Goal: Task Accomplishment & Management: Manage account settings

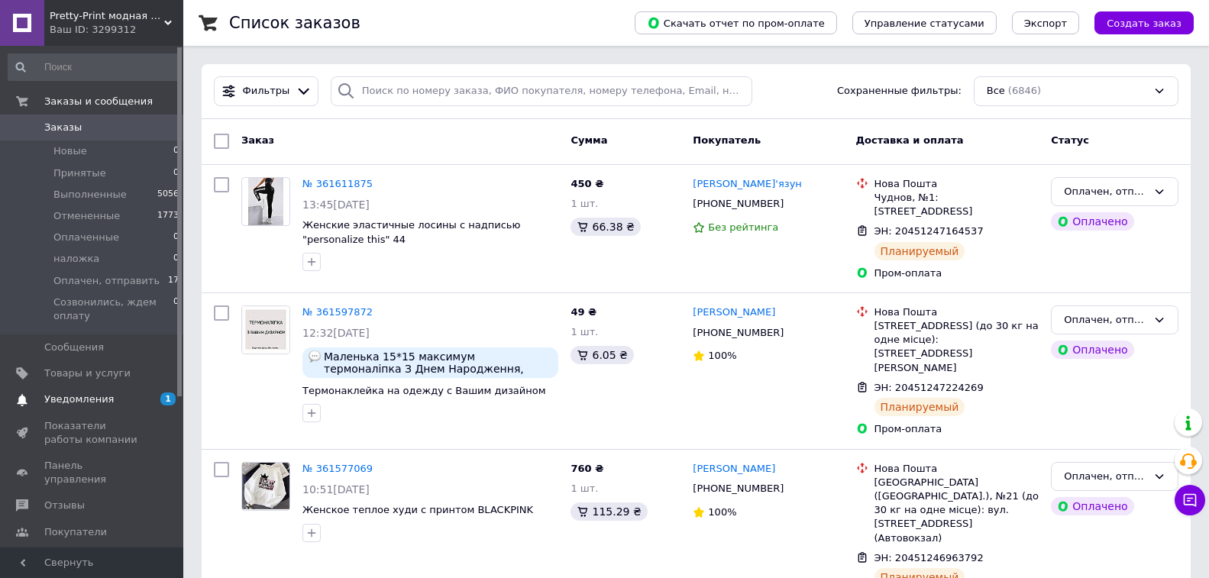
click at [132, 399] on span "Уведомления" at bounding box center [92, 399] width 97 height 14
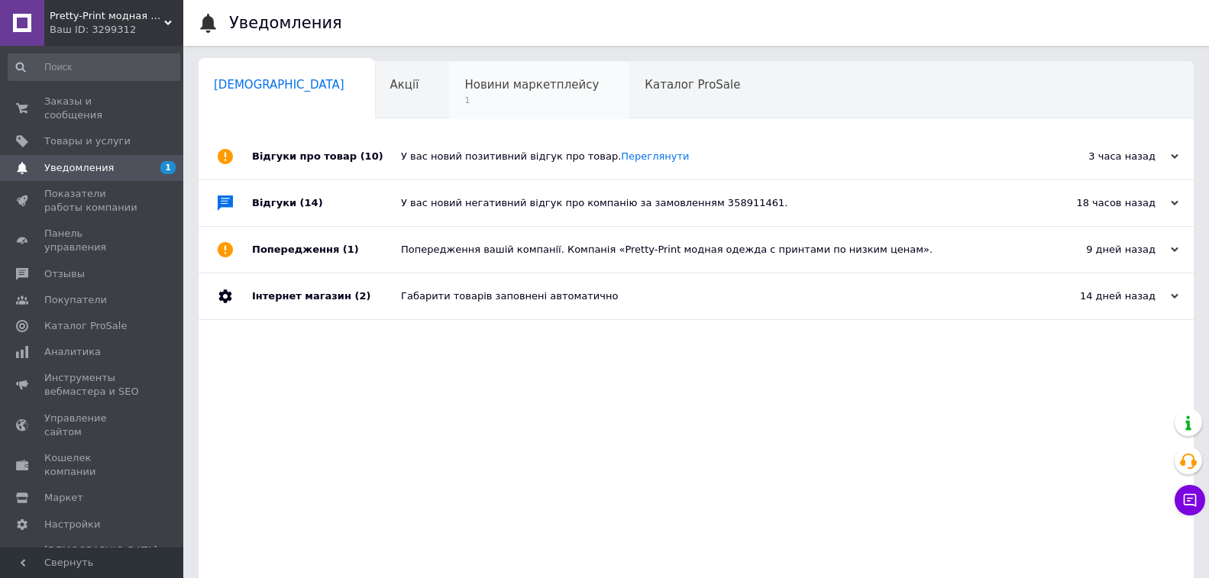
click at [489, 90] on span "Новини маркетплейсу" at bounding box center [531, 85] width 134 height 14
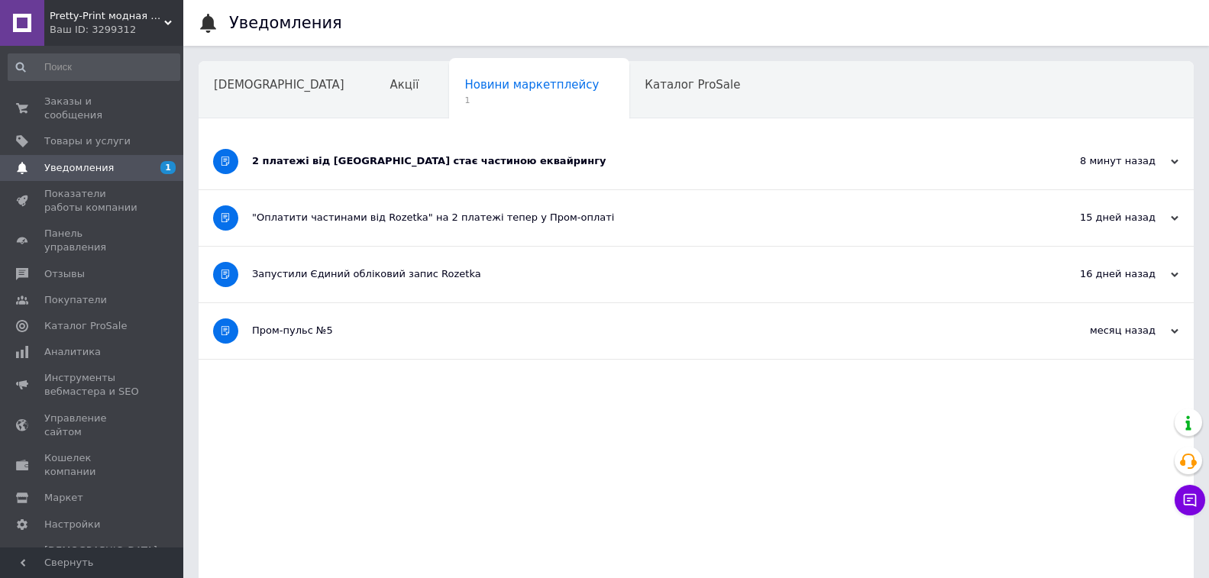
click at [476, 154] on div "2 платежі від Rozetka стає частиною еквайрингу" at bounding box center [638, 161] width 773 height 14
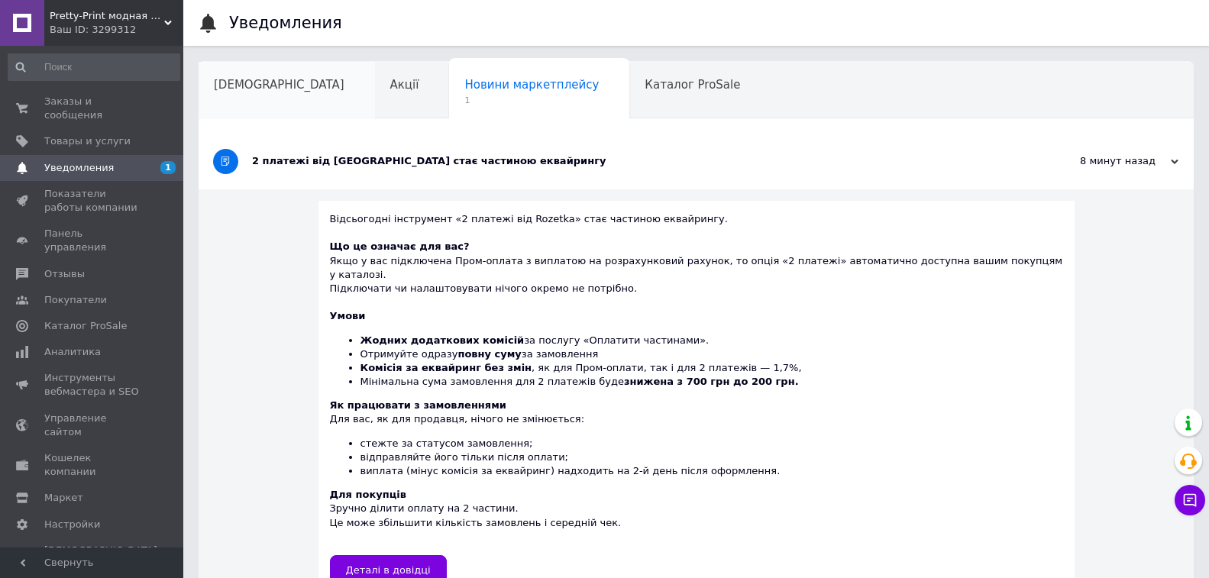
click at [260, 96] on div "Сповіщення" at bounding box center [287, 91] width 176 height 58
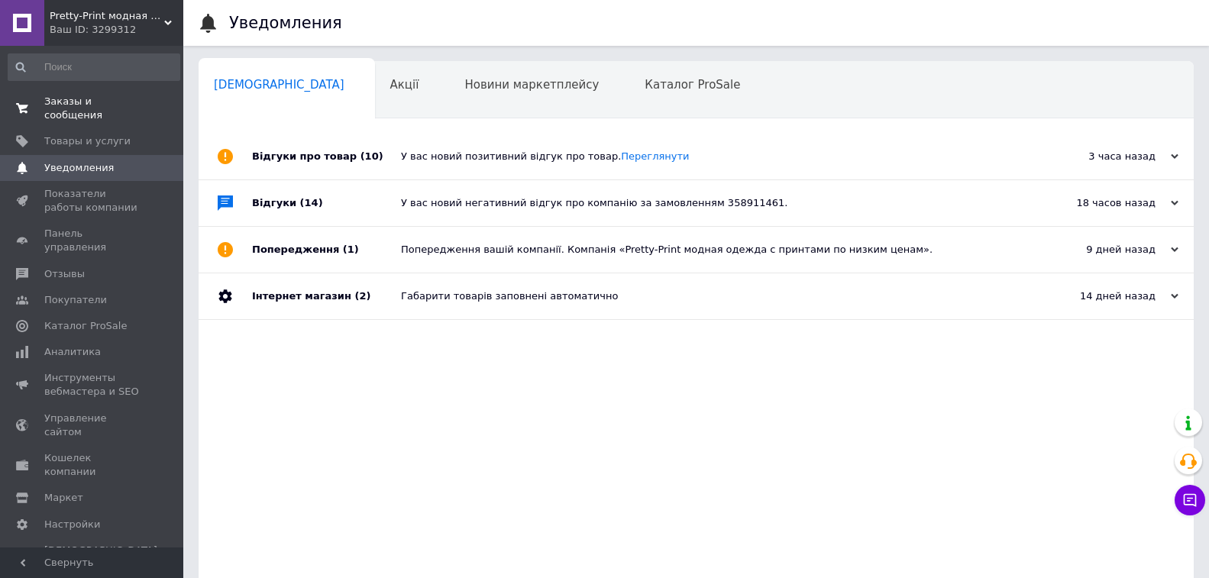
click at [147, 102] on span "0 0" at bounding box center [162, 108] width 42 height 27
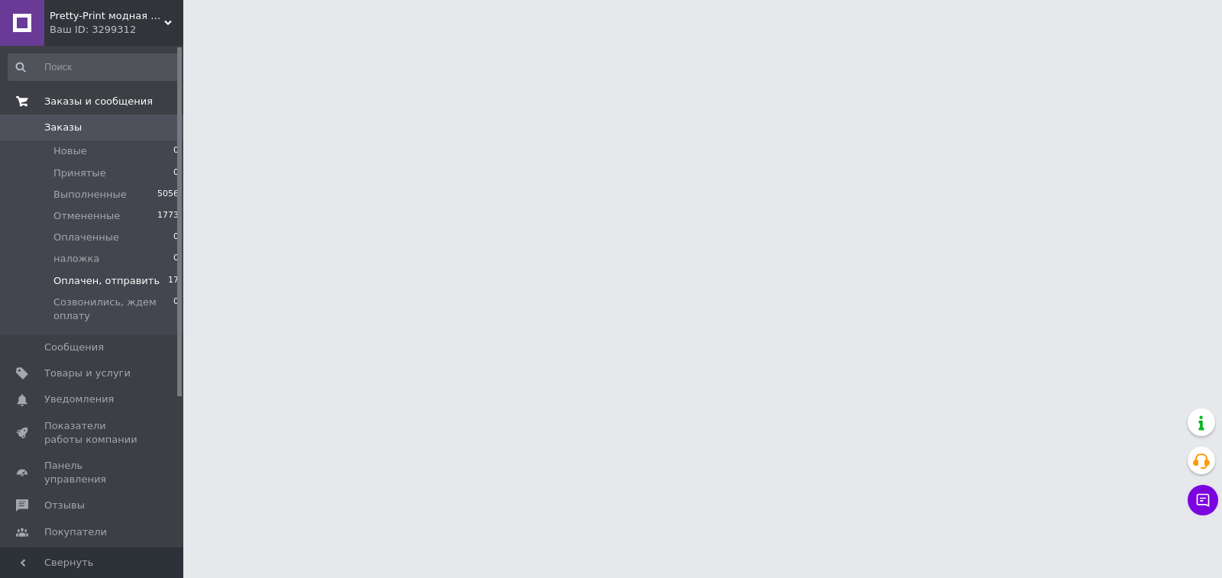
click at [138, 279] on span "Оплачен, отправить" at bounding box center [106, 281] width 106 height 14
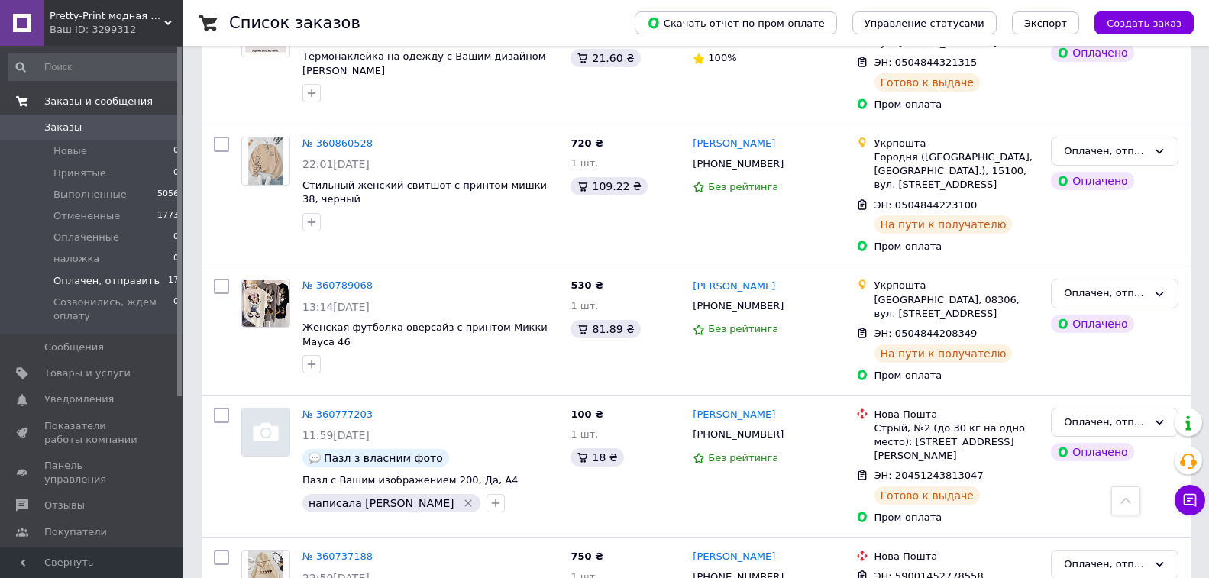
scroll to position [2286, 0]
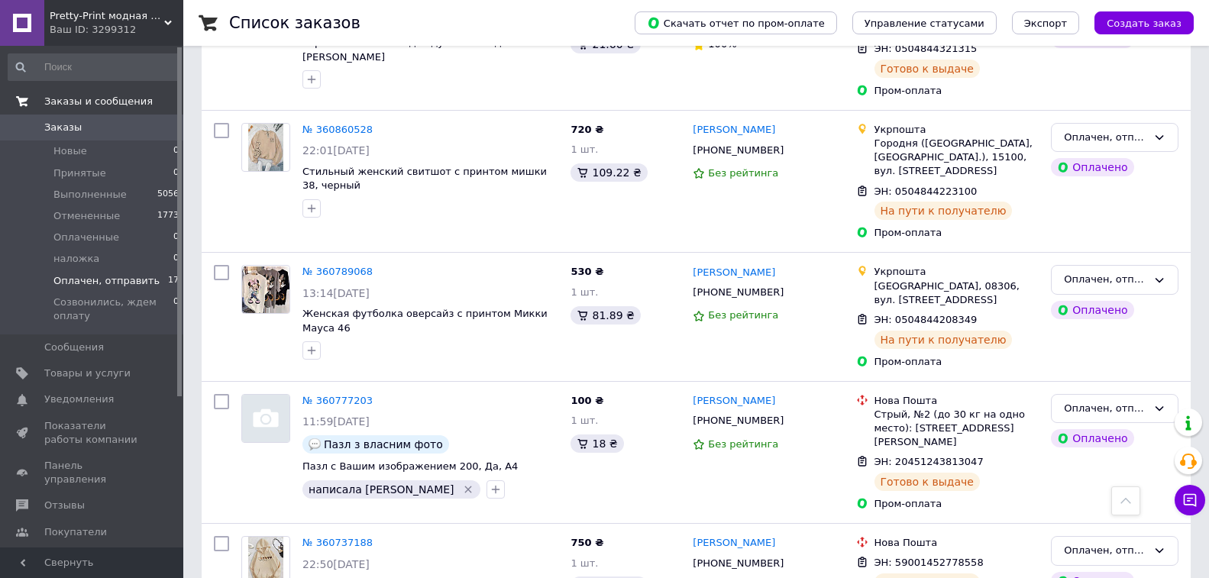
click at [154, 124] on span "0" at bounding box center [162, 128] width 42 height 14
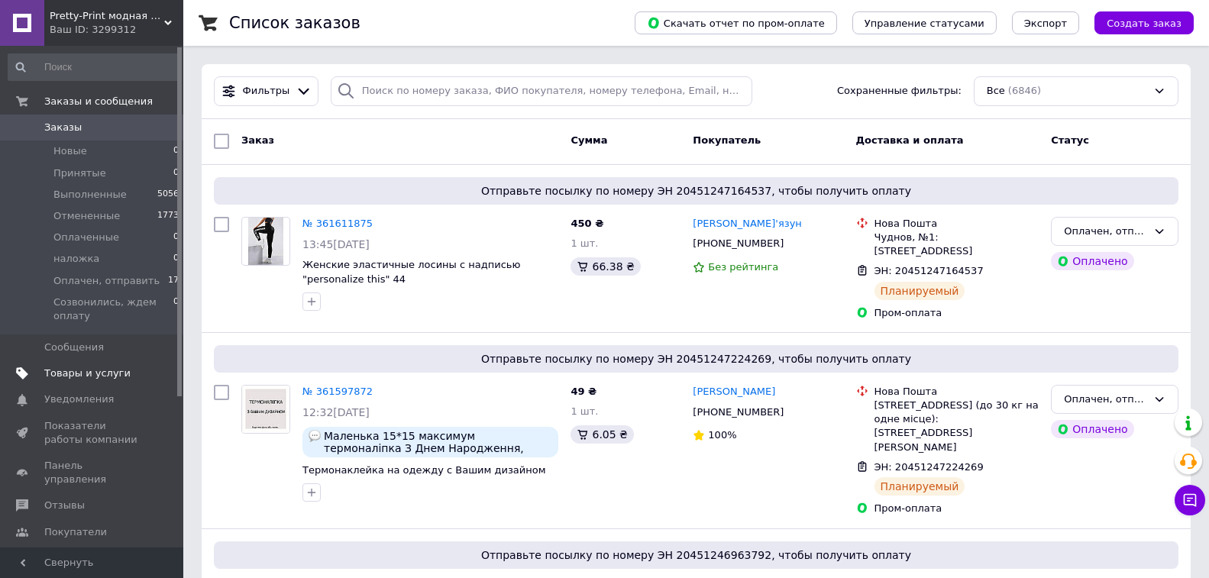
click at [65, 377] on span "Товары и услуги" at bounding box center [87, 373] width 86 height 14
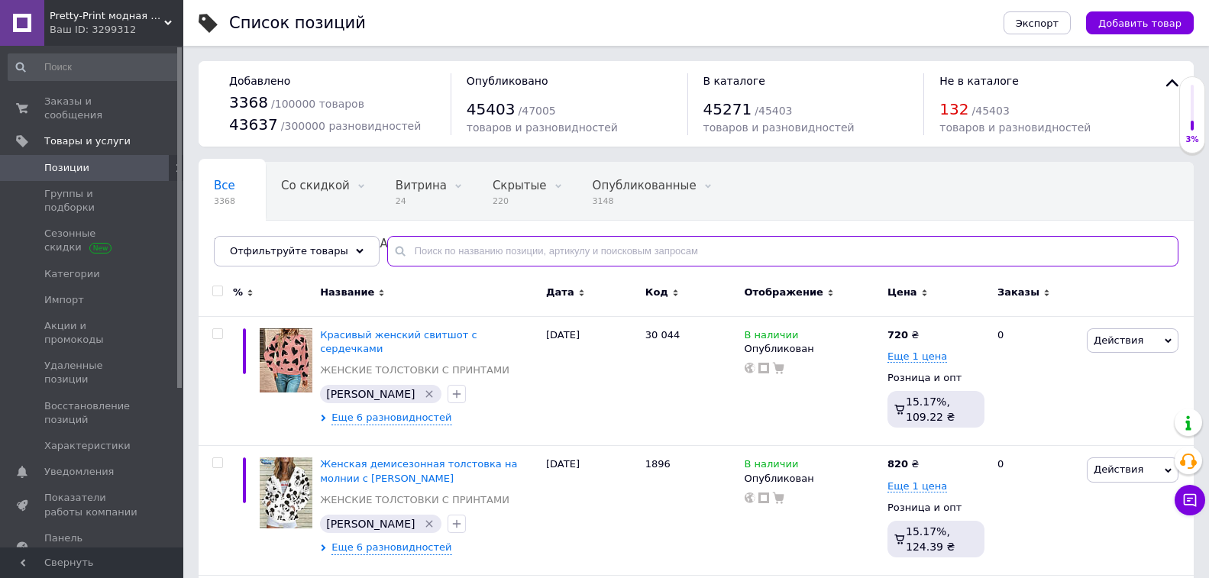
click at [423, 253] on input "text" at bounding box center [782, 251] width 791 height 31
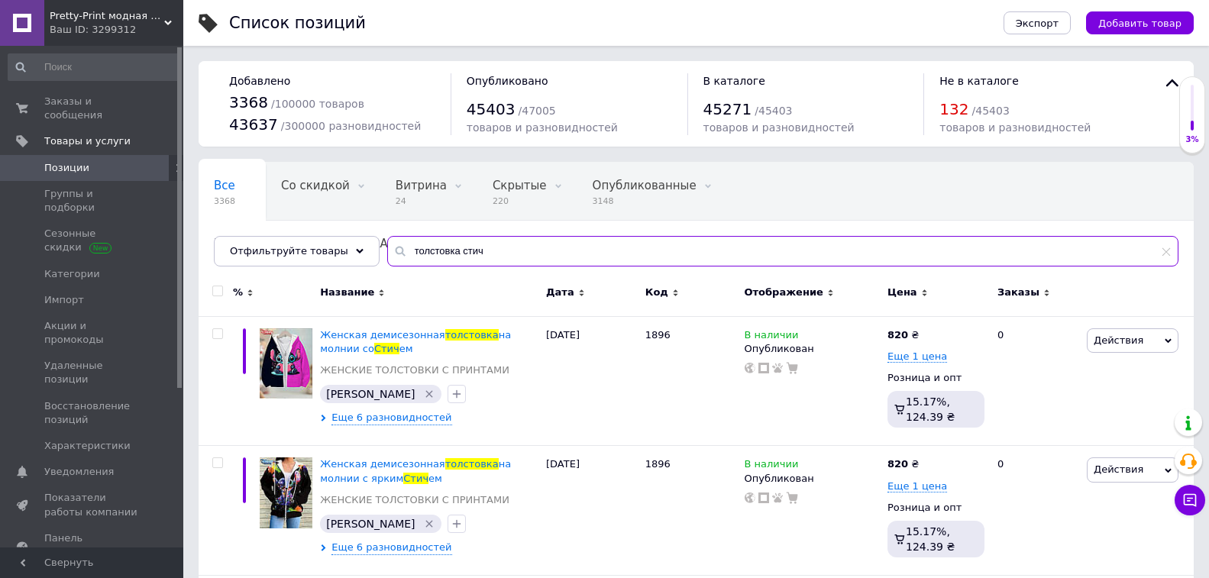
click at [1172, 254] on input "толстовка стич" at bounding box center [782, 251] width 791 height 31
type input "толстовка стич"
click at [1164, 251] on icon at bounding box center [1165, 251] width 9 height 9
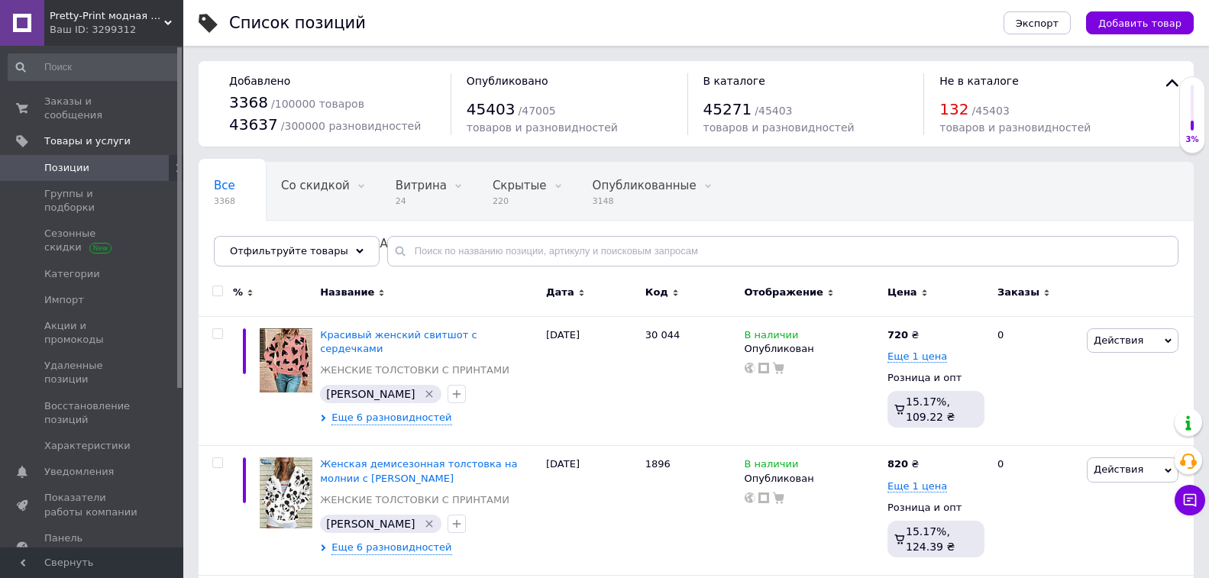
click at [1128, 18] on span "Добавить товар" at bounding box center [1139, 23] width 83 height 11
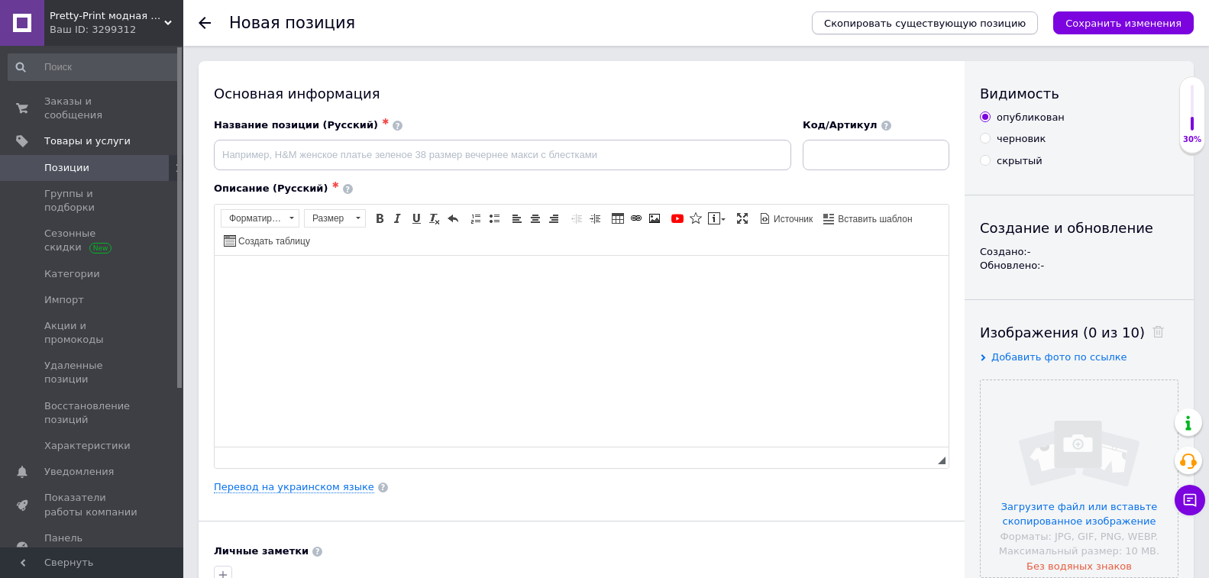
click at [908, 27] on span "Скопировать существующую позицию" at bounding box center [925, 23] width 202 height 11
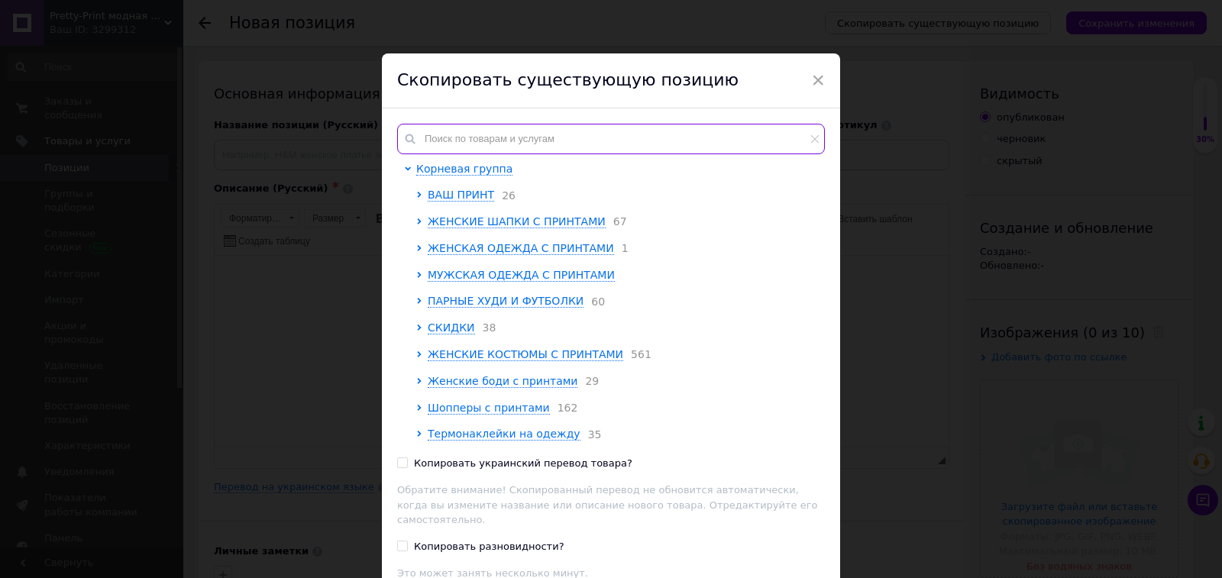
click at [541, 141] on input "text" at bounding box center [611, 139] width 428 height 31
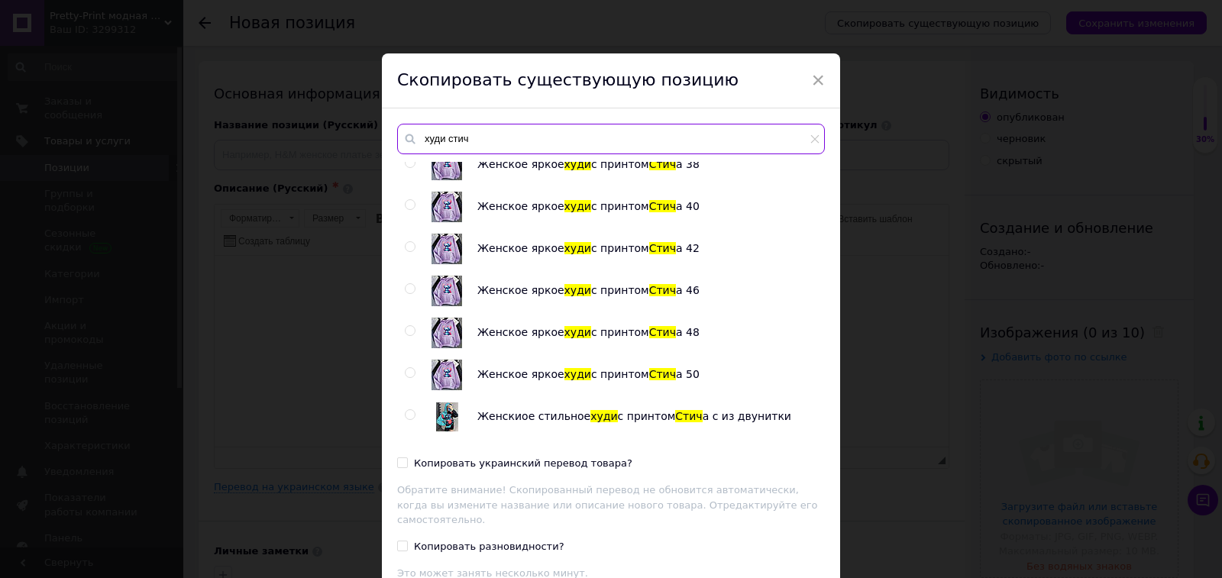
scroll to position [119, 0]
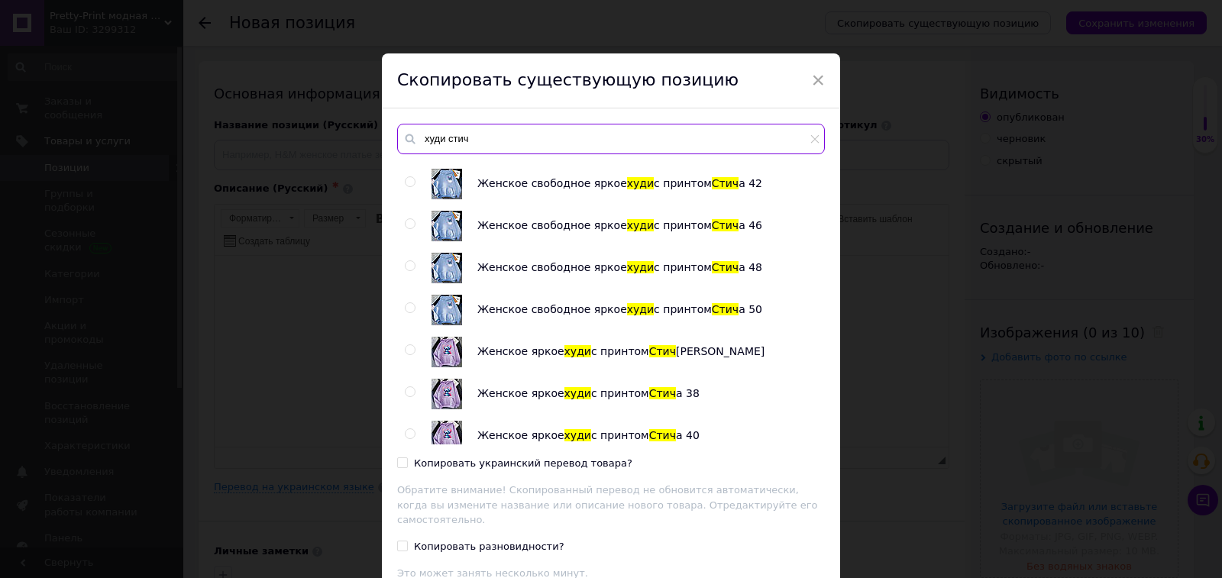
type input "худи стич"
click at [406, 349] on input "radio" at bounding box center [410, 350] width 10 height 10
radio input "true"
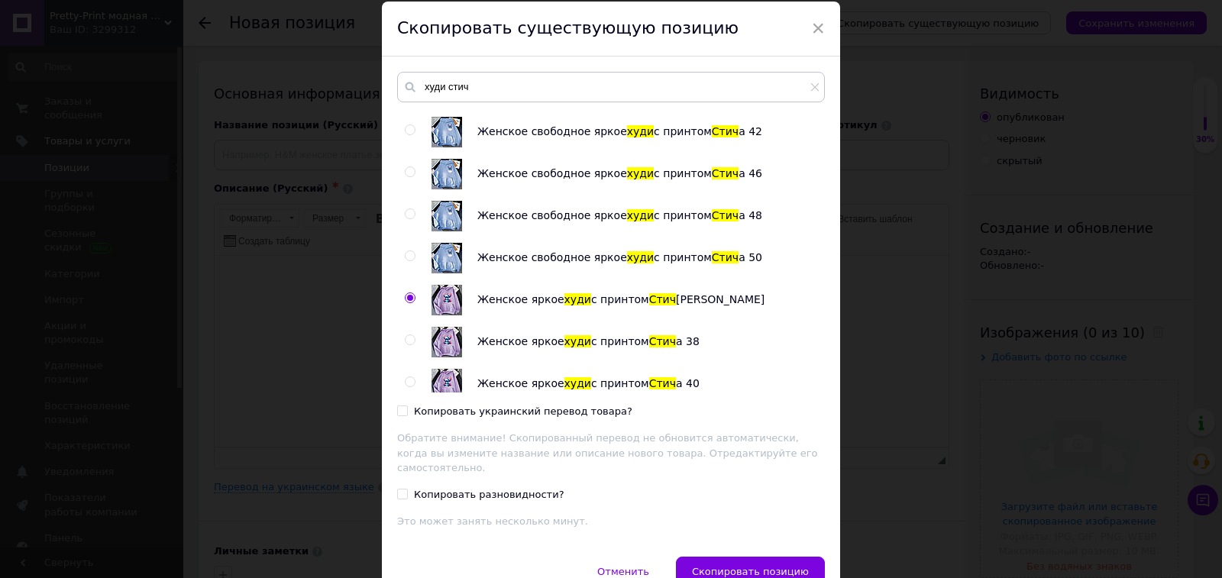
scroll to position [112, 0]
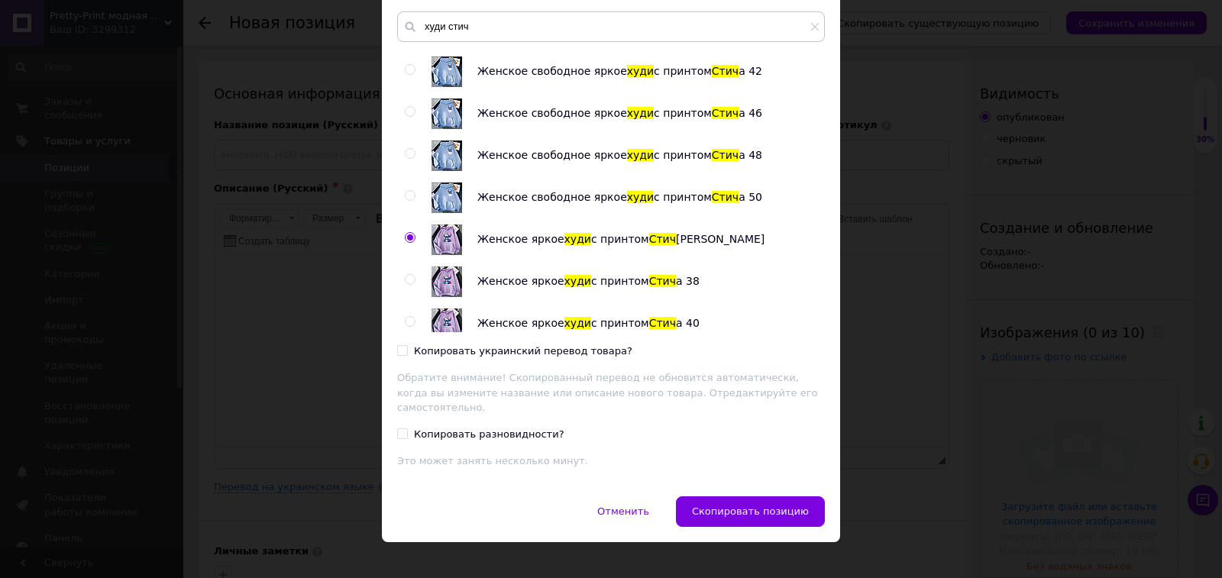
click at [572, 352] on div "Копировать украинский перевод товара?" at bounding box center [523, 351] width 218 height 14
click at [407, 352] on input "Копировать украинский перевод товара?" at bounding box center [402, 350] width 10 height 10
checkbox input "true"
click at [718, 501] on button "Скопировать позицию" at bounding box center [750, 511] width 149 height 31
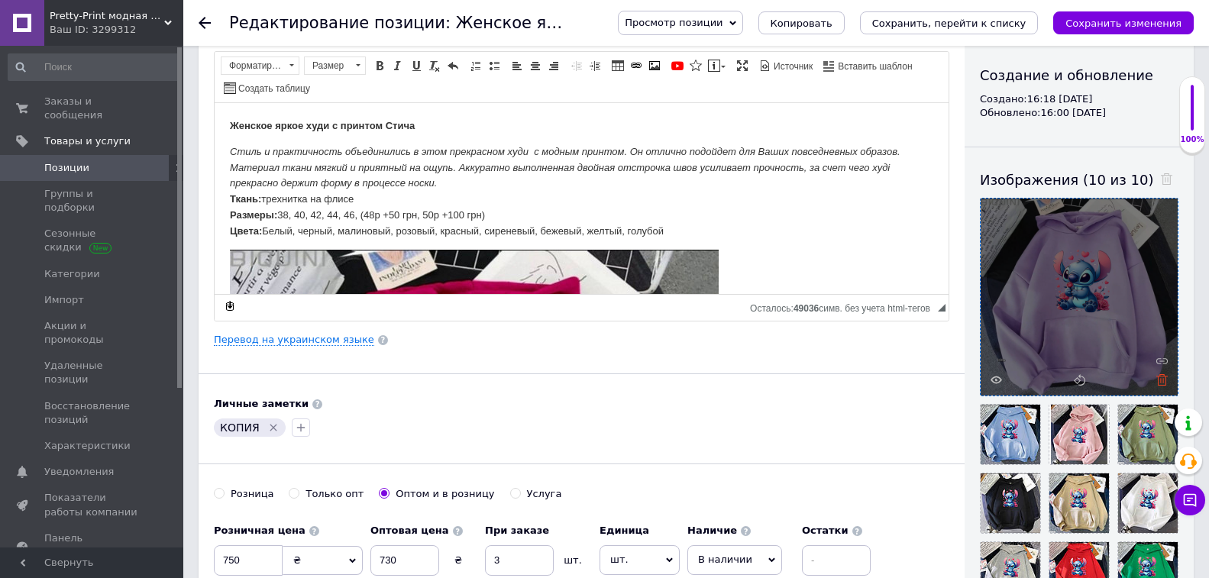
click at [1162, 381] on icon at bounding box center [1161, 379] width 11 height 11
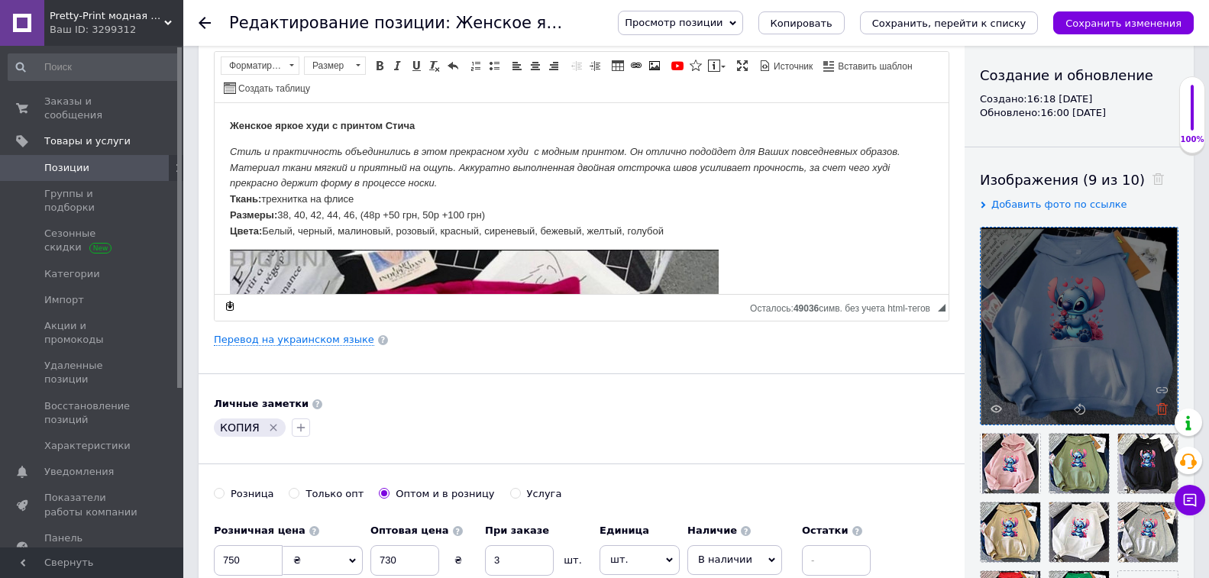
click at [1156, 409] on icon at bounding box center [1161, 408] width 11 height 11
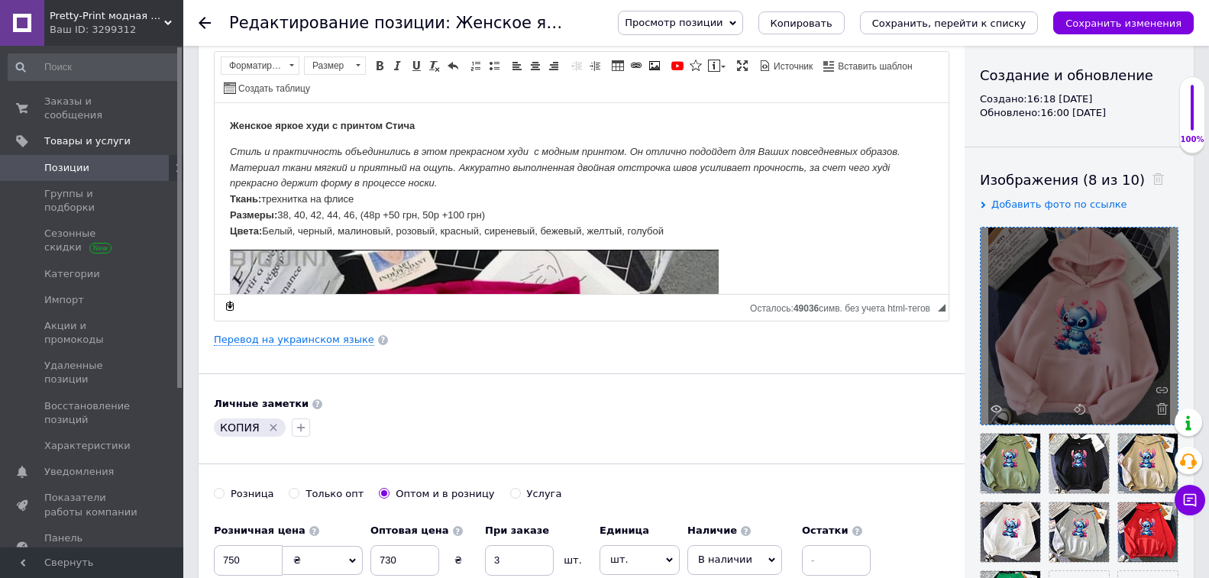
click at [1156, 409] on icon at bounding box center [1161, 408] width 11 height 11
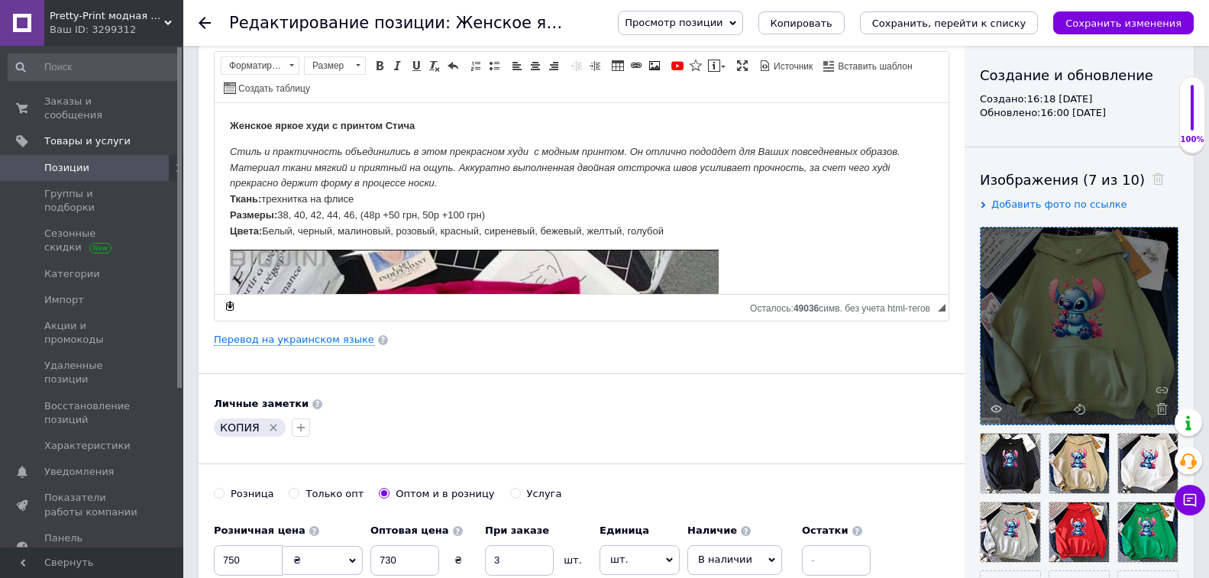
click at [1156, 409] on icon at bounding box center [1161, 408] width 11 height 11
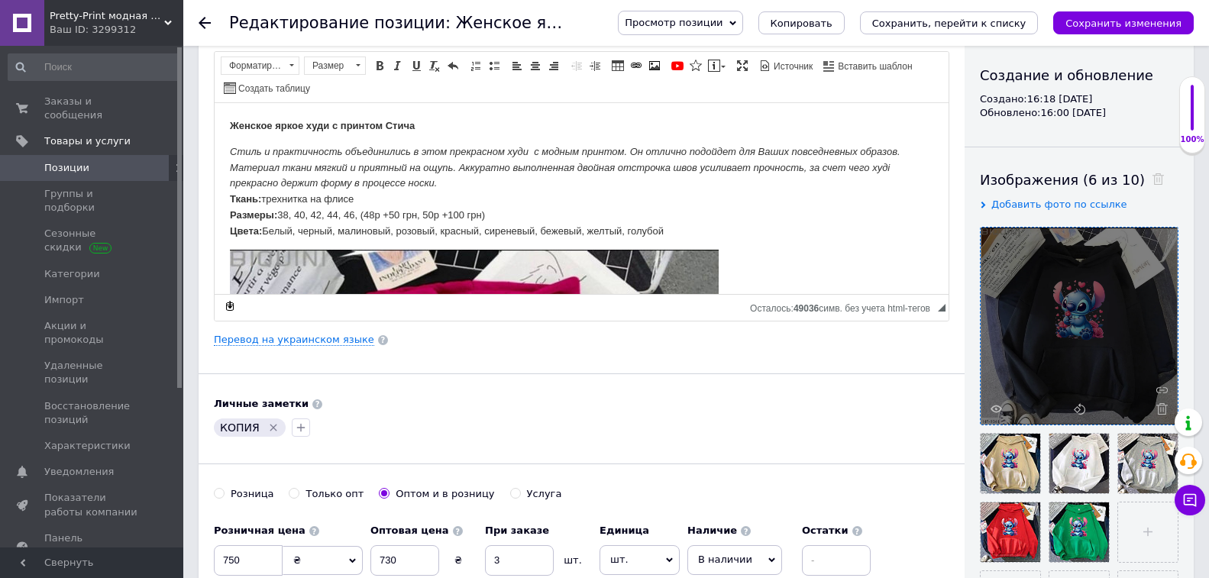
click at [1156, 409] on icon at bounding box center [1161, 408] width 11 height 11
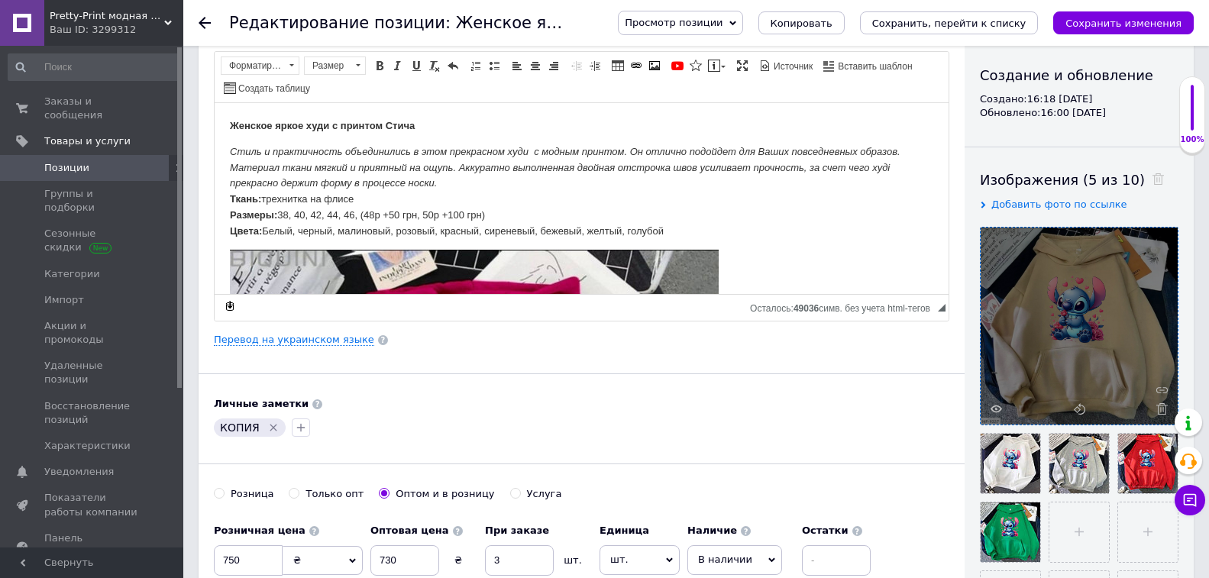
click at [1156, 409] on icon at bounding box center [1161, 408] width 11 height 11
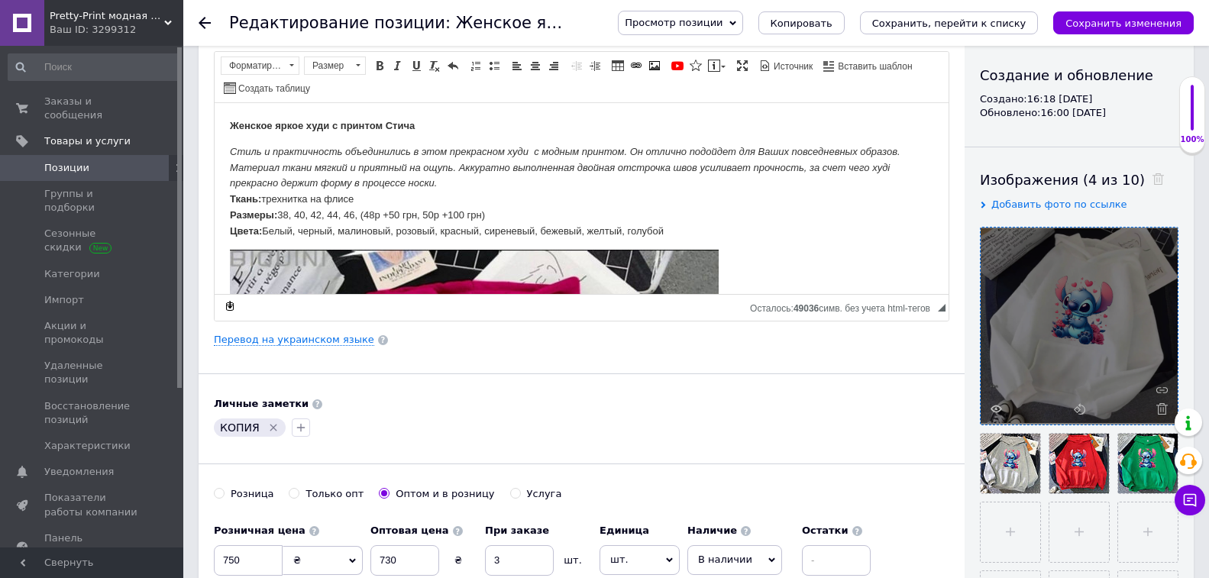
click at [1156, 409] on icon at bounding box center [1161, 408] width 11 height 11
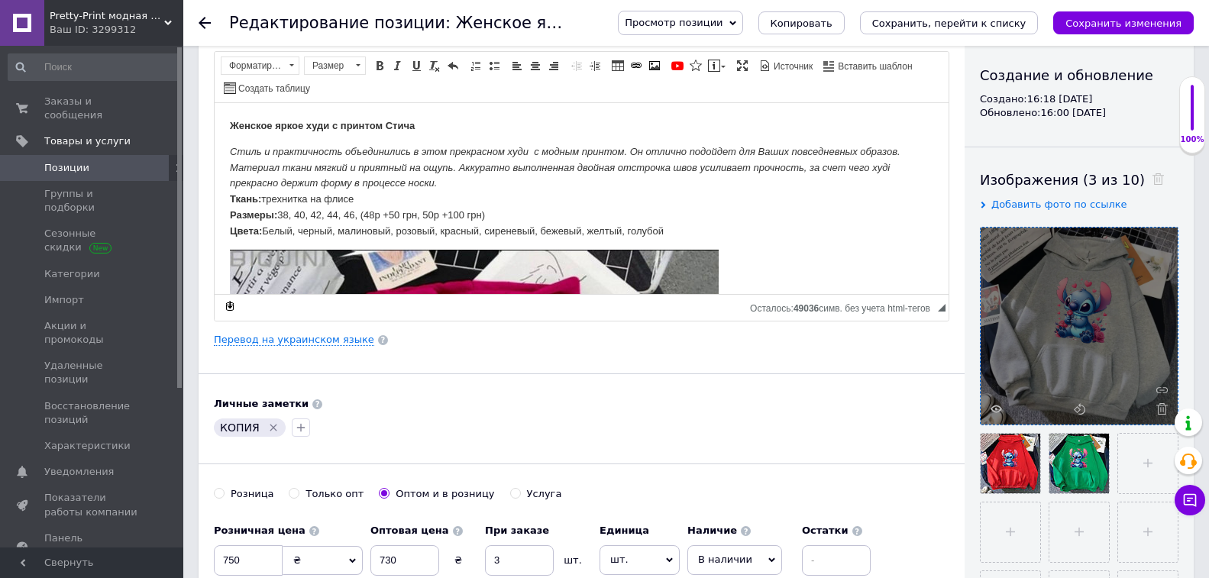
click at [1156, 409] on icon at bounding box center [1161, 408] width 11 height 11
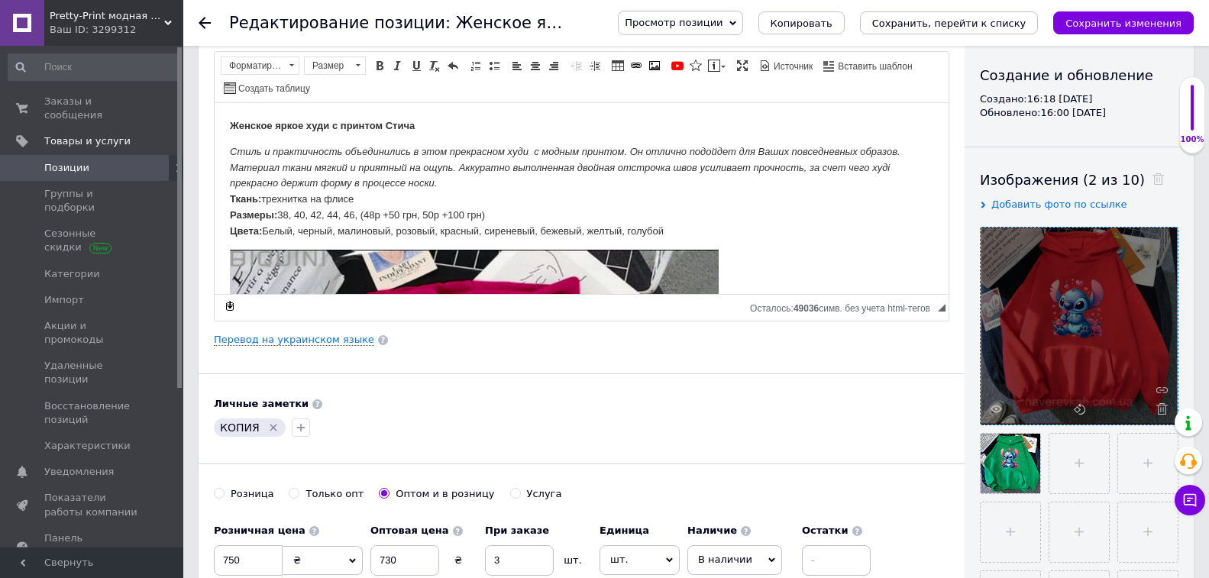
click at [1156, 409] on icon at bounding box center [1161, 408] width 11 height 11
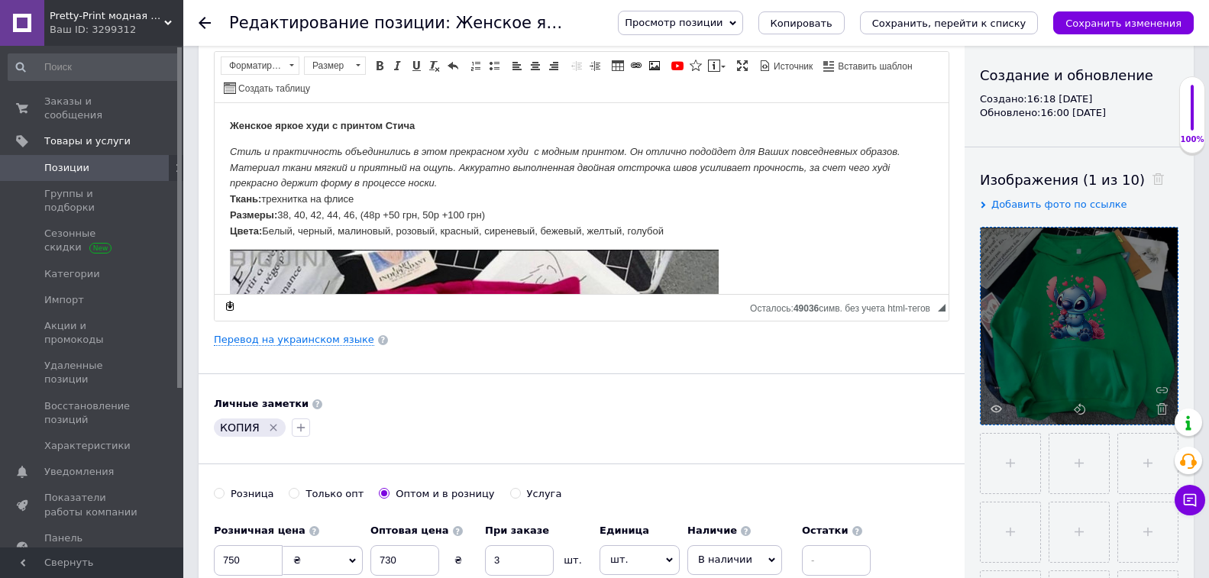
click at [1156, 409] on icon at bounding box center [1161, 408] width 11 height 11
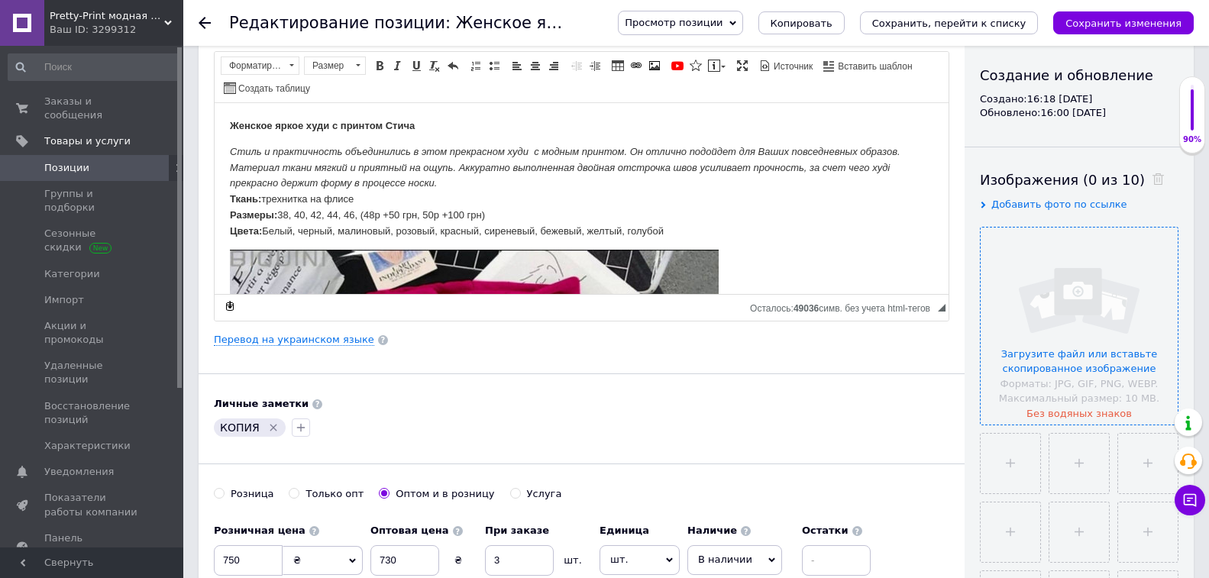
click at [1097, 360] on input "file" at bounding box center [1078, 326] width 197 height 197
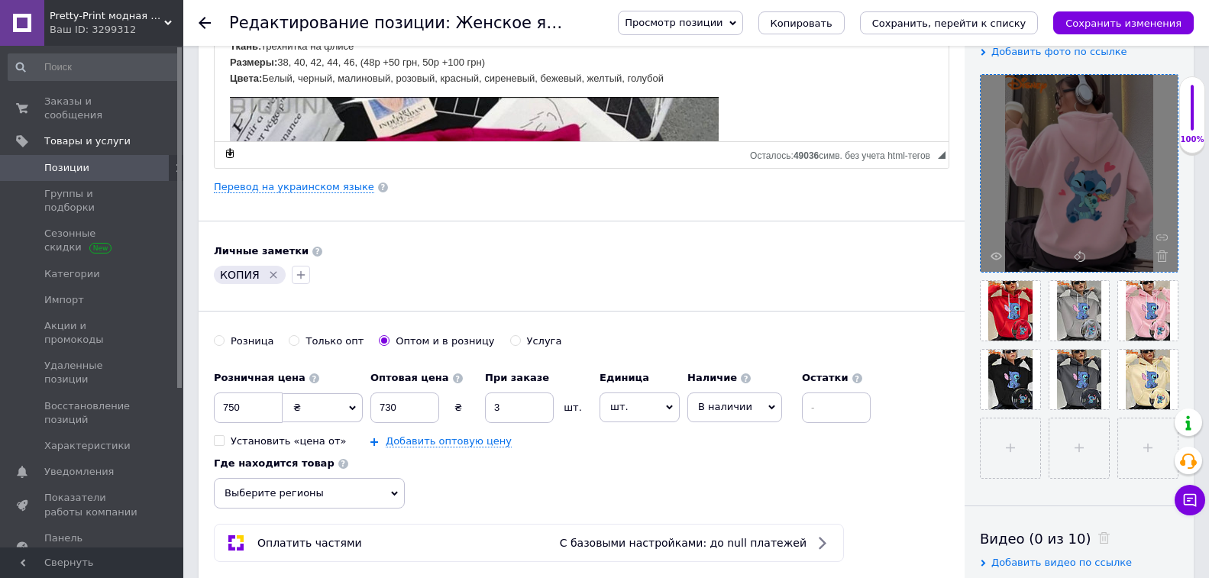
scroll to position [229, 0]
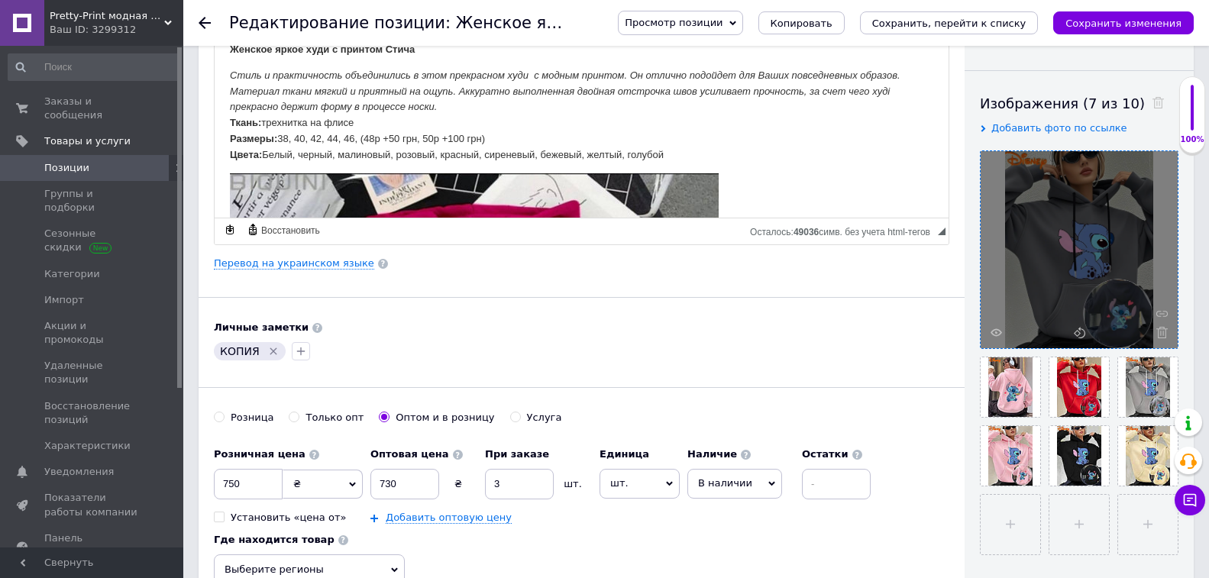
click at [267, 349] on icon "Удалить метку" at bounding box center [273, 351] width 12 height 12
click at [219, 350] on icon "button" at bounding box center [223, 351] width 8 height 8
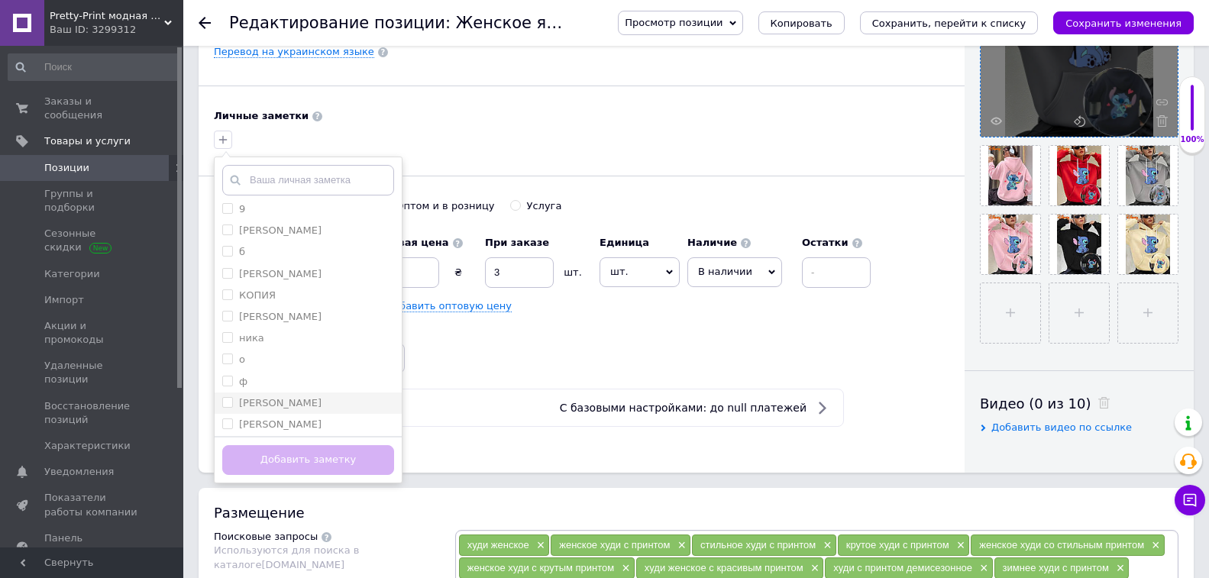
scroll to position [458, 0]
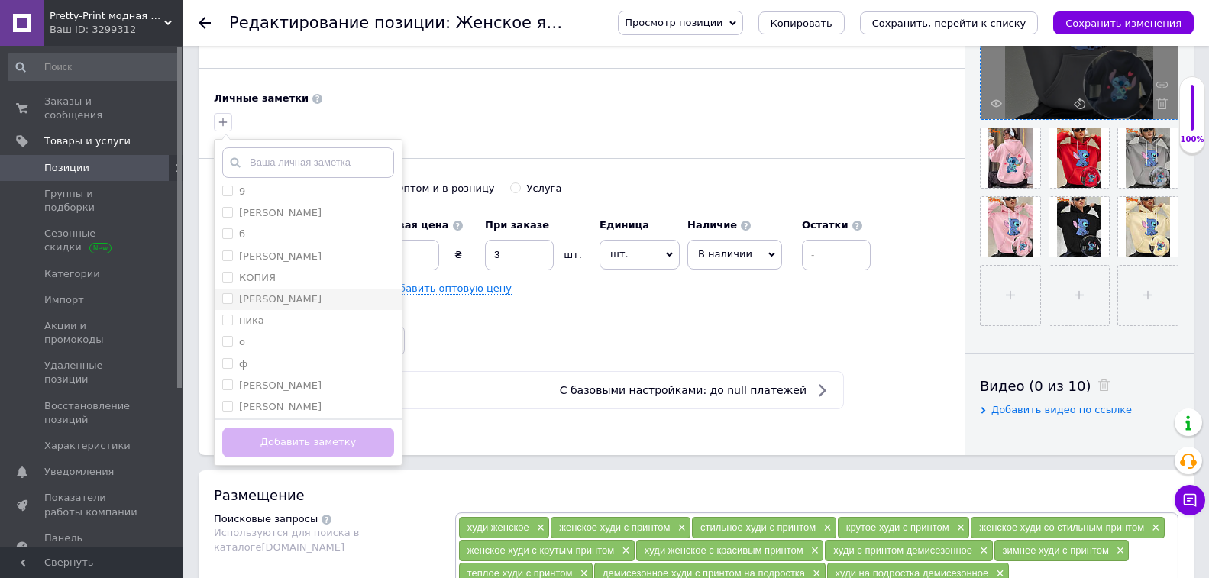
click at [286, 299] on div "неля" at bounding box center [308, 299] width 172 height 14
checkbox input "true"
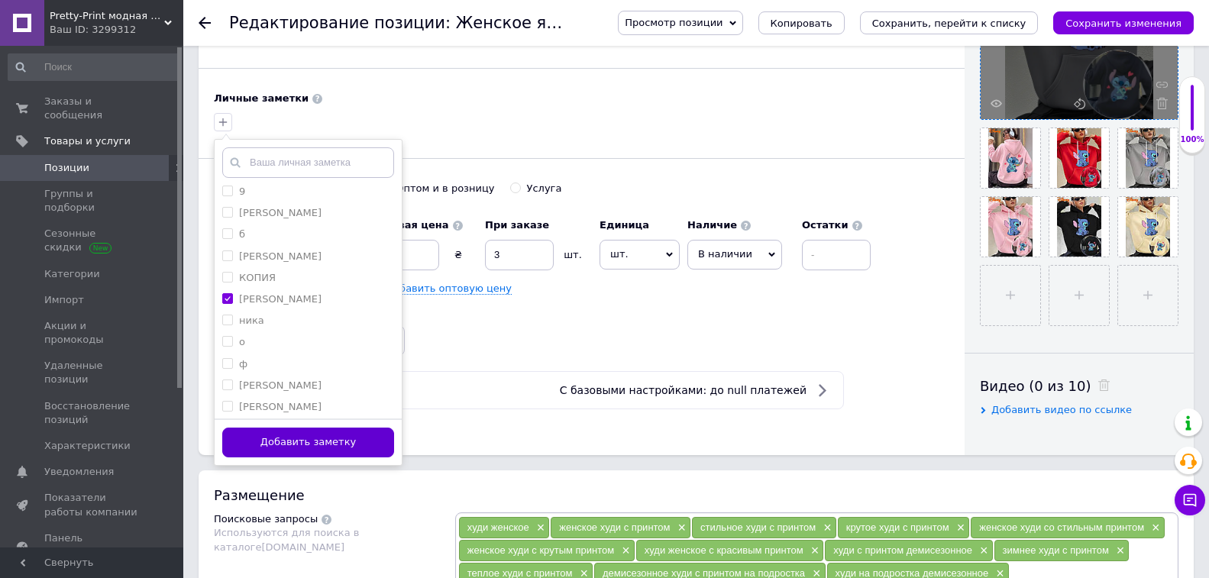
click at [302, 435] on button "Добавить заметку" at bounding box center [308, 443] width 172 height 30
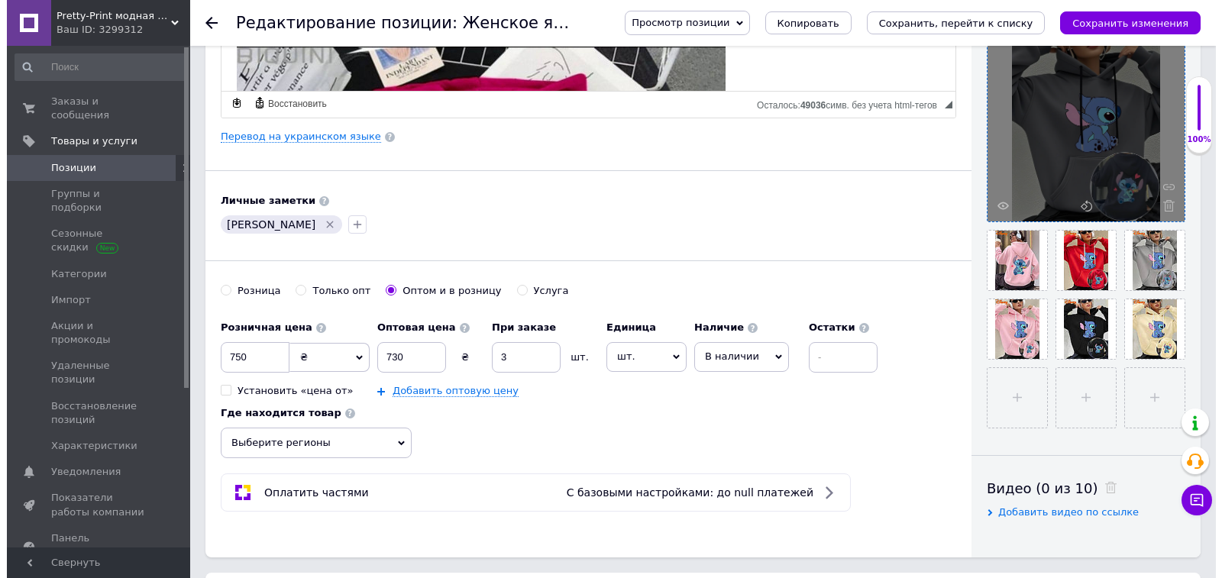
scroll to position [382, 0]
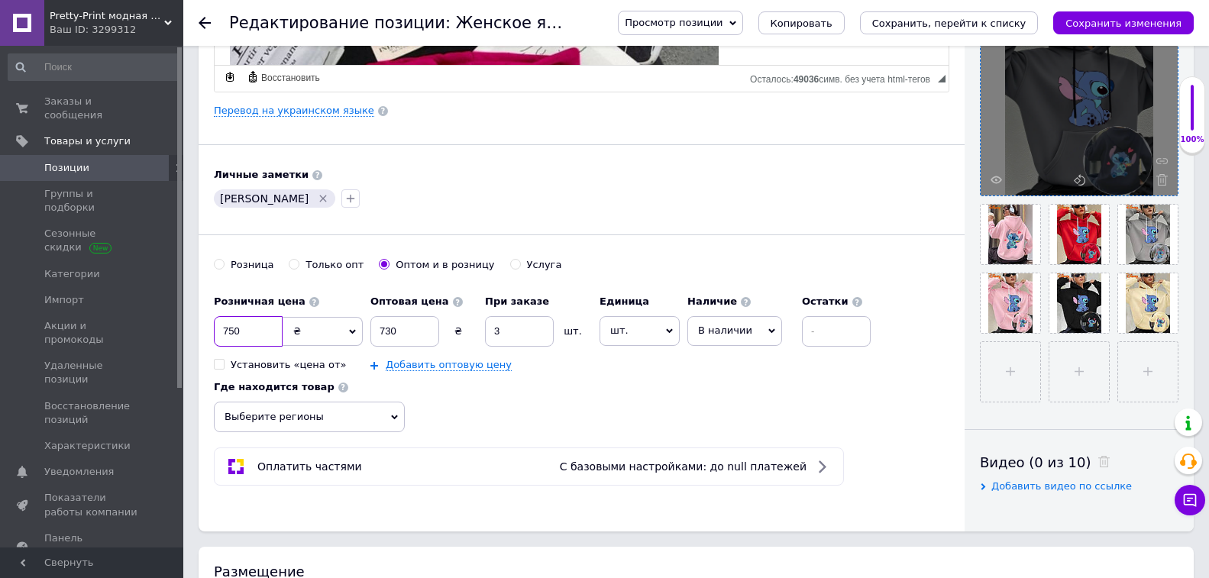
click at [270, 323] on input "750" at bounding box center [248, 331] width 69 height 31
type input "790"
click at [420, 331] on input "730" at bounding box center [404, 331] width 69 height 31
type input "770"
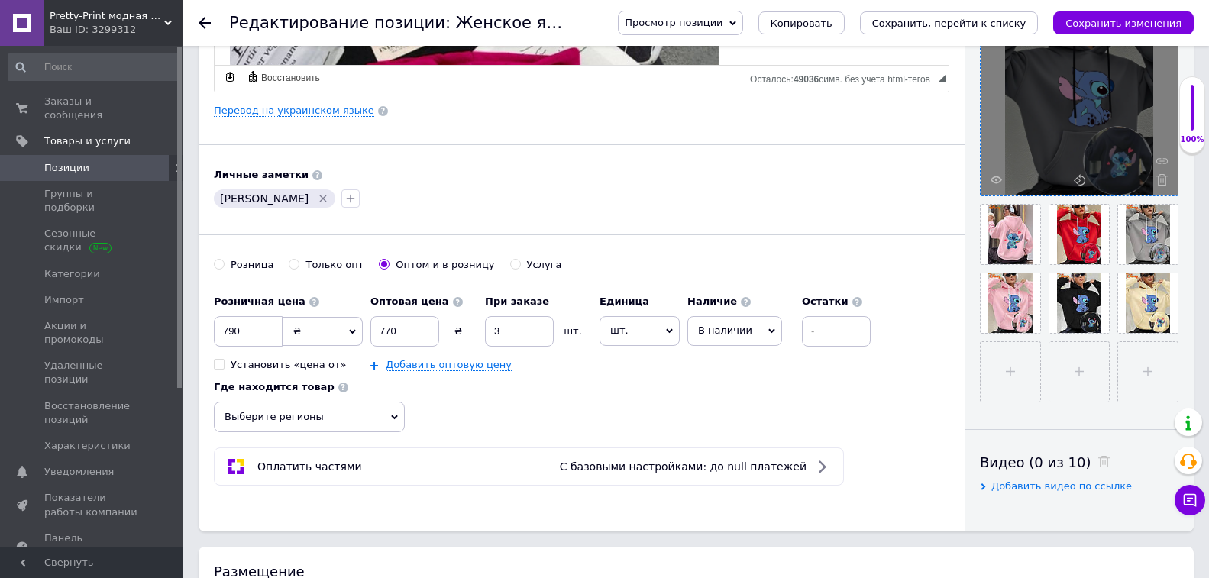
click at [340, 117] on div "Основная информация Название позиции (Русский) ✱ Женское яркое худи с принтом С…" at bounding box center [582, 105] width 766 height 852
click at [339, 108] on link "Перевод на украинском языке" at bounding box center [294, 111] width 160 height 12
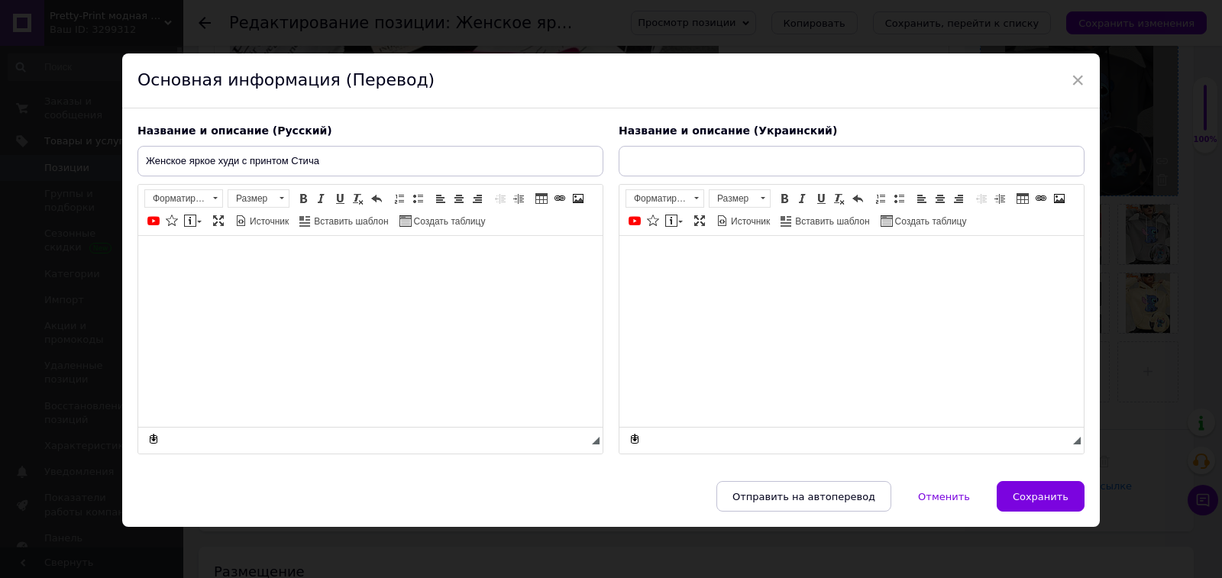
type input "Жіноче яскраве худі з принтом Стіча"
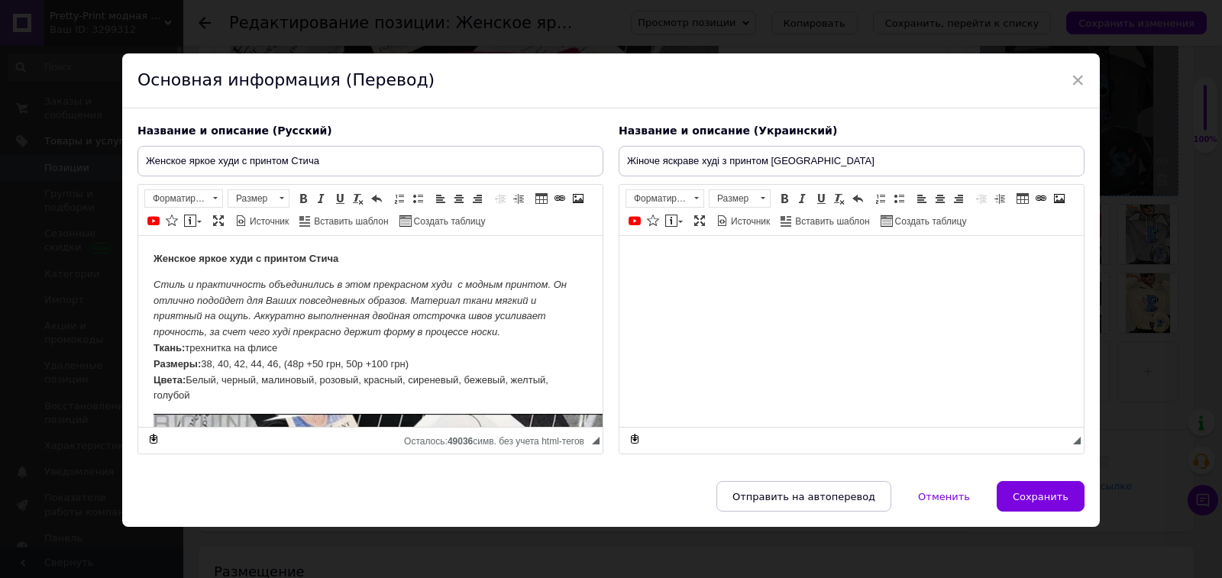
scroll to position [0, 0]
click at [202, 154] on input "Женское яркое худи с принтом Стича" at bounding box center [370, 161] width 466 height 31
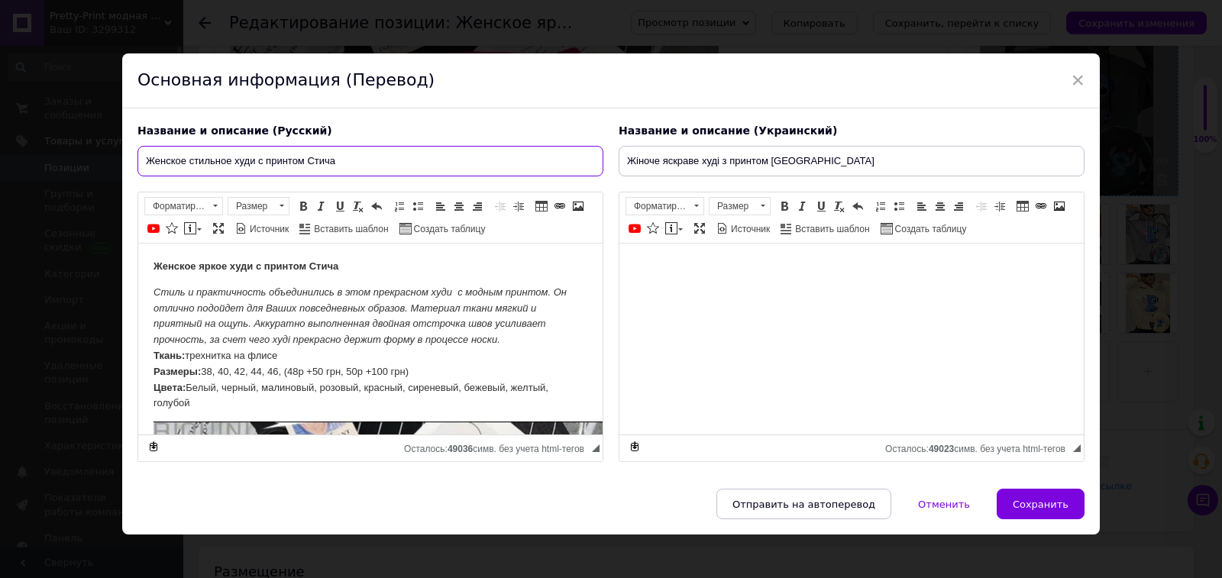
type input "Женское стильное худи с принтом Стича"
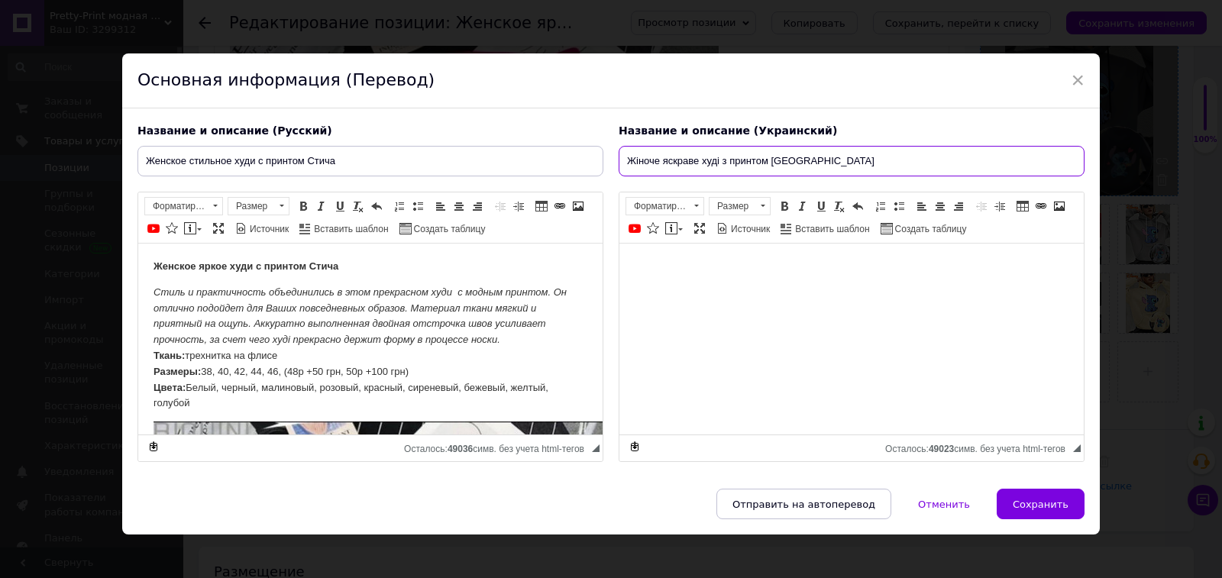
click at [676, 165] on input "Жіноче яскраве худі з принтом Стіча" at bounding box center [851, 161] width 466 height 31
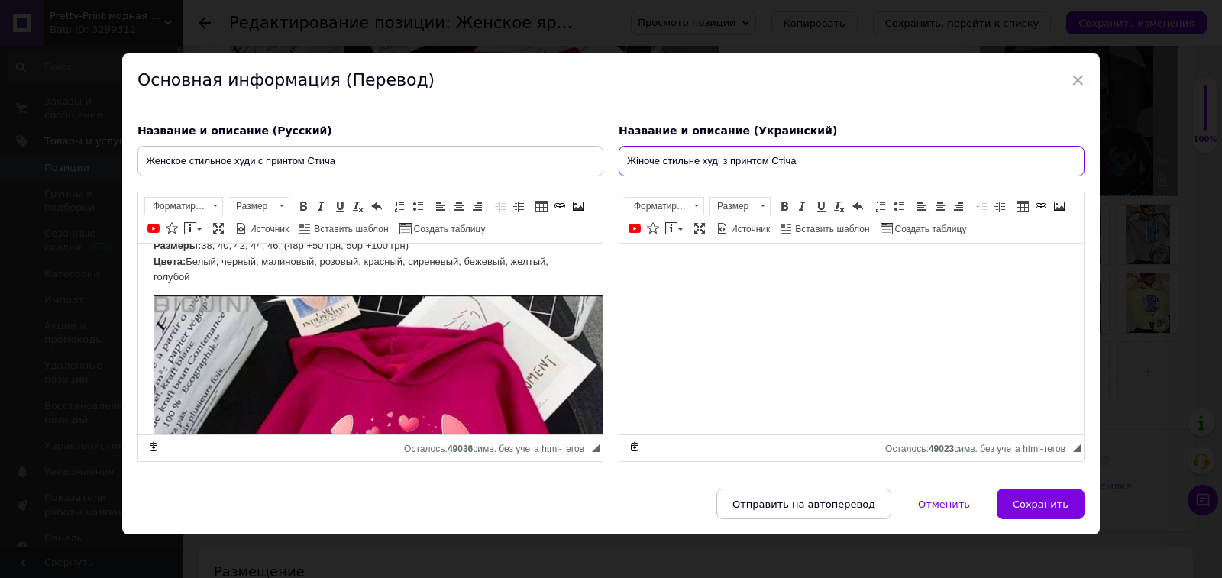
scroll to position [153, 0]
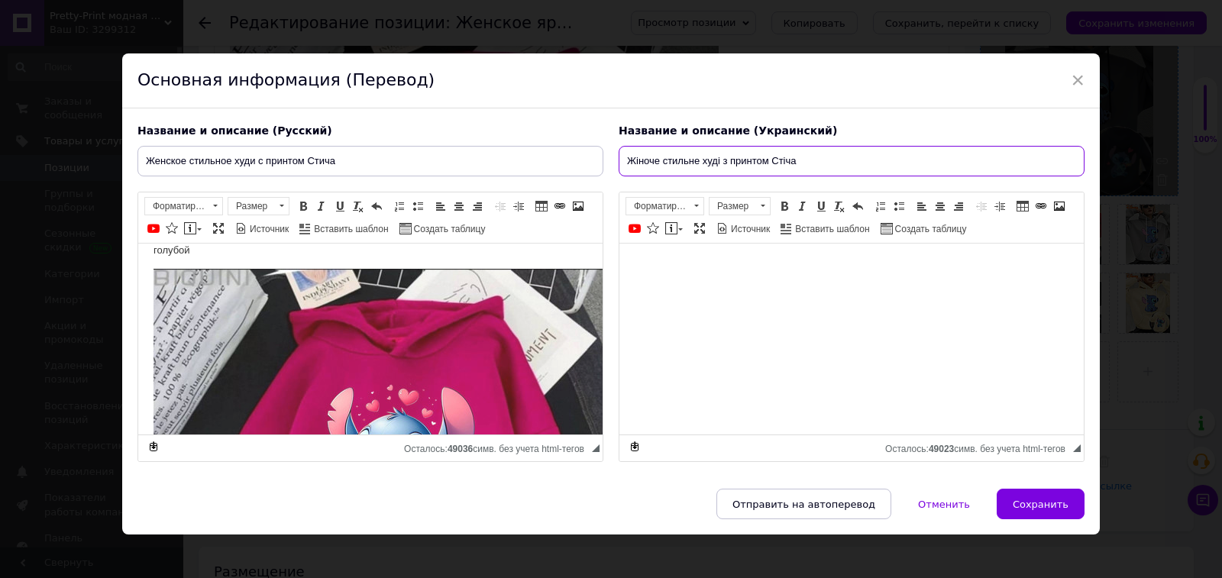
type input "Жіноче стильне худі з принтом Стіча"
click at [281, 358] on img "Визуальный текстовый редактор, D9A0C44B-6A59-4BBC-B3EC-9455AA75A31B" at bounding box center [397, 513] width 489 height 489
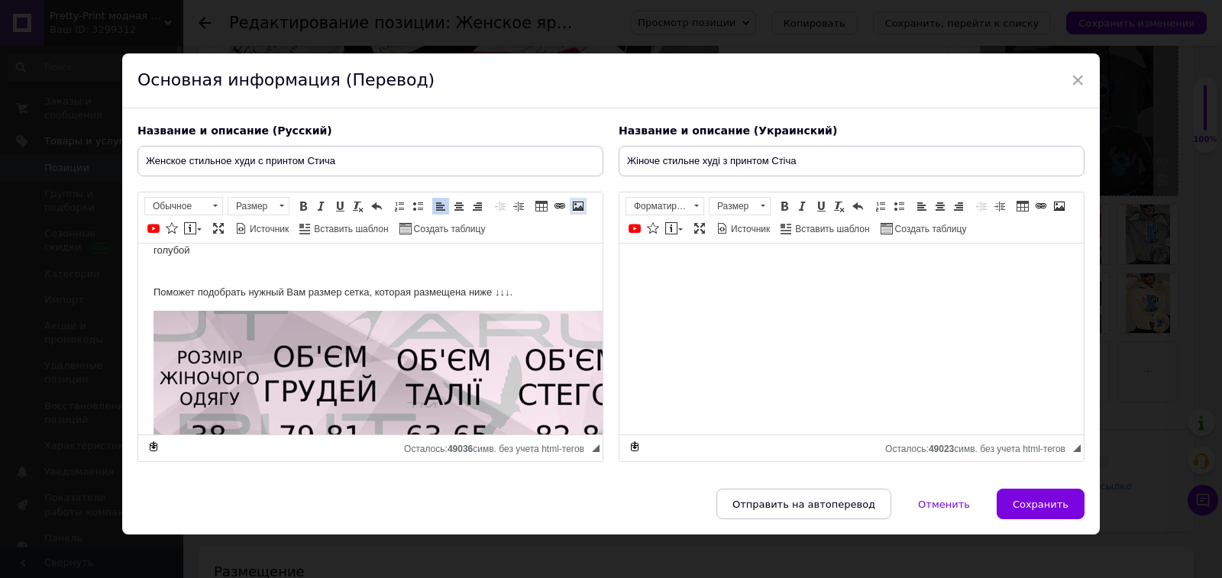
click at [577, 202] on span at bounding box center [578, 206] width 12 height 12
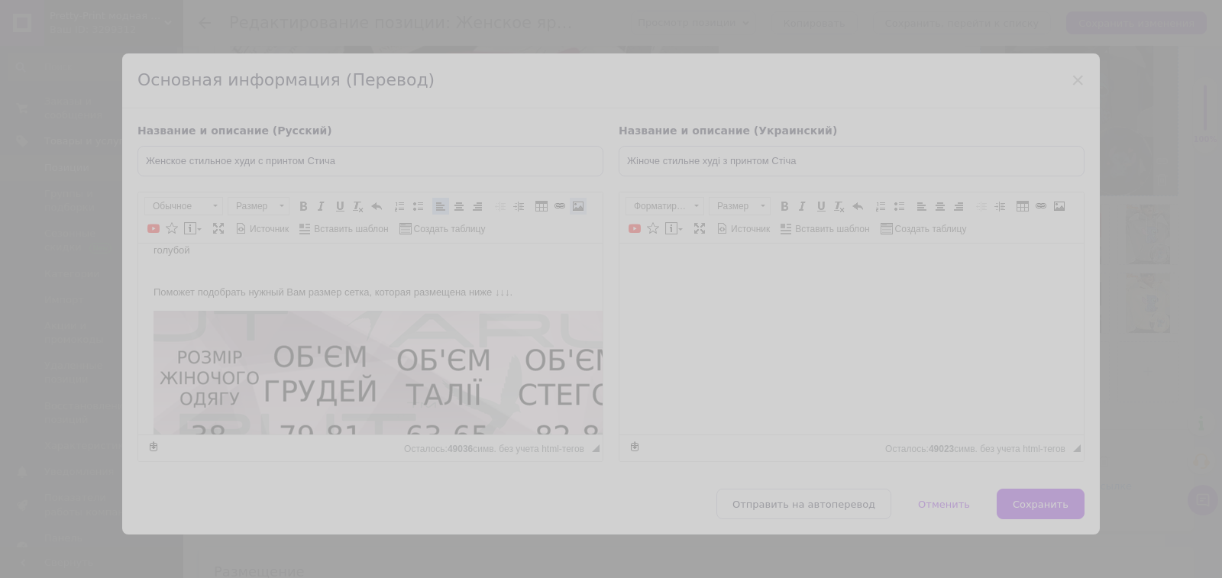
select select
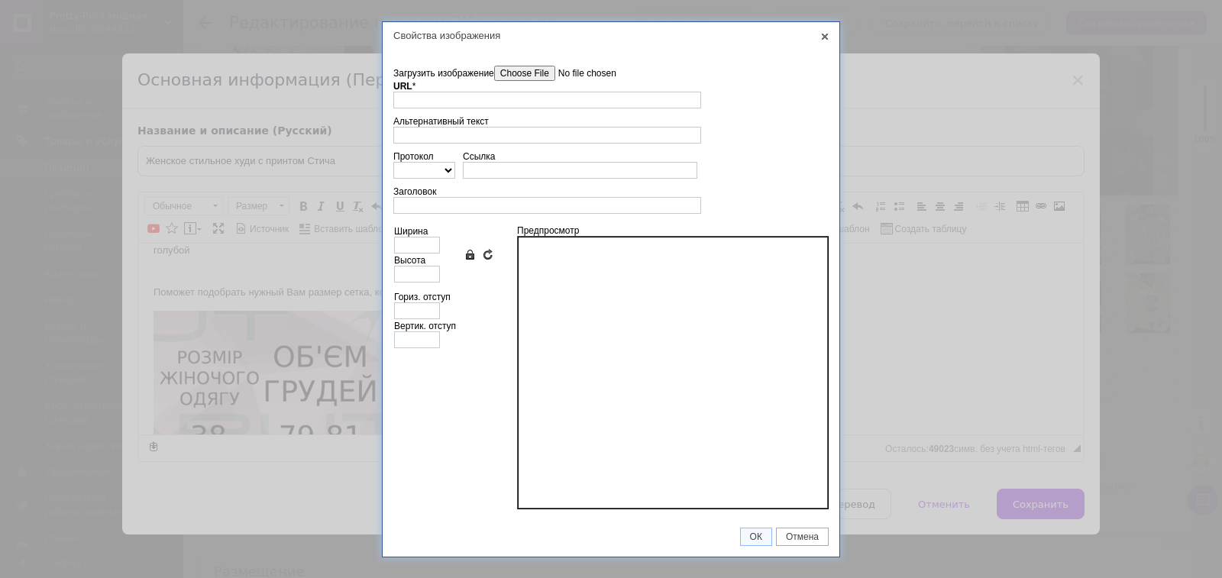
click at [557, 75] on input"] "Загрузить изображение" at bounding box center [580, 73] width 173 height 15
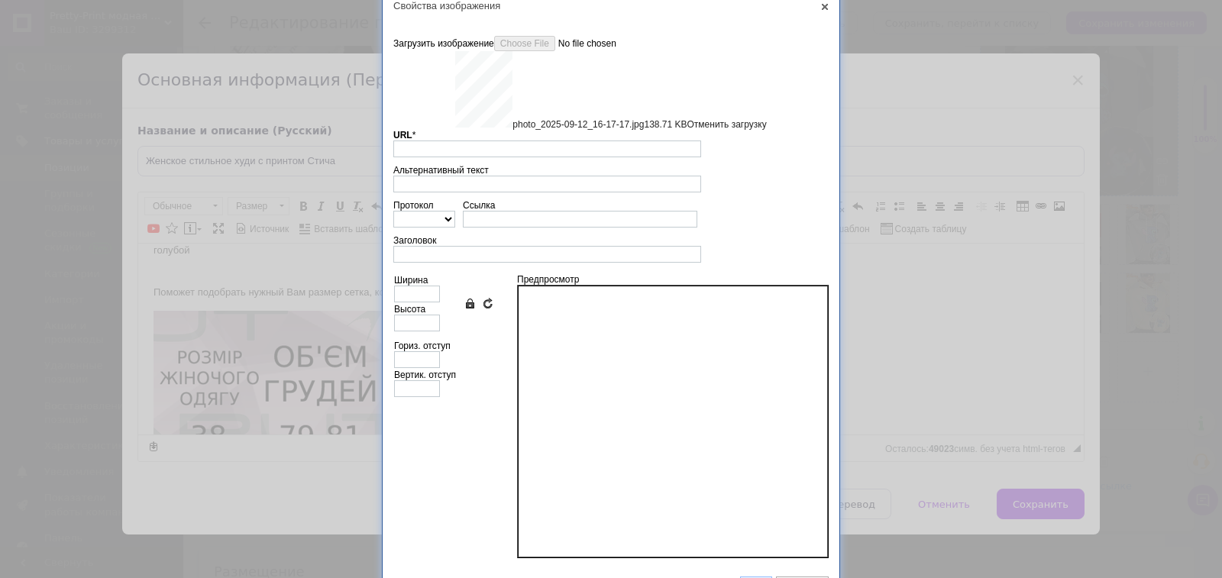
scroll to position [37, 0]
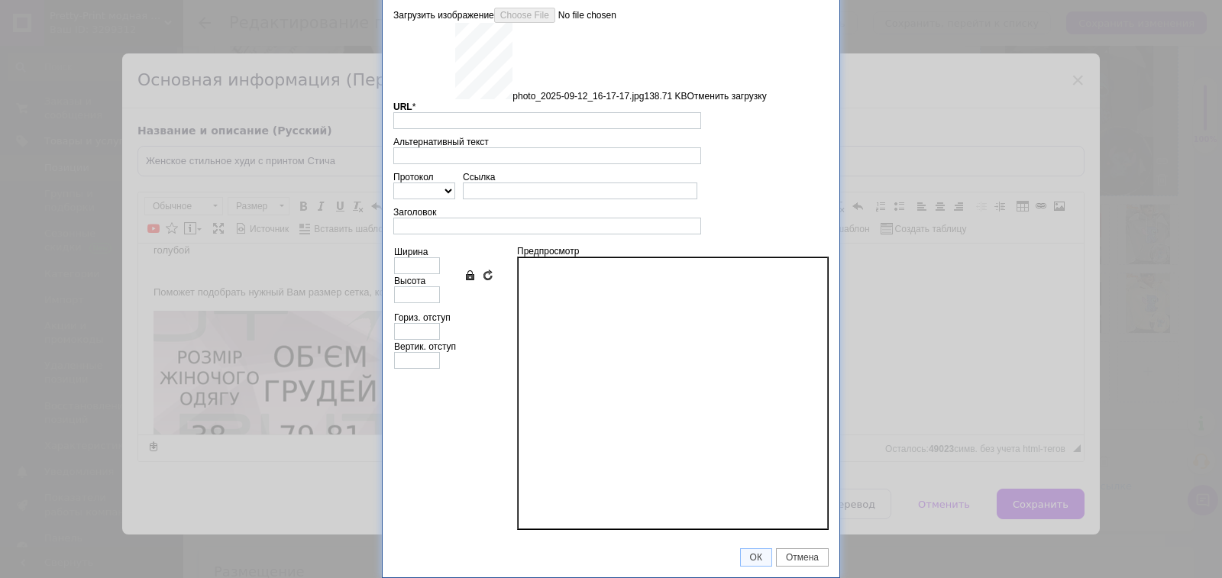
type input "https://images.prom.ua/6831464293_w640_h2048_photo_2025_09_12_16_17_17.jpg?fres…"
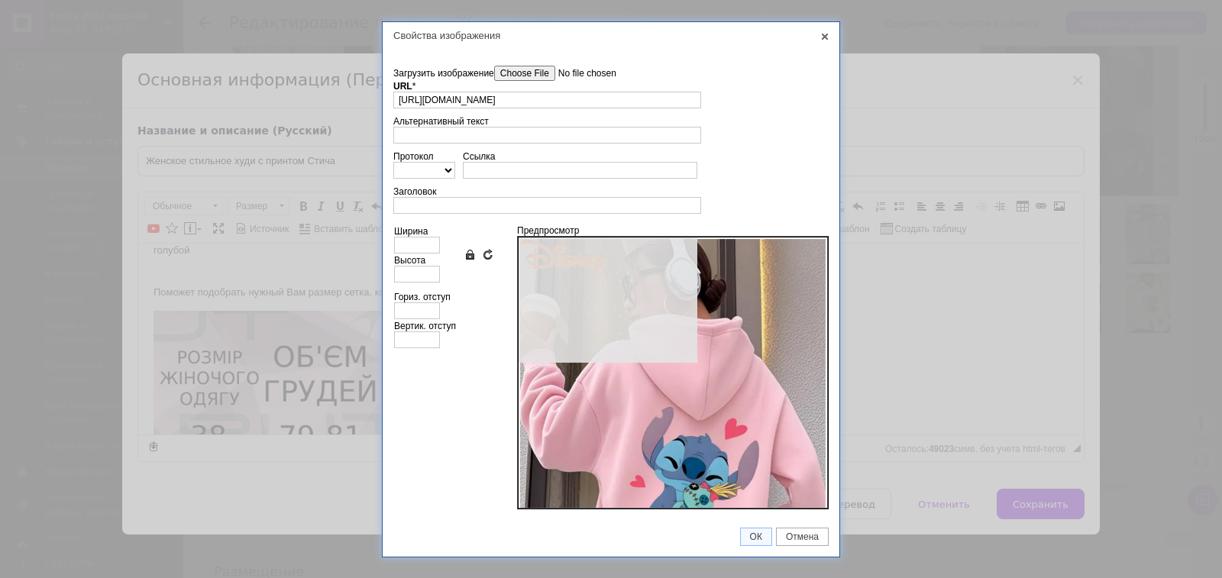
type input "640"
type input "852"
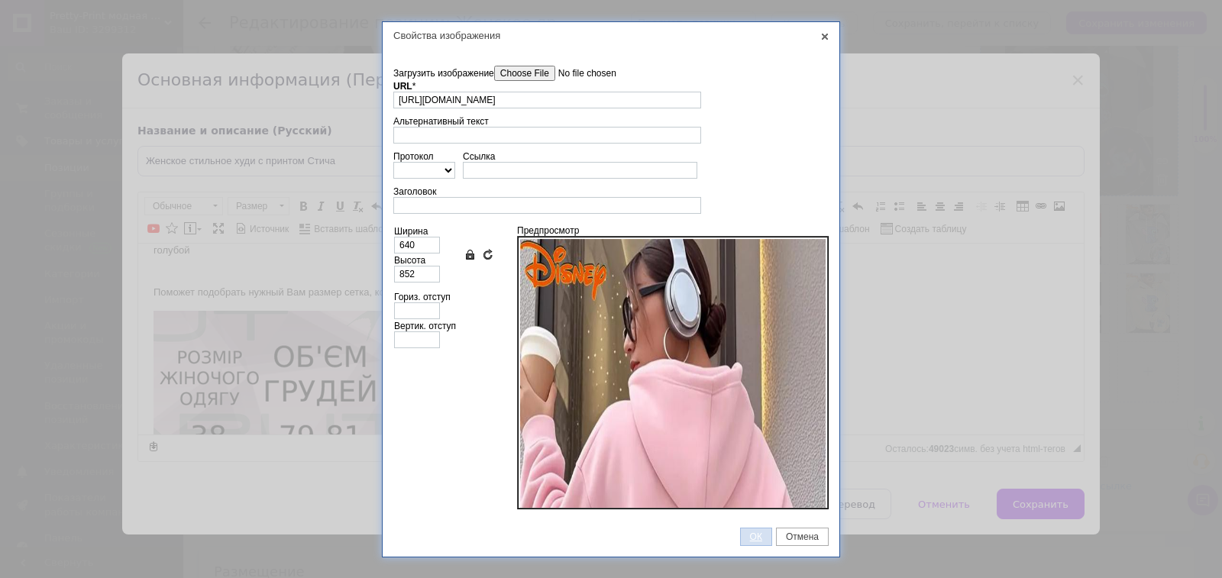
click at [755, 534] on span "ОК" at bounding box center [756, 536] width 31 height 11
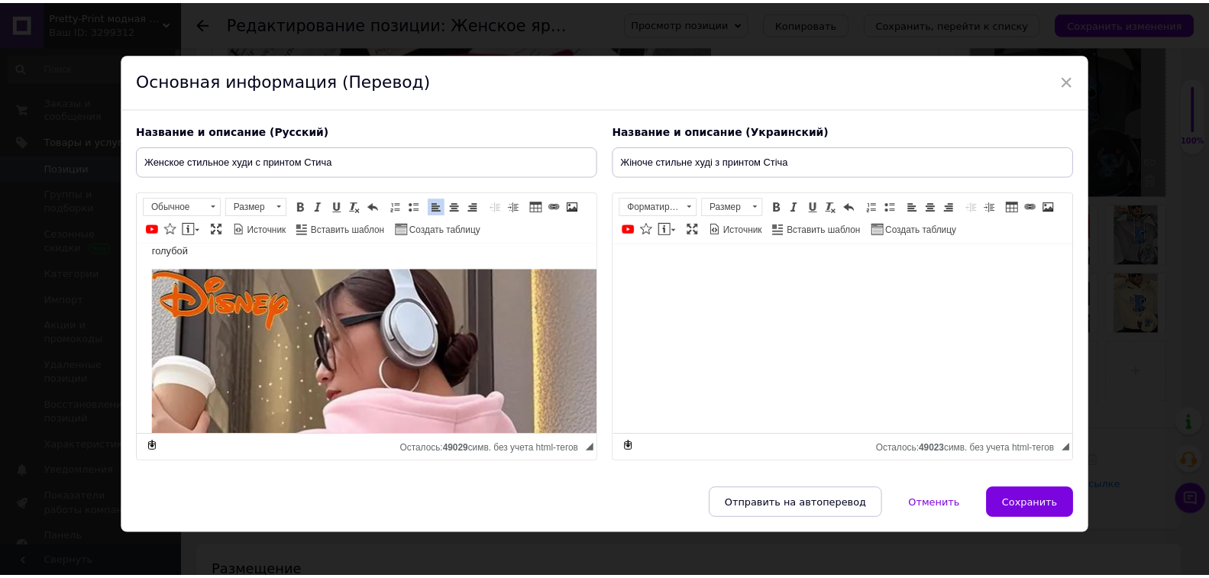
scroll to position [663, 0]
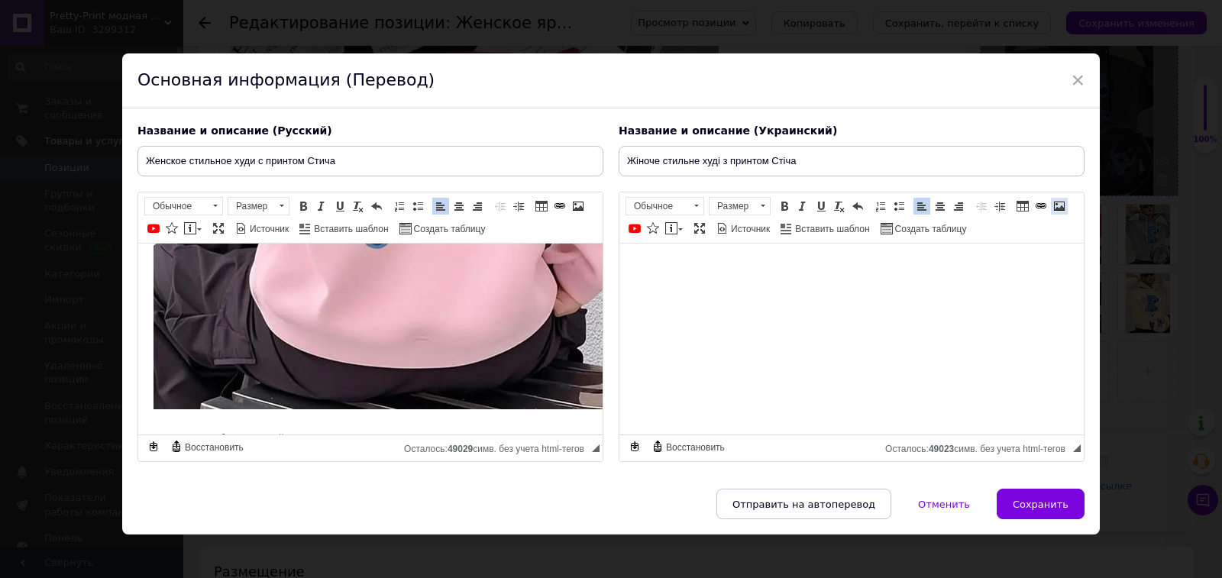
click at [1053, 211] on span at bounding box center [1059, 206] width 12 height 12
select select
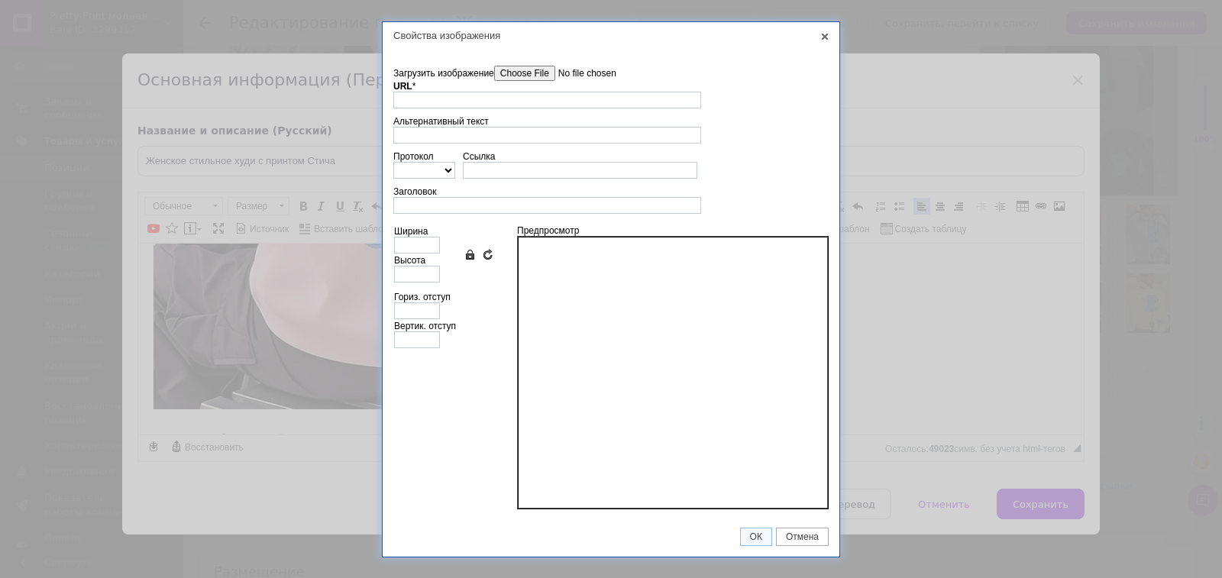
click at [519, 79] on input"] "Загрузить изображение" at bounding box center [580, 73] width 173 height 15
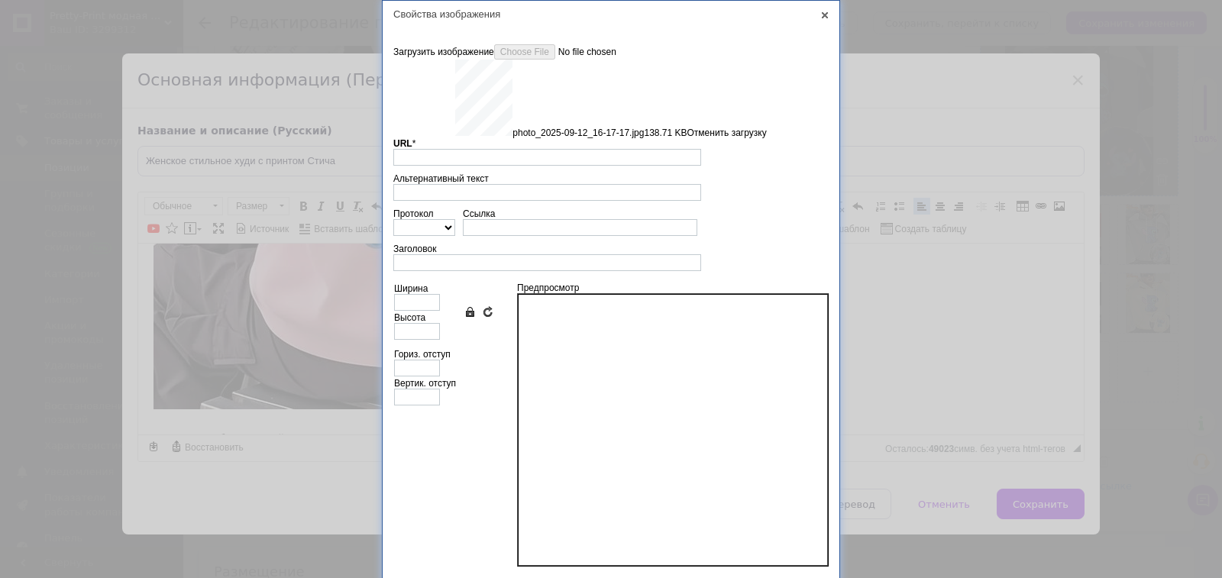
type input "https://images.prom.ua/6831464293_w640_h2048_photo_2025_09_12_16_17_17.jpg?fres…"
type input "640"
type input "852"
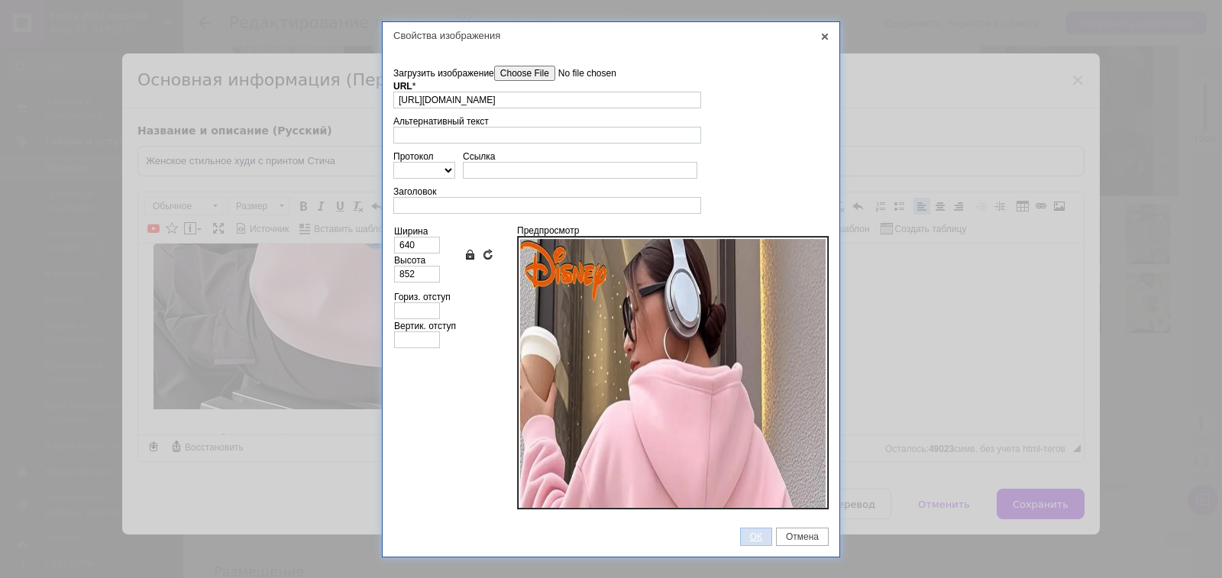
click at [744, 537] on span "ОК" at bounding box center [756, 536] width 31 height 11
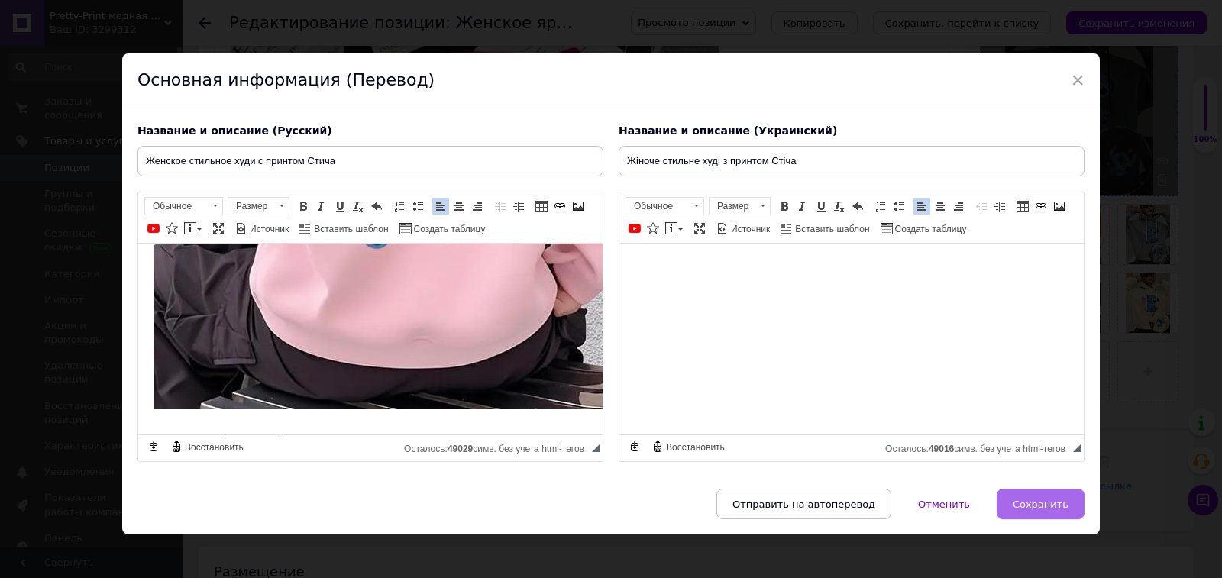
click at [1015, 499] on button "Сохранить" at bounding box center [1040, 504] width 88 height 31
type input "Женское стильное худи с принтом Стича"
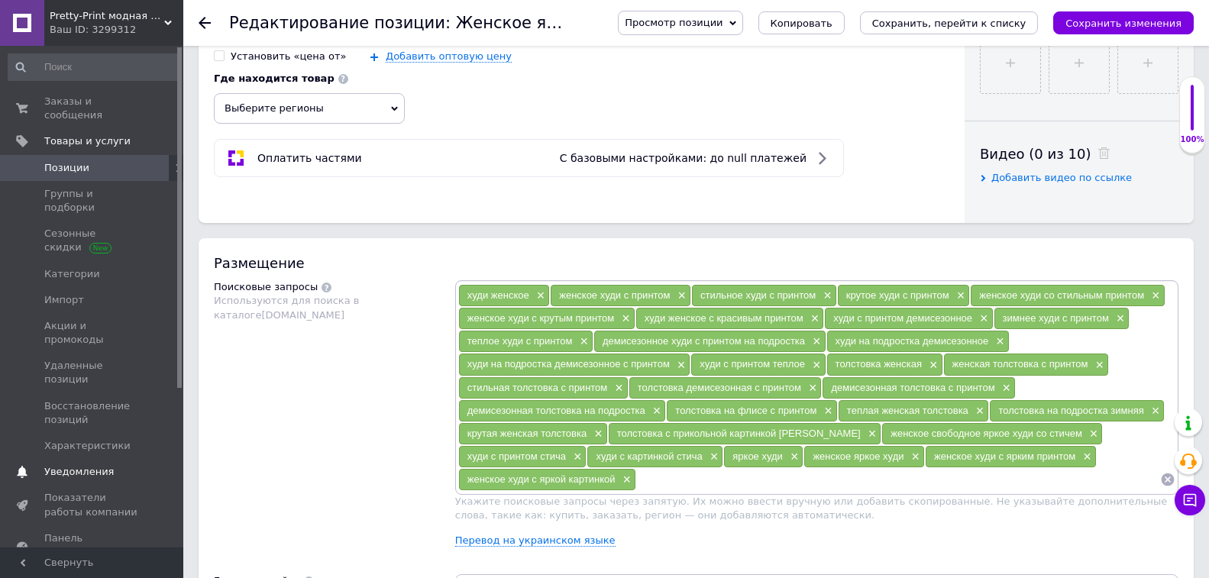
scroll to position [763, 0]
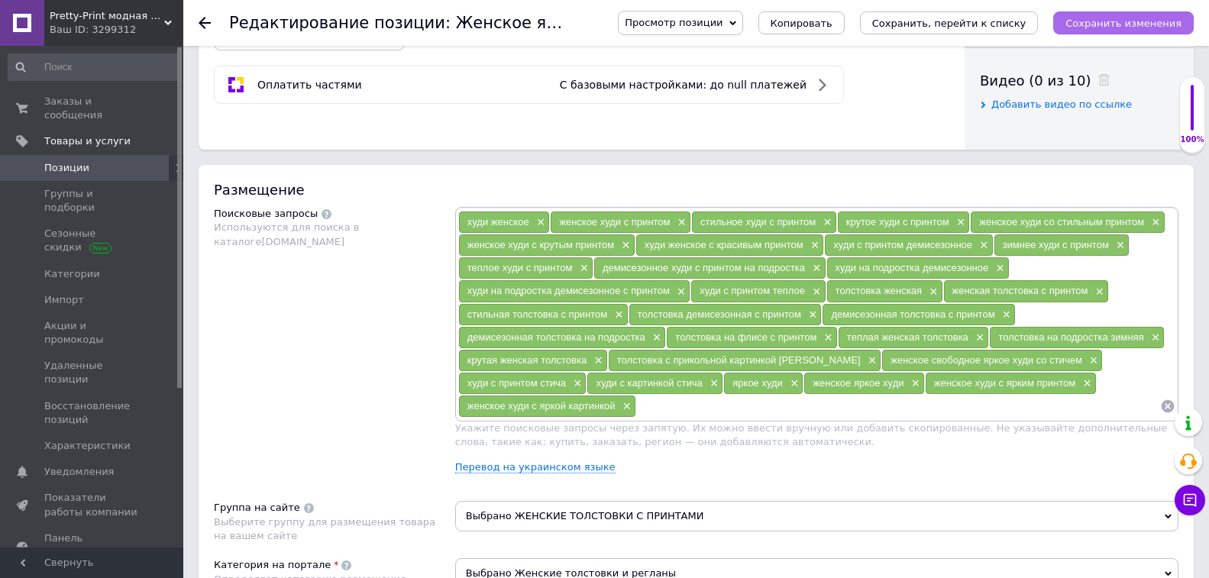
click at [1101, 11] on button "Сохранить изменения" at bounding box center [1123, 22] width 140 height 23
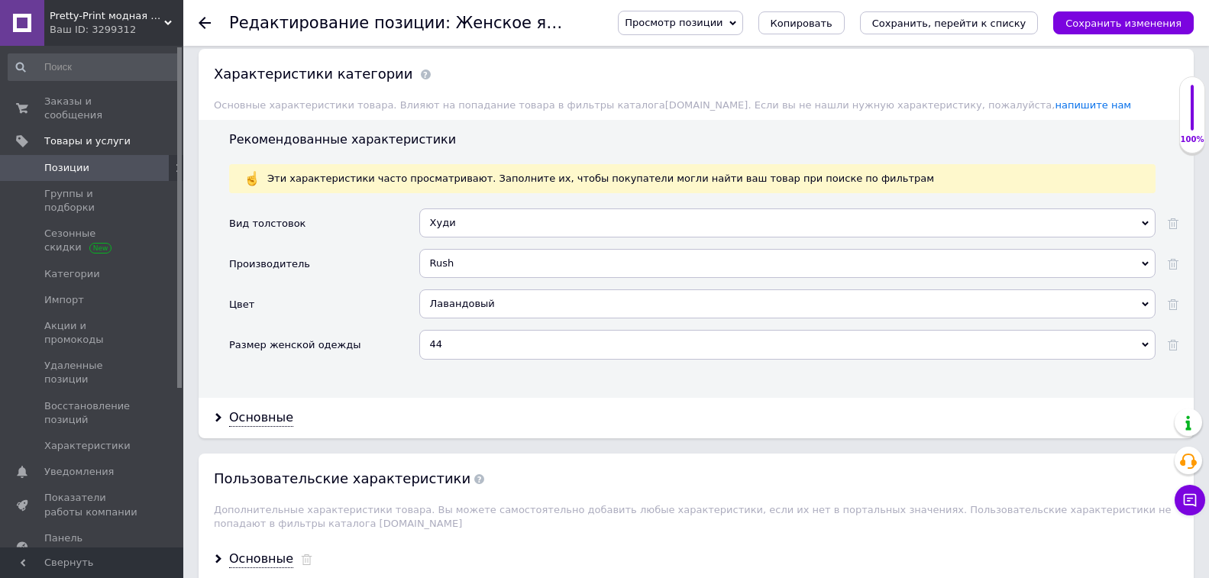
scroll to position [1451, 0]
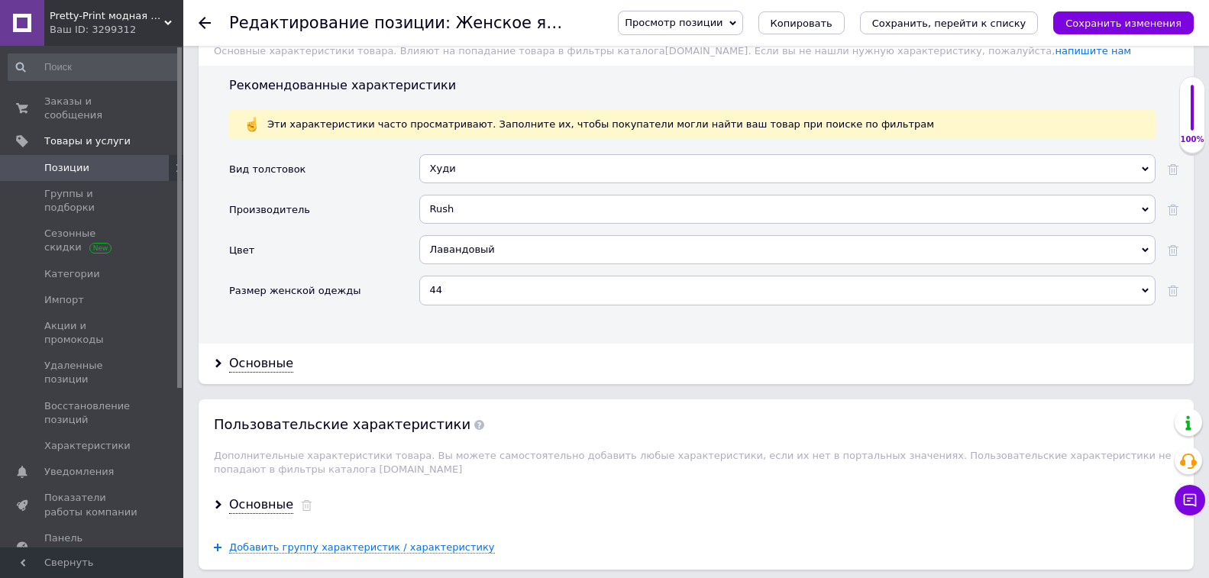
click at [460, 249] on div "Лавандовый" at bounding box center [787, 249] width 736 height 29
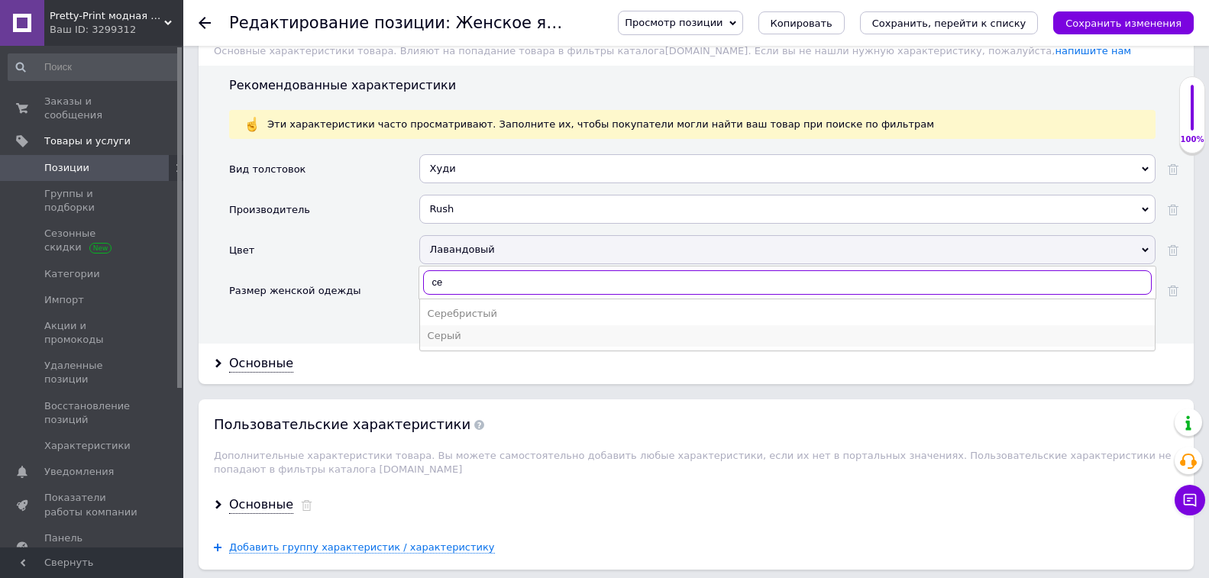
type input "се"
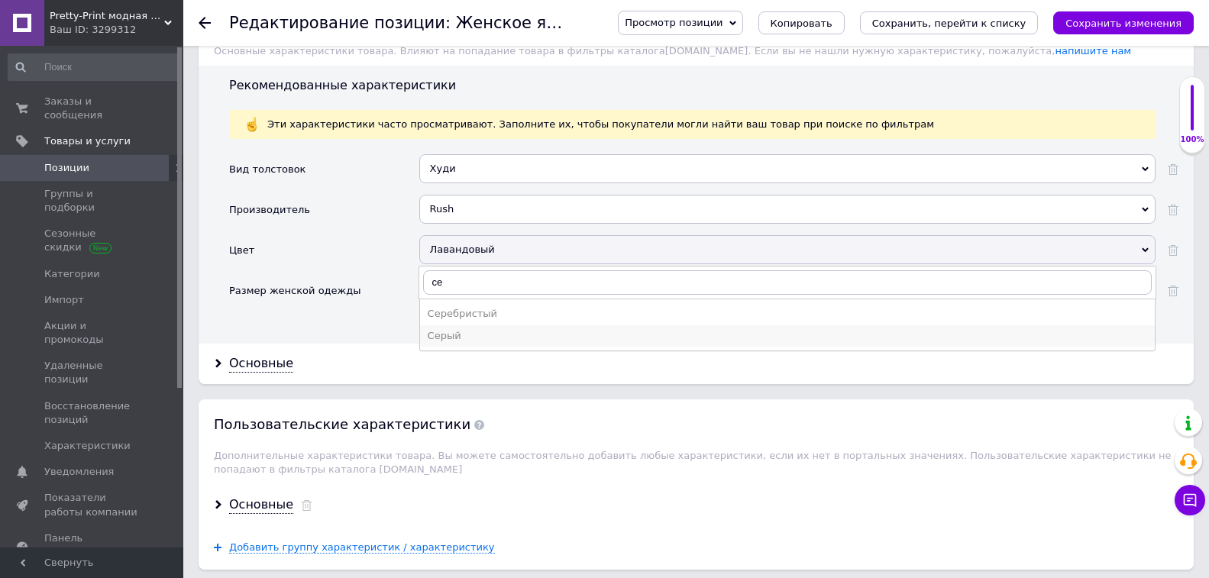
click at [465, 331] on div "Серый" at bounding box center [787, 336] width 719 height 14
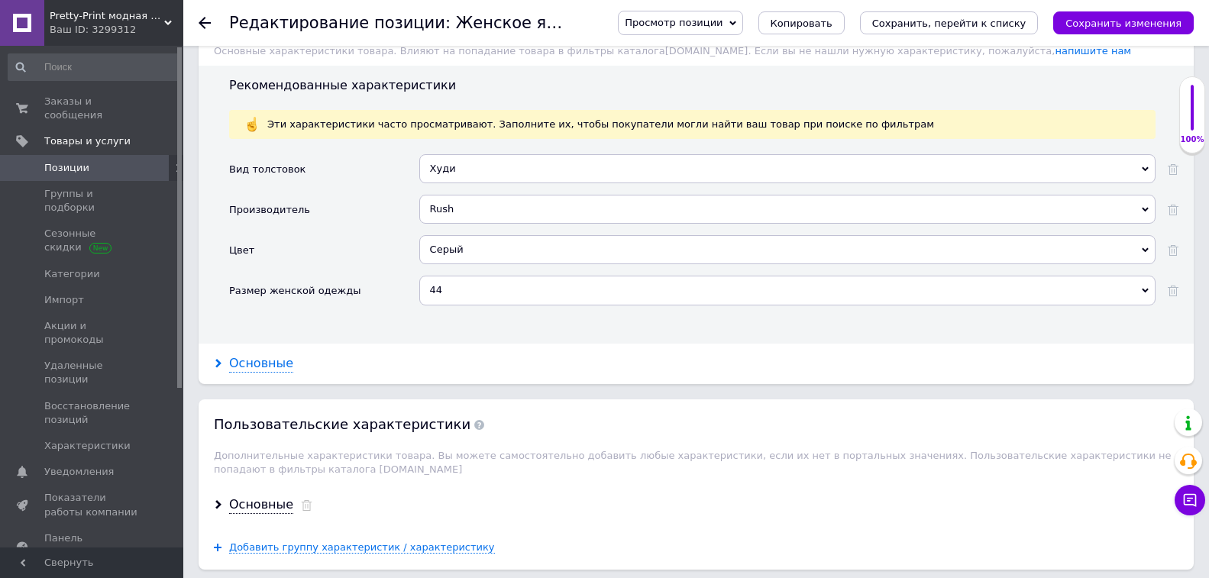
click at [254, 361] on div "Основные" at bounding box center [261, 364] width 64 height 18
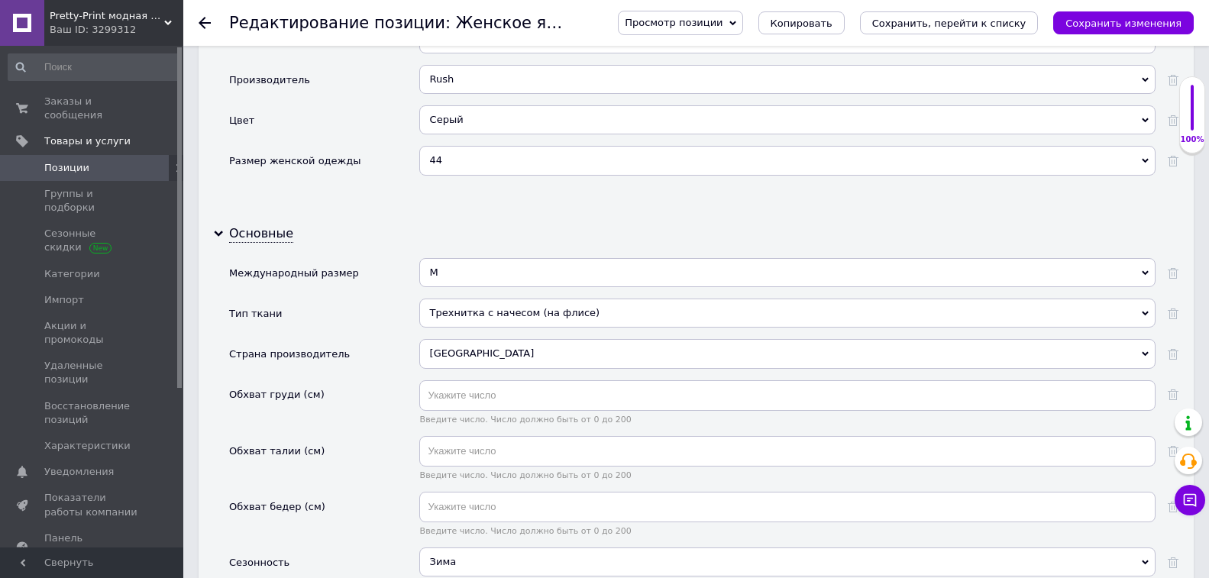
scroll to position [1603, 0]
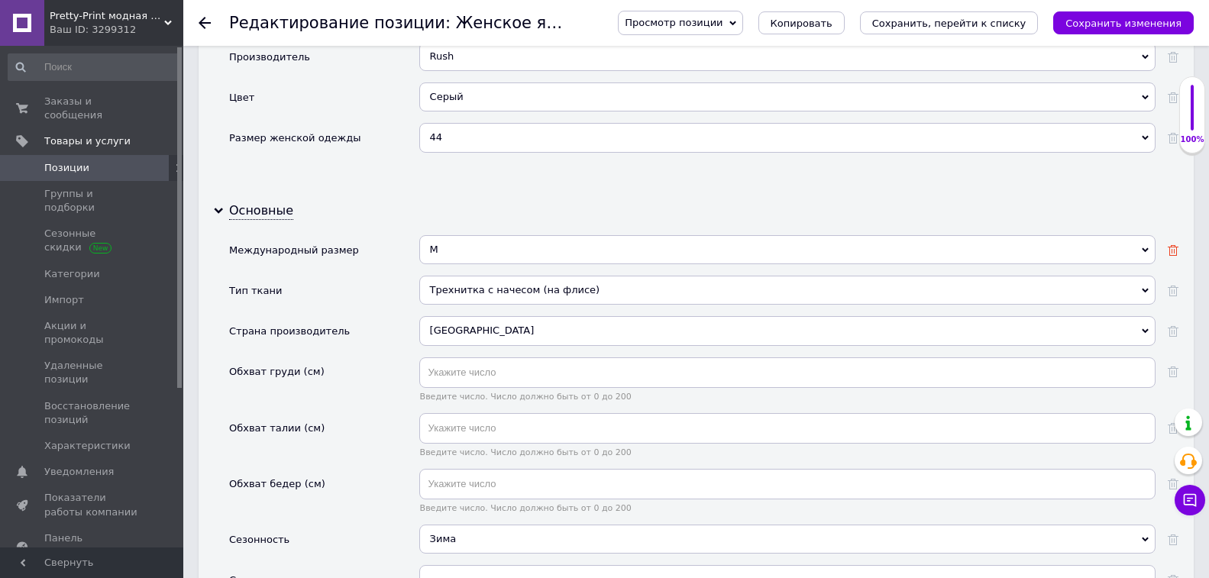
click at [1174, 245] on use at bounding box center [1172, 250] width 11 height 11
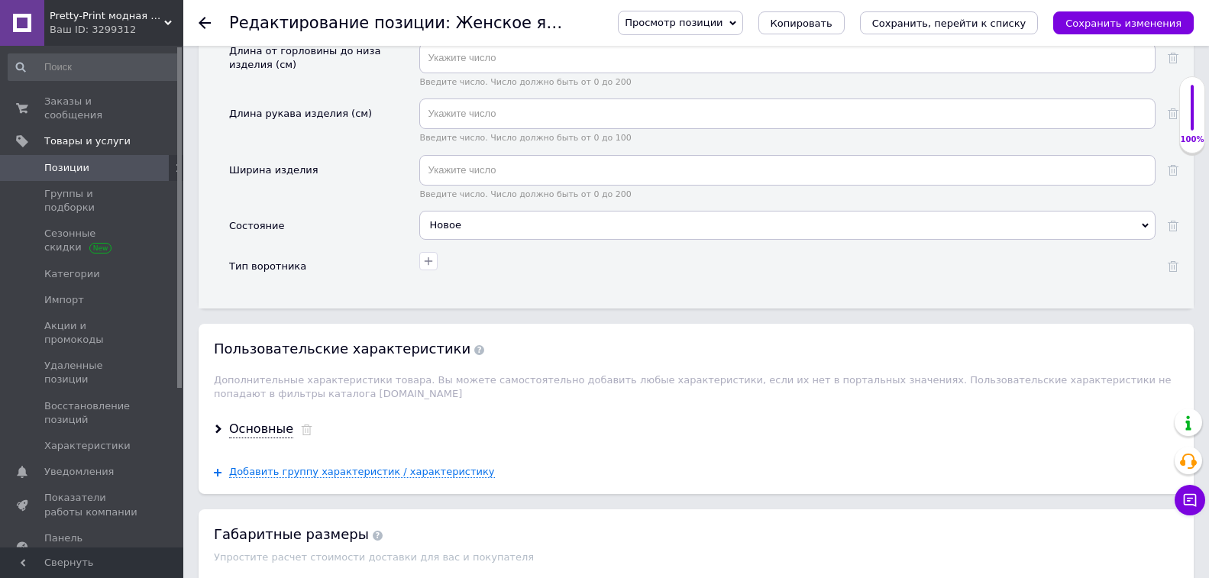
scroll to position [2596, 0]
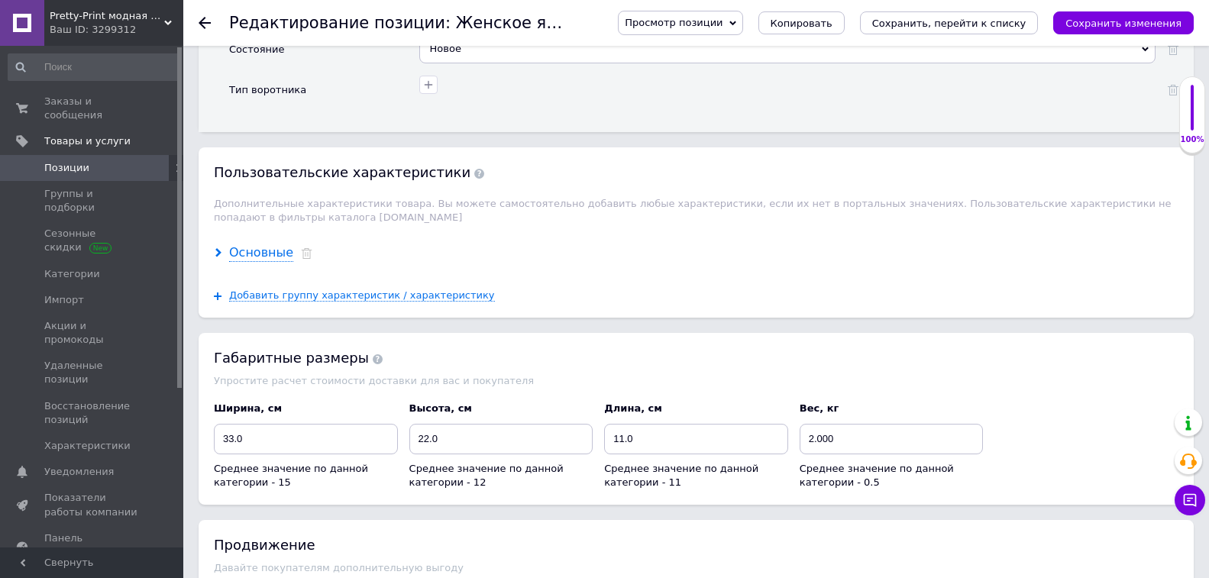
click at [260, 244] on div "Основные" at bounding box center [261, 253] width 64 height 18
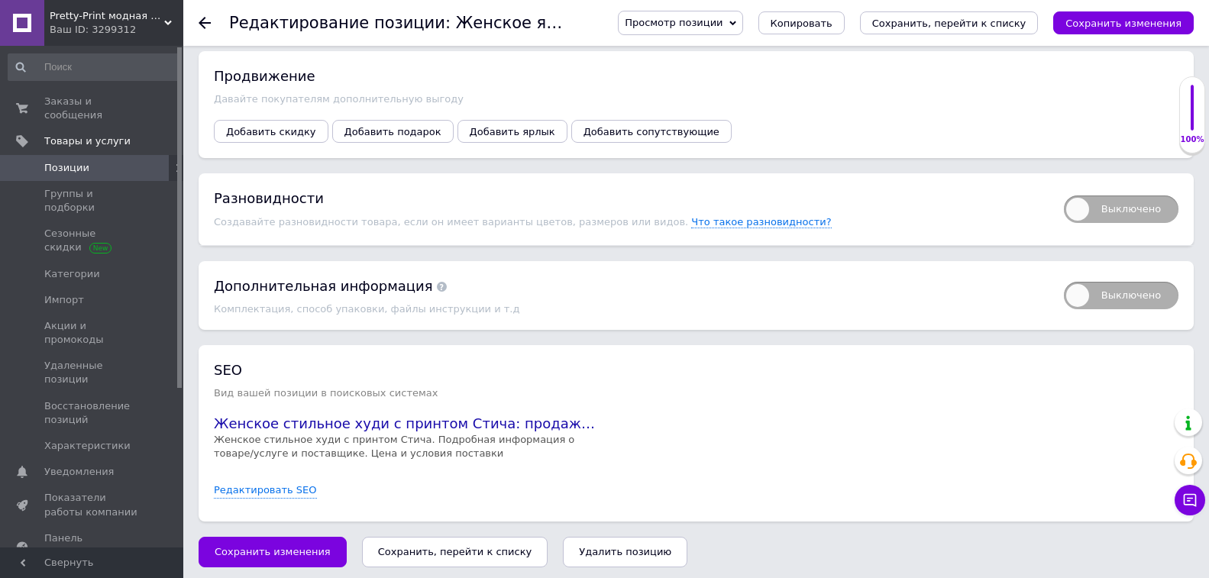
scroll to position [3272, 0]
click at [1115, 27] on icon "Сохранить изменения" at bounding box center [1123, 23] width 116 height 11
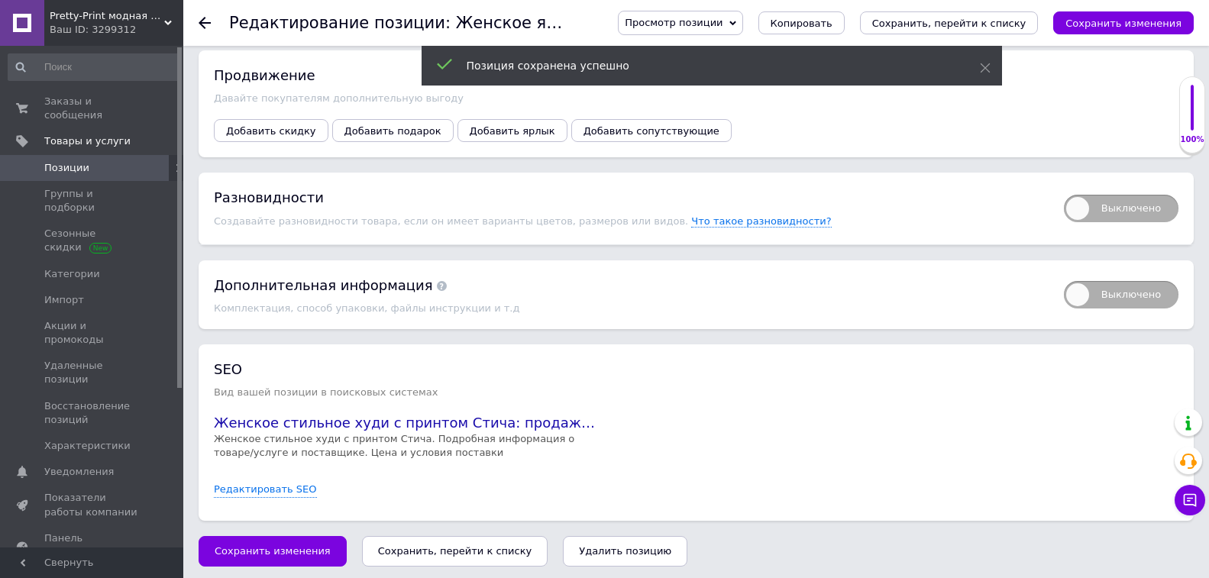
click at [1068, 195] on span "Выключено" at bounding box center [1121, 208] width 115 height 27
click at [1064, 193] on input "Выключено" at bounding box center [1059, 190] width 10 height 10
checkbox input "true"
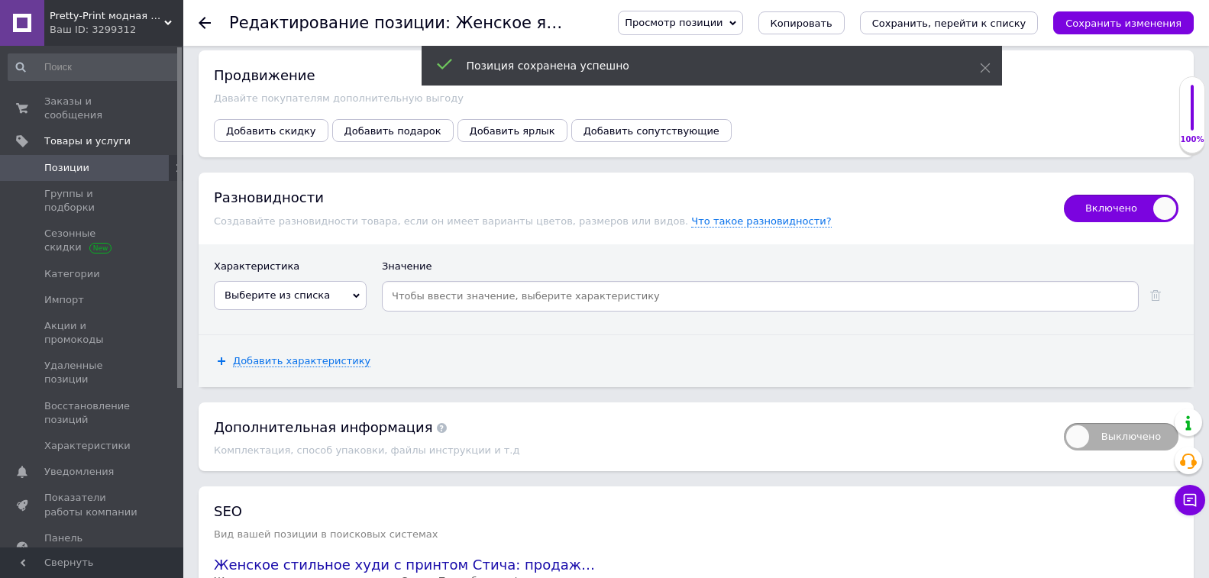
click at [336, 287] on span "Выберите из списка" at bounding box center [290, 295] width 153 height 29
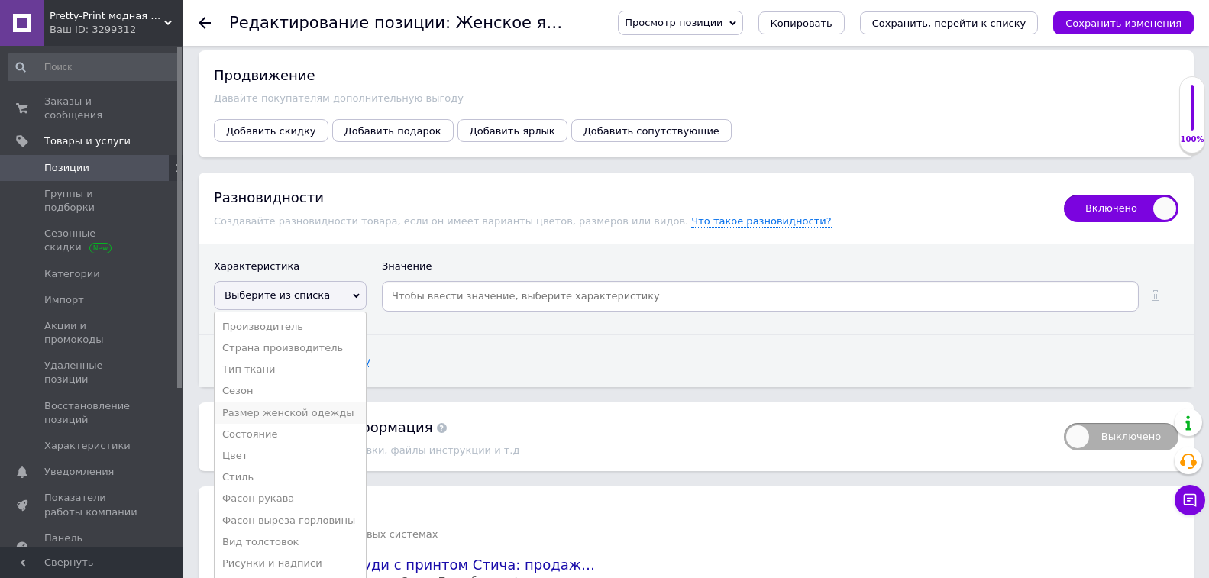
click at [350, 409] on li "Размер женской одежды" at bounding box center [290, 412] width 151 height 21
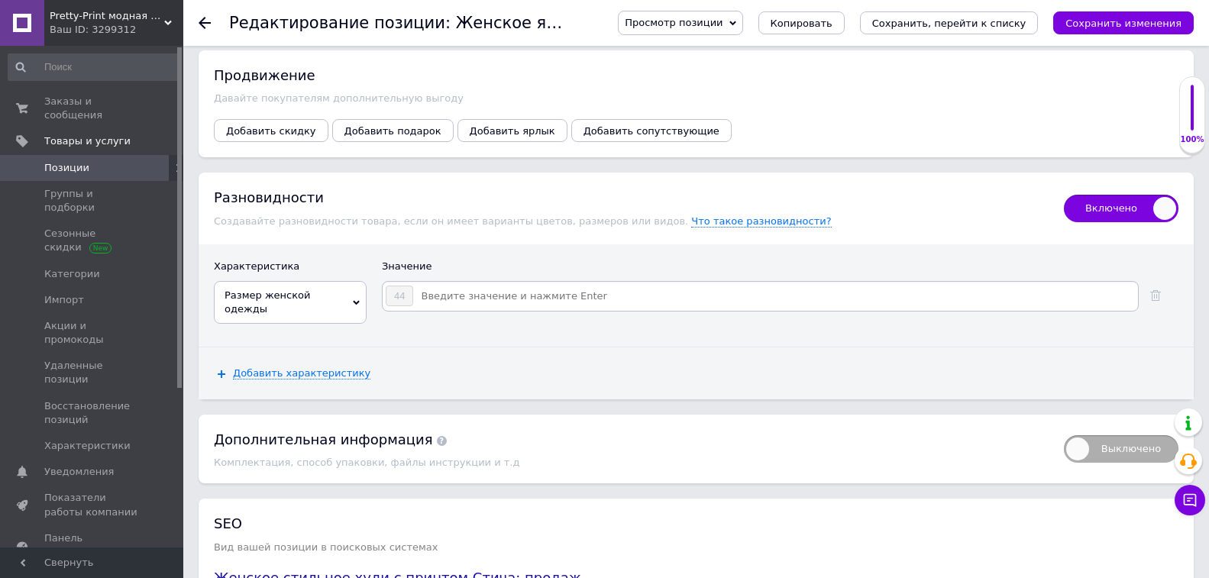
click at [452, 294] on input at bounding box center [775, 296] width 722 height 23
type input "38"
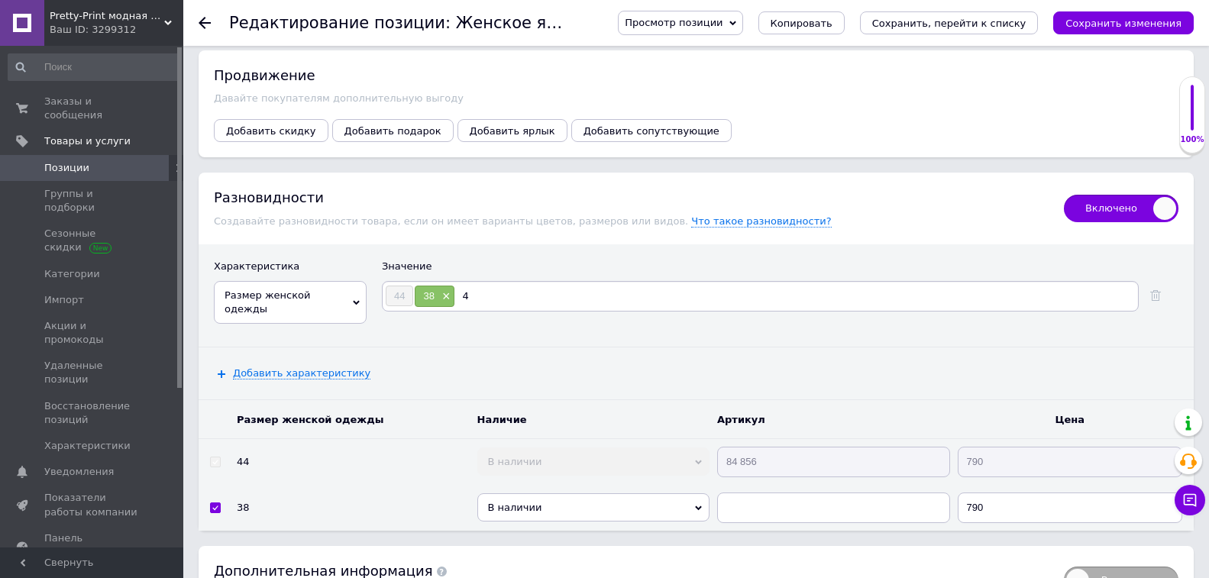
type input "40"
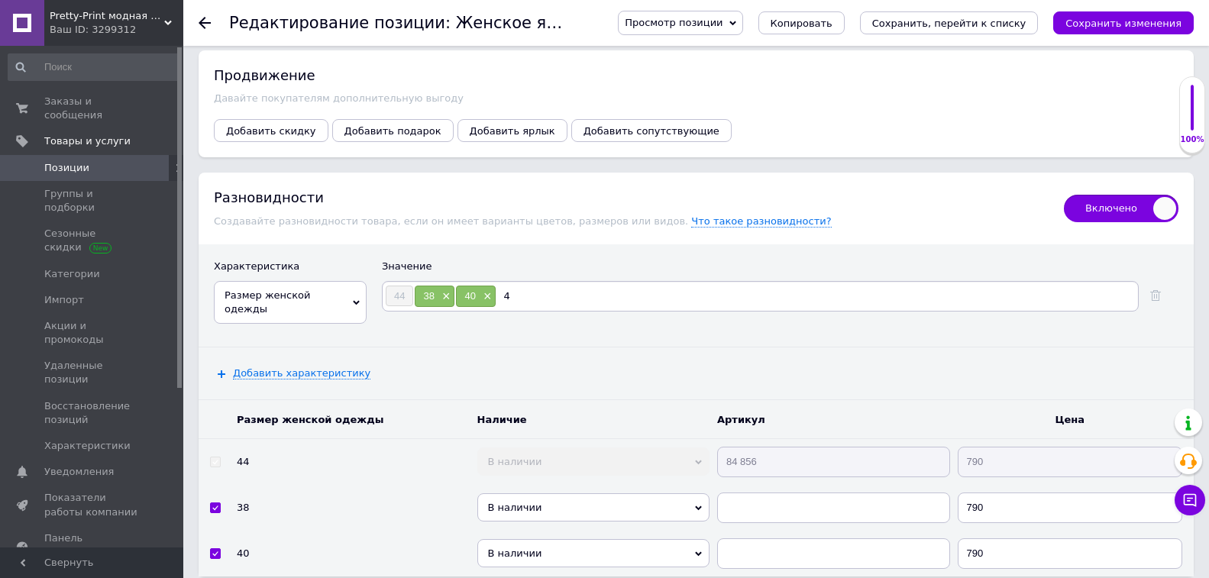
type input "42"
type input "46"
type input "48"
type input "50"
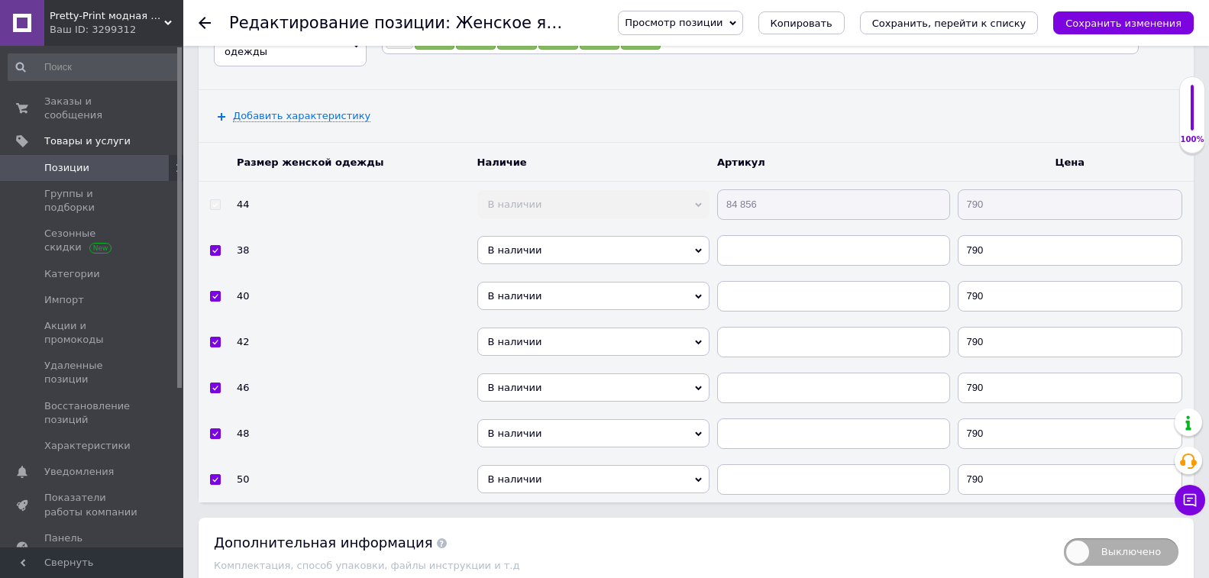
scroll to position [3654, 0]
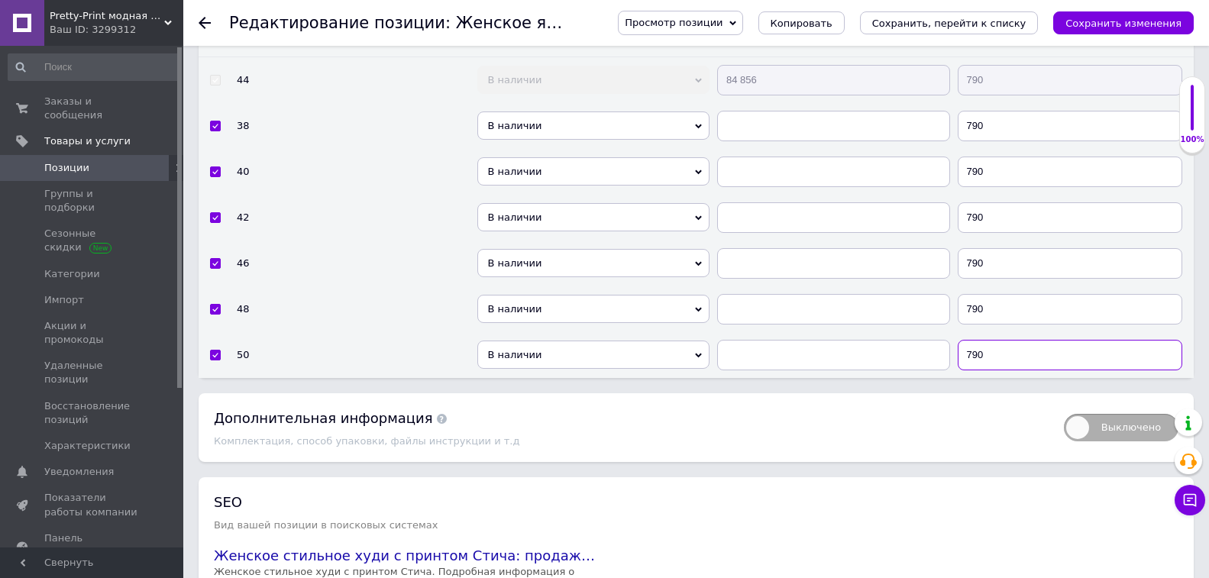
click at [996, 347] on input "790" at bounding box center [1069, 355] width 225 height 31
type input "890"
click at [996, 307] on input "790" at bounding box center [1069, 309] width 225 height 31
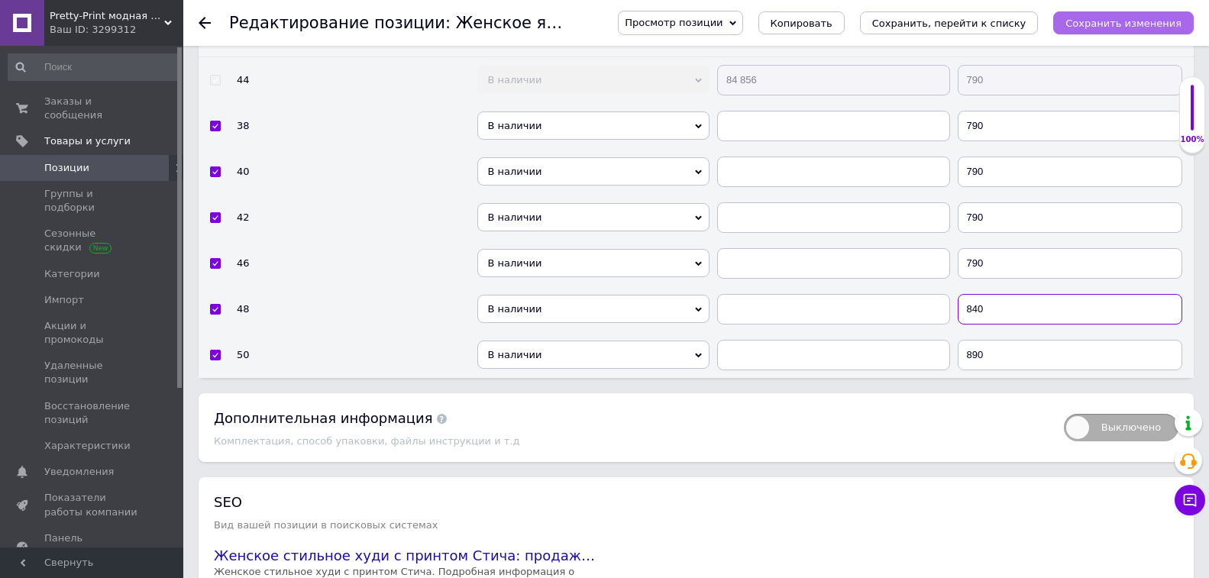
type input "840"
click at [1084, 21] on icon "Сохранить изменения" at bounding box center [1123, 23] width 116 height 11
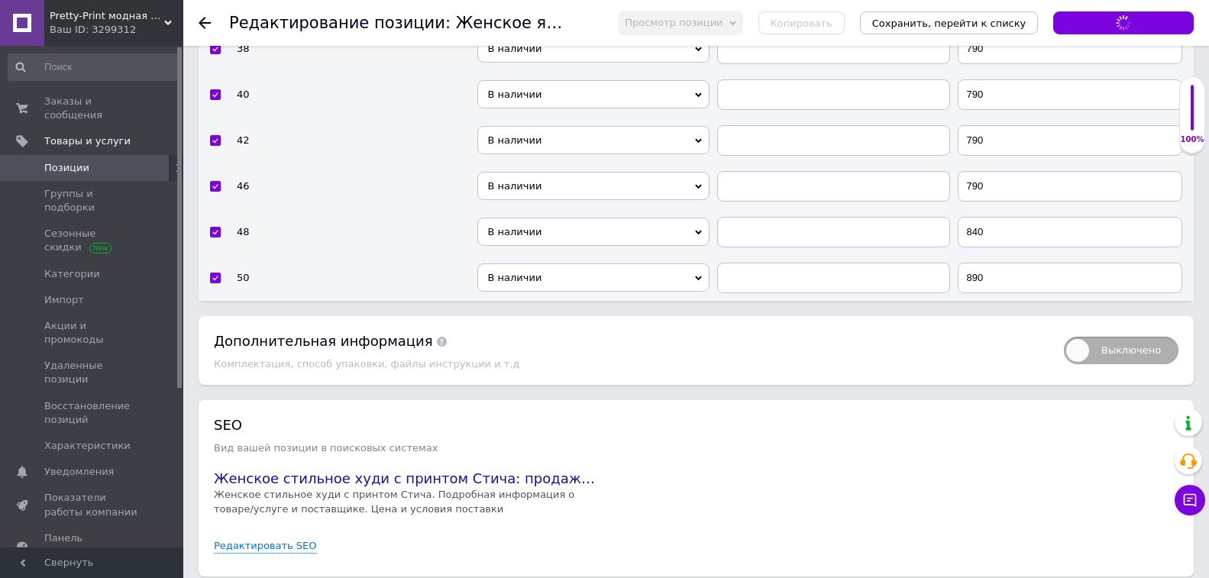
scroll to position [3787, 0]
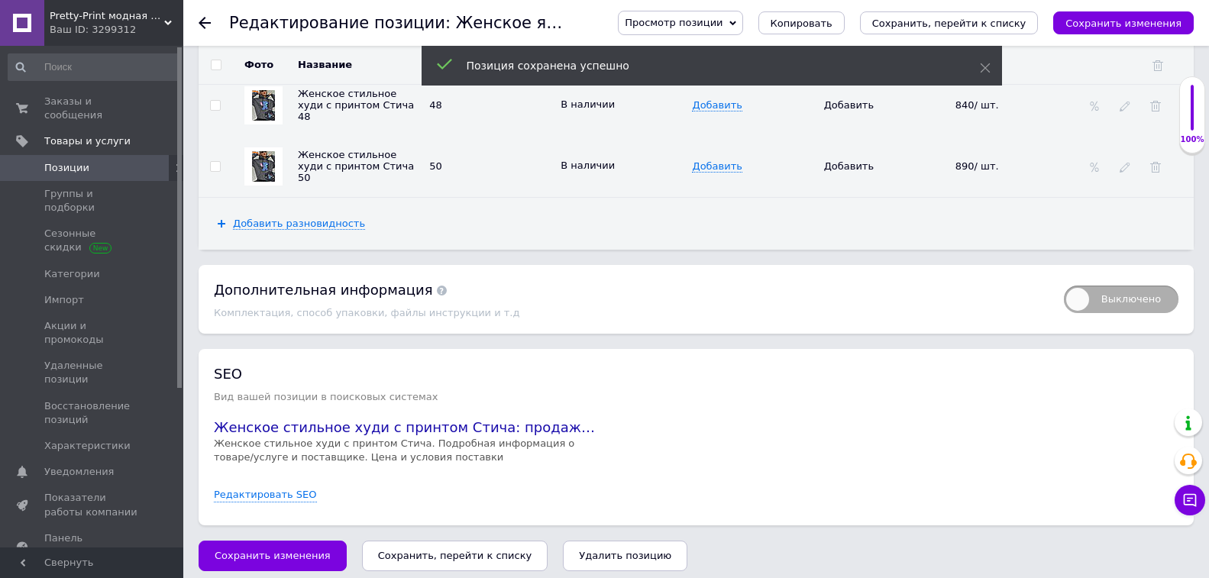
click at [127, 161] on span "Позиции" at bounding box center [92, 168] width 97 height 14
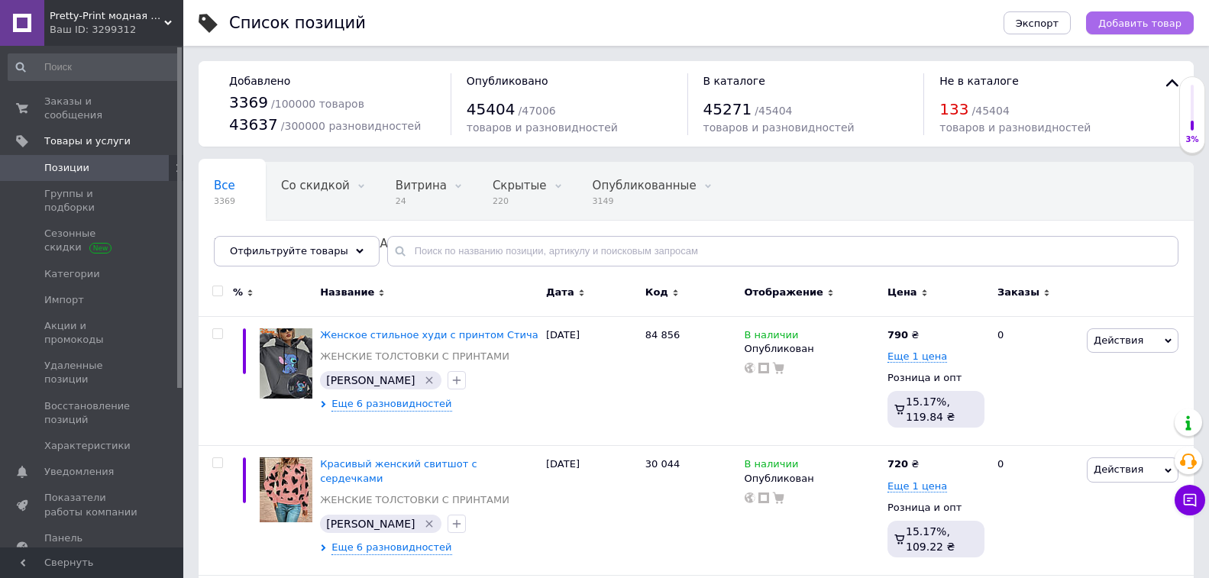
click at [1140, 18] on span "Добавить товар" at bounding box center [1139, 23] width 83 height 11
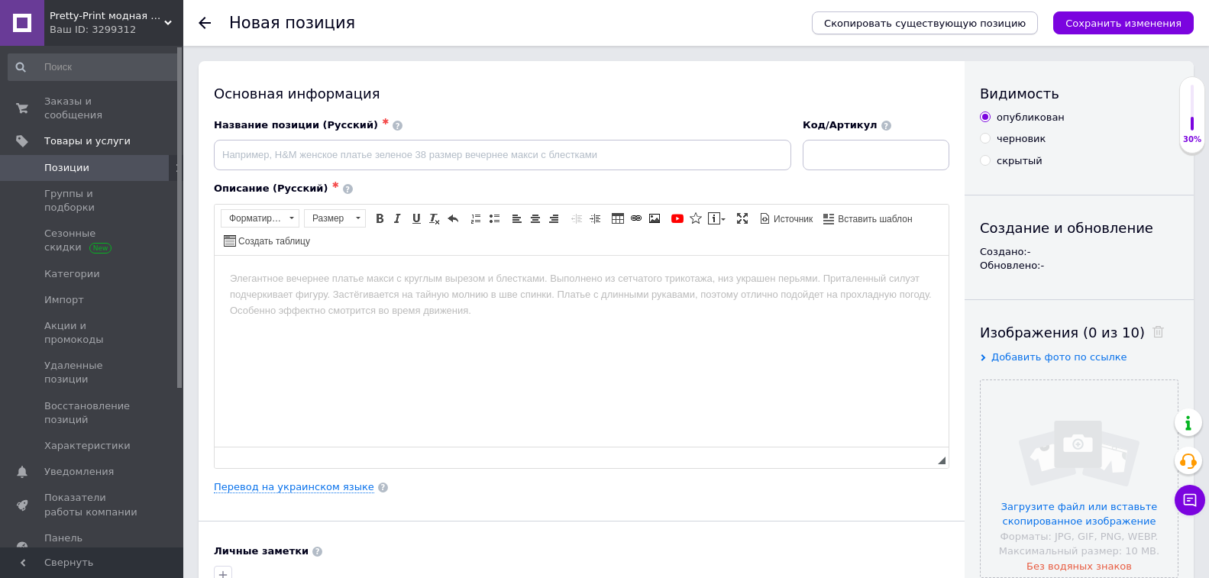
click at [878, 33] on button "Скопировать существующую позицию" at bounding box center [925, 22] width 226 height 23
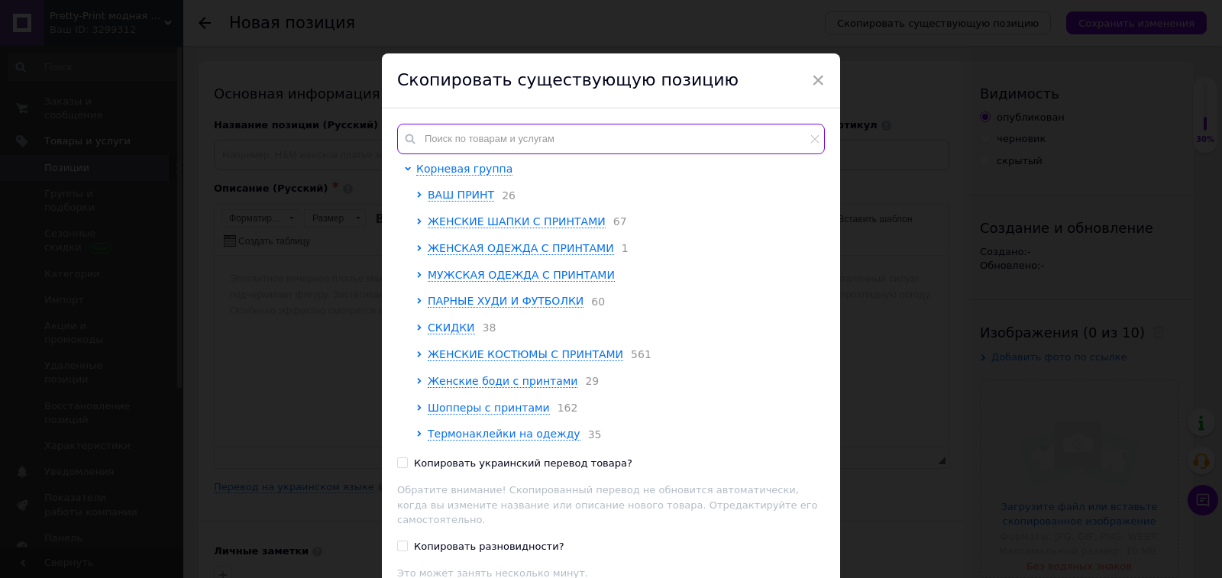
click at [592, 139] on input "text" at bounding box center [611, 139] width 428 height 31
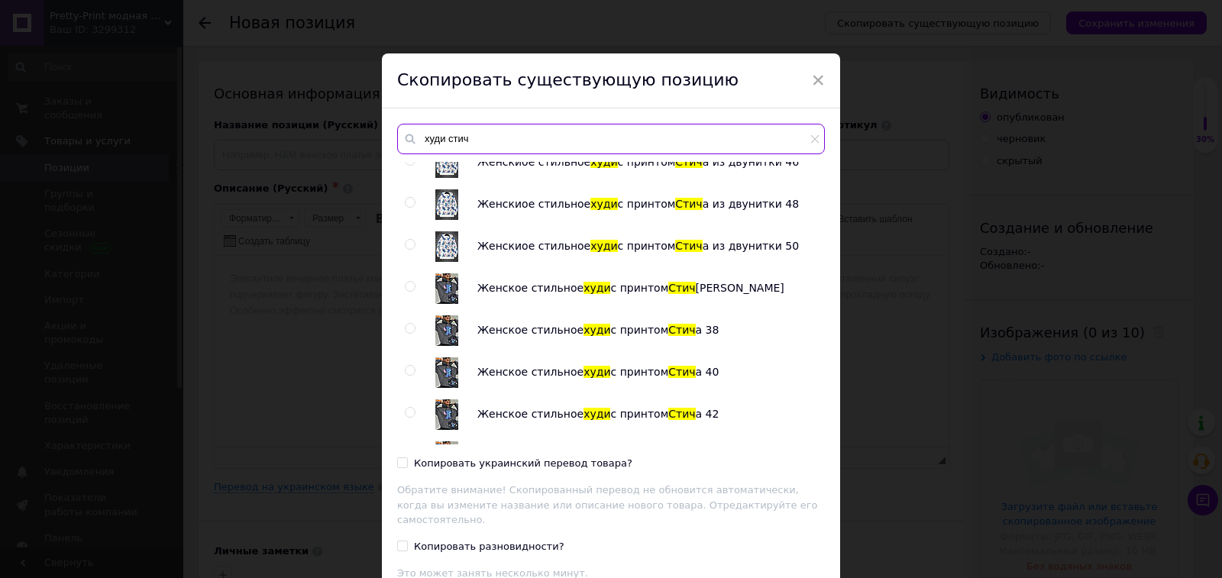
scroll to position [1313, 0]
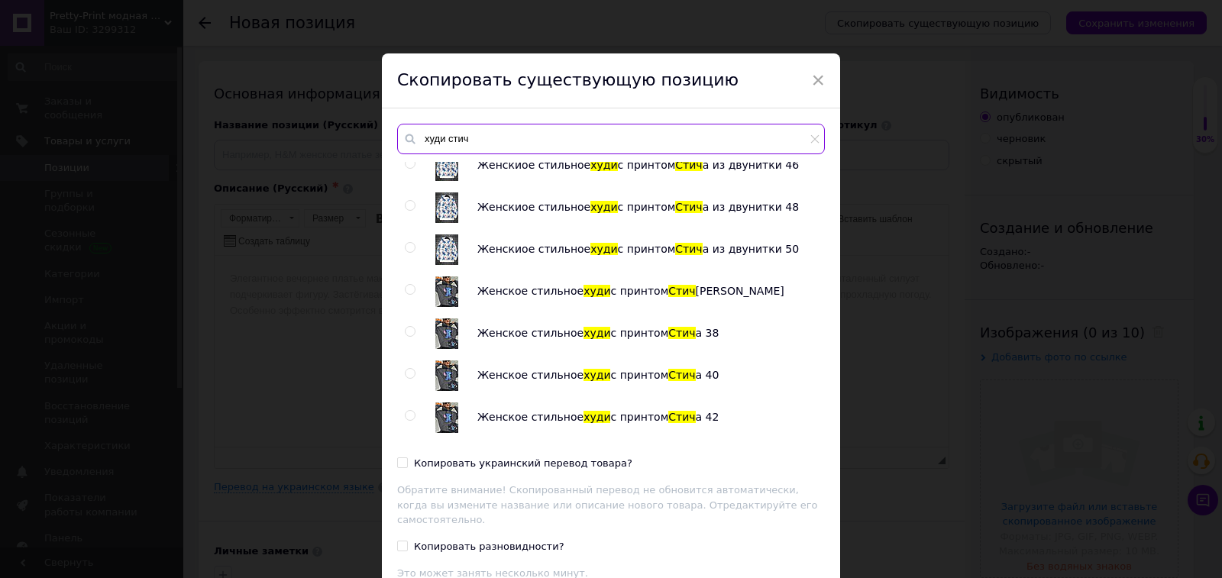
type input "худи стич"
click at [405, 282] on div at bounding box center [412, 291] width 15 height 31
click at [405, 289] on input "radio" at bounding box center [410, 290] width 10 height 10
radio input "true"
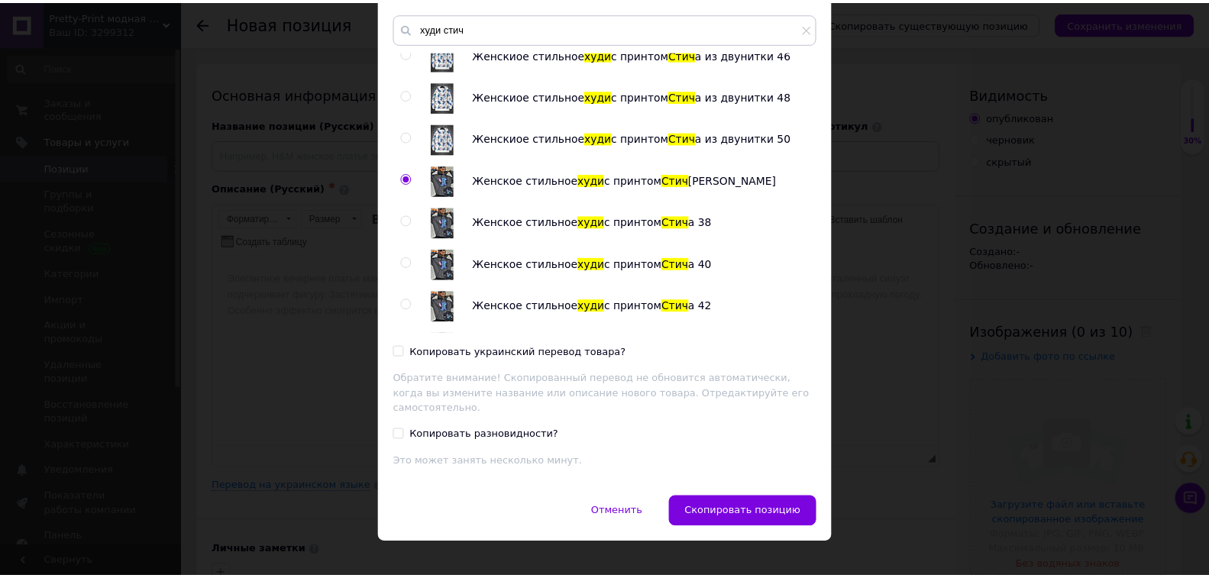
scroll to position [112, 0]
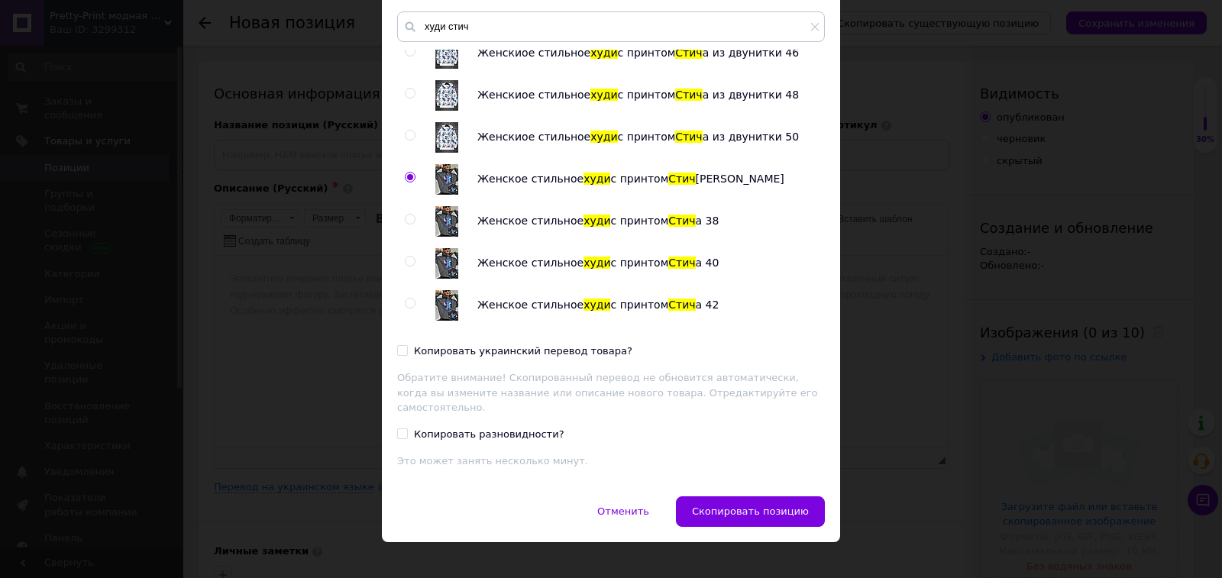
click at [547, 354] on div "Копировать украинский перевод товара?" at bounding box center [523, 351] width 218 height 14
click at [407, 354] on input "Копировать украинский перевод товара?" at bounding box center [402, 350] width 10 height 10
checkbox input "true"
click at [730, 505] on span "Скопировать позицию" at bounding box center [750, 510] width 117 height 11
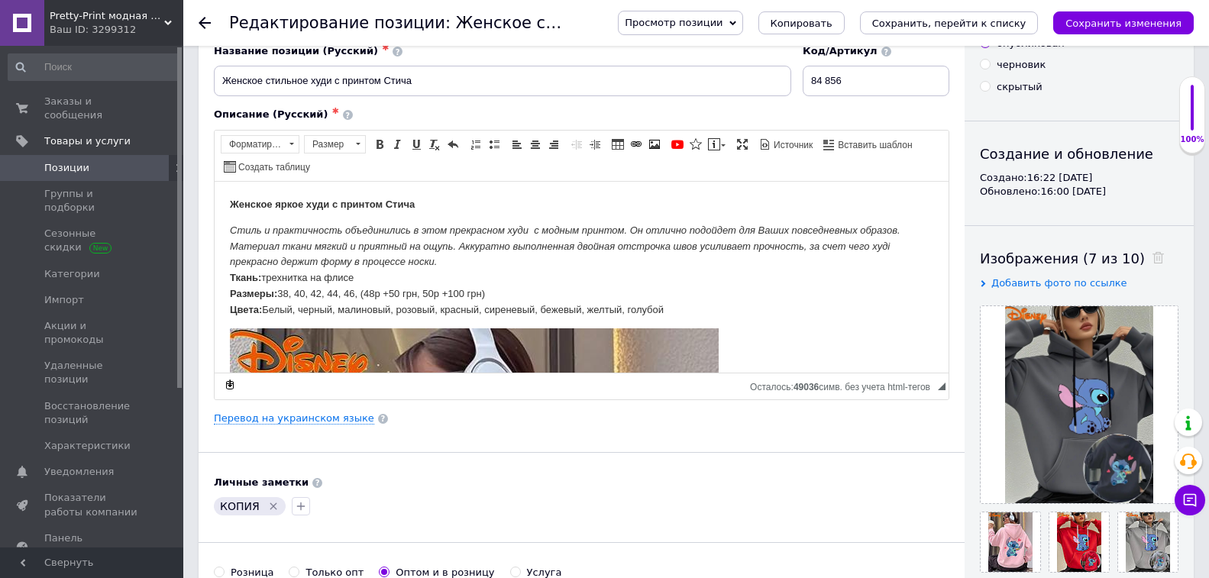
scroll to position [153, 0]
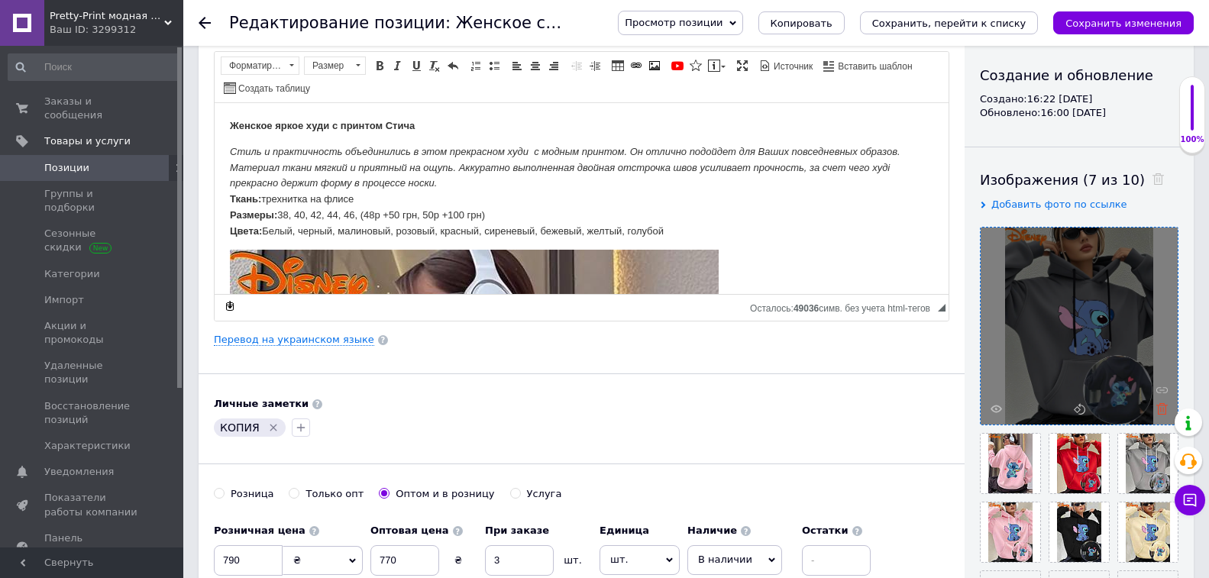
click at [1161, 410] on icon at bounding box center [1161, 408] width 11 height 11
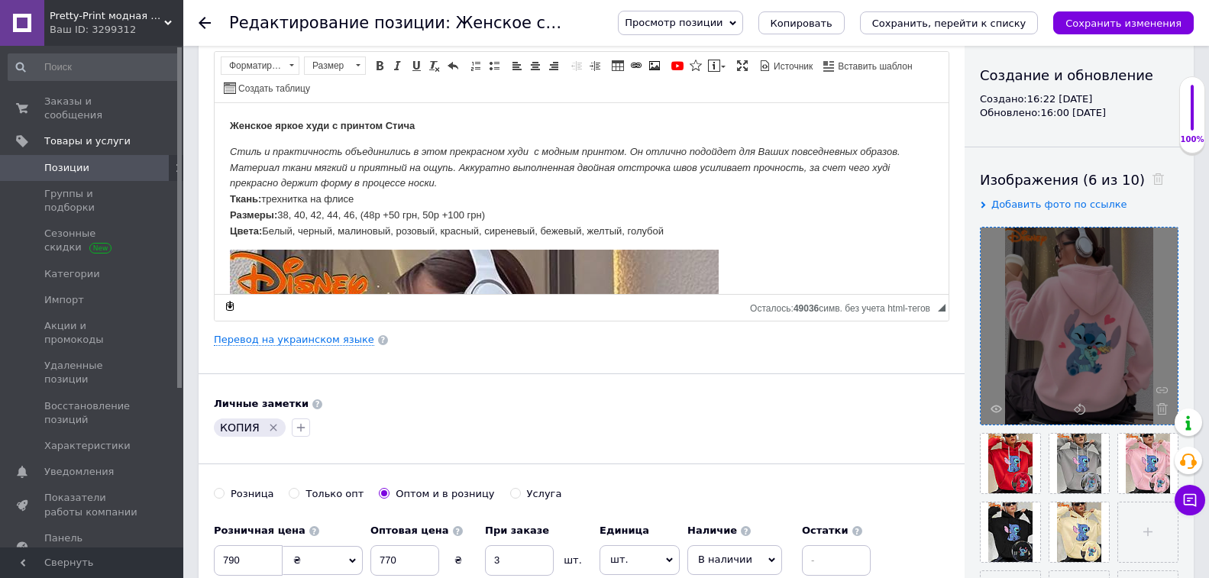
click at [1161, 410] on icon at bounding box center [1161, 408] width 11 height 11
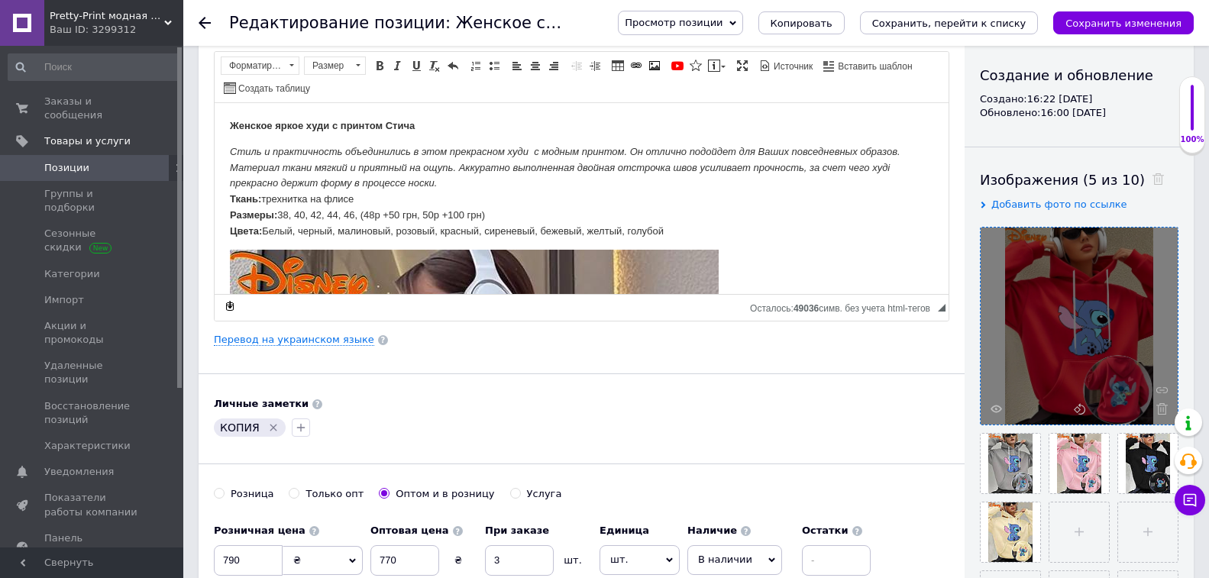
click at [1161, 410] on icon at bounding box center [1161, 408] width 11 height 11
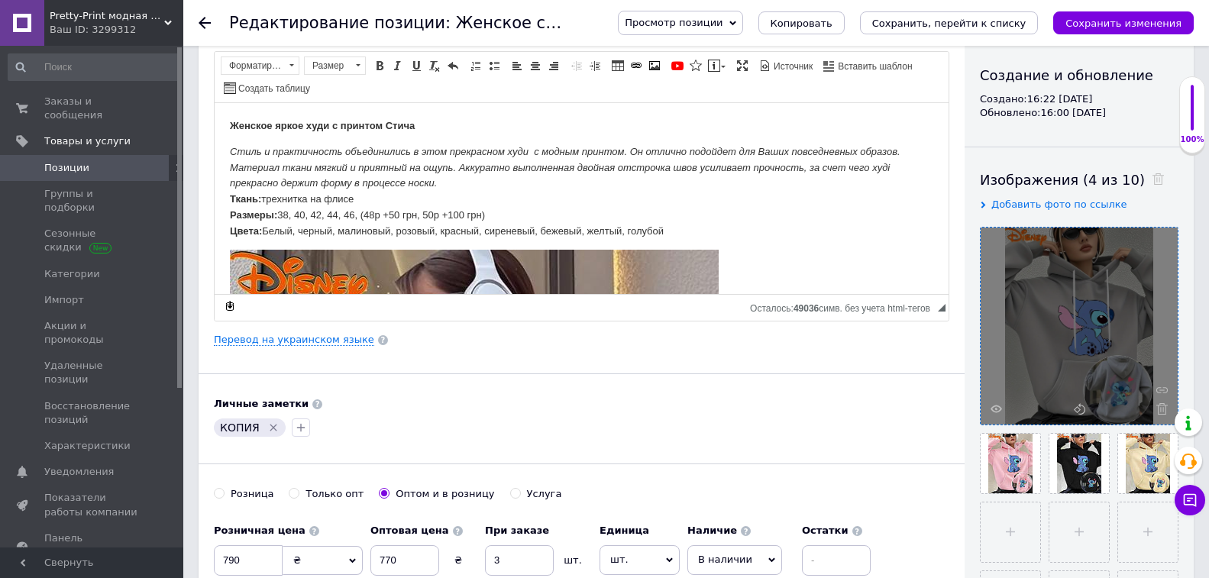
click at [1161, 410] on icon at bounding box center [1161, 408] width 11 height 11
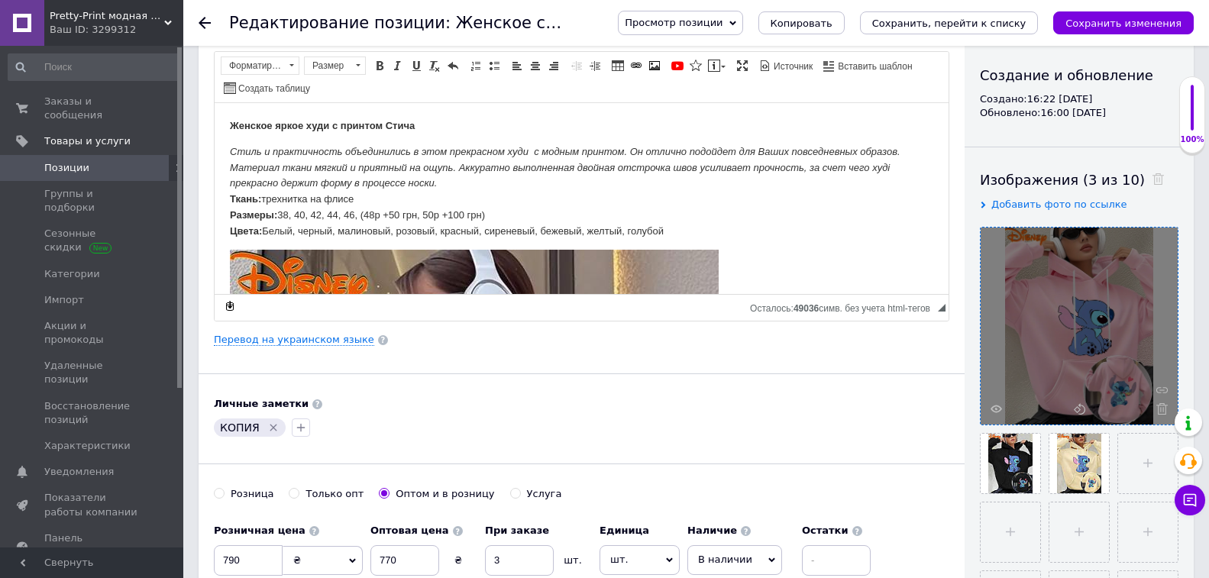
click at [1161, 410] on icon at bounding box center [1161, 408] width 11 height 11
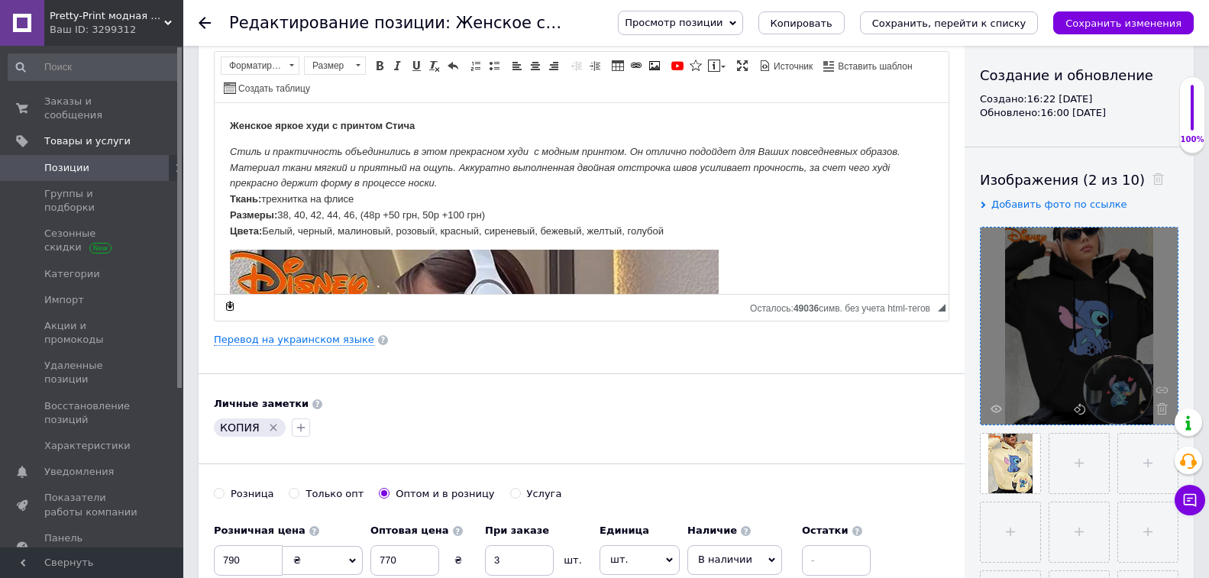
click at [1161, 410] on icon at bounding box center [1161, 408] width 11 height 11
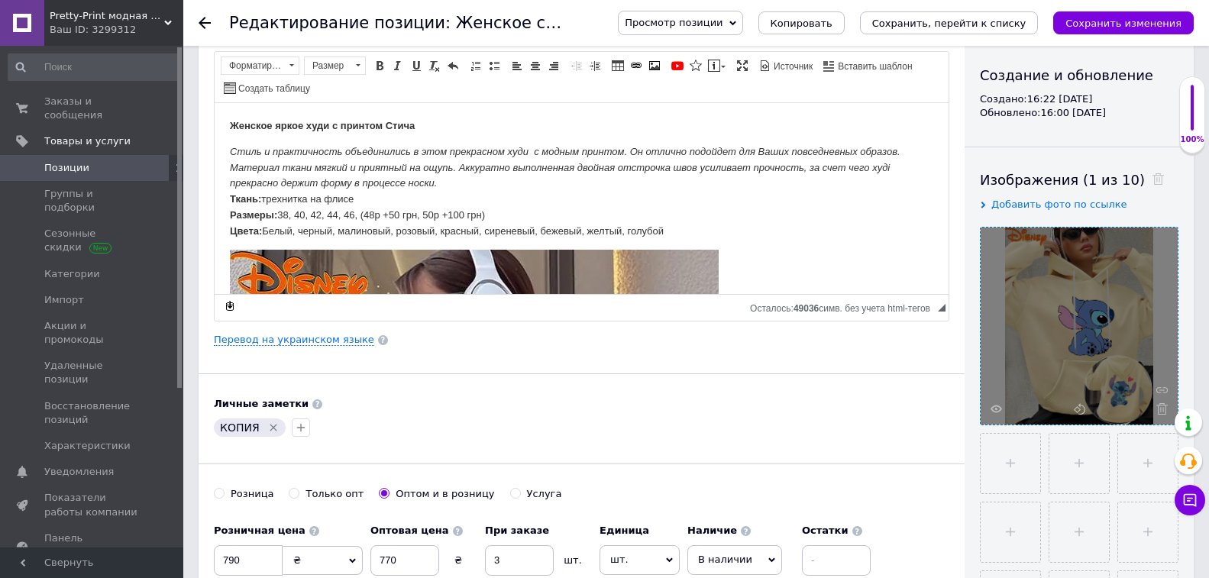
click at [1161, 410] on icon at bounding box center [1161, 408] width 11 height 11
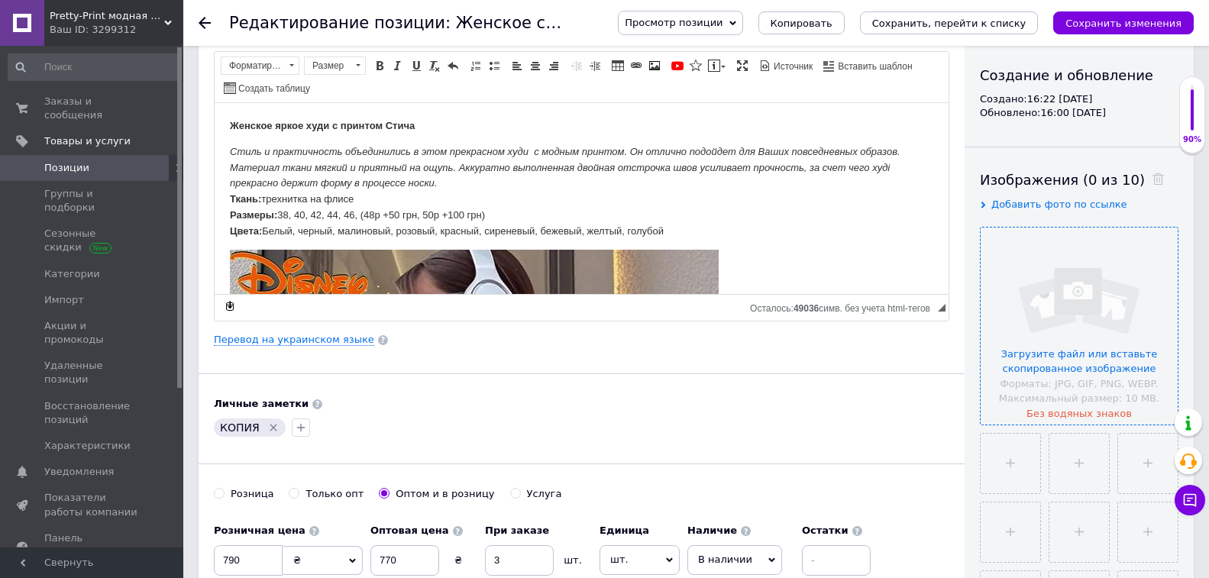
click at [1092, 372] on input "file" at bounding box center [1078, 326] width 197 height 197
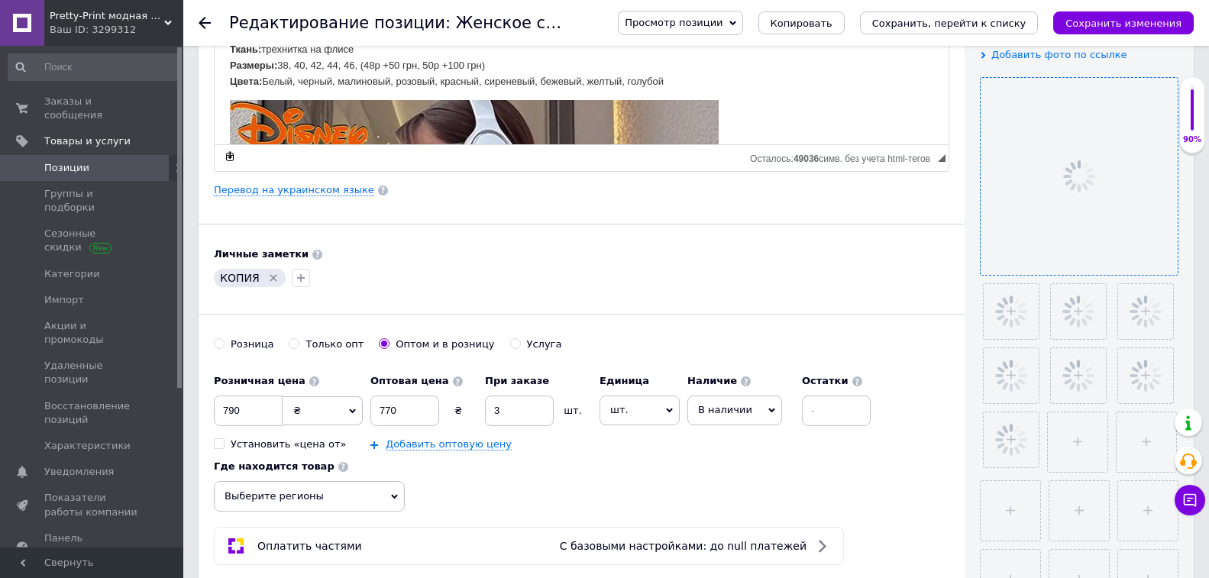
scroll to position [305, 0]
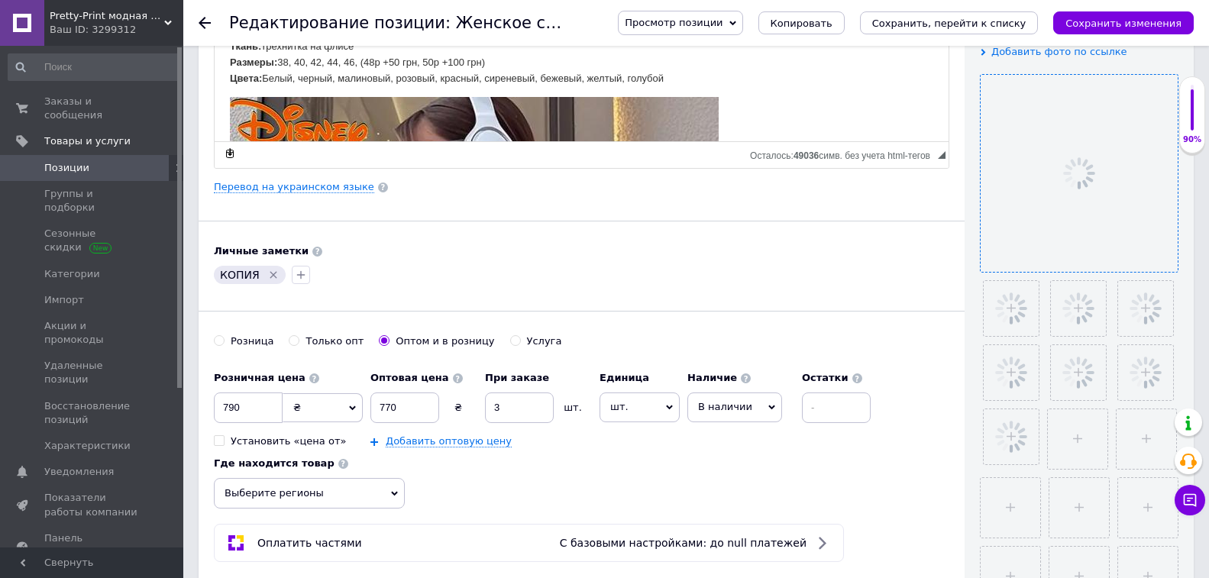
click at [272, 269] on icon "Удалить метку" at bounding box center [273, 275] width 12 height 12
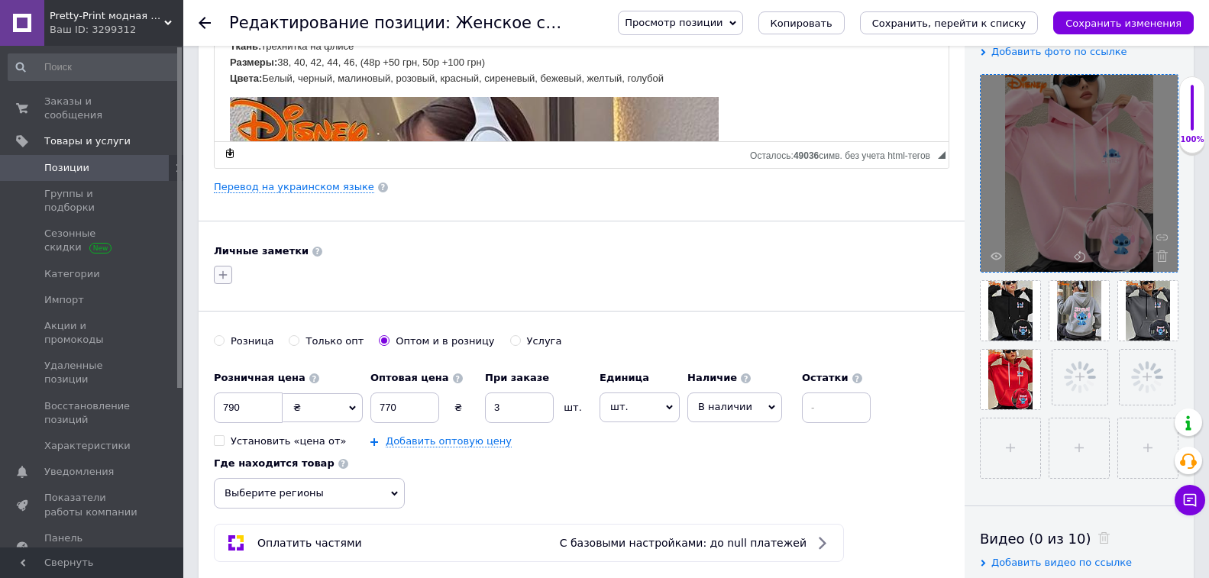
click at [228, 275] on icon "button" at bounding box center [223, 275] width 12 height 12
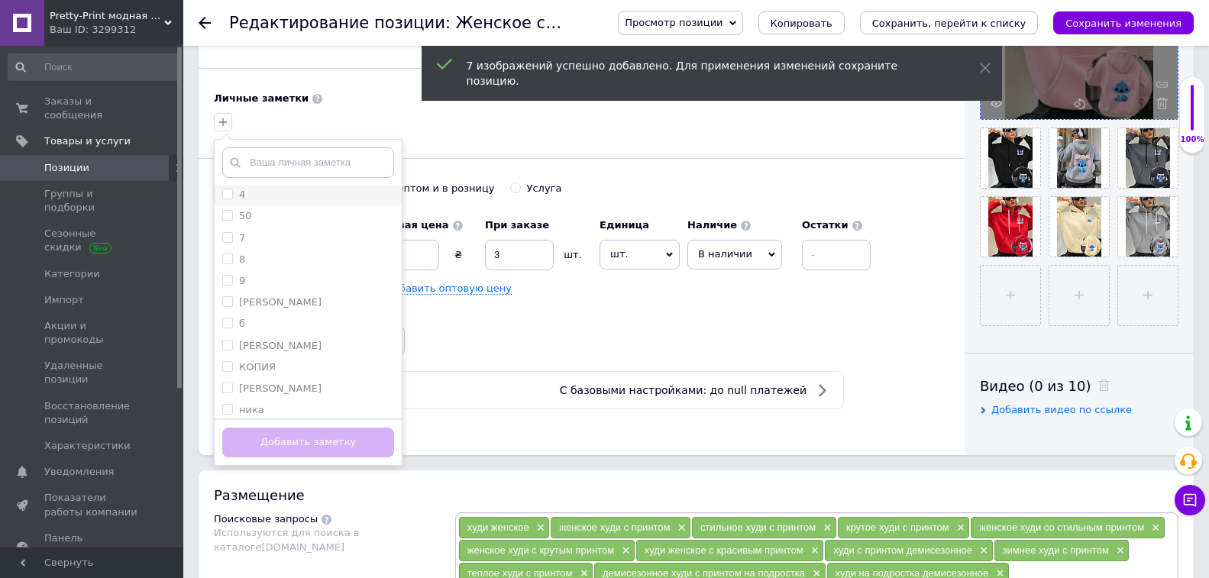
scroll to position [153, 0]
click at [310, 386] on div "неля" at bounding box center [308, 388] width 172 height 14
checkbox input "true"
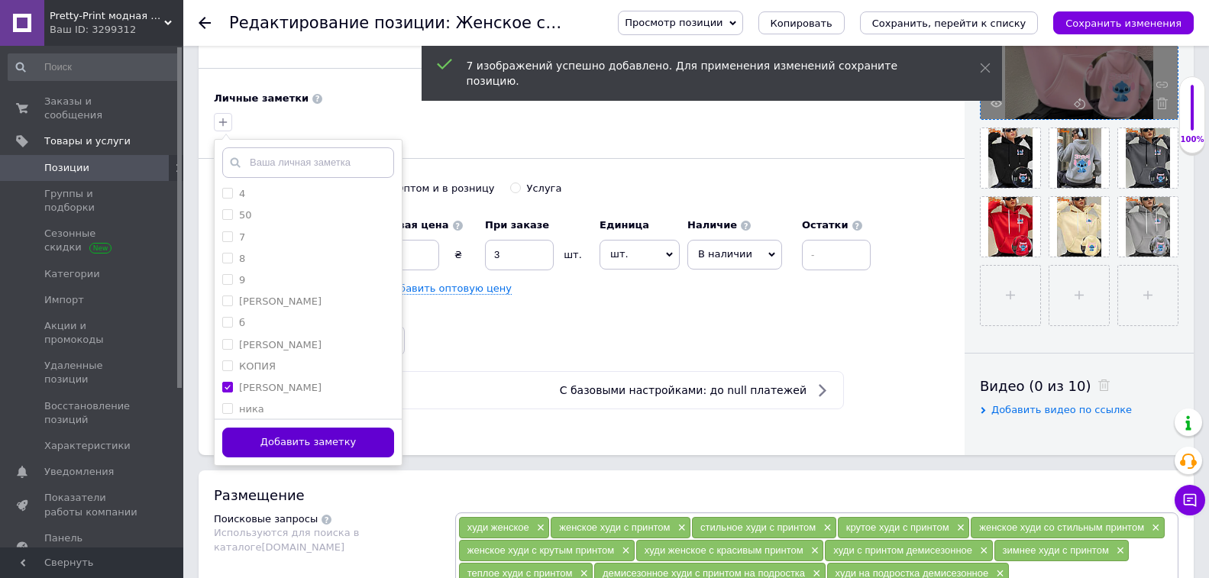
click at [321, 434] on button "Добавить заметку" at bounding box center [308, 443] width 172 height 30
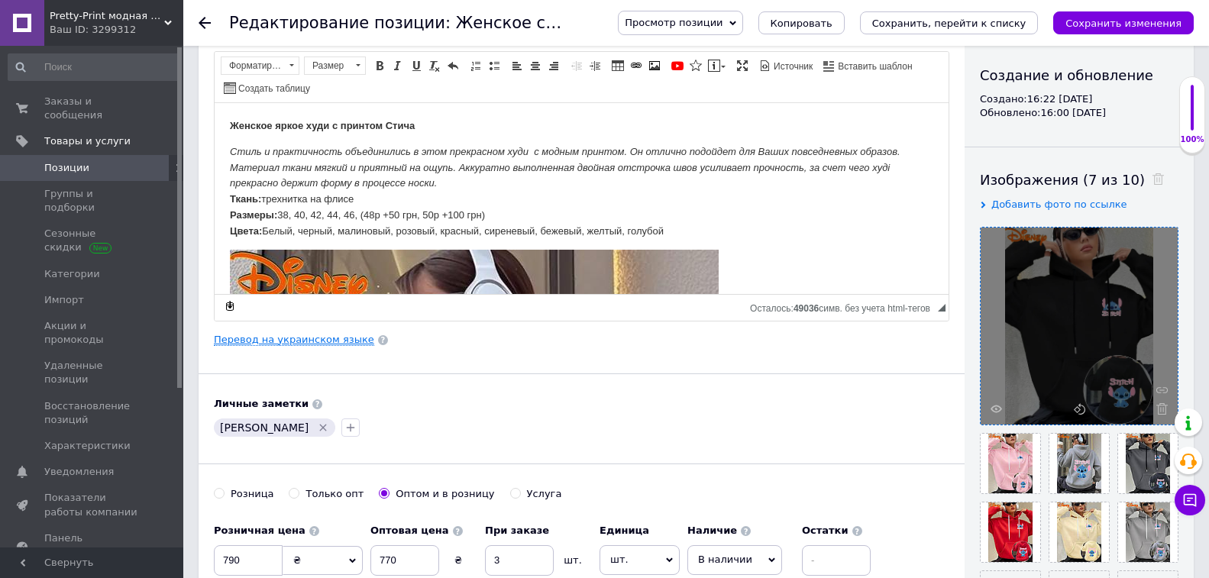
click at [333, 341] on link "Перевод на украинском языке" at bounding box center [294, 340] width 160 height 12
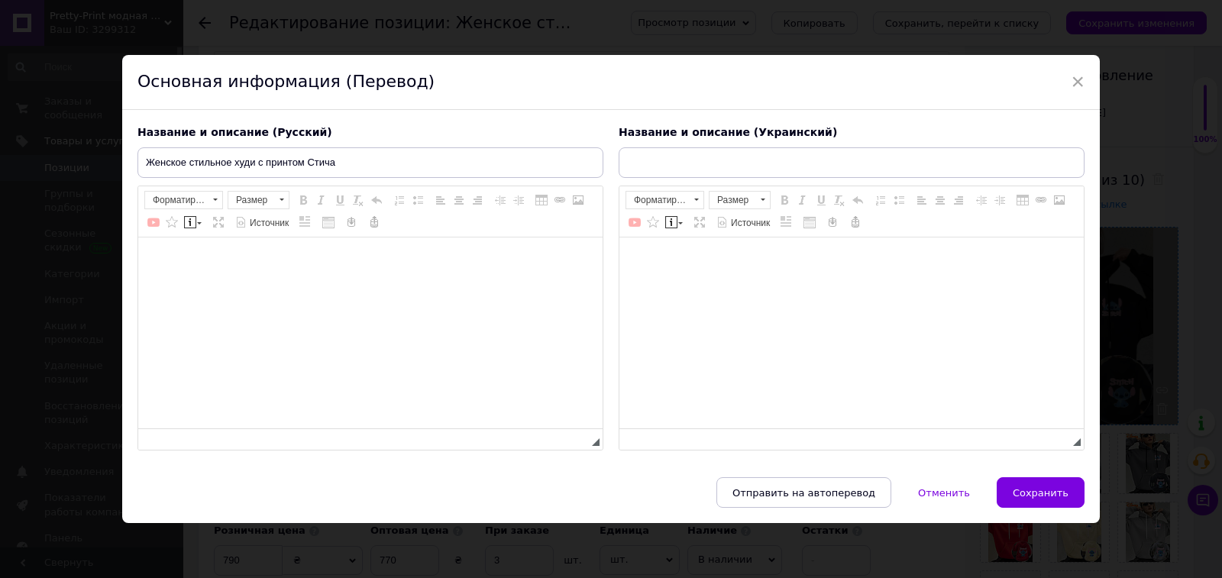
type input "Жіноче стильне худі з принтом Стіча"
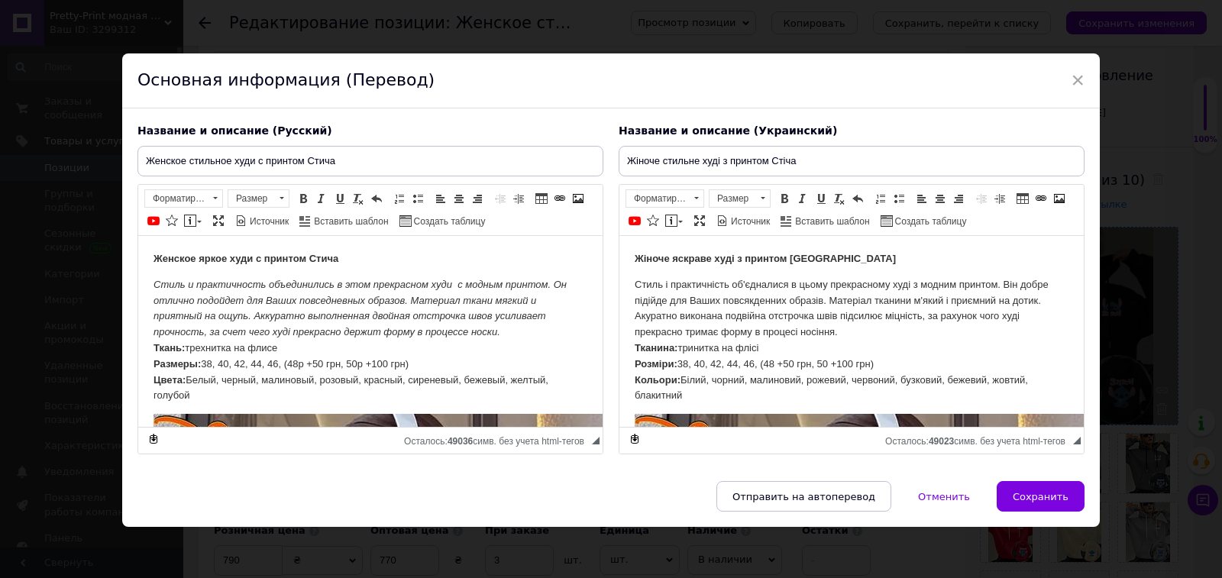
scroll to position [0, 0]
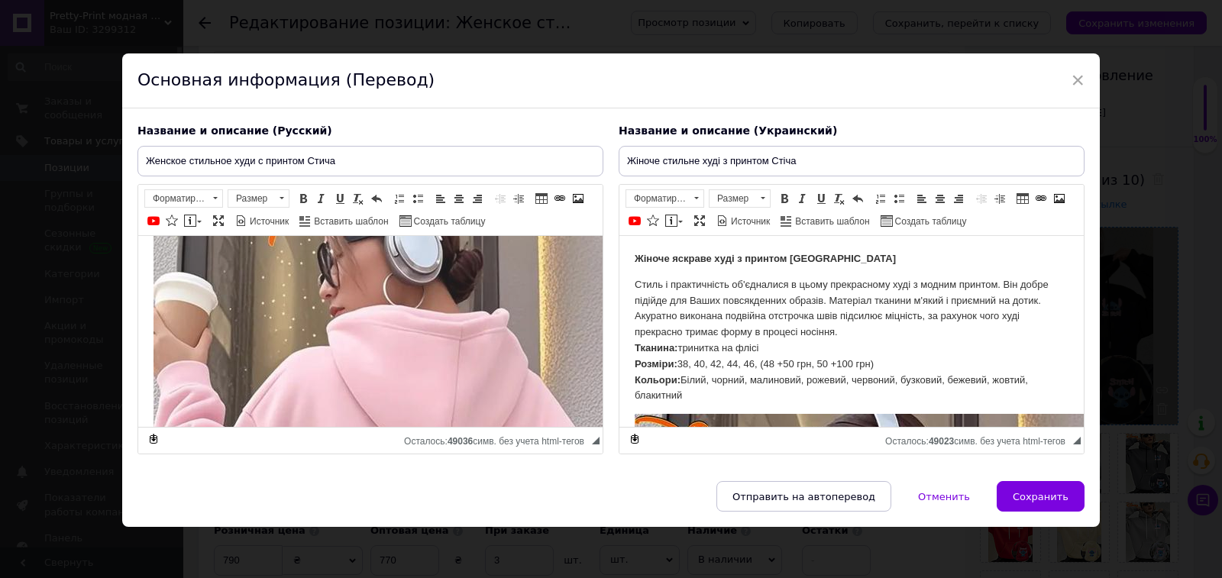
click at [363, 357] on img "Визуальный текстовый редактор, E6F3FF90-482D-4211-AE53-5F6FAE533182" at bounding box center [397, 510] width 489 height 650
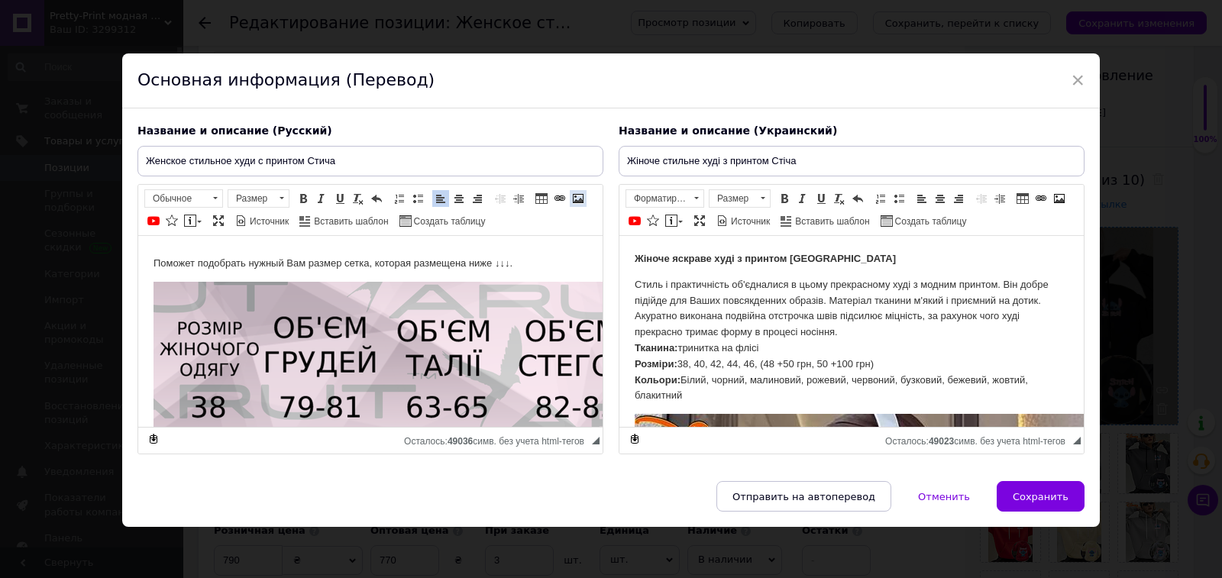
click at [582, 195] on span at bounding box center [578, 198] width 12 height 12
select select
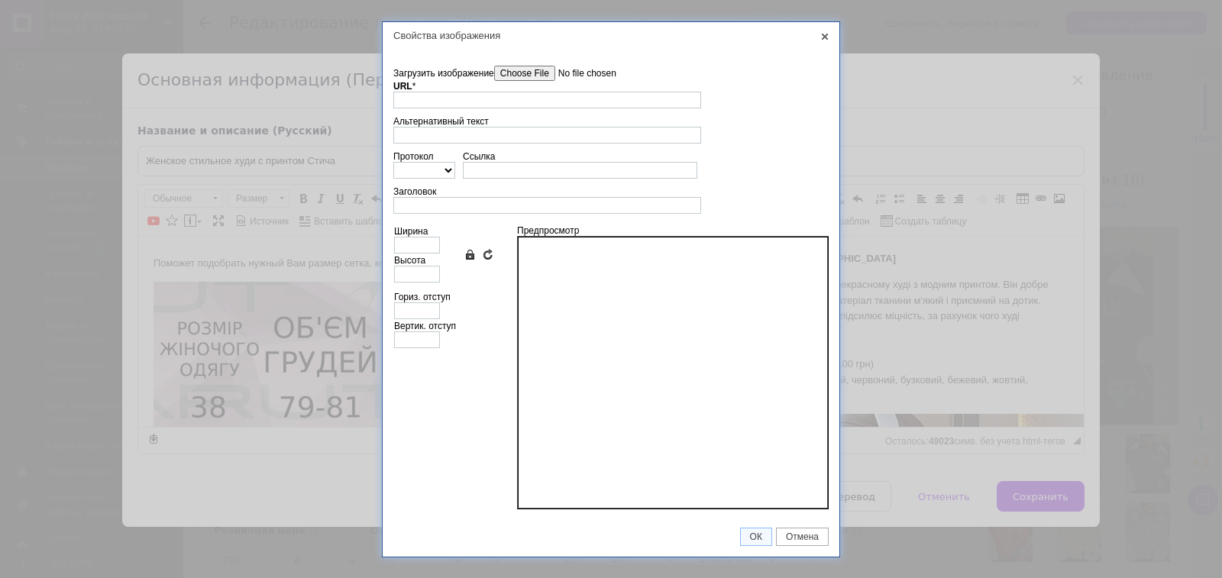
click at [538, 73] on input"] "Загрузить изображение" at bounding box center [580, 73] width 173 height 15
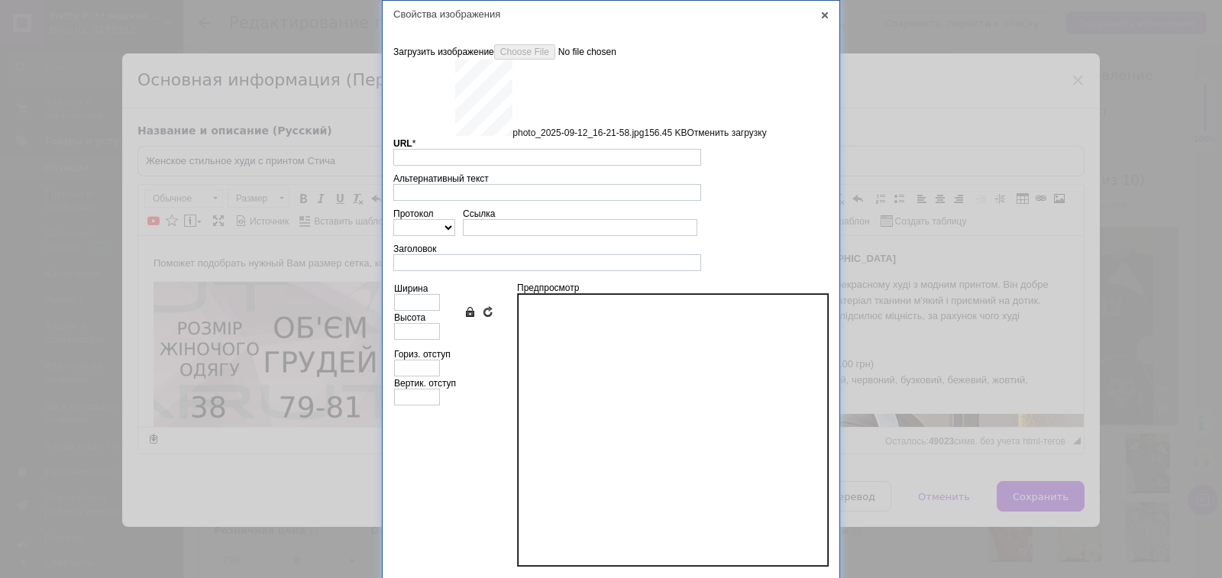
scroll to position [37, 0]
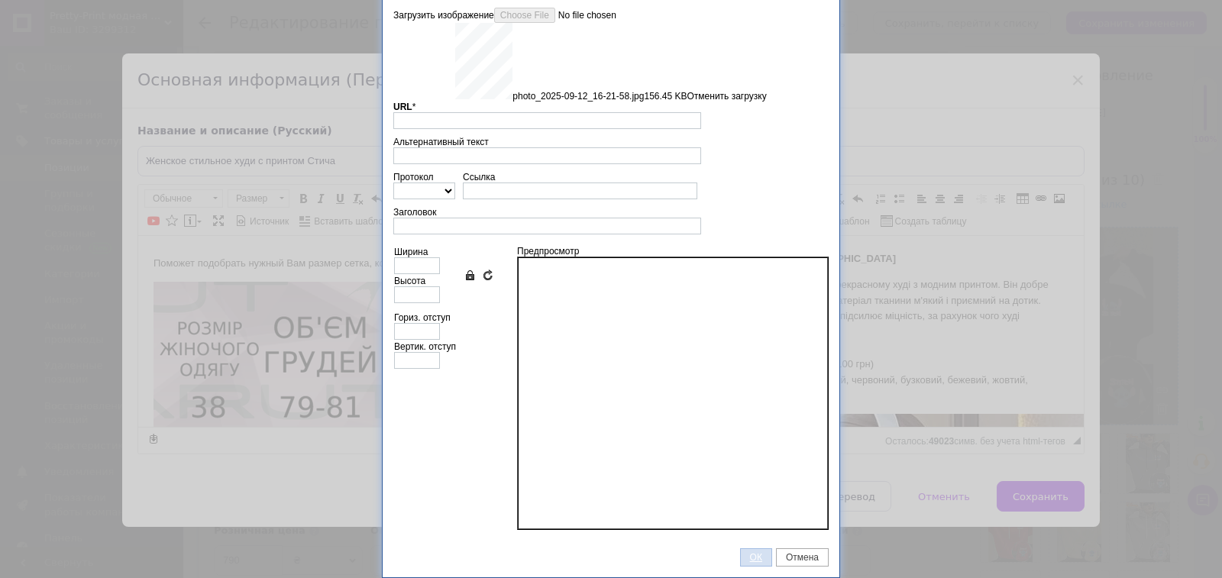
type input "https://images.prom.ua/6831467708_w640_h2048_photo_2025_09_12_16_21_58.jpg?fres…"
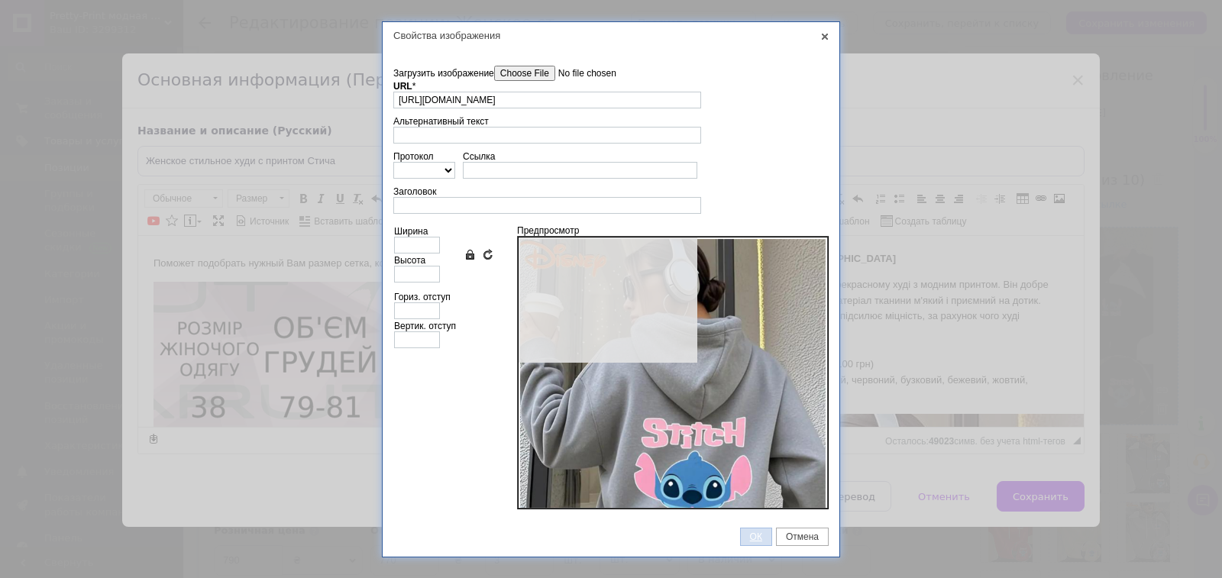
type input "640"
type input "852"
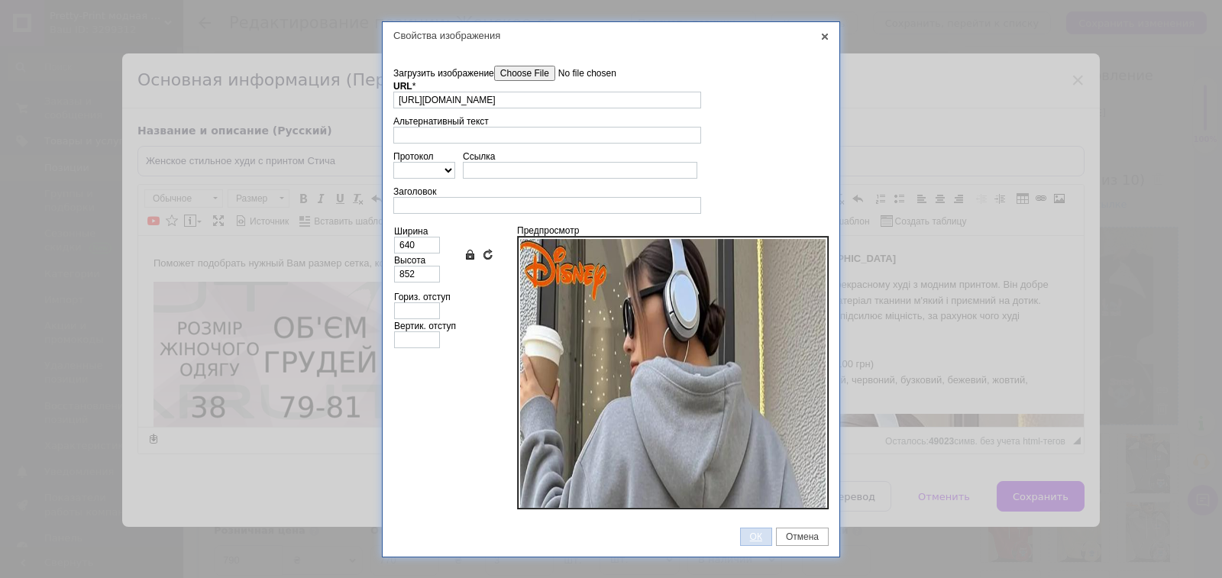
click at [753, 530] on link "ОК" at bounding box center [756, 537] width 32 height 18
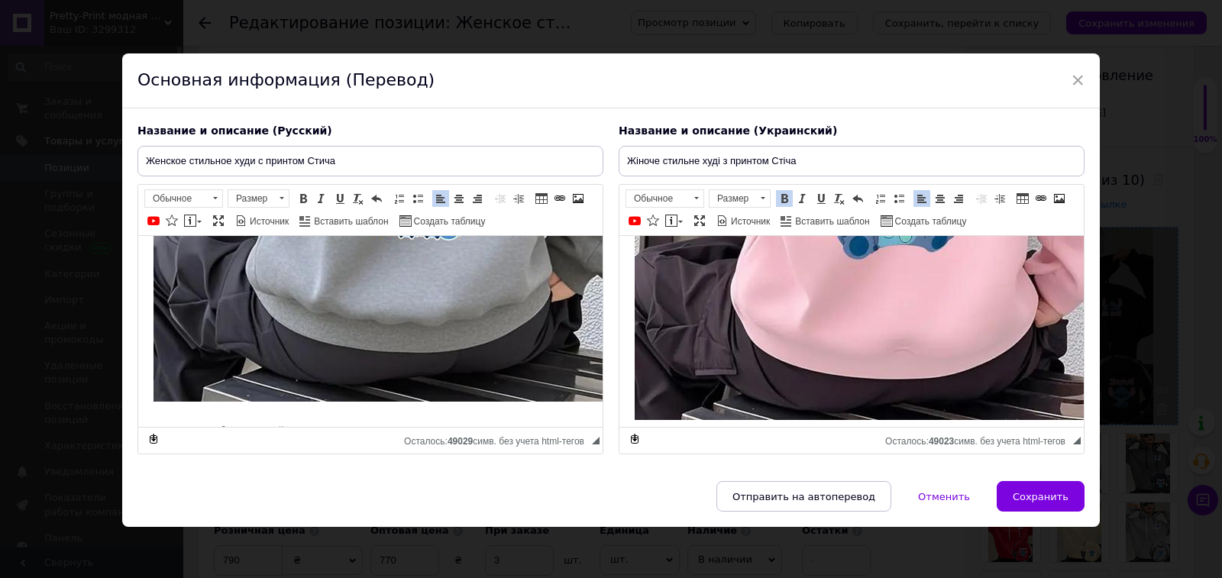
scroll to position [672, 0]
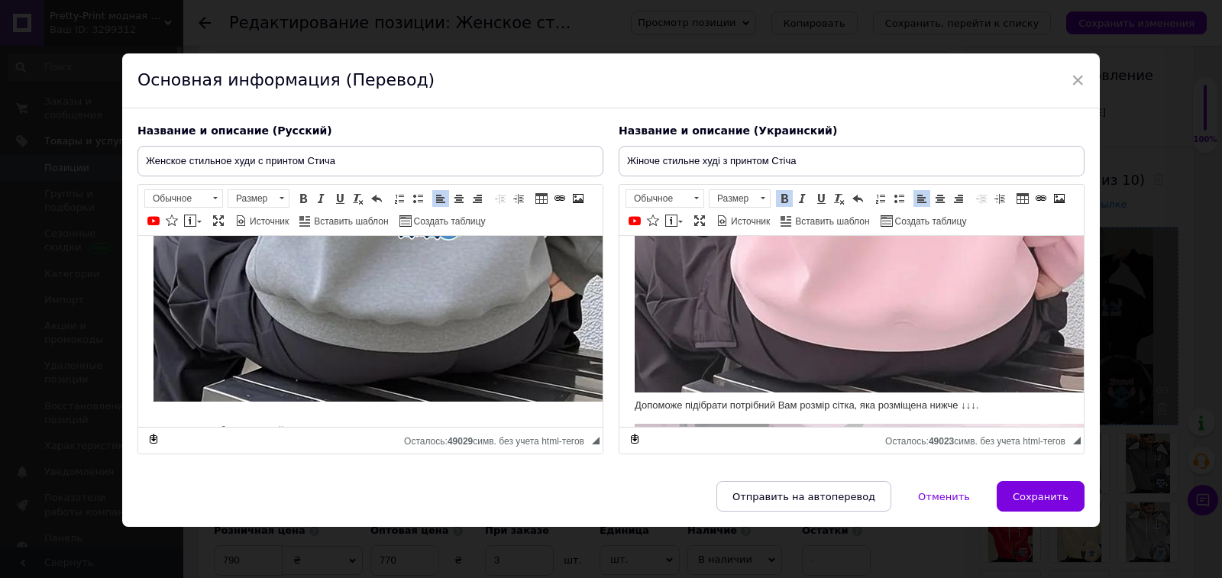
click at [989, 363] on img "Визуальный текстовый редактор, 89A0DBE6-2422-4D31-A933-B9414308A42A" at bounding box center [878, 67] width 489 height 650
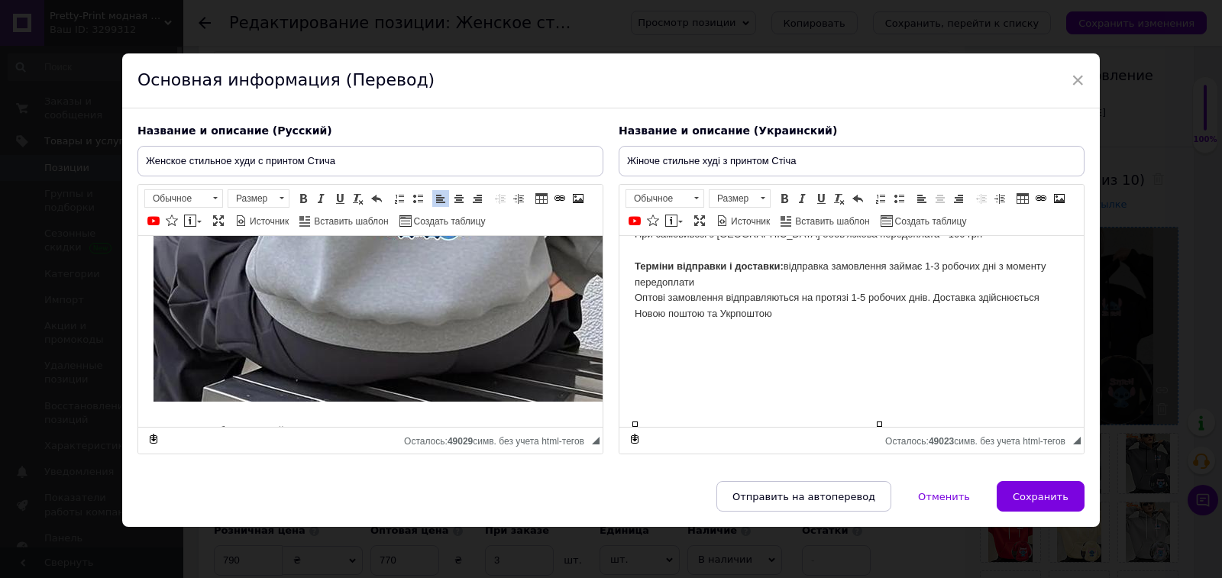
scroll to position [174, 0]
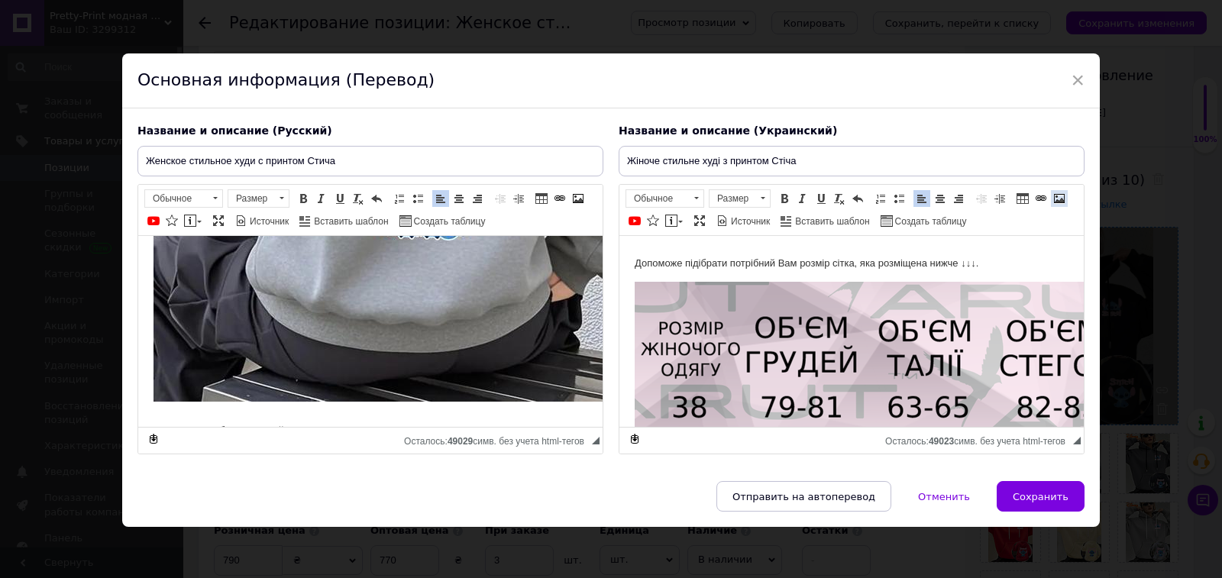
click at [1055, 198] on span at bounding box center [1059, 198] width 12 height 12
select select
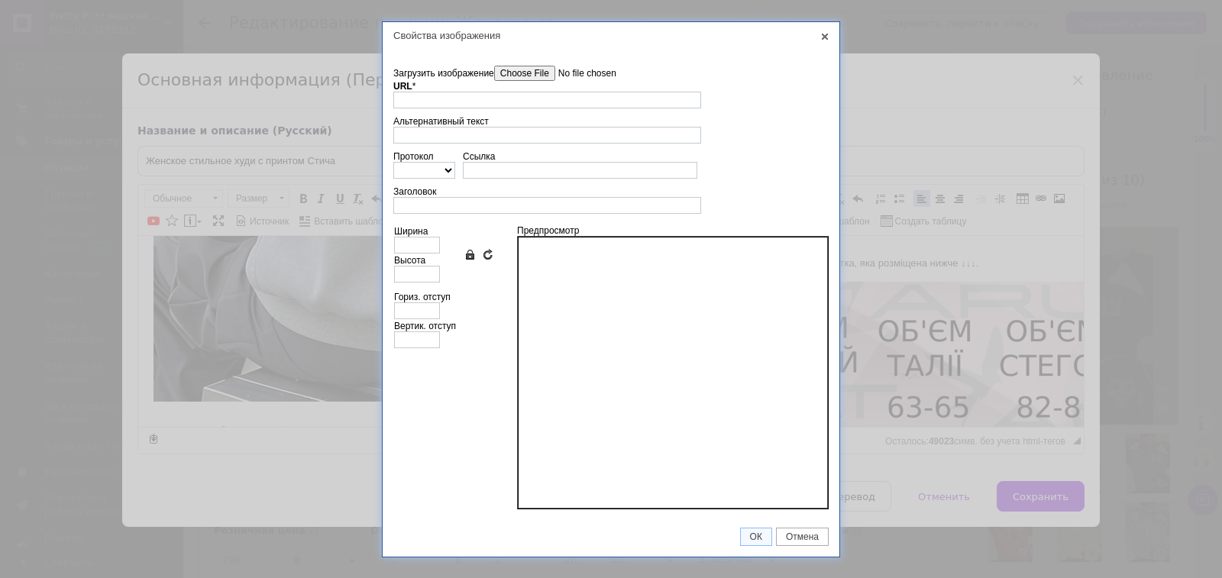
click at [548, 63] on td "Загрузить изображение Удалить все файлы URL * Выбор на сервере" at bounding box center [610, 87] width 435 height 50
click at [550, 68] on input"] "Загрузить изображение" at bounding box center [580, 73] width 173 height 15
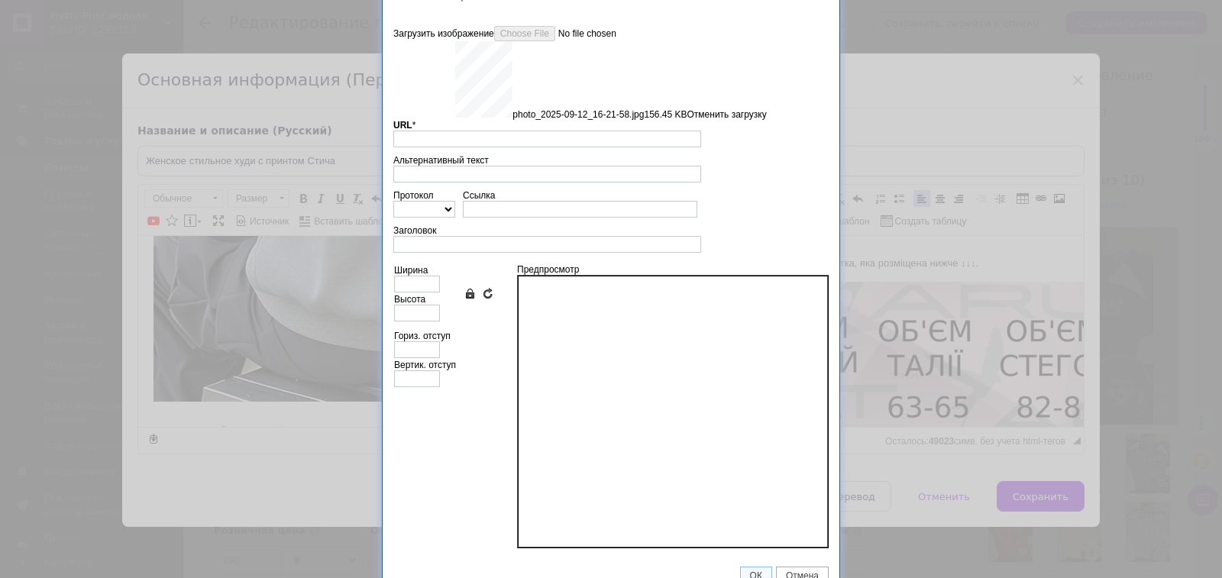
scroll to position [37, 0]
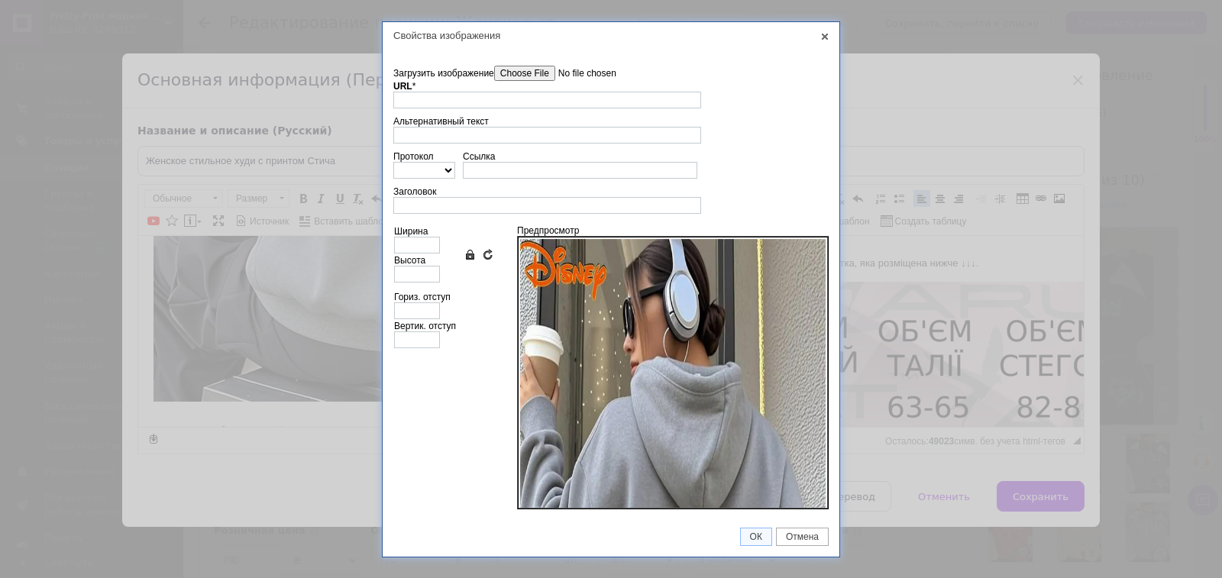
type input "https://images.prom.ua/6831467708_w640_h2048_photo_2025_09_12_16_21_58.jpg?fres…"
type input "640"
type input "852"
click at [753, 536] on span "ОК" at bounding box center [756, 536] width 31 height 11
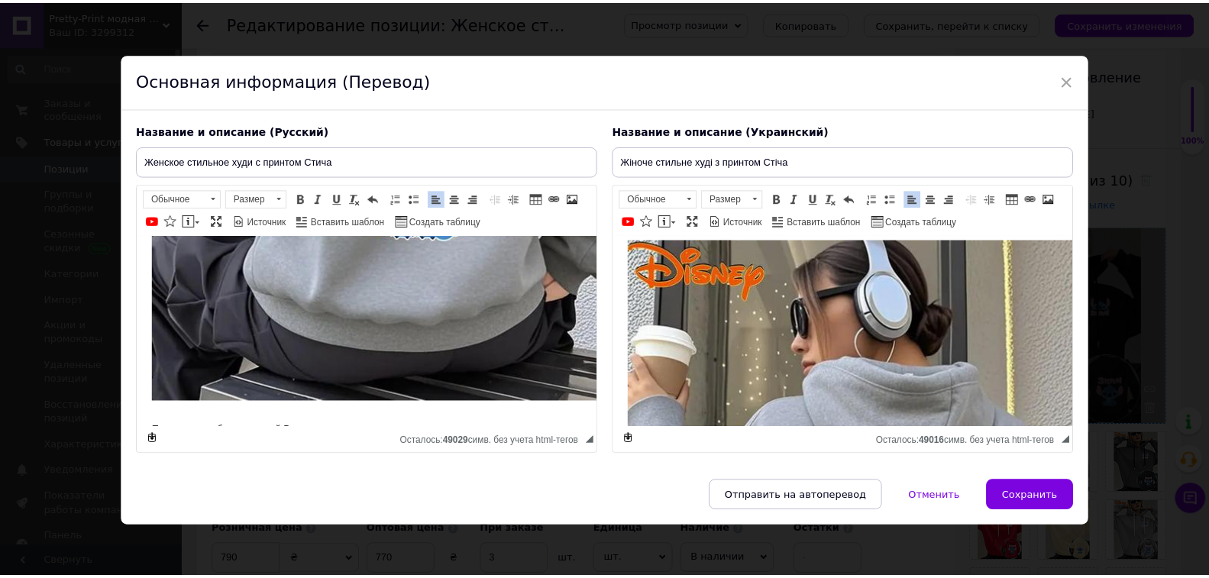
scroll to position [663, 0]
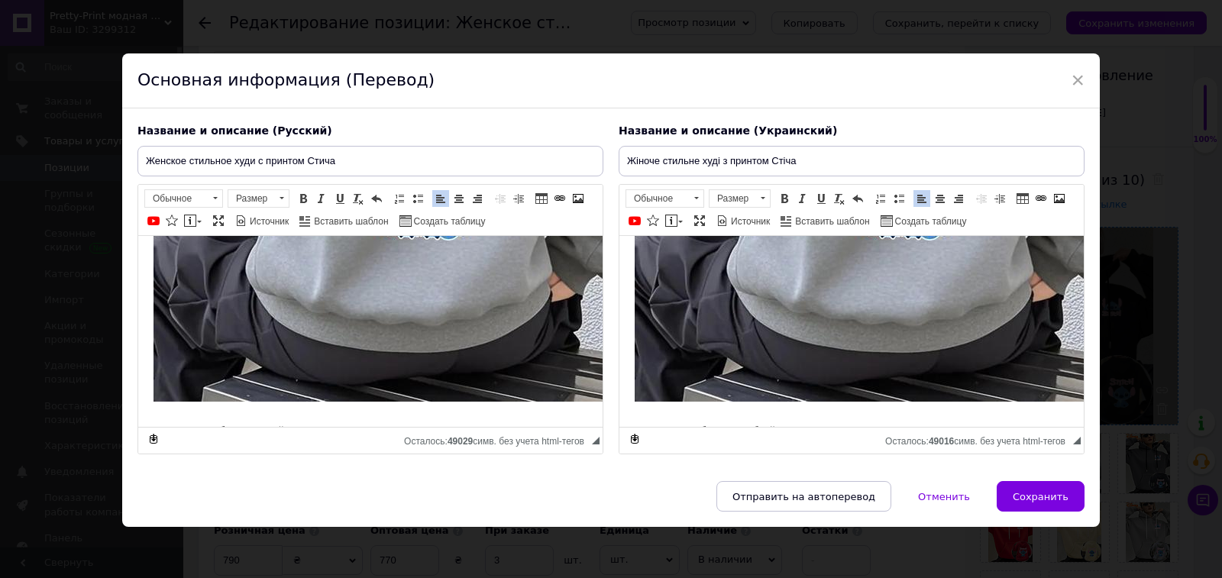
drag, startPoint x: 1016, startPoint y: 499, endPoint x: 1122, endPoint y: 109, distance: 403.4
click at [1016, 499] on span "Сохранить" at bounding box center [1040, 496] width 56 height 11
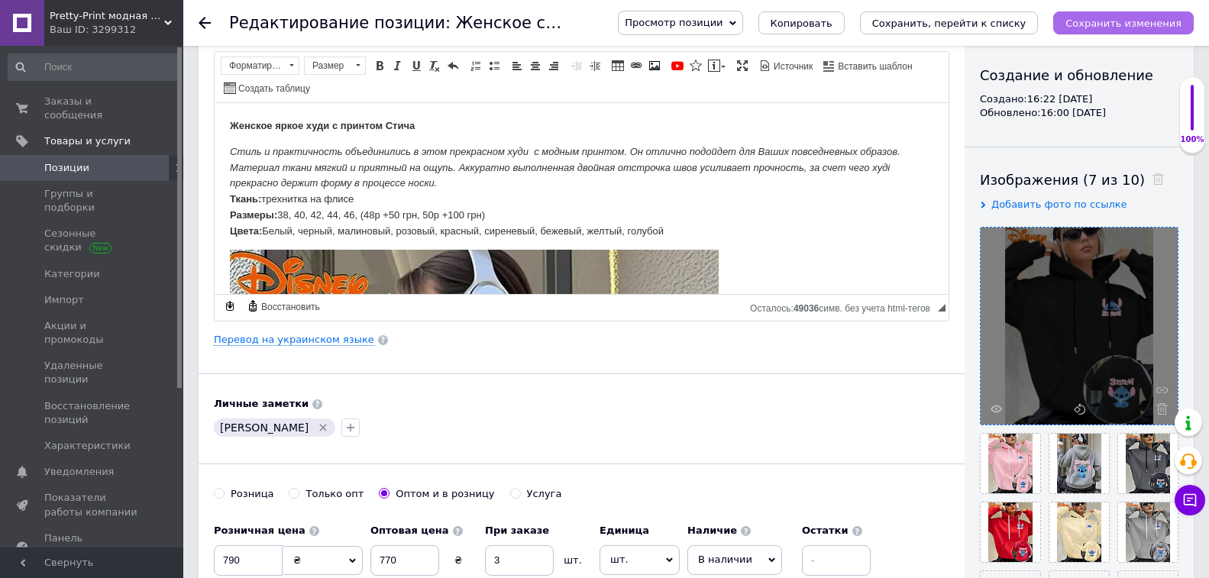
click at [1133, 22] on icon "Сохранить изменения" at bounding box center [1123, 23] width 116 height 11
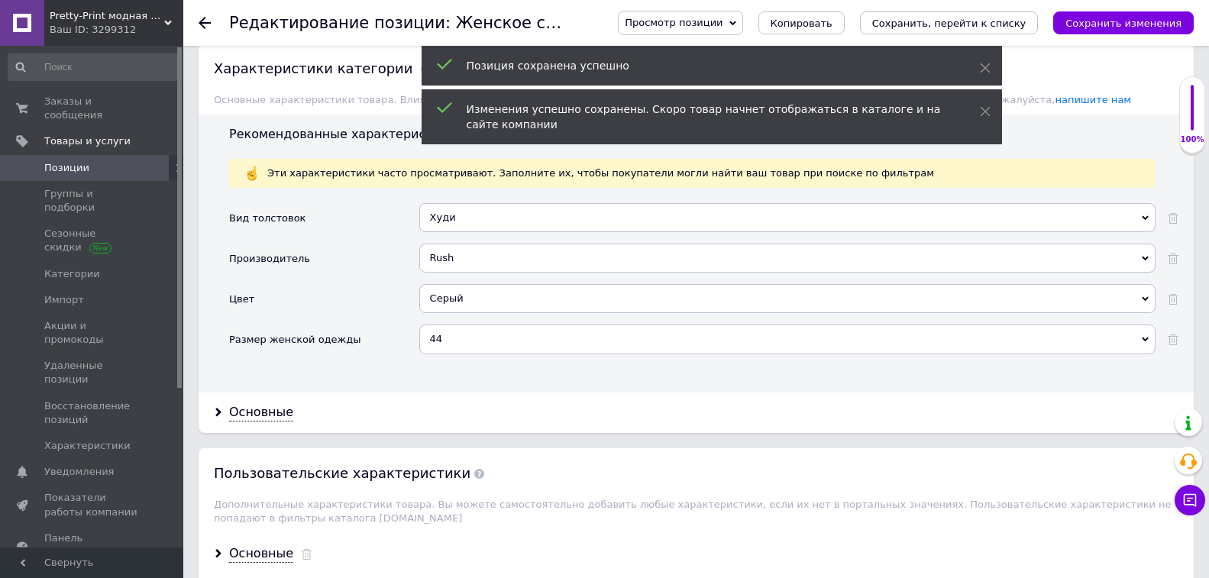
scroll to position [1527, 0]
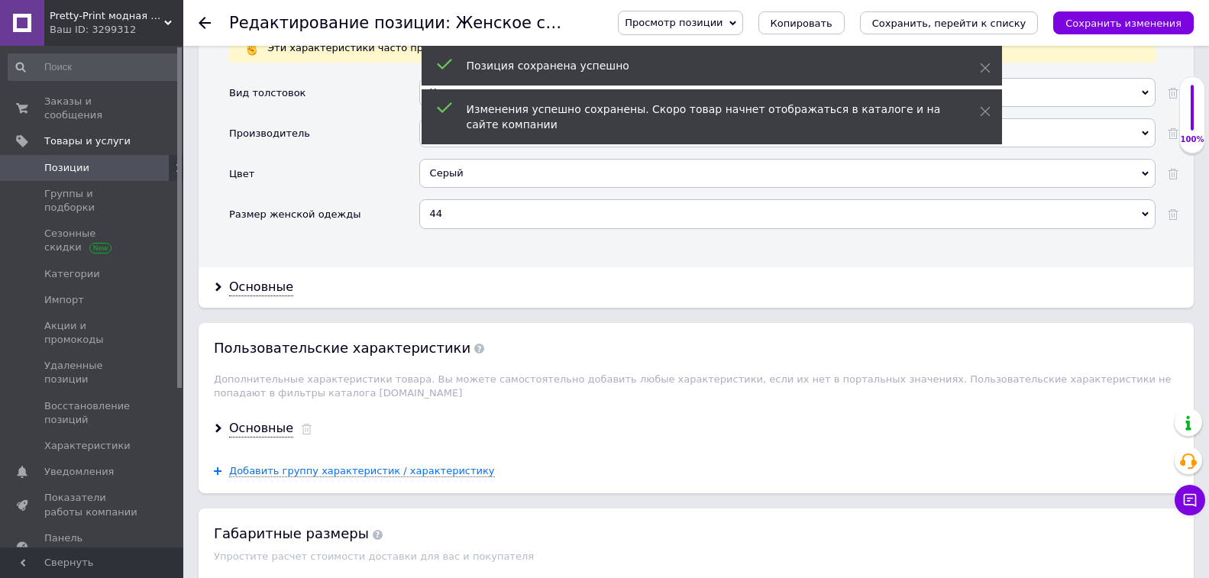
click at [492, 173] on div "Серый" at bounding box center [787, 173] width 736 height 29
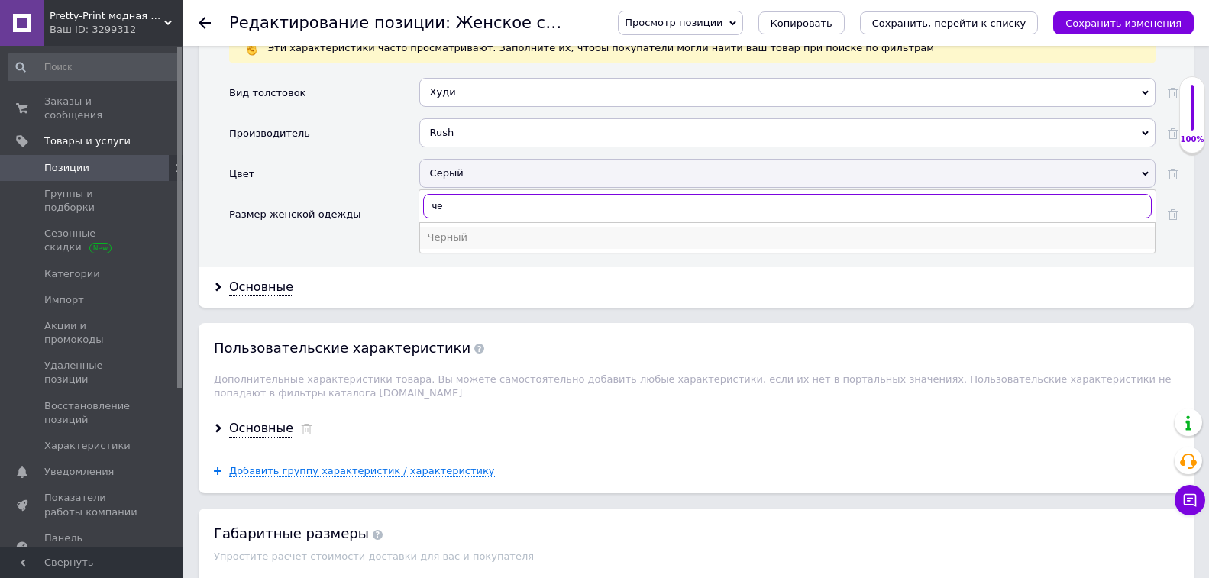
type input "че"
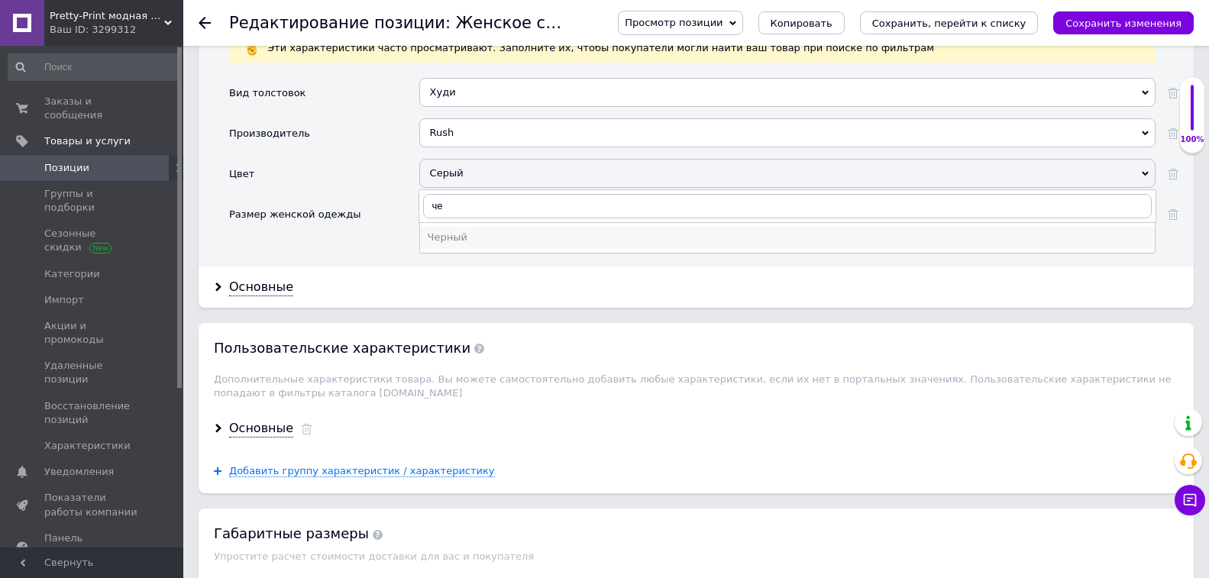
click at [492, 234] on div "Черный" at bounding box center [787, 238] width 719 height 14
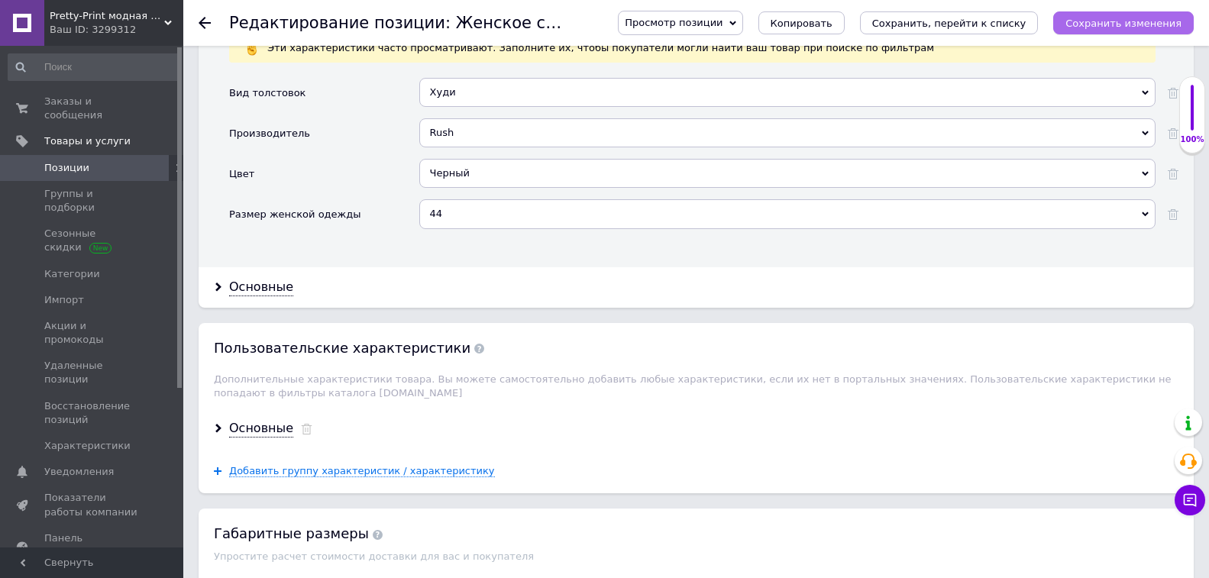
click at [1082, 21] on icon "Сохранить изменения" at bounding box center [1123, 23] width 116 height 11
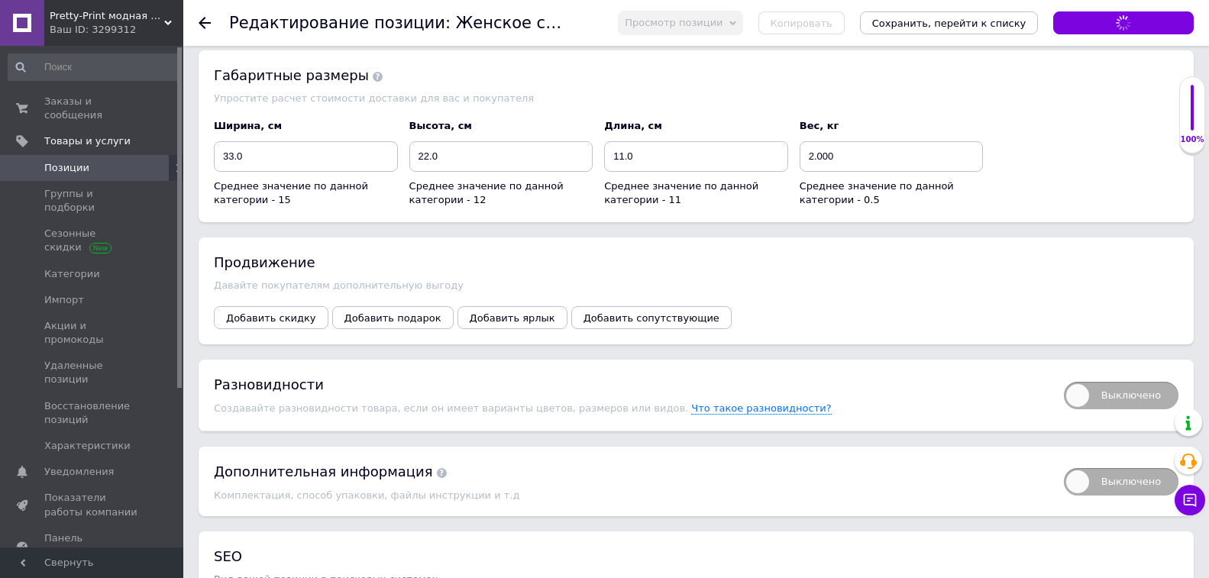
scroll to position [2175, 0]
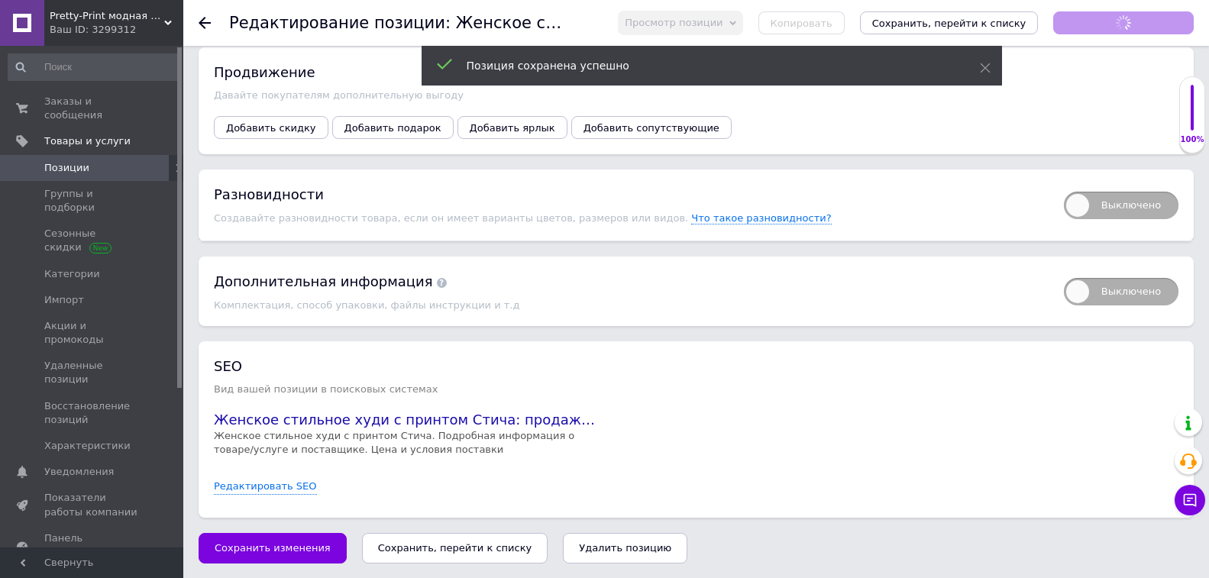
click at [1098, 206] on span "Выключено" at bounding box center [1121, 205] width 115 height 27
click at [1064, 192] on input "Выключено" at bounding box center [1059, 187] width 10 height 10
checkbox input "true"
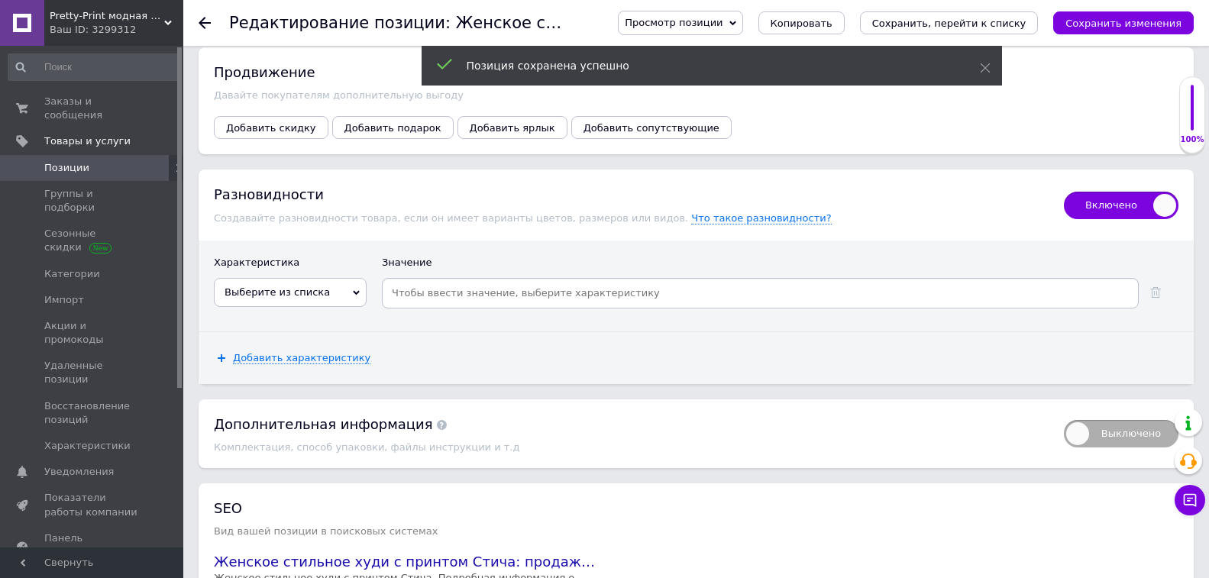
click at [353, 291] on icon at bounding box center [356, 292] width 7 height 7
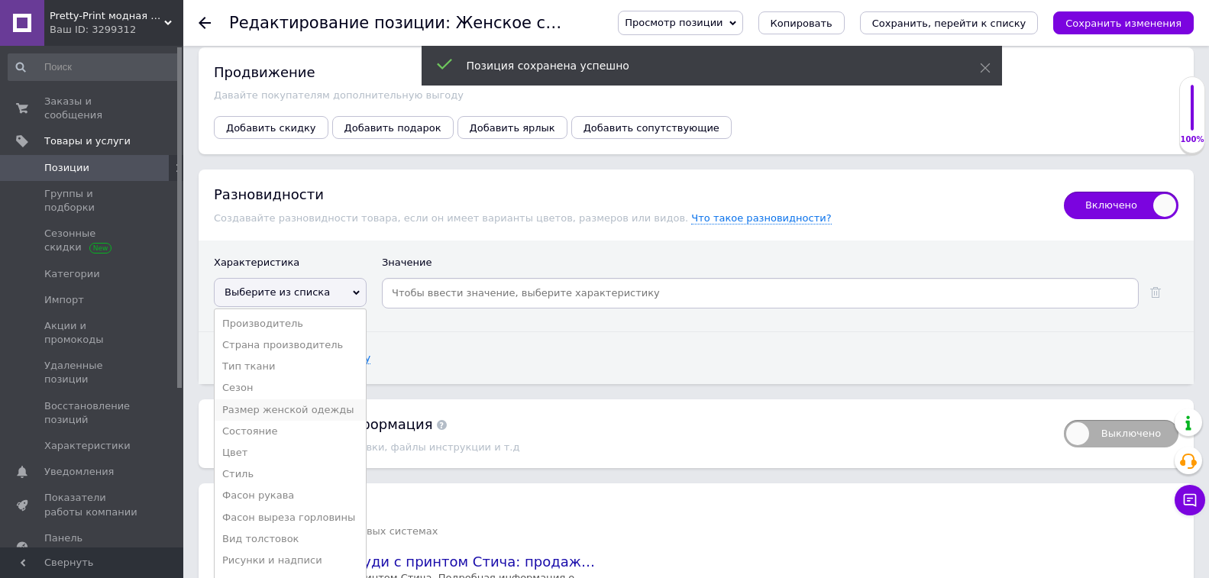
click at [339, 401] on li "Размер женской одежды" at bounding box center [290, 409] width 151 height 21
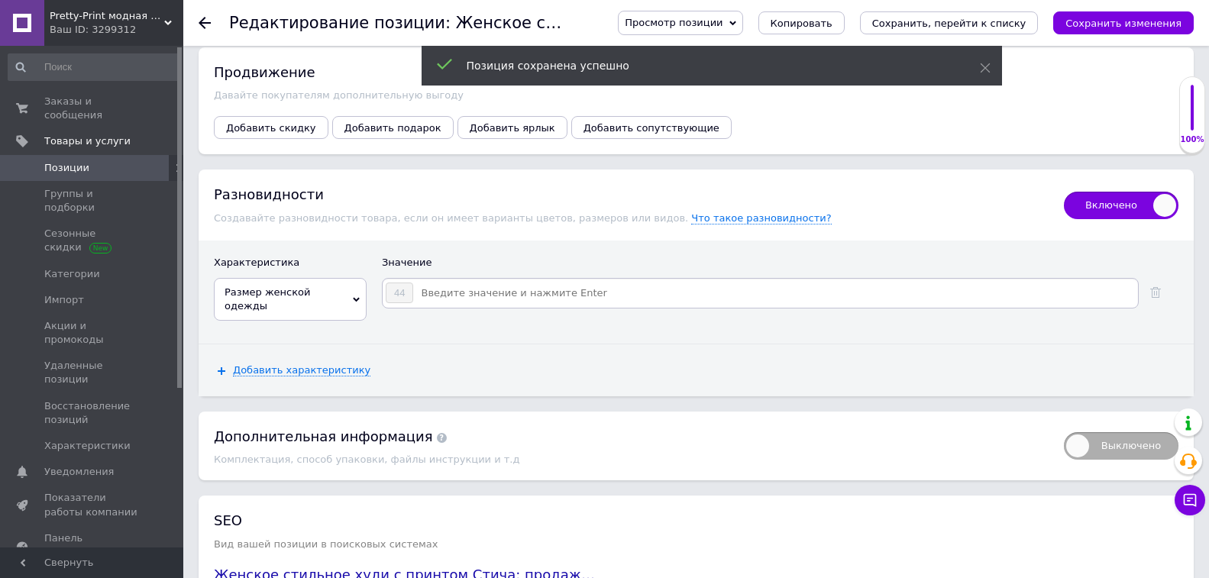
click at [456, 289] on input at bounding box center [775, 293] width 722 height 23
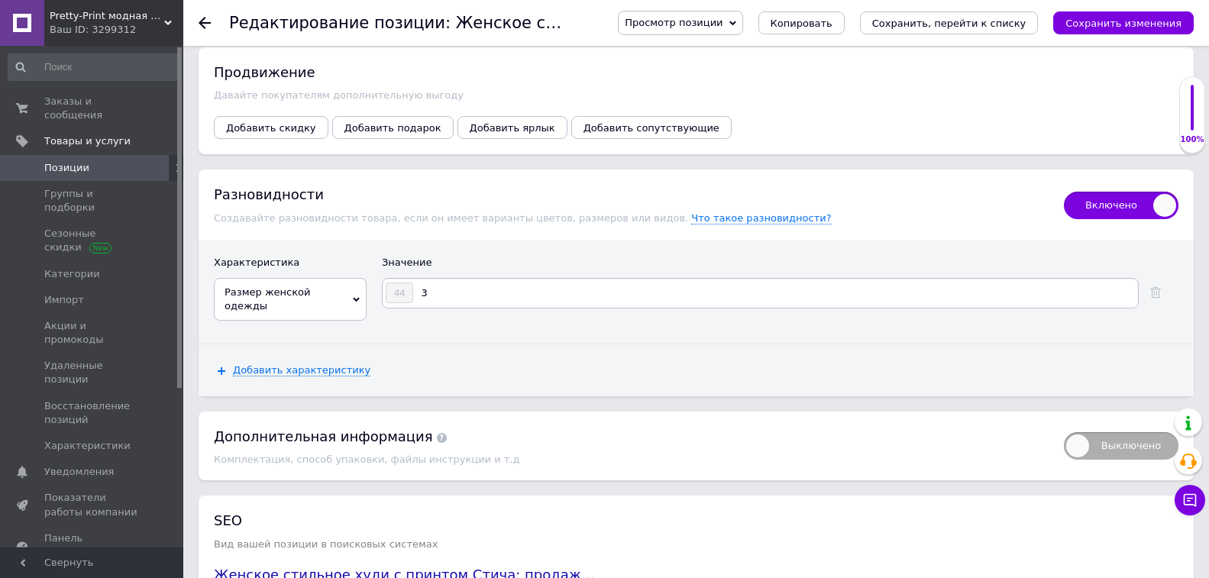
type input "38"
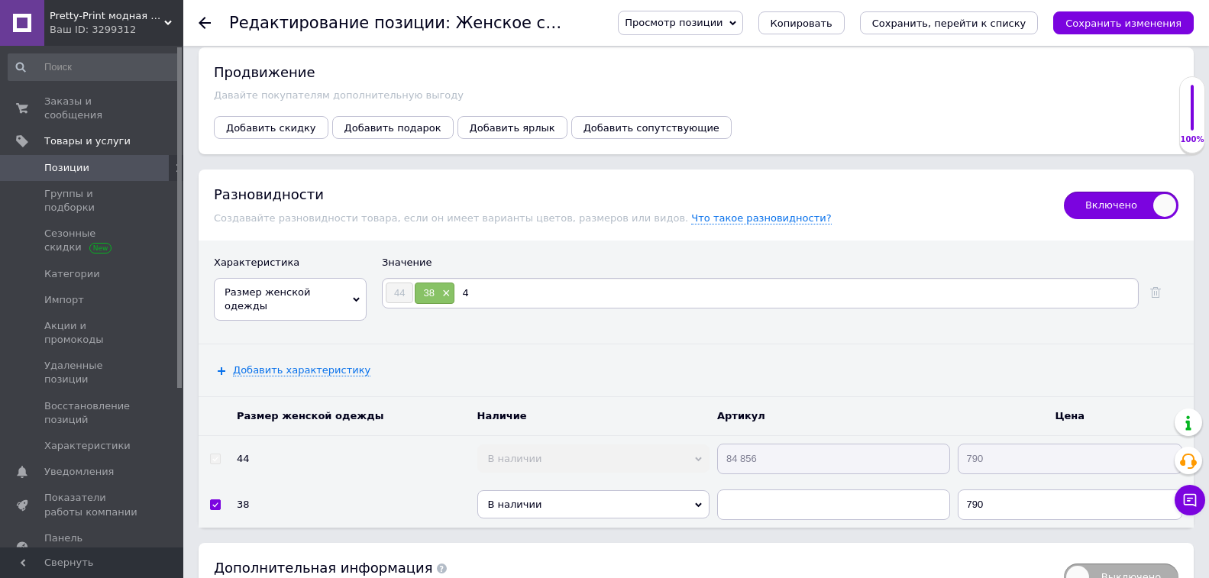
type input "40"
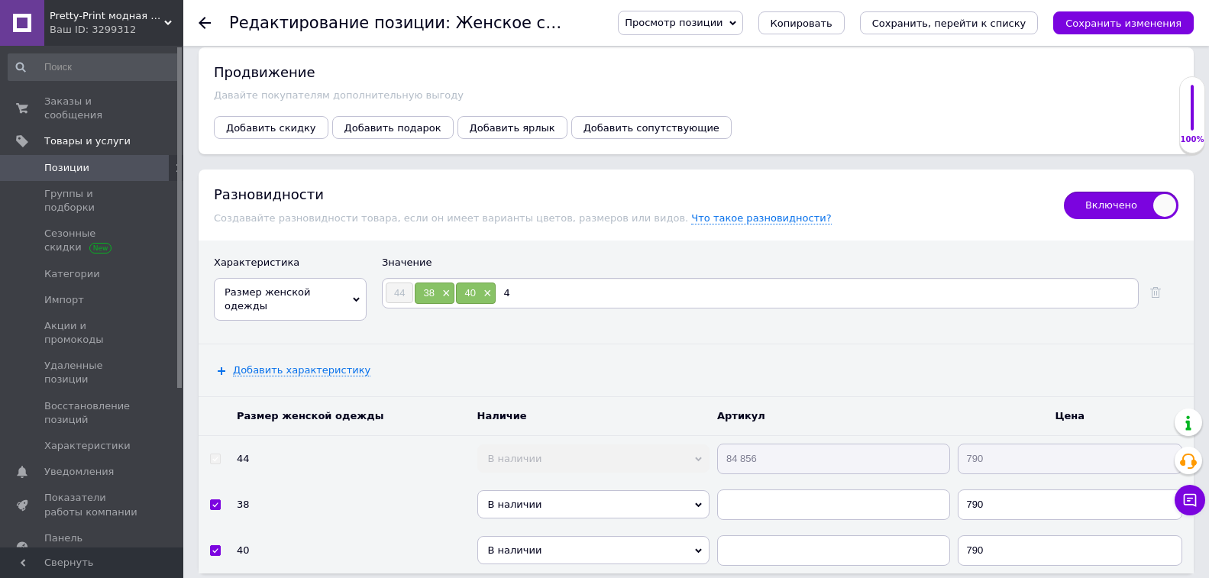
type input "42"
type input "46"
type input "48"
type input "50"
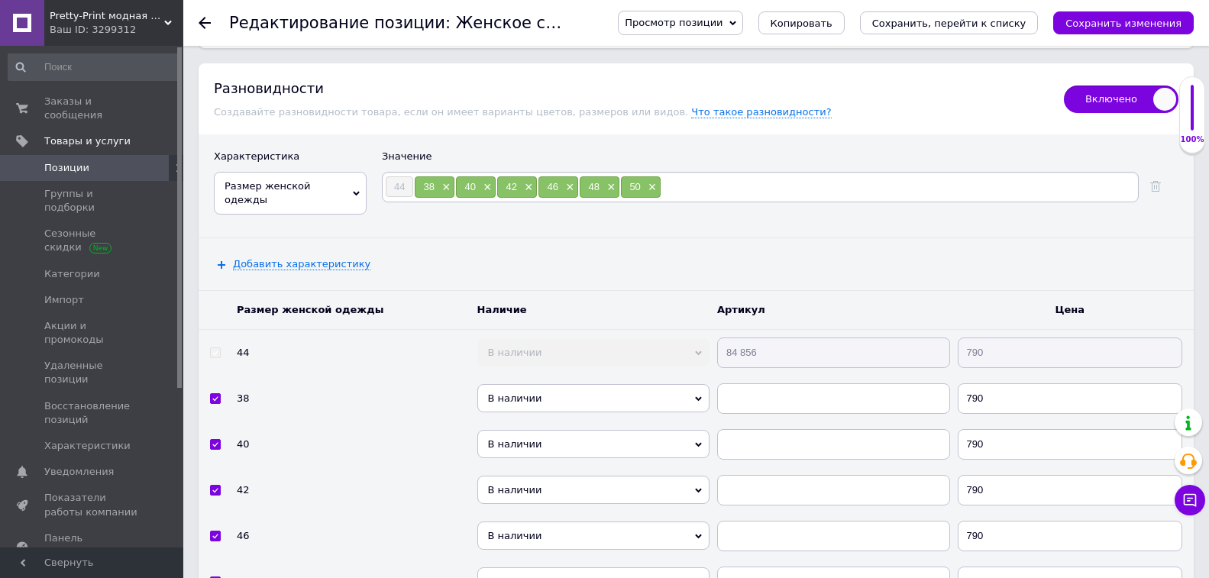
scroll to position [2404, 0]
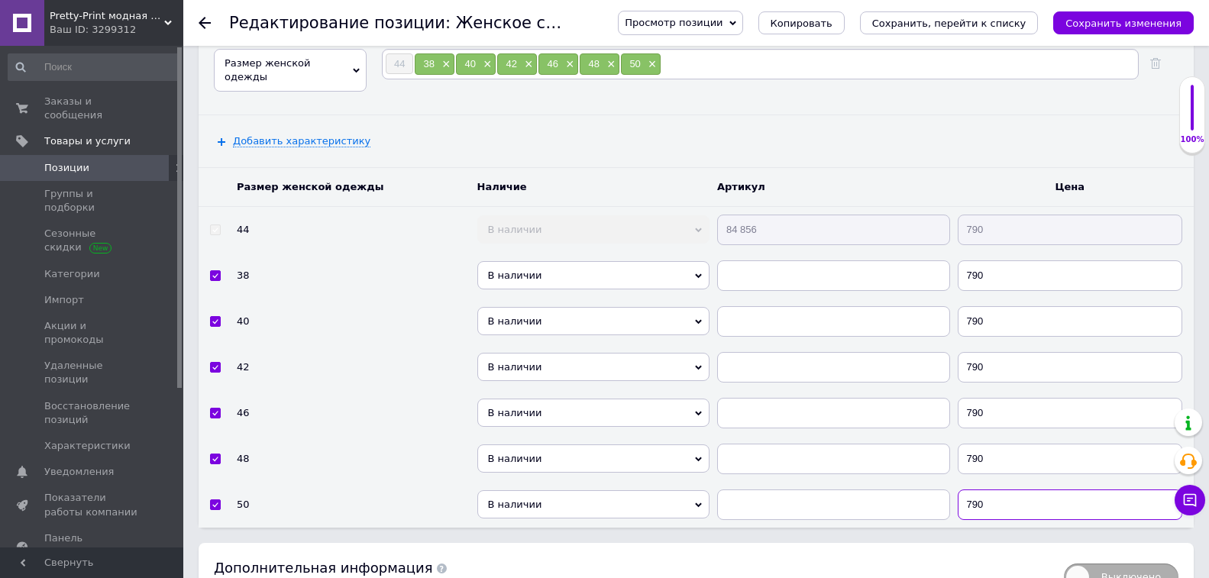
click at [1038, 502] on input "790" at bounding box center [1069, 504] width 225 height 31
type input "890"
click at [1016, 461] on input "790" at bounding box center [1069, 459] width 225 height 31
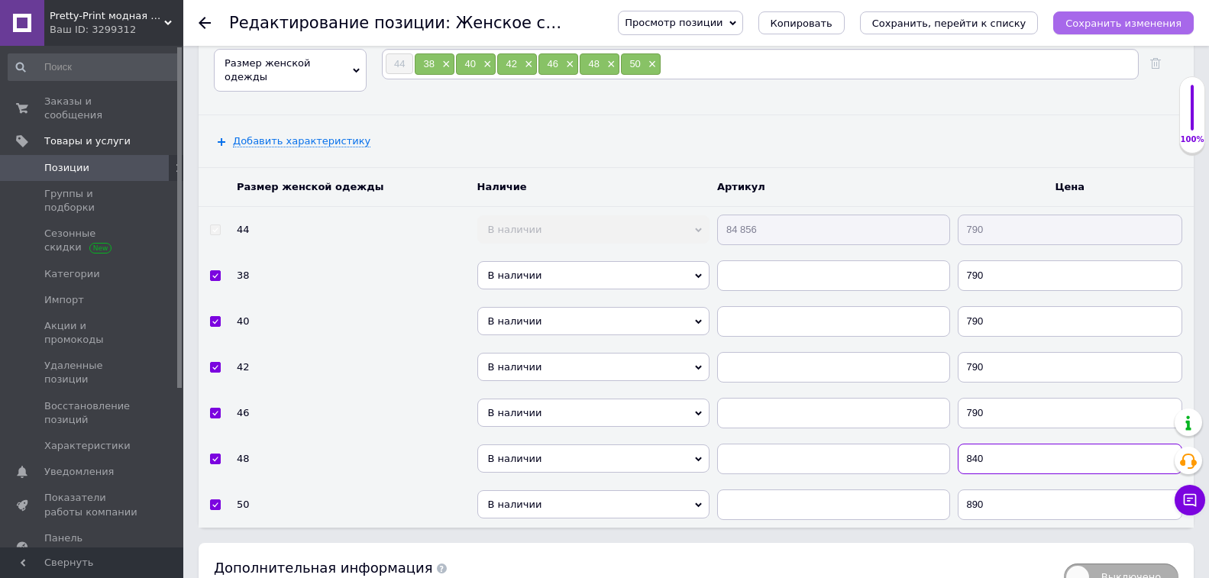
type input "840"
click at [1132, 24] on icon "Сохранить изменения" at bounding box center [1123, 23] width 116 height 11
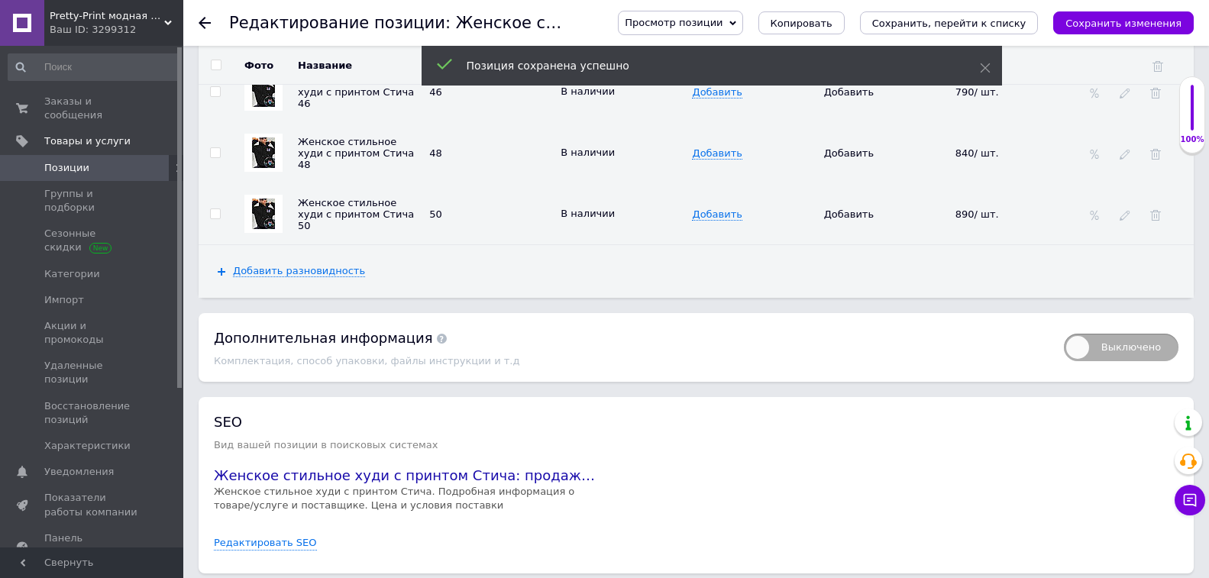
scroll to position [2694, 0]
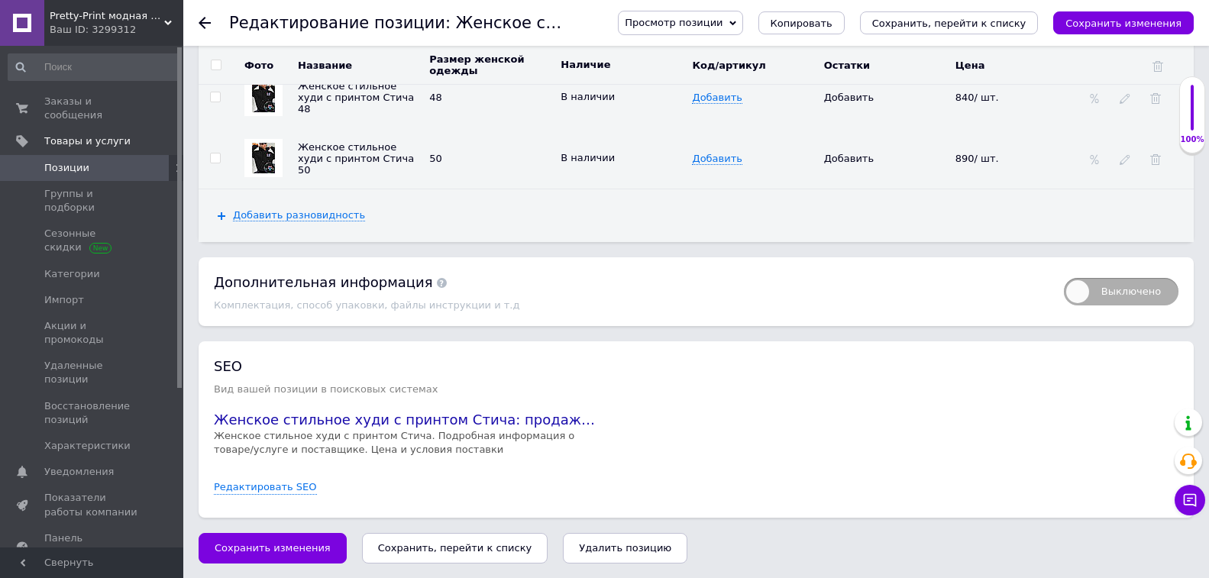
click at [144, 161] on span at bounding box center [162, 168] width 42 height 14
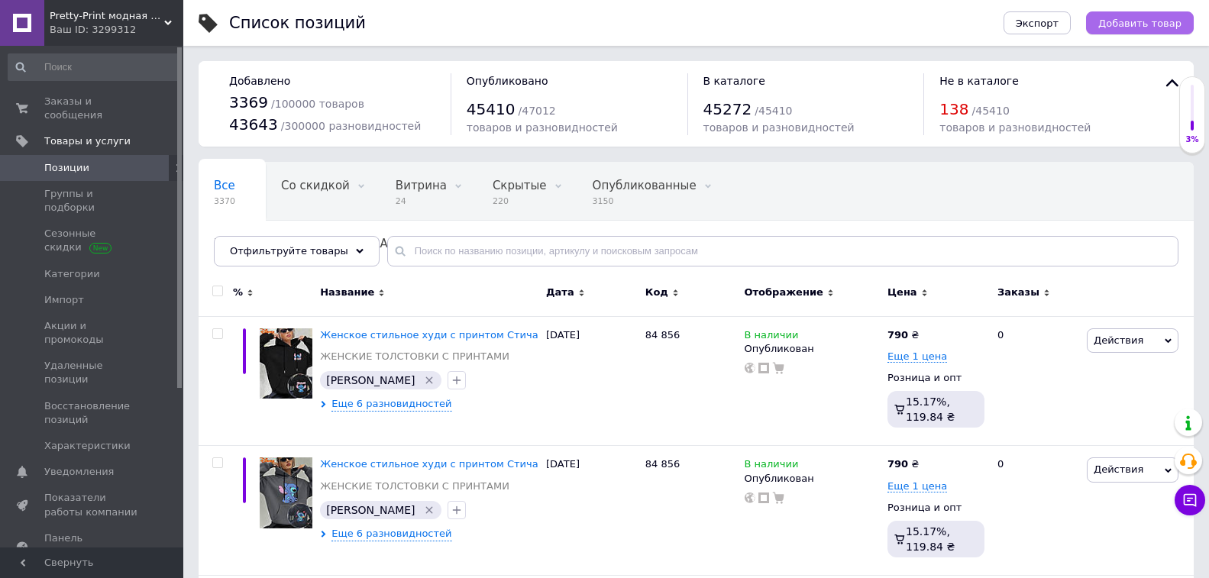
click at [1118, 21] on span "Добавить товар" at bounding box center [1139, 23] width 83 height 11
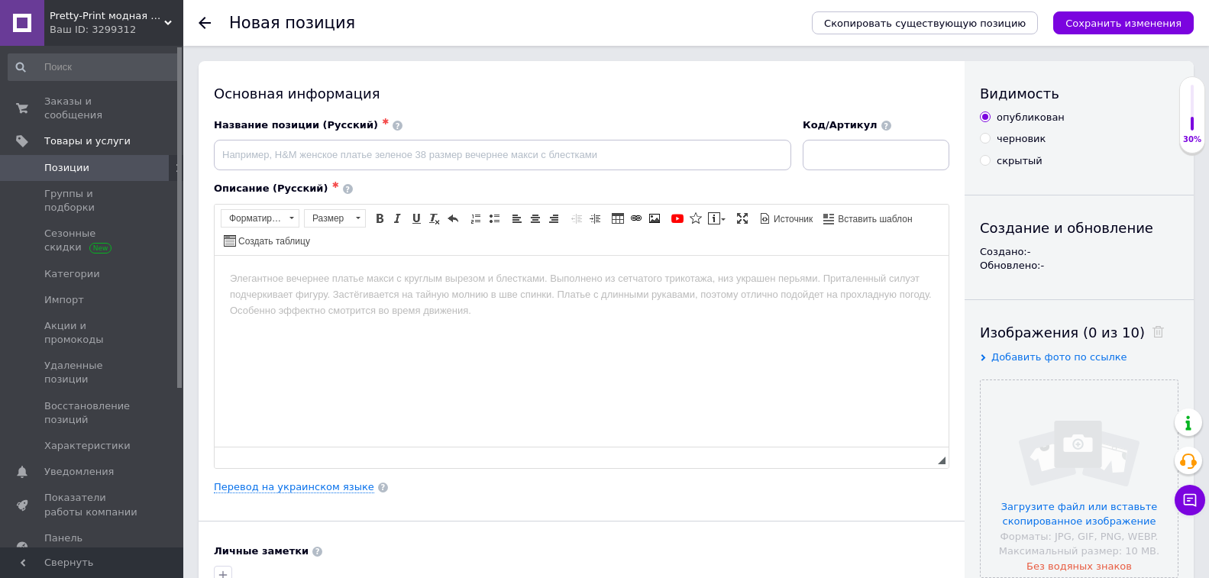
click at [935, 10] on div "Скопировать существующую позицию Сохранить изменения" at bounding box center [994, 23] width 397 height 46
click at [935, 30] on button "Скопировать существующую позицию" at bounding box center [925, 22] width 226 height 23
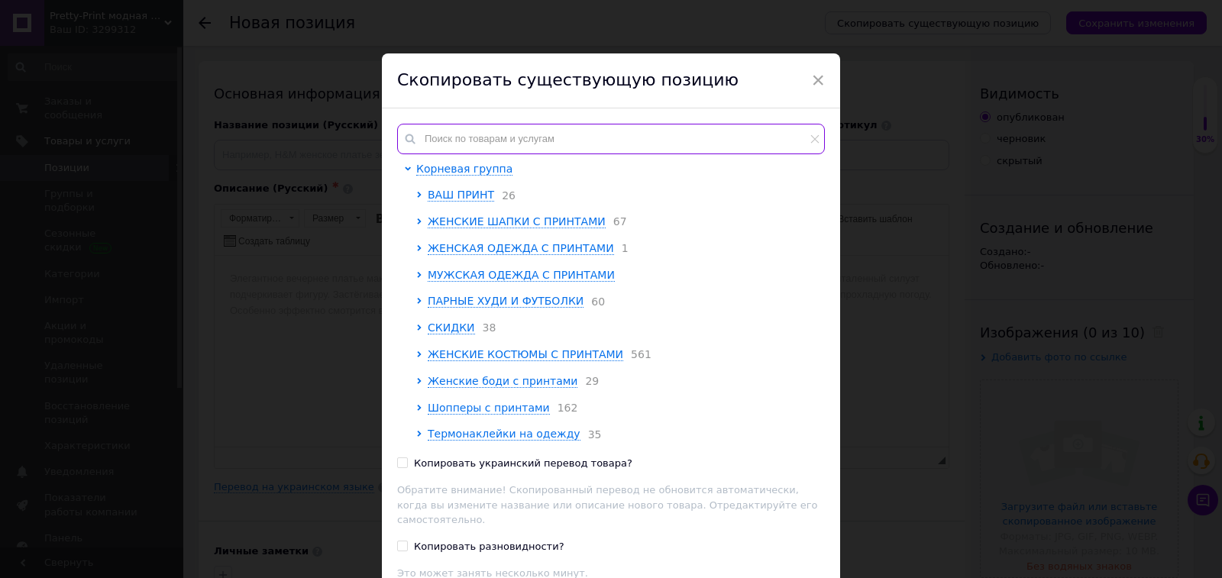
click at [603, 131] on input "text" at bounding box center [611, 139] width 428 height 31
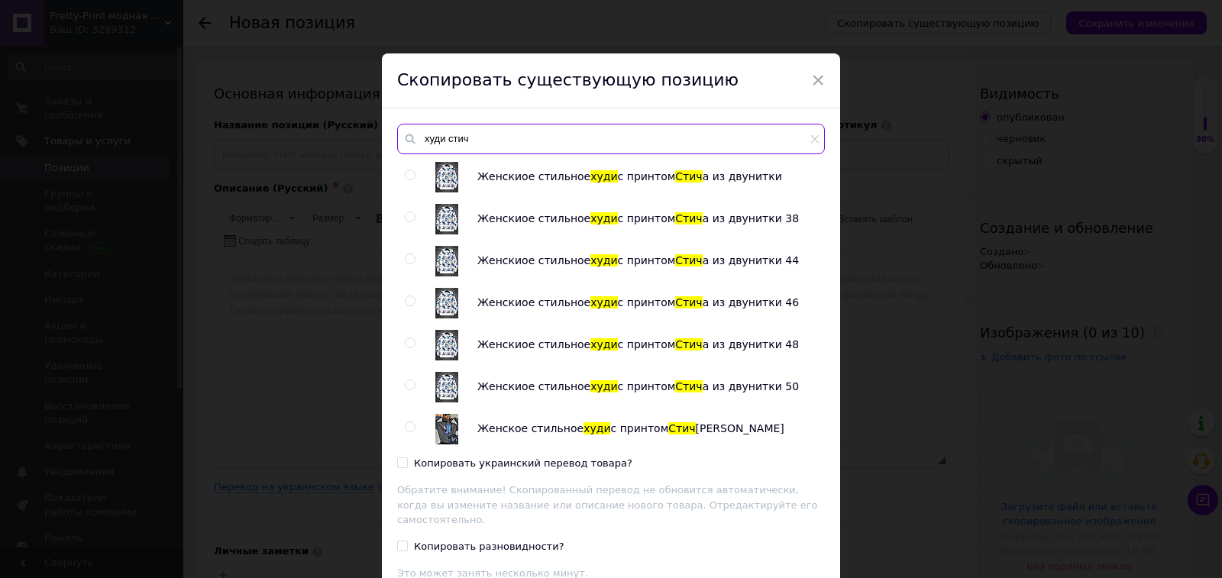
scroll to position [229, 0]
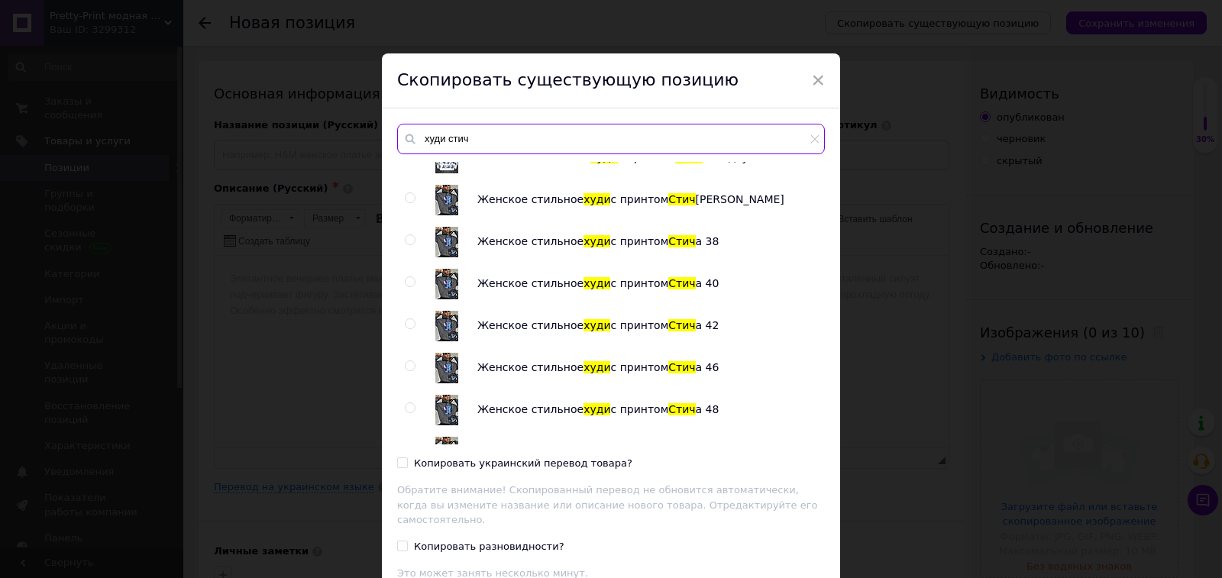
type input "худи стич"
click at [409, 194] on input "radio" at bounding box center [410, 198] width 10 height 10
radio input "true"
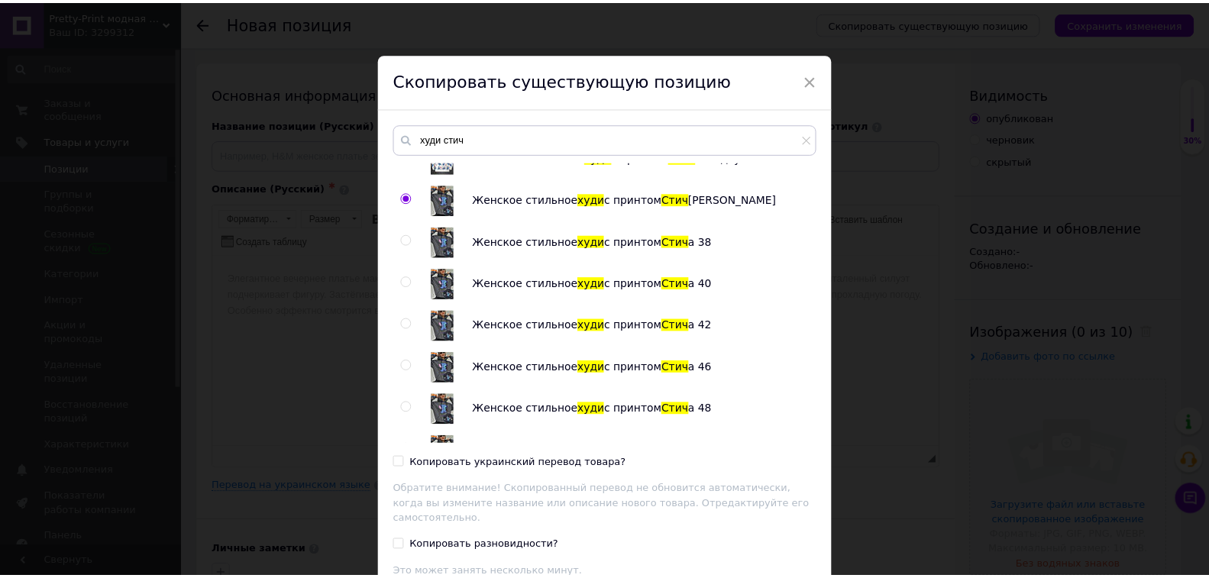
scroll to position [76, 0]
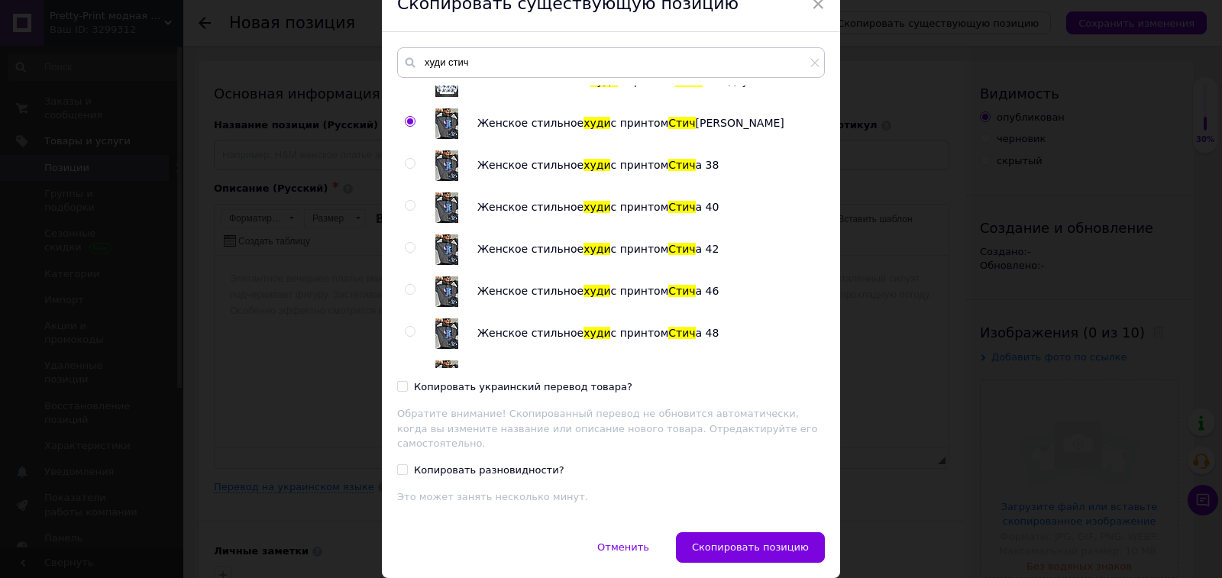
click at [577, 383] on div "Копировать украинский перевод товара?" at bounding box center [523, 387] width 218 height 14
click at [407, 383] on input "Копировать украинский перевод товара?" at bounding box center [402, 386] width 10 height 10
checkbox input "true"
click at [783, 541] on span "Скопировать позицию" at bounding box center [750, 546] width 117 height 11
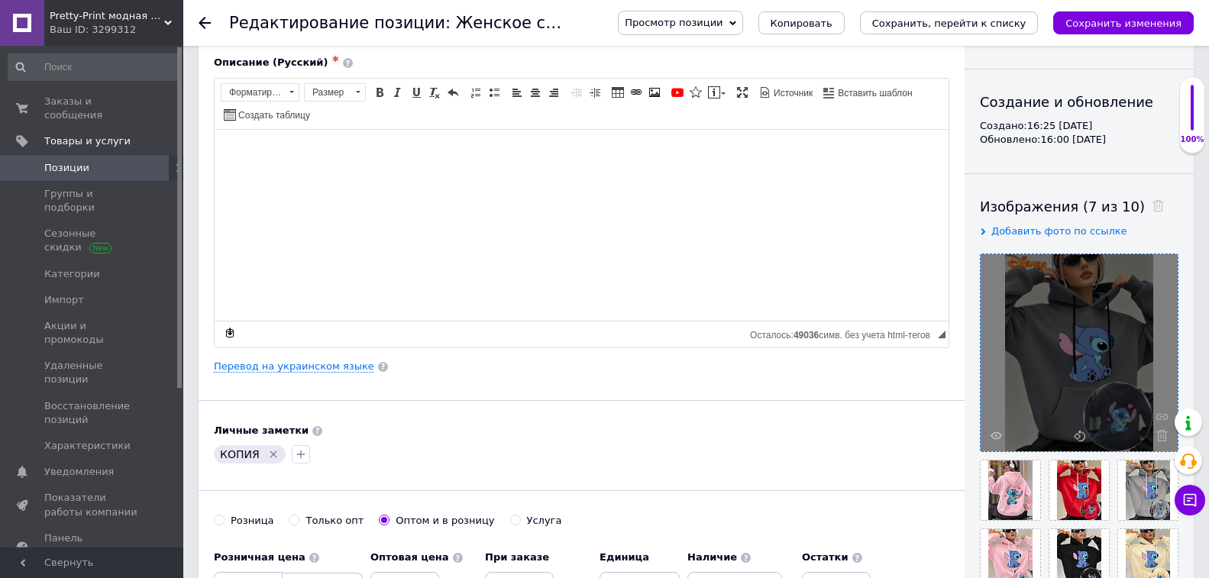
scroll to position [153, 0]
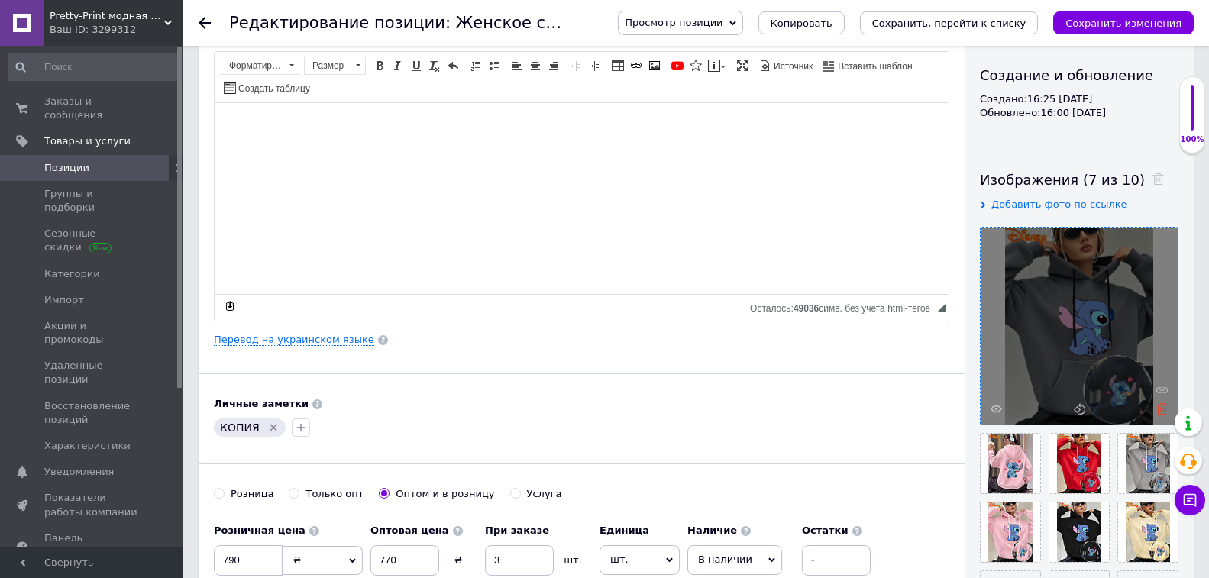
click at [1156, 407] on icon at bounding box center [1161, 408] width 11 height 11
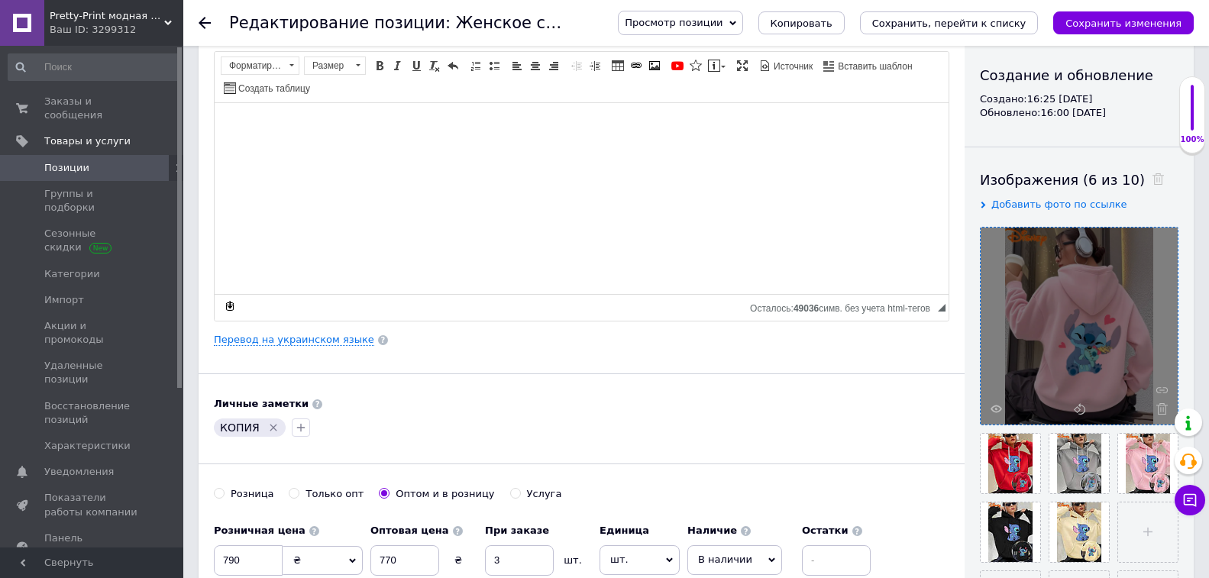
click at [1156, 407] on icon at bounding box center [1161, 408] width 11 height 11
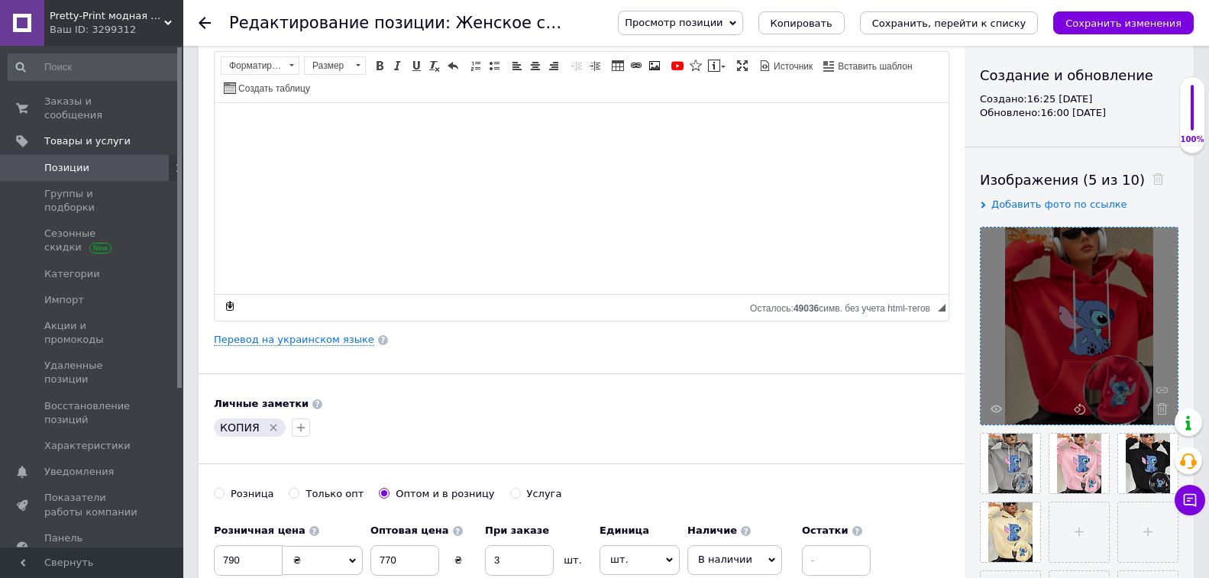
click at [1156, 407] on icon at bounding box center [1161, 408] width 11 height 11
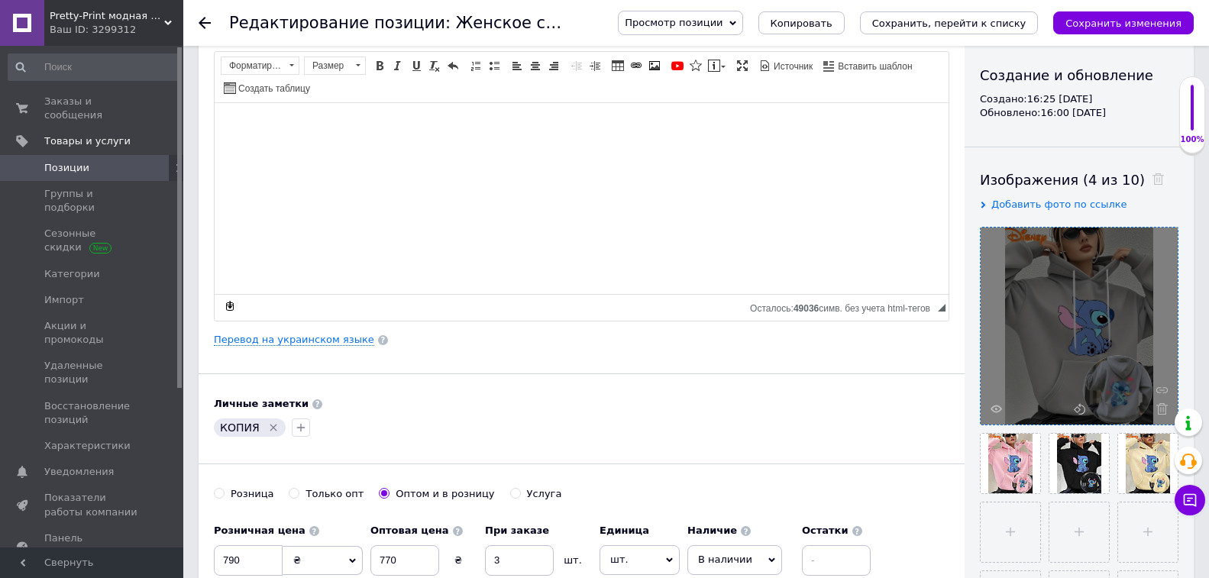
click at [1156, 407] on icon at bounding box center [1161, 408] width 11 height 11
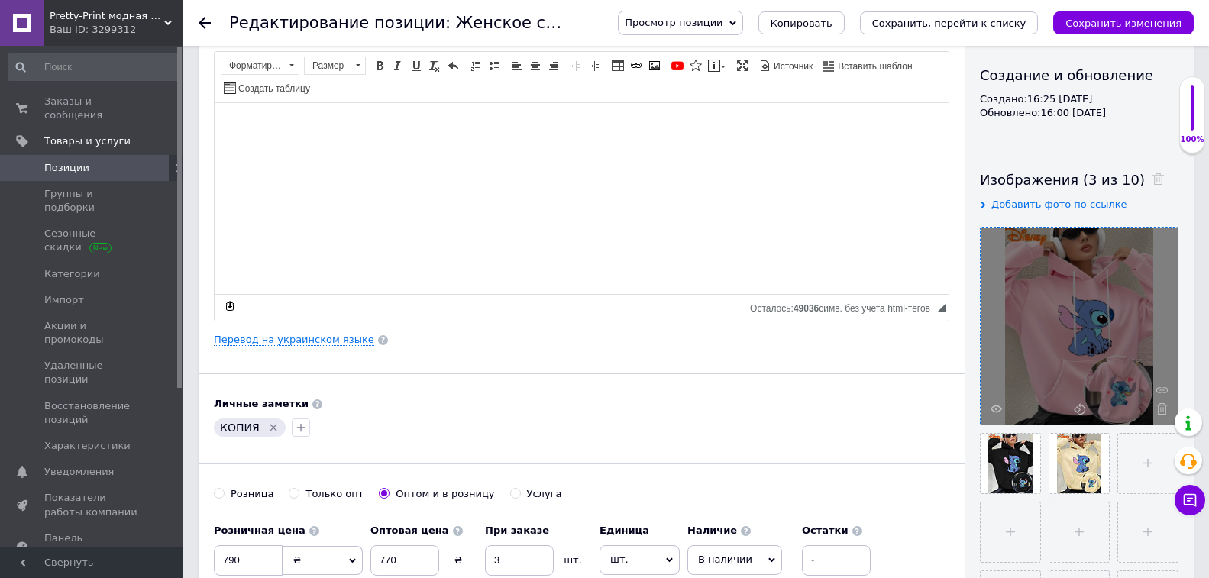
click at [1156, 407] on icon at bounding box center [1161, 408] width 11 height 11
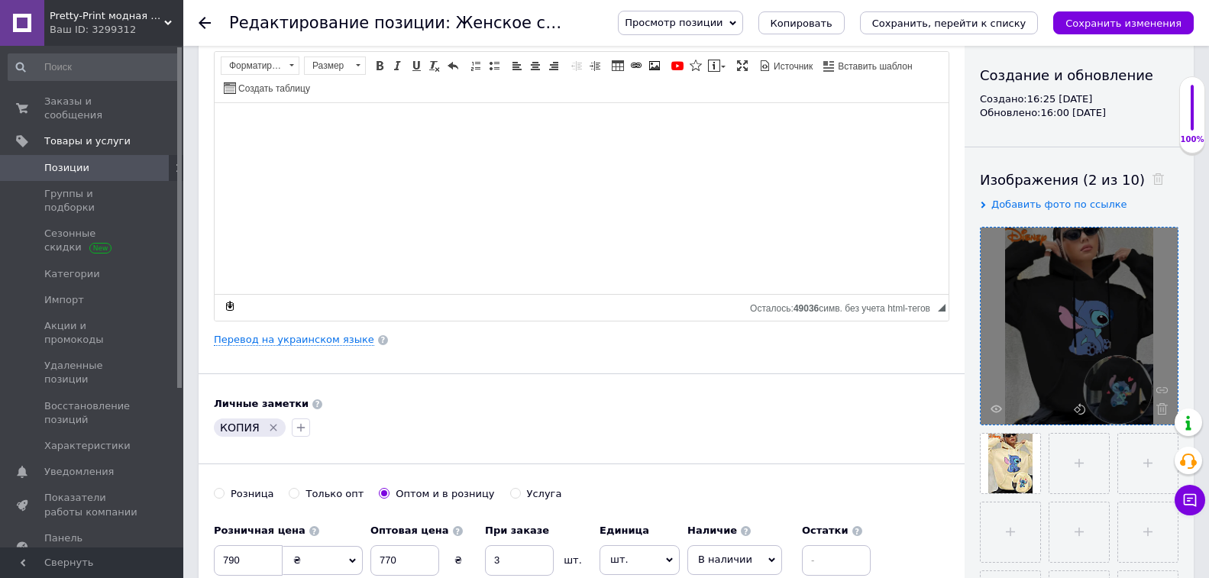
click at [1156, 407] on icon at bounding box center [1161, 408] width 11 height 11
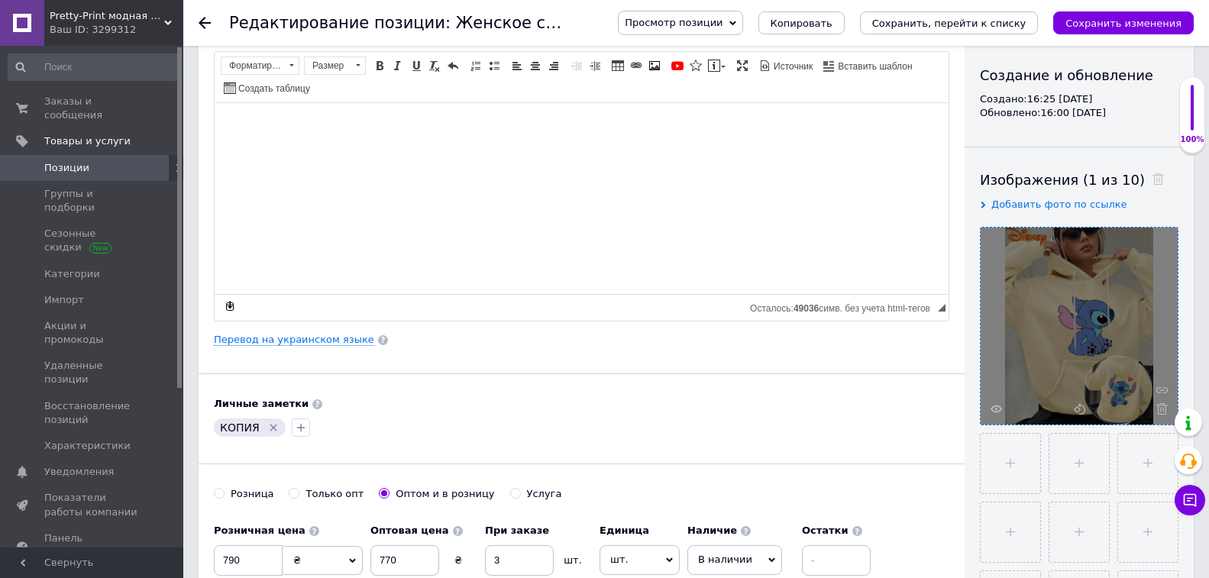
click at [1156, 407] on icon at bounding box center [1161, 408] width 11 height 11
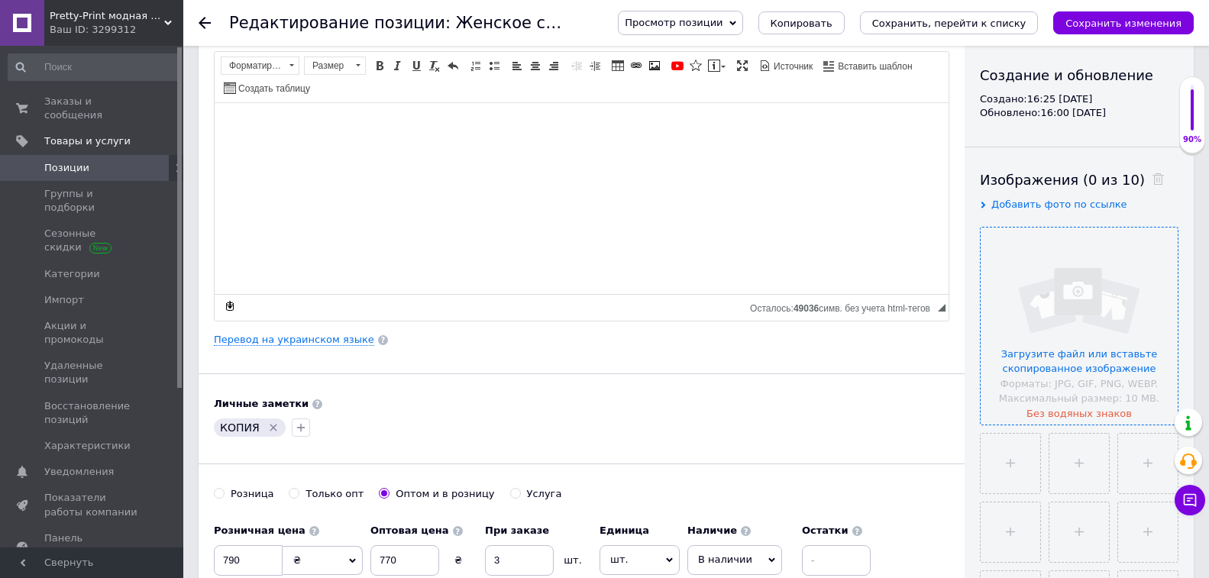
click at [1089, 366] on input "file" at bounding box center [1078, 326] width 197 height 197
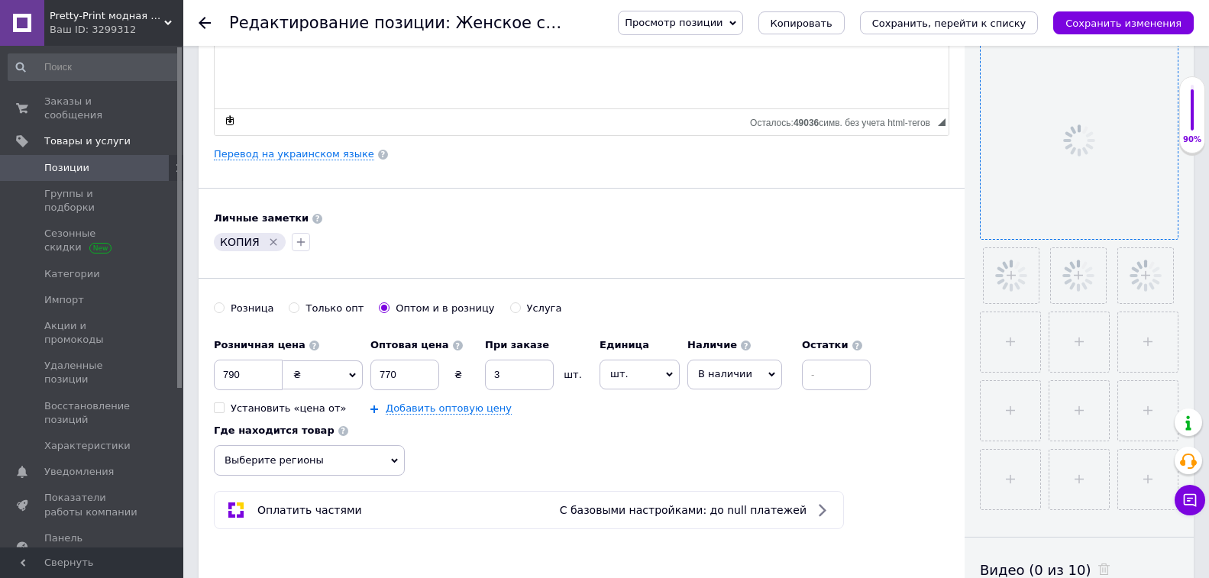
scroll to position [382, 0]
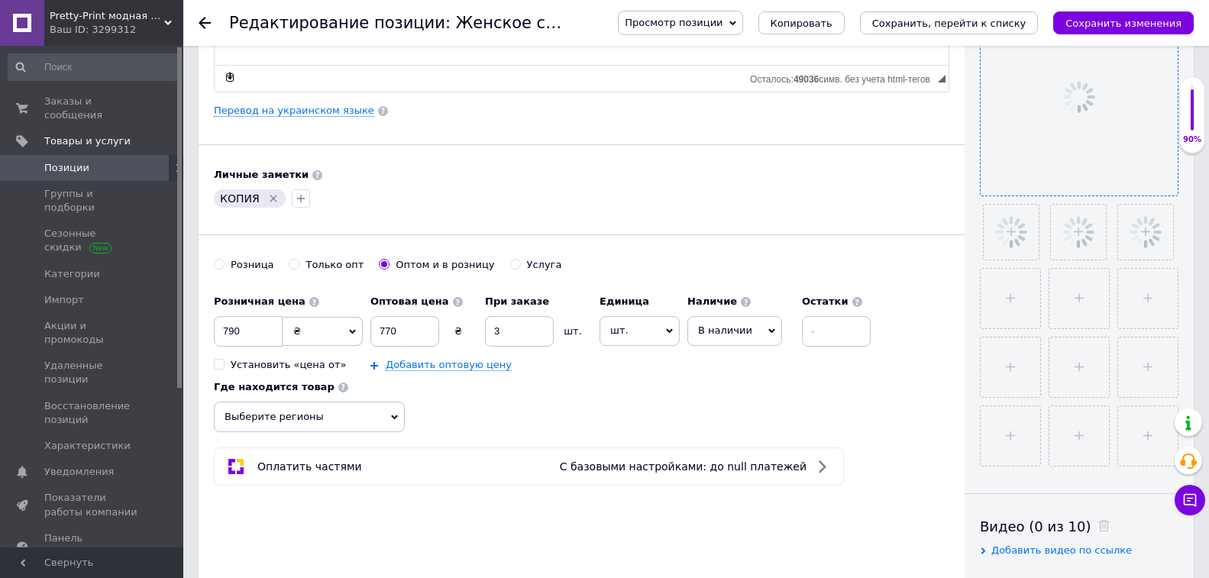
click at [269, 193] on icon "Удалить метку" at bounding box center [273, 198] width 12 height 12
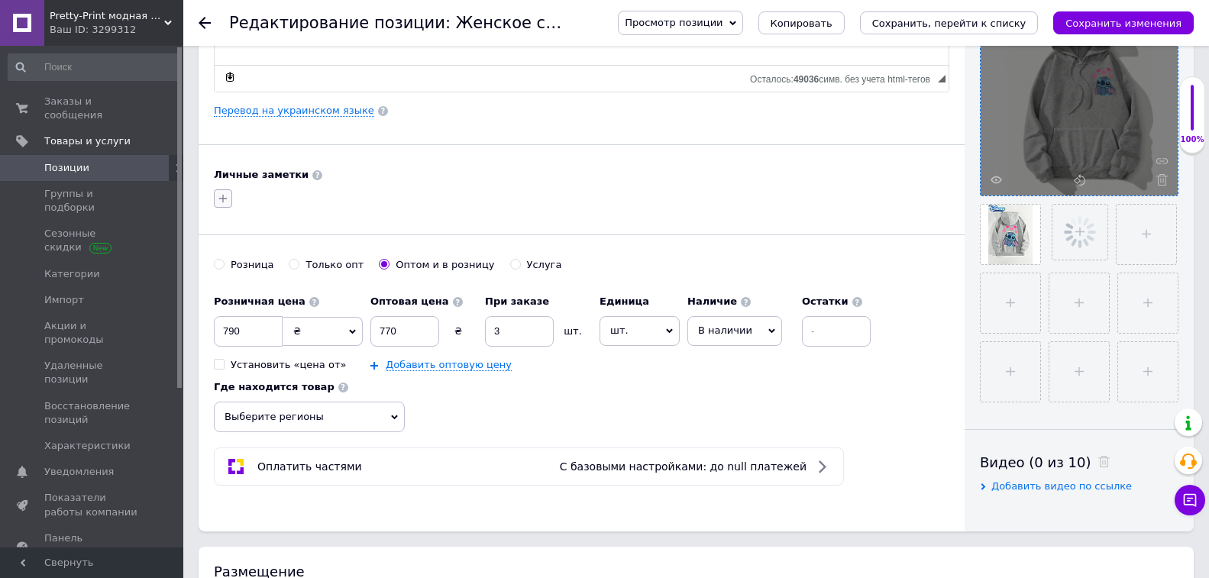
click at [229, 195] on button "button" at bounding box center [223, 198] width 18 height 18
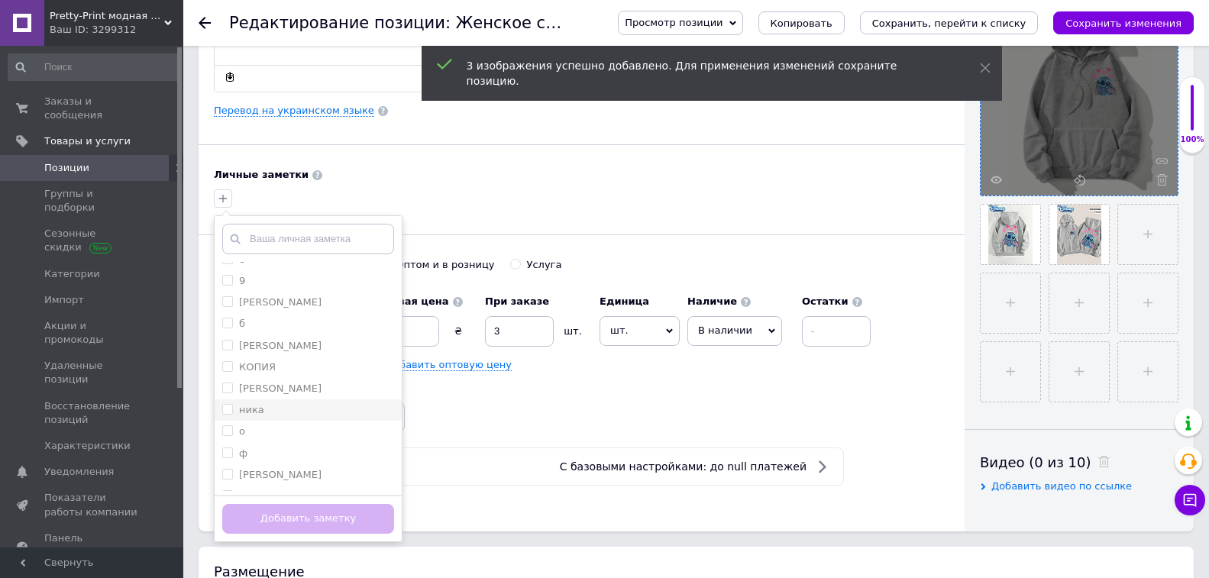
scroll to position [229, 0]
click at [303, 395] on li "неля" at bounding box center [308, 387] width 187 height 21
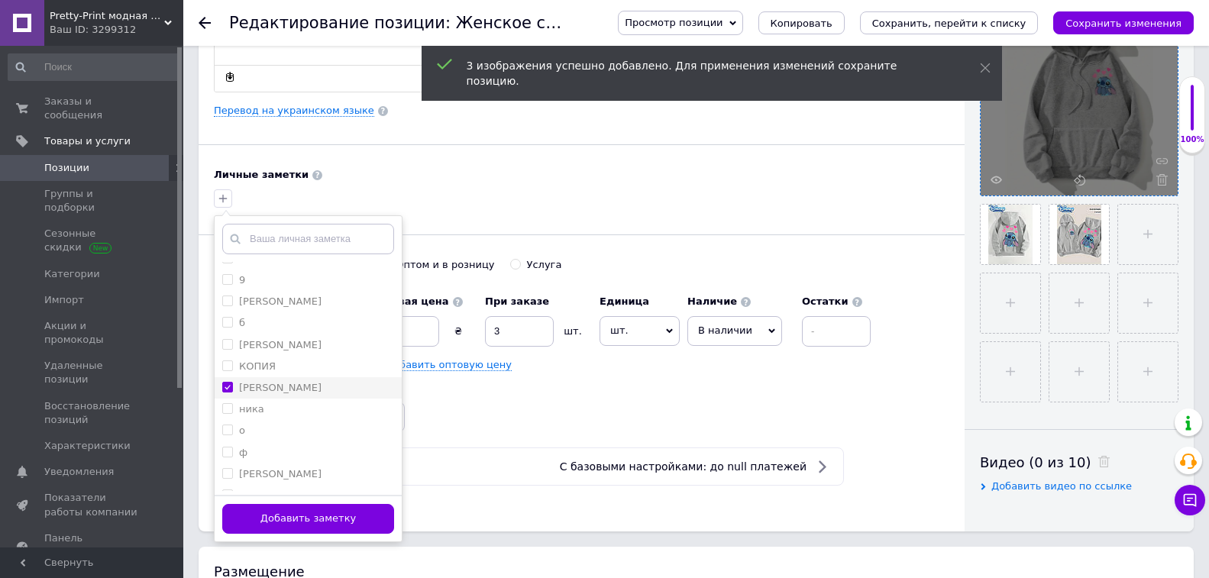
checkbox input "true"
click at [328, 520] on button "Добавить заметку" at bounding box center [308, 519] width 172 height 30
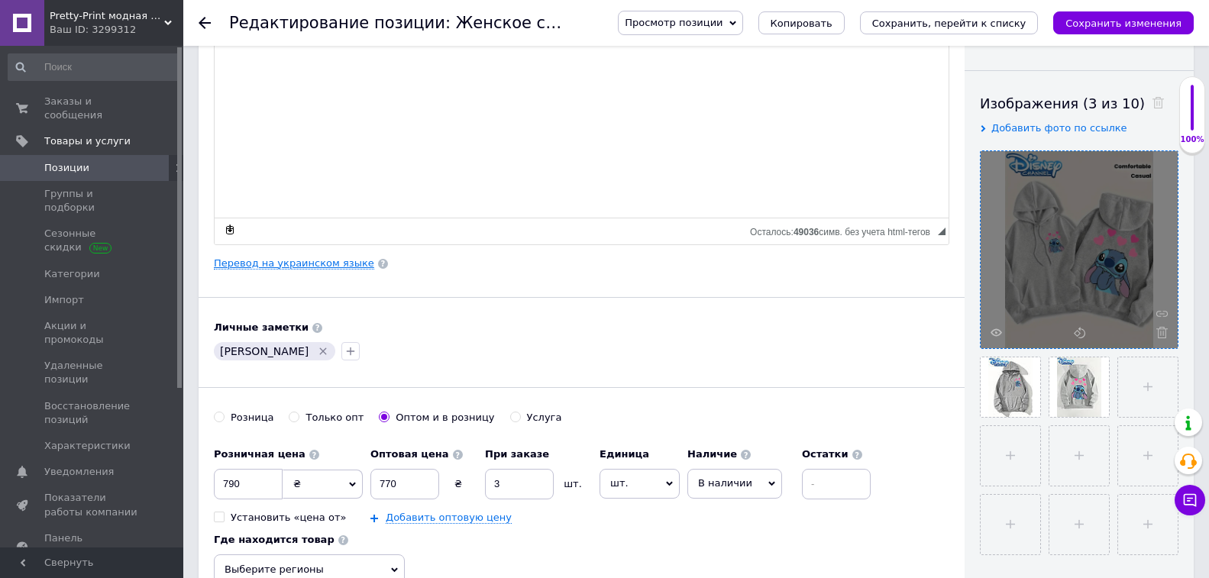
click at [319, 263] on link "Перевод на украинском языке" at bounding box center [294, 263] width 160 height 12
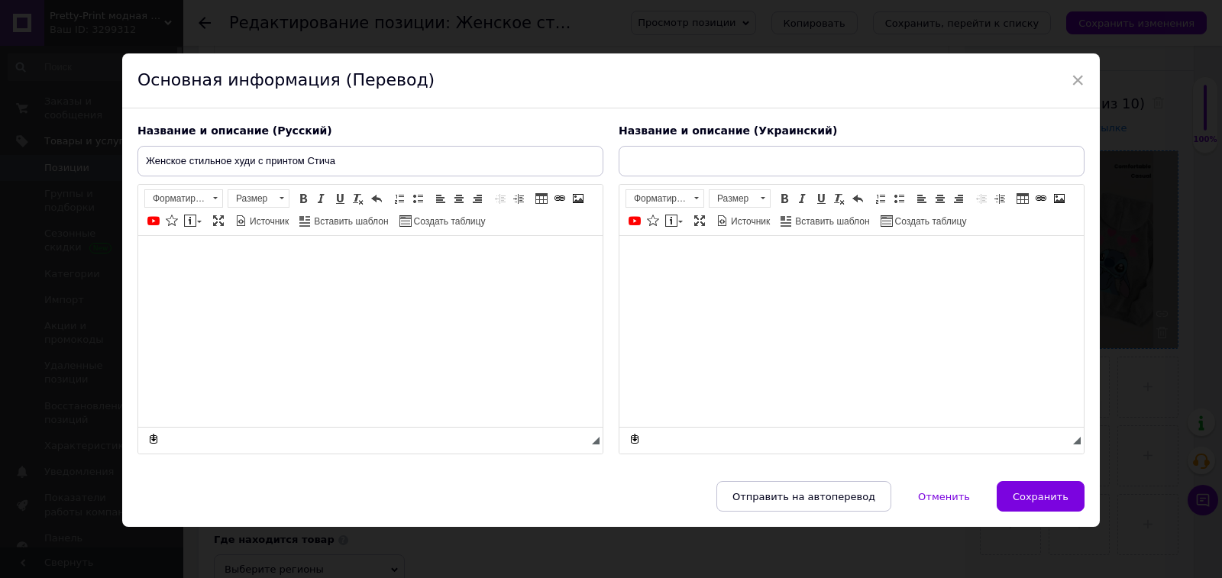
scroll to position [0, 0]
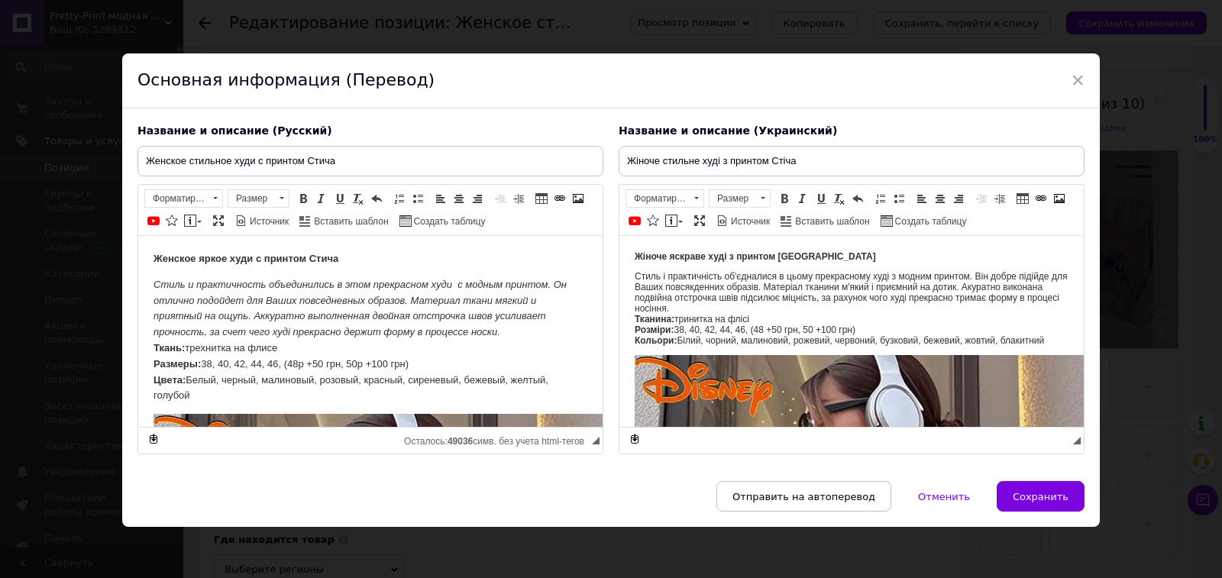
type input "Жіноче стильне худі з принтом Стіча"
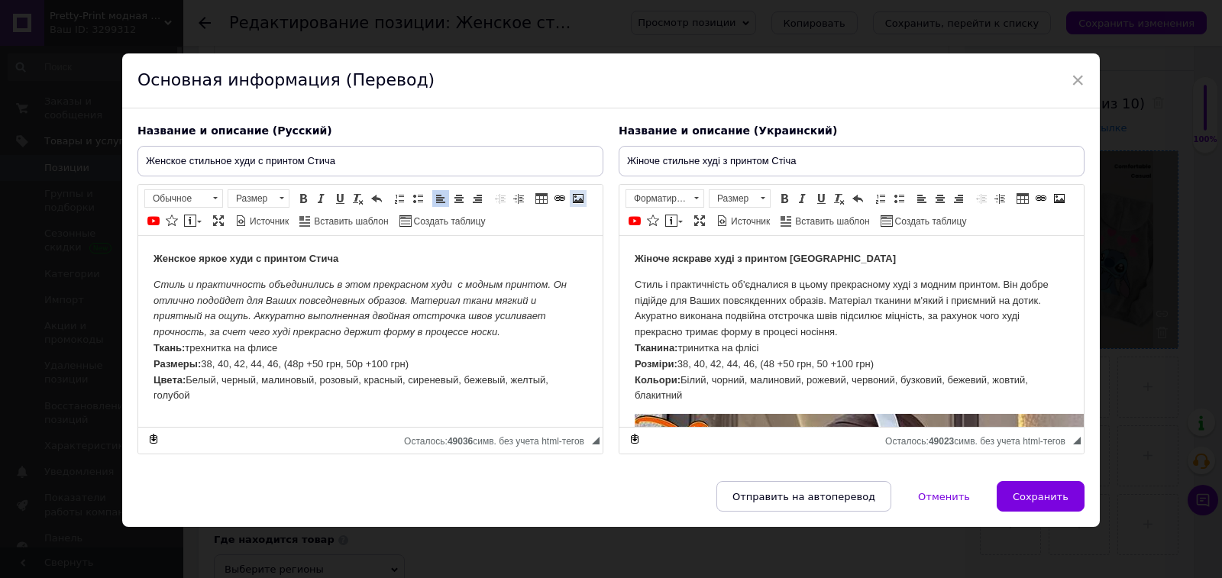
click at [579, 196] on span at bounding box center [578, 198] width 12 height 12
select select
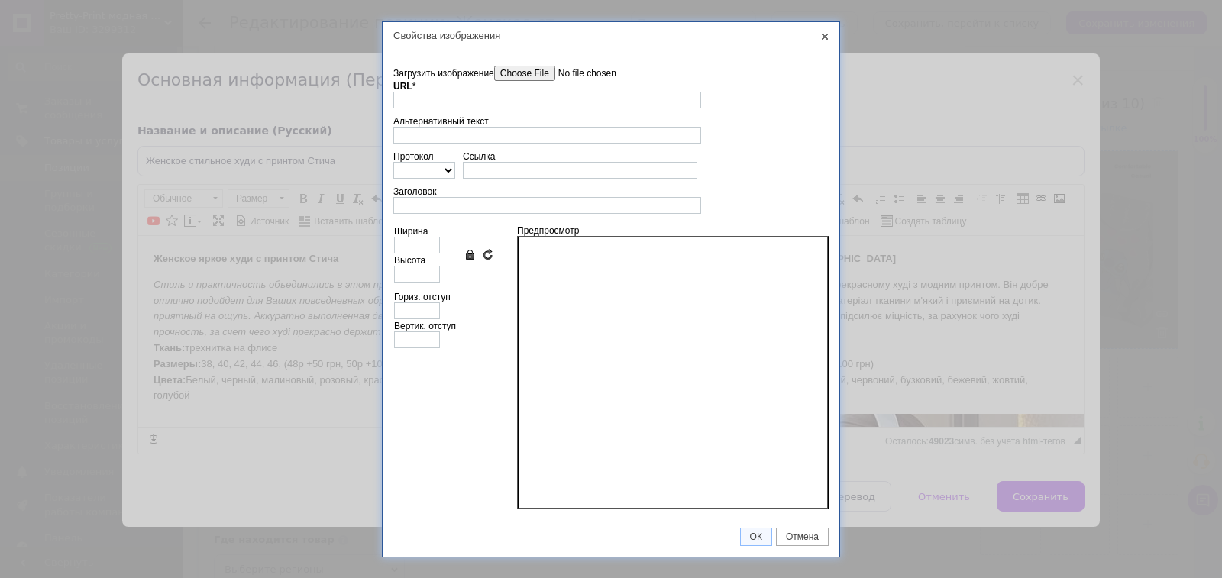
click at [546, 77] on input"] "Загрузить изображение" at bounding box center [580, 73] width 173 height 15
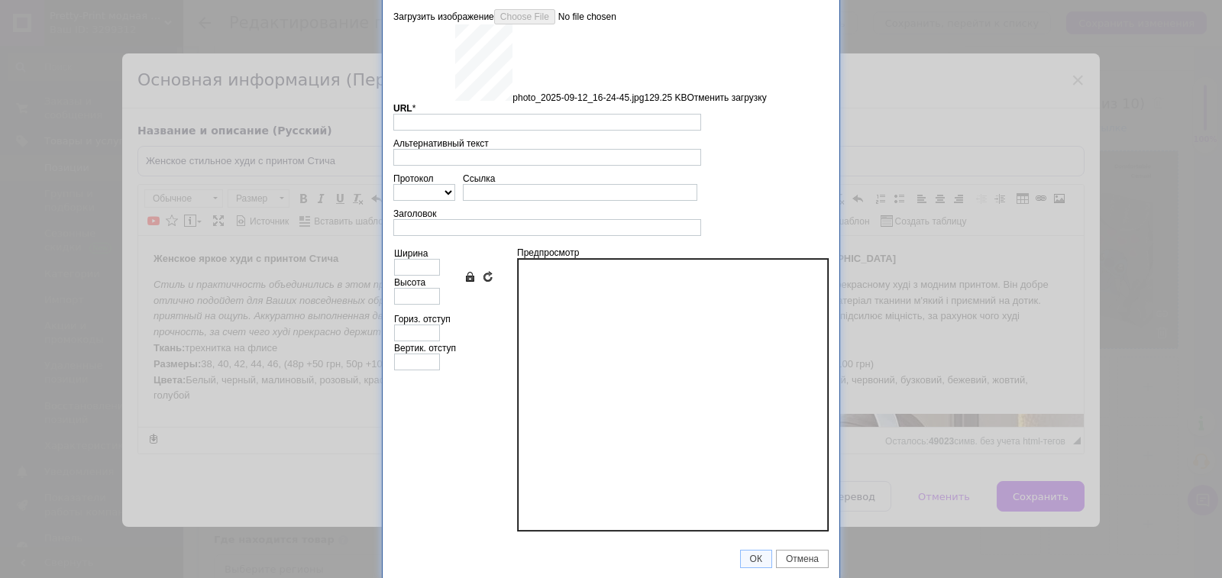
scroll to position [37, 0]
type input "https://images.prom.ua/6831469481_w640_h2048_photo_2025_09_12_16_24_45.jpg?fres…"
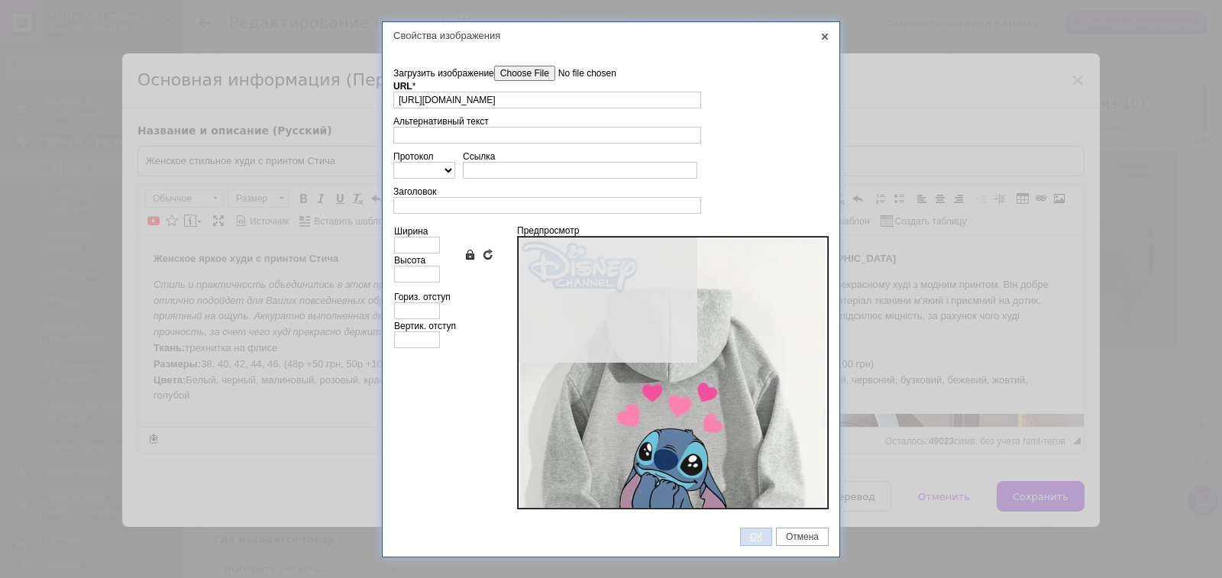
scroll to position [0, 0]
type input "640"
type input "852"
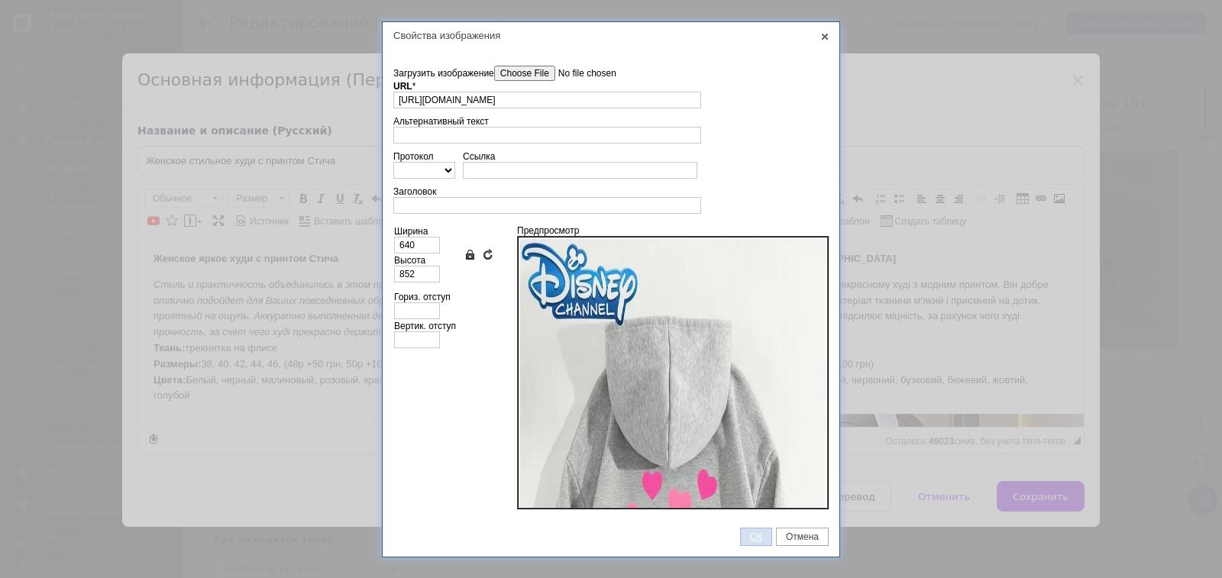
drag, startPoint x: 756, startPoint y: 536, endPoint x: 399, endPoint y: 123, distance: 545.7
click at [756, 536] on span "ОК" at bounding box center [756, 536] width 31 height 11
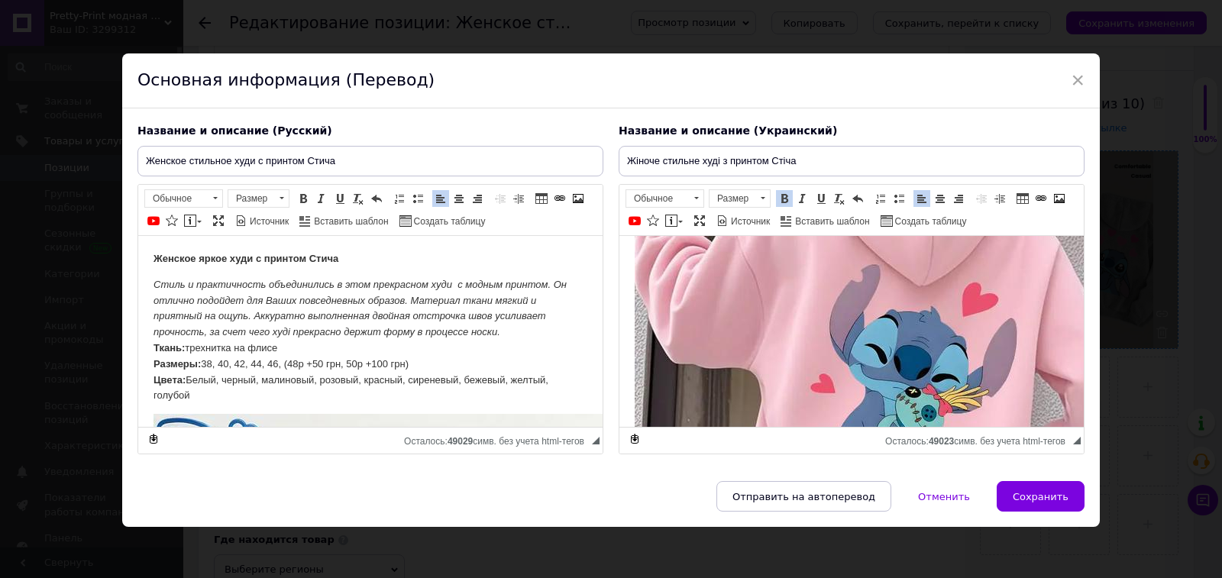
scroll to position [466, 0]
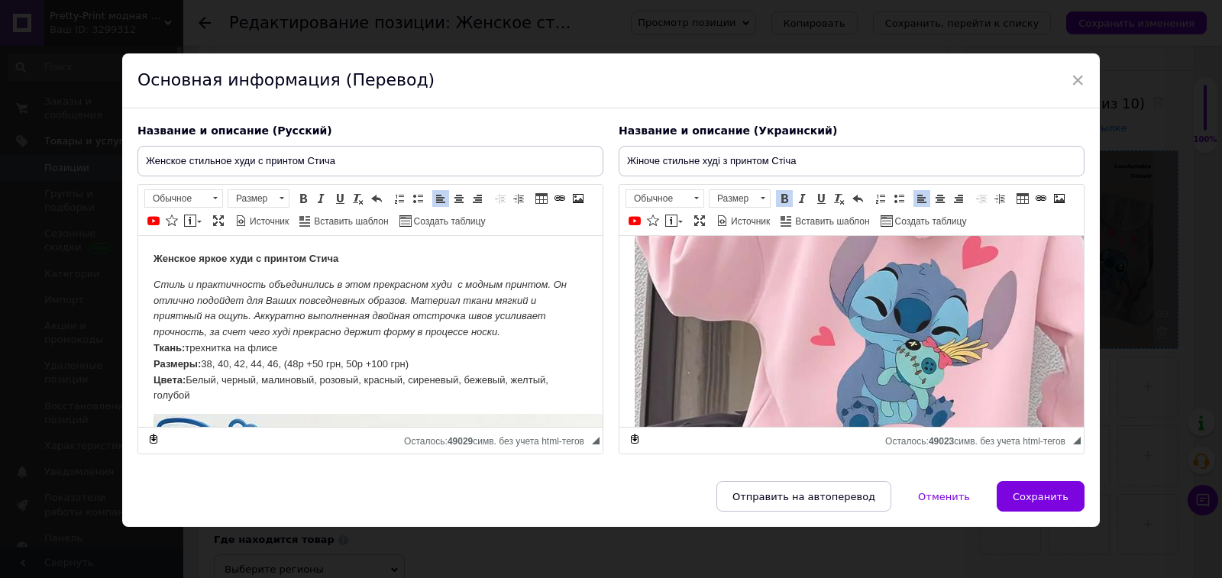
click at [993, 369] on img "Визуальный текстовый редактор, 31D3E375-B136-400B-82E2-A3C6C0D6EE93" at bounding box center [878, 273] width 489 height 650
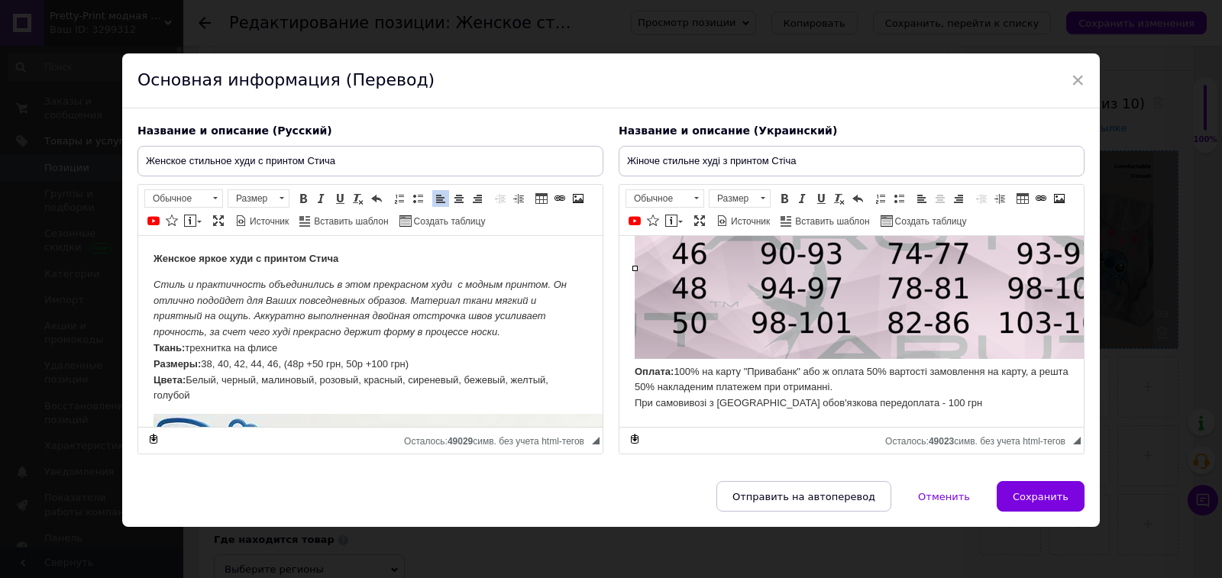
scroll to position [174, 0]
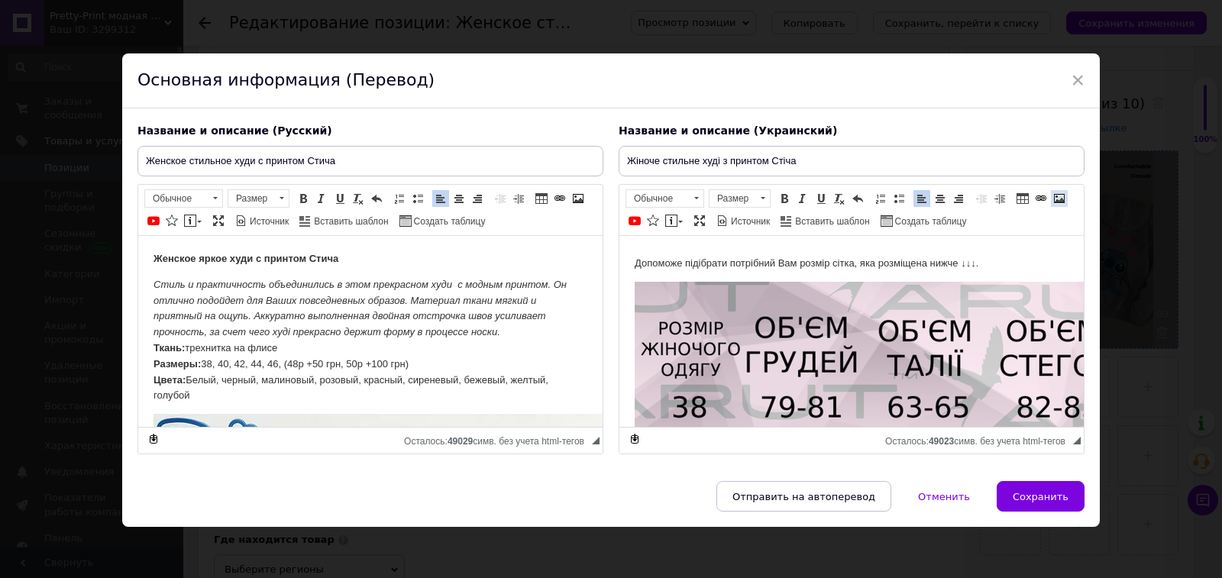
click at [1053, 197] on span at bounding box center [1059, 198] width 12 height 12
select select
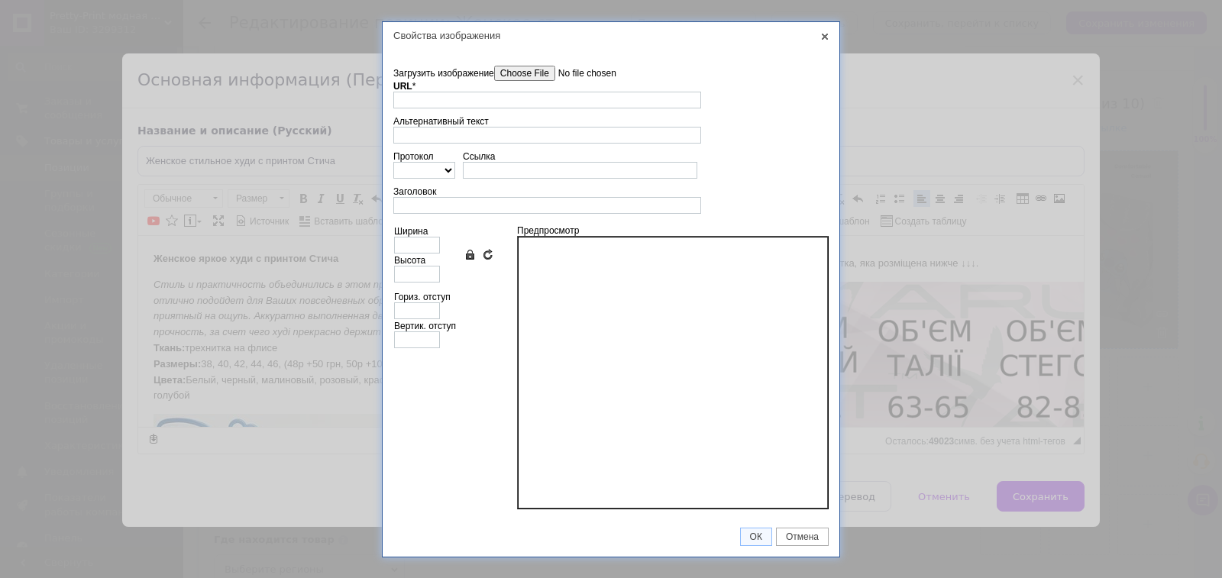
click at [513, 72] on input"] "Загрузить изображение" at bounding box center [580, 73] width 173 height 15
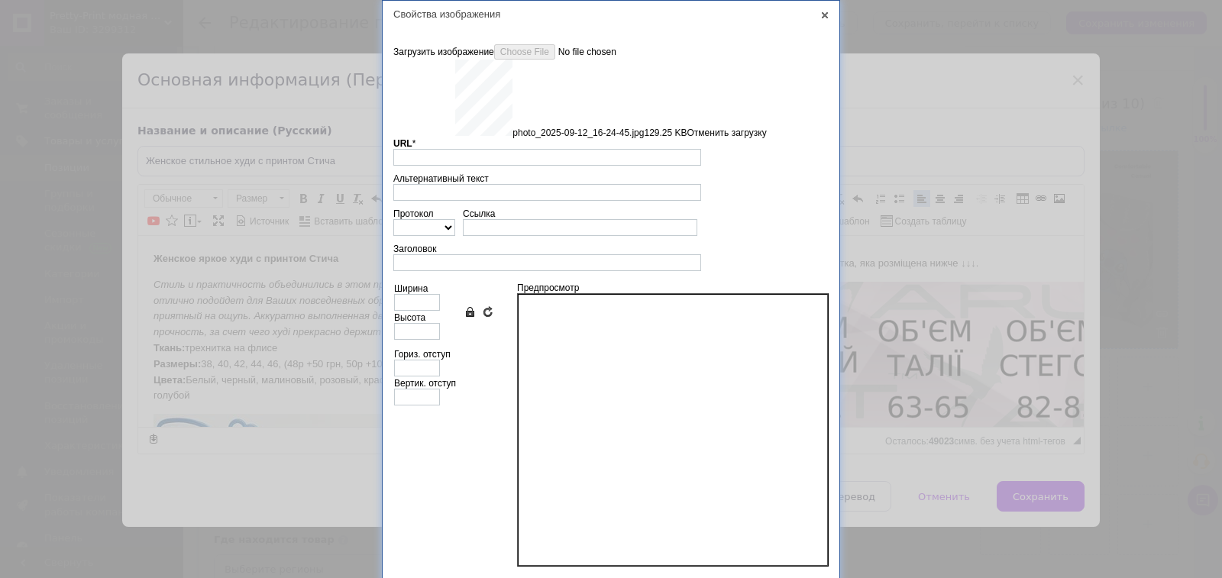
scroll to position [0, 0]
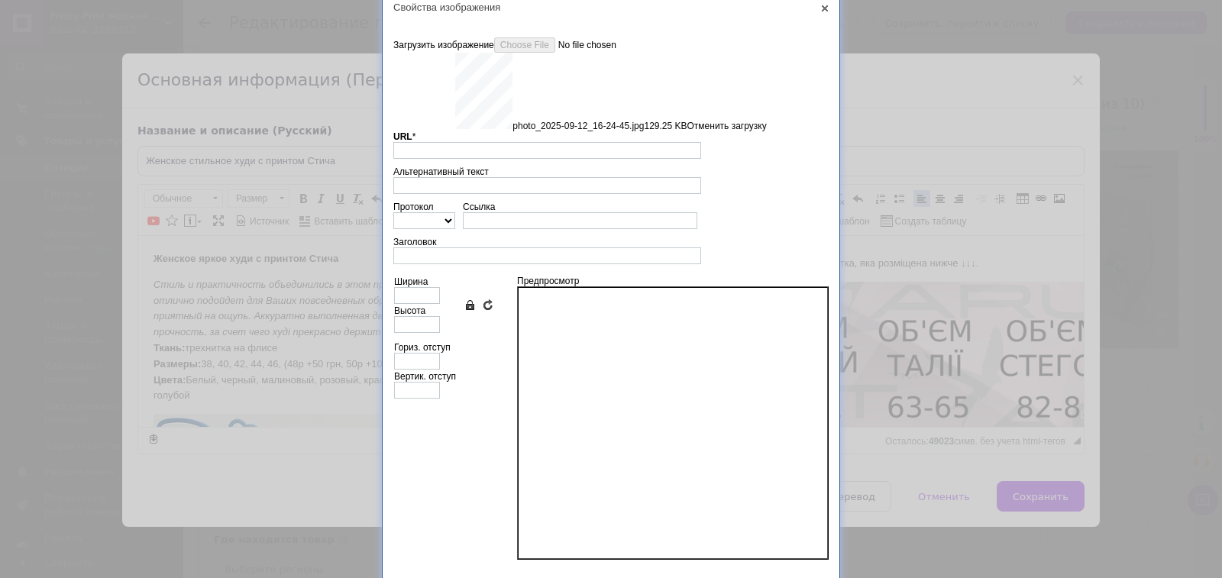
type input "https://images.prom.ua/6831469481_w640_h2048_photo_2025_09_12_16_24_45.jpg?fres…"
type input "640"
type input "852"
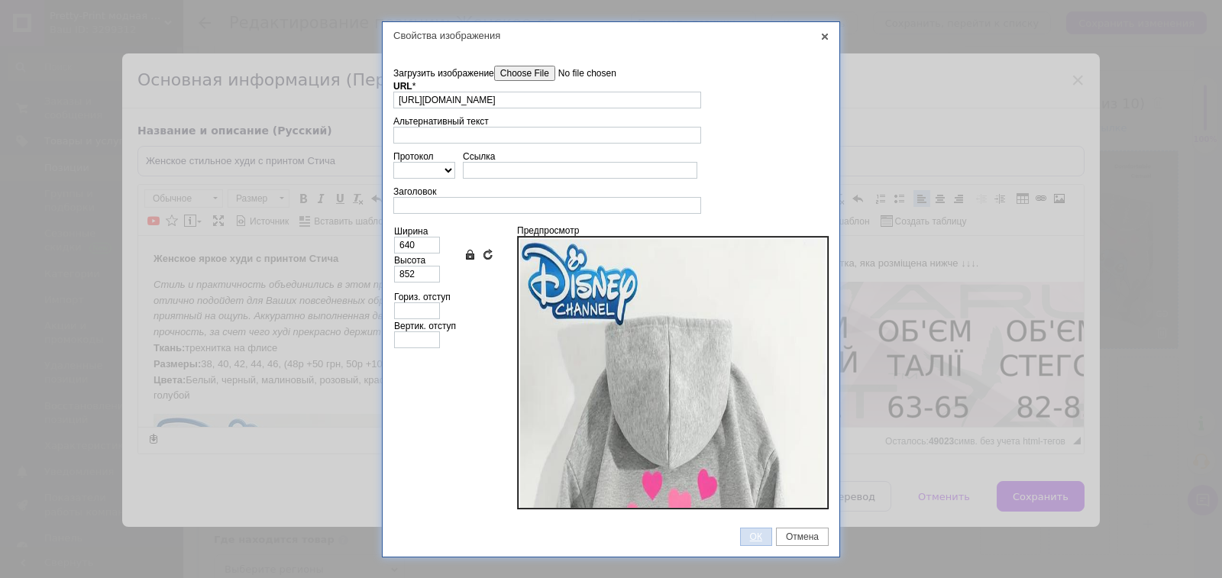
click at [754, 533] on span "ОК" at bounding box center [756, 536] width 31 height 11
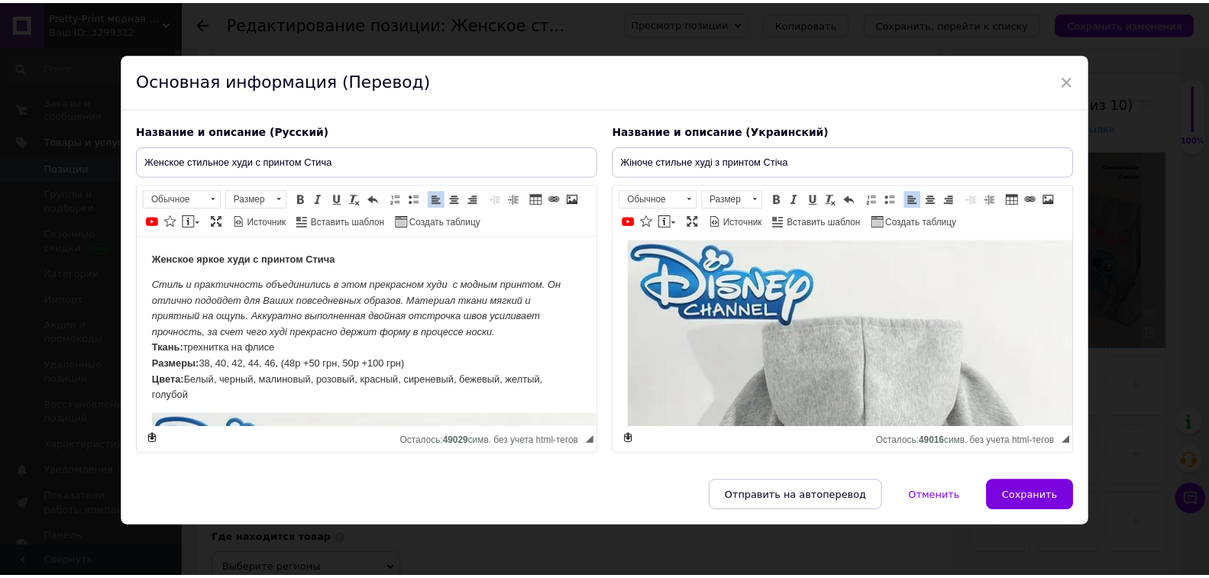
scroll to position [663, 0]
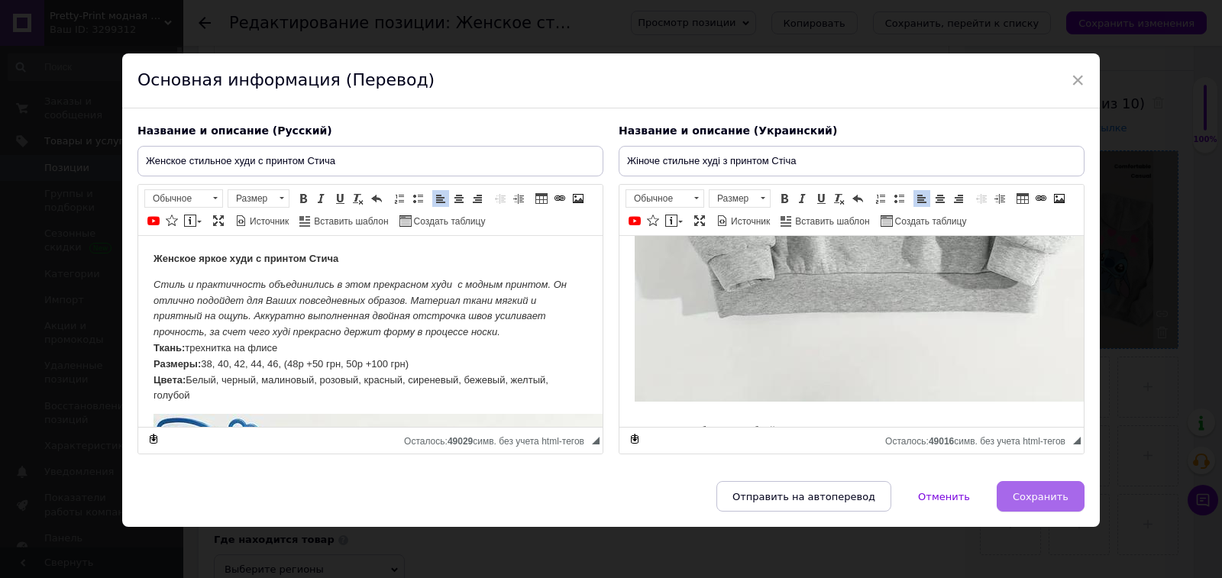
click at [1025, 502] on span "Сохранить" at bounding box center [1040, 496] width 56 height 11
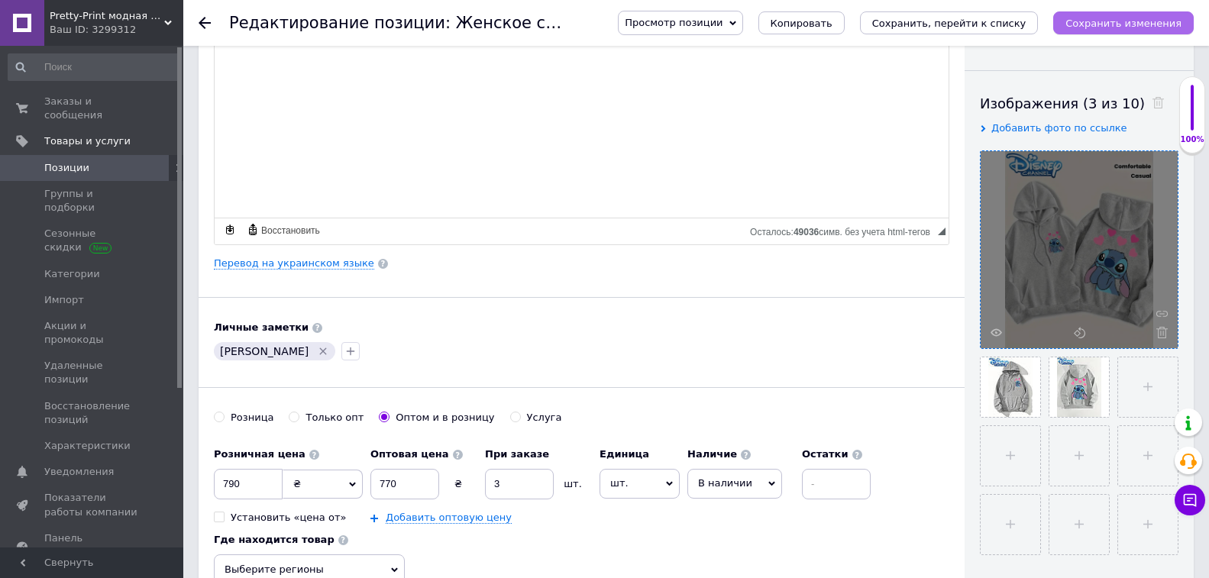
click at [1159, 28] on icon "Сохранить изменения" at bounding box center [1123, 23] width 116 height 11
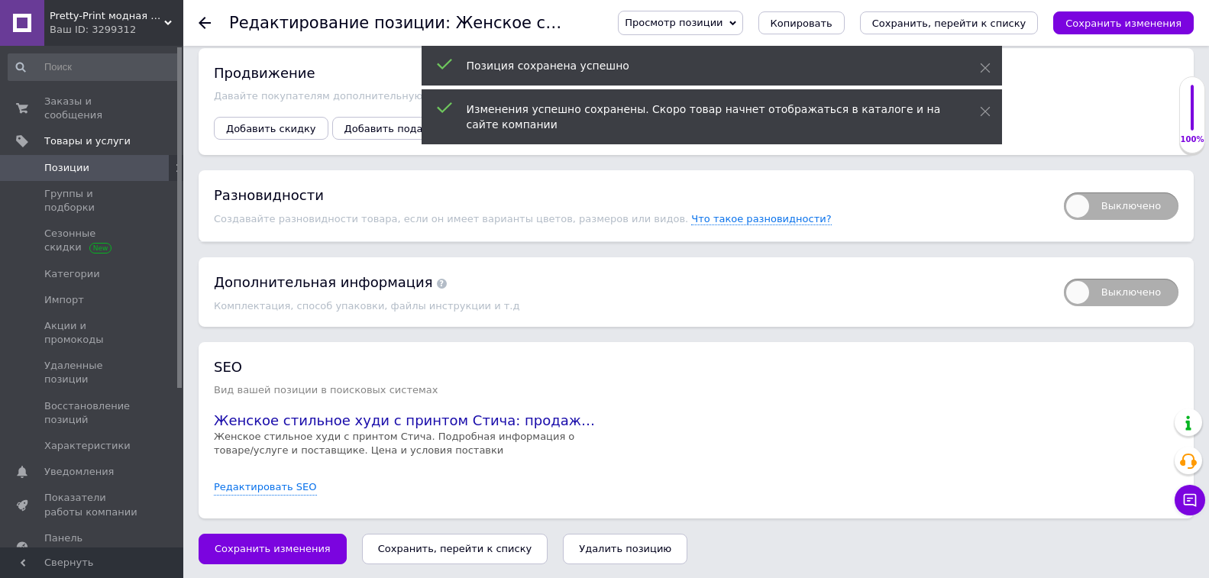
scroll to position [2175, 0]
click at [1127, 210] on span "Выключено" at bounding box center [1121, 205] width 115 height 27
click at [1064, 192] on input "Выключено" at bounding box center [1059, 187] width 10 height 10
checkbox input "true"
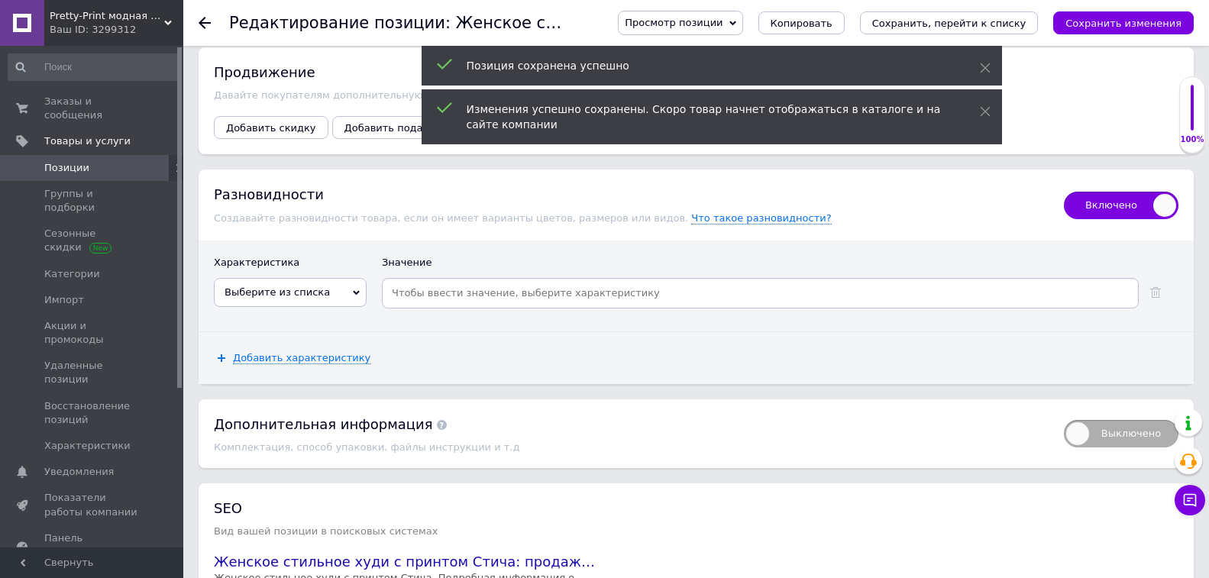
click at [340, 278] on span "Выберите из списка" at bounding box center [290, 292] width 153 height 29
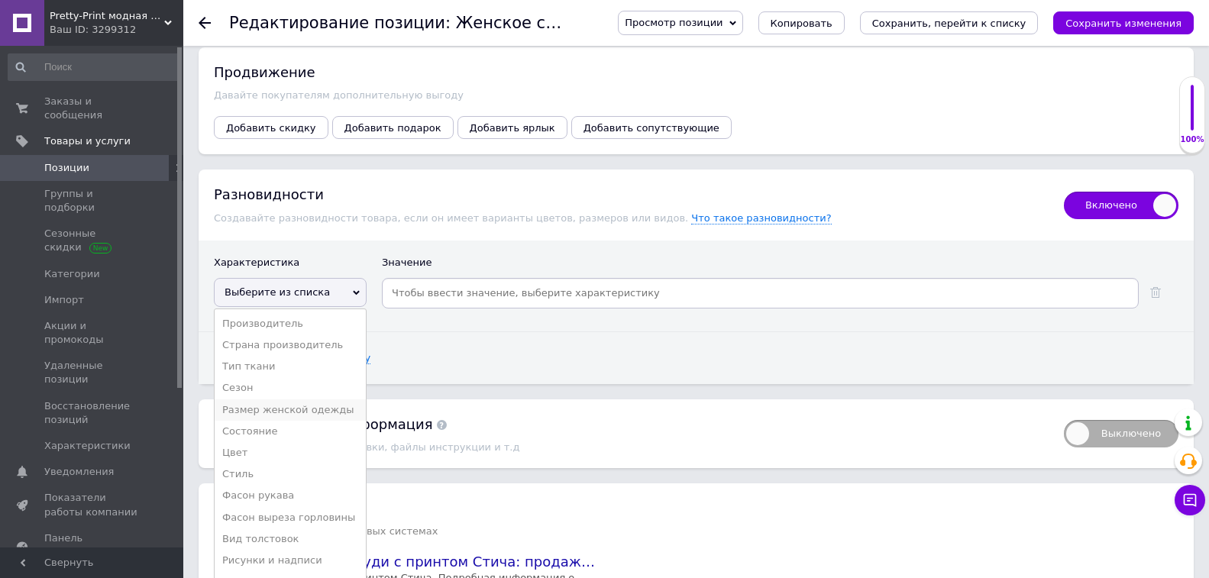
click at [320, 407] on li "Размер женской одежды" at bounding box center [290, 409] width 151 height 21
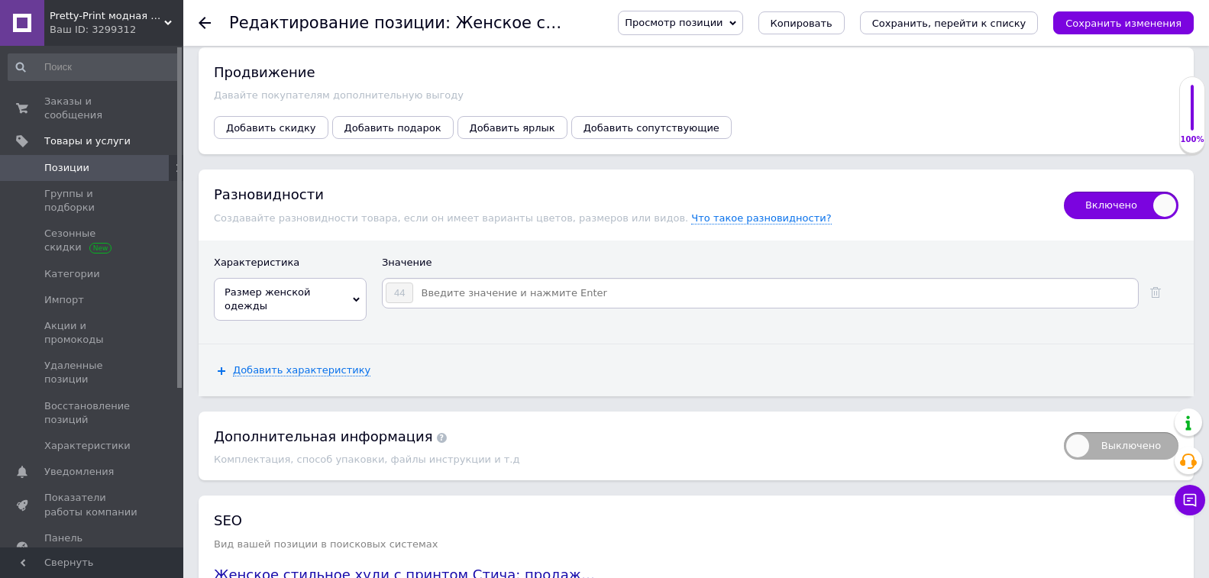
click at [452, 301] on input at bounding box center [775, 293] width 722 height 23
type input "38"
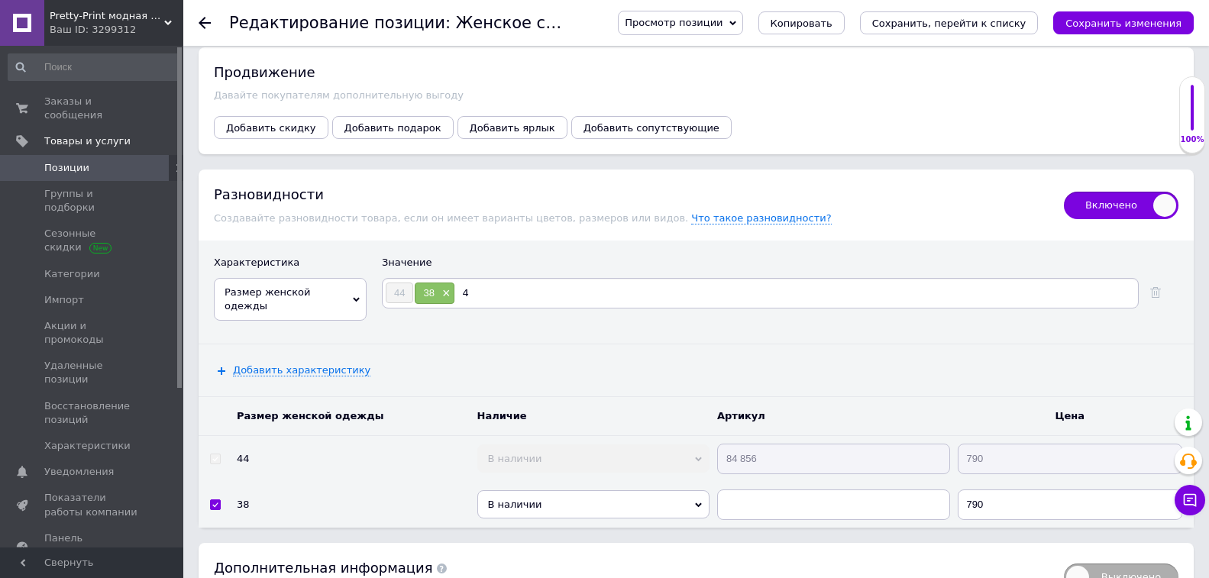
type input "40"
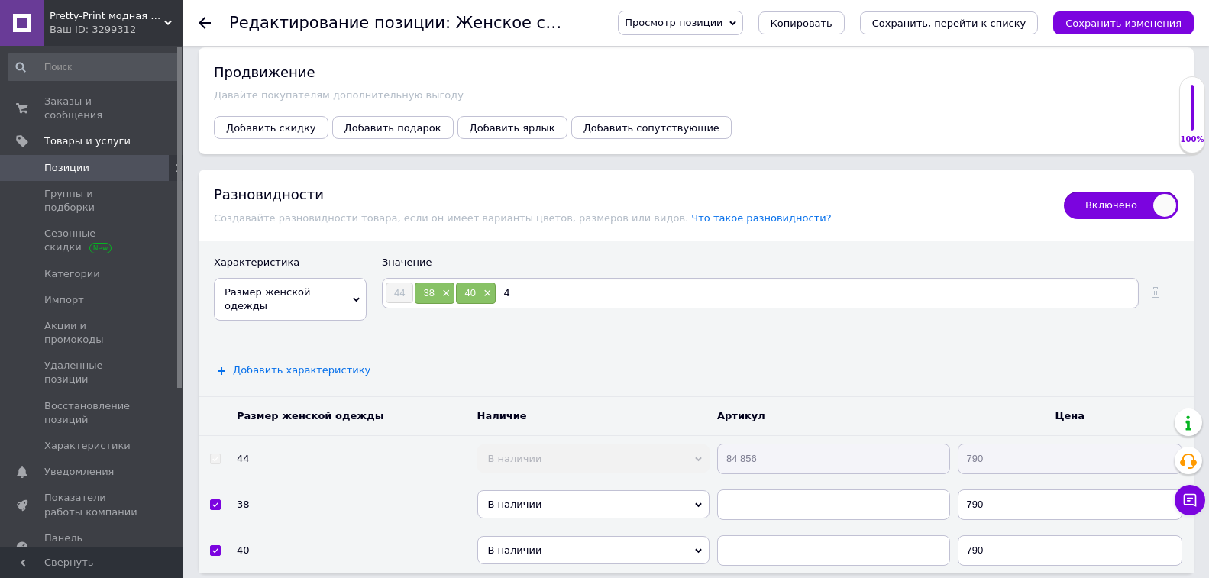
type input "42"
type input "46"
type input "48"
type input "50"
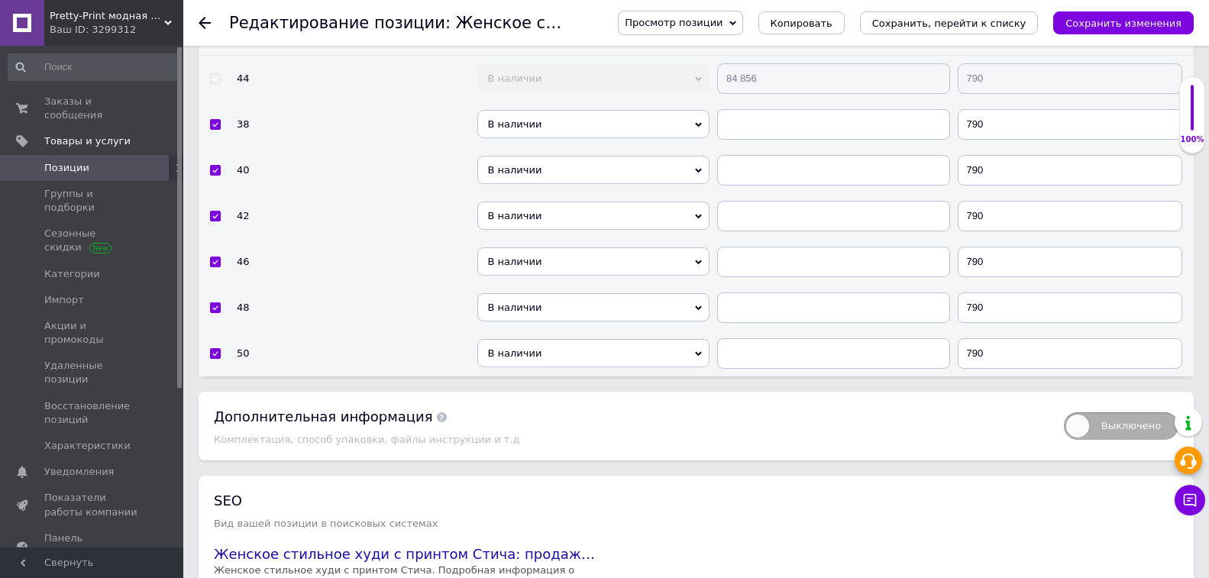
scroll to position [2557, 0]
click at [979, 344] on input "790" at bounding box center [1069, 352] width 225 height 31
type input "890"
click at [982, 305] on input "790" at bounding box center [1069, 306] width 225 height 31
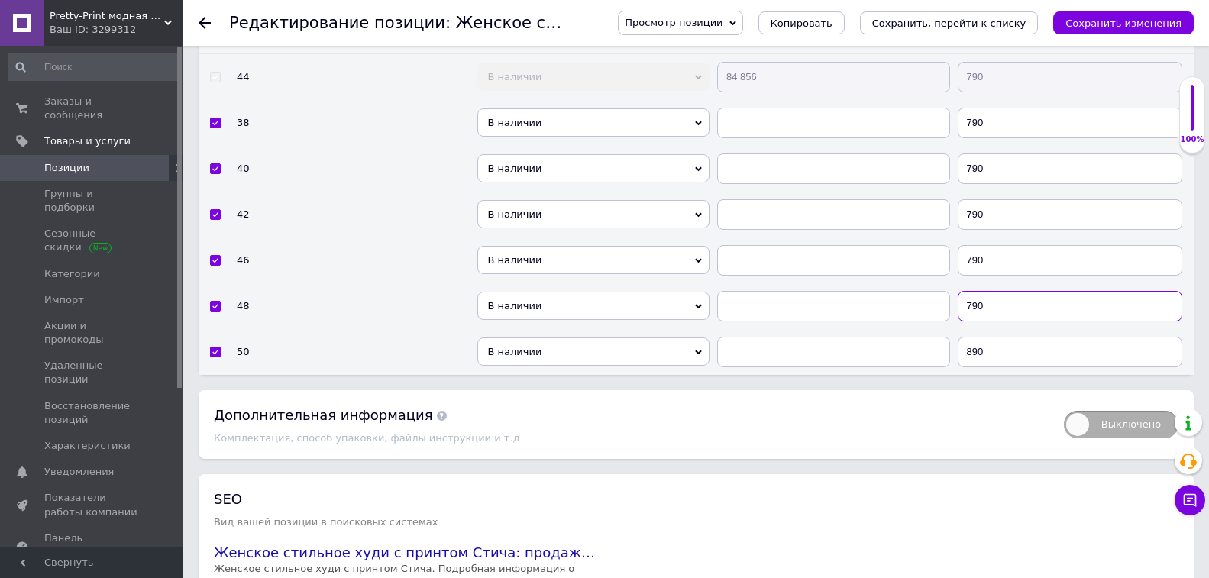
click at [982, 305] on input "790" at bounding box center [1069, 306] width 225 height 31
click at [1006, 303] on input "740" at bounding box center [1069, 306] width 225 height 31
type input "840"
click at [1096, 10] on div "Просмотр позиции Сохранить и посмотреть на сайте Сохранить и посмотреть на порт…" at bounding box center [890, 23] width 606 height 46
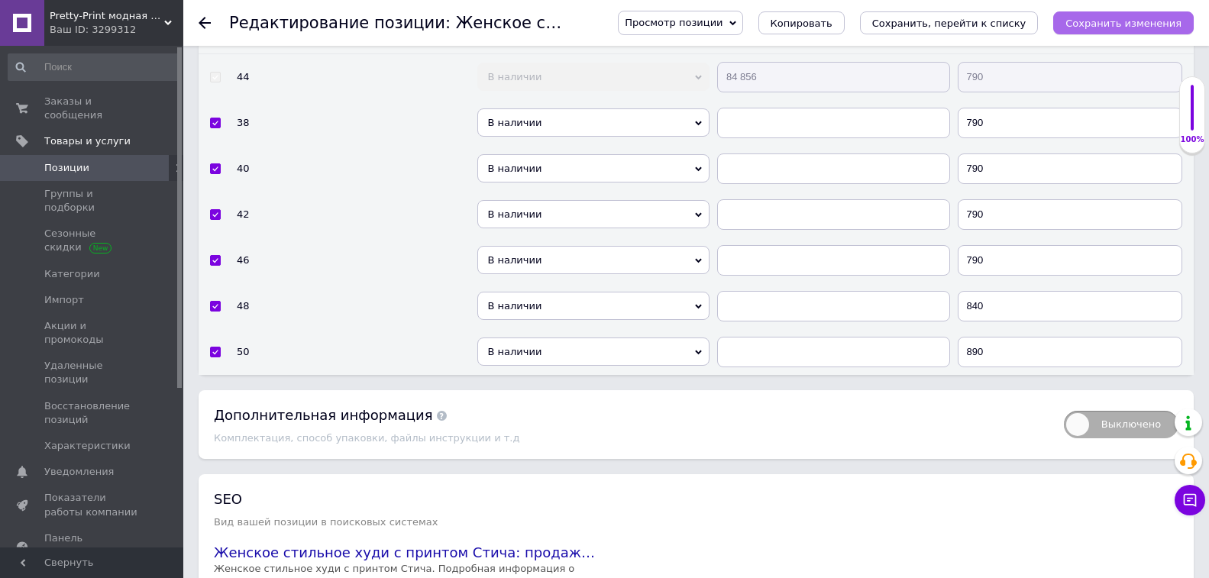
click at [1083, 24] on icon "Сохранить изменения" at bounding box center [1123, 23] width 116 height 11
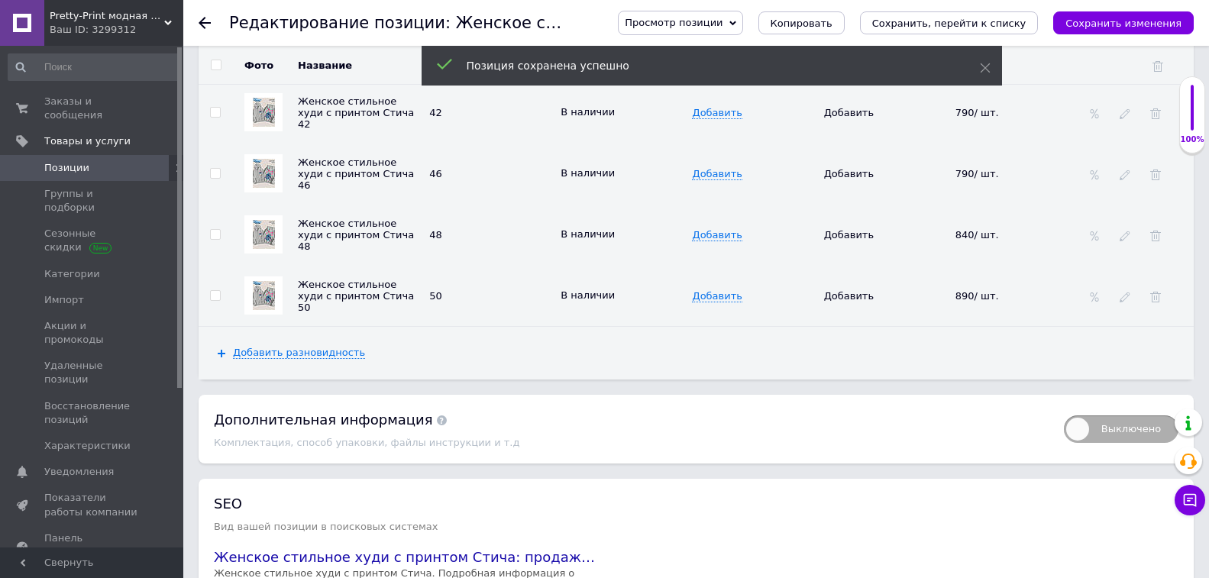
click at [123, 161] on span "Позиции" at bounding box center [92, 168] width 97 height 14
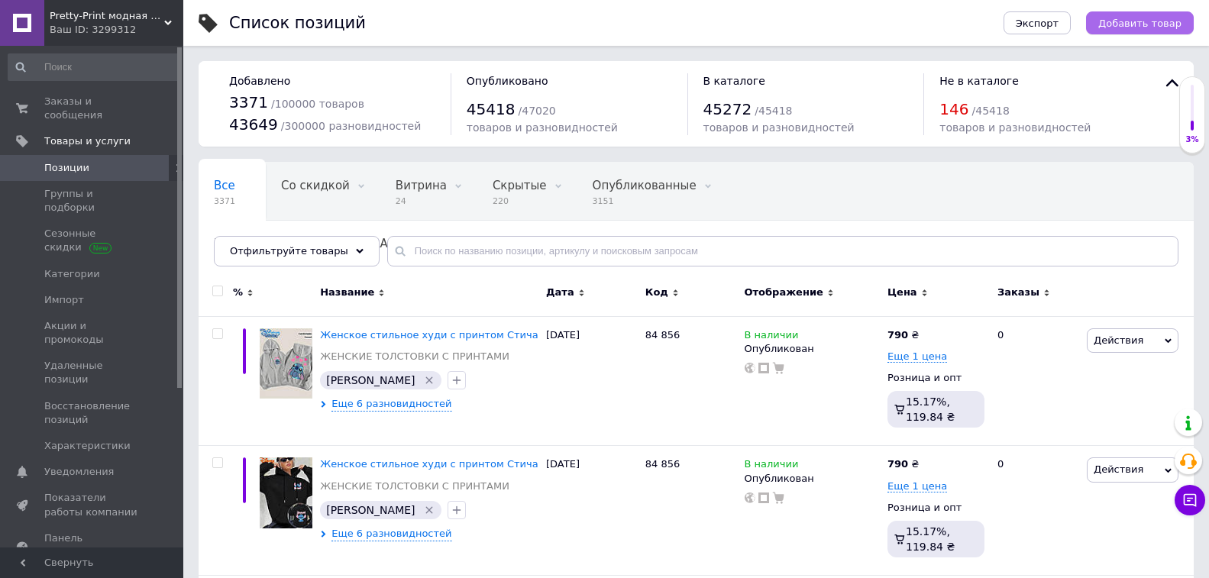
click at [1113, 22] on span "Добавить товар" at bounding box center [1139, 23] width 83 height 11
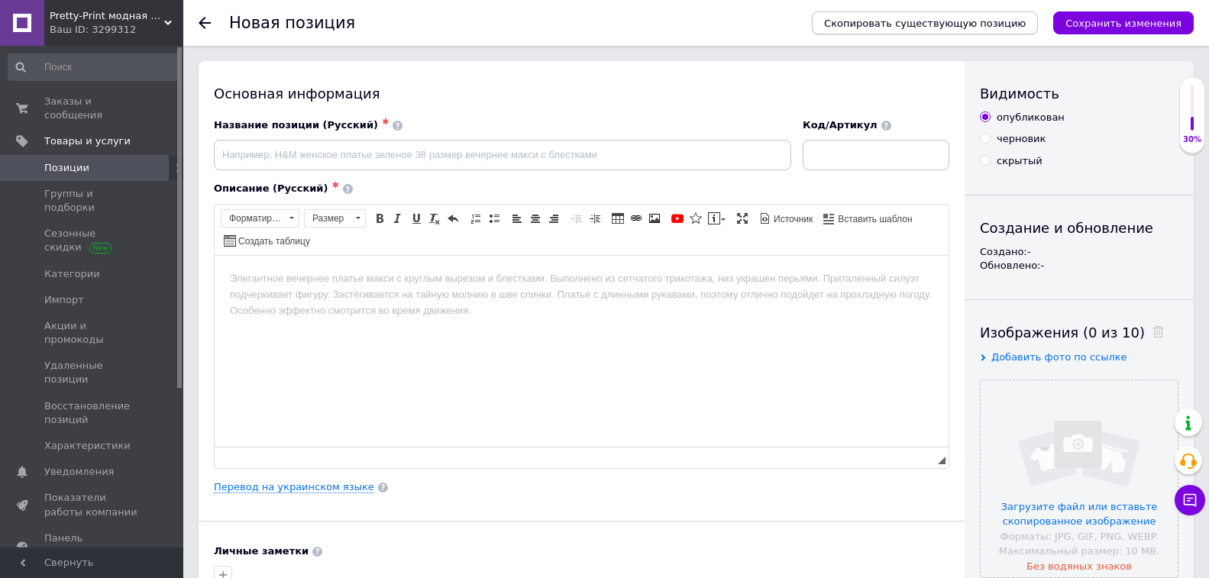
click at [995, 29] on span "Скопировать существующую позицию" at bounding box center [925, 23] width 202 height 11
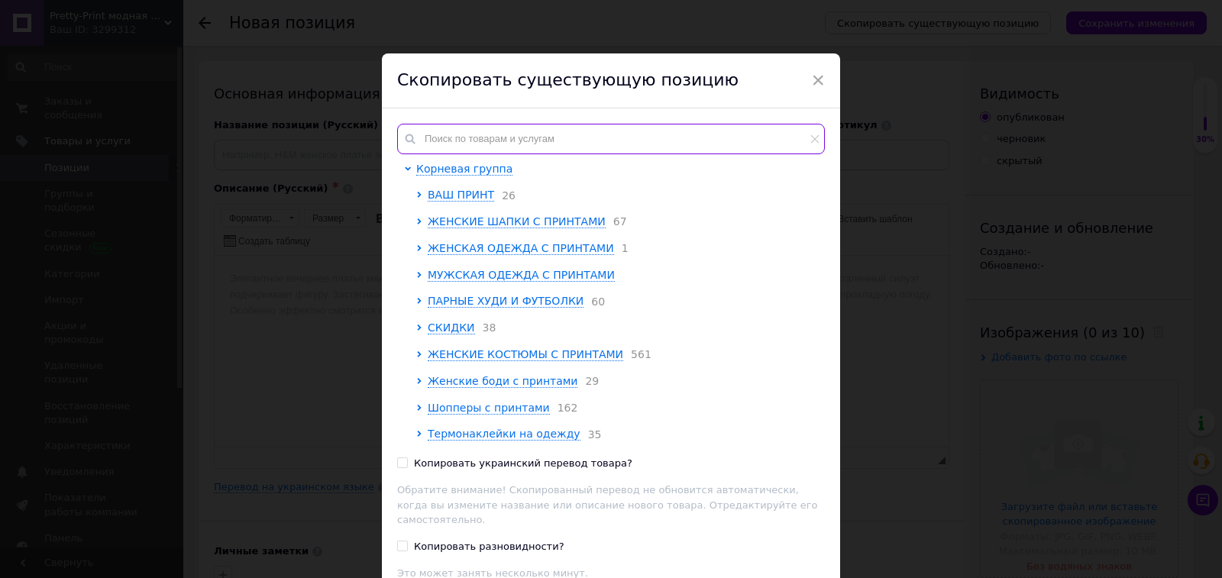
click at [524, 141] on input "text" at bounding box center [611, 139] width 428 height 31
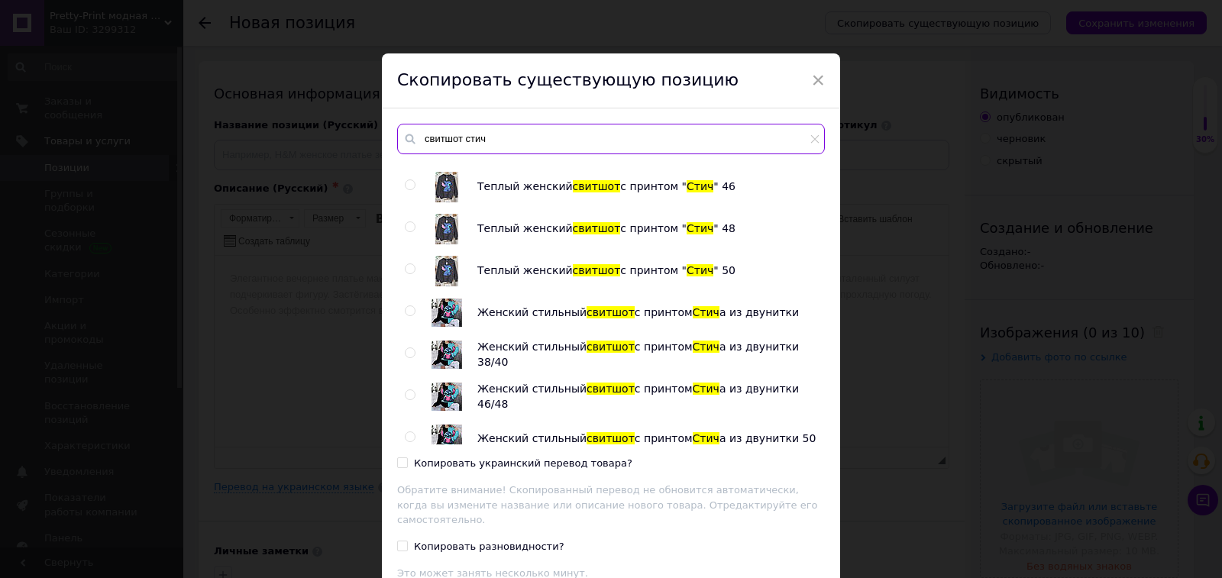
scroll to position [744, 0]
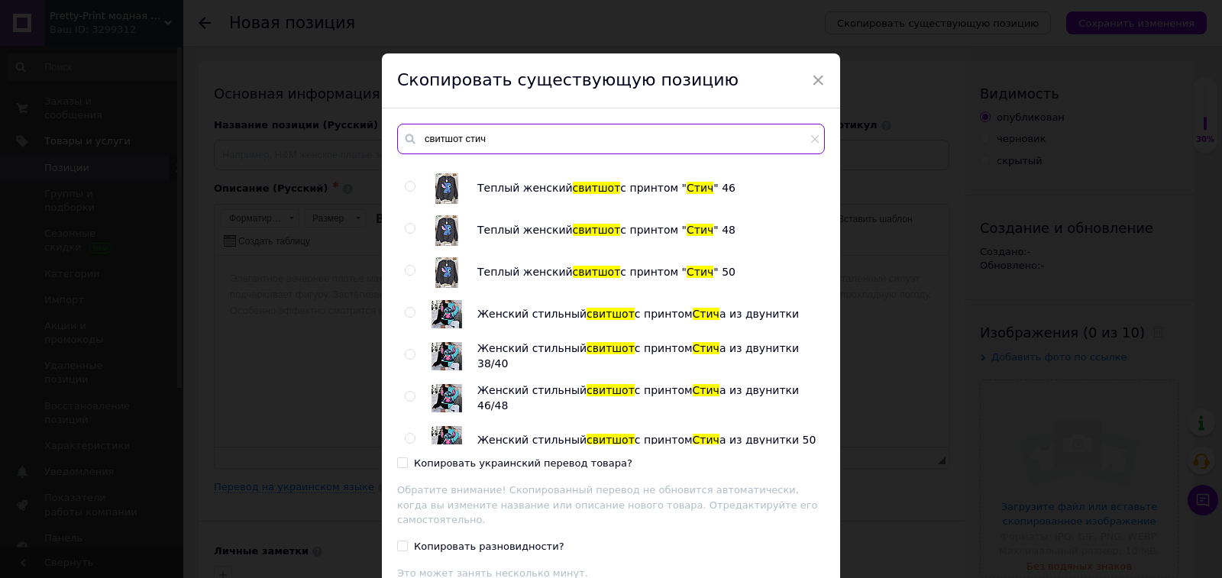
type input "свитшот стич"
click at [405, 313] on input "radio" at bounding box center [410, 313] width 10 height 10
radio input "true"
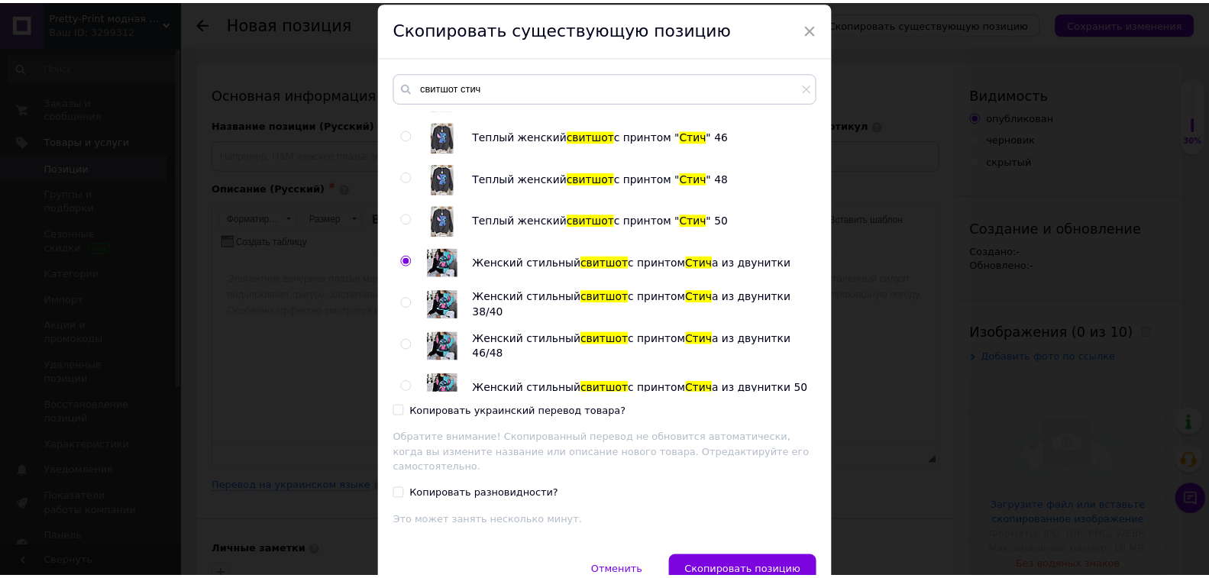
scroll to position [112, 0]
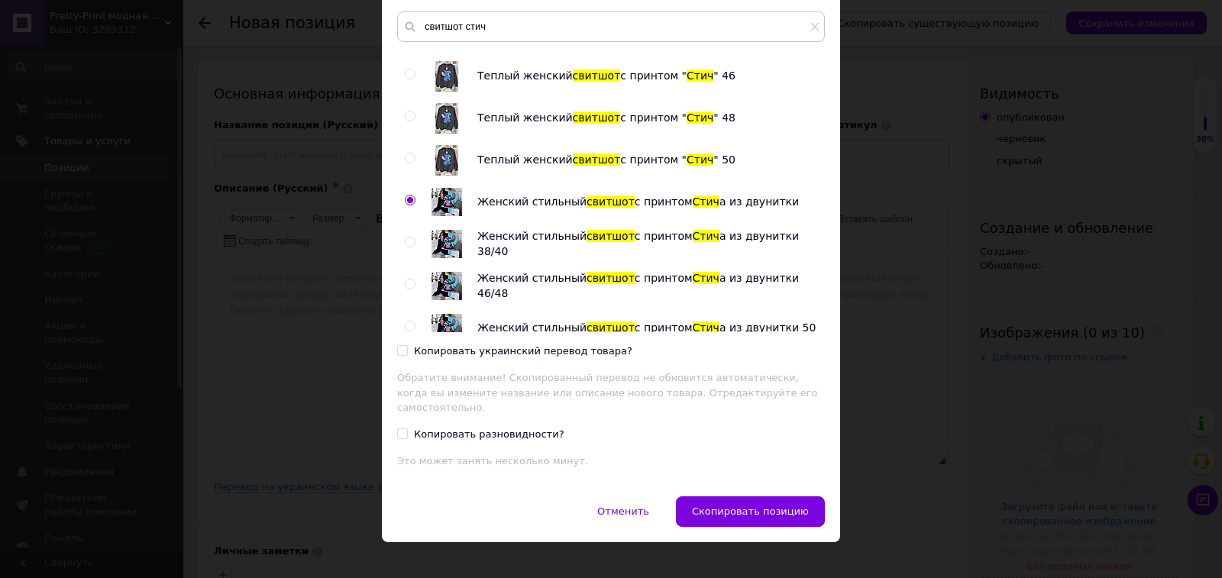
click at [549, 350] on div "Копировать украинский перевод товара?" at bounding box center [523, 351] width 218 height 14
click at [407, 350] on input "Копировать украинский перевод товара?" at bounding box center [402, 350] width 10 height 10
checkbox input "true"
click at [762, 505] on span "Скопировать позицию" at bounding box center [750, 510] width 117 height 11
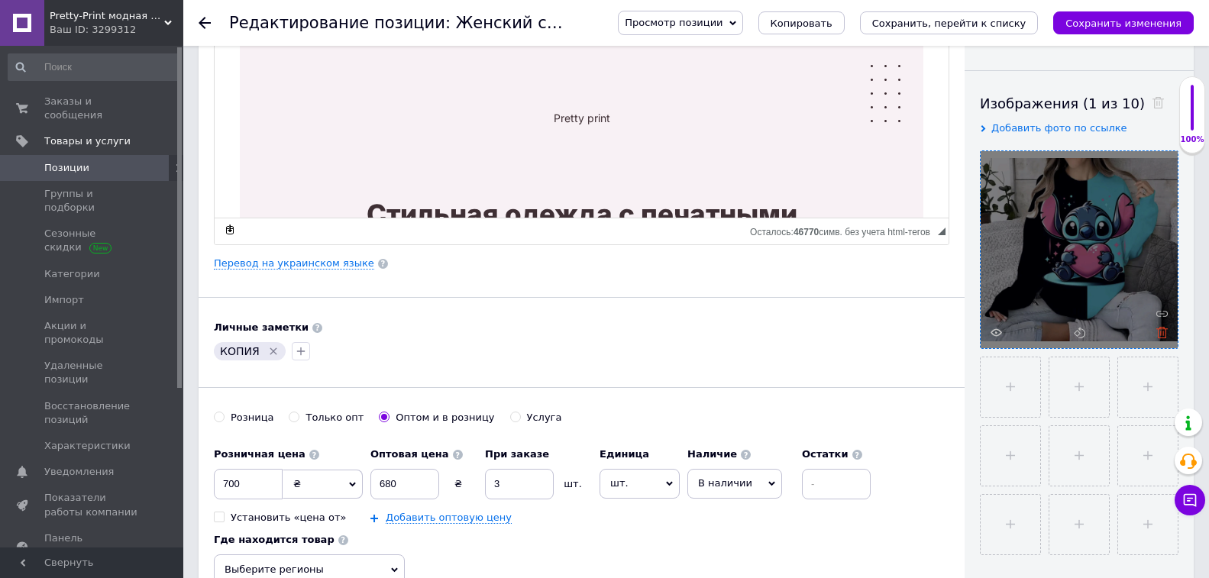
click at [1165, 328] on use at bounding box center [1161, 332] width 11 height 11
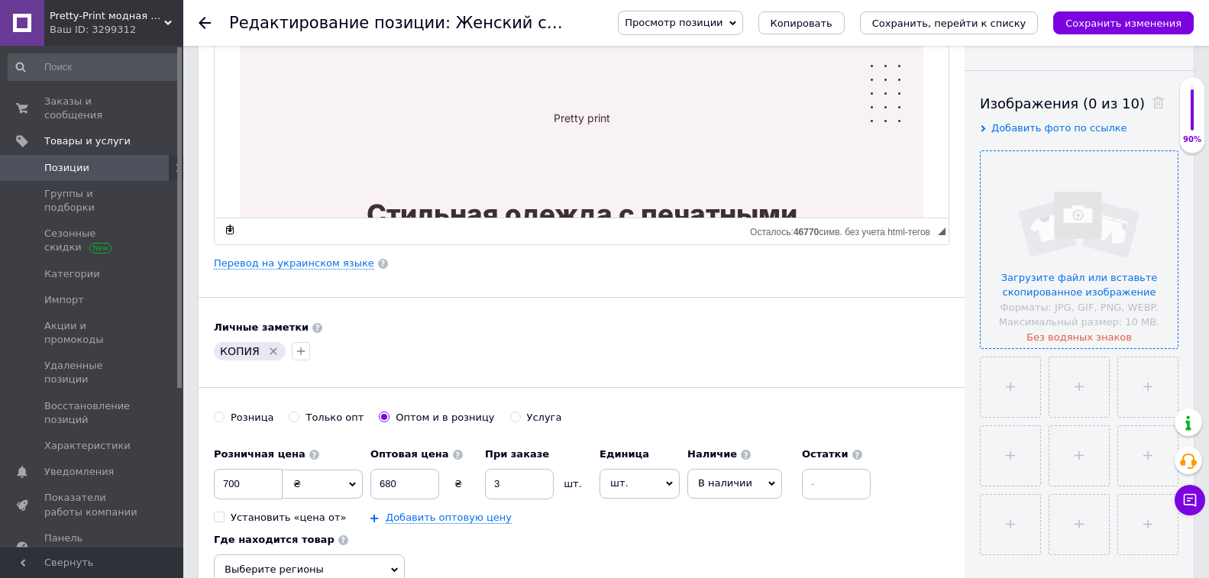
click at [1048, 272] on input "file" at bounding box center [1078, 249] width 197 height 197
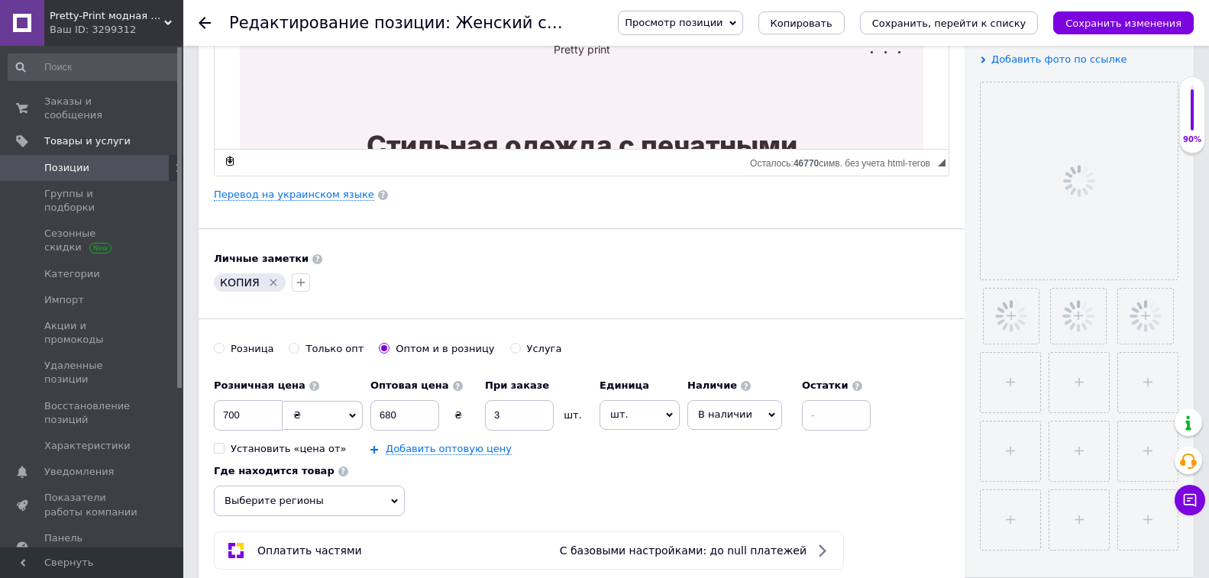
scroll to position [458, 0]
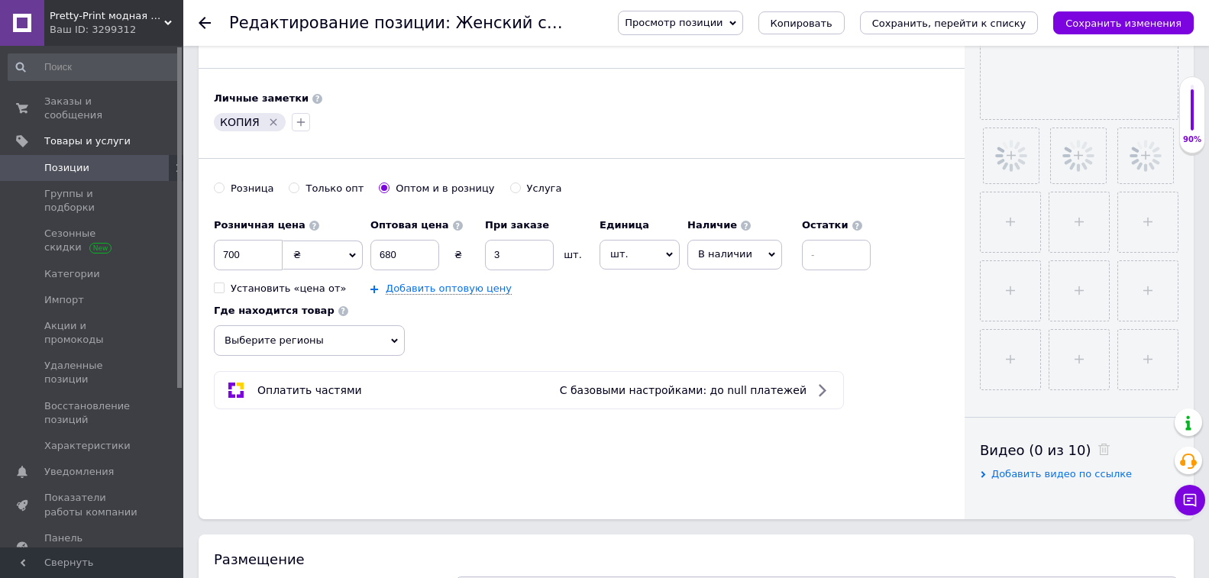
click at [268, 114] on div "КОПИЯ" at bounding box center [250, 122] width 72 height 18
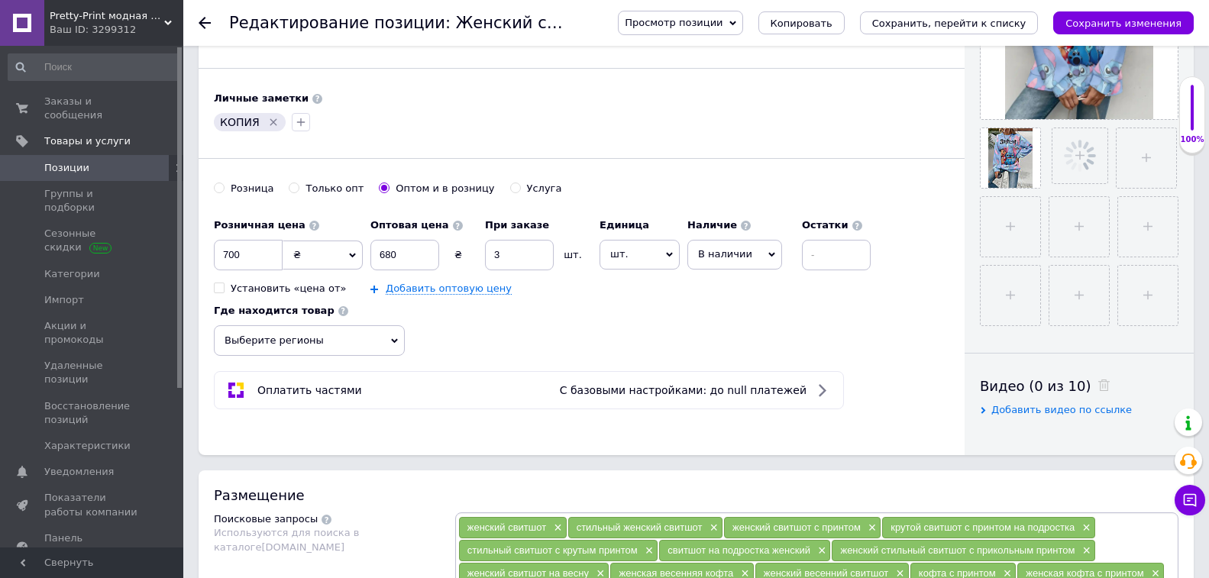
drag, startPoint x: 270, startPoint y: 124, endPoint x: 253, endPoint y: 122, distance: 16.9
click at [270, 123] on icon "Удалить метку" at bounding box center [273, 122] width 12 height 12
click at [229, 124] on button "button" at bounding box center [223, 122] width 18 height 18
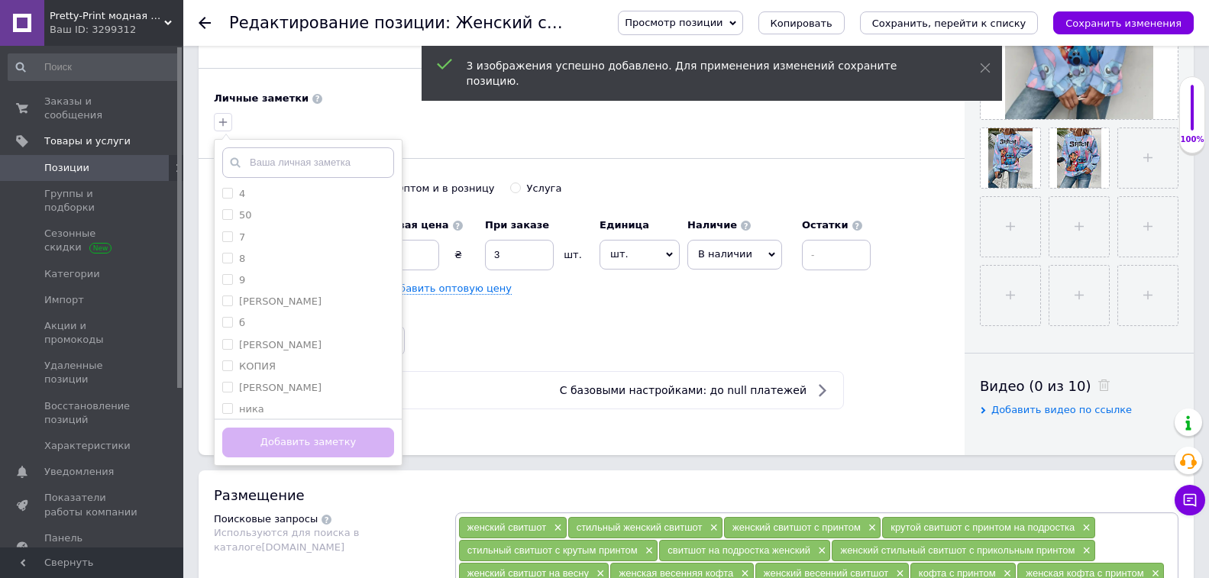
scroll to position [229, 0]
click at [295, 315] on div "неля" at bounding box center [308, 312] width 172 height 14
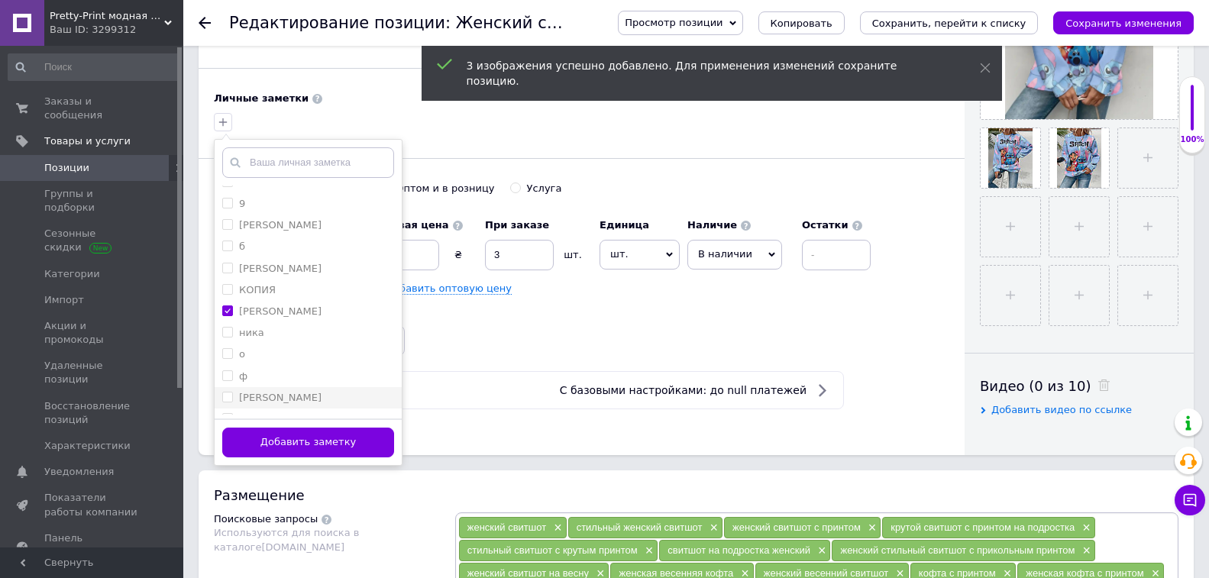
checkbox input "true"
click at [314, 441] on button "Добавить заметку" at bounding box center [308, 443] width 172 height 30
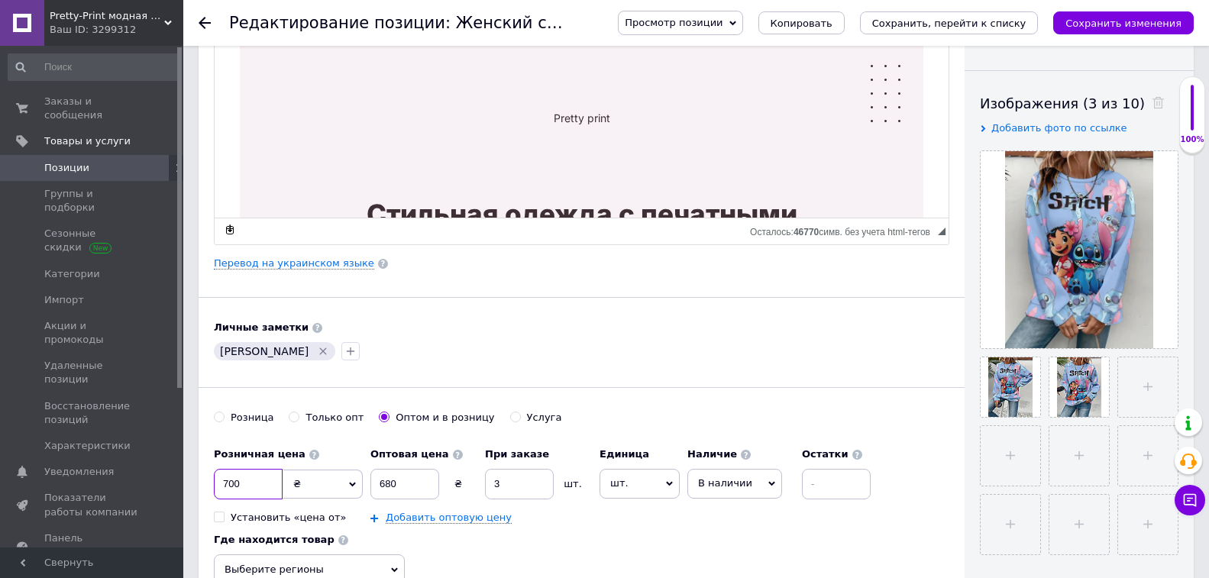
click at [245, 482] on input "700" at bounding box center [248, 484] width 69 height 31
type input "720"
click at [399, 482] on input "680" at bounding box center [404, 484] width 69 height 31
type input "700"
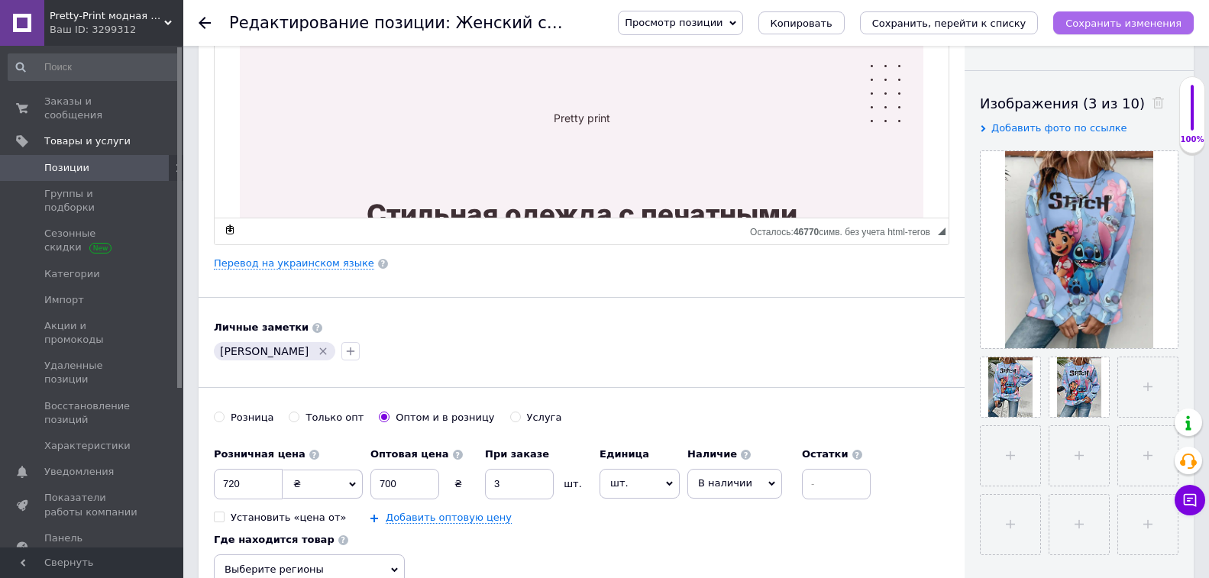
click at [1112, 28] on icon "Сохранить изменения" at bounding box center [1123, 23] width 116 height 11
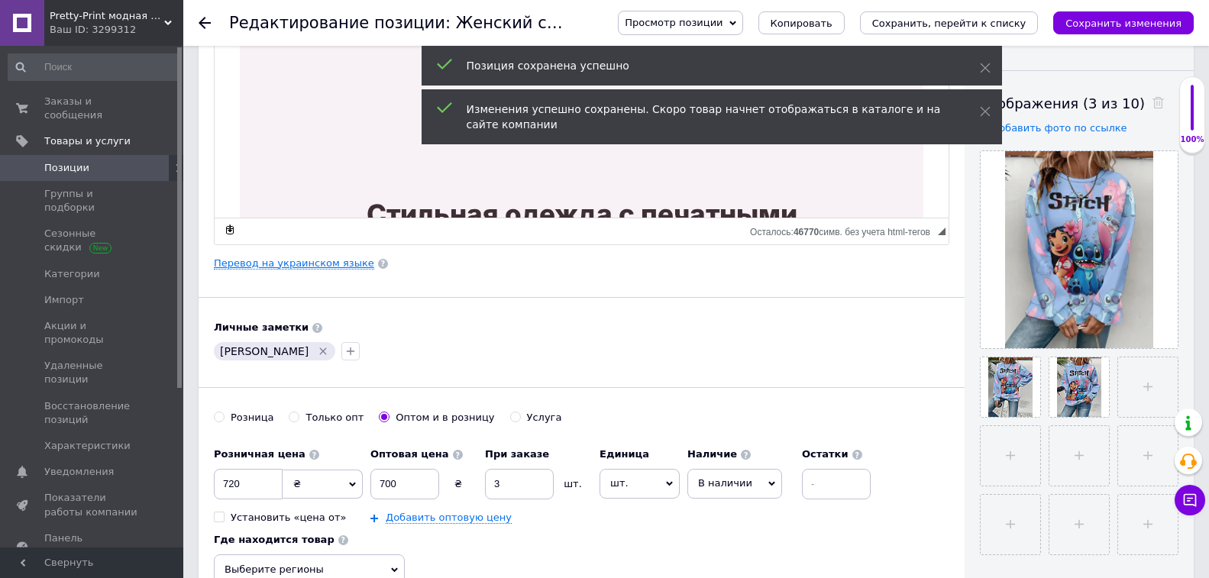
click at [308, 262] on link "Перевод на украинском языке" at bounding box center [294, 263] width 160 height 12
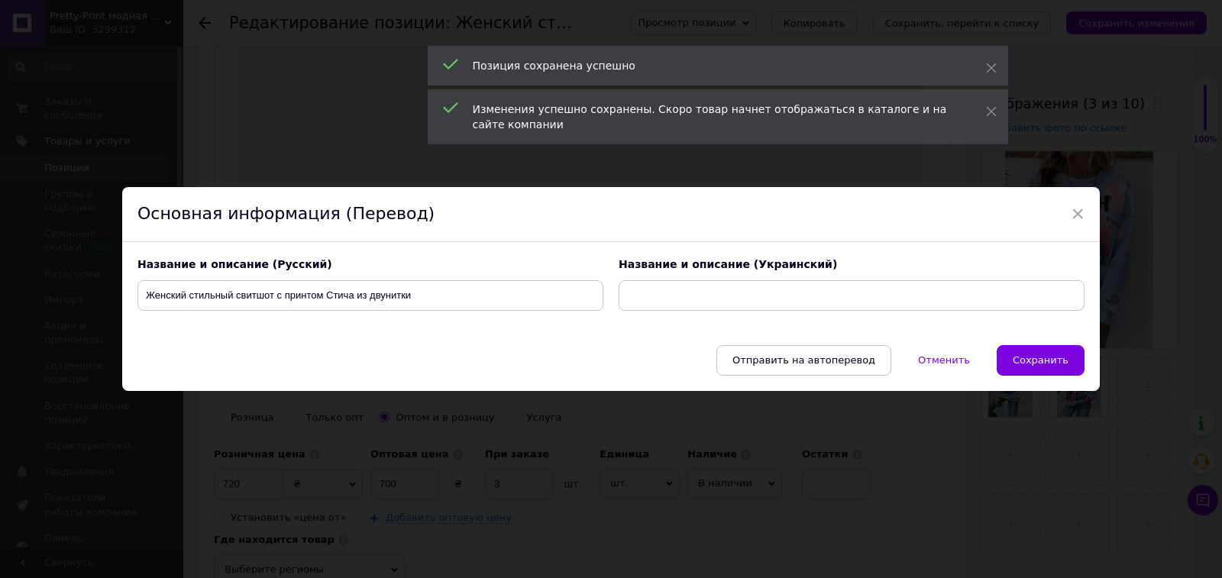
type input "Жіночий стильний світшот з принтом Стіча з двонитки"
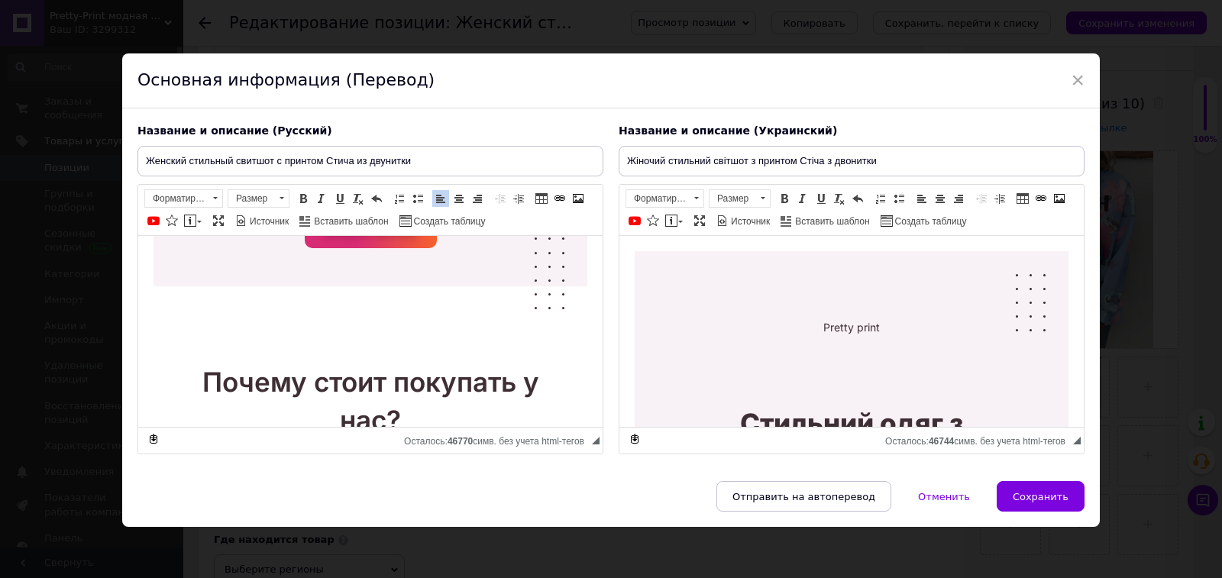
scroll to position [3801, 0]
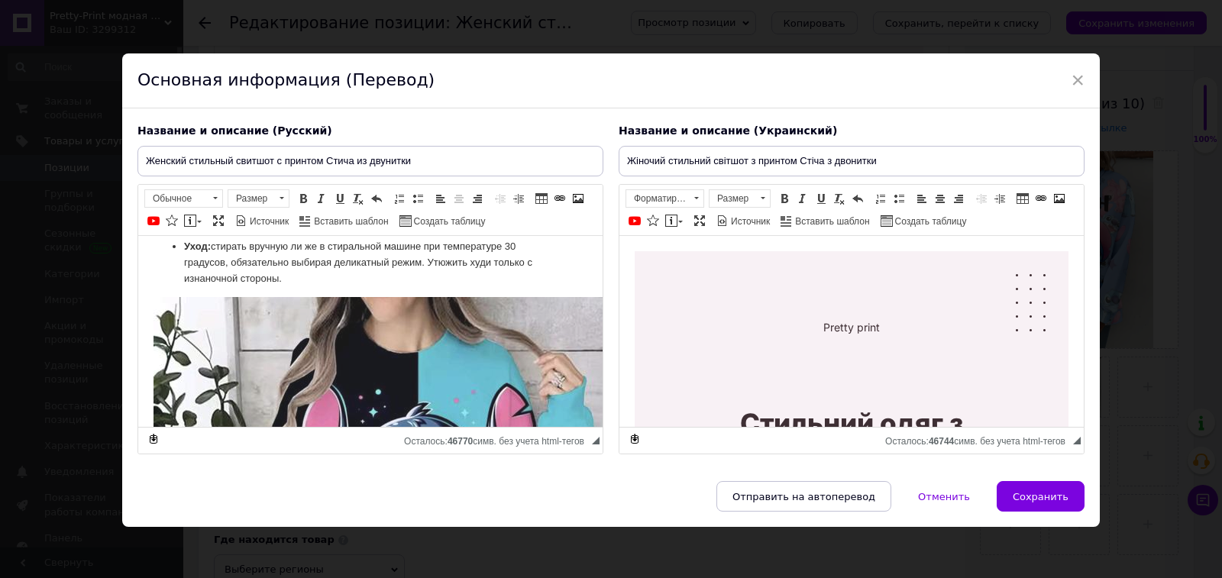
click at [502, 379] on img "Визуальный текстовый редактор, B1132CBF-312C-4A6C-964A-835F037F1665" at bounding box center [397, 524] width 489 height 454
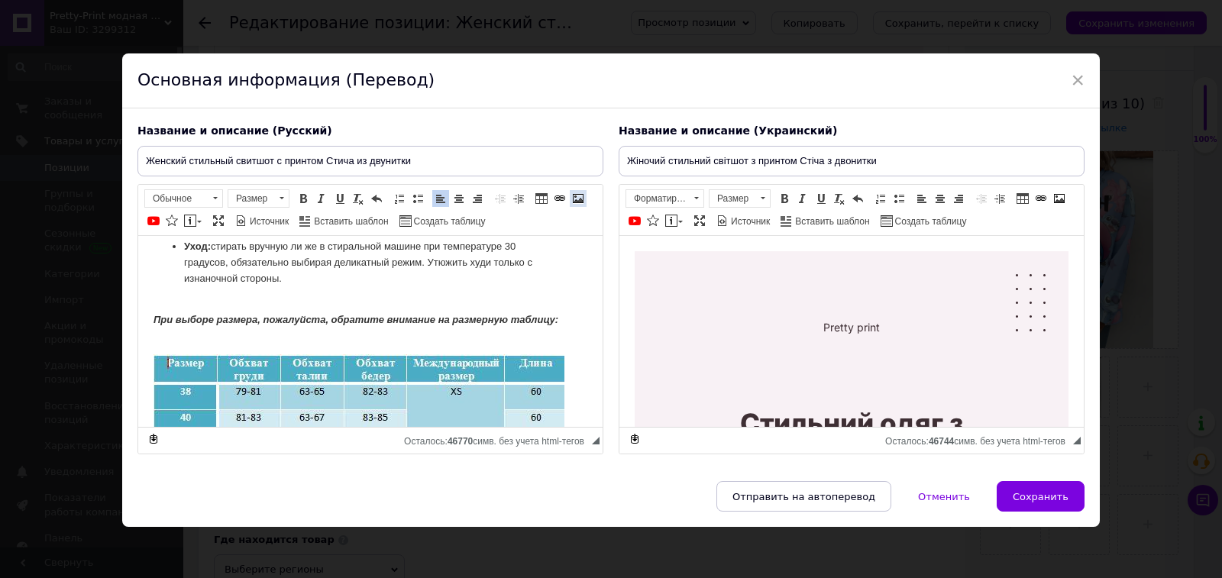
click at [570, 198] on link "Изображение" at bounding box center [578, 198] width 17 height 17
select select
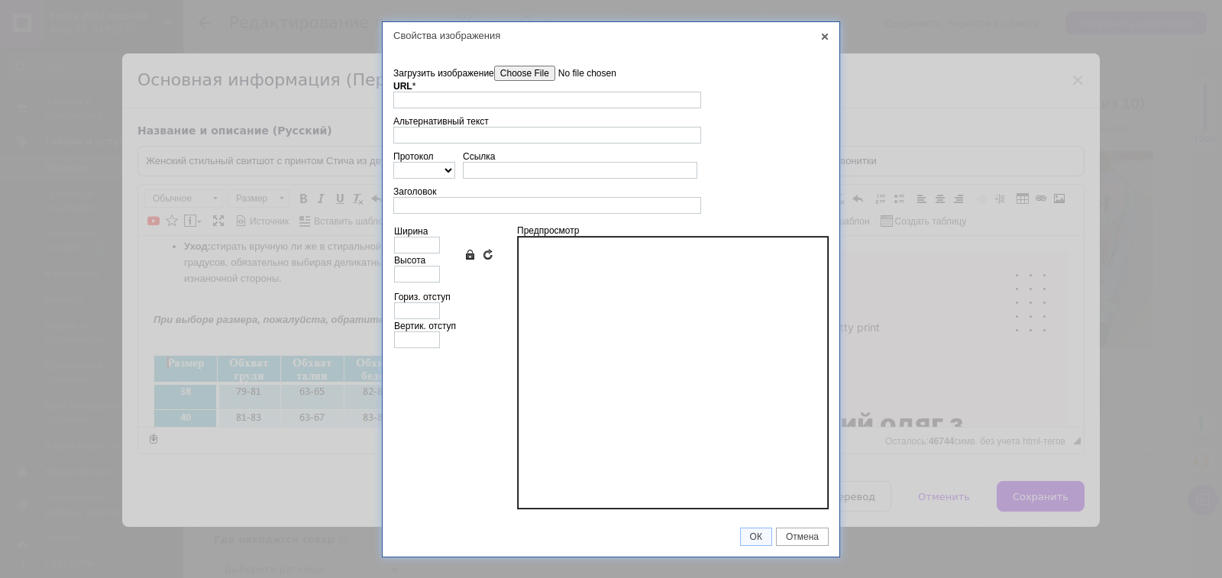
click at [534, 66] on input"] "Загрузить изображение" at bounding box center [580, 73] width 173 height 15
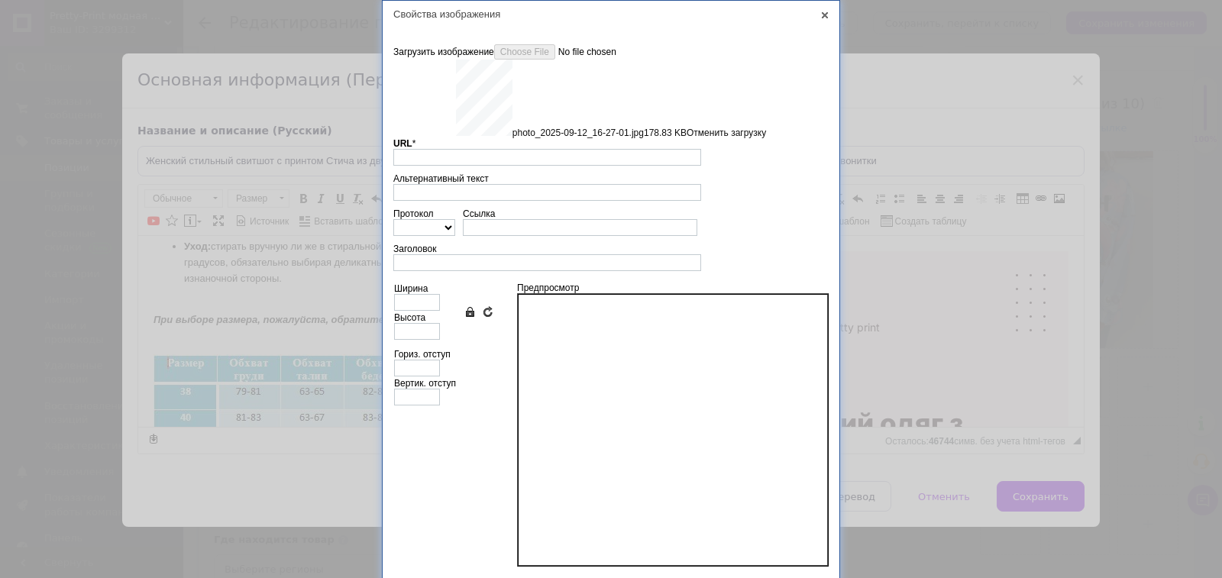
scroll to position [37, 0]
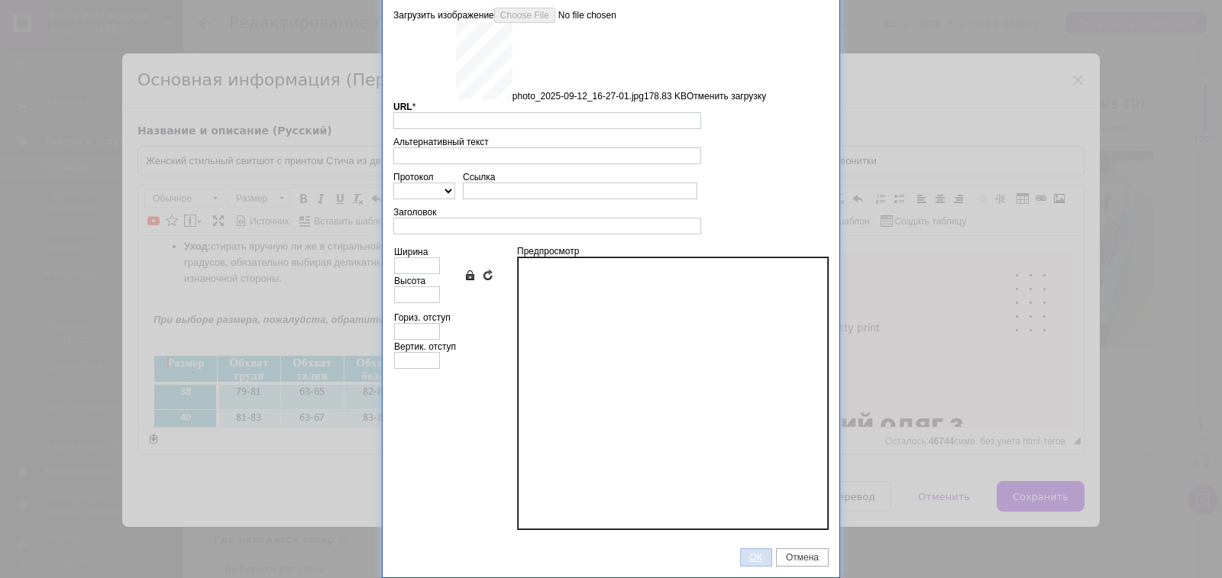
type input "https://images.prom.ua/6831470969_w640_h2048_photo_2025_09_12_16_27_01.jpg?fres…"
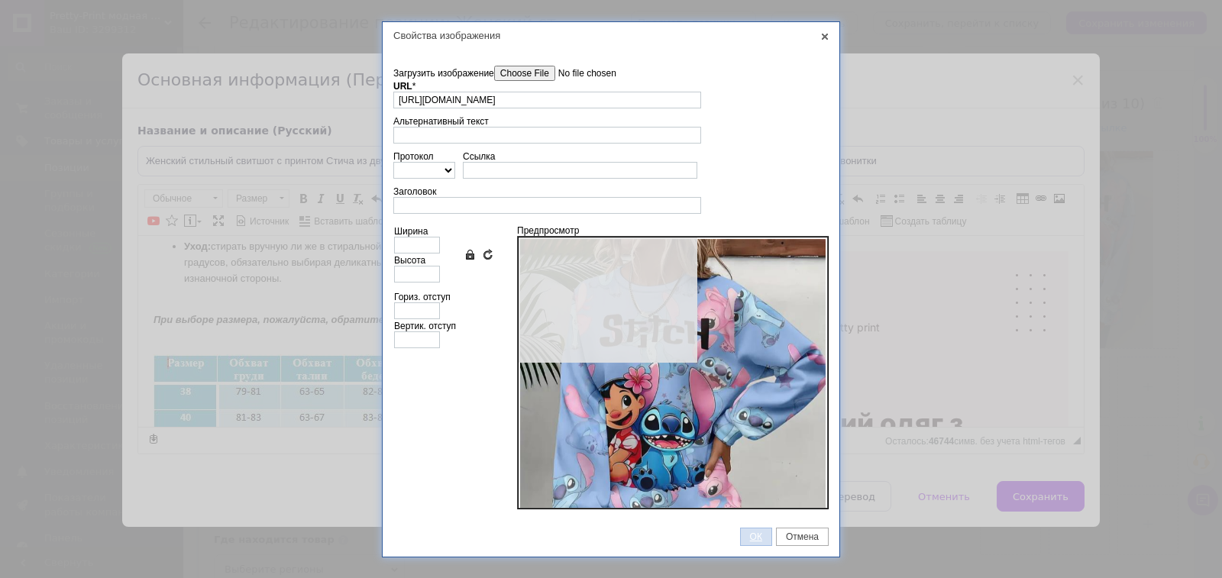
type input "640"
type input "853"
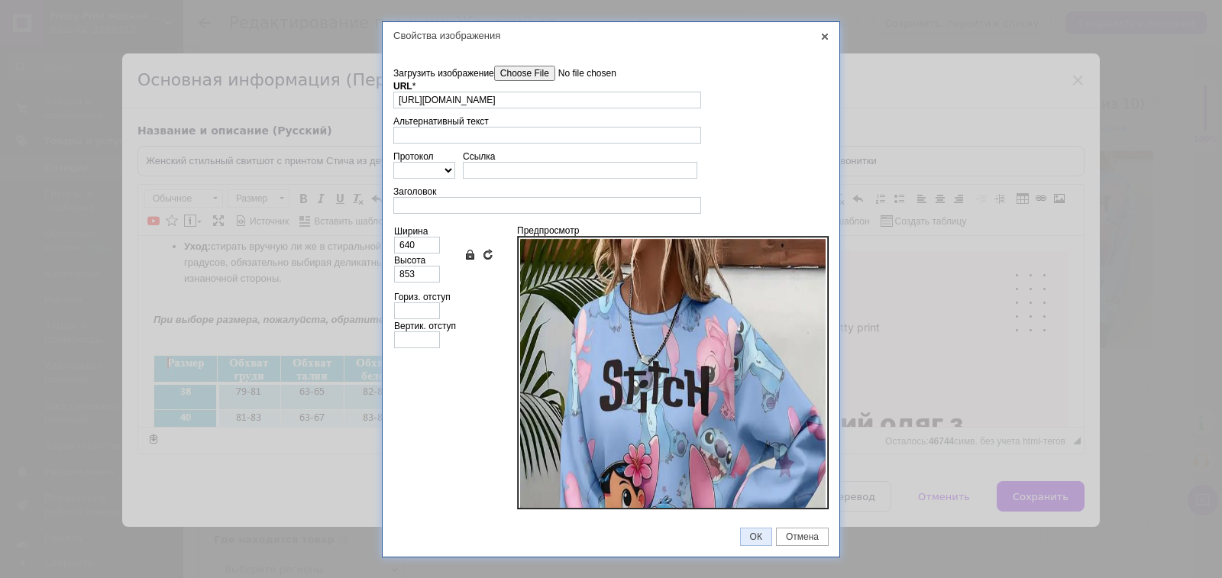
click at [754, 538] on span "ОК" at bounding box center [756, 536] width 31 height 11
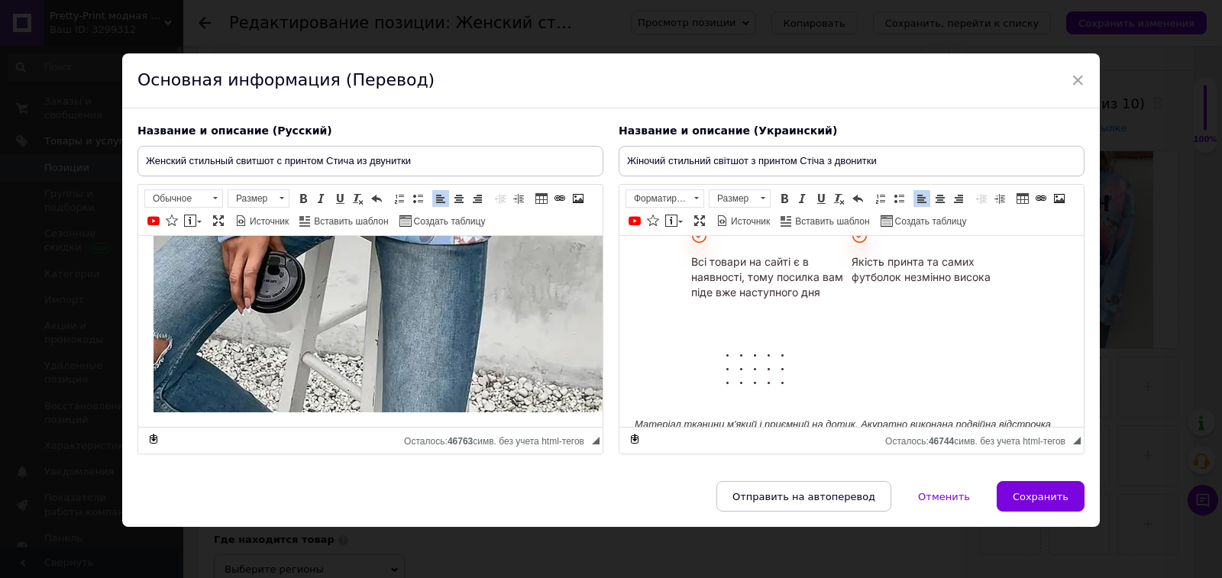
scroll to position [3849, 0]
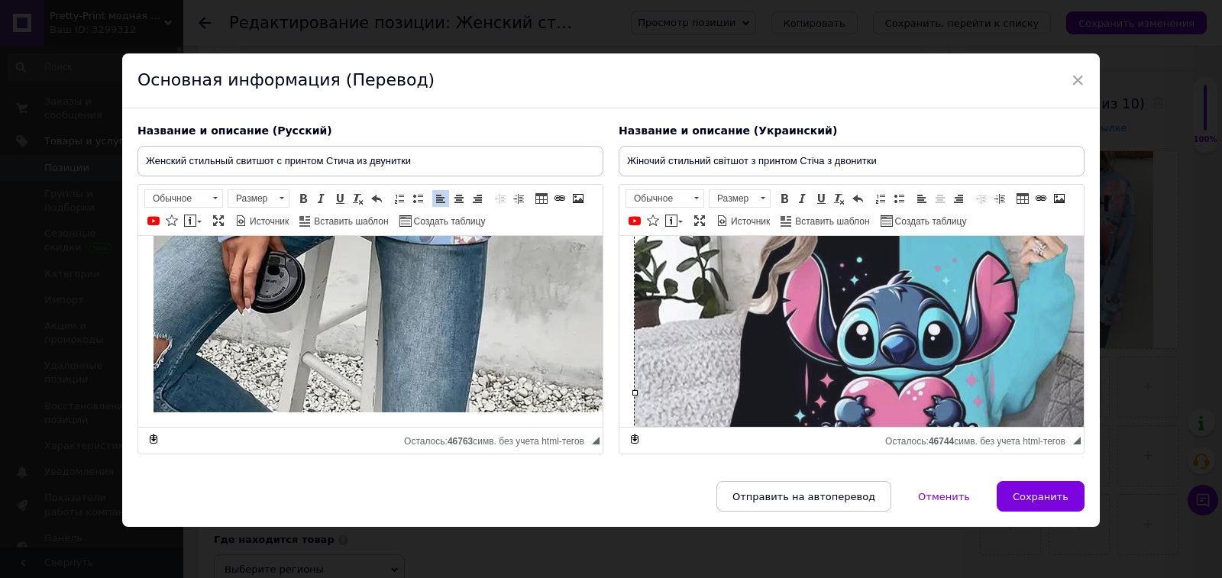
click at [1029, 373] on img "Визуальный текстовый редактор, 77321EA4-922A-4181-BF1F-F7FB0FD36D47" at bounding box center [878, 392] width 489 height 454
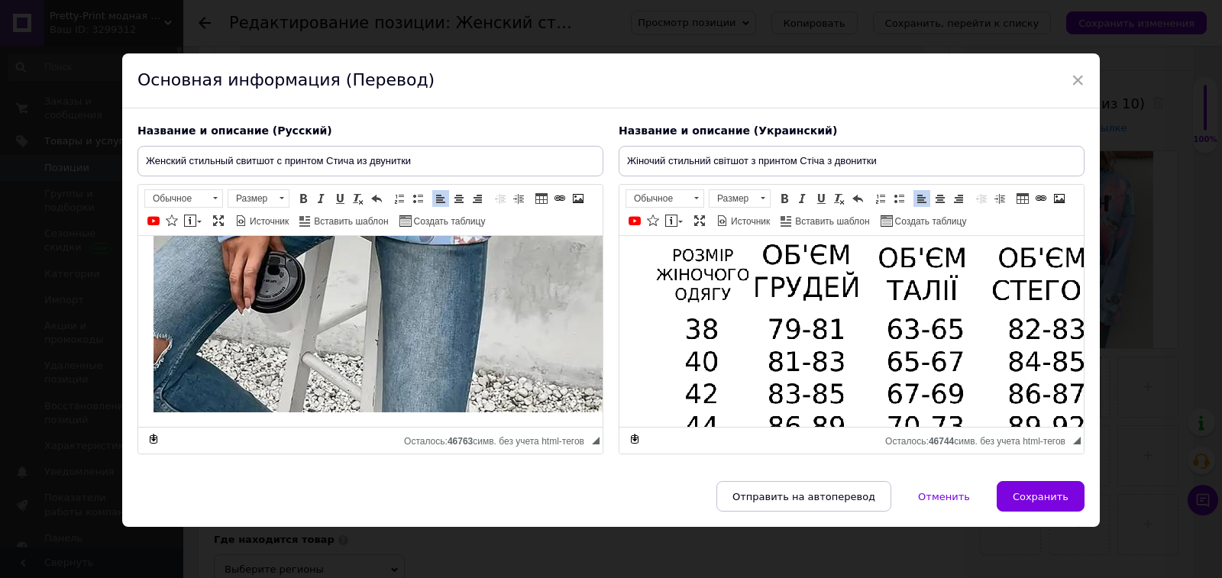
scroll to position [3779, 0]
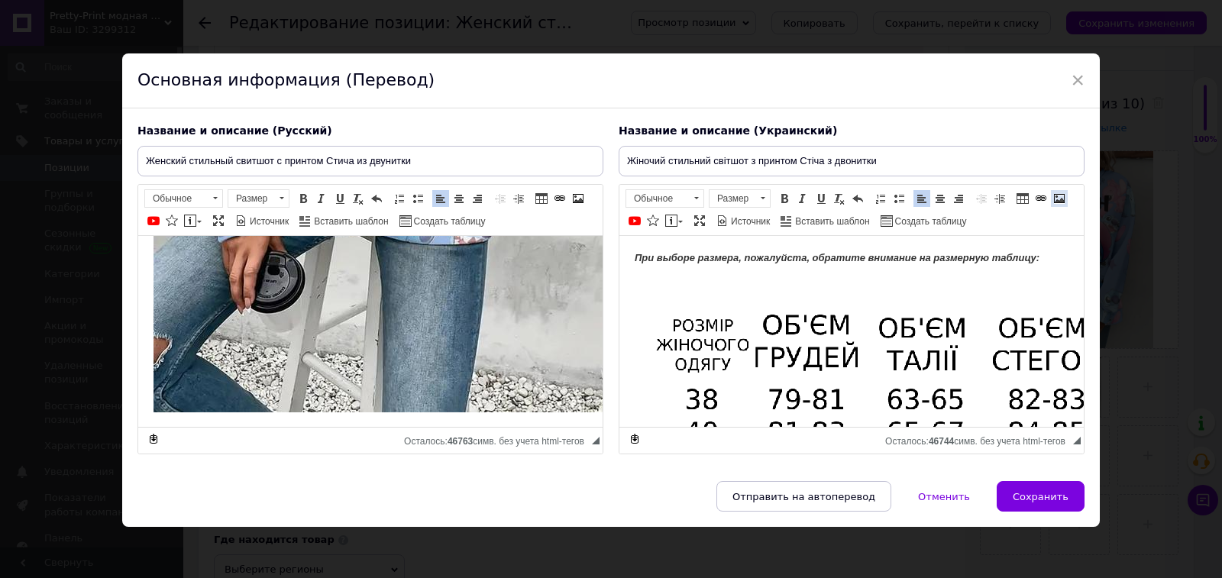
click at [1053, 195] on span at bounding box center [1059, 198] width 12 height 12
select select
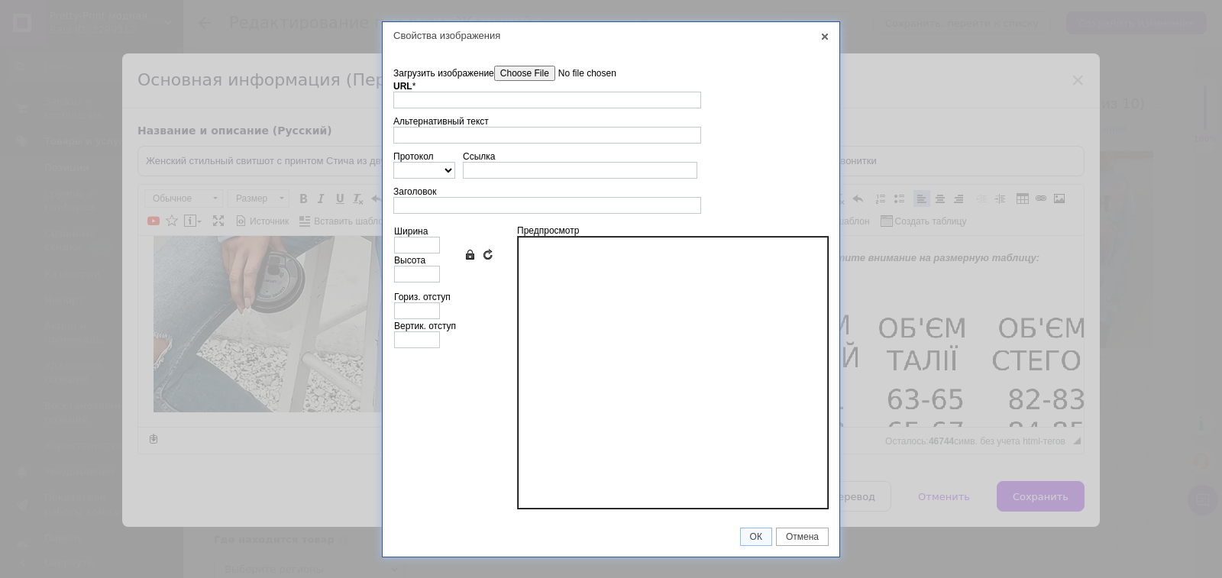
click at [521, 71] on input"] "Загрузить изображение" at bounding box center [580, 73] width 173 height 15
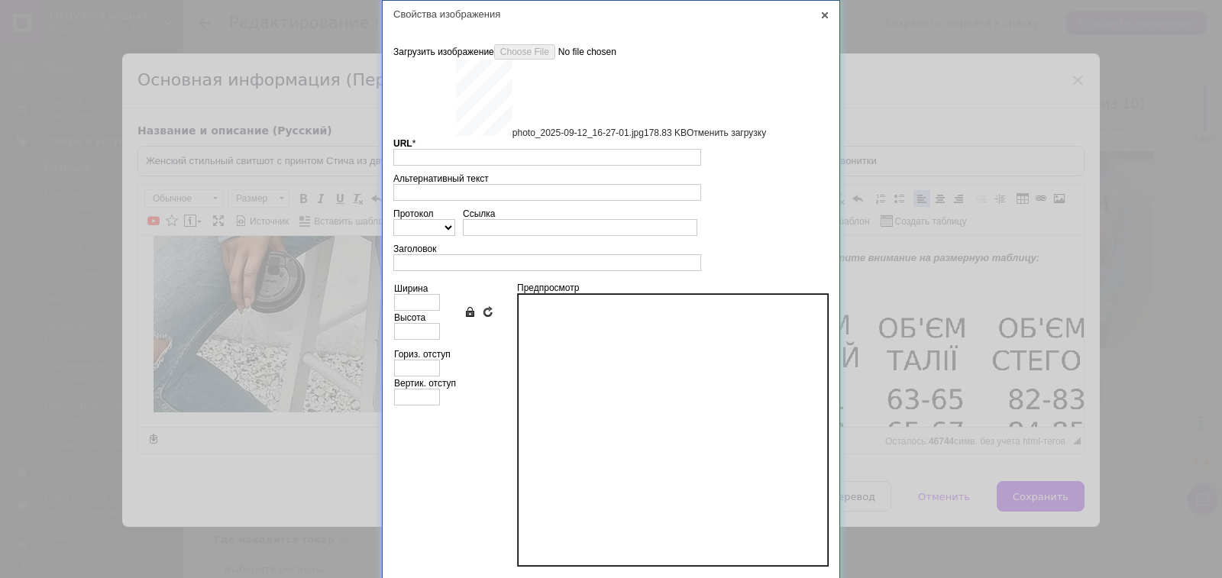
scroll to position [36, 0]
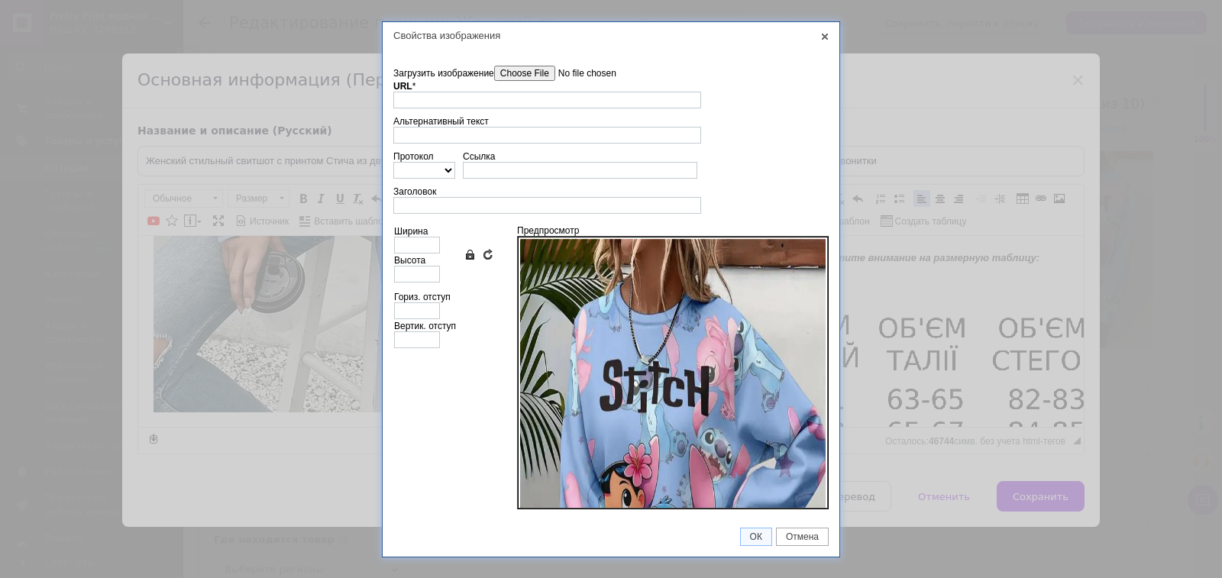
type input "https://images.prom.ua/6831470969_w640_h2048_photo_2025_09_12_16_27_01.jpg?fres…"
type input "640"
type input "853"
click at [751, 542] on link "ОК" at bounding box center [756, 537] width 32 height 18
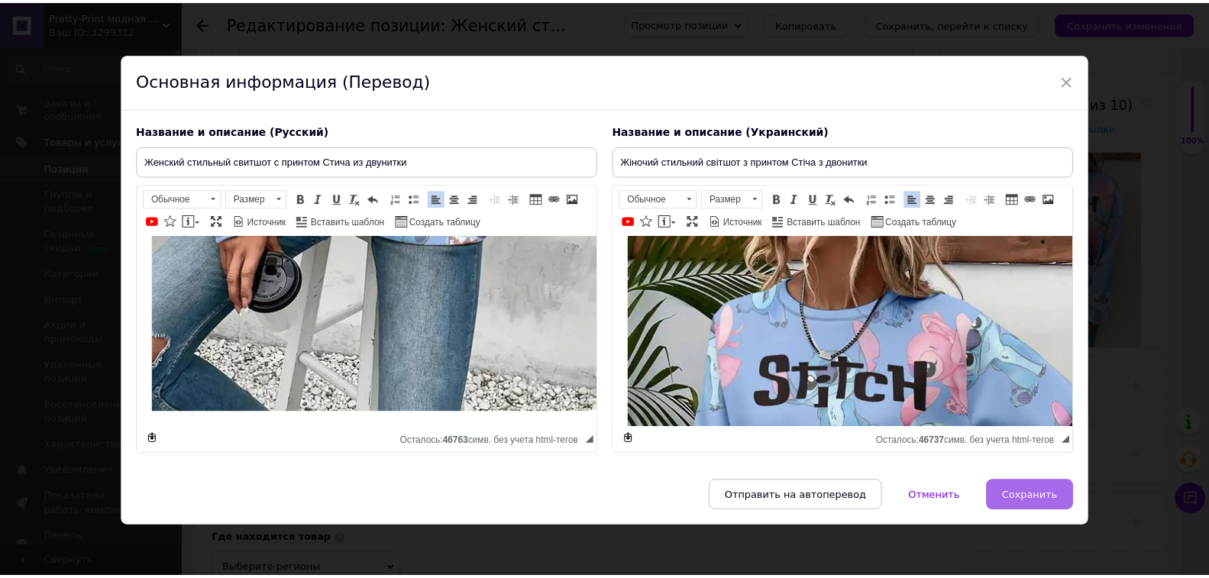
scroll to position [4268, 0]
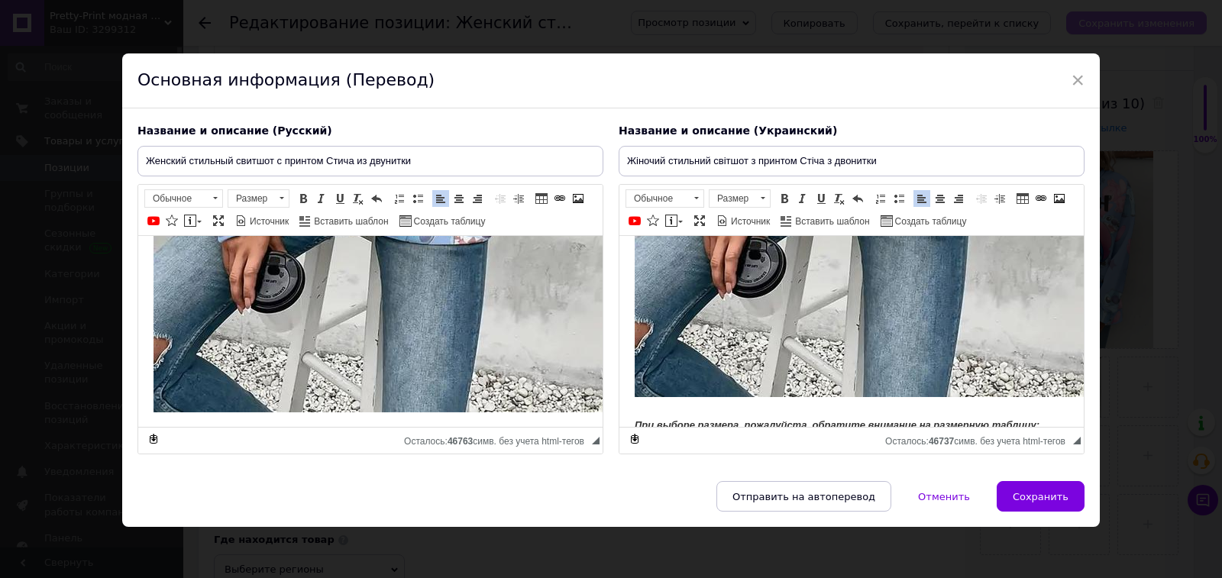
drag, startPoint x: 1064, startPoint y: 498, endPoint x: 1171, endPoint y: 29, distance: 481.0
click at [1064, 498] on span "Сохранить" at bounding box center [1040, 496] width 56 height 11
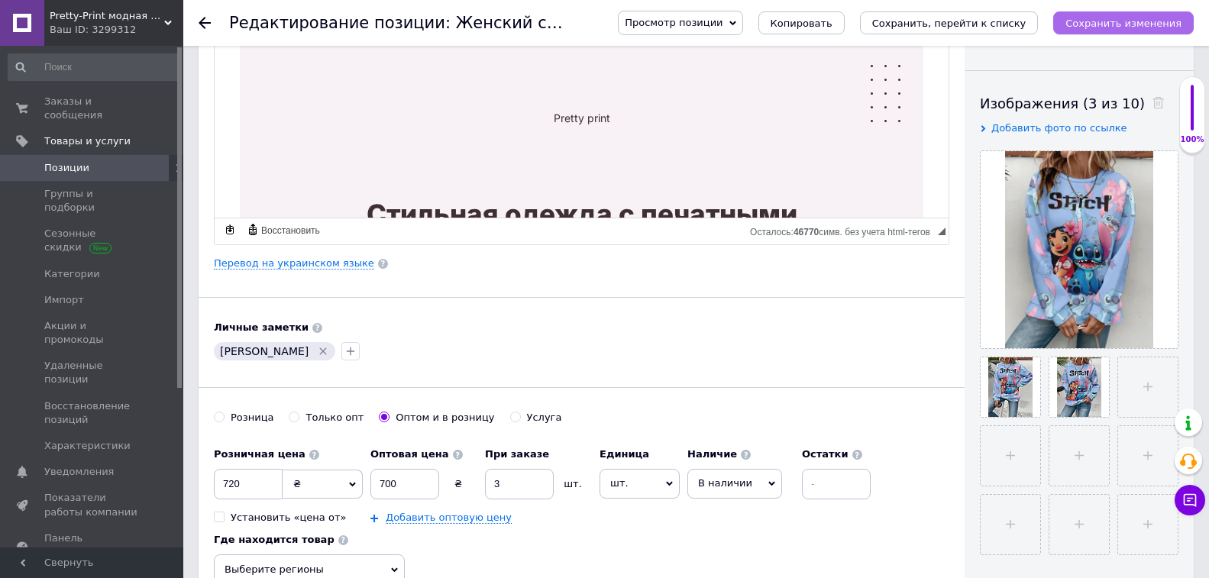
click at [1157, 21] on icon "Сохранить изменения" at bounding box center [1123, 23] width 116 height 11
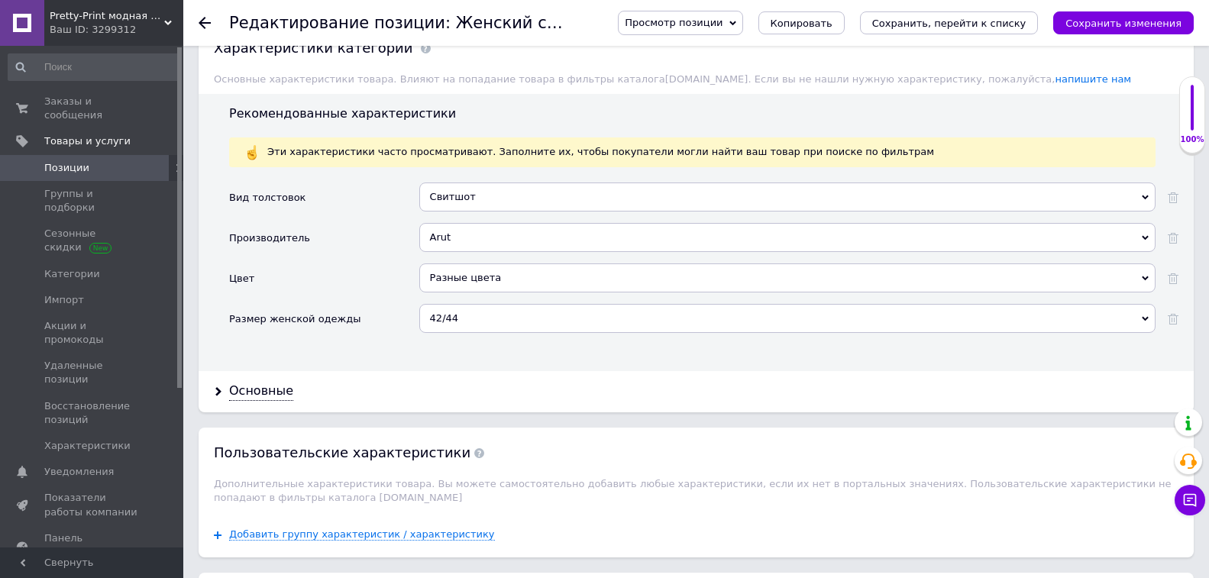
scroll to position [1451, 0]
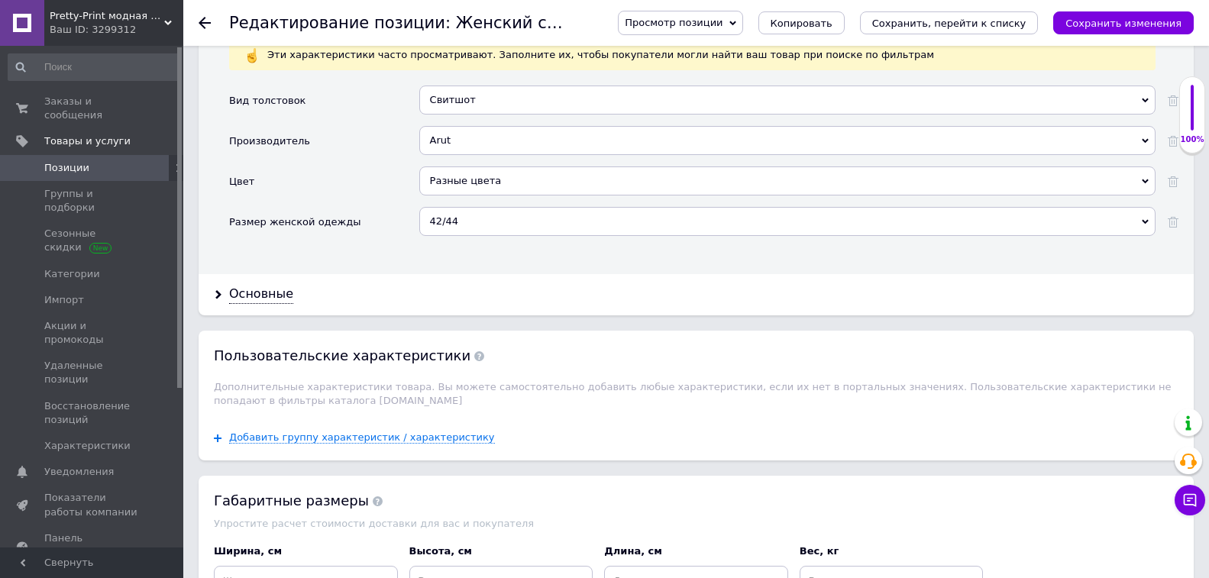
click at [499, 176] on div "Разные цвета" at bounding box center [787, 180] width 736 height 29
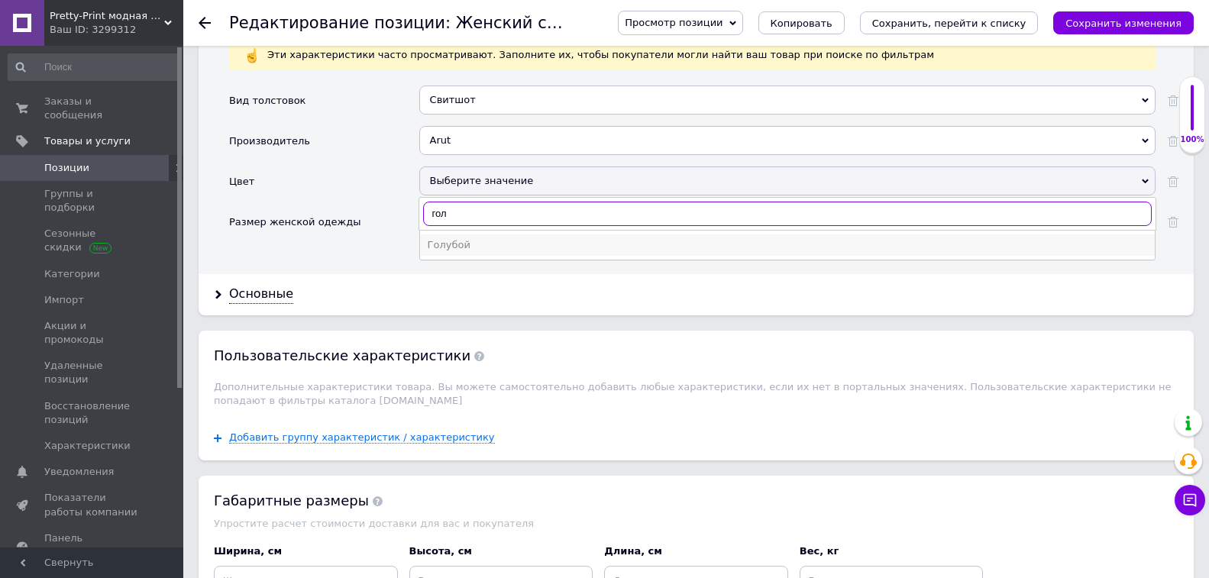
type input "гол"
click at [470, 241] on div "Голубой" at bounding box center [787, 245] width 719 height 14
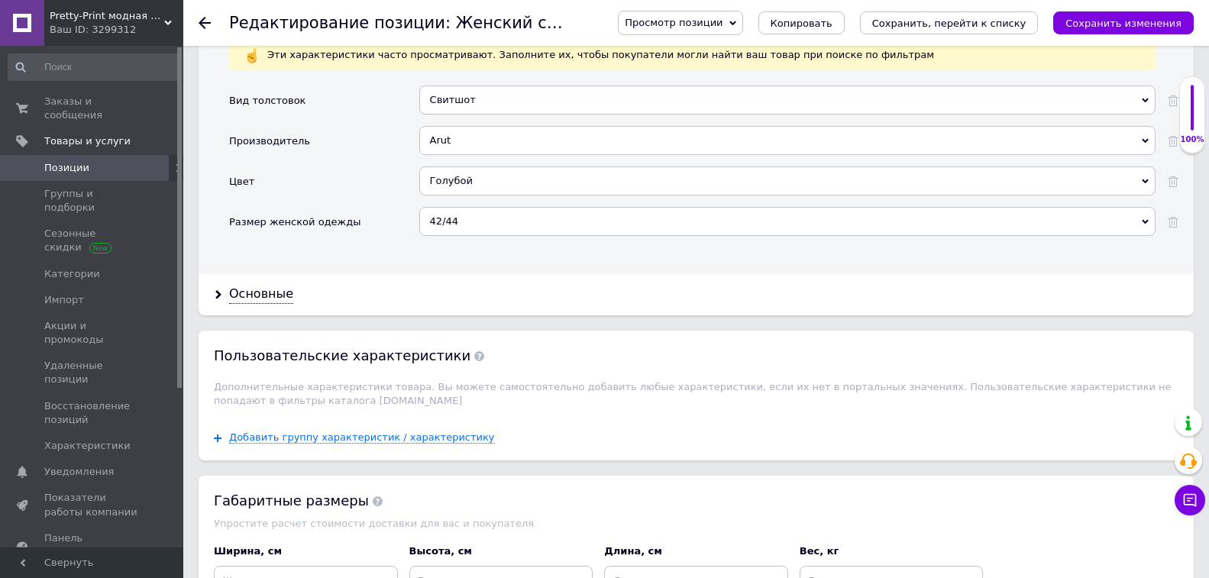
click at [458, 226] on div "42/44" at bounding box center [787, 221] width 736 height 29
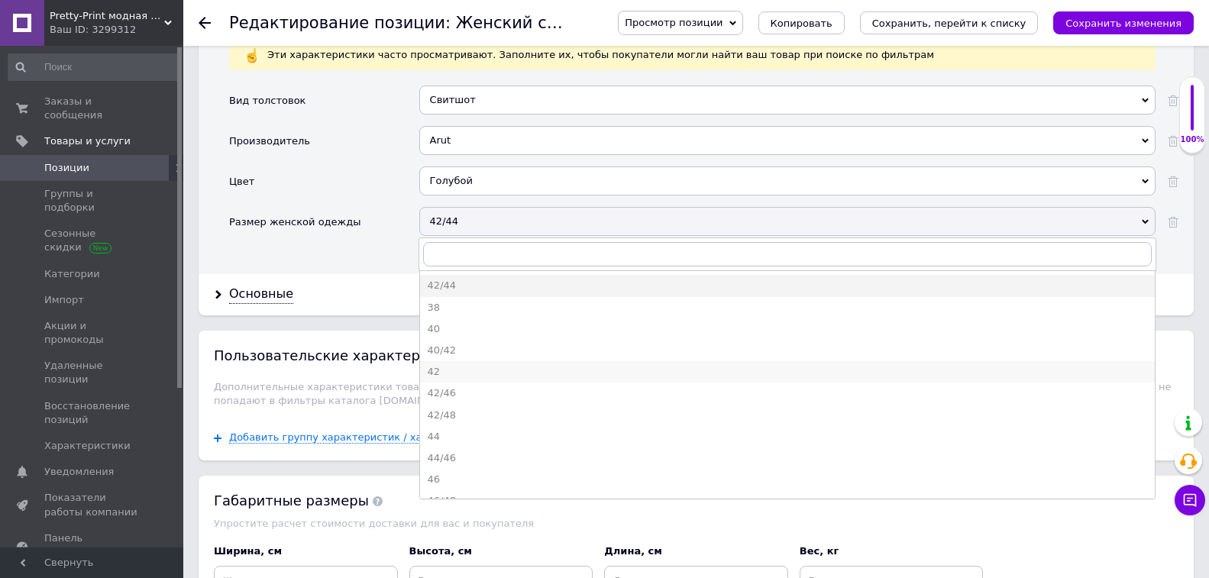
click at [471, 366] on div "42" at bounding box center [787, 372] width 719 height 14
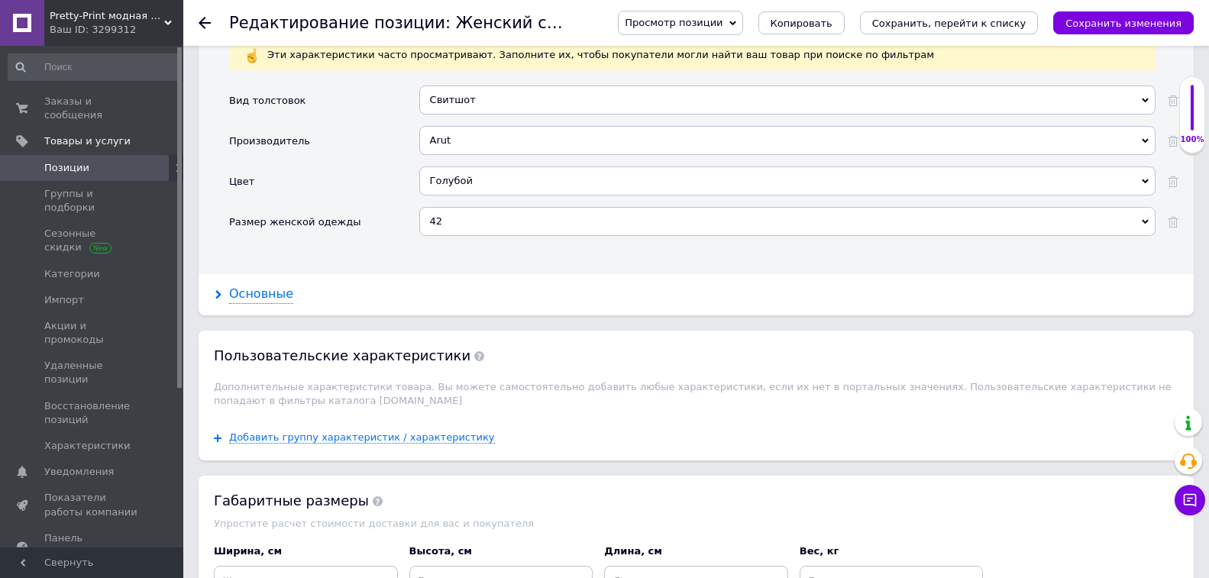
click at [266, 289] on div "Основные" at bounding box center [261, 295] width 64 height 18
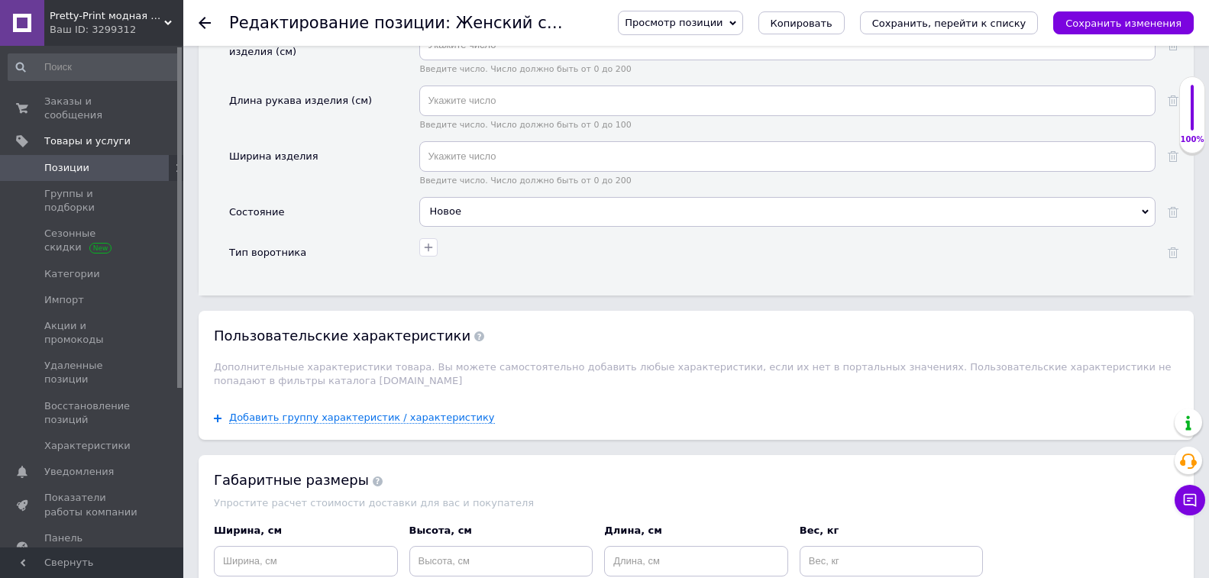
scroll to position [2443, 0]
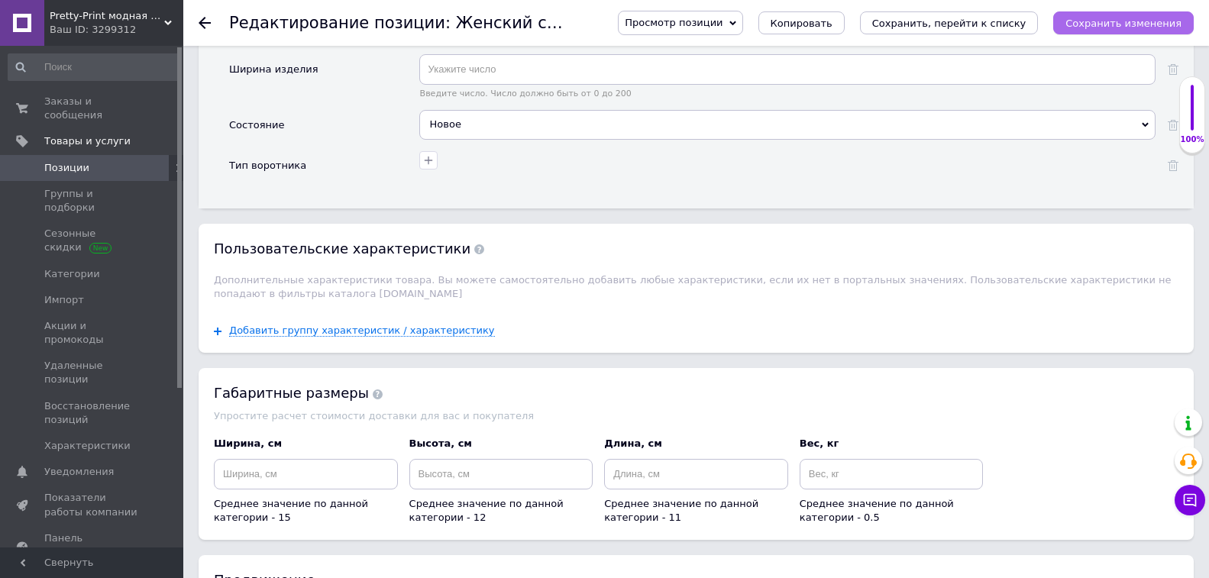
click at [1099, 27] on icon "Сохранить изменения" at bounding box center [1123, 23] width 116 height 11
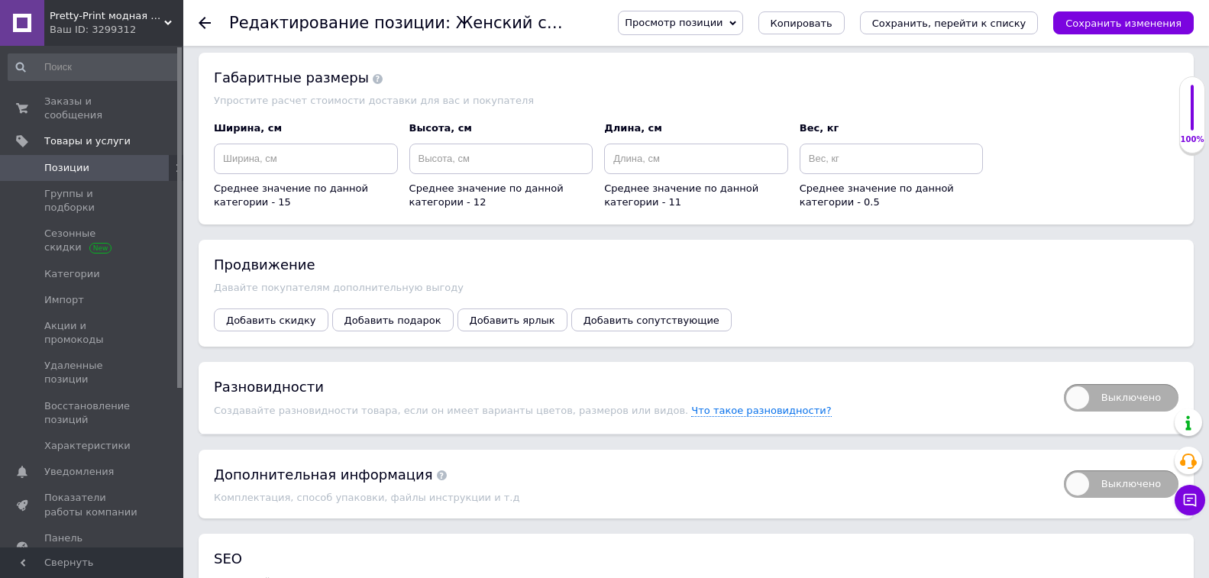
scroll to position [2949, 0]
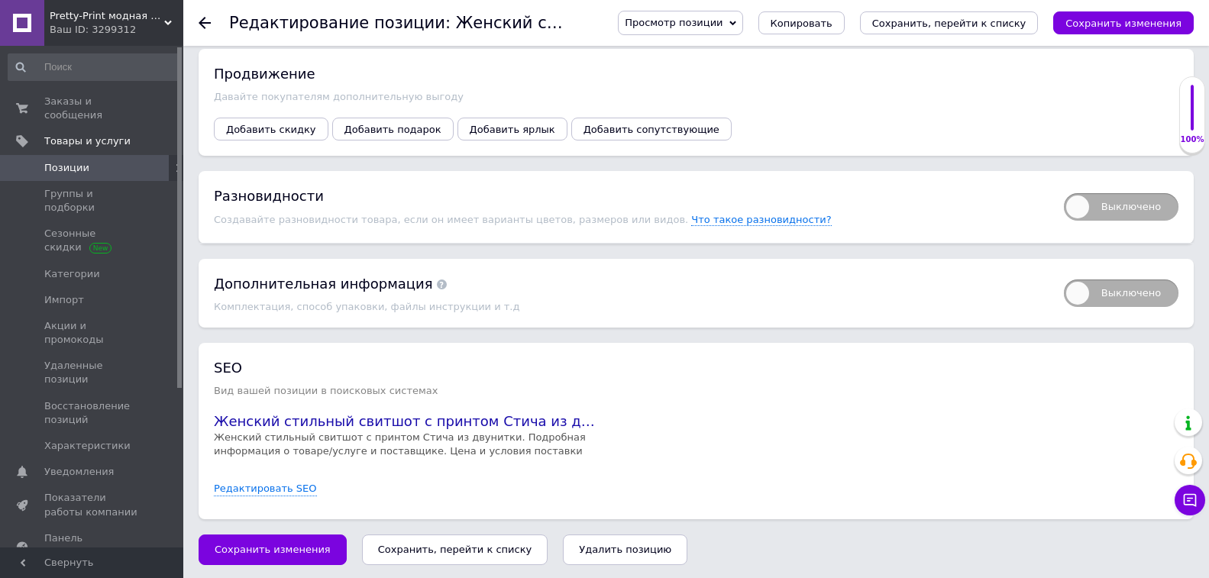
click at [1086, 199] on span "Выключено" at bounding box center [1121, 206] width 115 height 27
click at [1064, 193] on input "Выключено" at bounding box center [1059, 188] width 10 height 10
checkbox input "true"
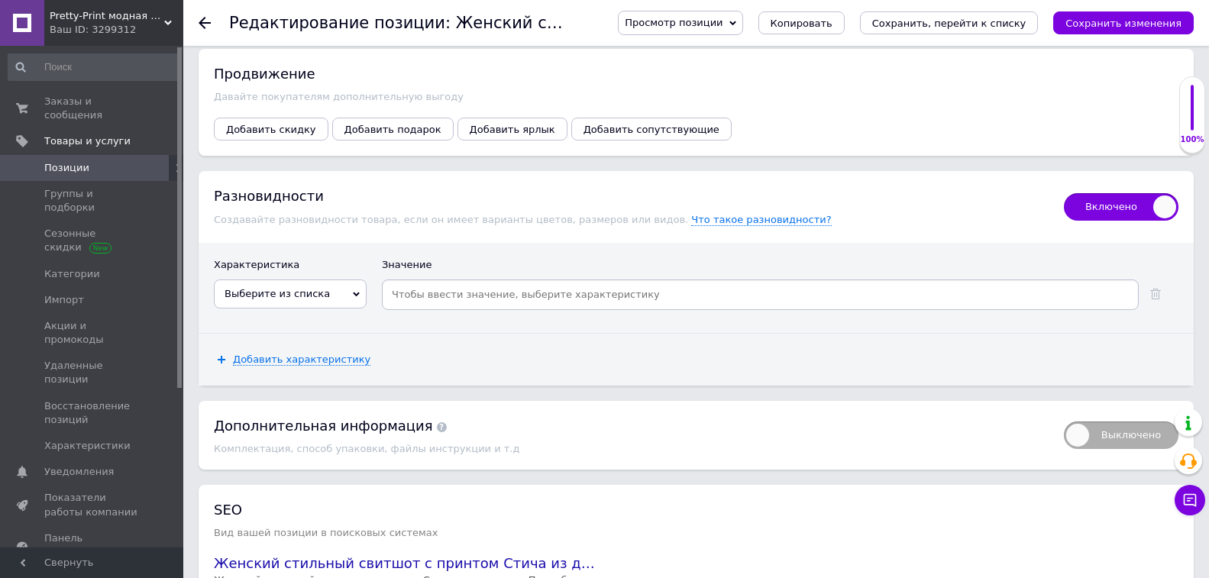
click at [311, 279] on span "Выберите из списка" at bounding box center [290, 293] width 153 height 29
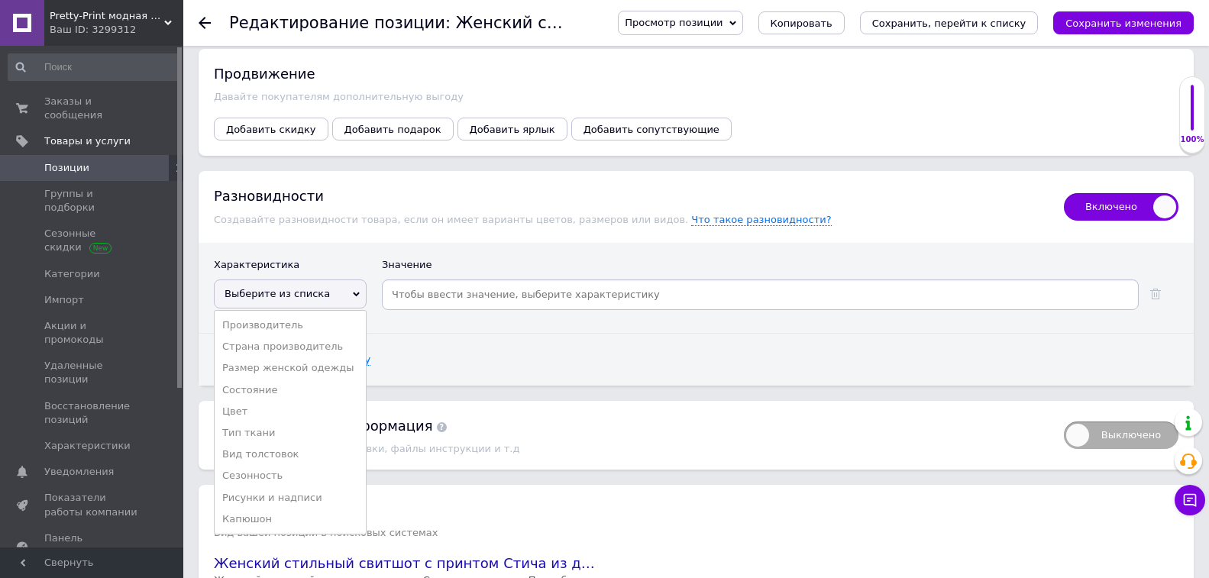
click at [340, 365] on li "Размер женской одежды" at bounding box center [290, 367] width 151 height 21
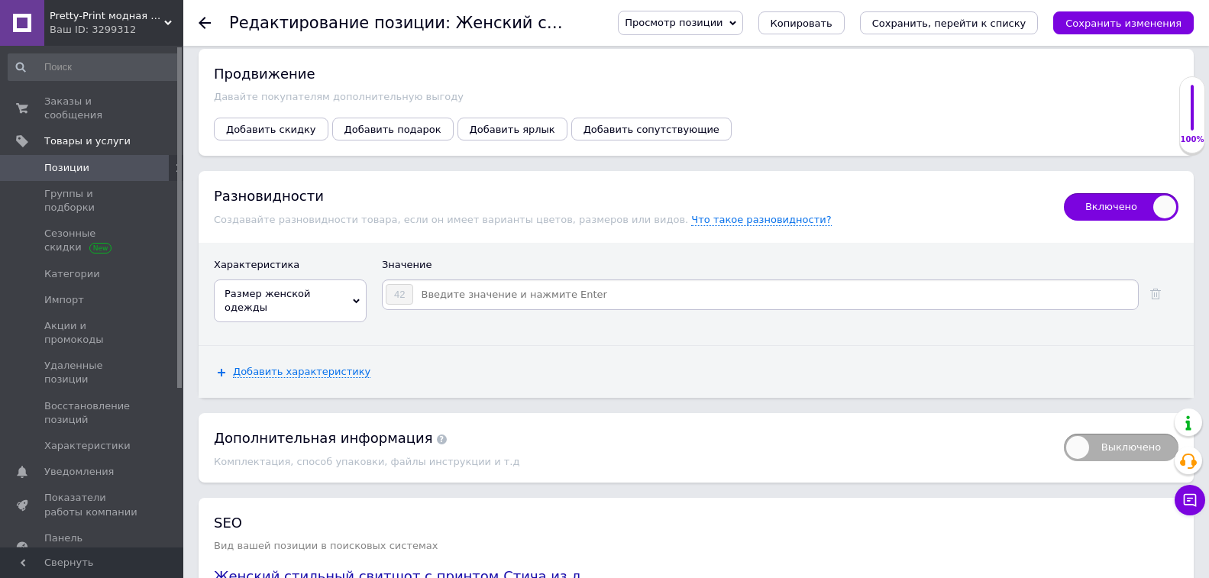
click at [468, 286] on input at bounding box center [775, 294] width 722 height 23
type input "38"
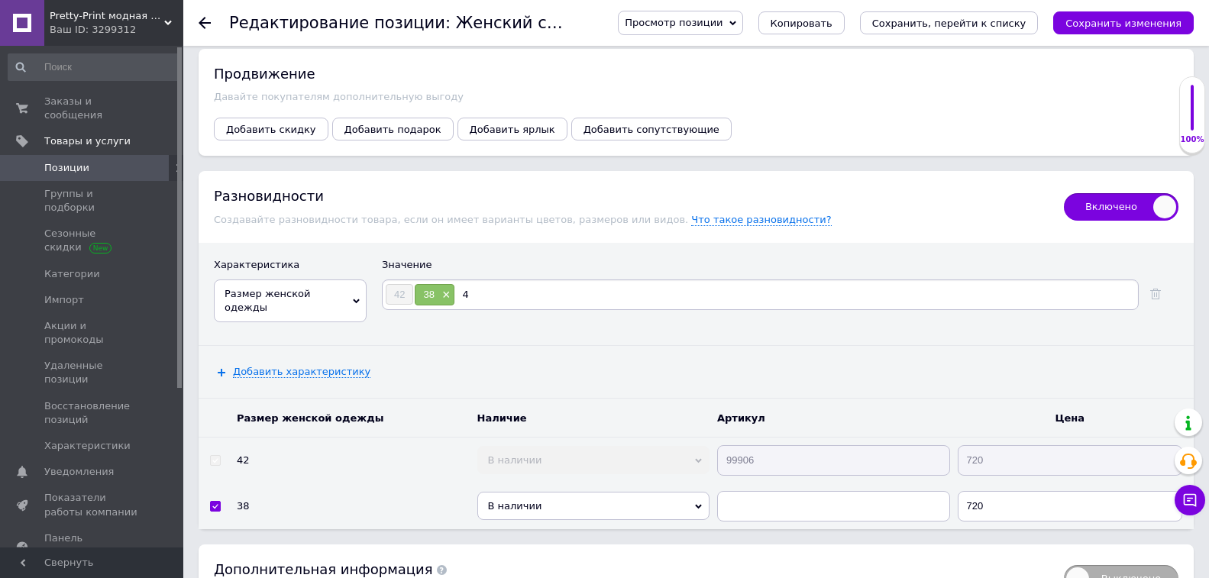
type input "40"
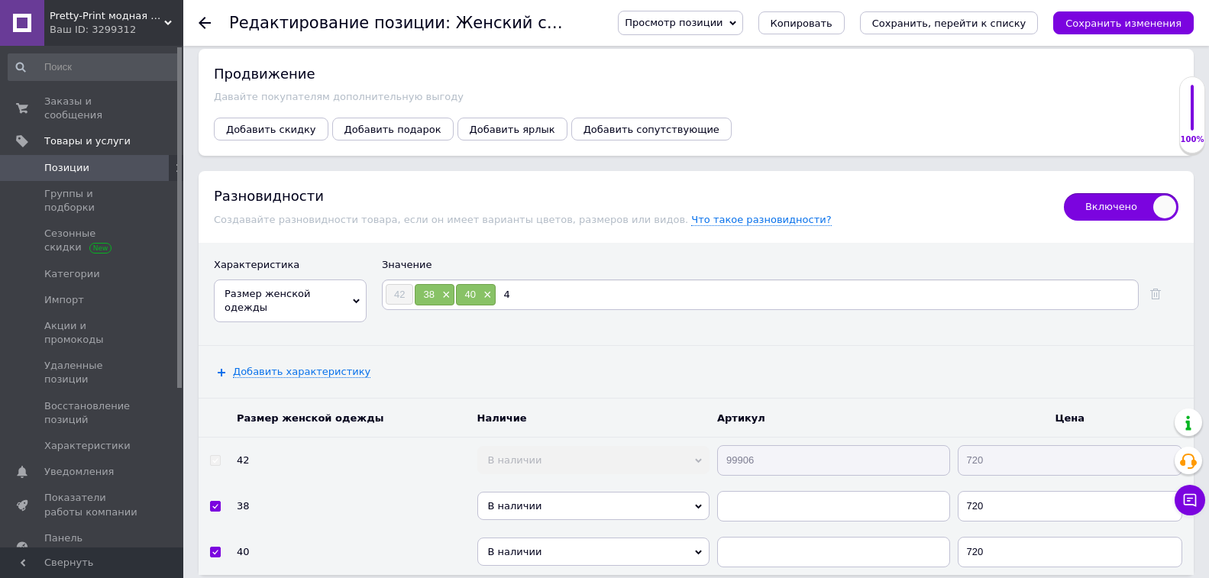
type input "44"
type input "46"
type input "48"
type input "50"
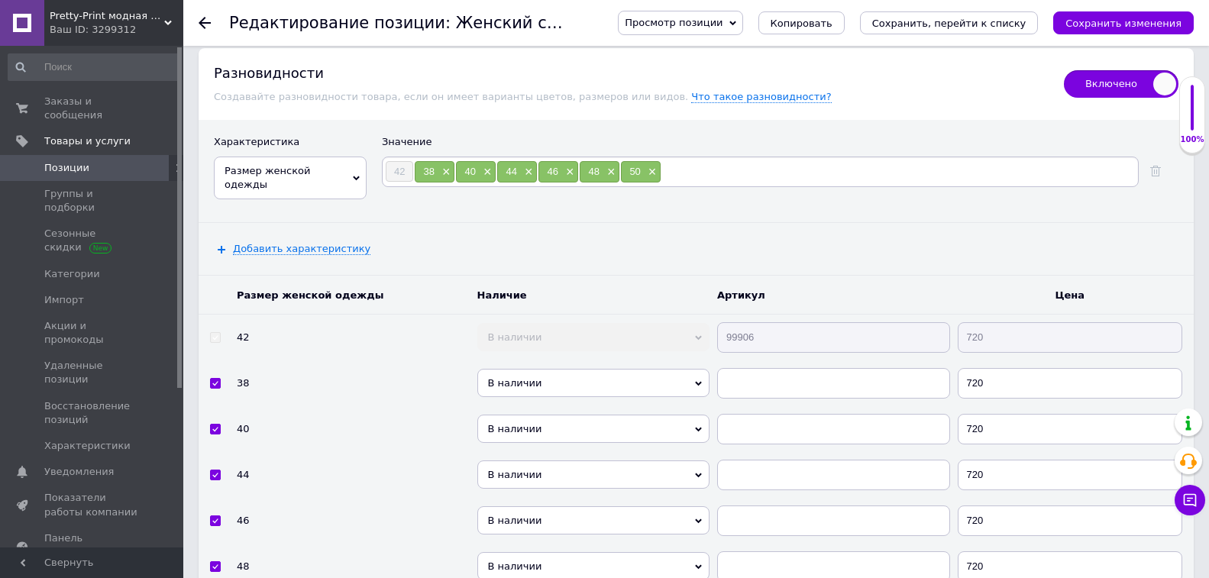
scroll to position [3178, 0]
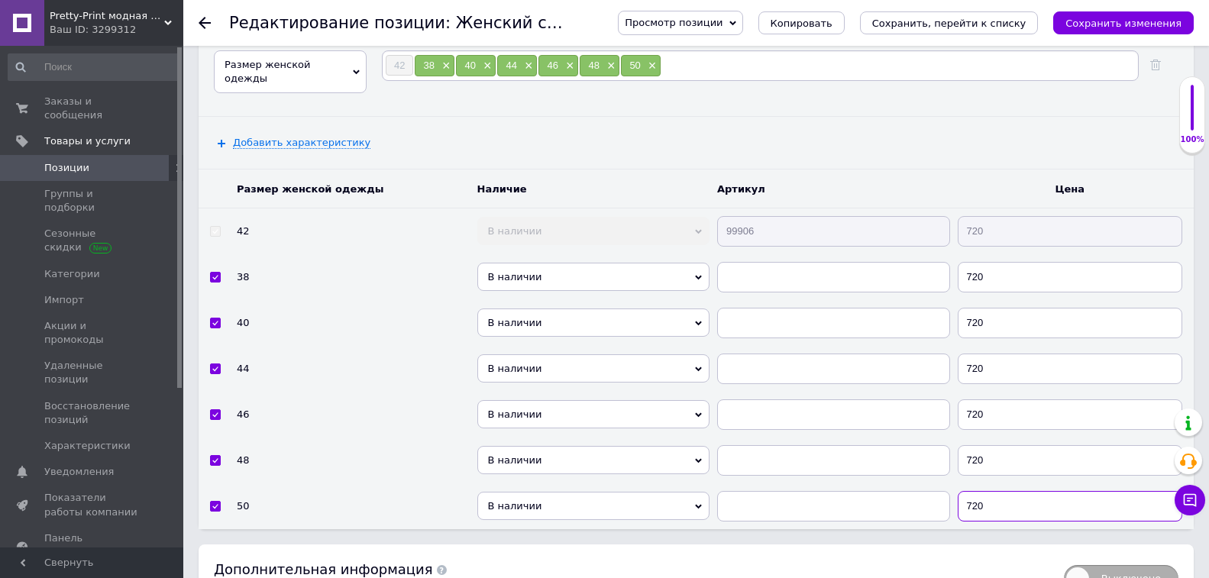
click at [1038, 501] on input "720" at bounding box center [1069, 506] width 225 height 31
type input "820"
click at [1025, 458] on input "720" at bounding box center [1069, 460] width 225 height 31
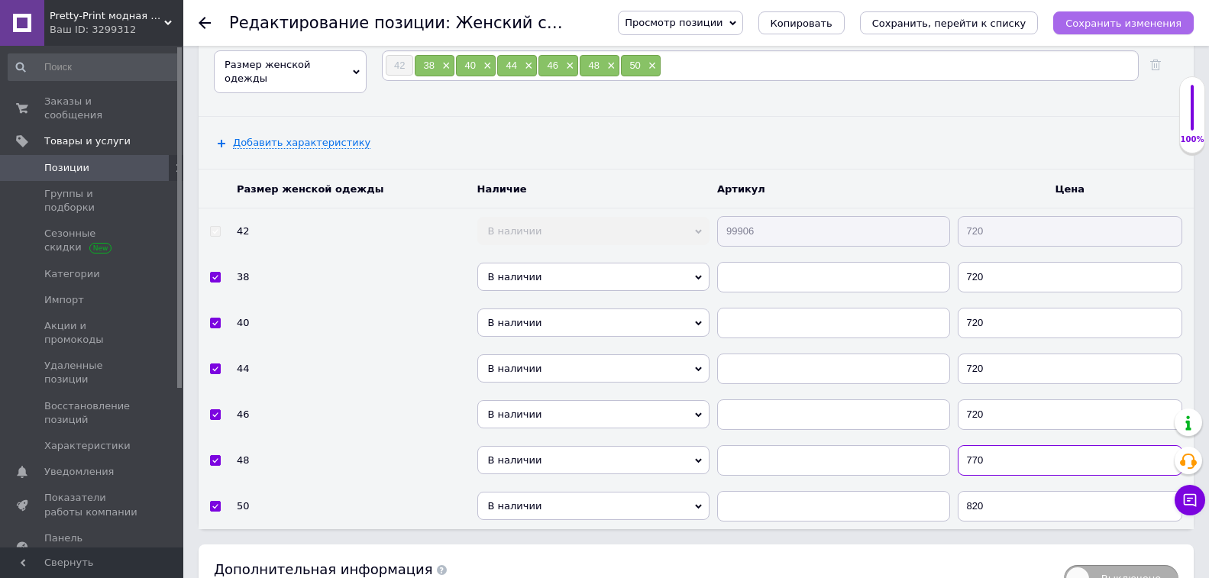
type input "770"
click at [1126, 20] on icon "Сохранить изменения" at bounding box center [1123, 23] width 116 height 11
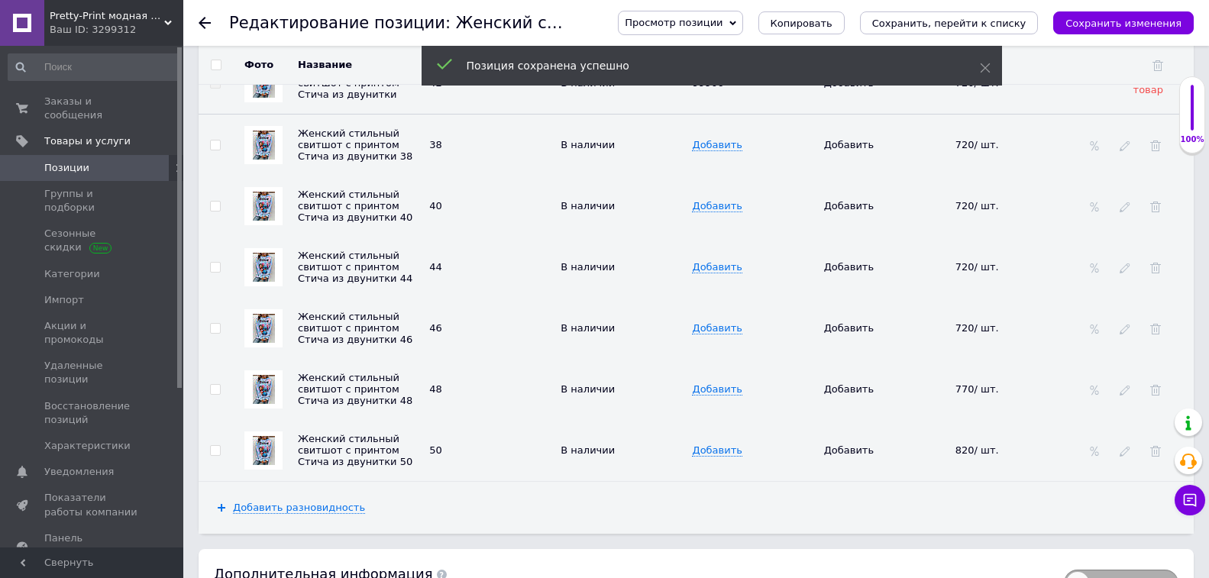
click at [95, 161] on span "Позиции" at bounding box center [92, 168] width 97 height 14
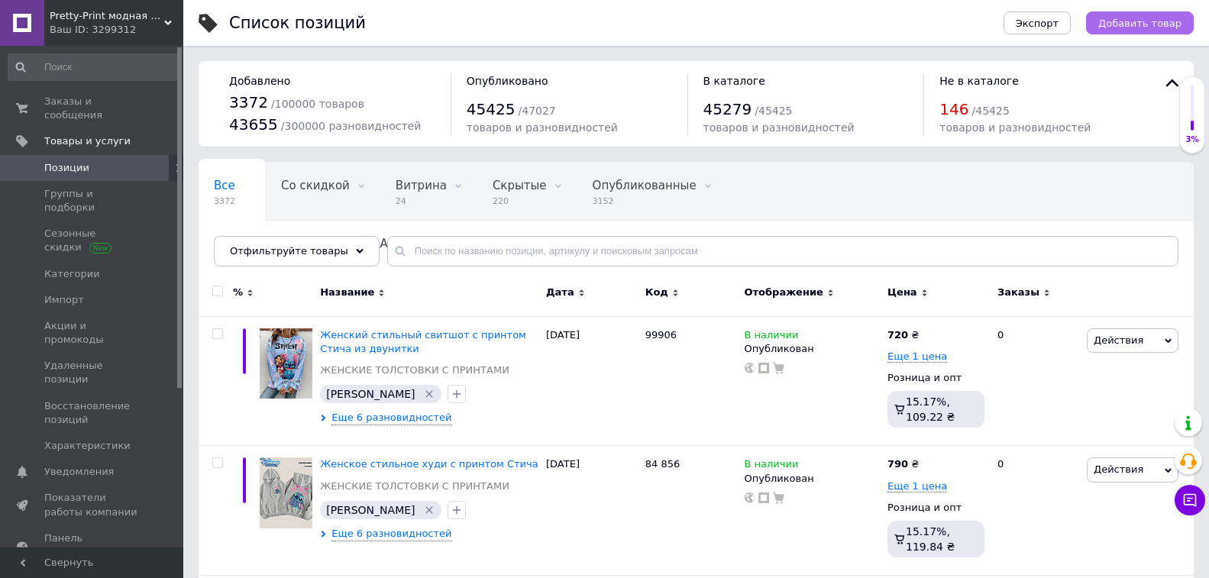
click at [1146, 23] on span "Добавить товар" at bounding box center [1139, 23] width 83 height 11
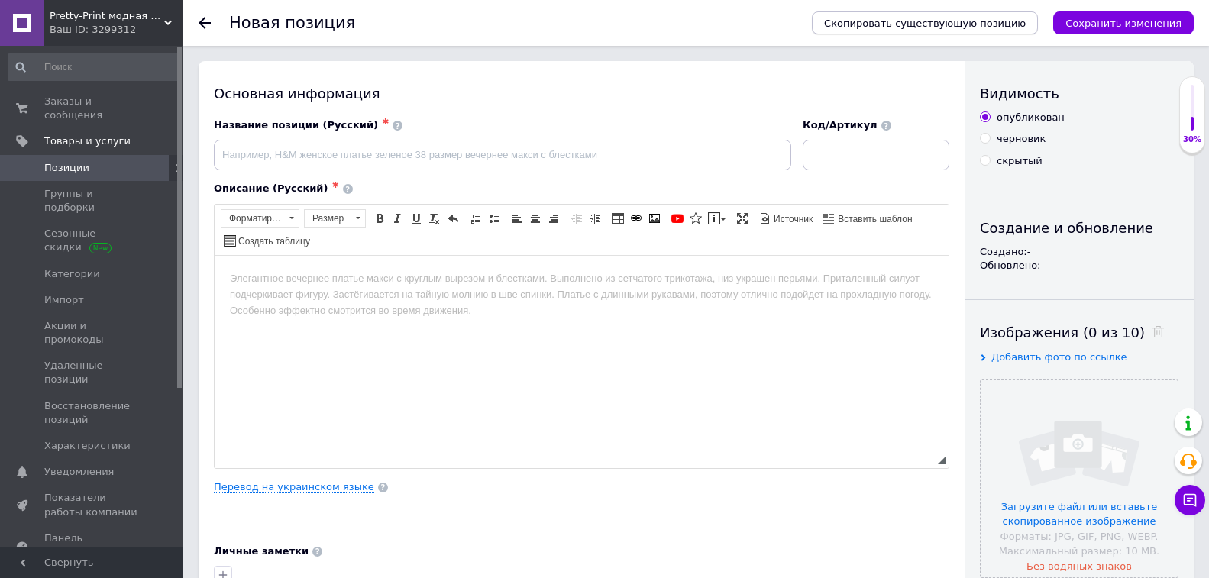
click at [1000, 27] on span "Скопировать существующую позицию" at bounding box center [925, 23] width 202 height 11
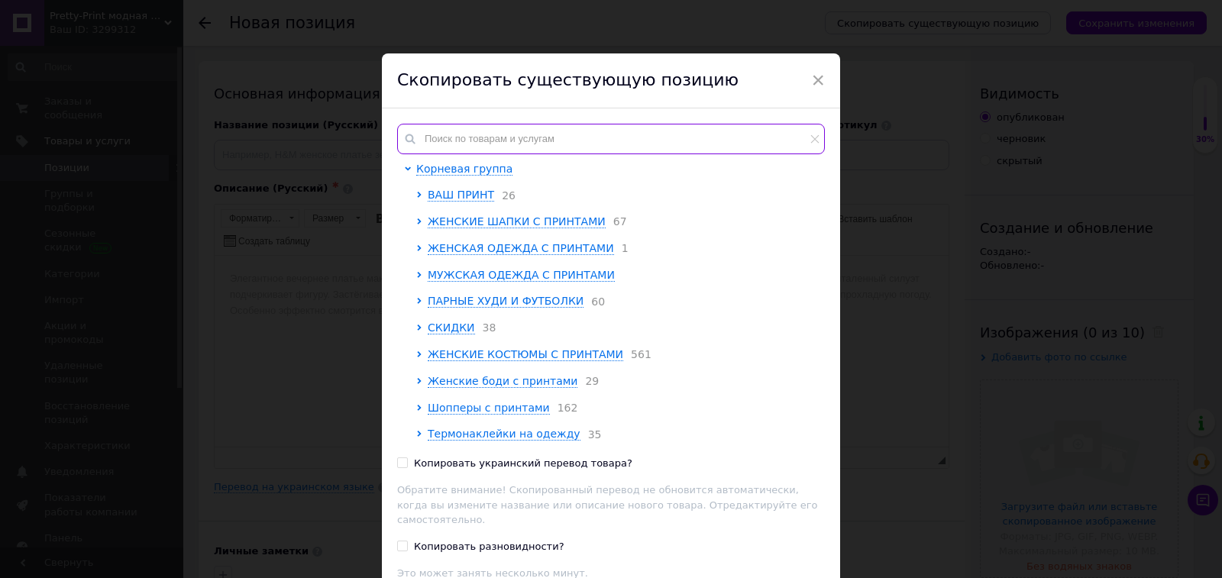
click at [554, 133] on input "text" at bounding box center [611, 139] width 428 height 31
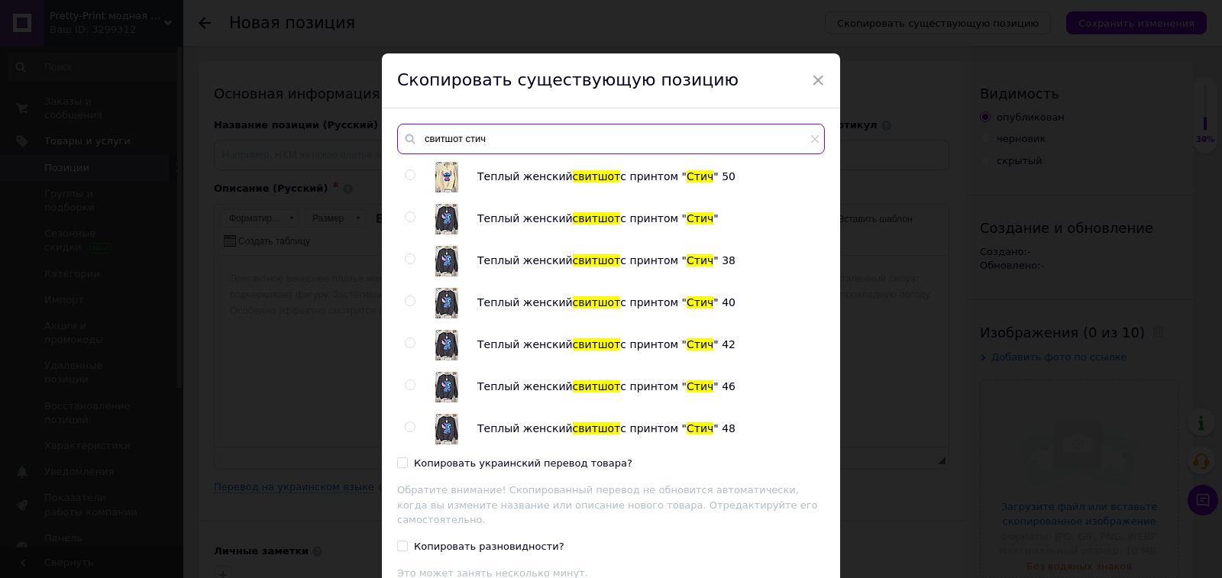
scroll to position [1191, 0]
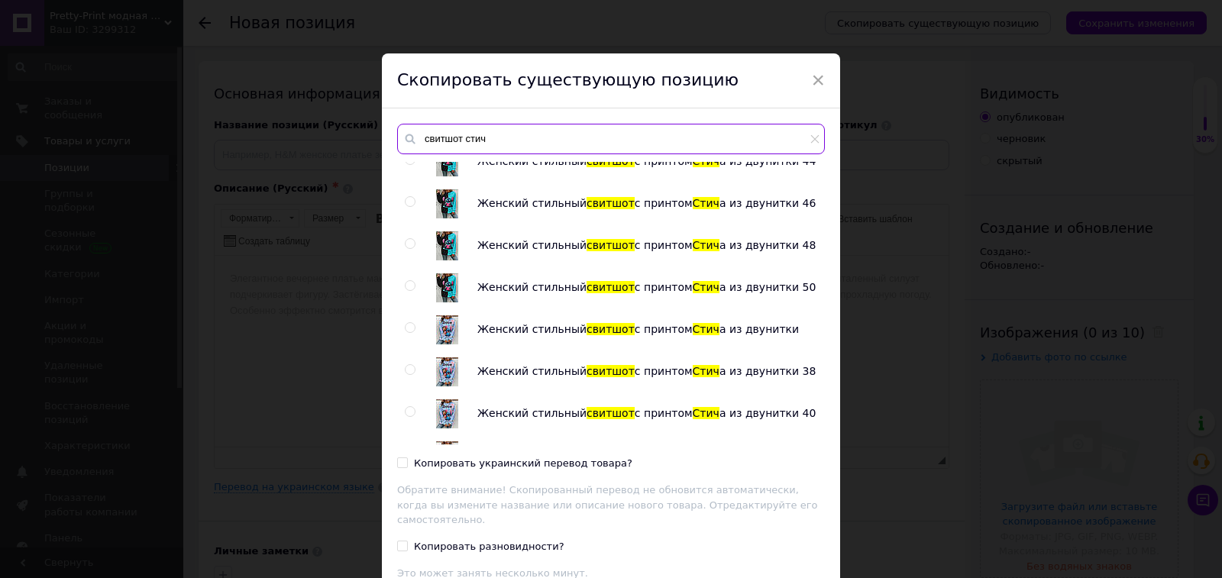
type input "свитшот стич"
click at [408, 325] on input "radio" at bounding box center [410, 328] width 10 height 10
radio input "true"
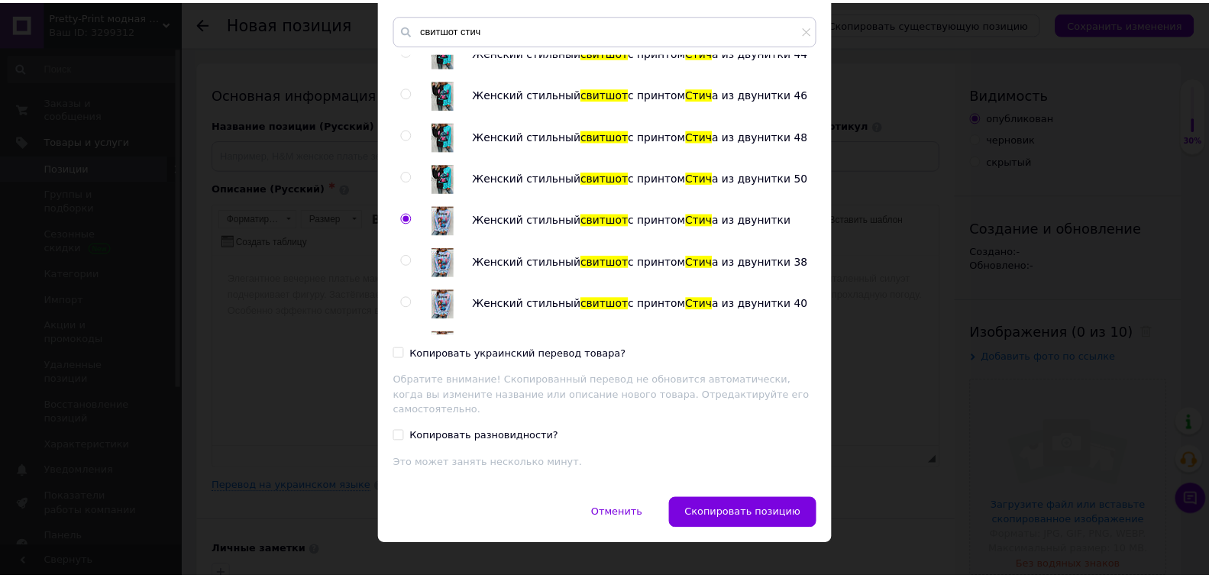
scroll to position [112, 0]
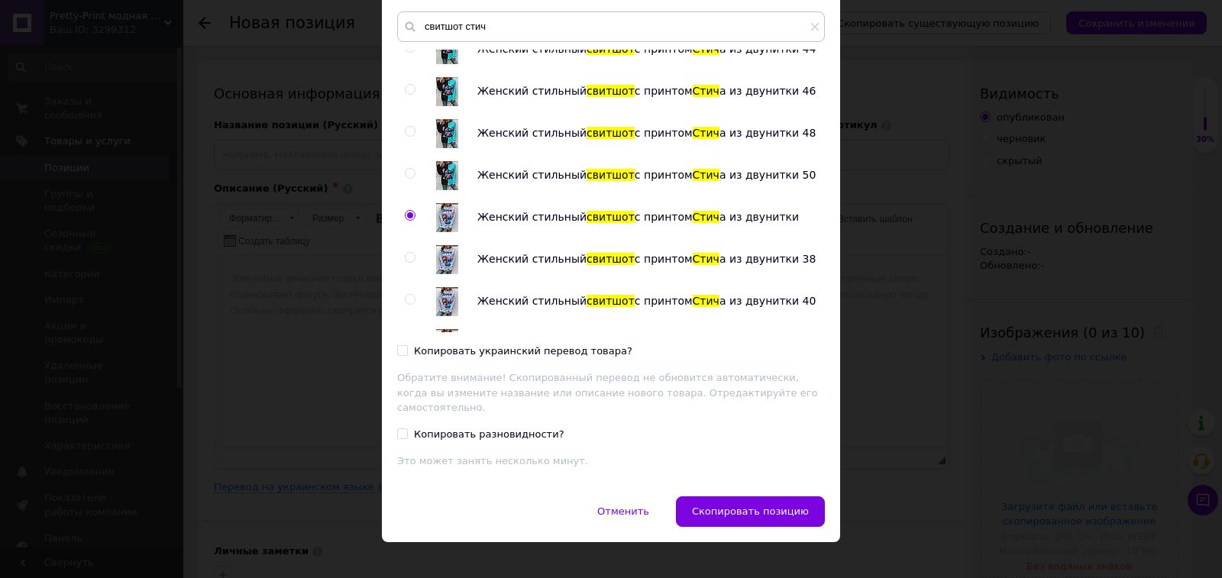
click at [553, 353] on div "Копировать украинский перевод товара?" at bounding box center [523, 351] width 218 height 14
click at [407, 353] on input "Копировать украинский перевод товара?" at bounding box center [402, 350] width 10 height 10
checkbox input "true"
click at [754, 505] on span "Скопировать позицию" at bounding box center [750, 510] width 117 height 11
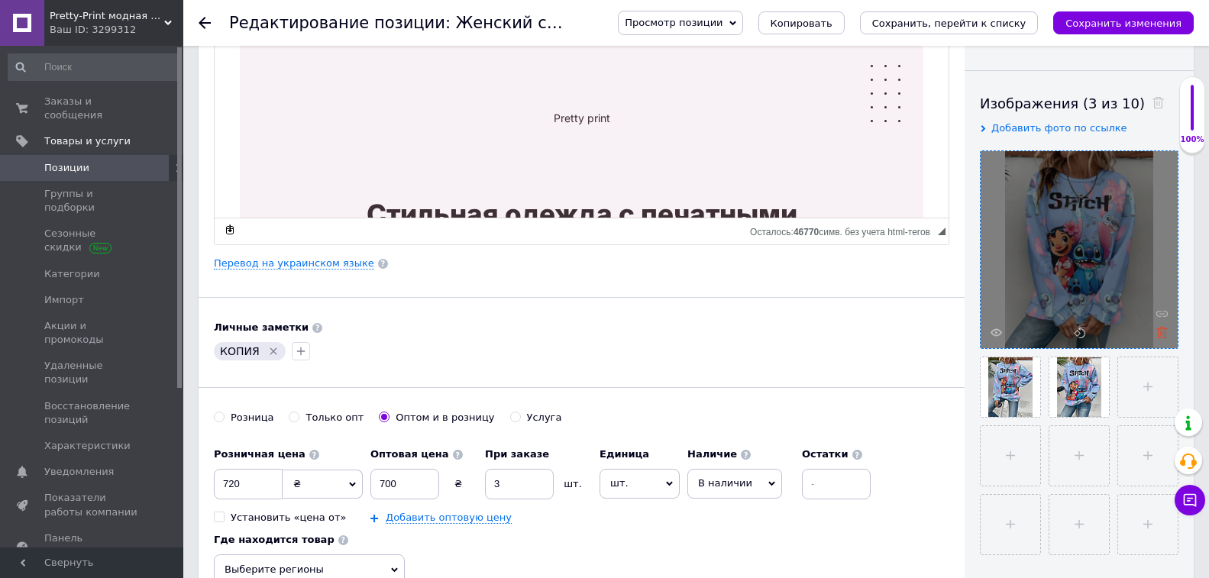
click at [1161, 334] on use at bounding box center [1161, 332] width 11 height 11
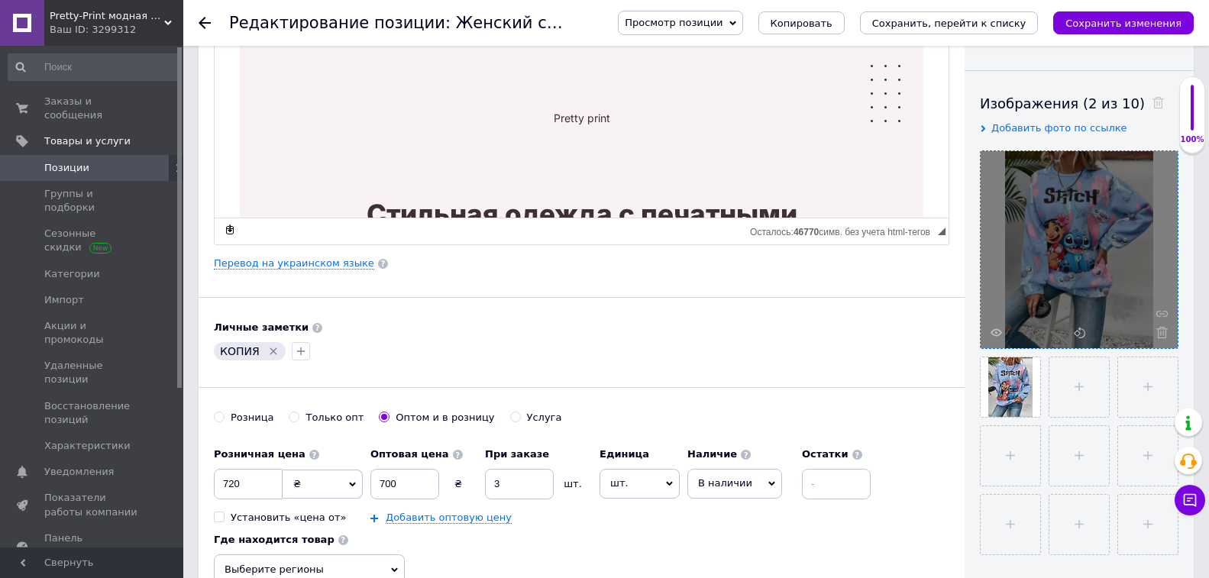
click at [1161, 334] on use at bounding box center [1161, 332] width 11 height 11
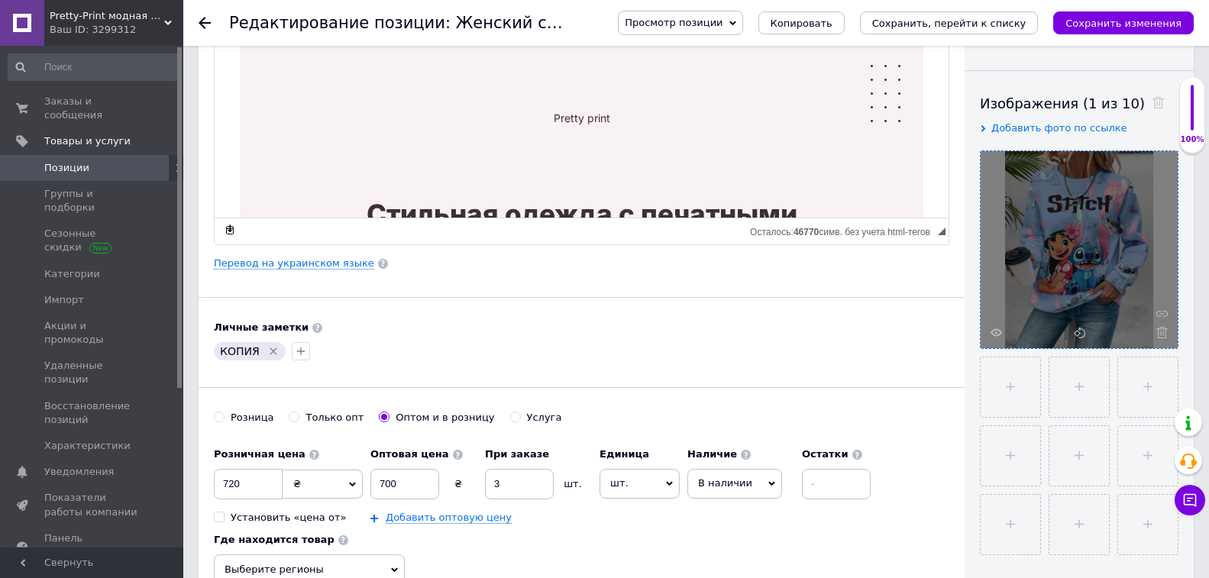
click at [1161, 334] on use at bounding box center [1161, 332] width 11 height 11
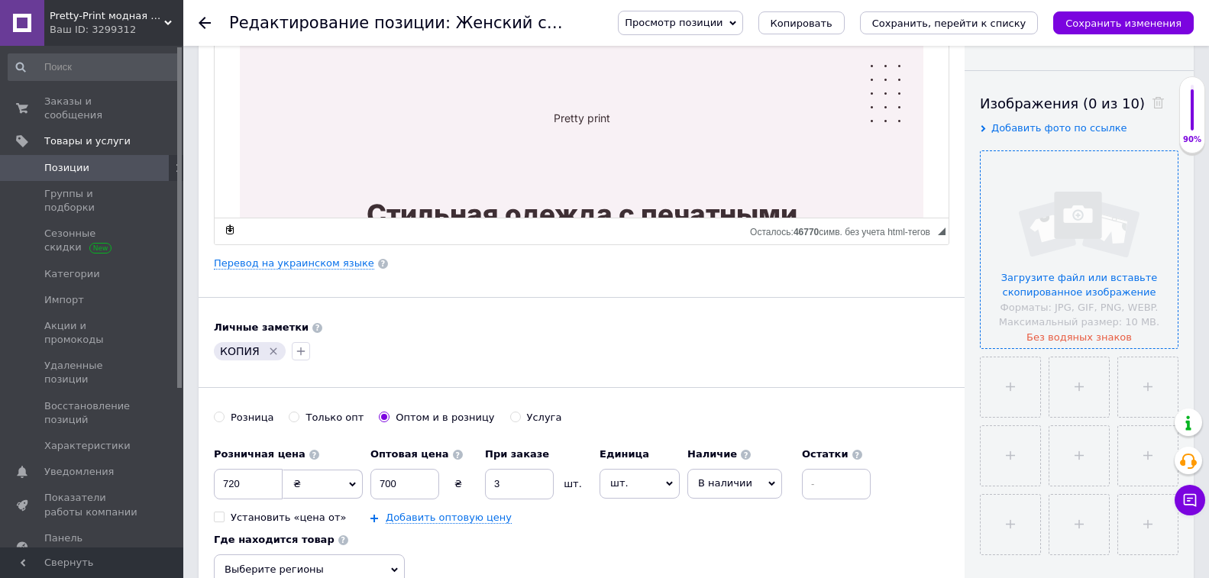
click at [1080, 268] on input "file" at bounding box center [1078, 249] width 197 height 197
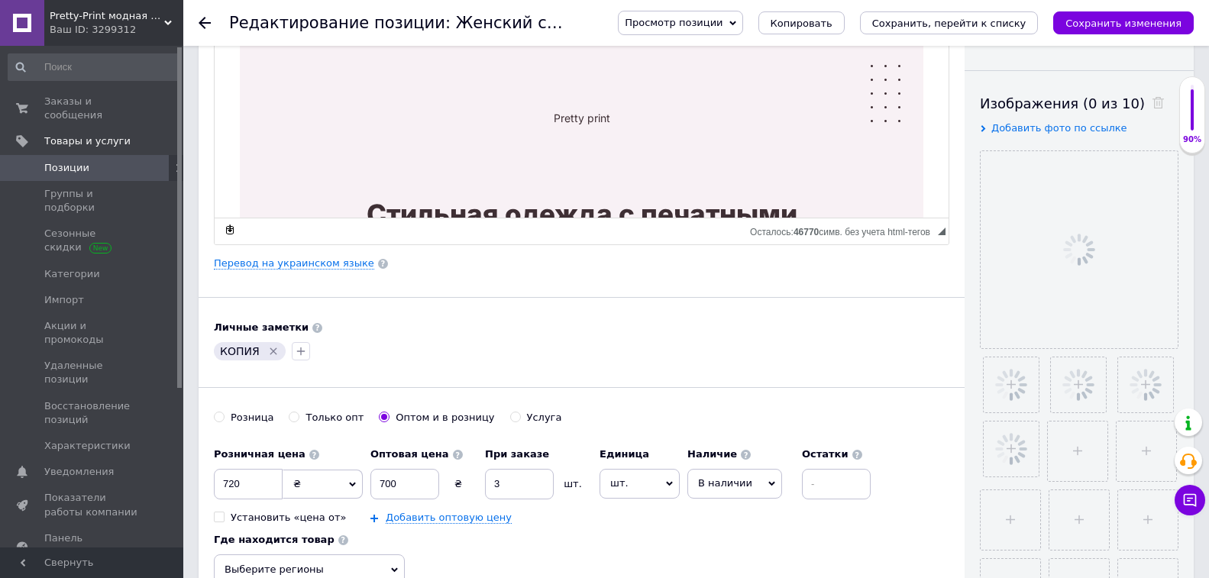
click at [268, 350] on icon "Удалить метку" at bounding box center [273, 351] width 12 height 12
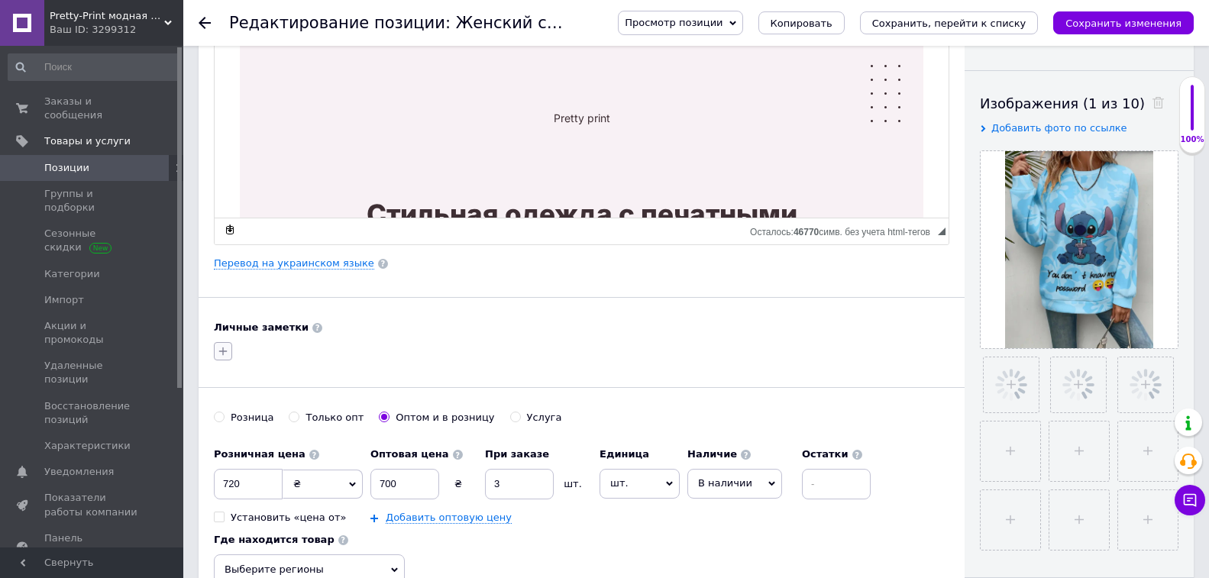
click at [227, 353] on icon "button" at bounding box center [223, 351] width 12 height 12
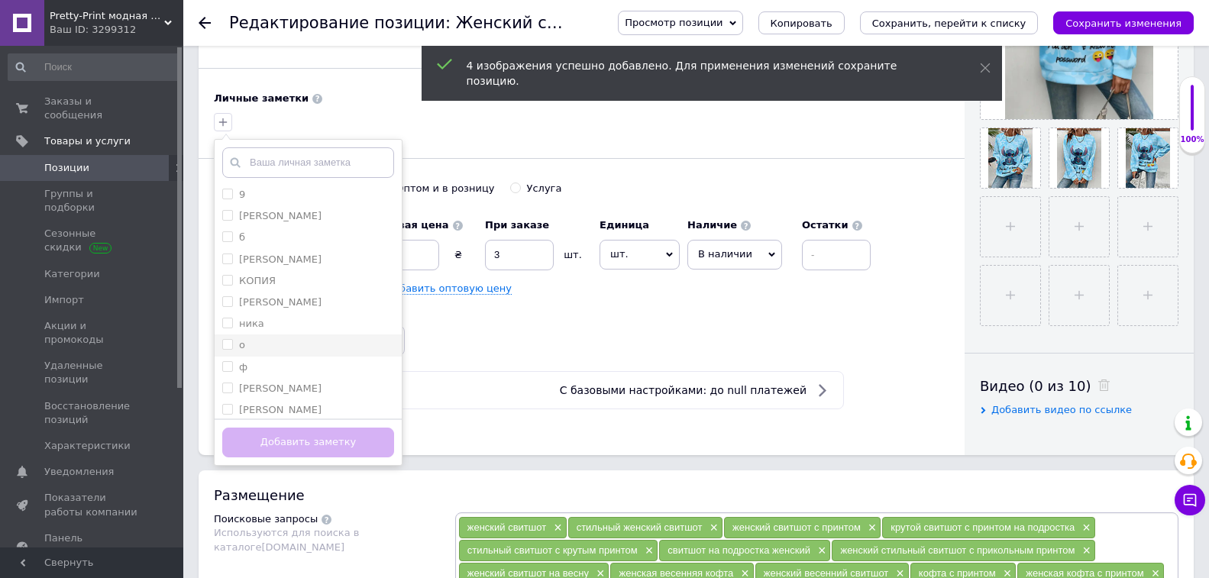
scroll to position [241, 0]
click at [304, 299] on div "неля" at bounding box center [308, 299] width 172 height 14
checkbox input "true"
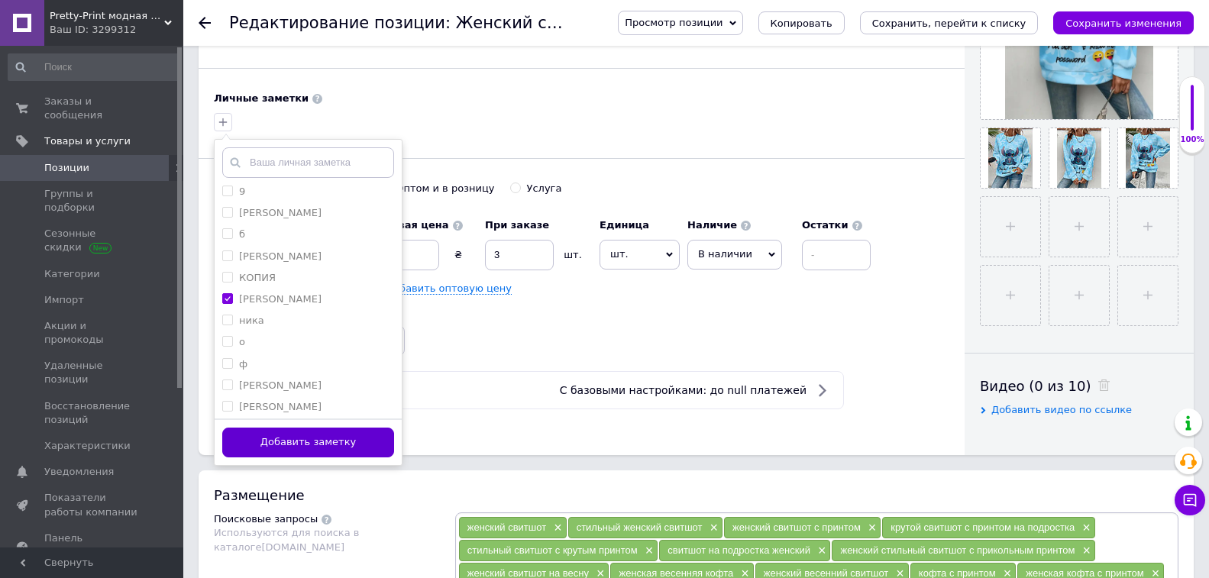
click at [335, 435] on button "Добавить заметку" at bounding box center [308, 443] width 172 height 30
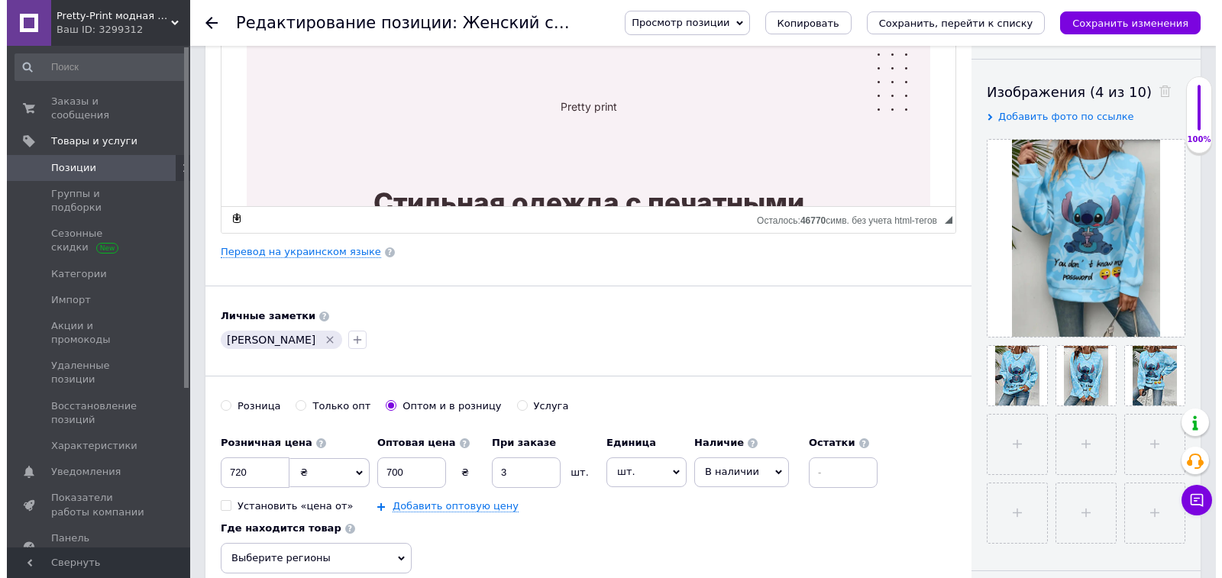
scroll to position [229, 0]
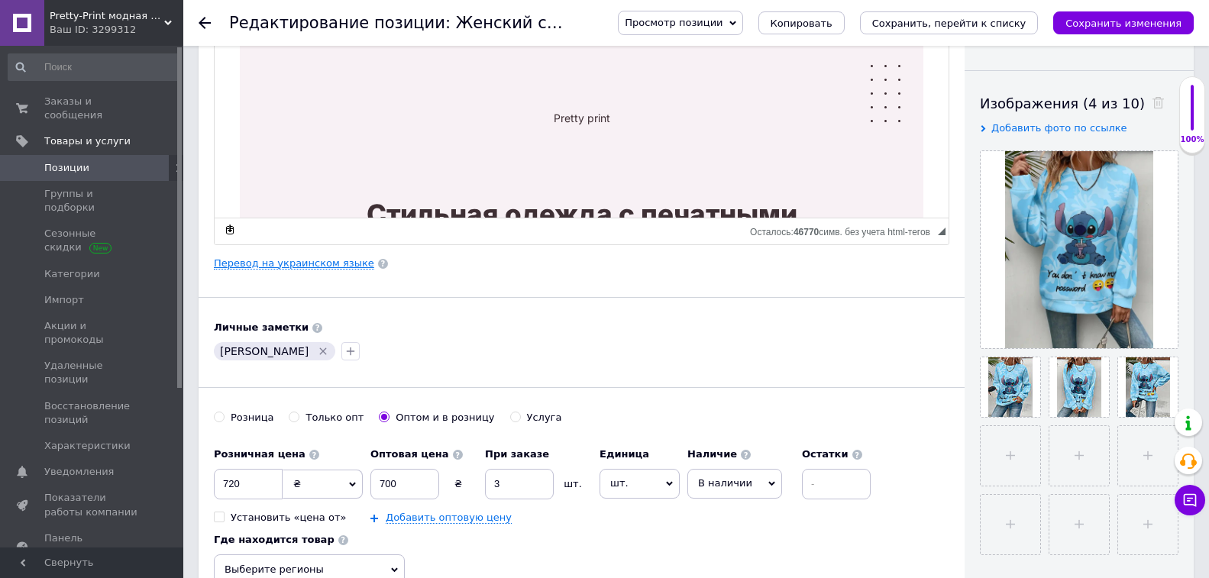
click at [329, 266] on link "Перевод на украинском языке" at bounding box center [294, 263] width 160 height 12
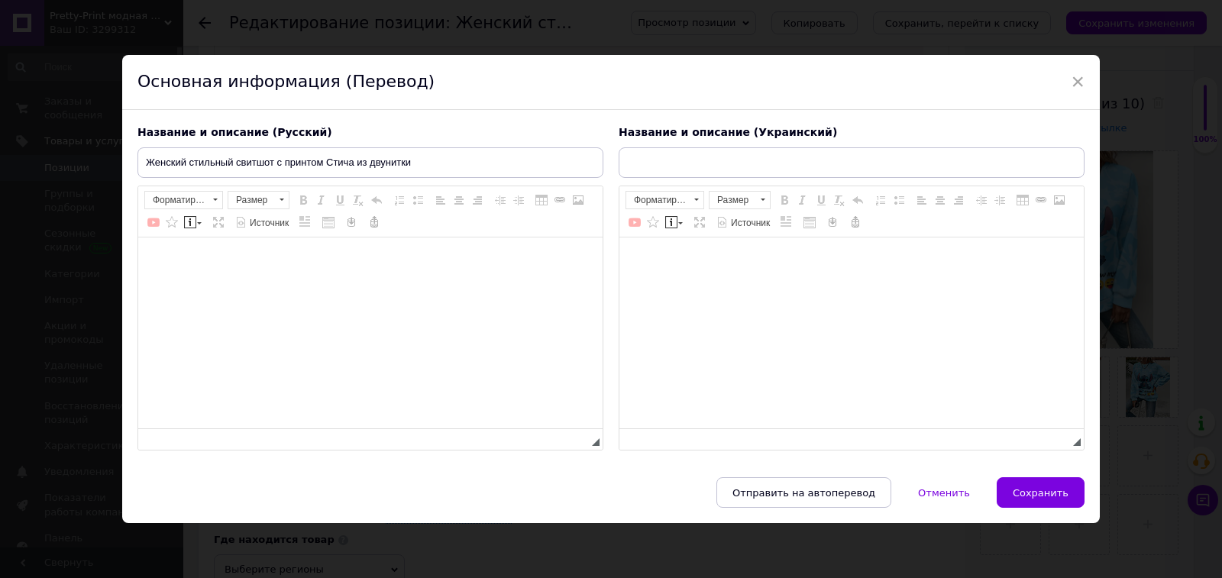
type input "Жіночий стильний світшот з принтом Стіча з двонитки"
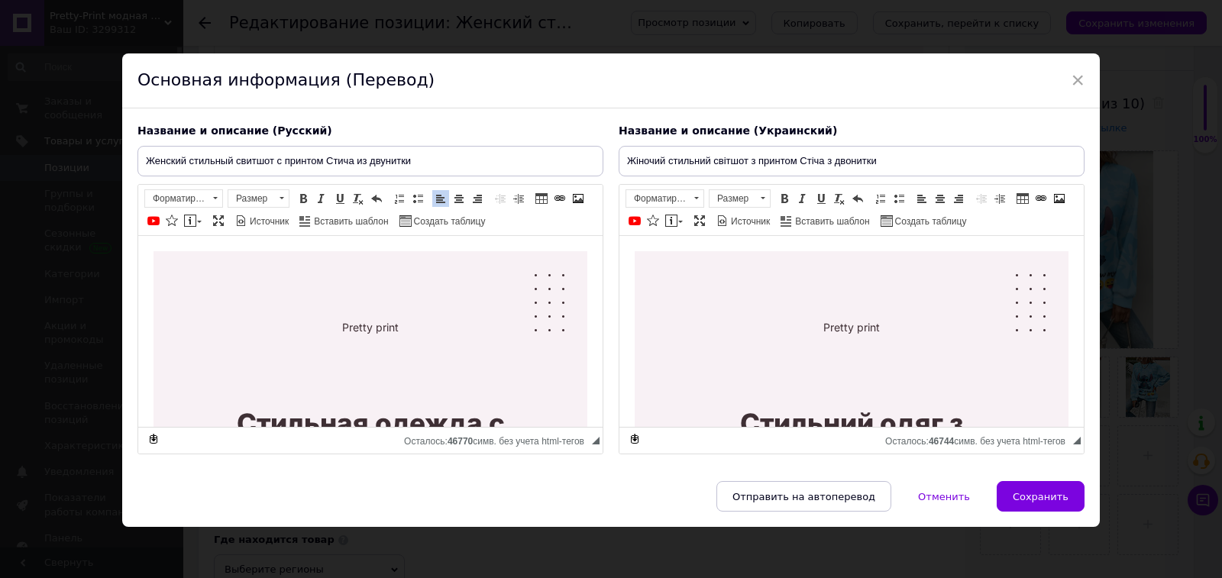
scroll to position [4066, 0]
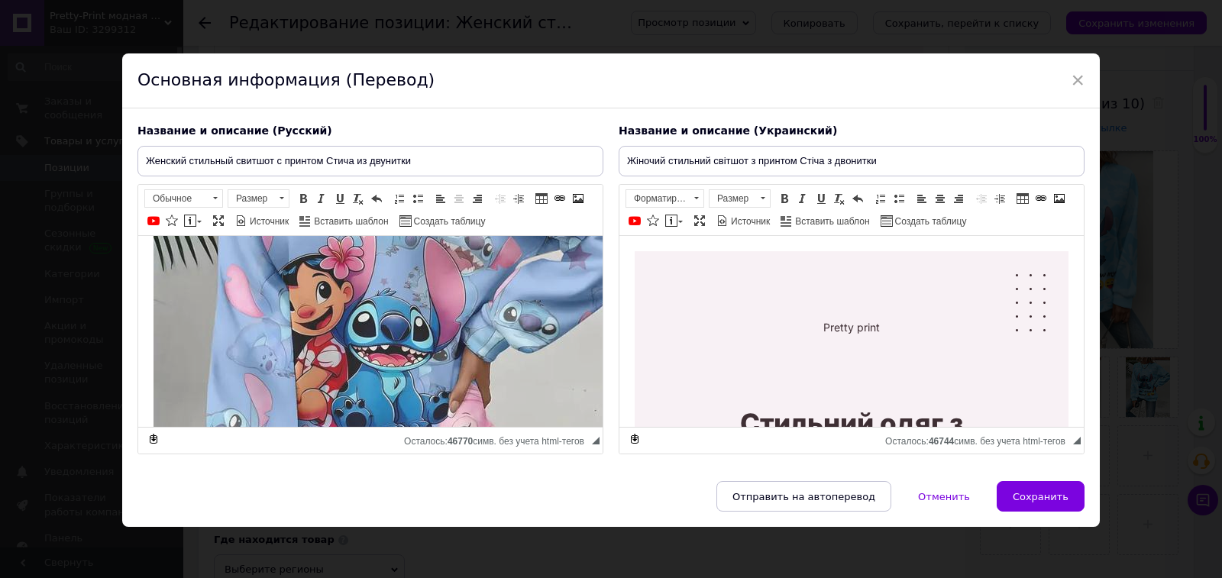
click at [470, 324] on img "Визуальный текстовый редактор, 57C46D4A-8264-42BE-8EF7-A687B63FCC51" at bounding box center [397, 356] width 489 height 651
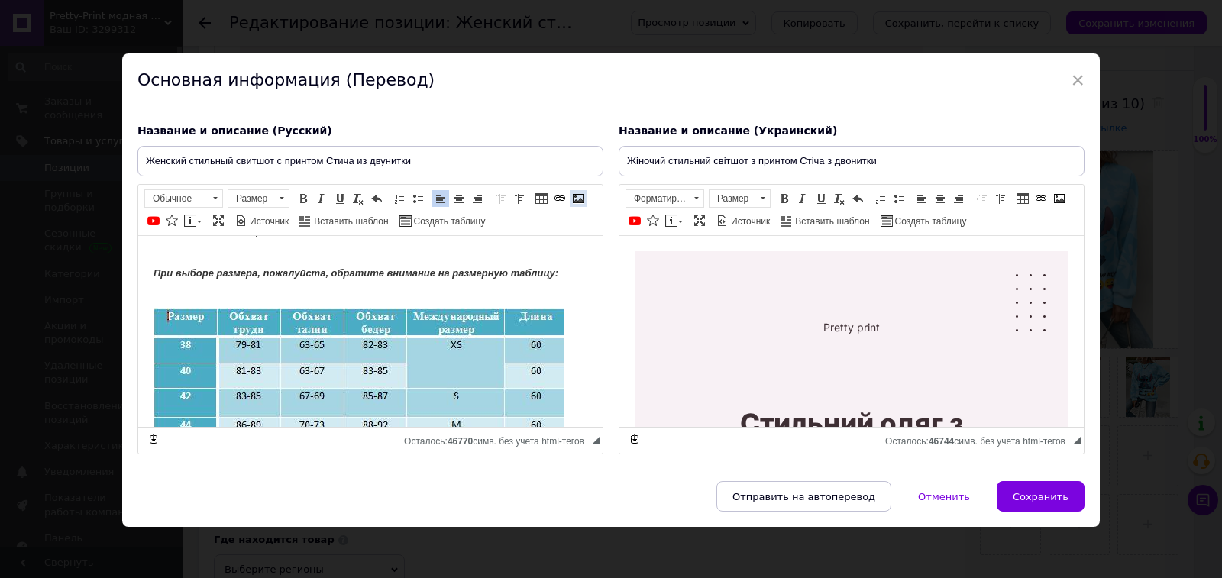
click at [574, 199] on span at bounding box center [578, 198] width 12 height 12
select select
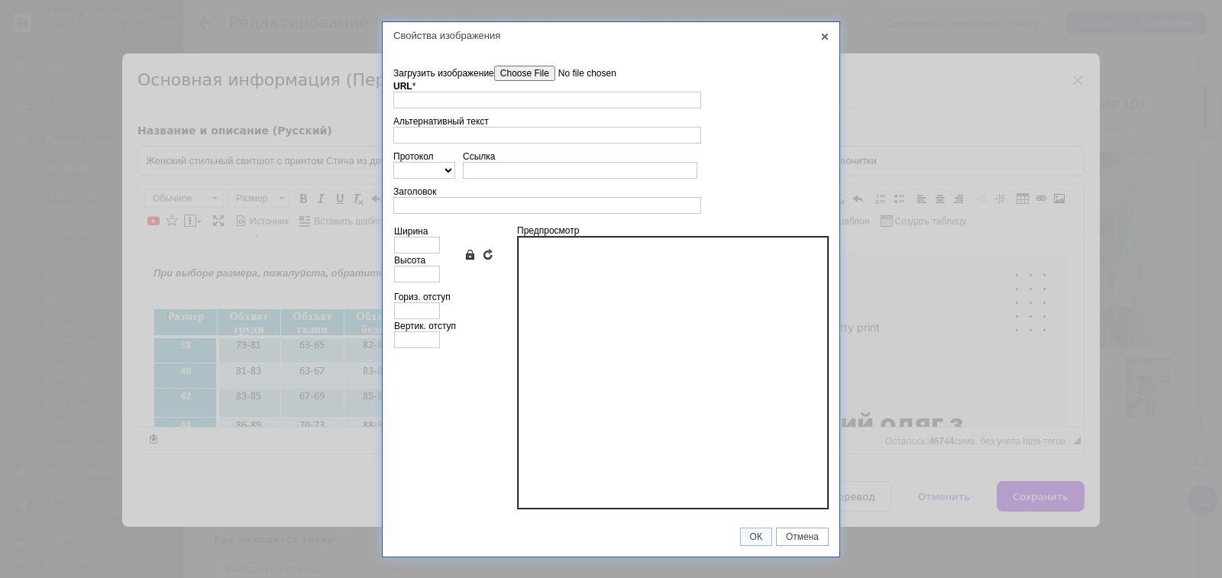
click at [544, 73] on input"] "Загрузить изображение" at bounding box center [580, 73] width 173 height 15
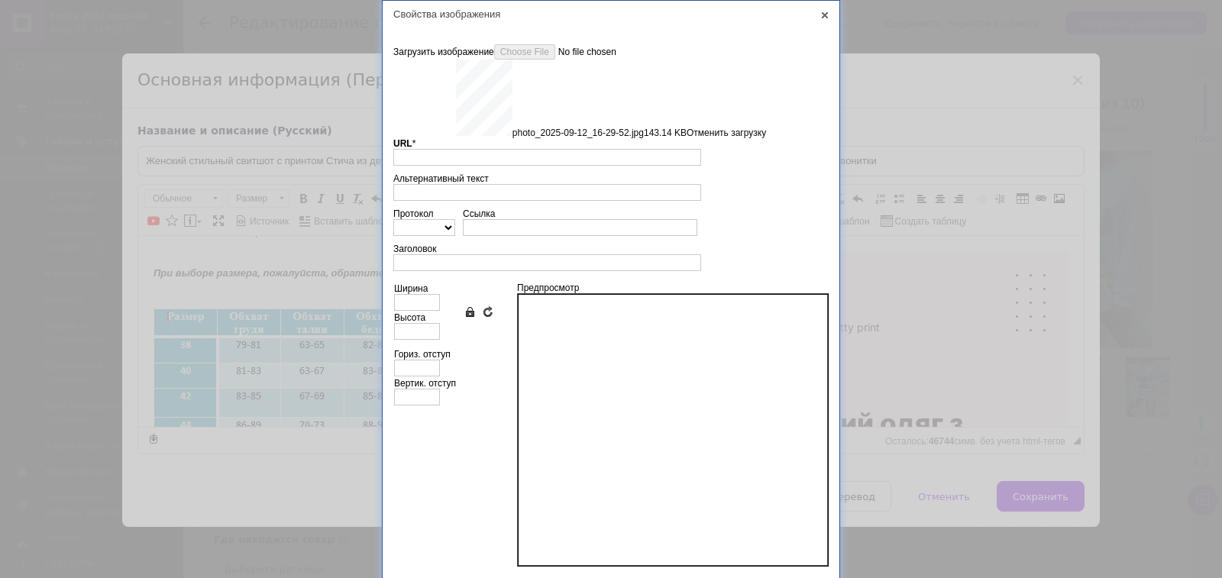
scroll to position [37, 0]
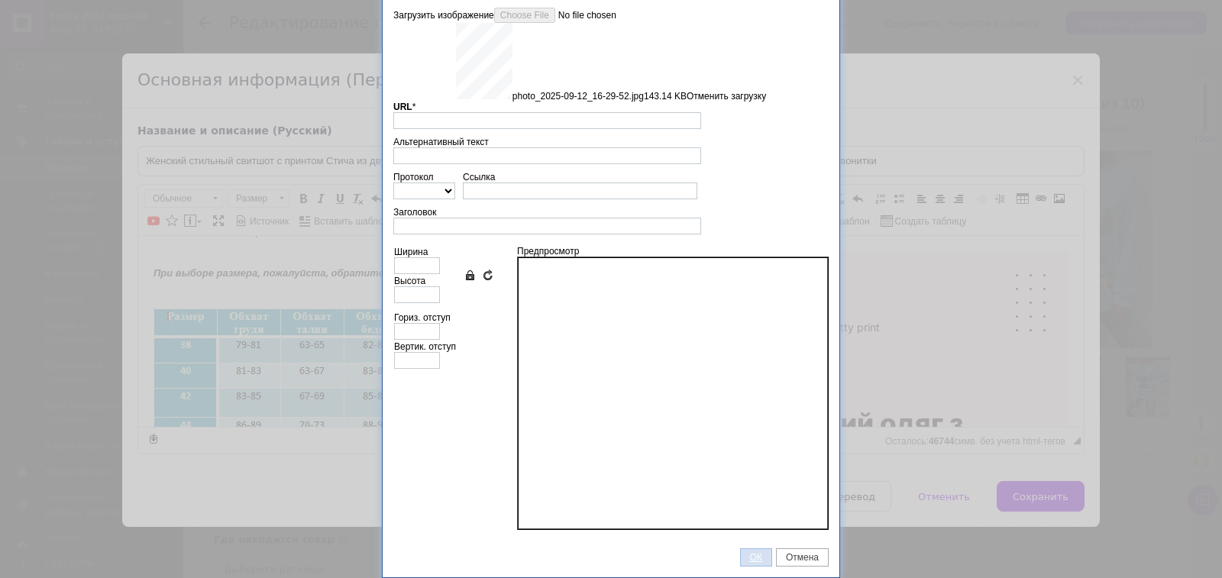
type input "https://images.prom.ua/6831473878_w640_h2048_photo_2025_09_12_16_29_52.jpg?fres…"
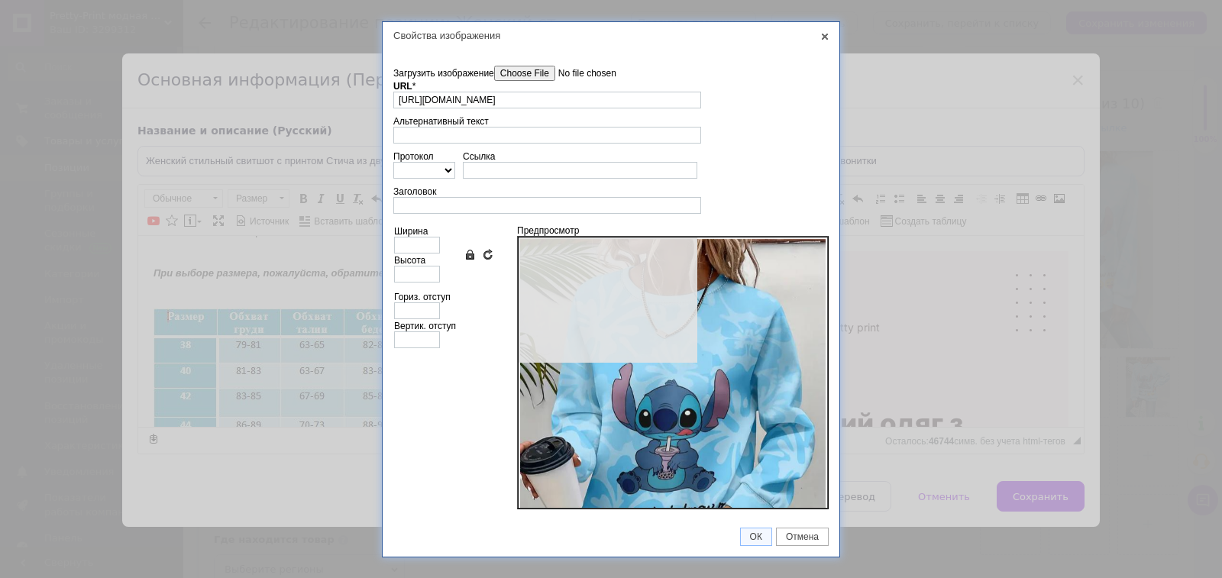
type input "640"
type input "853"
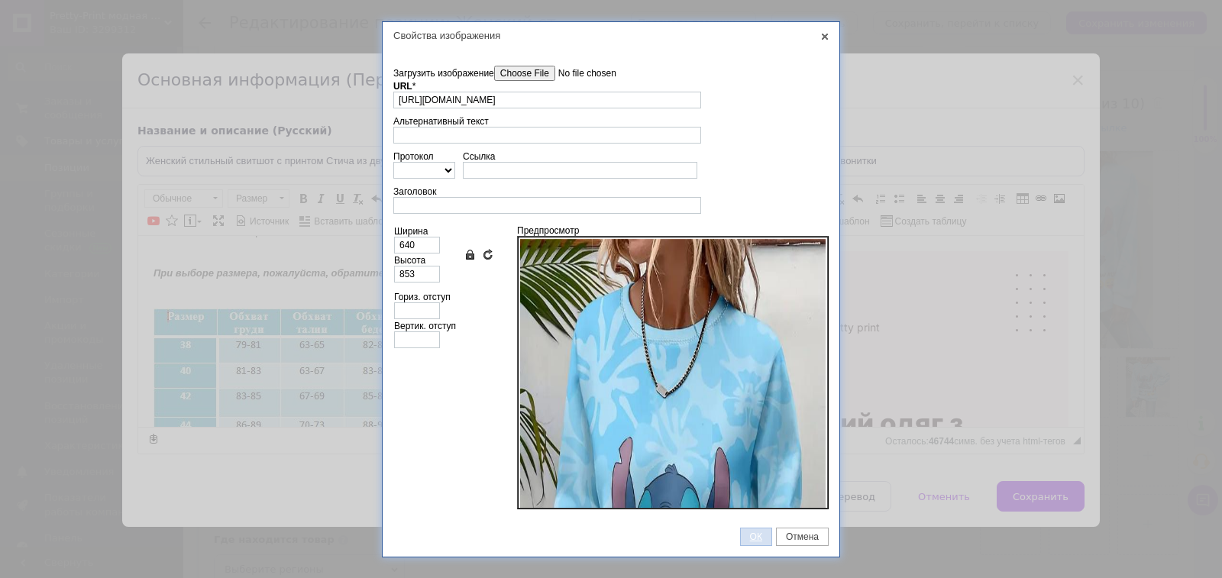
drag, startPoint x: 750, startPoint y: 539, endPoint x: 441, endPoint y: 23, distance: 601.7
click at [750, 539] on span "ОК" at bounding box center [756, 536] width 31 height 11
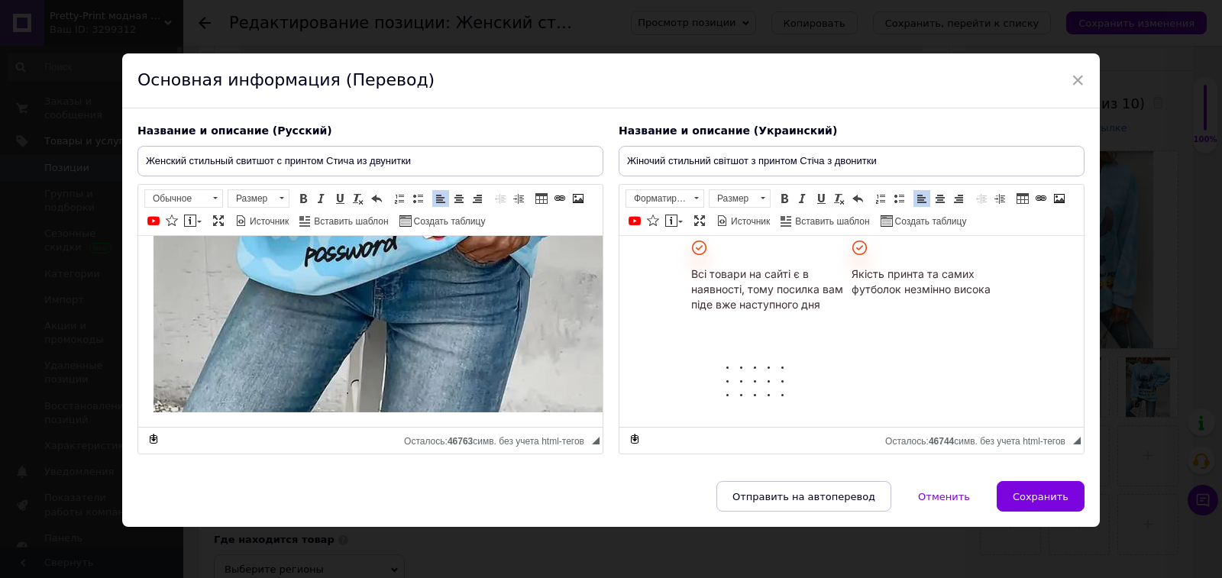
scroll to position [3828, 0]
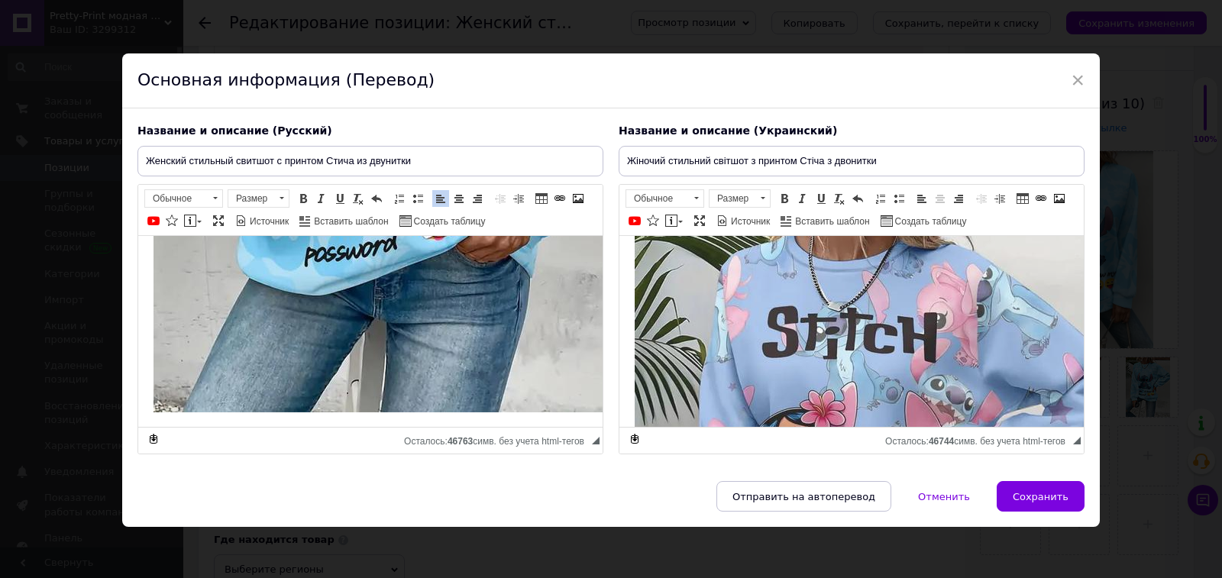
click at [984, 373] on img "Визуальный текстовый редактор, 3E999E12-1ACD-4833-A340-9F3433EB7FE8" at bounding box center [878, 511] width 489 height 651
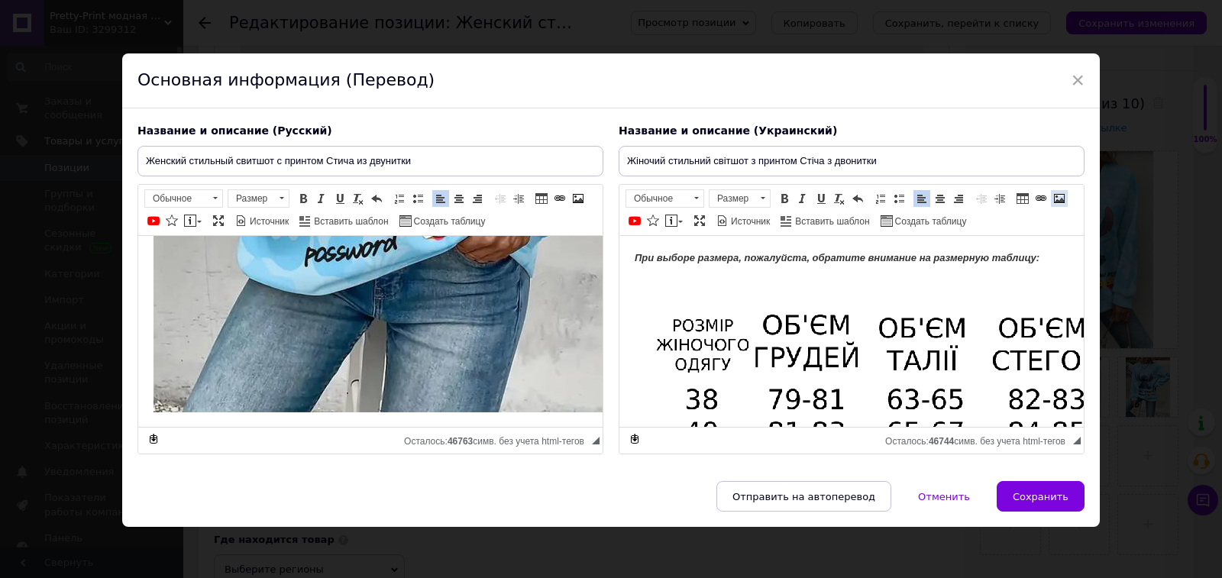
click at [1055, 190] on link "Изображение" at bounding box center [1059, 198] width 17 height 17
select select
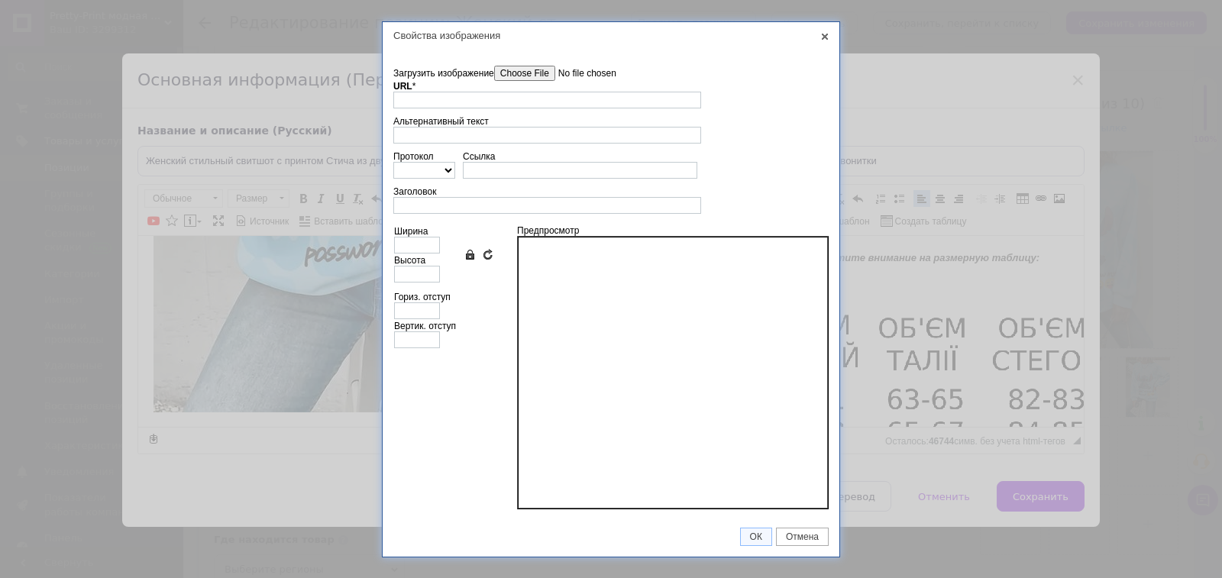
click at [508, 74] on input"] "Загрузить изображение" at bounding box center [580, 73] width 173 height 15
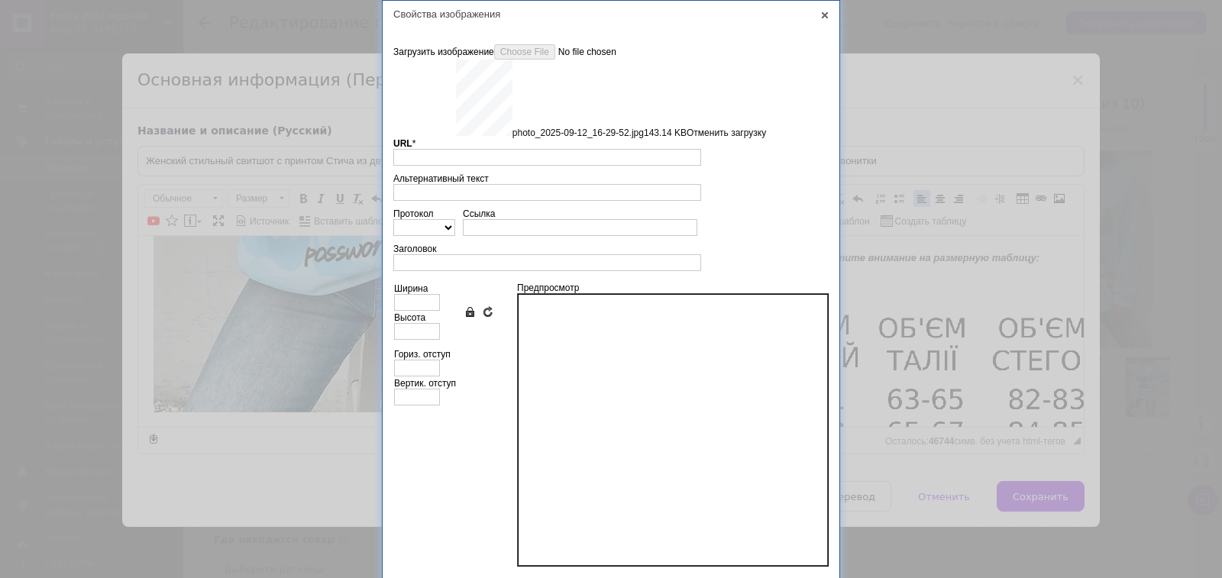
scroll to position [37, 0]
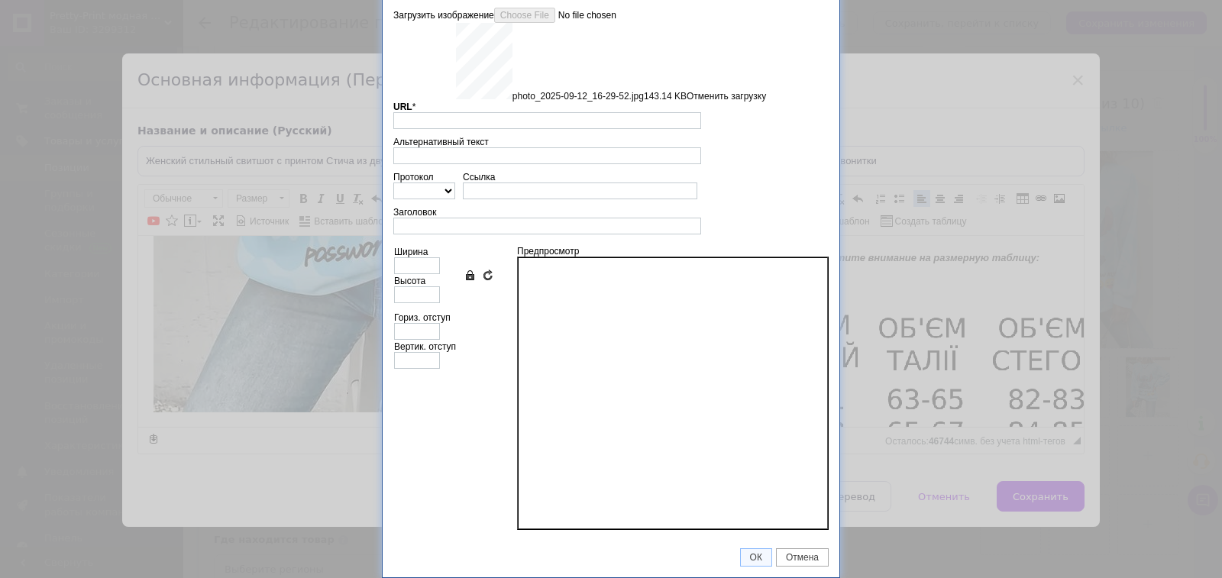
type input "https://images.prom.ua/6831473878_w640_h2048_photo_2025_09_12_16_29_52.jpg?fres…"
type input "640"
type input "853"
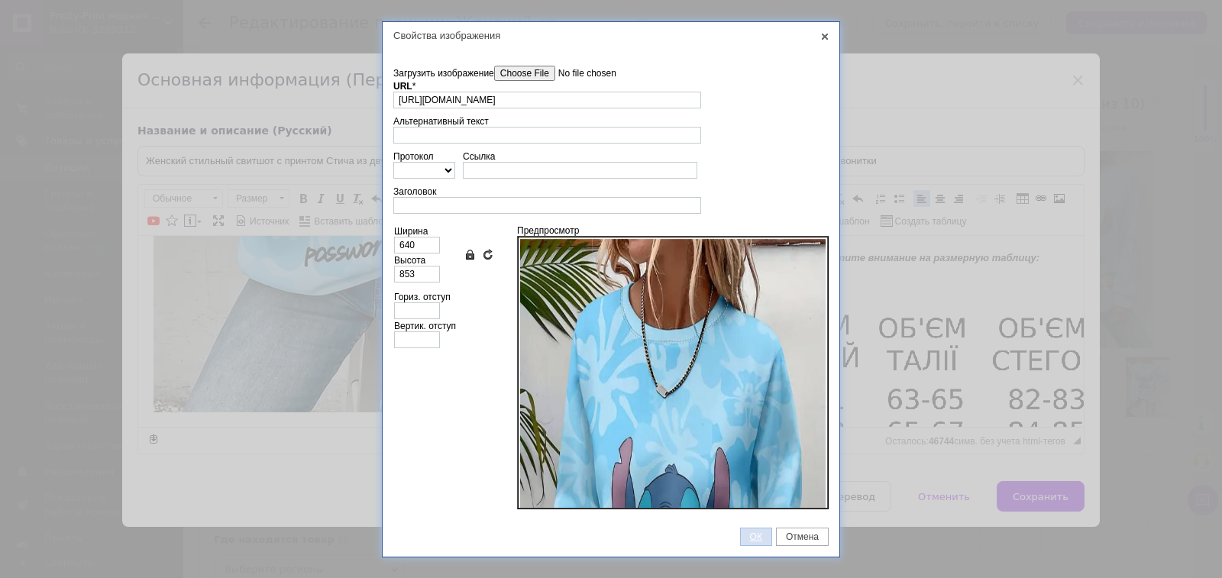
click at [745, 538] on span "ОК" at bounding box center [756, 536] width 31 height 11
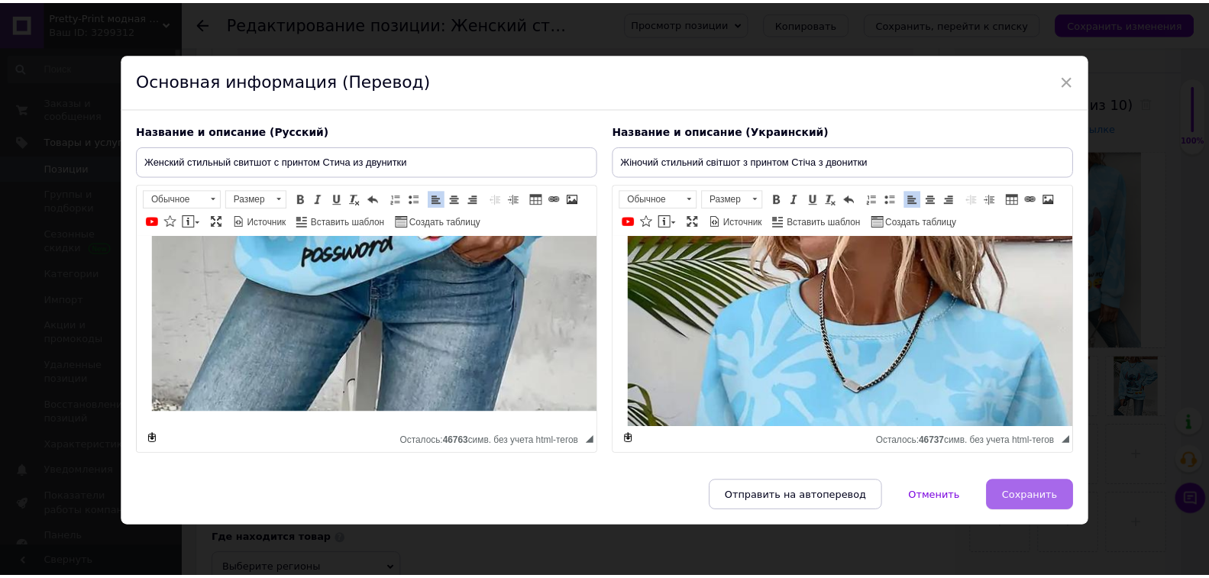
scroll to position [4268, 0]
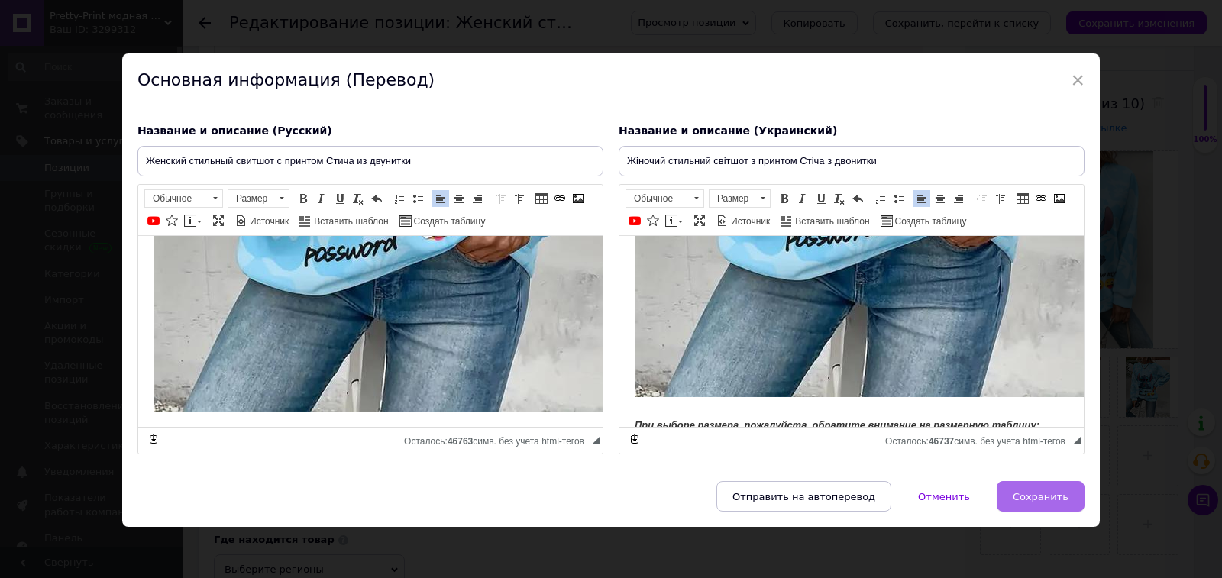
click at [1035, 501] on span "Сохранить" at bounding box center [1040, 496] width 56 height 11
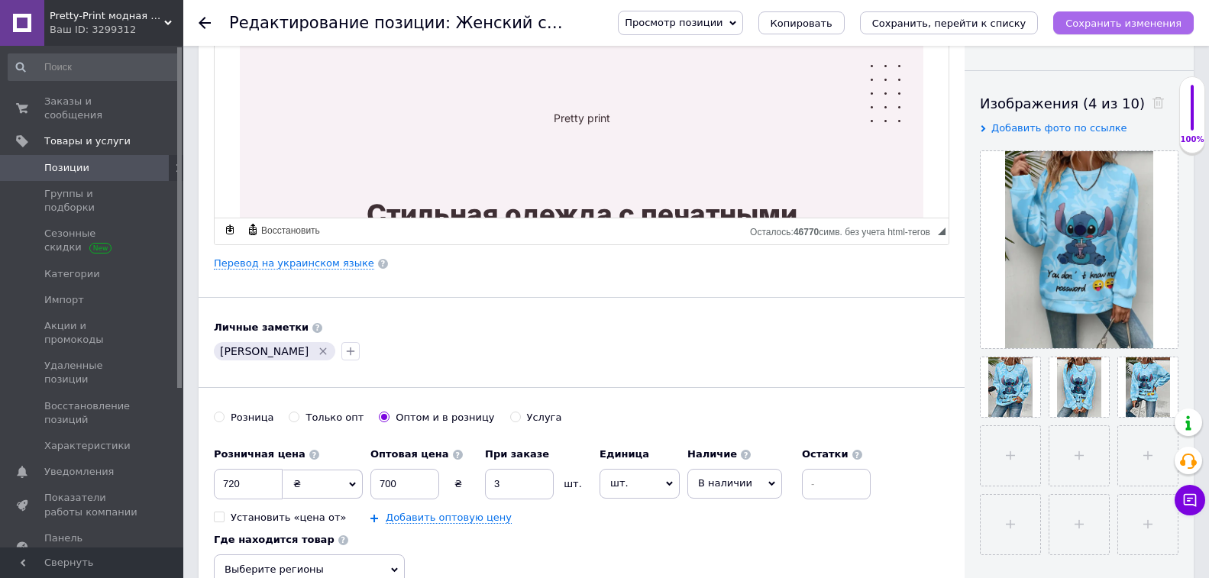
click at [1107, 27] on icon "Сохранить изменения" at bounding box center [1123, 23] width 116 height 11
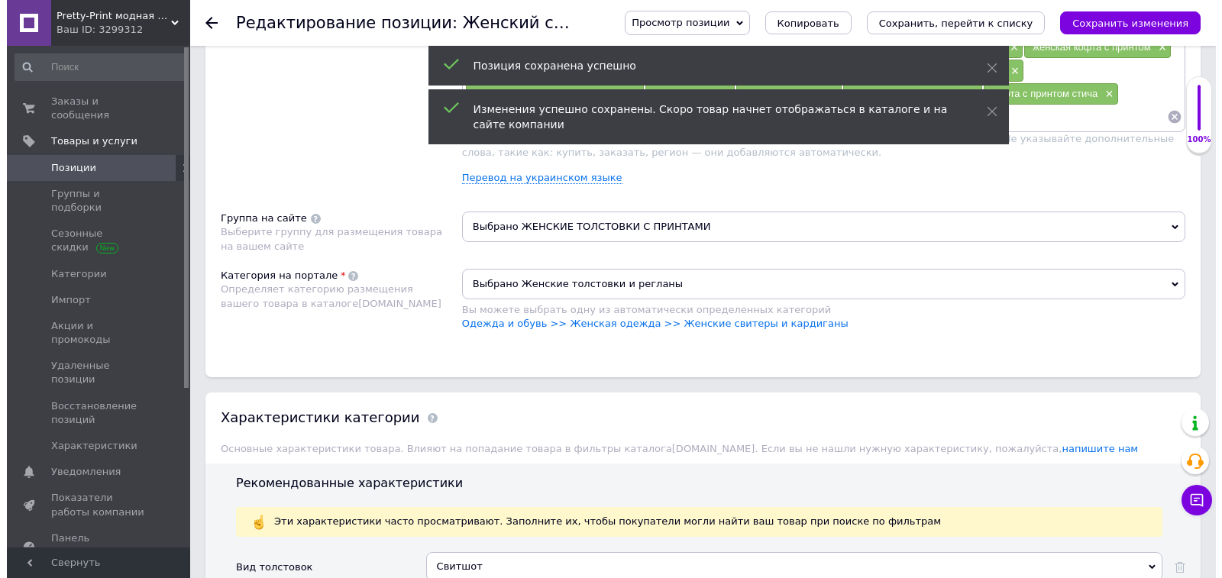
scroll to position [916, 0]
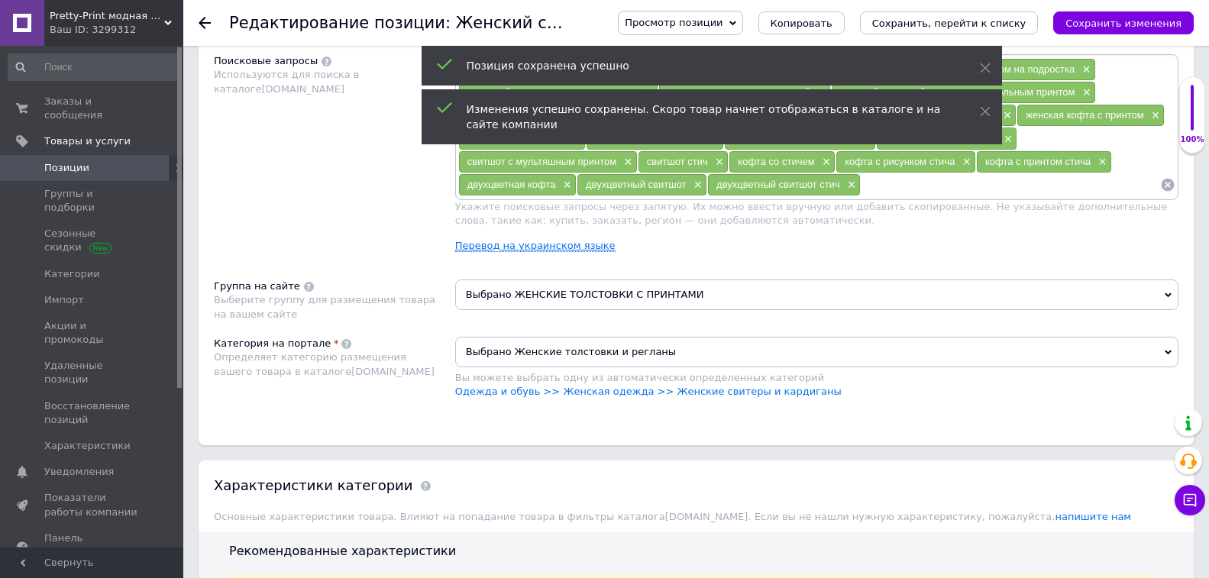
click at [540, 246] on link "Перевод на украинском языке" at bounding box center [535, 246] width 160 height 12
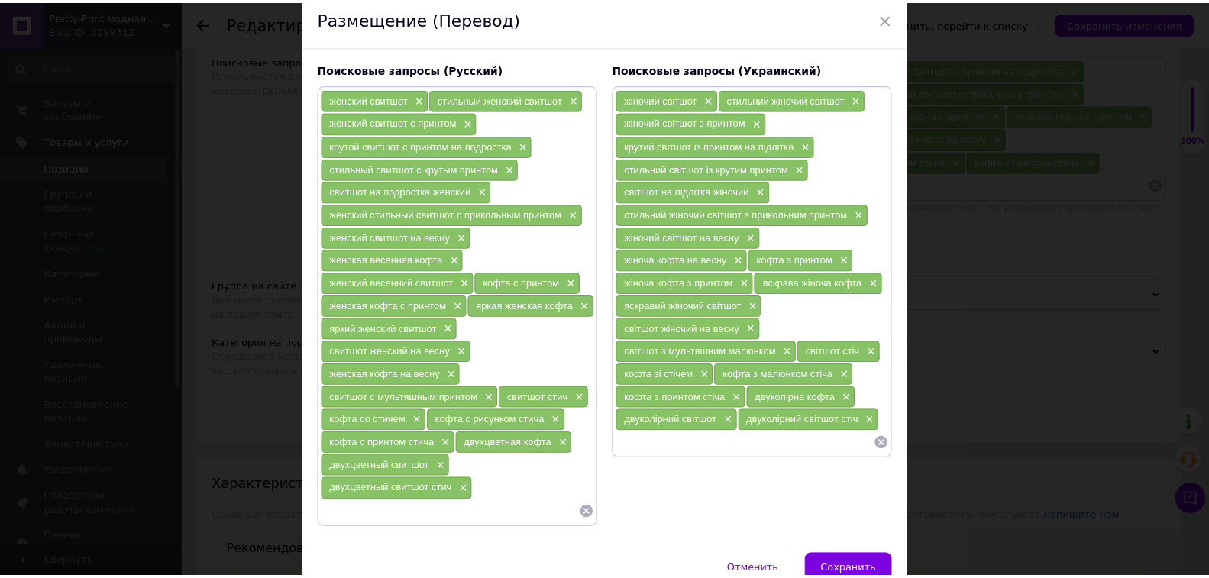
scroll to position [137, 0]
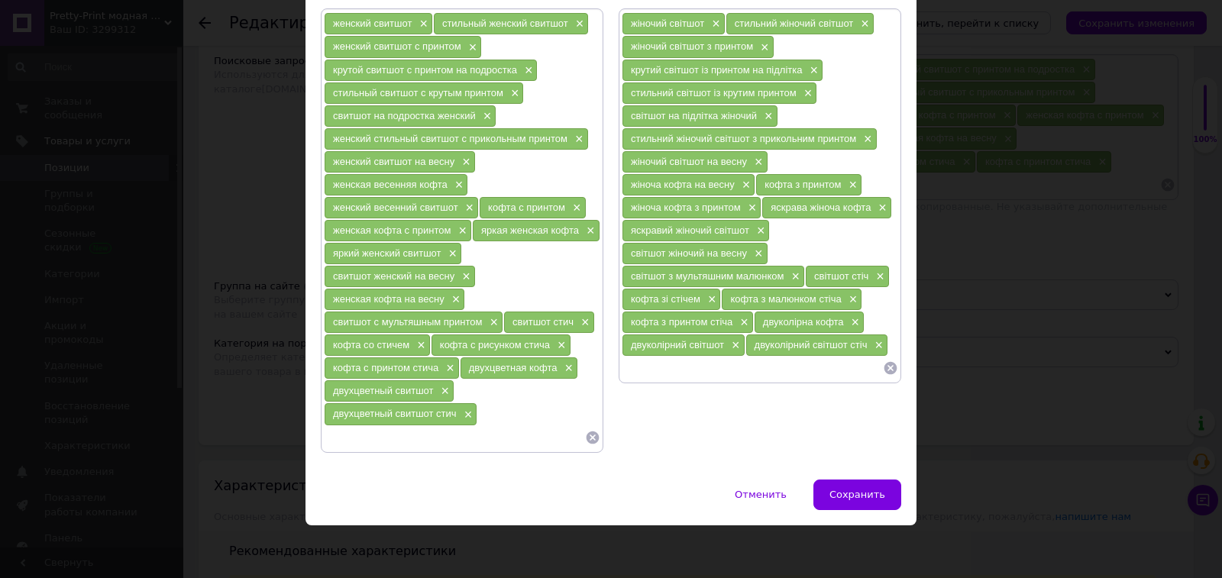
click at [444, 437] on input at bounding box center [454, 437] width 261 height 23
type input "голубой свитшот со стичем"
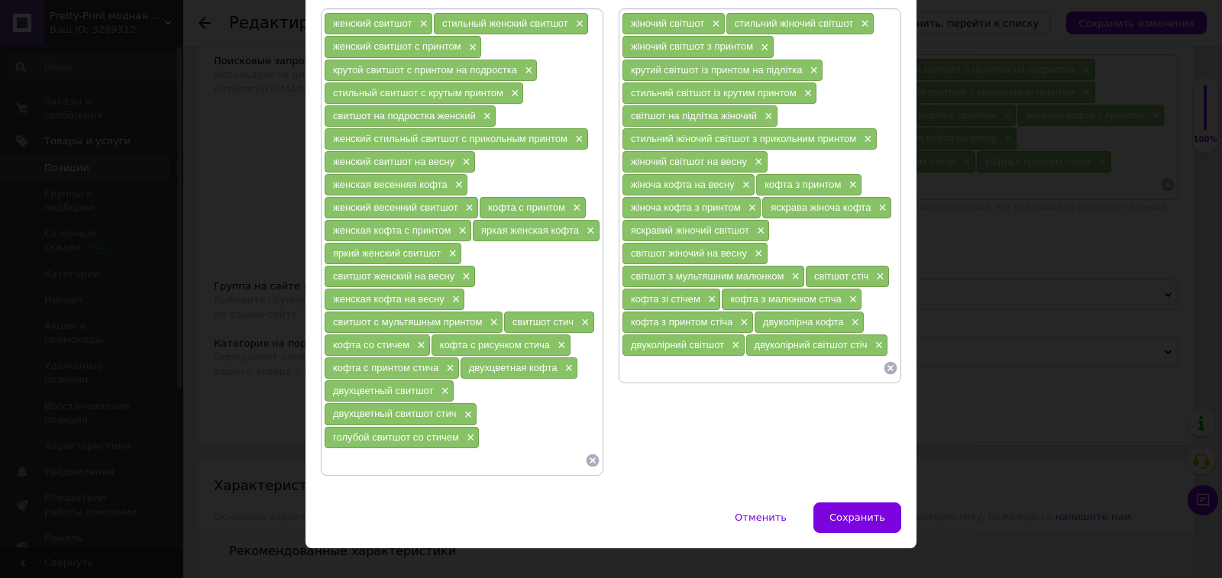
click at [706, 370] on input at bounding box center [751, 368] width 261 height 23
type input "блакитний світшот зі стічем"
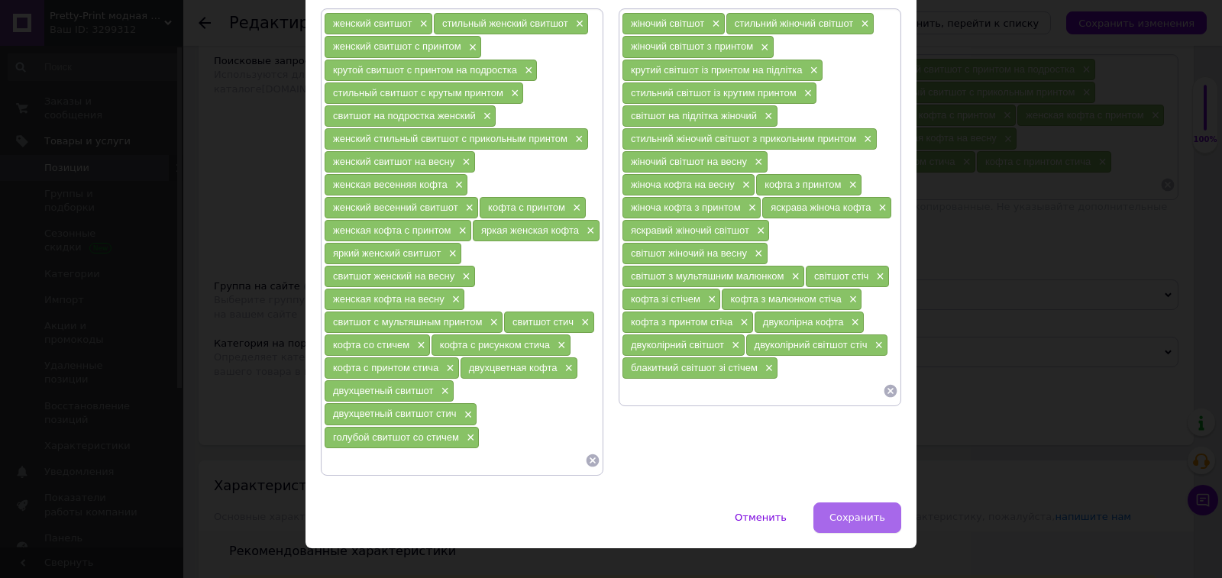
click at [856, 517] on span "Сохранить" at bounding box center [857, 517] width 56 height 11
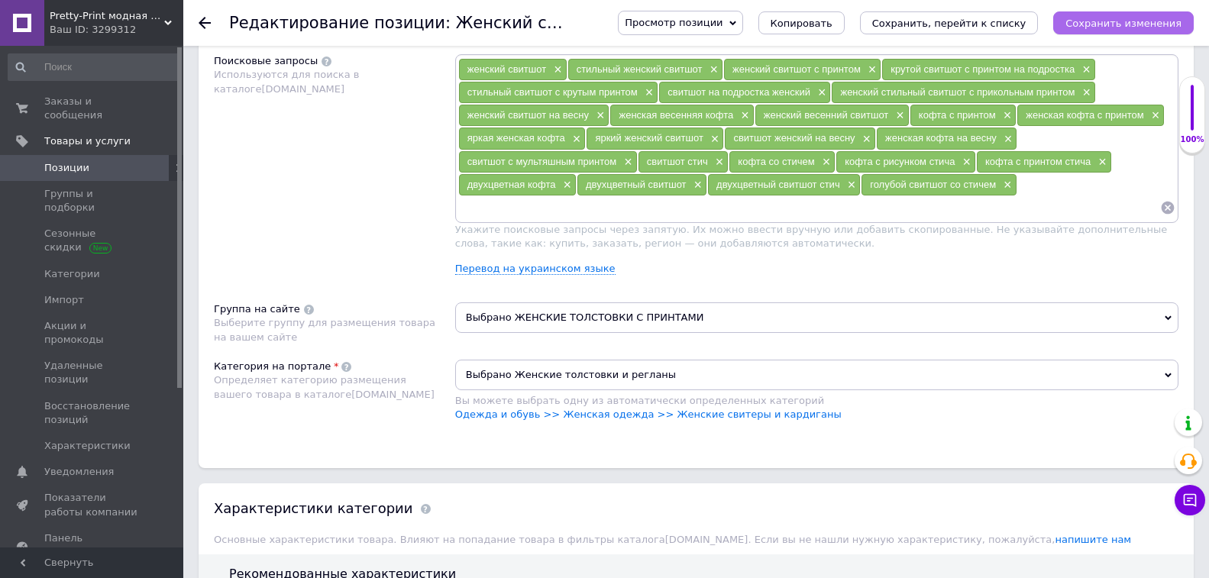
click at [1102, 28] on icon "Сохранить изменения" at bounding box center [1123, 23] width 116 height 11
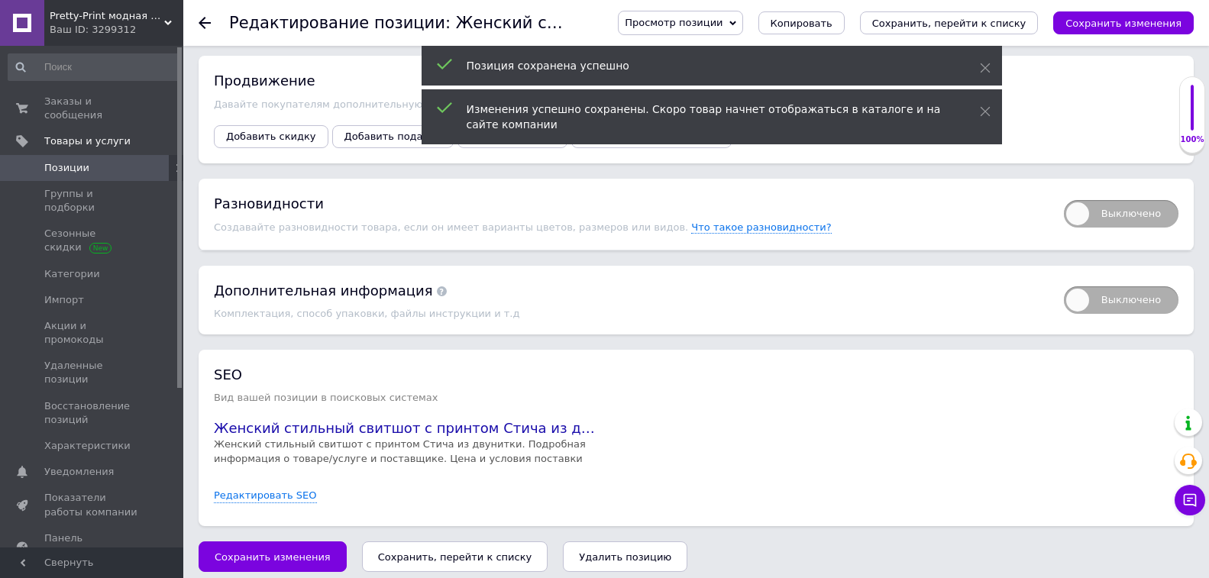
scroll to position [2089, 0]
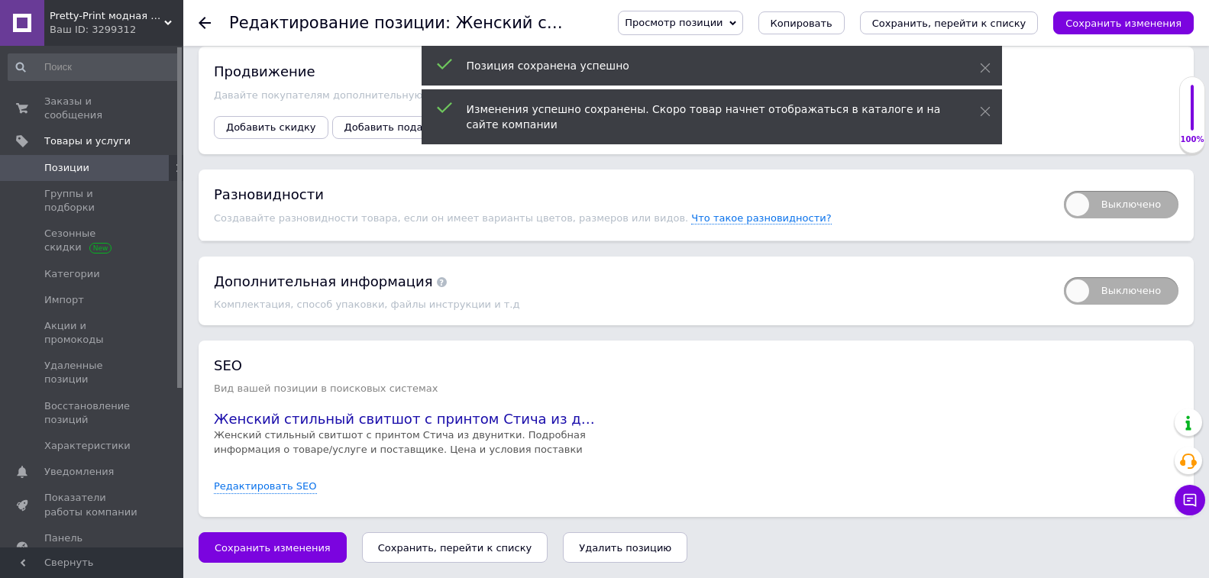
click at [1087, 192] on span "Выключено" at bounding box center [1121, 204] width 115 height 27
click at [1064, 191] on input "Выключено" at bounding box center [1059, 186] width 10 height 10
checkbox input "true"
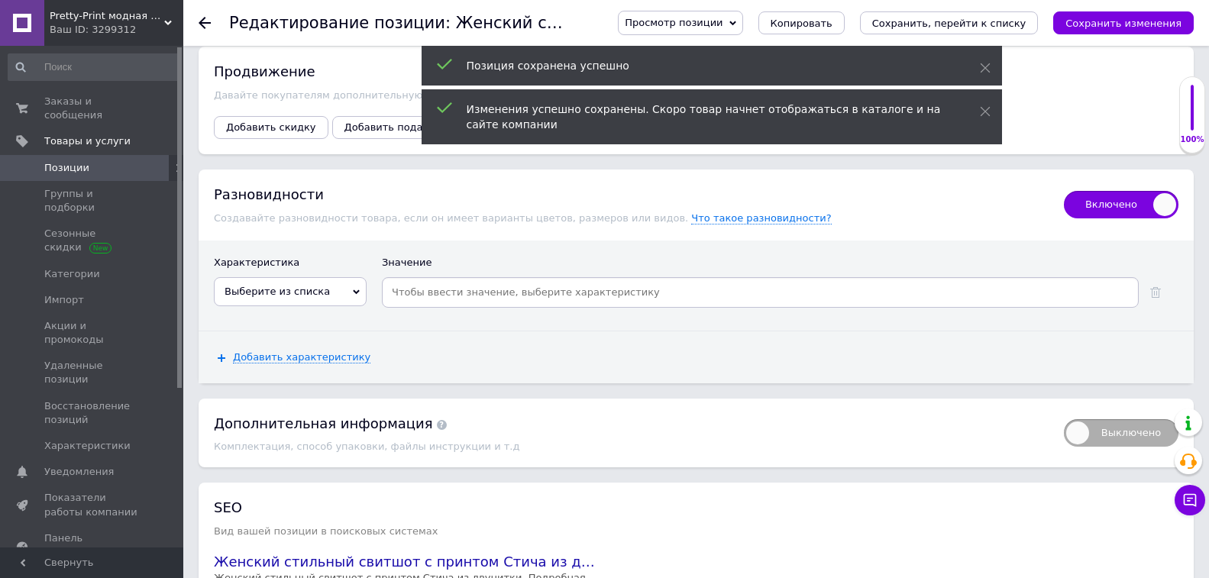
click at [316, 293] on span "Выберите из списка" at bounding box center [290, 291] width 153 height 29
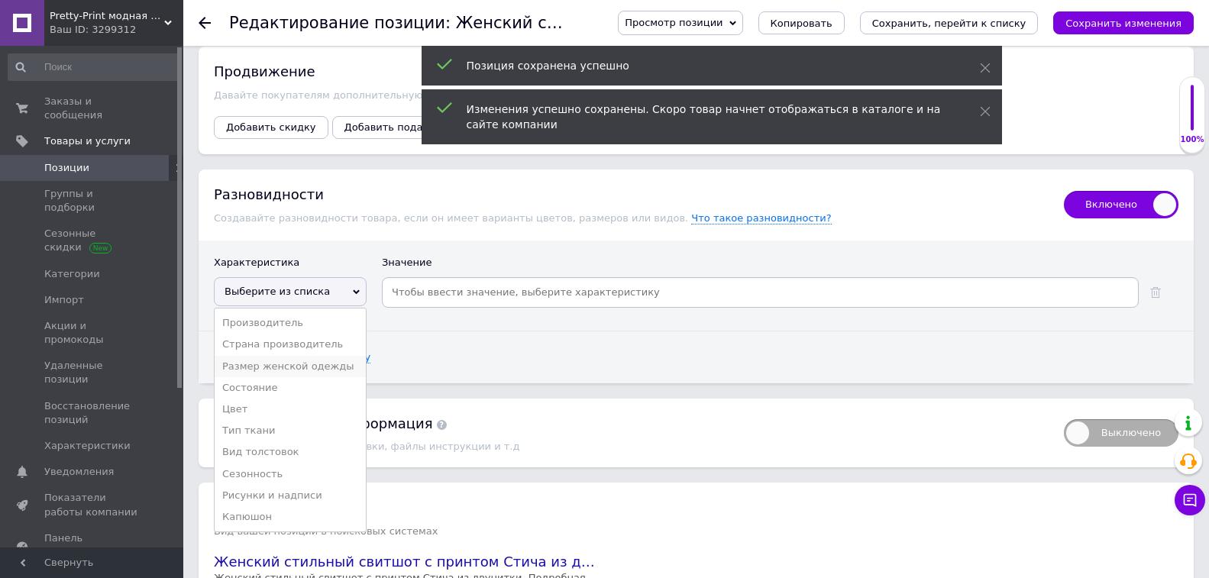
click at [349, 368] on li "Размер женской одежды" at bounding box center [290, 366] width 151 height 21
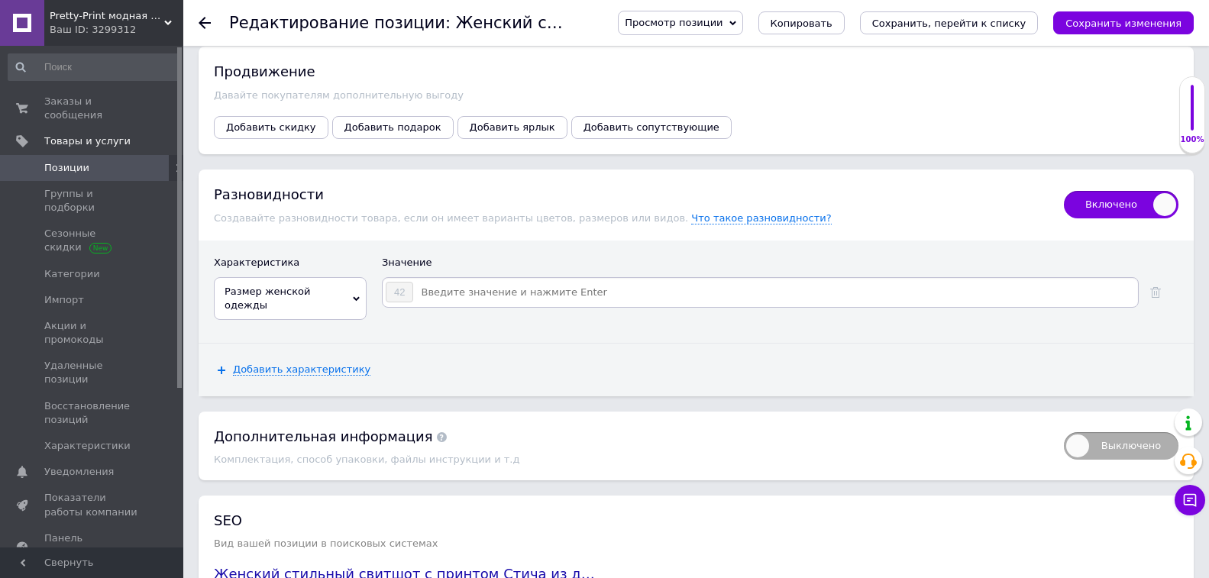
click at [483, 289] on input at bounding box center [775, 292] width 722 height 23
type input "38"
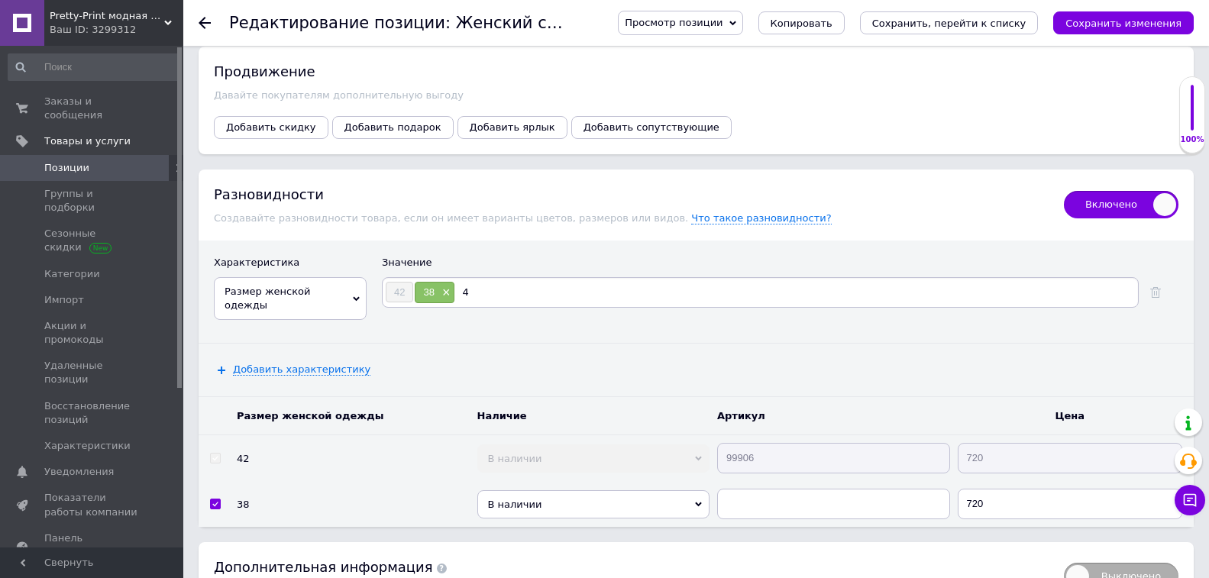
type input "40"
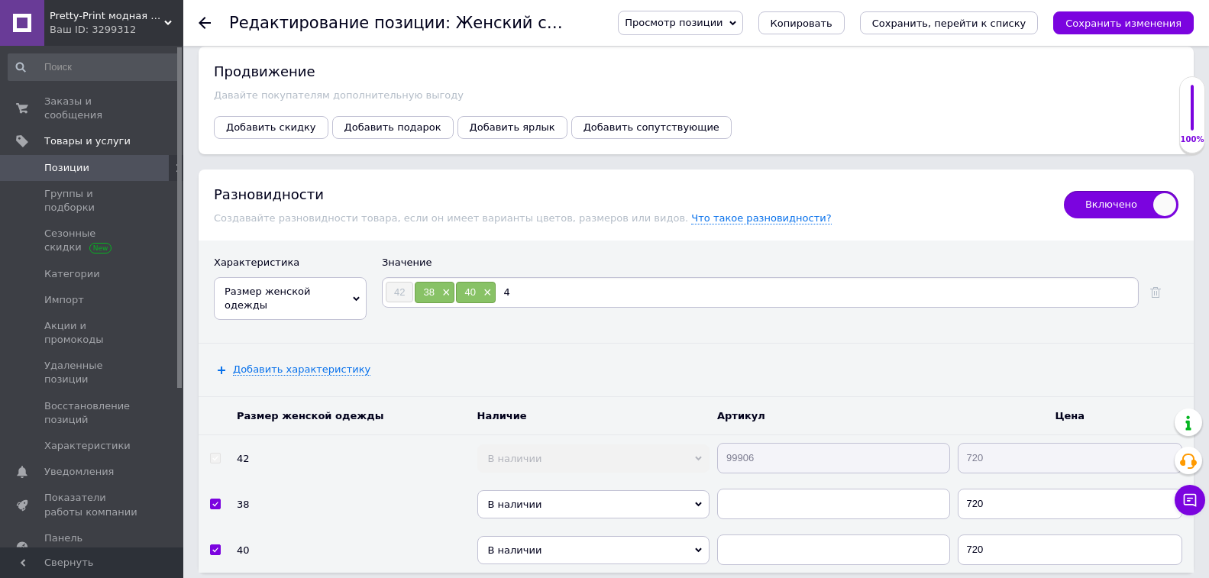
type input "44"
type input "46"
type input "48"
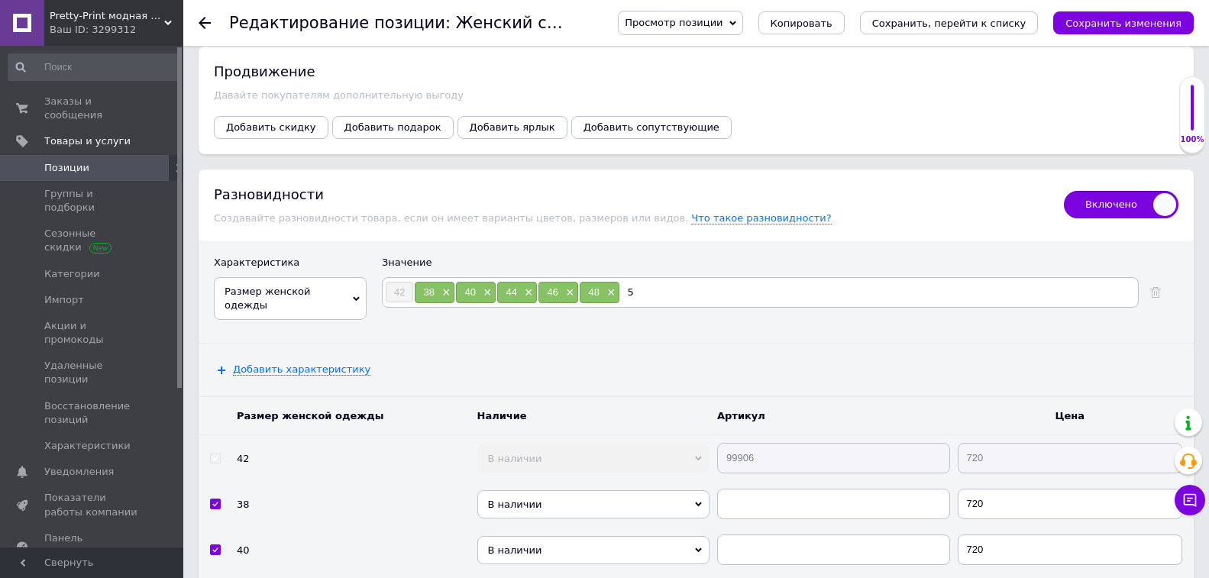
type input "50"
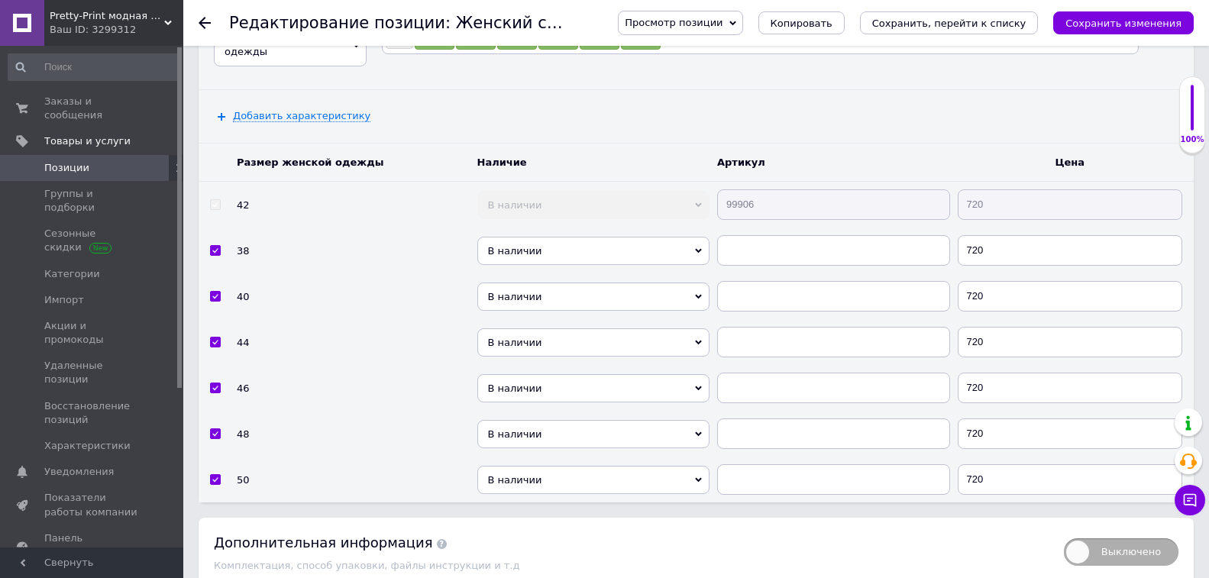
scroll to position [2394, 0]
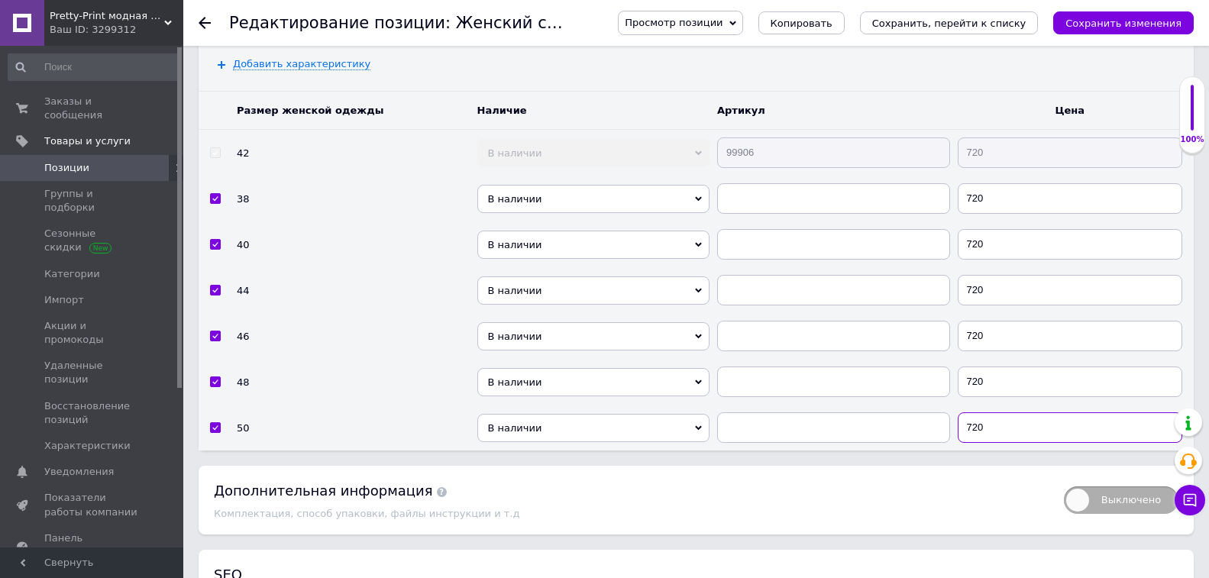
click at [1036, 427] on input "720" at bounding box center [1069, 427] width 225 height 31
type input "820"
click at [992, 375] on input "720" at bounding box center [1069, 381] width 225 height 31
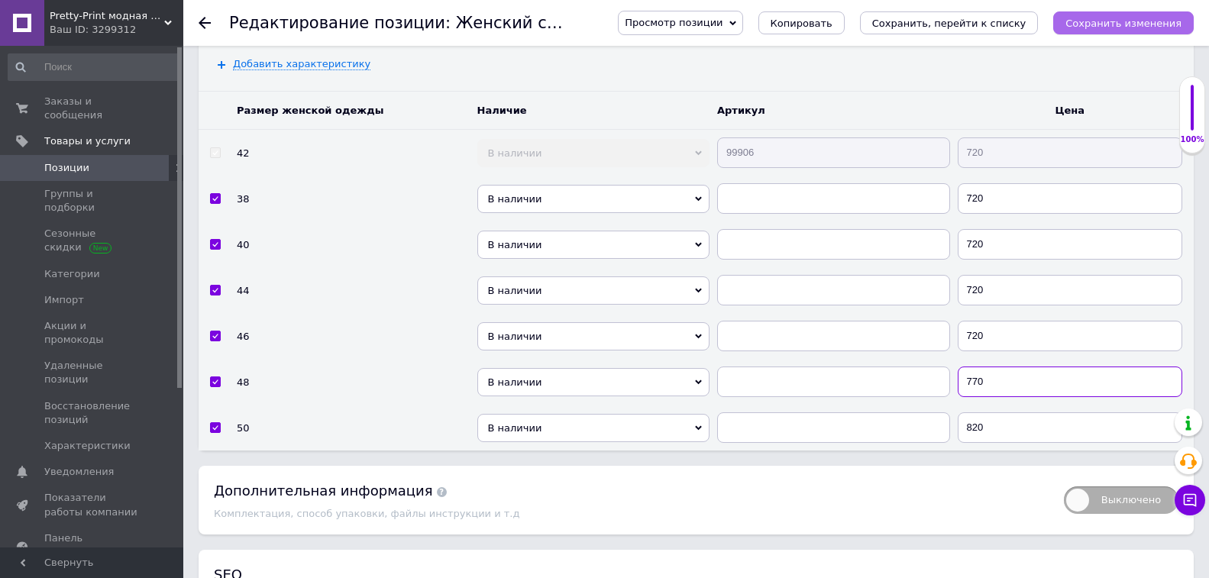
type input "770"
click at [1109, 18] on icon "Сохранить изменения" at bounding box center [1123, 23] width 116 height 11
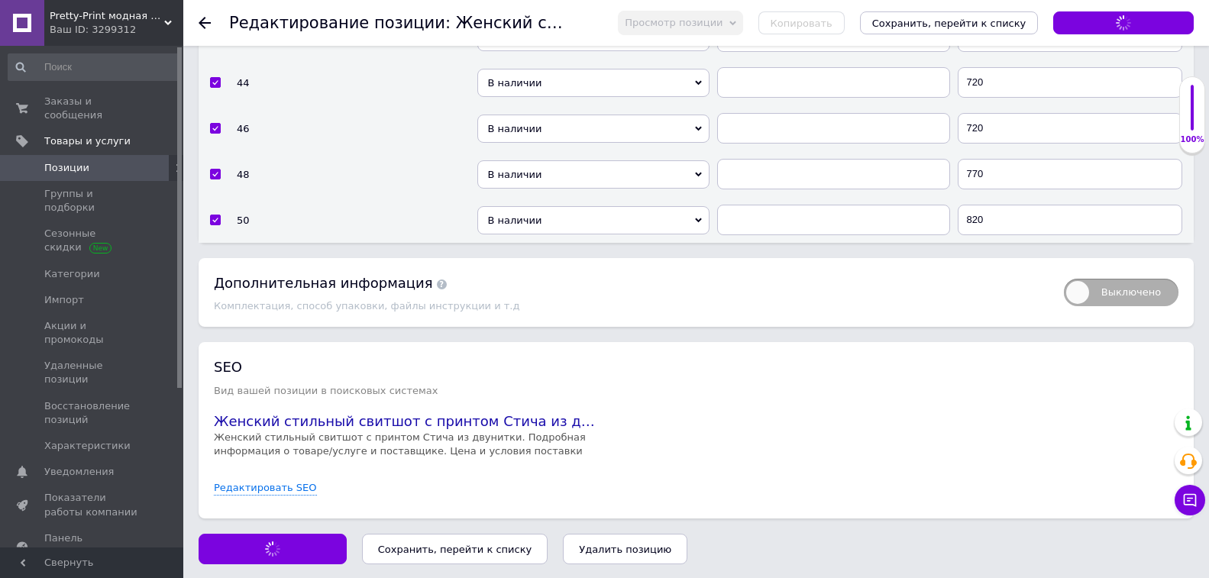
scroll to position [2603, 0]
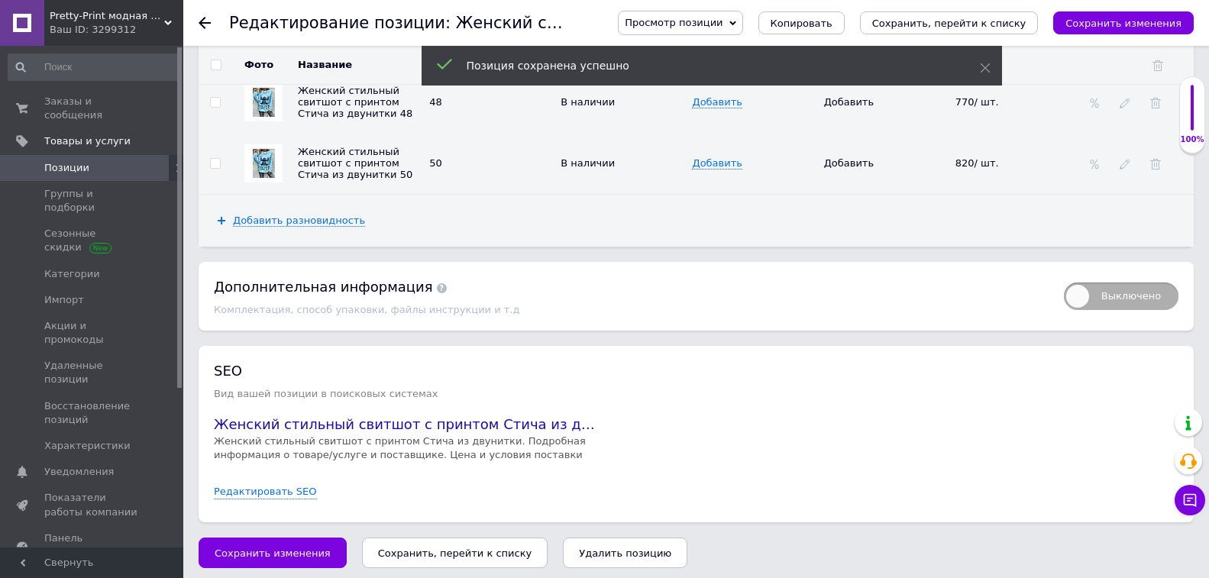
click at [131, 161] on span "Позиции" at bounding box center [92, 168] width 97 height 14
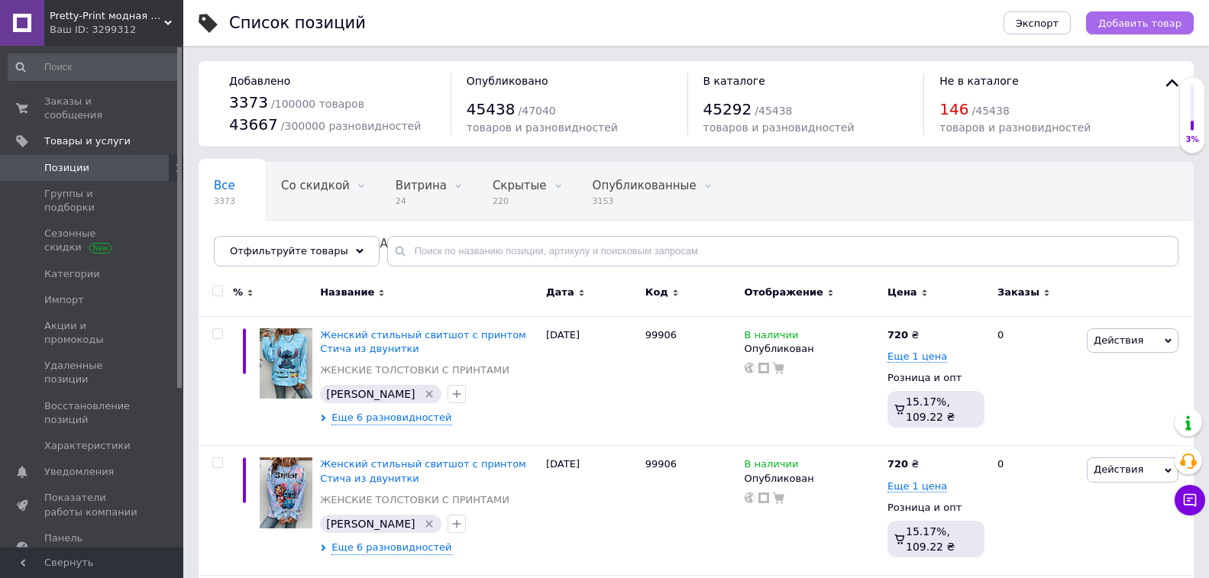
click at [1112, 26] on span "Добавить товар" at bounding box center [1139, 23] width 83 height 11
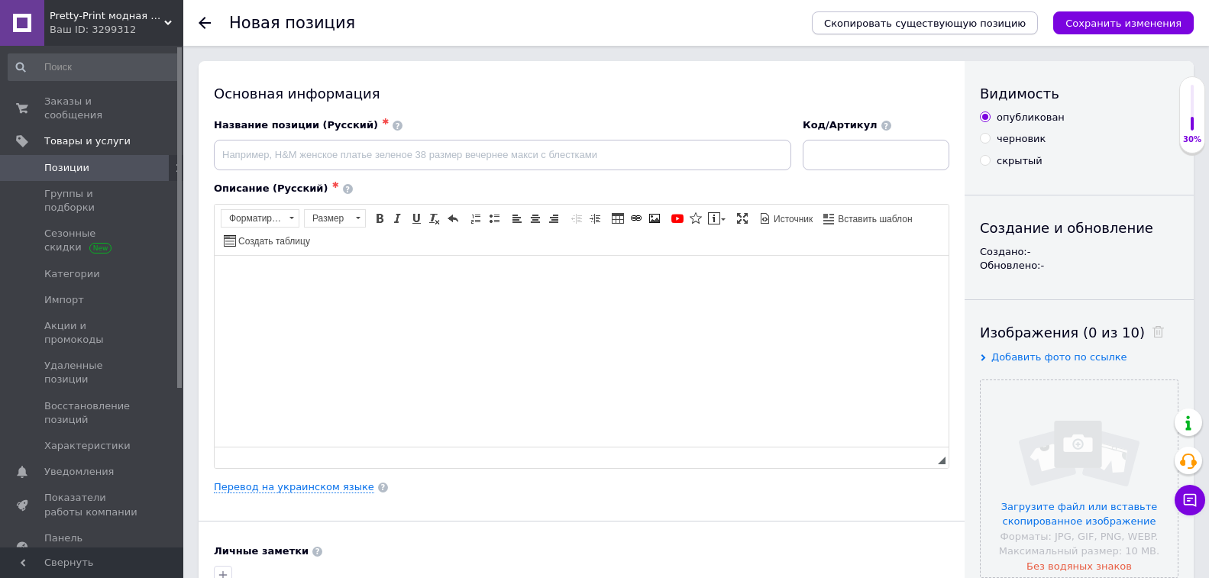
click at [986, 22] on span "Скопировать существующую позицию" at bounding box center [925, 23] width 202 height 11
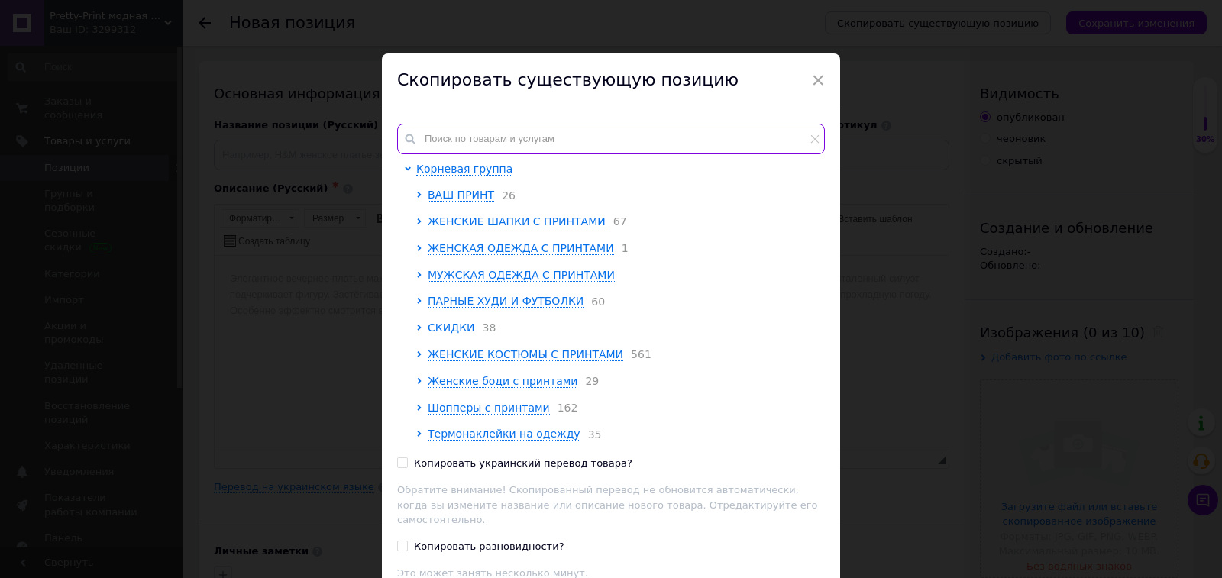
click at [511, 138] on input "text" at bounding box center [611, 139] width 428 height 31
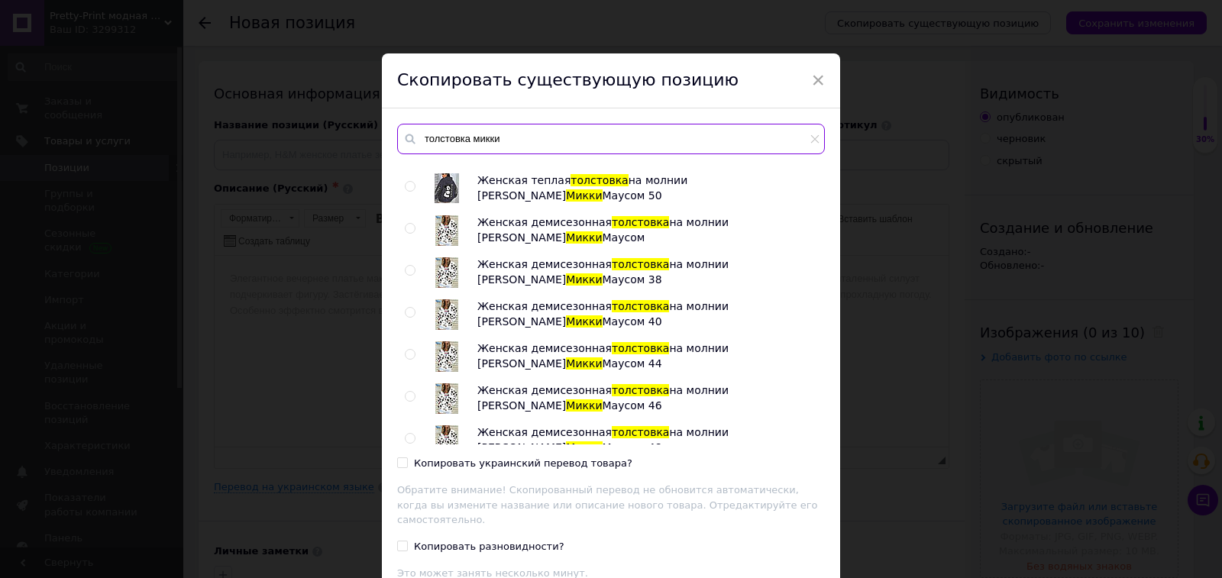
scroll to position [218, 0]
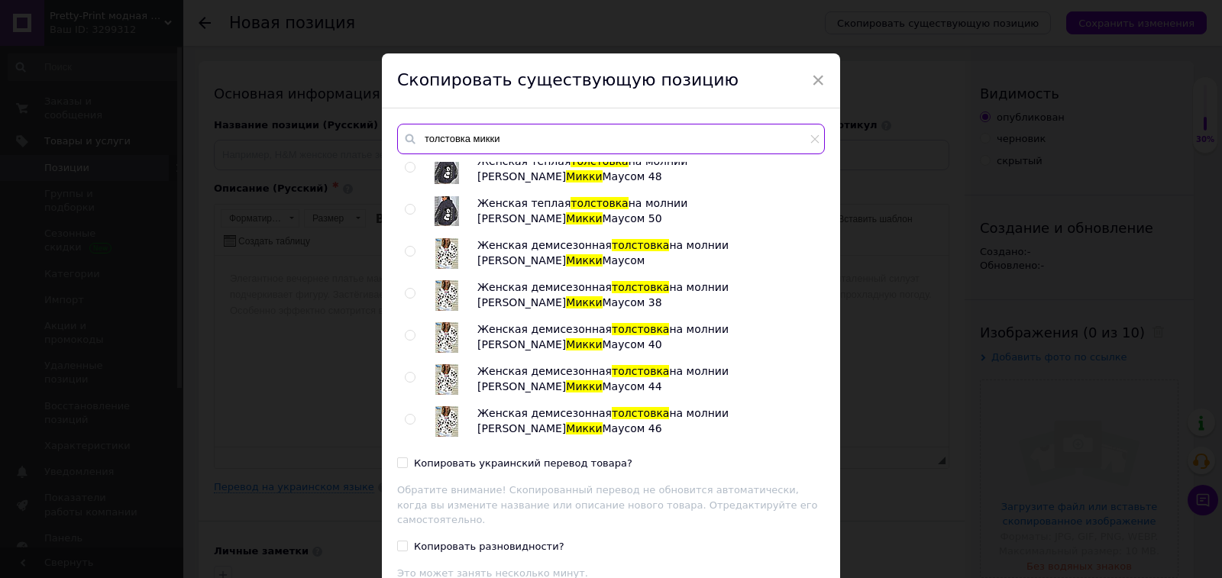
type input "толстовка микки"
click at [406, 247] on input "radio" at bounding box center [410, 252] width 10 height 10
radio input "true"
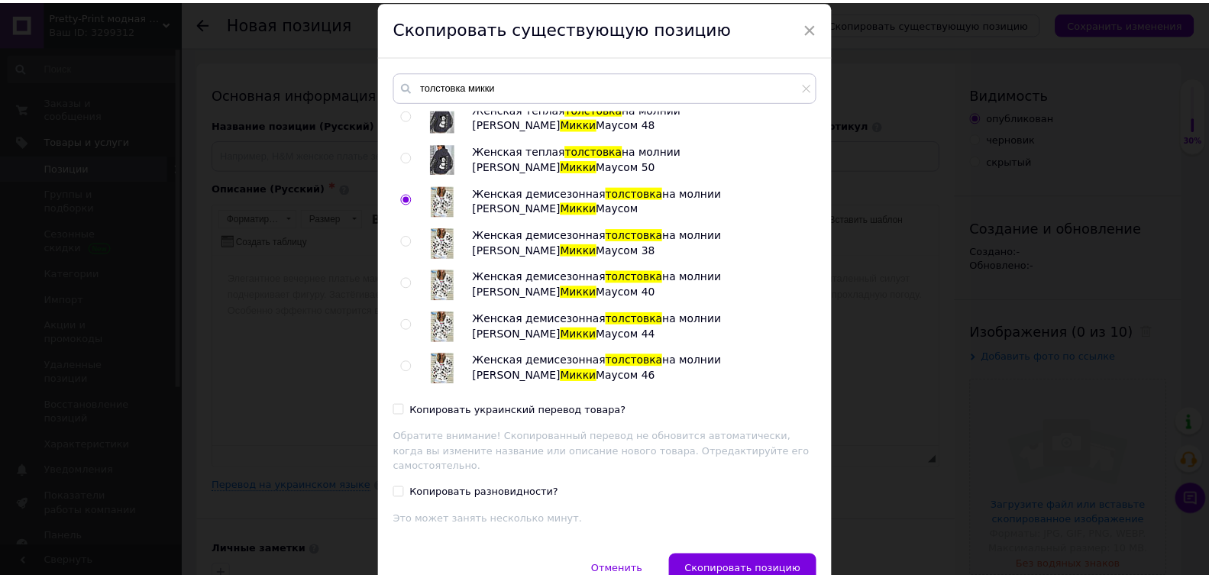
scroll to position [112, 0]
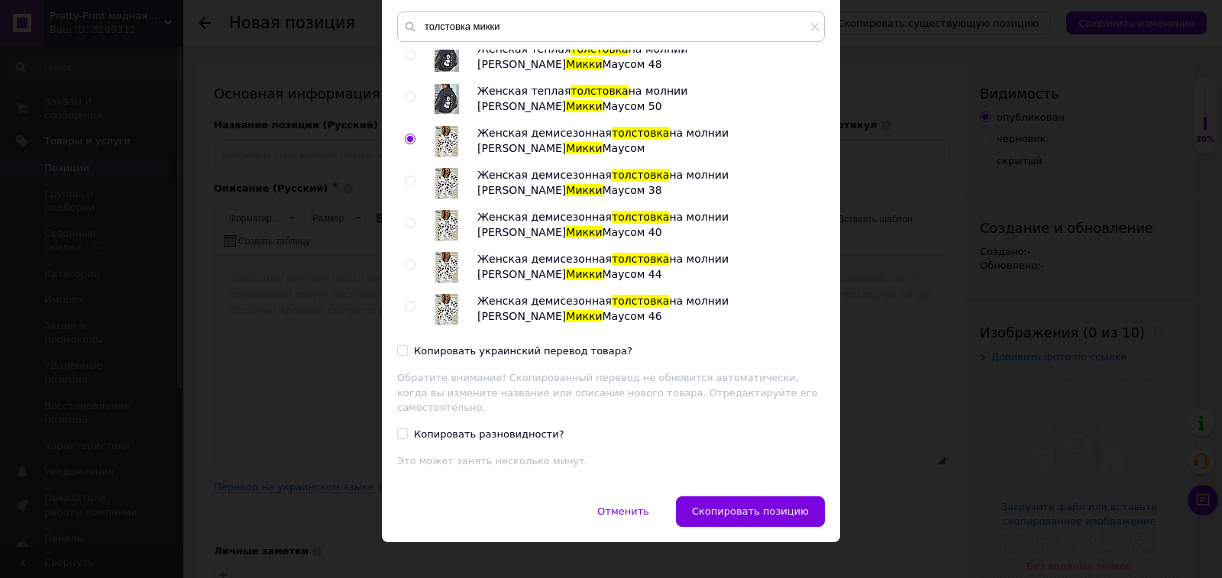
click at [557, 337] on div "толстовка микки Женская теплая толстовка на молнии с Микки Маусом Женская тепла…" at bounding box center [611, 246] width 458 height 500
click at [560, 351] on div "Копировать украинский перевод товара?" at bounding box center [523, 351] width 218 height 14
click at [407, 351] on input "Копировать украинский перевод товара?" at bounding box center [402, 350] width 10 height 10
checkbox input "true"
click at [733, 505] on span "Скопировать позицию" at bounding box center [750, 510] width 117 height 11
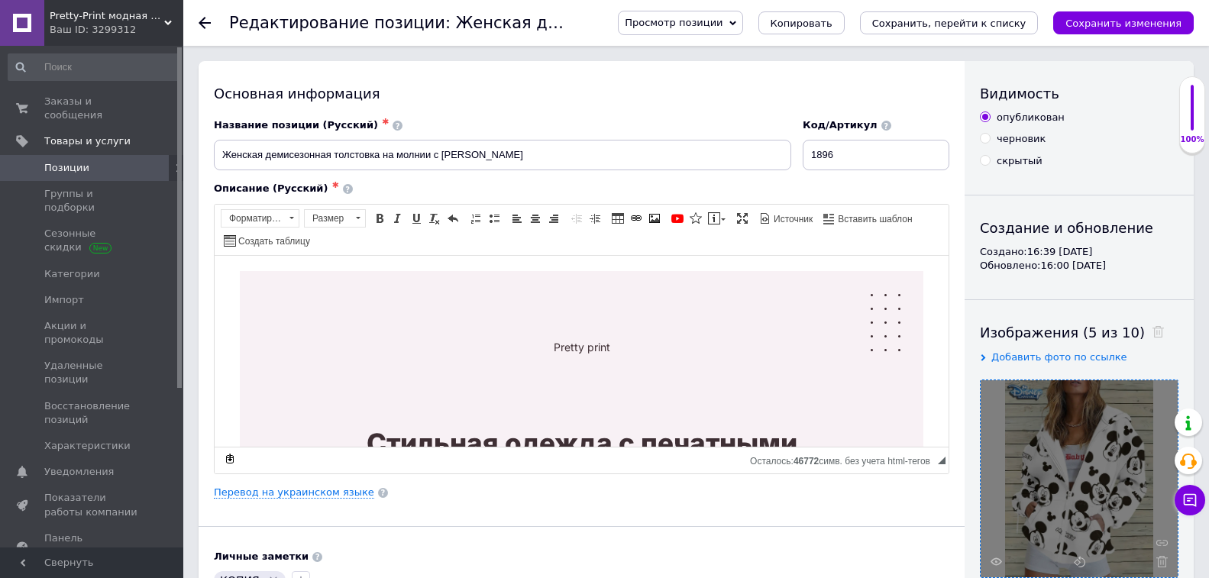
scroll to position [229, 0]
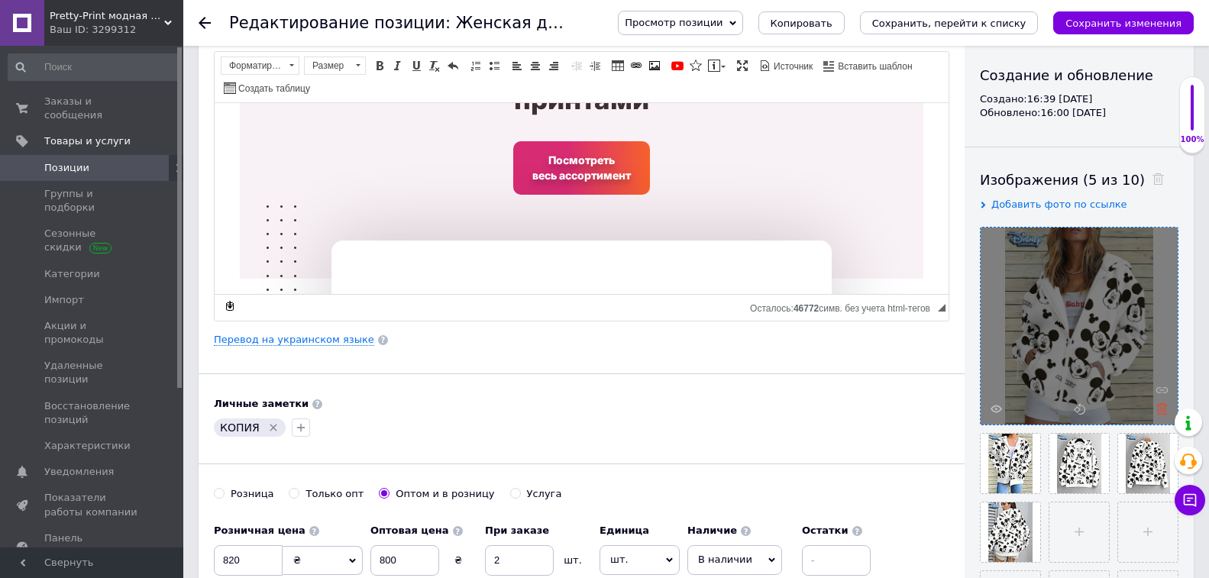
click at [1158, 405] on use at bounding box center [1161, 408] width 11 height 11
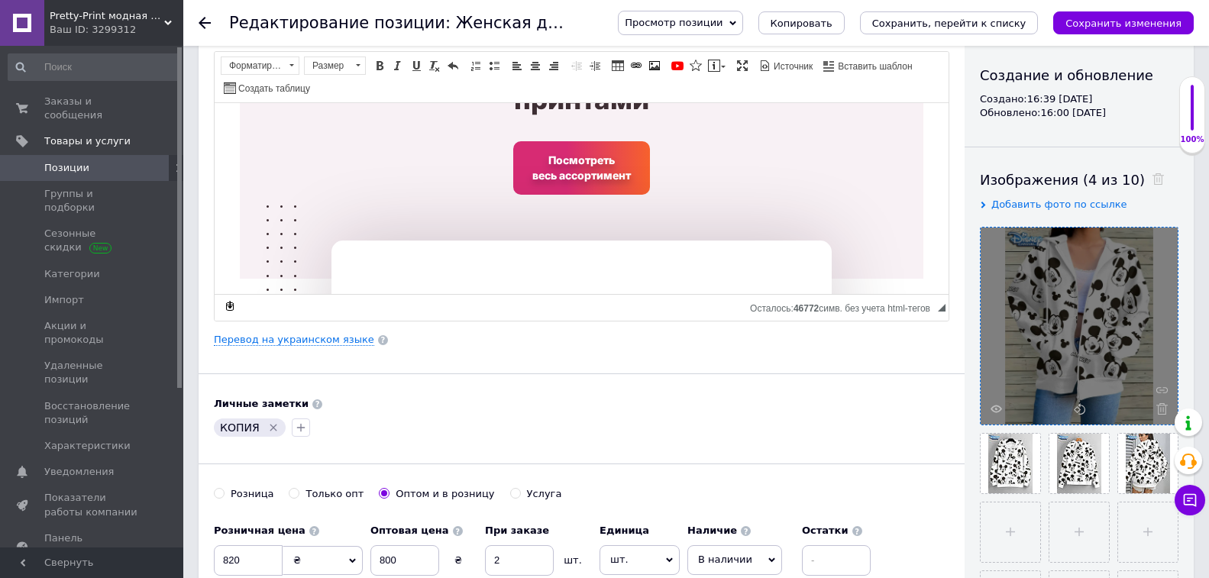
click at [1158, 405] on use at bounding box center [1161, 408] width 11 height 11
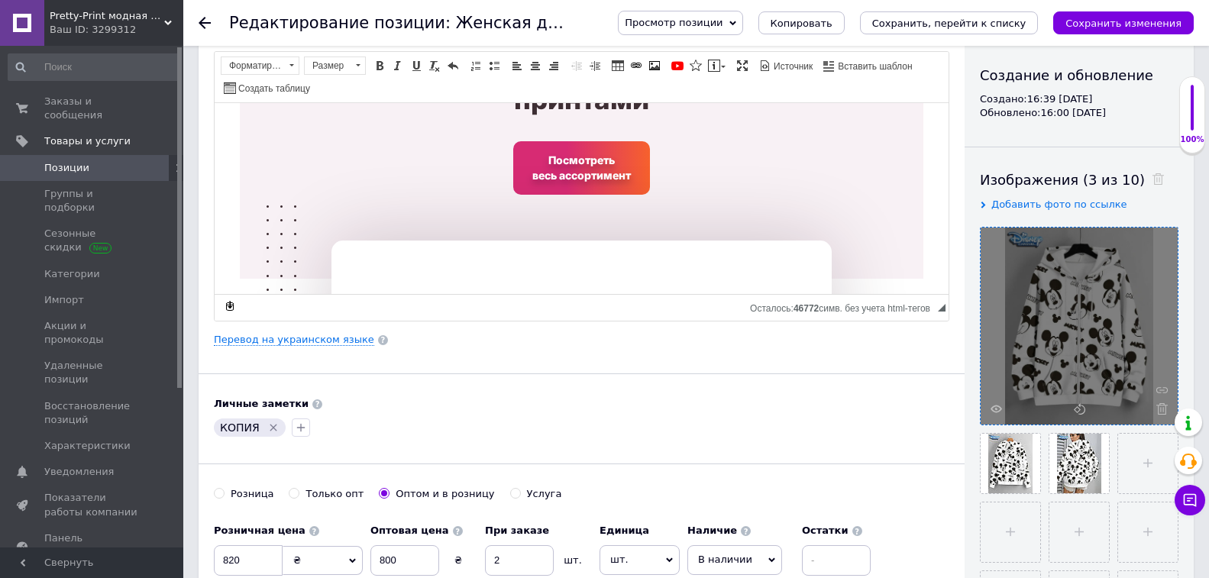
click at [1158, 405] on use at bounding box center [1161, 408] width 11 height 11
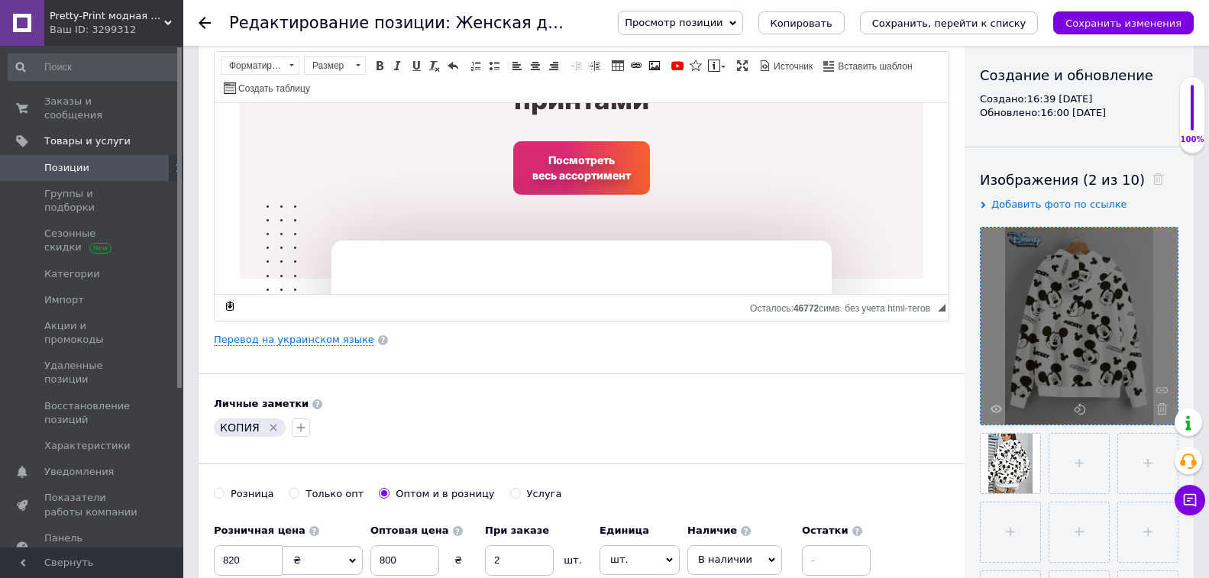
click at [1158, 405] on use at bounding box center [1161, 408] width 11 height 11
click at [1158, 405] on div at bounding box center [1078, 326] width 197 height 197
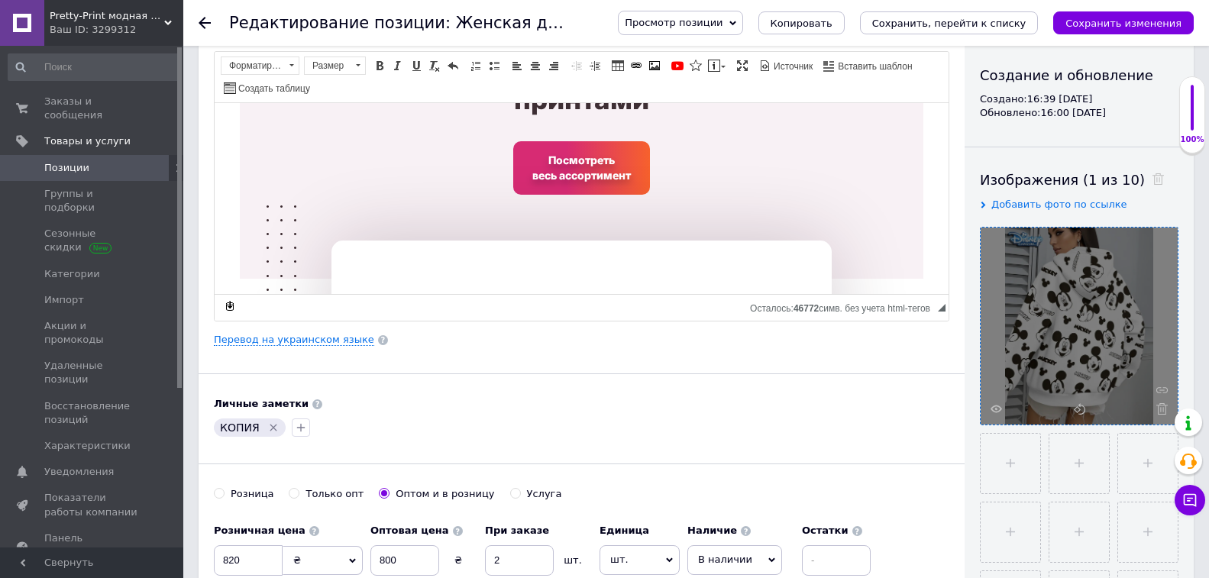
click at [1158, 405] on use at bounding box center [1161, 408] width 11 height 11
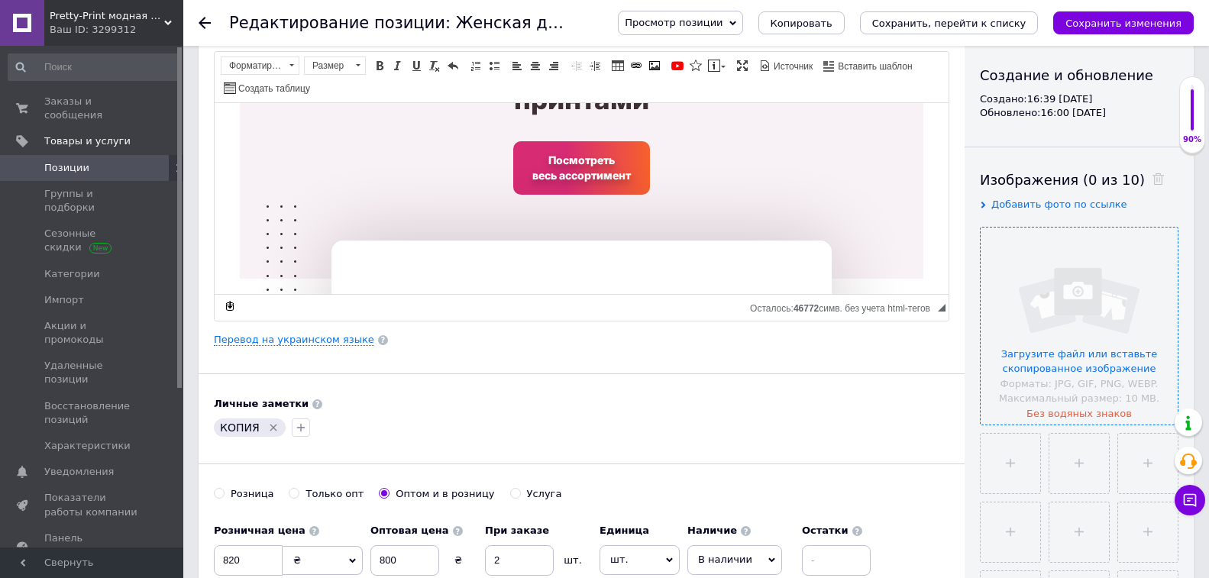
click at [1051, 337] on input "file" at bounding box center [1078, 326] width 197 height 197
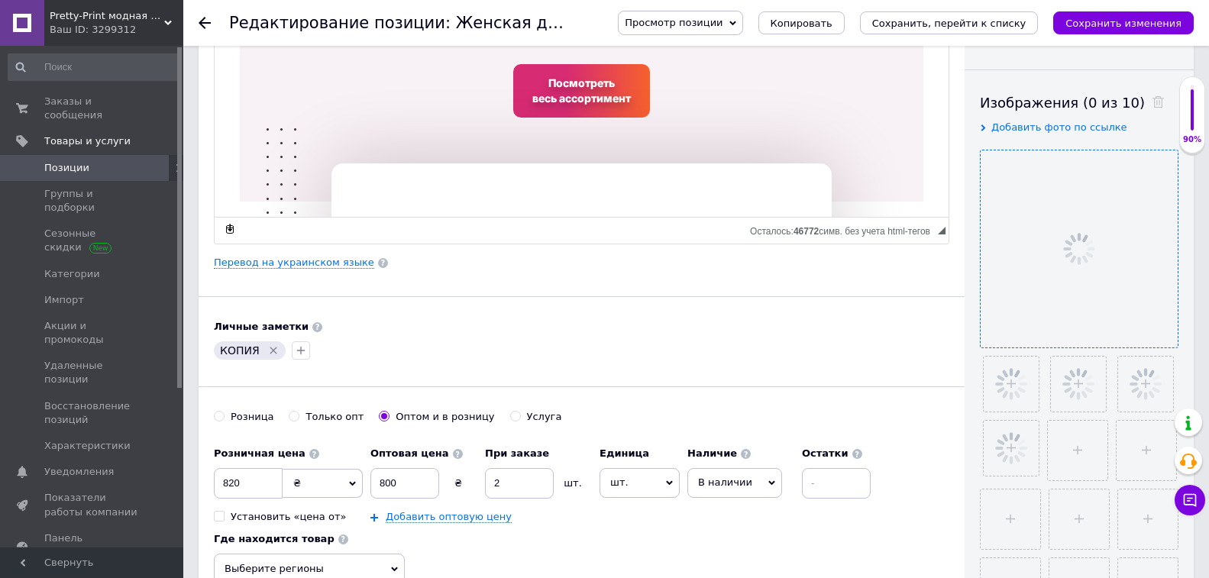
scroll to position [305, 0]
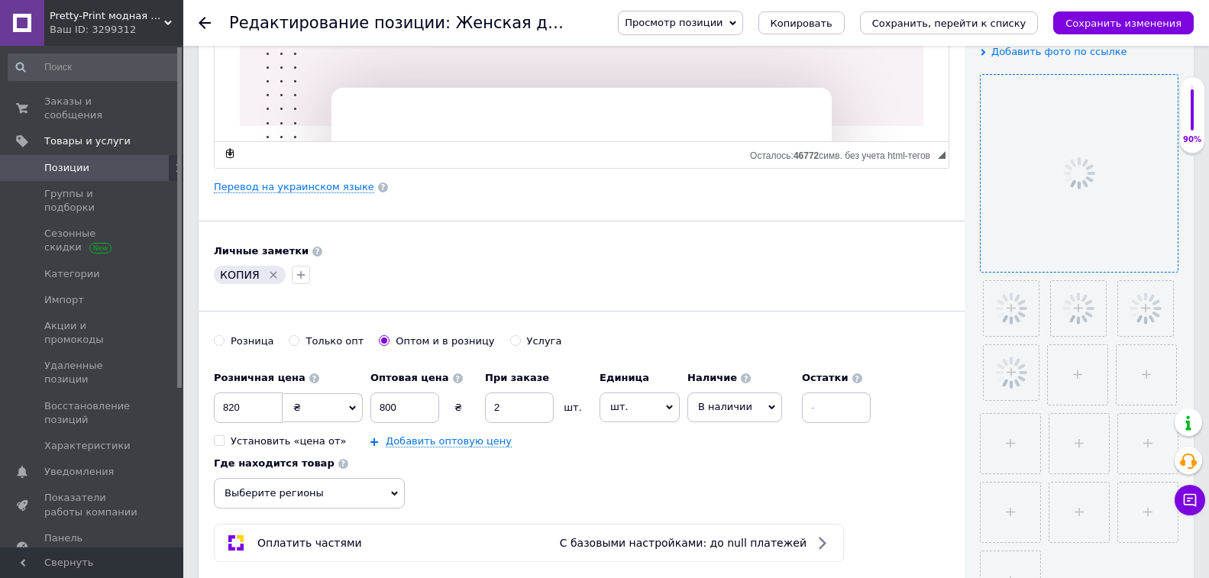
click at [267, 270] on icon "Удалить метку" at bounding box center [273, 275] width 12 height 12
click at [221, 277] on icon "button" at bounding box center [223, 275] width 12 height 12
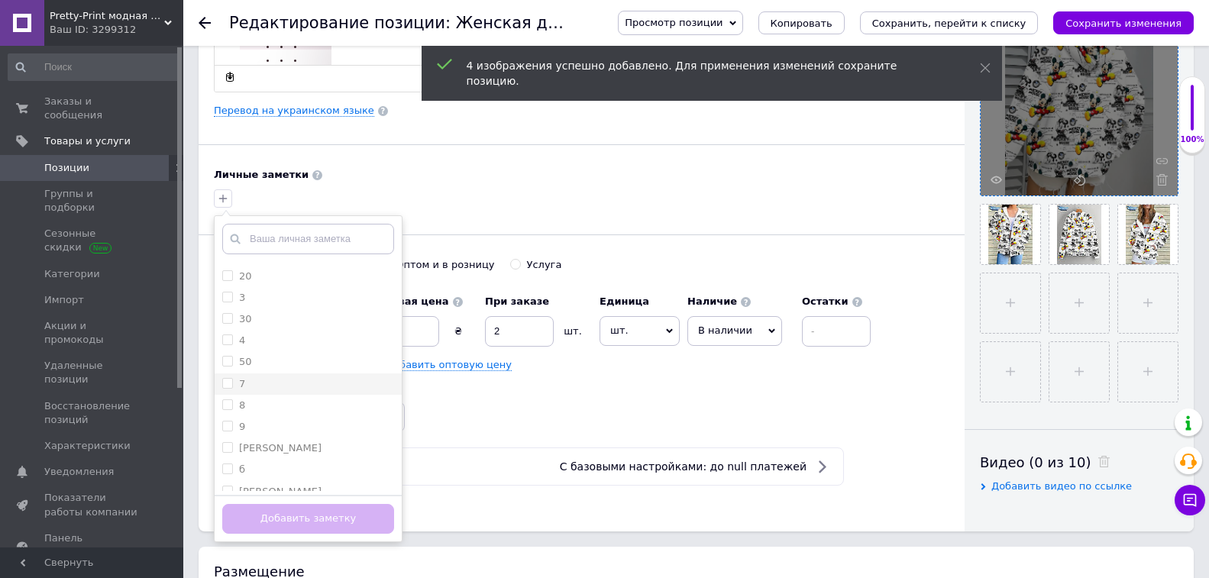
scroll to position [229, 0]
click at [301, 386] on div "неля" at bounding box center [308, 388] width 172 height 14
checkbox input "true"
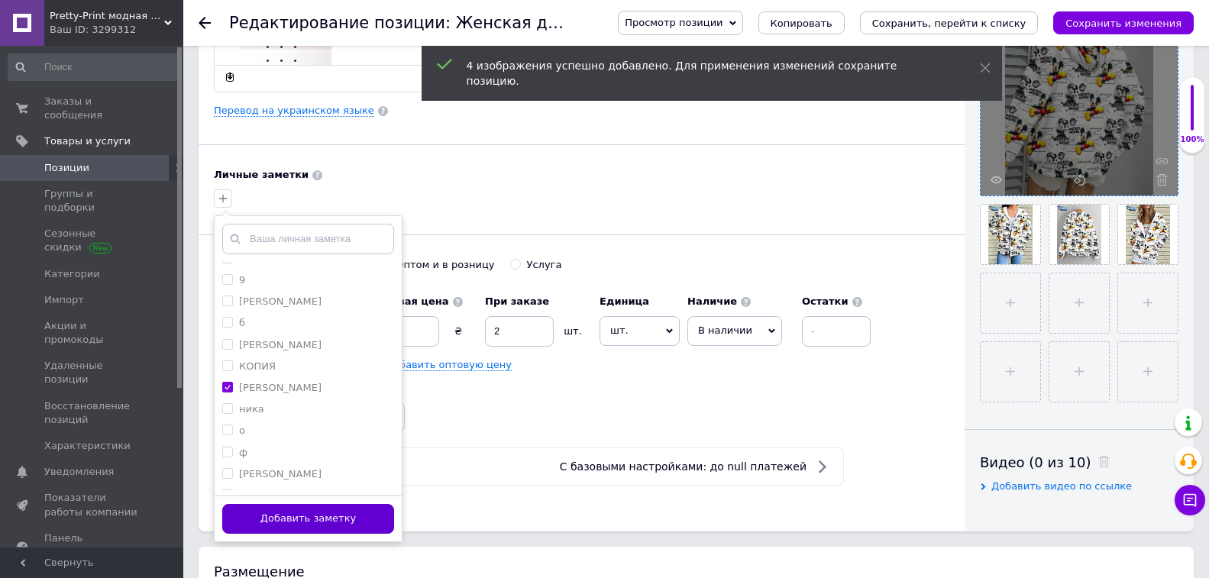
click at [328, 526] on button "Добавить заметку" at bounding box center [308, 519] width 172 height 30
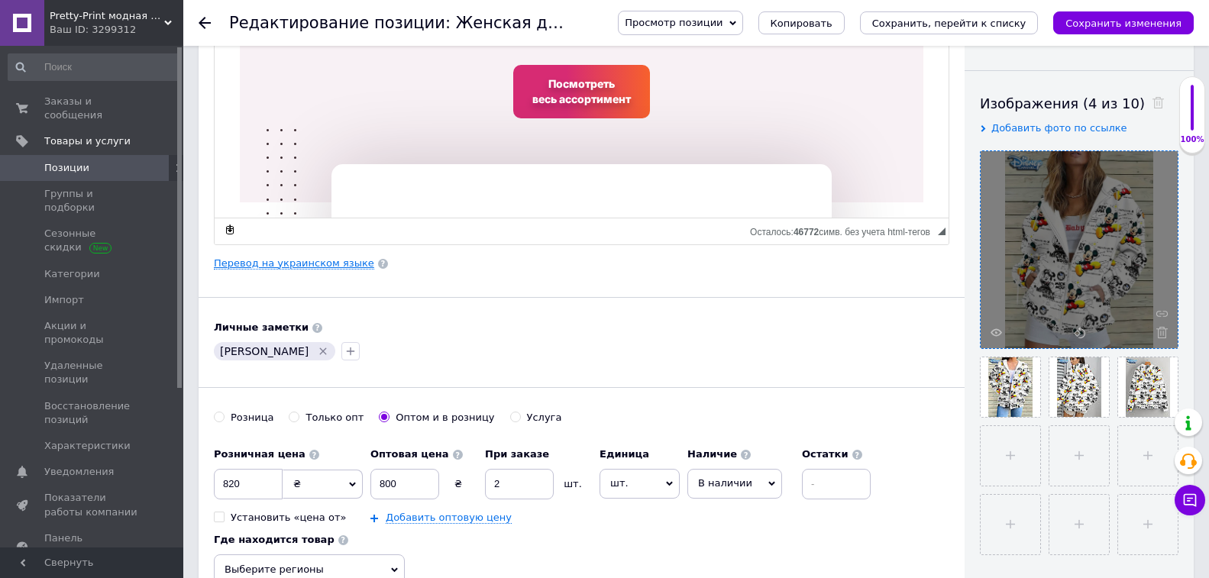
click at [315, 266] on link "Перевод на украинском языке" at bounding box center [294, 263] width 160 height 12
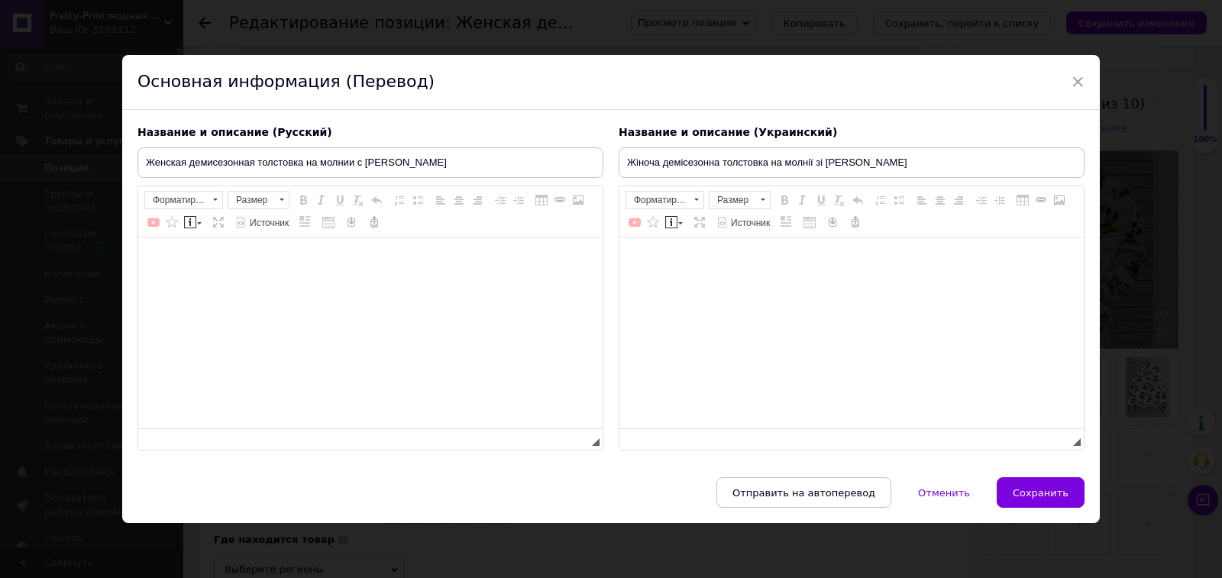
type input "Жіноча демісезонна толстовка на молнії зі Мікі Маусом"
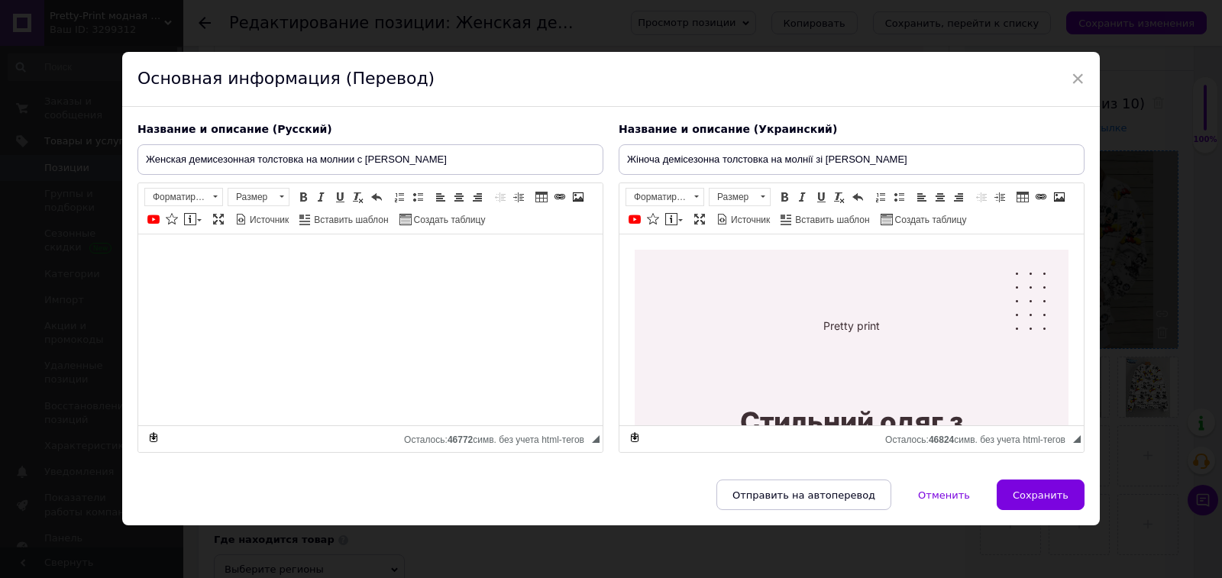
scroll to position [0, 0]
click at [578, 194] on span at bounding box center [578, 197] width 12 height 12
select select
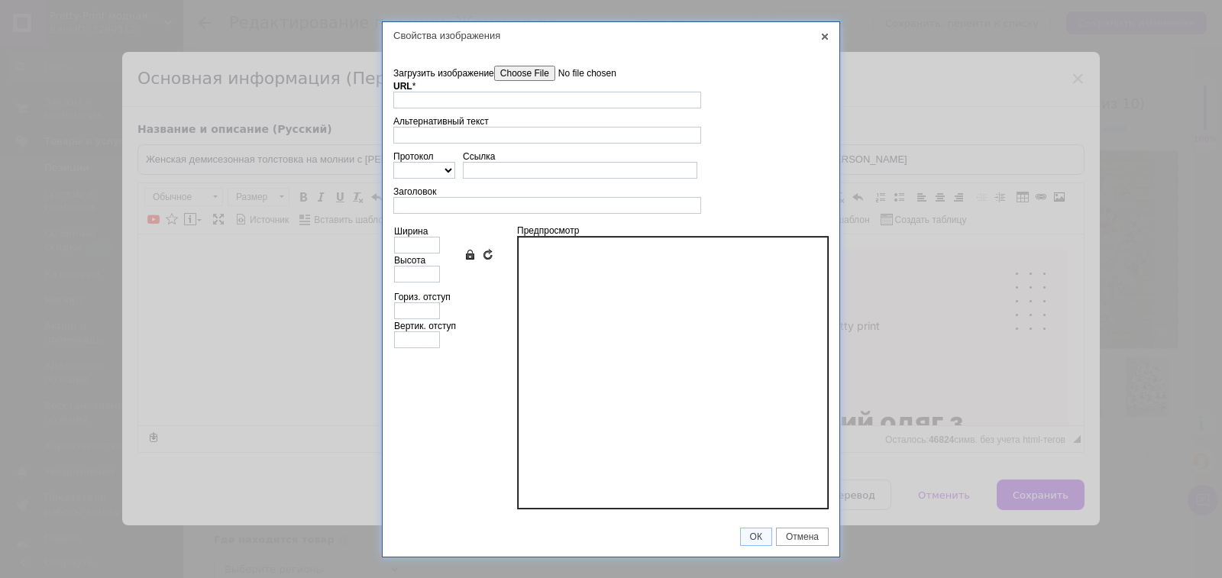
click at [534, 73] on input"] "Загрузить изображение" at bounding box center [580, 73] width 173 height 15
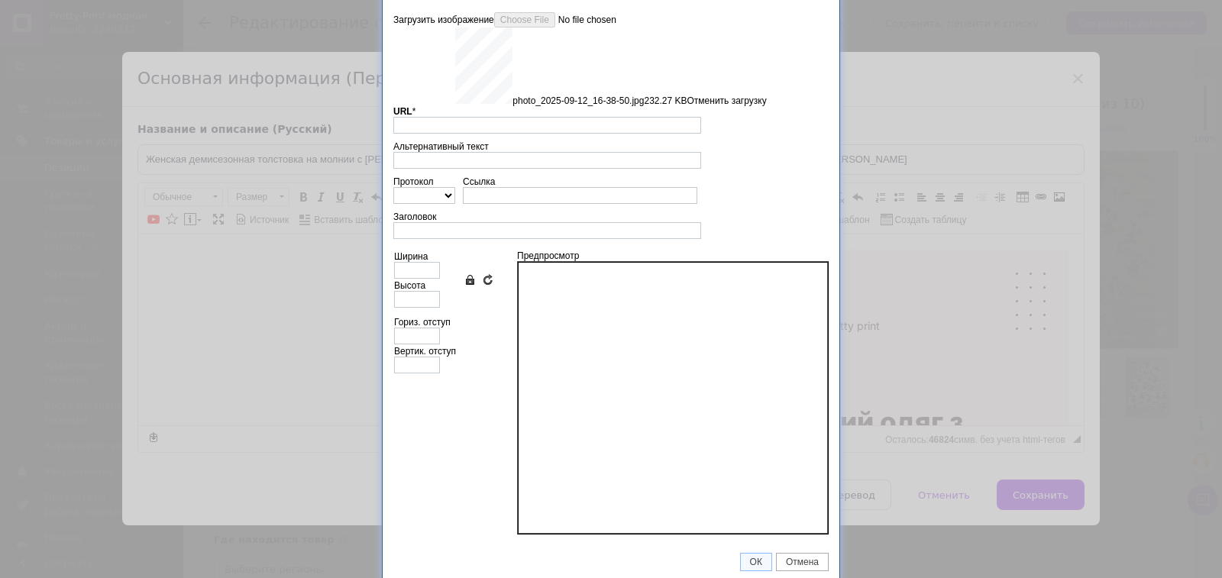
scroll to position [37, 0]
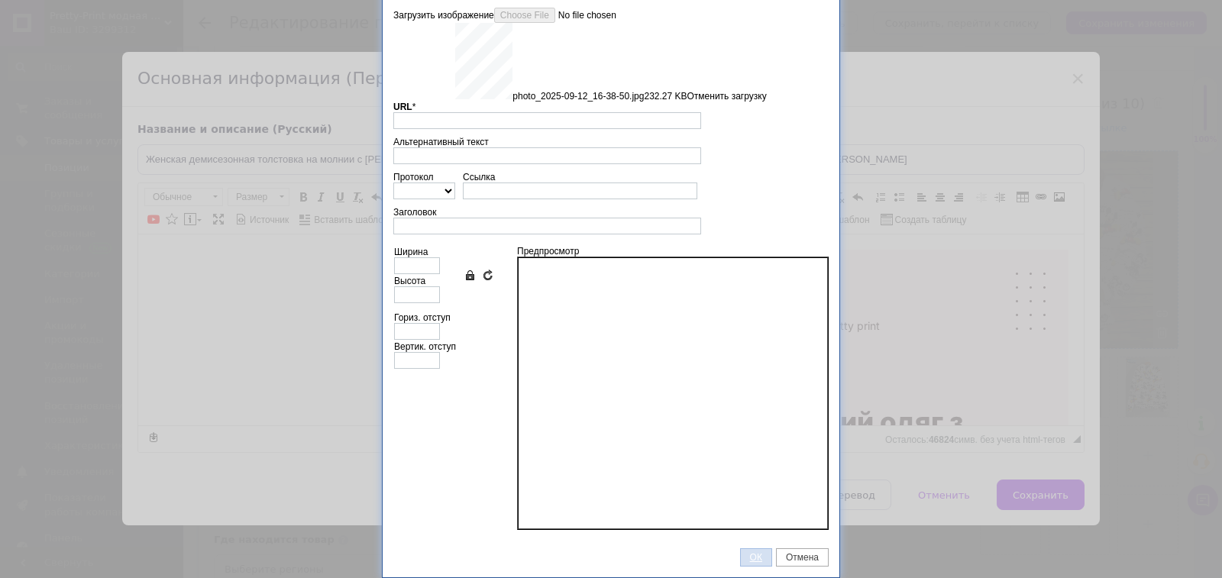
type input "https://images.prom.ua/6831480925_w640_h2048_photo_2025_09_12_16_38_50.jpg?fres…"
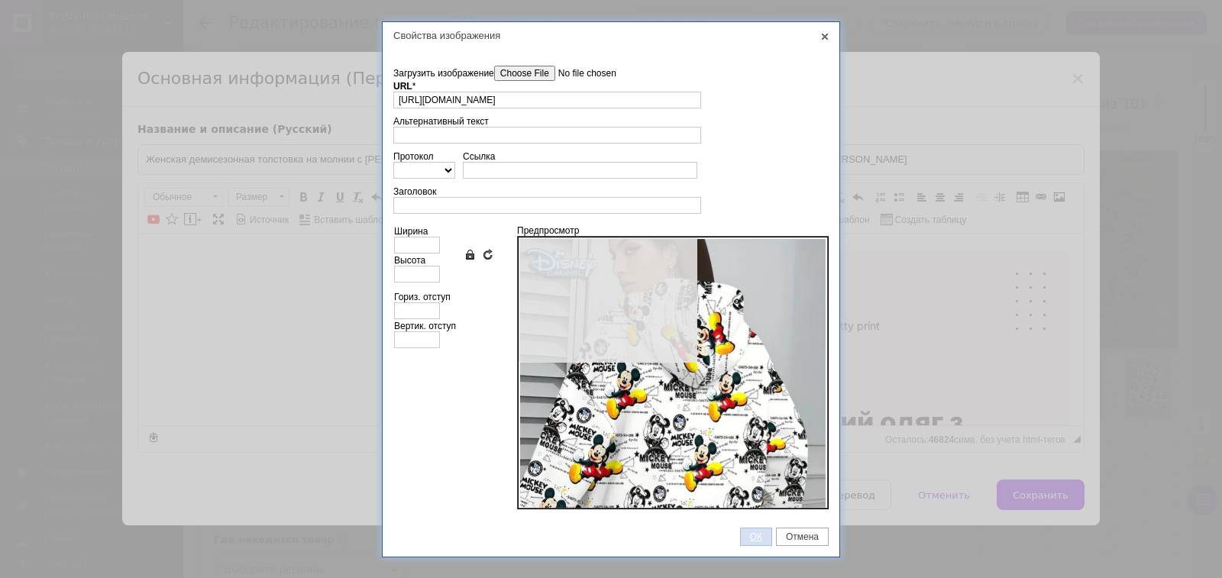
scroll to position [0, 0]
type input "640"
type input "852"
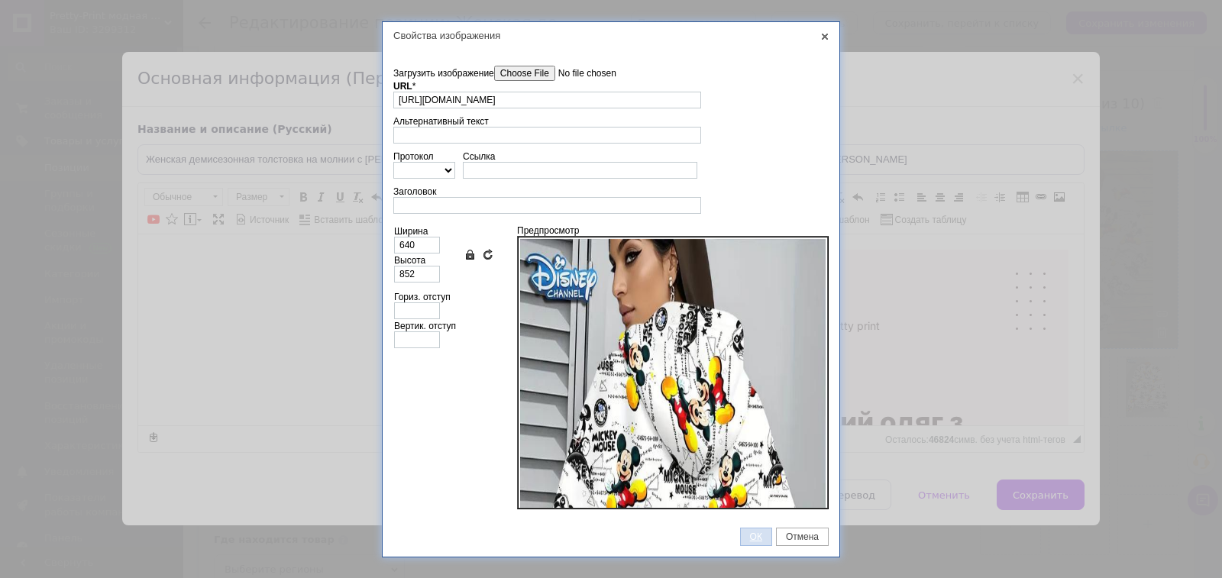
click at [752, 533] on span "ОК" at bounding box center [756, 536] width 31 height 11
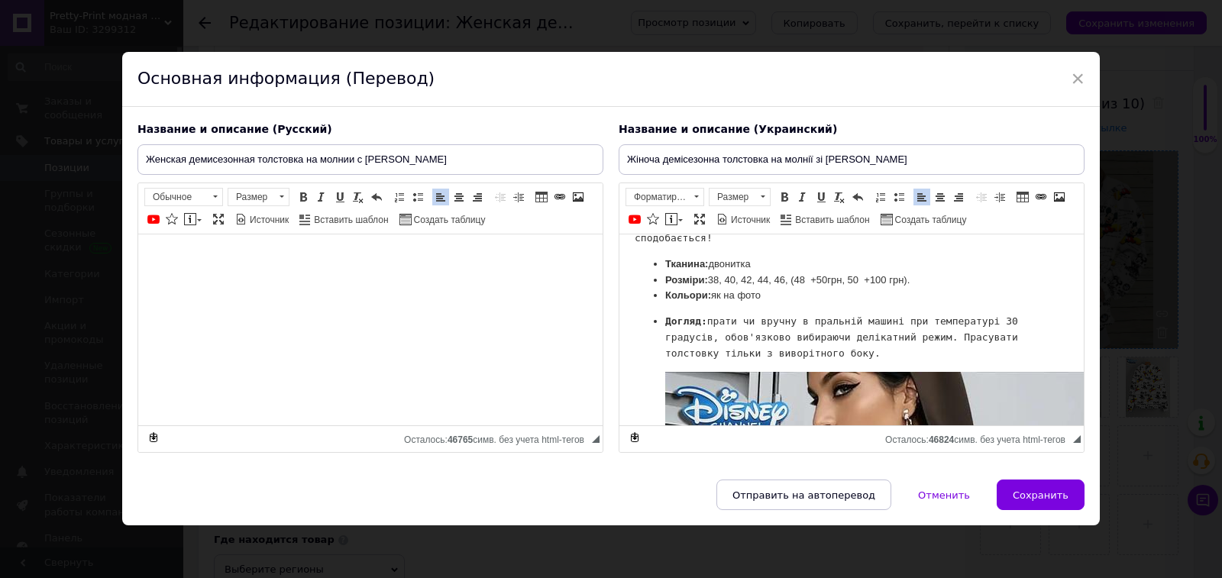
scroll to position [4107, 0]
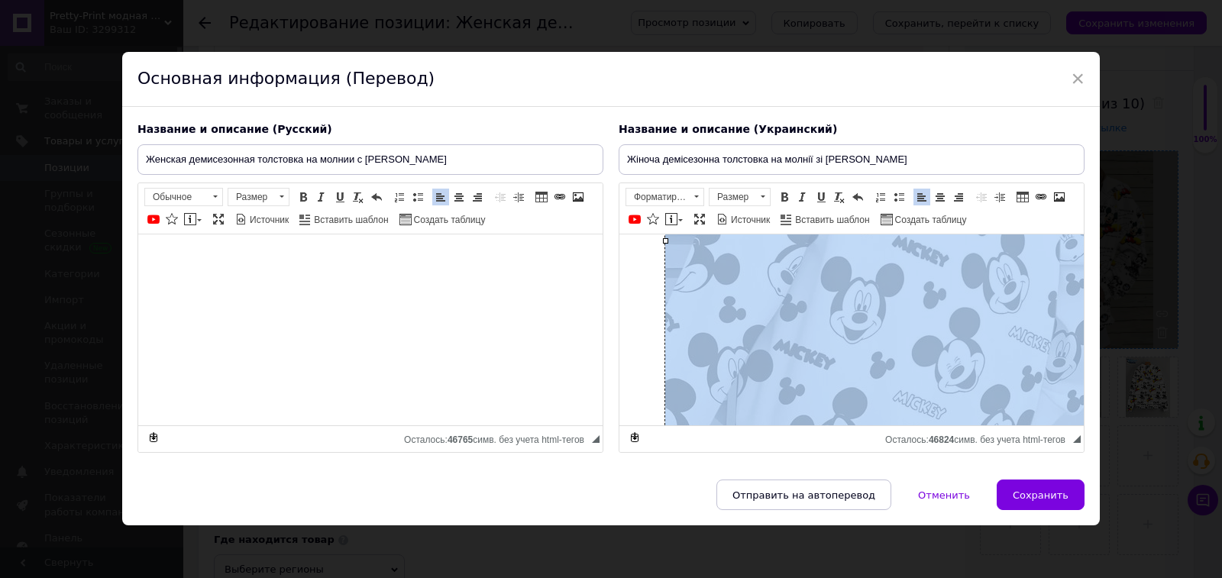
click at [1018, 363] on img "Визуальный текстовый редактор, D45E4CD6-4AA0-4652-894B-B349EE2793B7" at bounding box center [909, 240] width 489 height 650
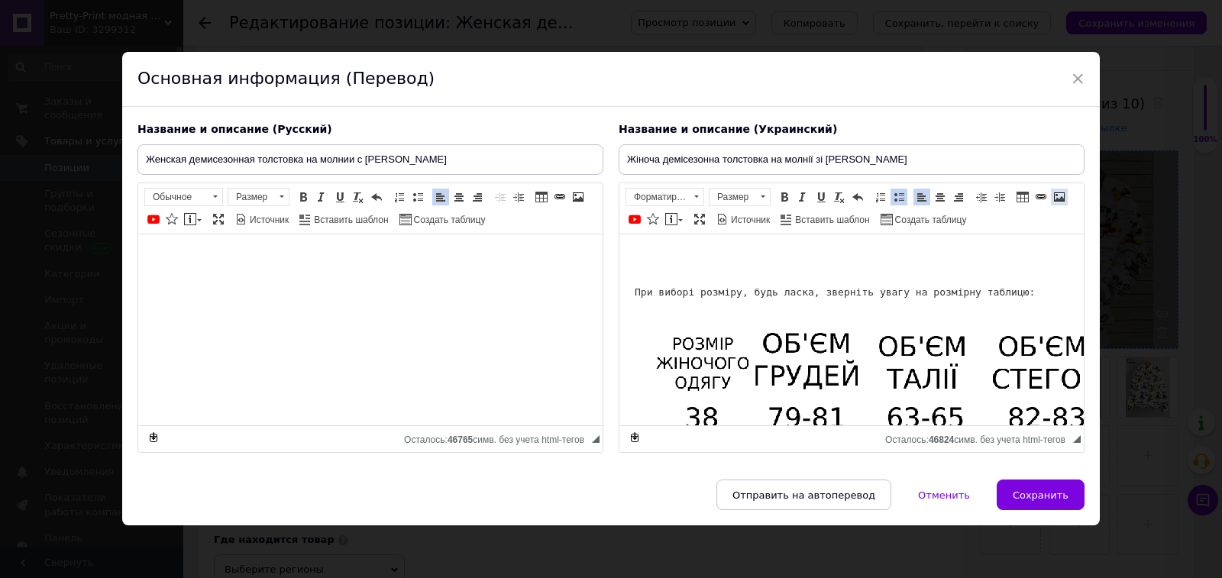
click at [1058, 198] on span at bounding box center [1059, 197] width 12 height 12
select select
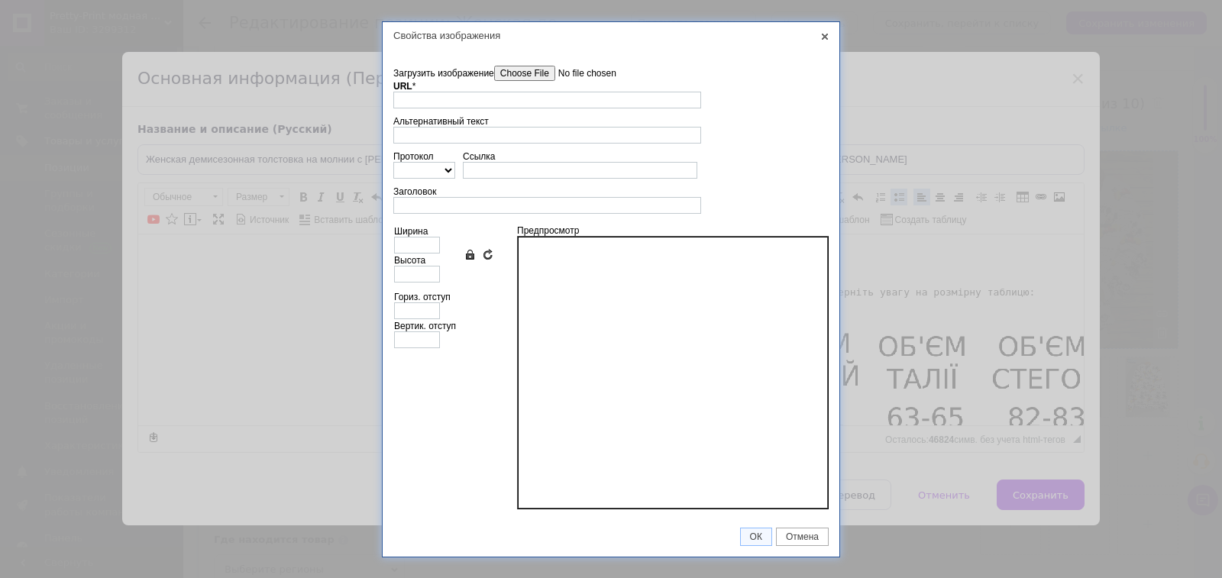
click at [524, 67] on input"] "Загрузить изображение" at bounding box center [580, 73] width 173 height 15
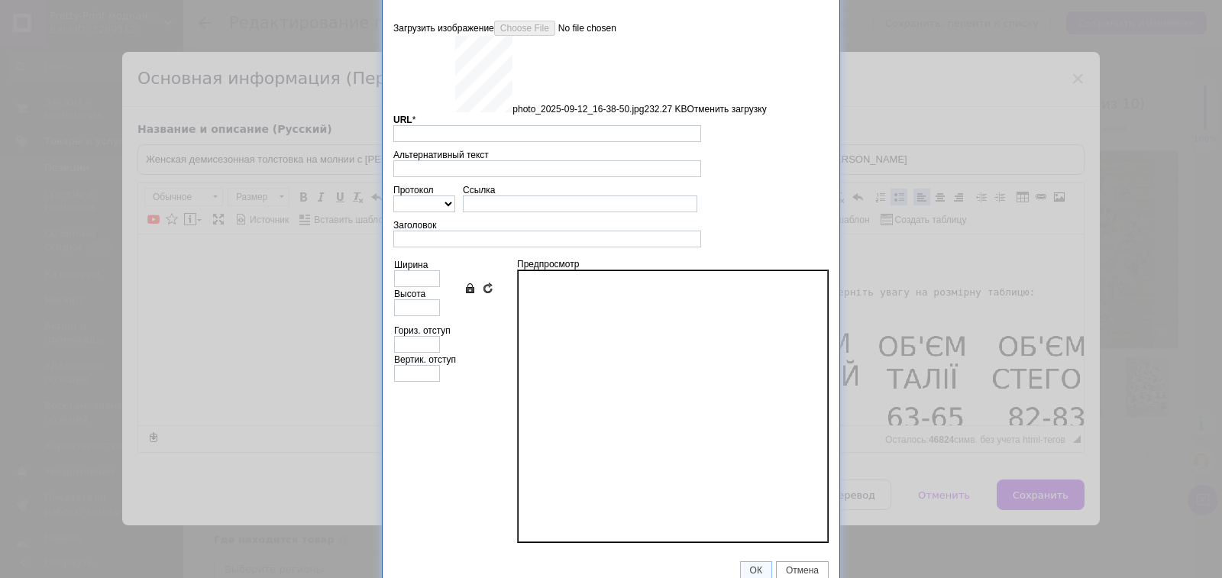
scroll to position [0, 0]
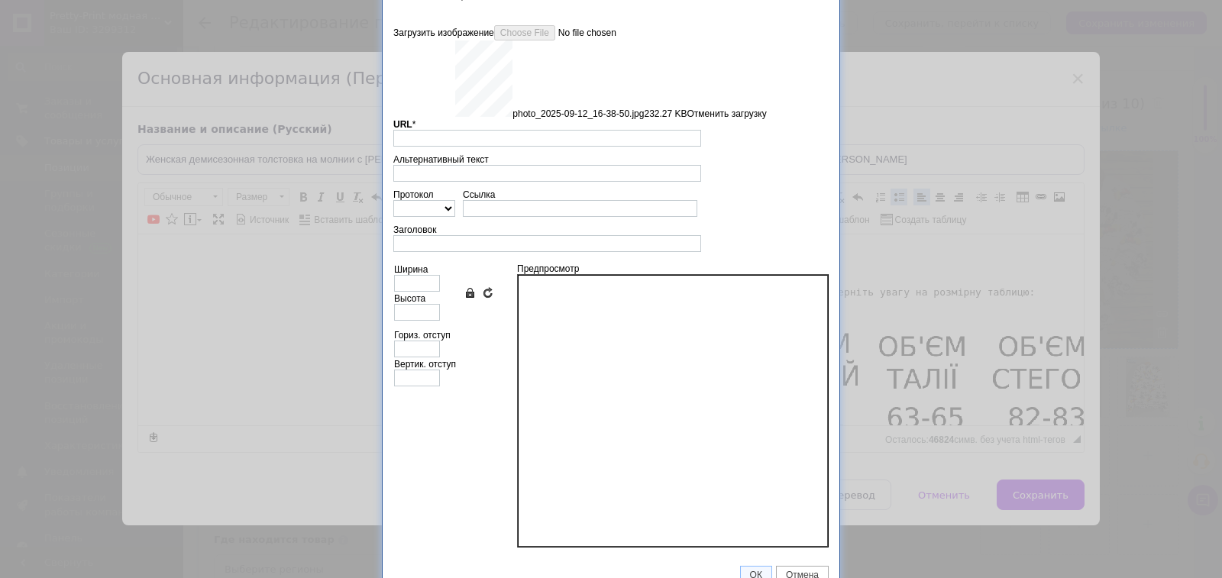
type input "https://images.prom.ua/6831480925_w640_h2048_photo_2025_09_12_16_38_50.jpg?fres…"
type input "640"
type input "852"
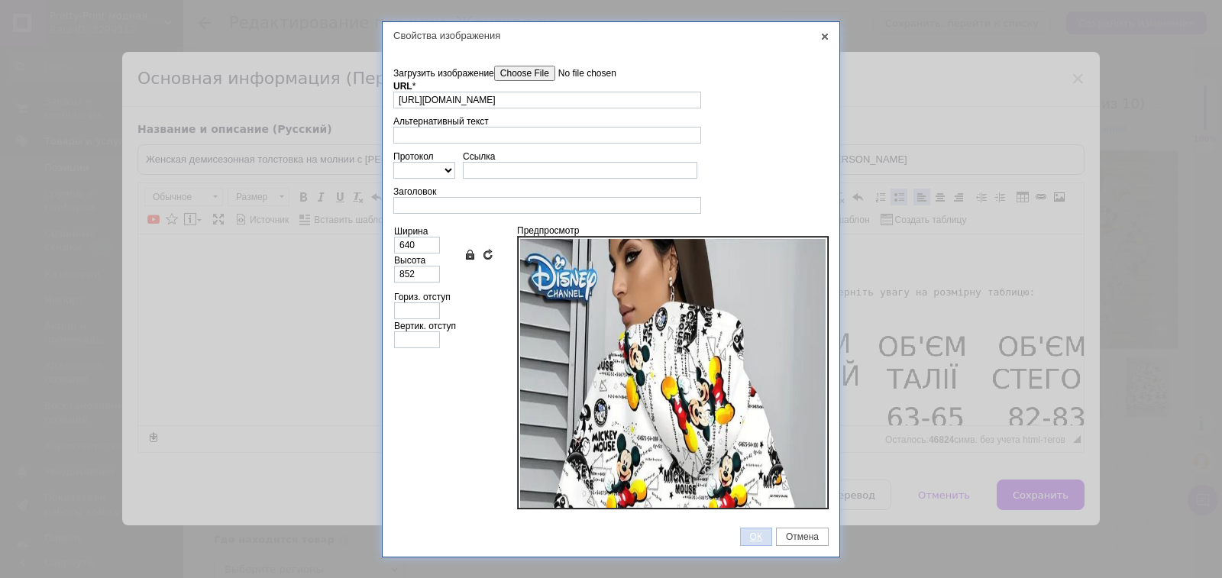
click at [747, 538] on span "ОК" at bounding box center [756, 536] width 31 height 11
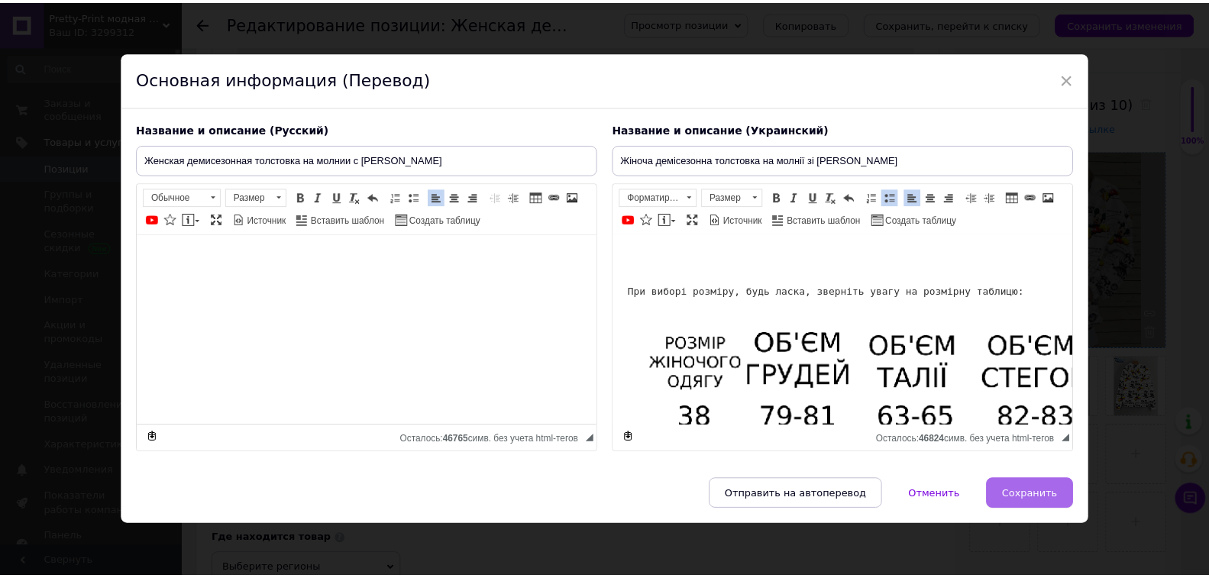
scroll to position [4277, 0]
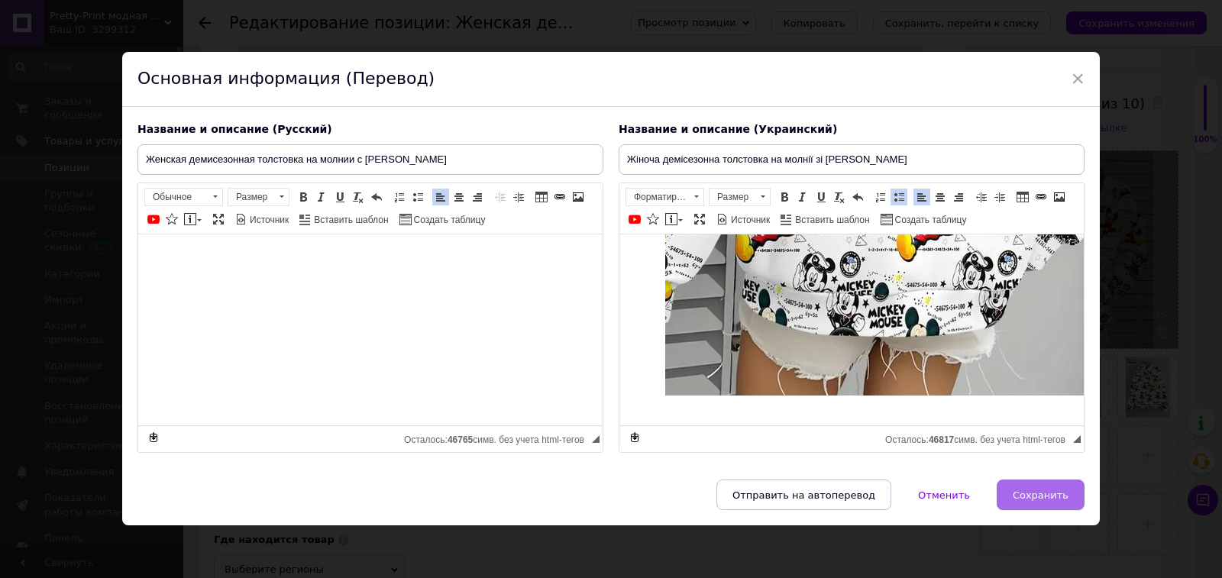
click at [1022, 496] on span "Сохранить" at bounding box center [1040, 494] width 56 height 11
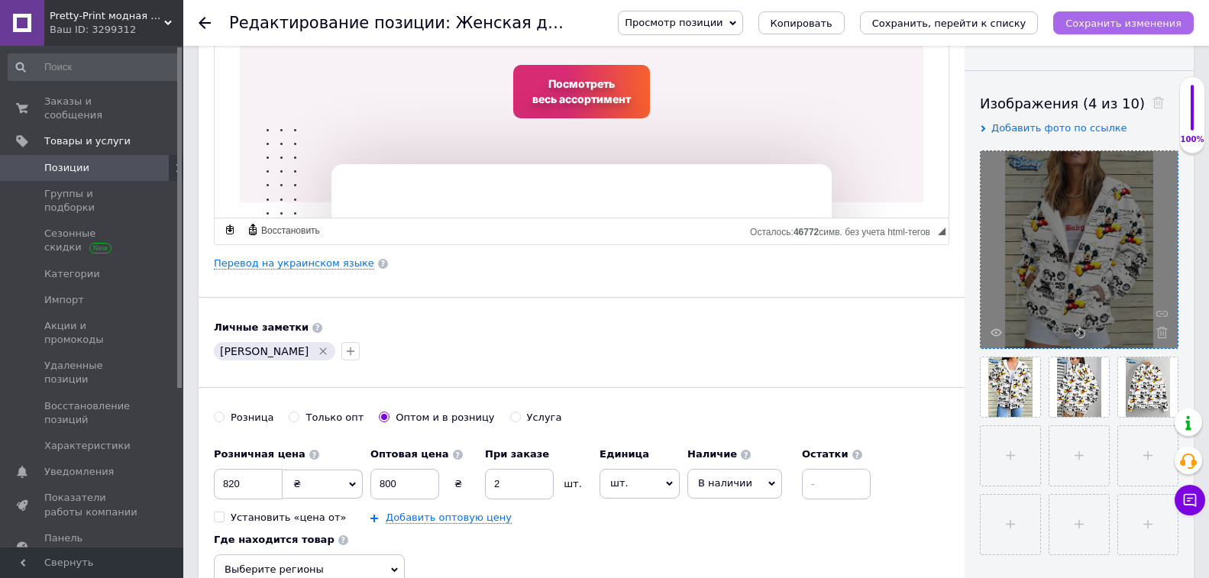
click at [1148, 25] on icon "Сохранить изменения" at bounding box center [1123, 23] width 116 height 11
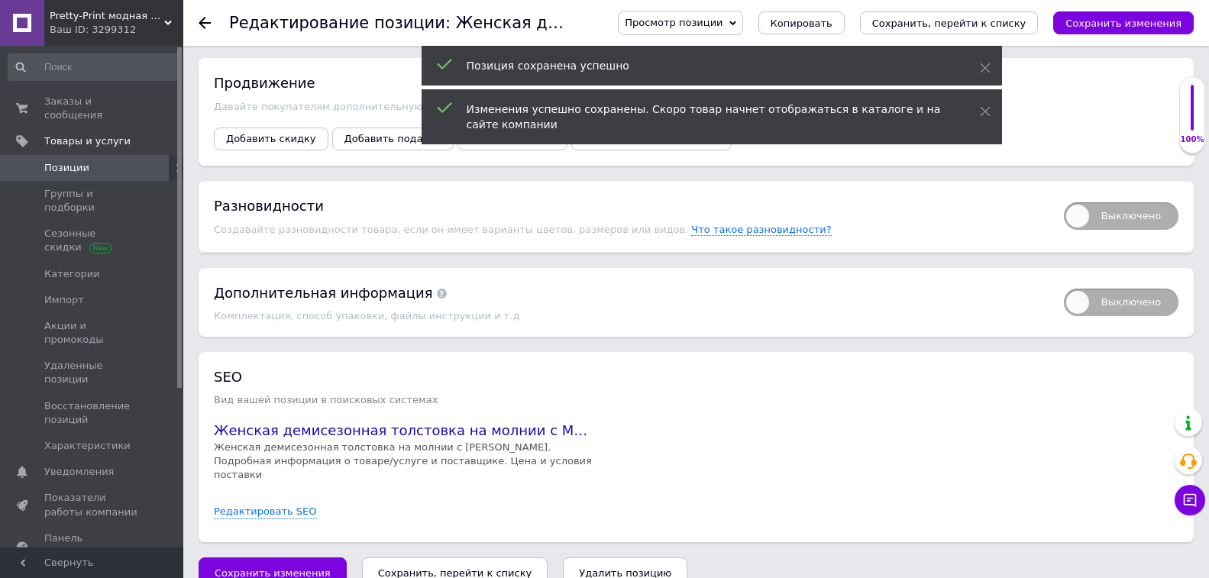
scroll to position [2089, 0]
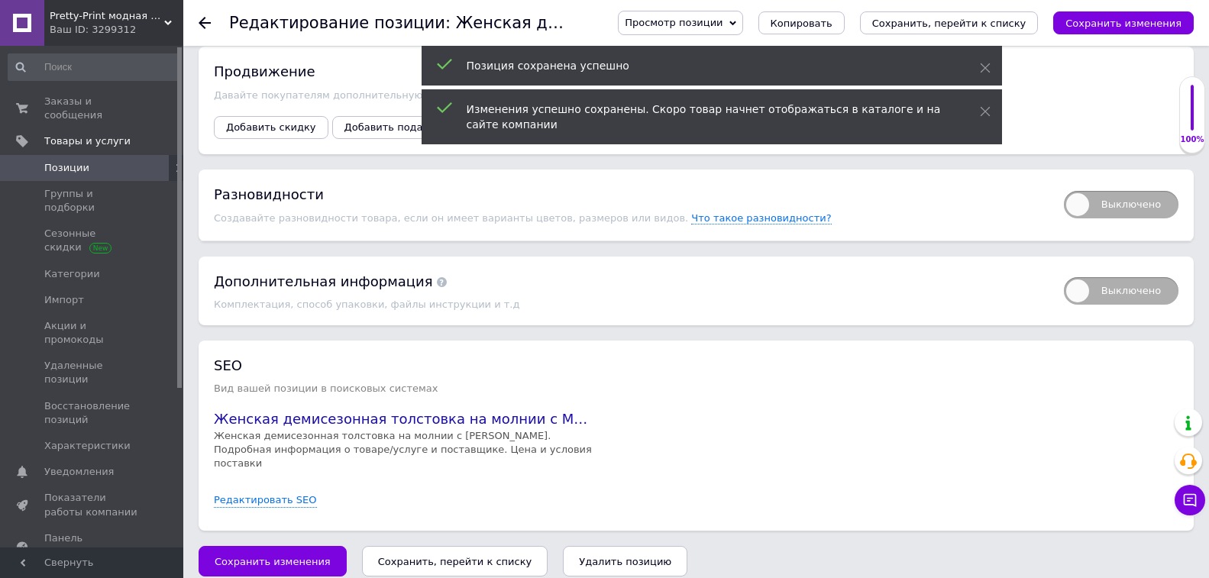
click at [1092, 204] on span "Выключено" at bounding box center [1121, 204] width 115 height 27
click at [1064, 191] on input "Выключено" at bounding box center [1059, 186] width 10 height 10
checkbox input "true"
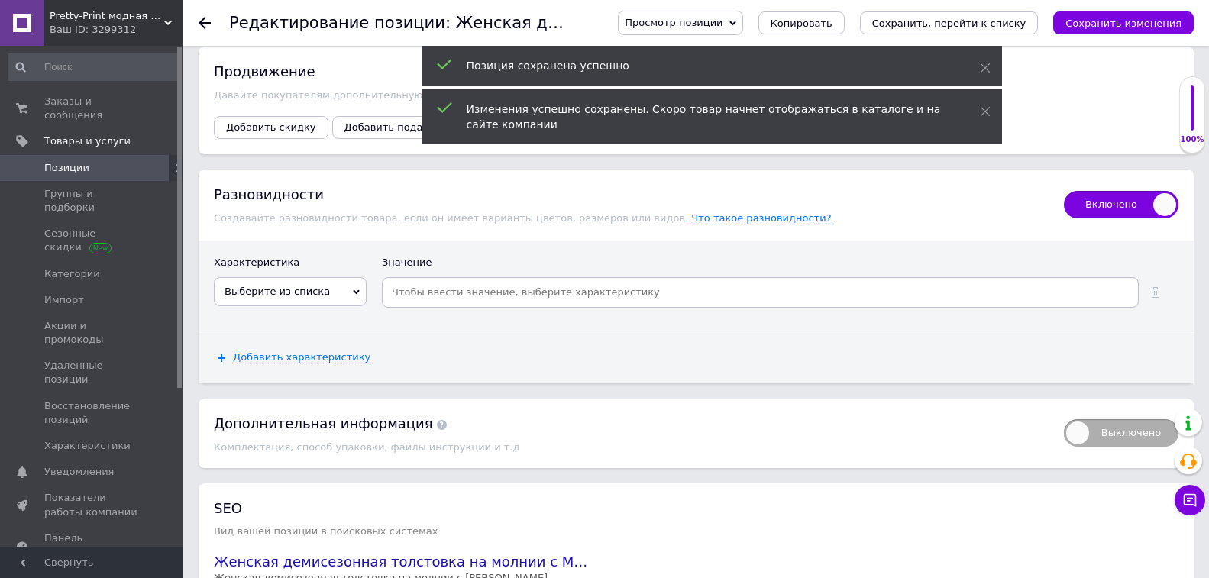
click at [334, 282] on span "Выберите из списка" at bounding box center [290, 291] width 153 height 29
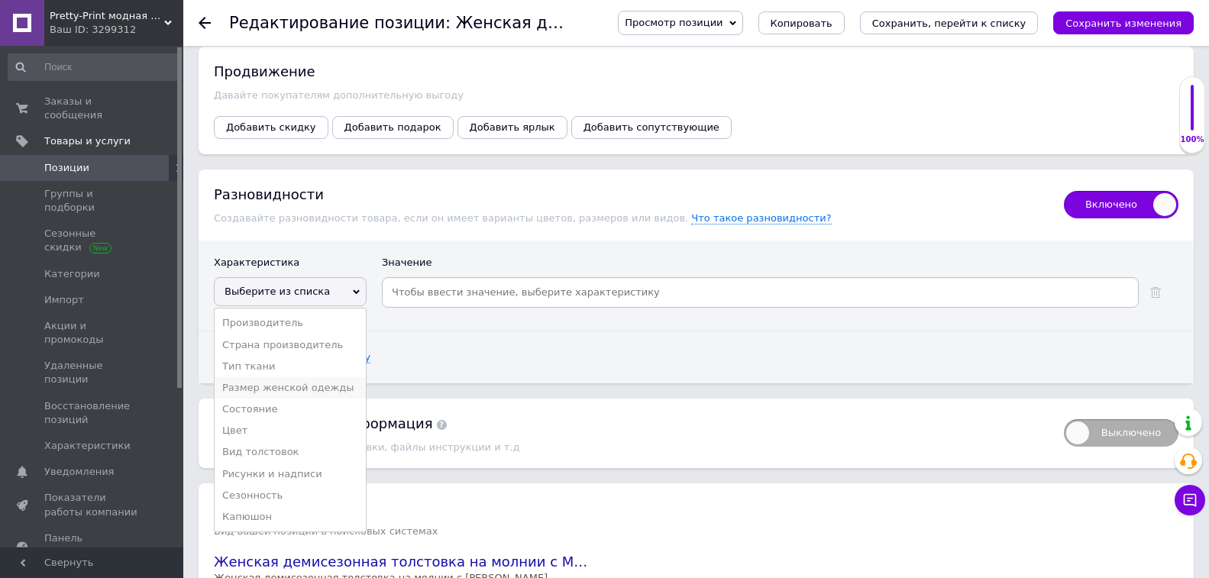
click at [333, 377] on li "Размер женской одежды" at bounding box center [290, 387] width 151 height 21
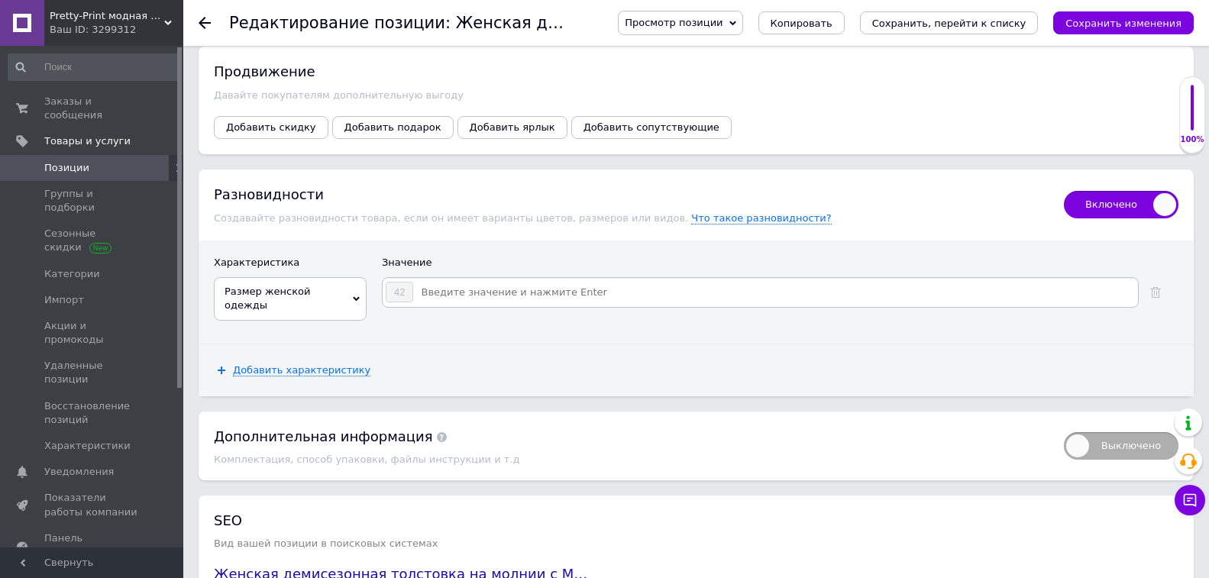
click at [444, 291] on input at bounding box center [775, 292] width 722 height 23
type input "38"
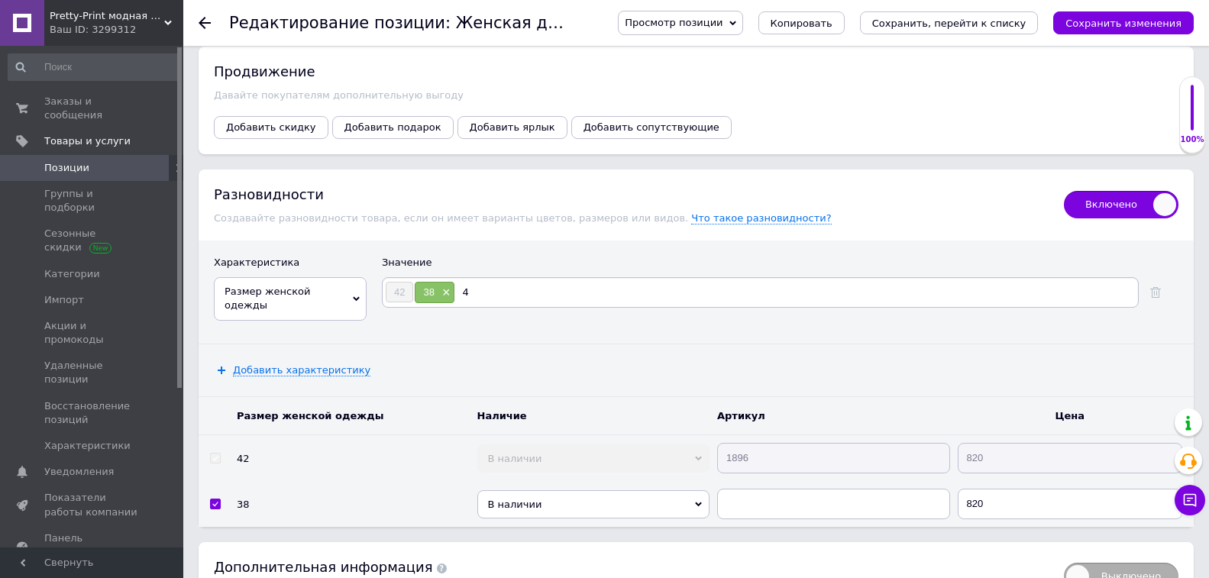
type input "40"
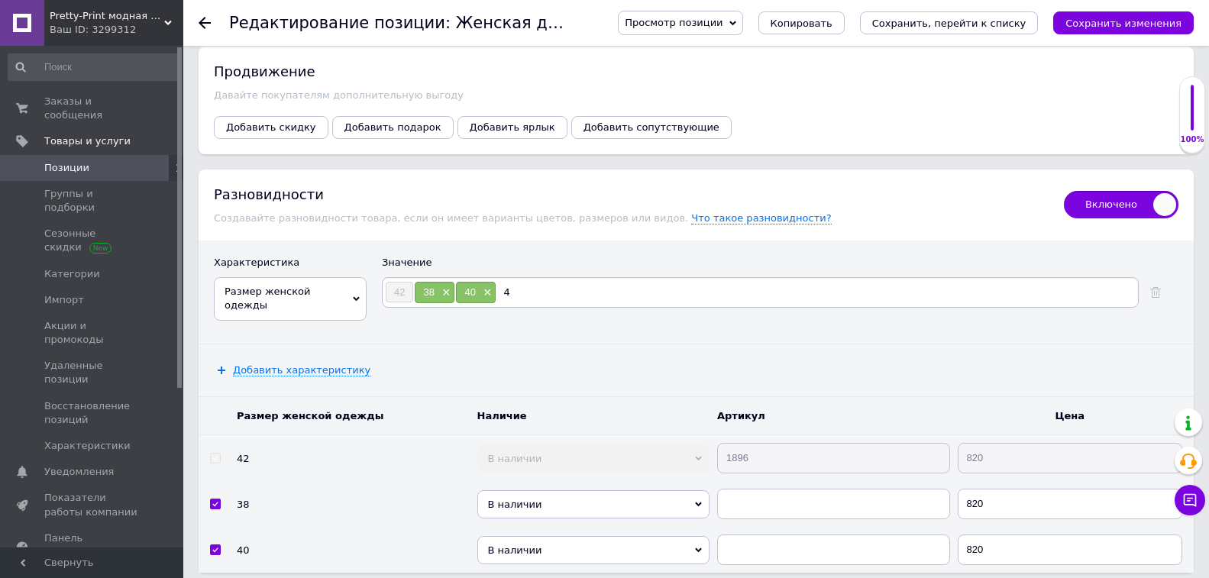
type input "44"
type input "46"
type input "48"
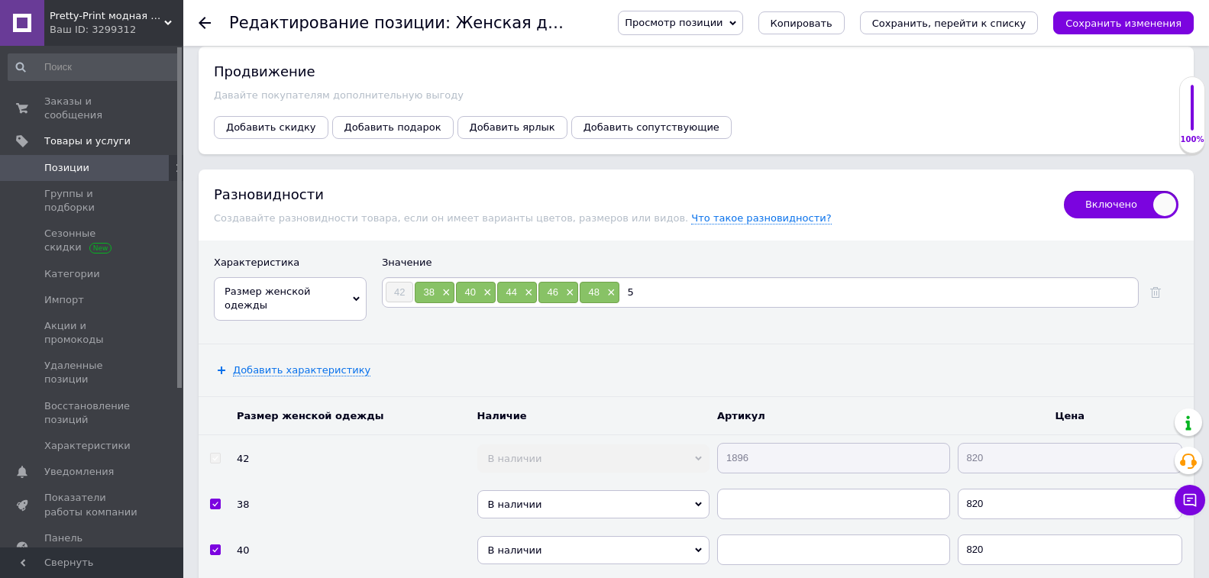
type input "50"
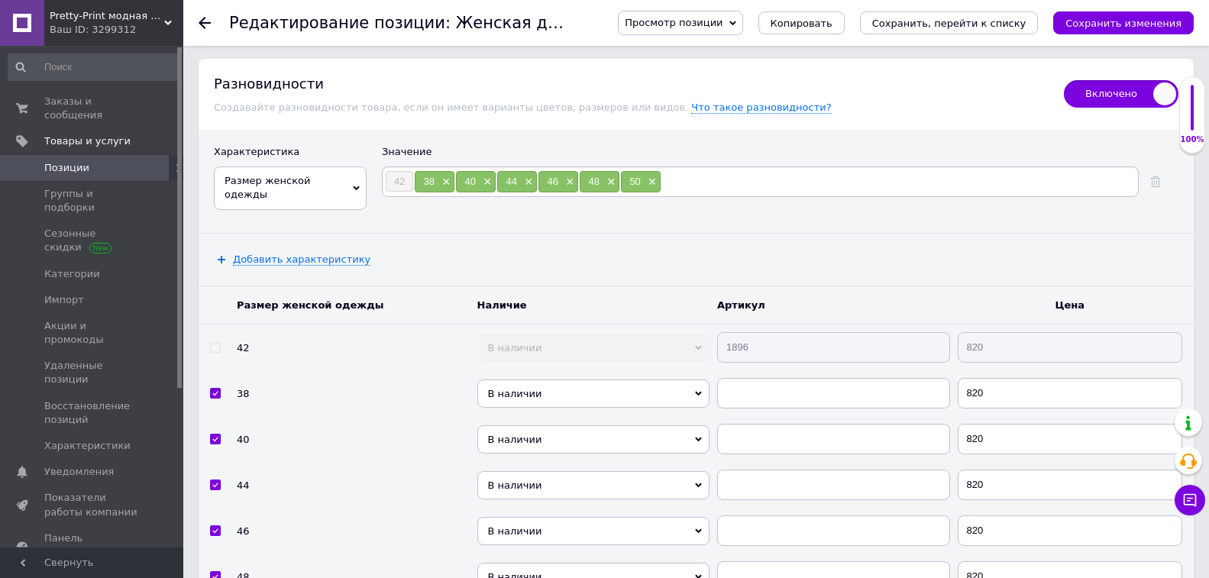
scroll to position [2394, 0]
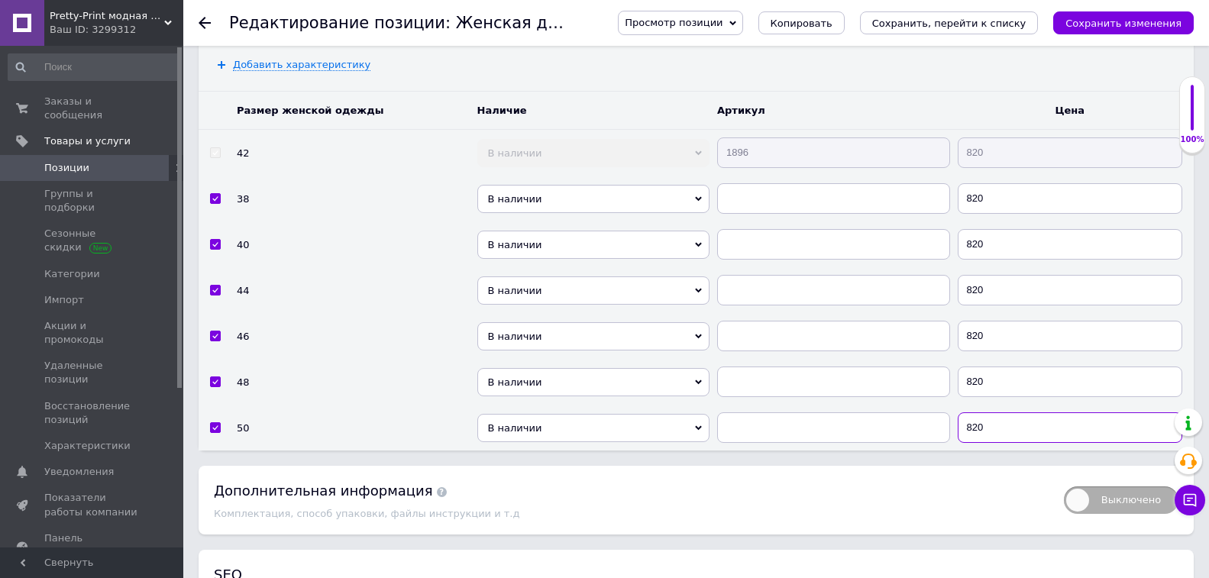
click at [973, 424] on input "820" at bounding box center [1069, 427] width 225 height 31
type input "900"
click at [993, 379] on input "820" at bounding box center [1069, 381] width 225 height 31
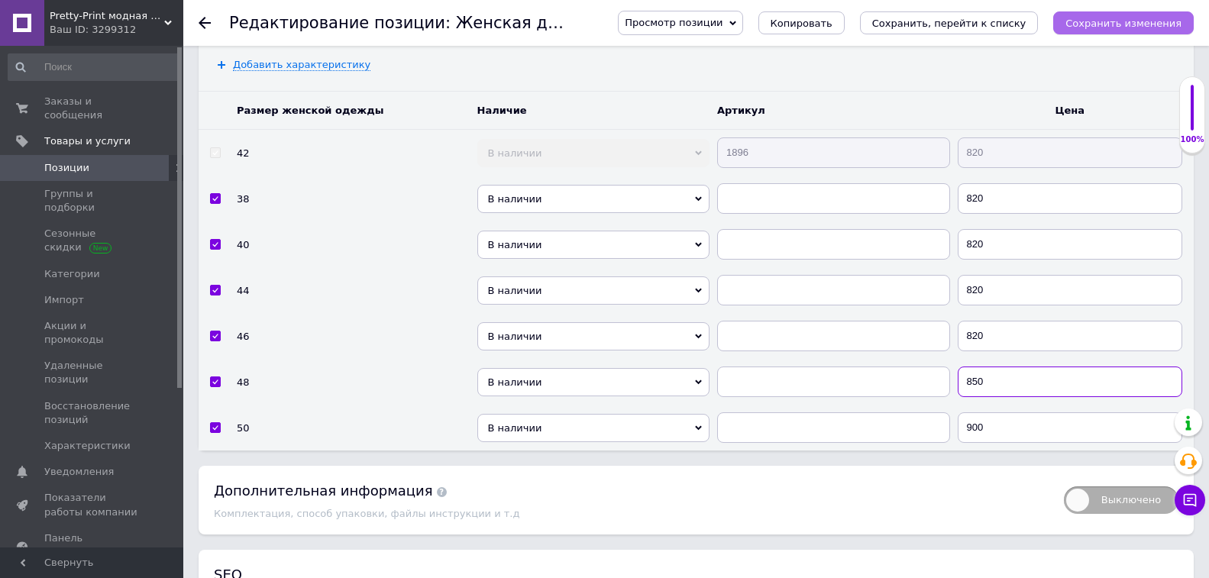
type input "850"
click at [1098, 29] on icon "Сохранить изменения" at bounding box center [1123, 23] width 116 height 11
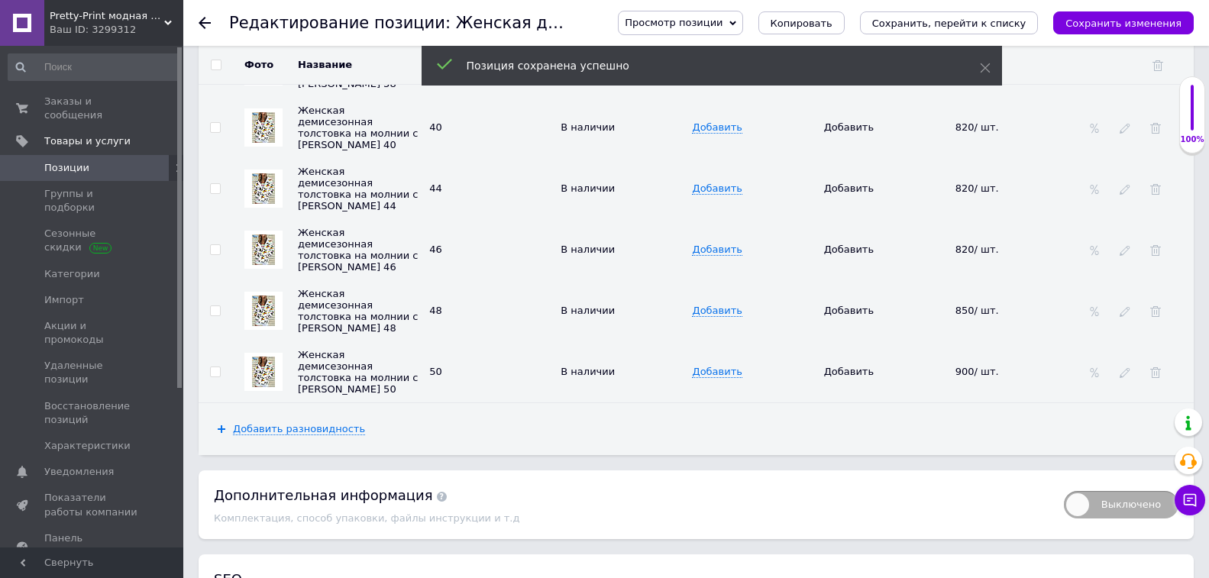
click at [119, 161] on span "Позиции" at bounding box center [92, 168] width 97 height 14
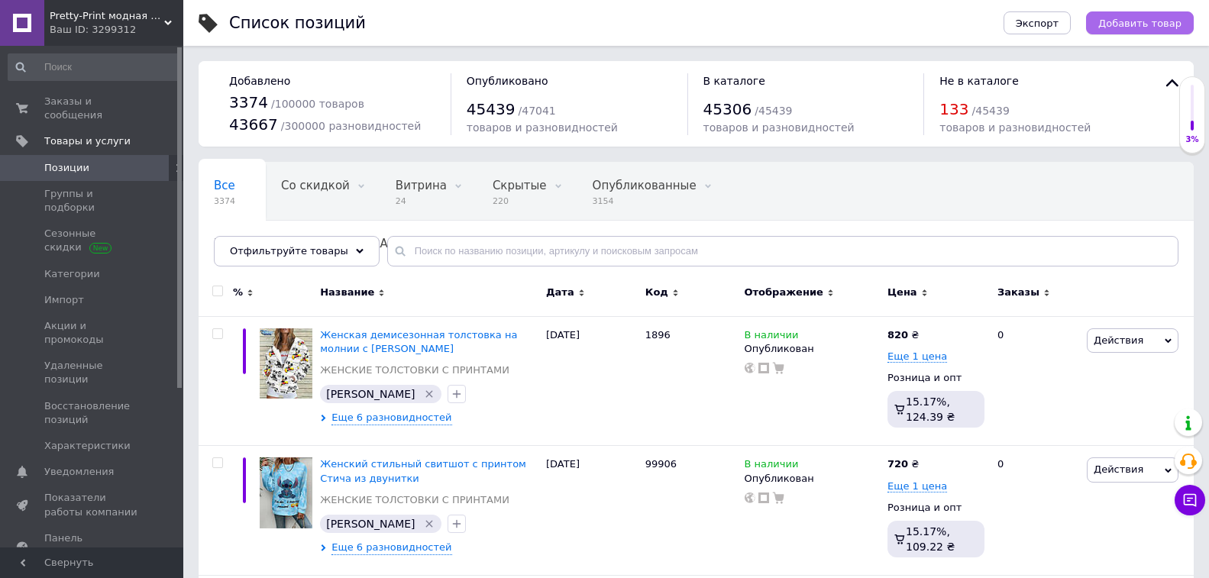
click at [1132, 26] on span "Добавить товар" at bounding box center [1139, 23] width 83 height 11
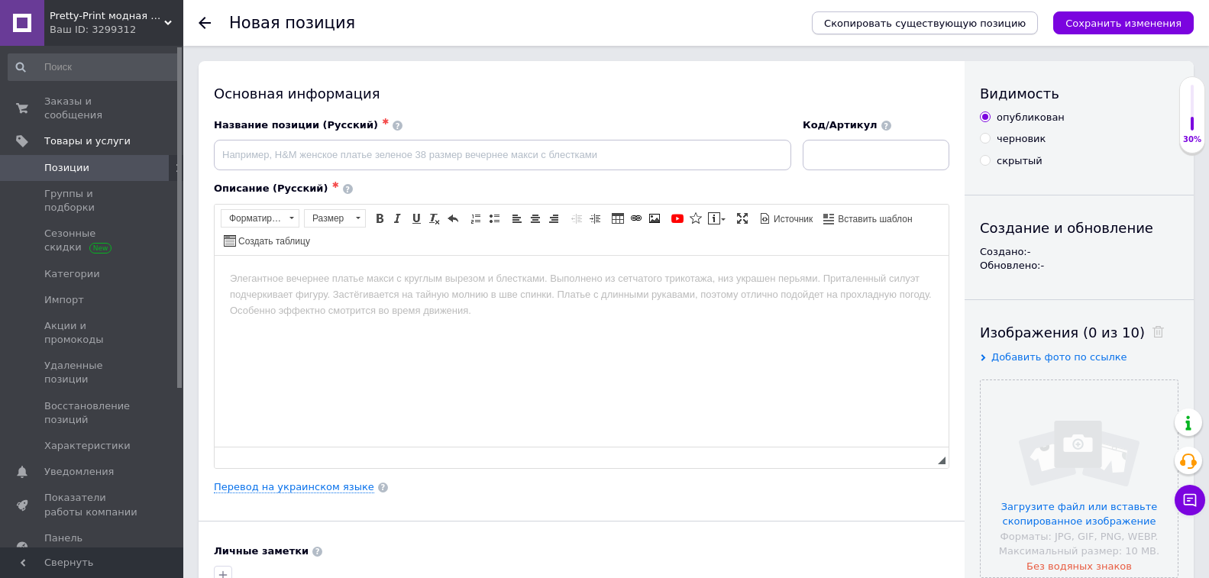
click at [1012, 24] on span "Скопировать существующую позицию" at bounding box center [925, 23] width 202 height 11
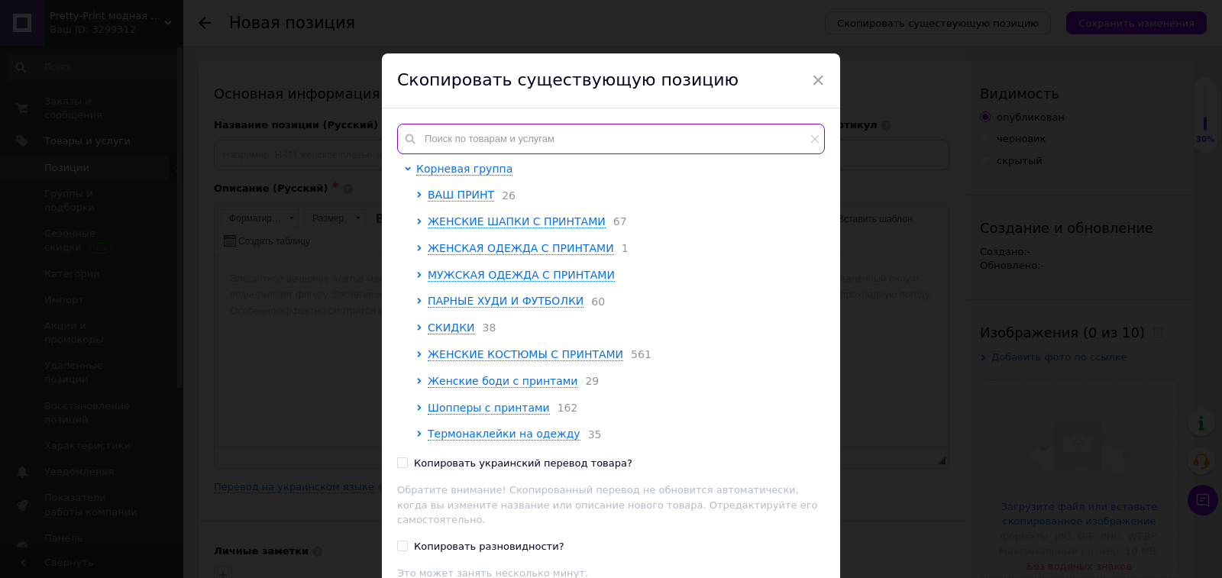
click at [546, 139] on input "text" at bounding box center [611, 139] width 428 height 31
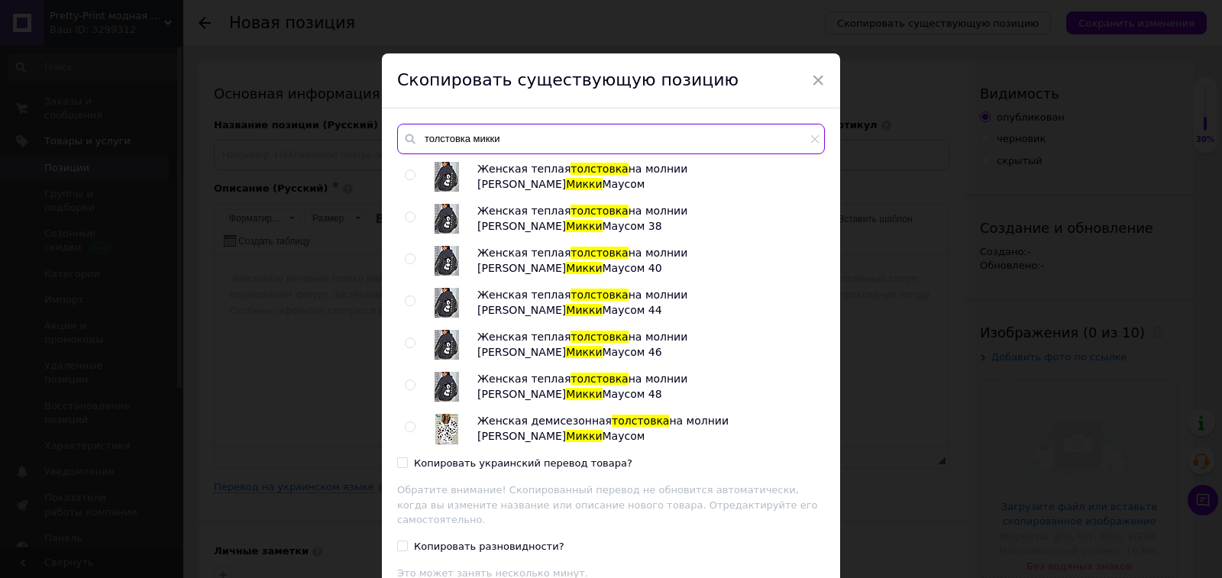
scroll to position [153, 0]
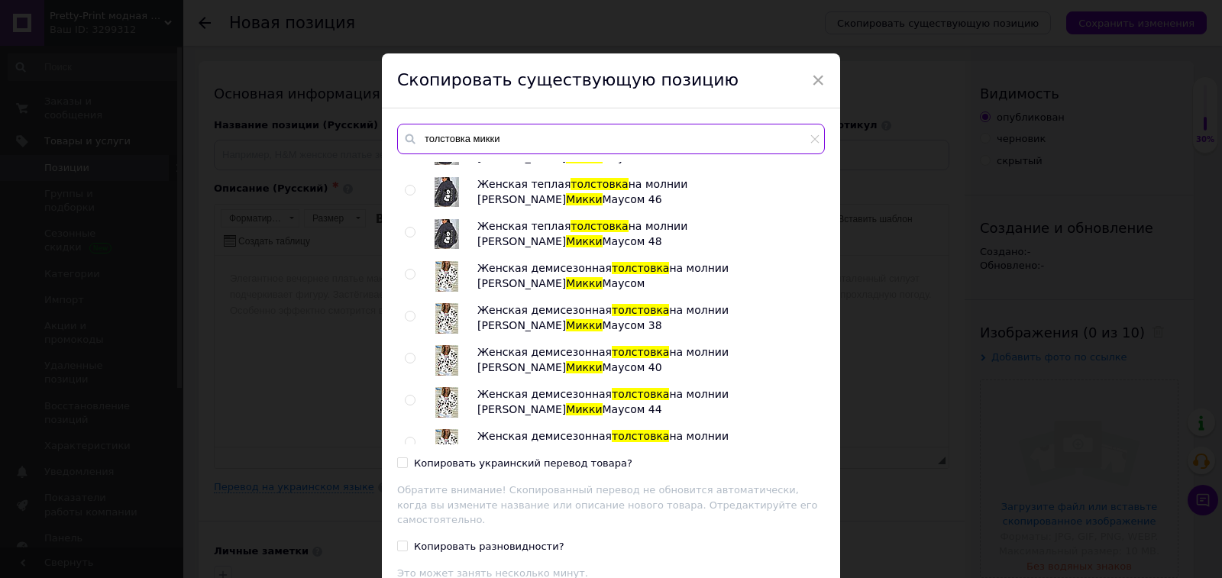
type input "толстовка микки"
click at [409, 270] on input "radio" at bounding box center [410, 275] width 10 height 10
radio input "true"
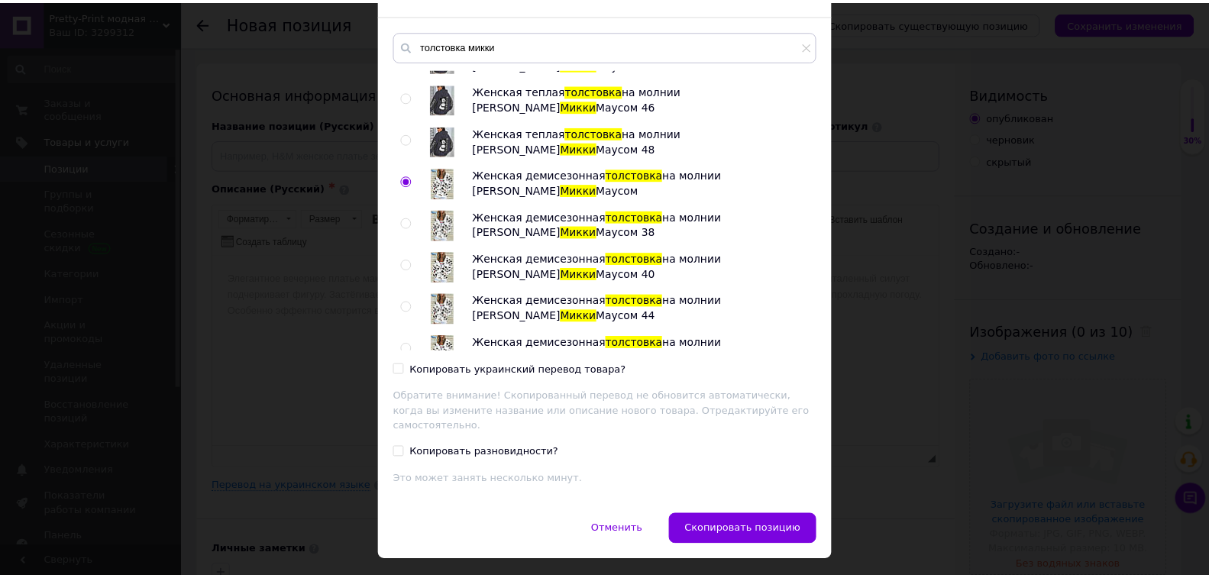
scroll to position [112, 0]
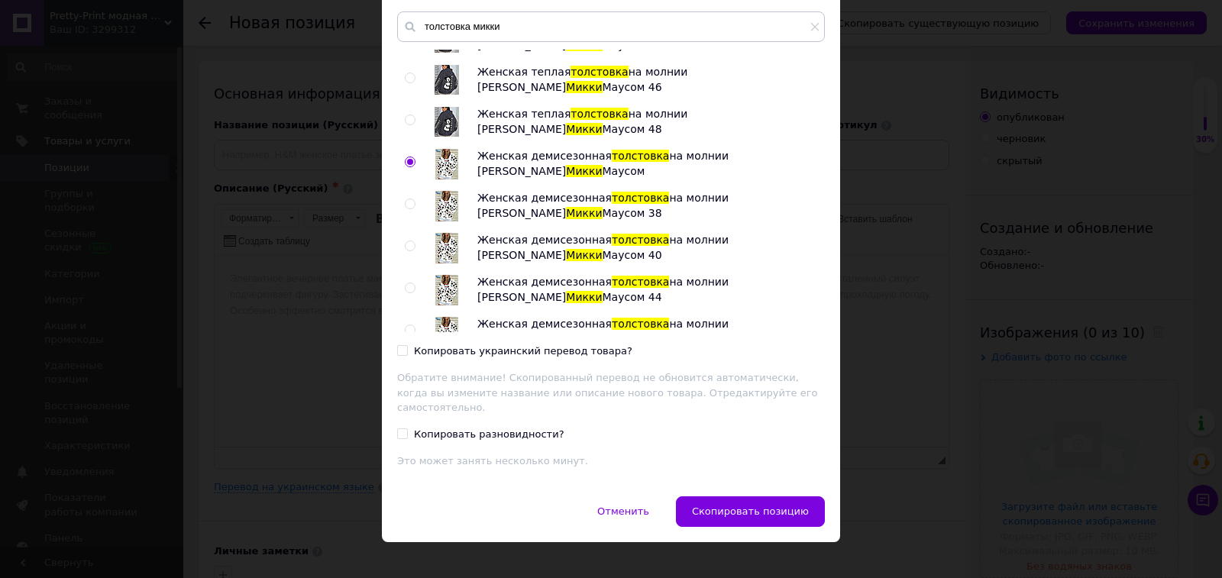
click at [542, 348] on div "Копировать украинский перевод товара?" at bounding box center [523, 351] width 218 height 14
click at [407, 348] on input "Копировать украинский перевод товара?" at bounding box center [402, 350] width 10 height 10
checkbox input "true"
click at [750, 505] on button "Скопировать позицию" at bounding box center [750, 511] width 149 height 31
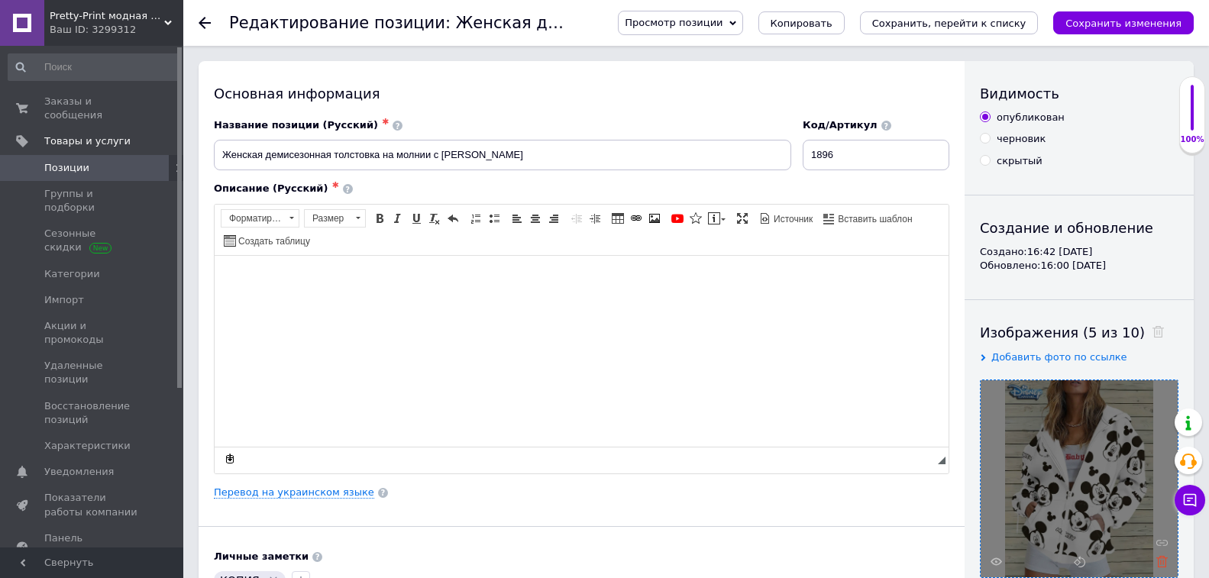
scroll to position [305, 0]
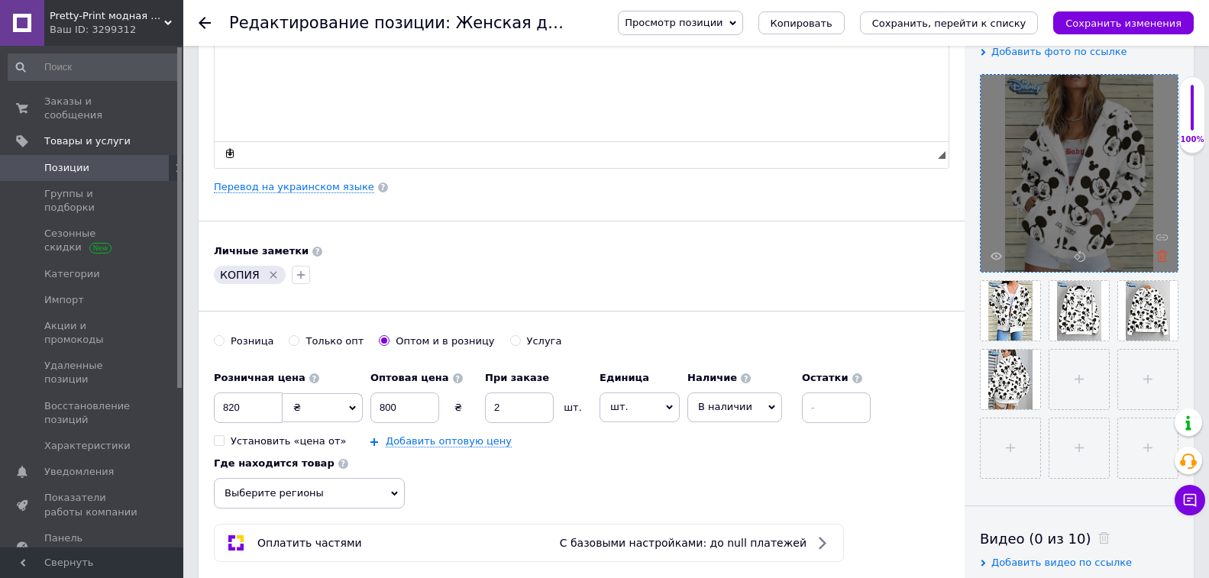
click at [1161, 258] on icon at bounding box center [1161, 255] width 11 height 11
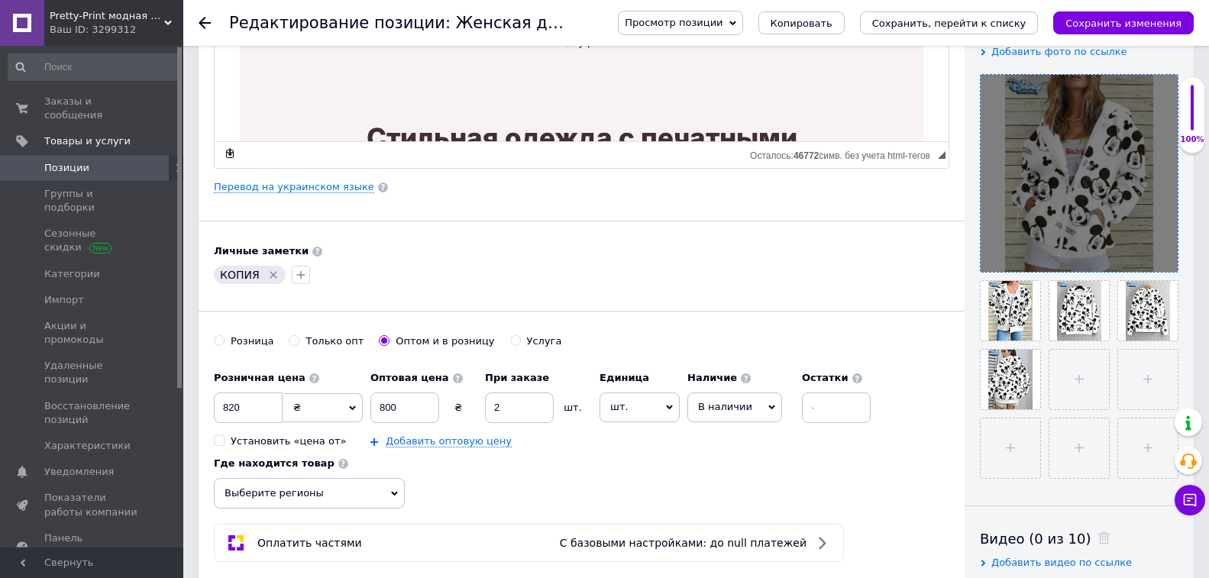
scroll to position [0, 0]
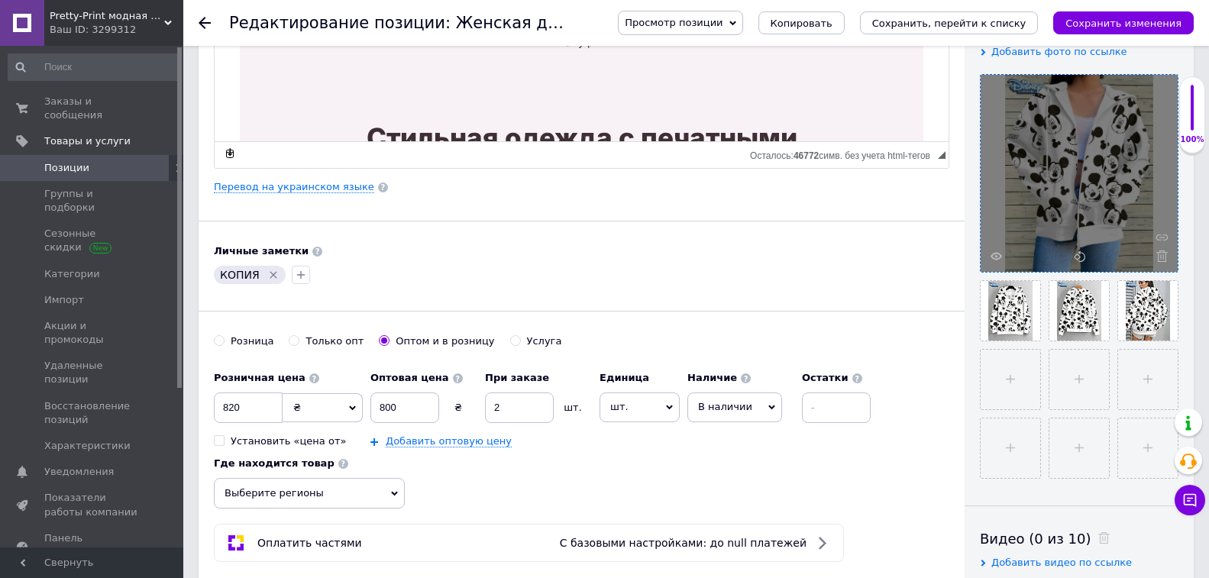
click at [1161, 258] on icon at bounding box center [1161, 255] width 11 height 11
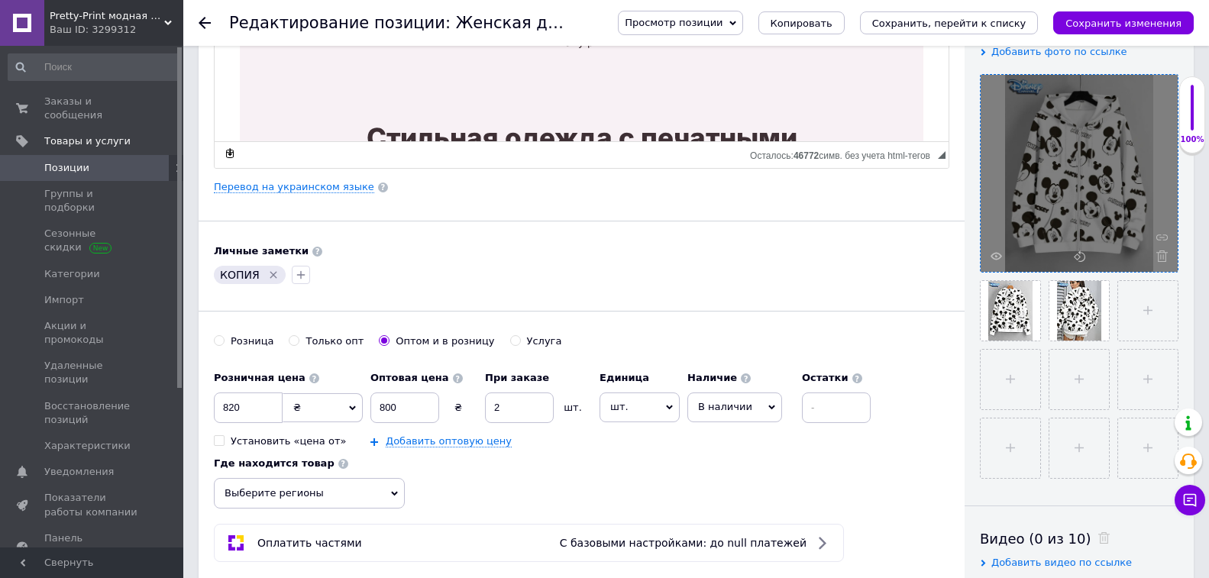
click at [1161, 258] on icon at bounding box center [1161, 255] width 11 height 11
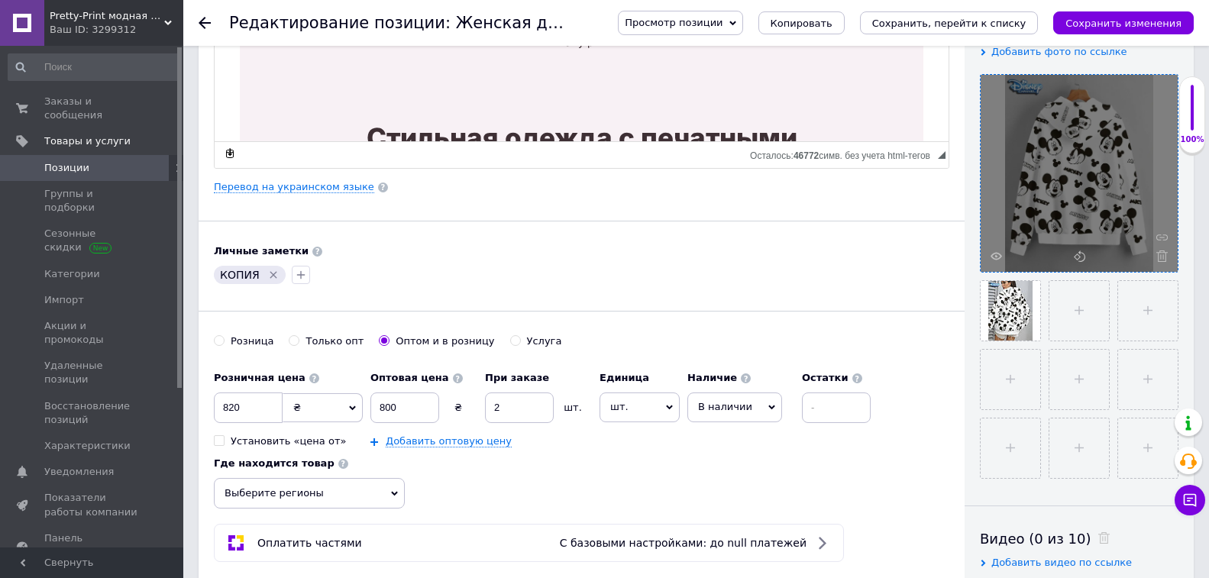
click at [1161, 258] on icon at bounding box center [1161, 255] width 11 height 11
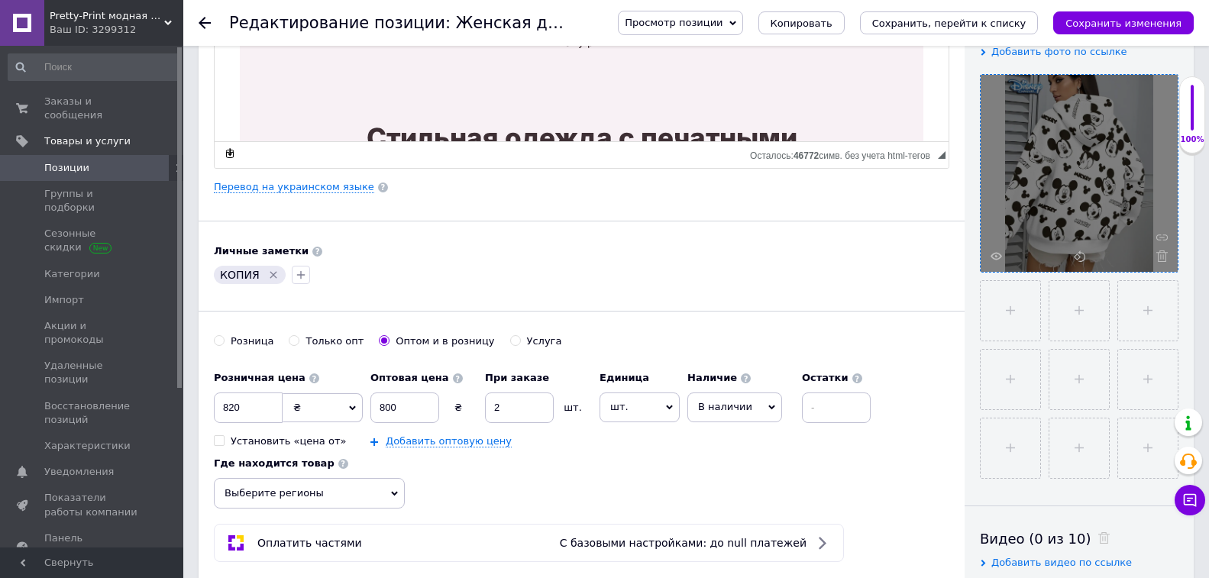
click at [1161, 258] on icon at bounding box center [1161, 255] width 11 height 11
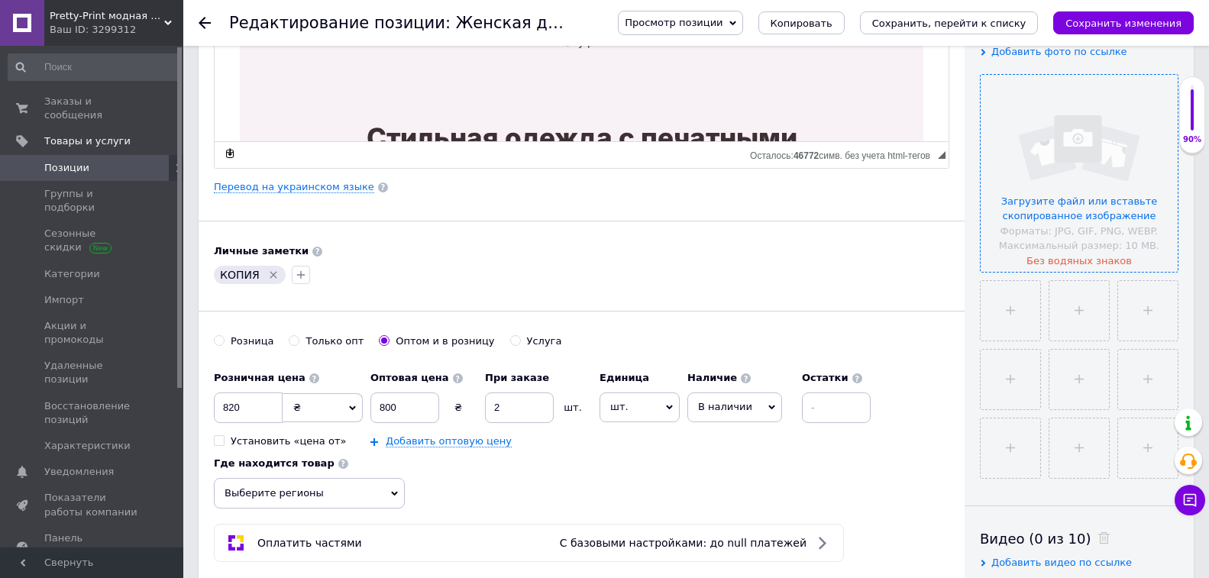
click at [1064, 208] on input "file" at bounding box center [1078, 173] width 197 height 197
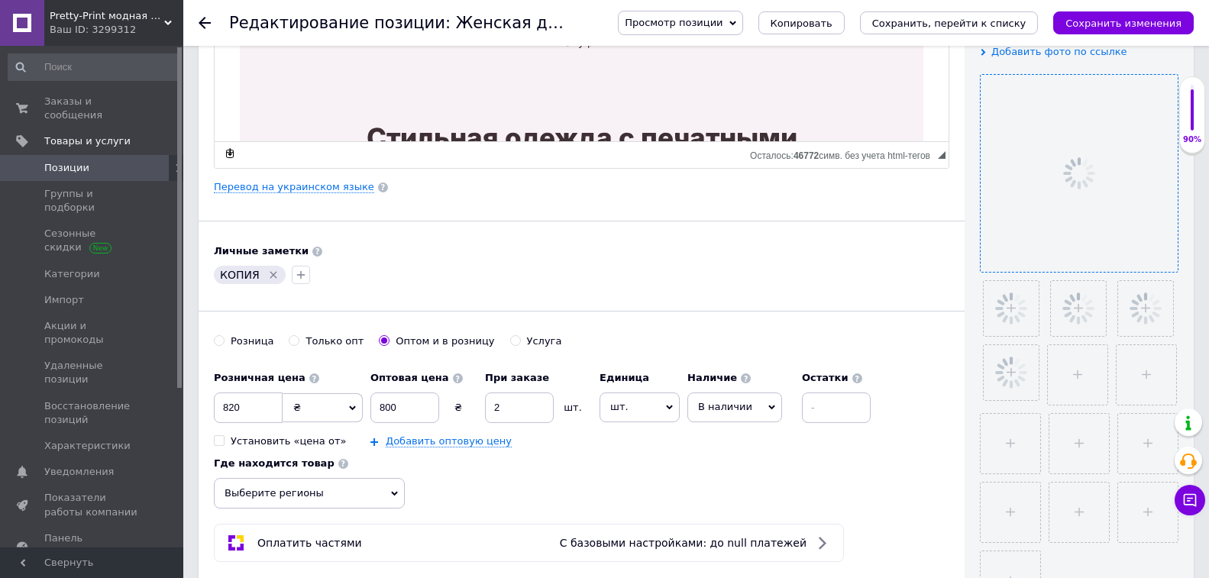
scroll to position [458, 0]
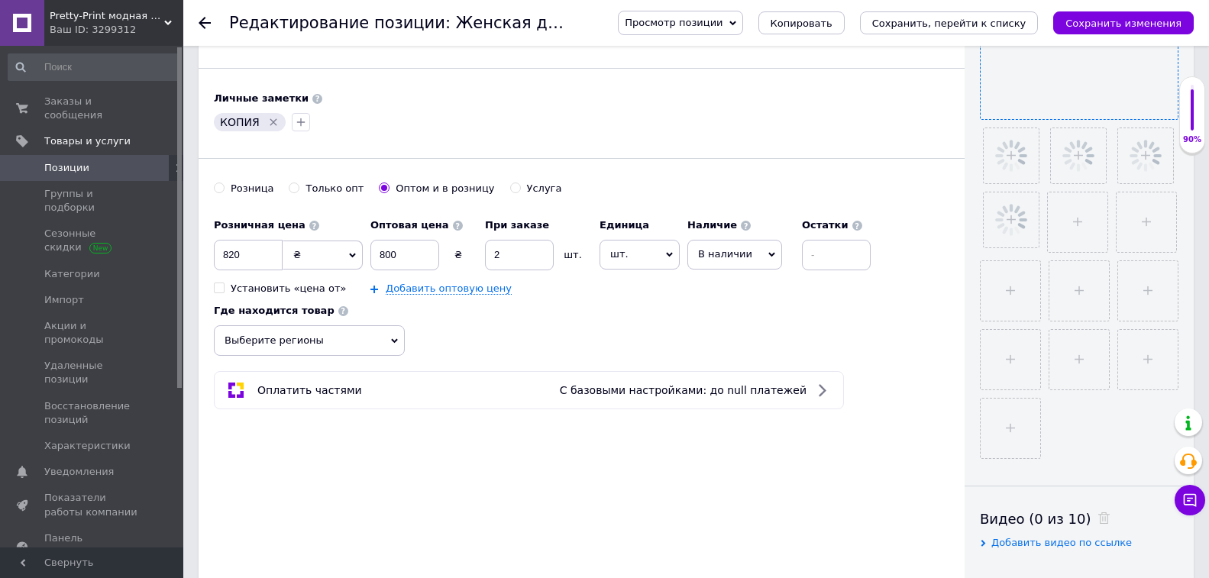
click at [267, 118] on icon "Удалить метку" at bounding box center [273, 122] width 12 height 12
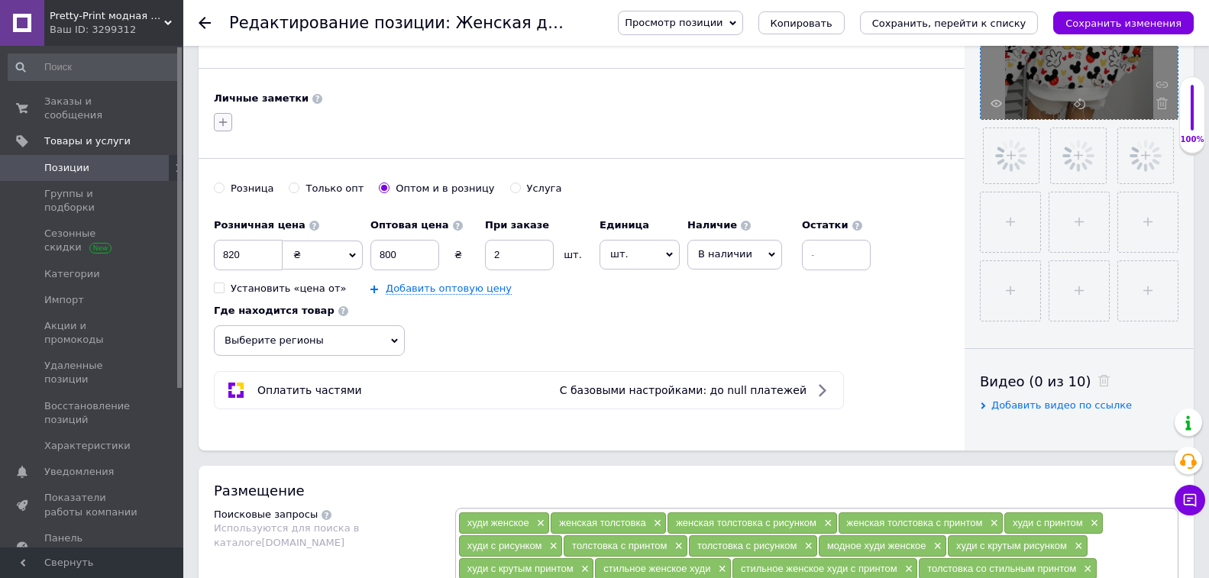
click at [232, 121] on div at bounding box center [223, 122] width 24 height 24
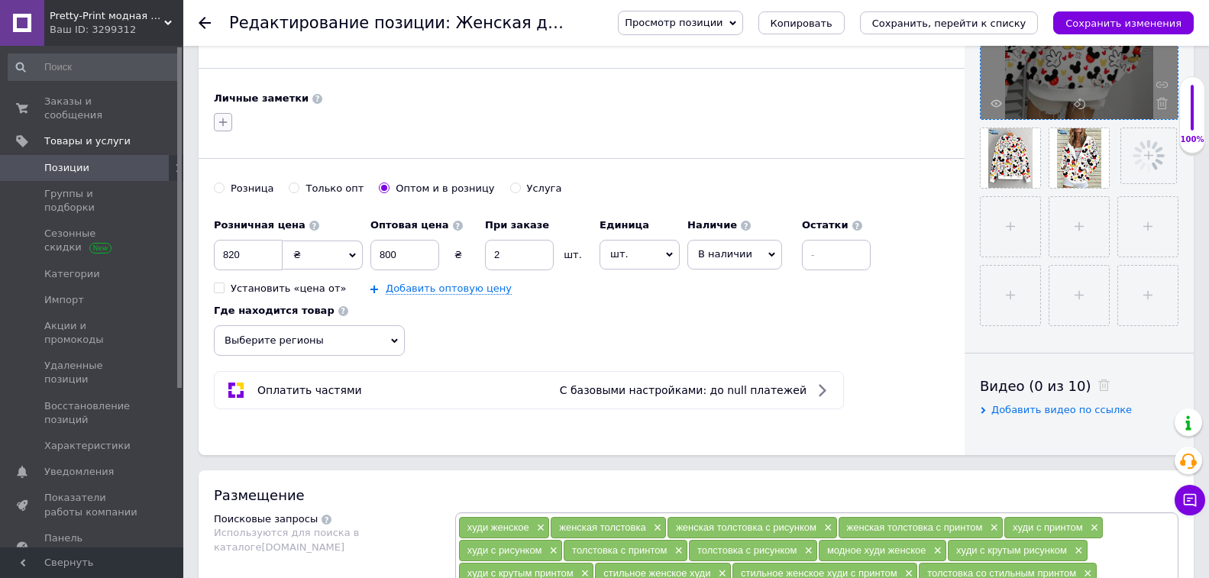
drag, startPoint x: 231, startPoint y: 120, endPoint x: 223, endPoint y: 115, distance: 10.0
click at [224, 115] on button "button" at bounding box center [223, 122] width 18 height 18
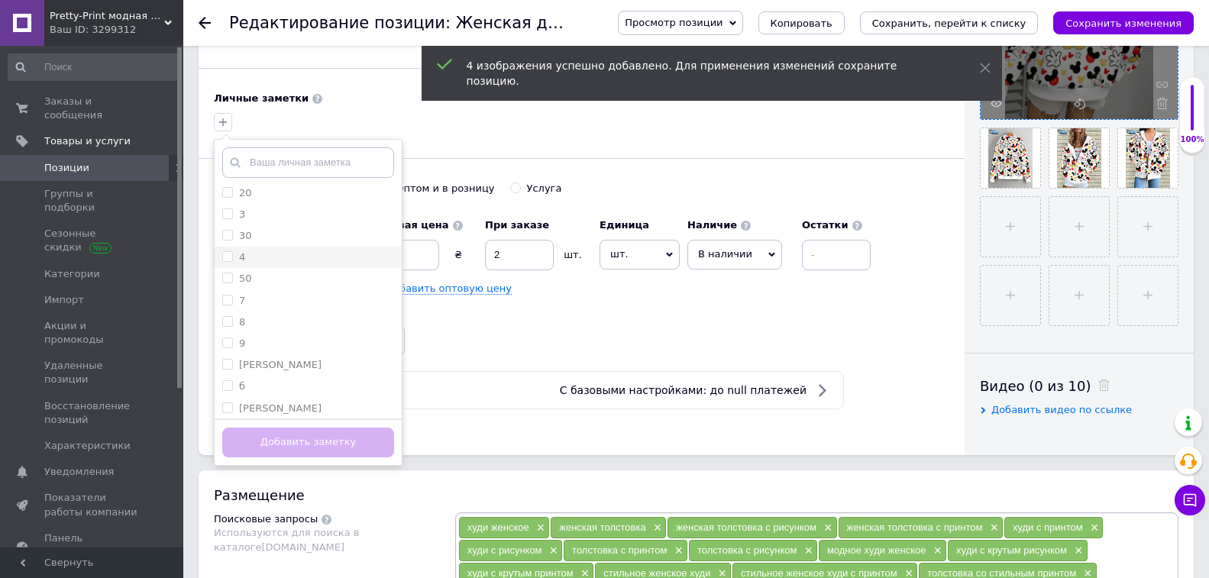
scroll to position [153, 0]
click at [293, 381] on div "неля" at bounding box center [308, 388] width 172 height 14
checkbox input "true"
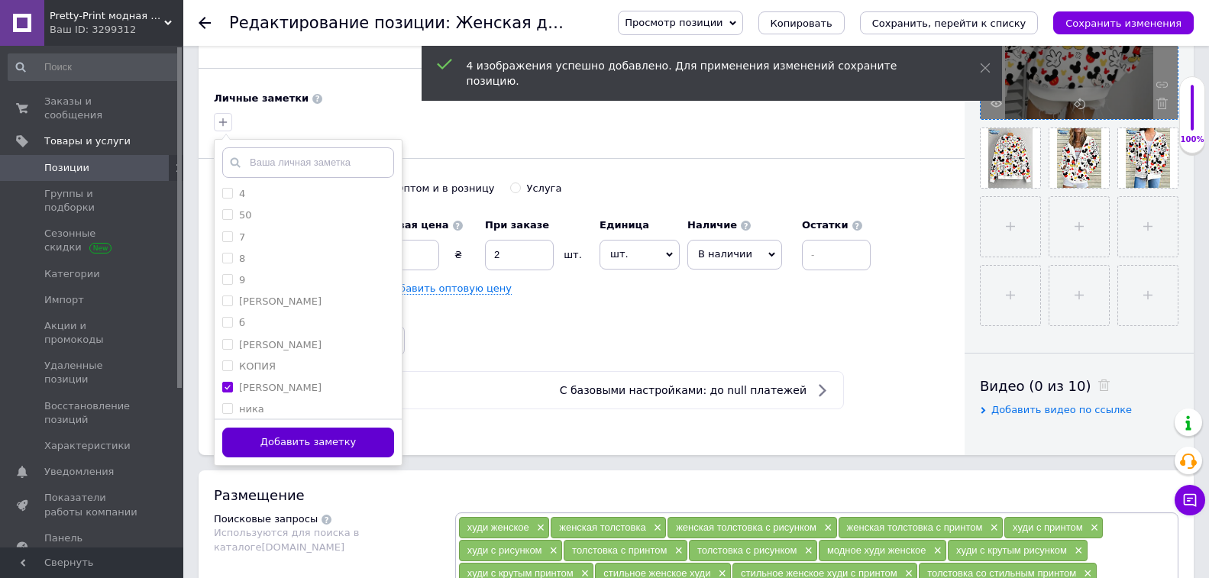
click at [324, 454] on button "Добавить заметку" at bounding box center [308, 443] width 172 height 30
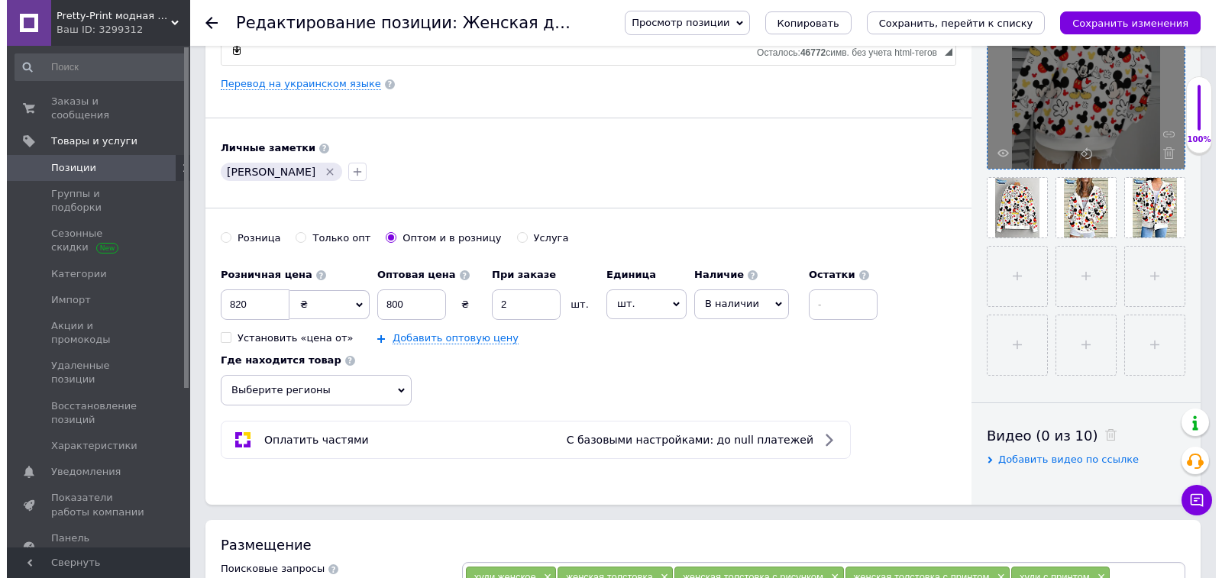
scroll to position [382, 0]
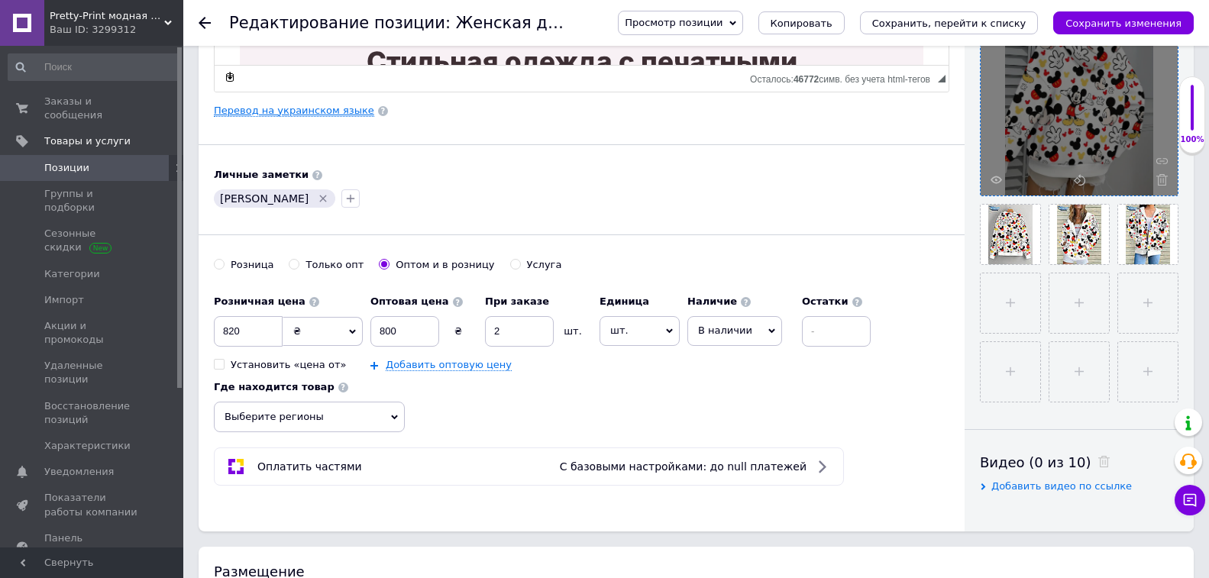
click at [316, 114] on link "Перевод на украинском языке" at bounding box center [294, 111] width 160 height 12
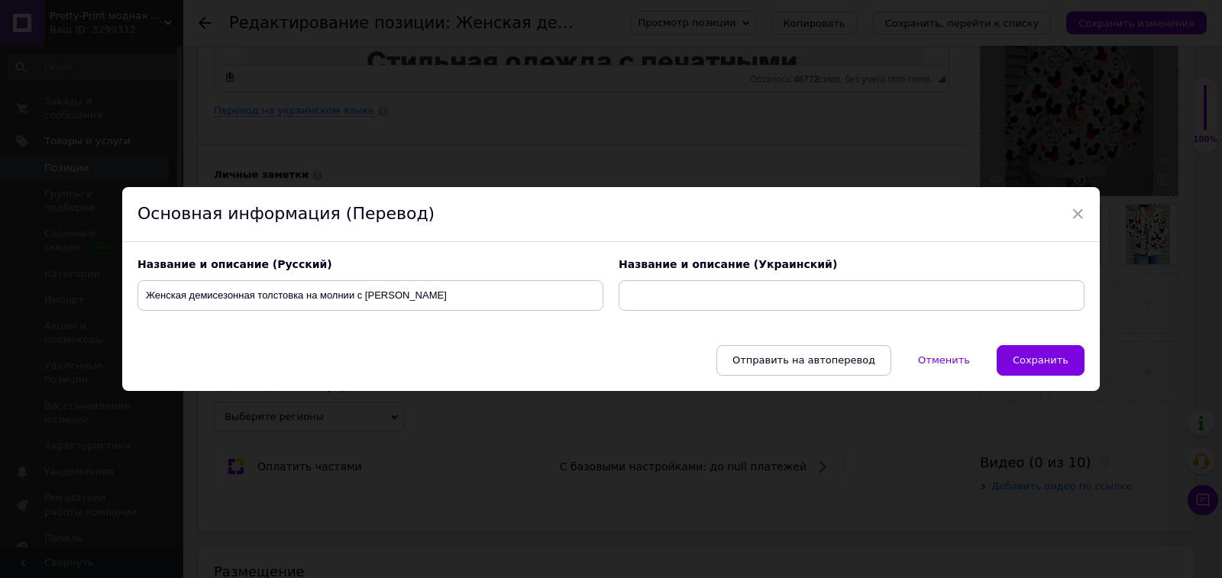
type input "Жіноча демісезонна толстовка на молнії зі Мікі Маусом"
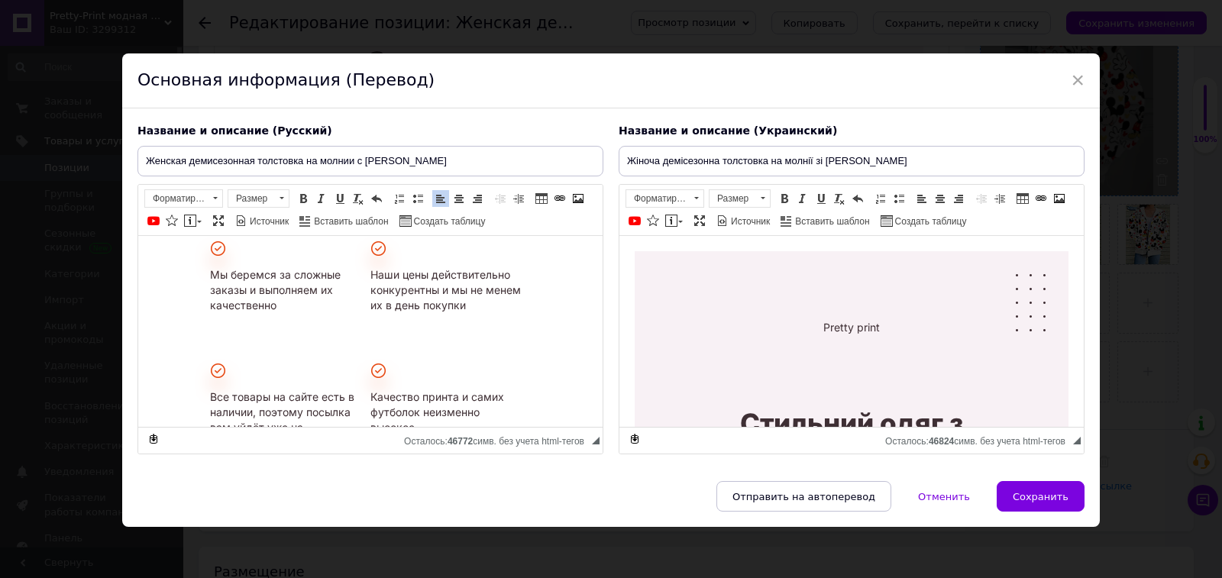
scroll to position [3923, 0]
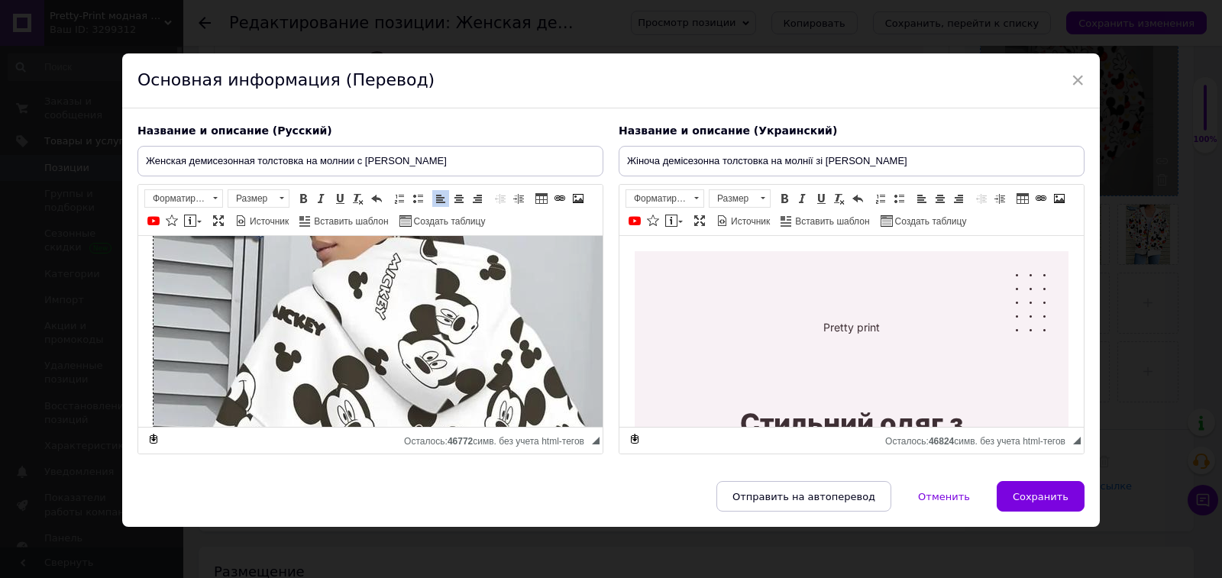
click at [539, 375] on img "Визуальный текстовый редактор, D8C79FA8-F516-4808-88D1-F2A1C5B09D0F" at bounding box center [397, 500] width 489 height 650
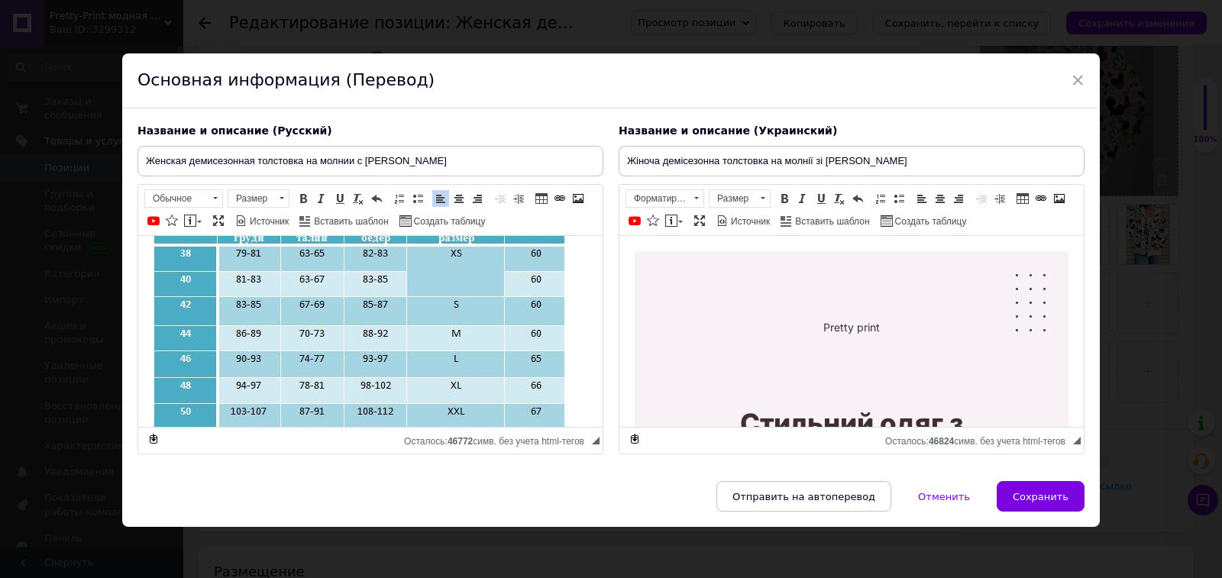
scroll to position [3847, 0]
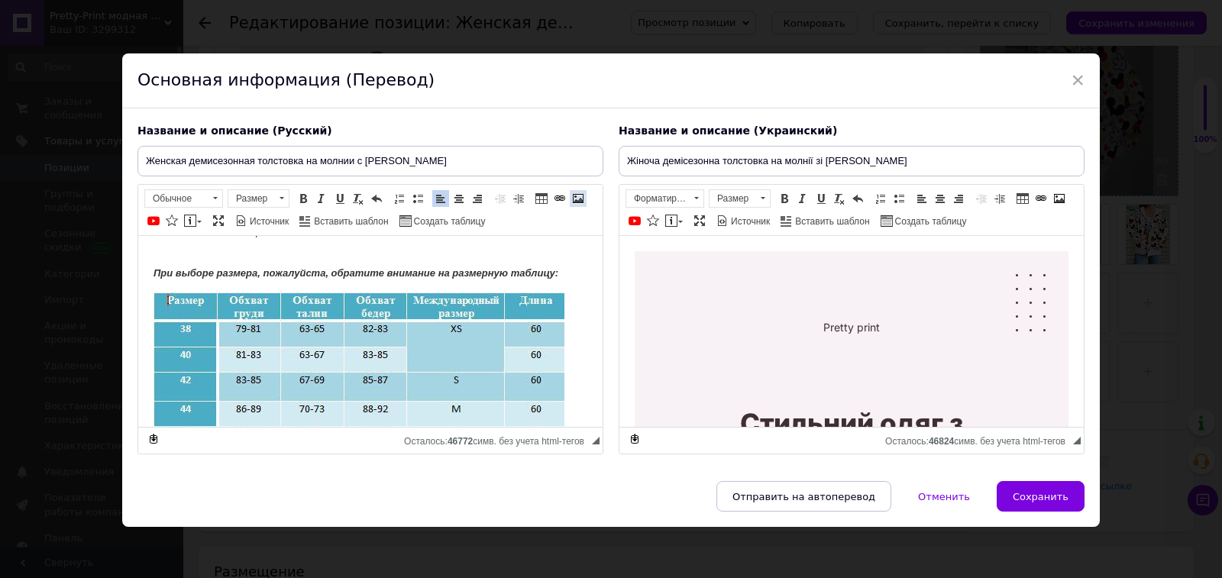
click at [577, 195] on span at bounding box center [578, 198] width 12 height 12
select select
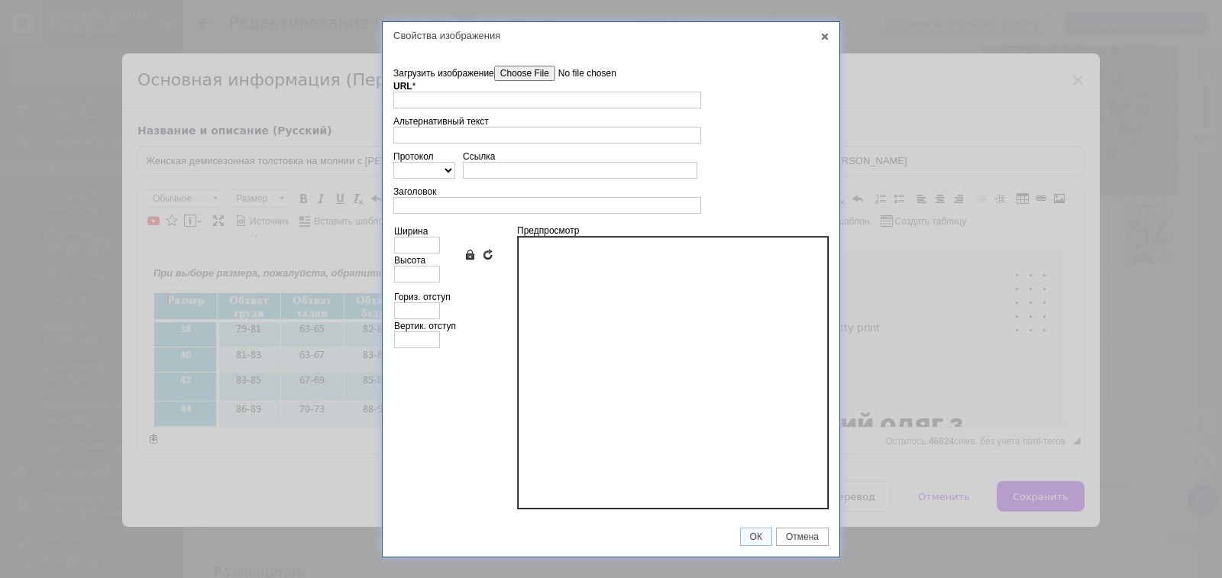
click at [537, 77] on input"] "Загрузить изображение" at bounding box center [580, 73] width 173 height 15
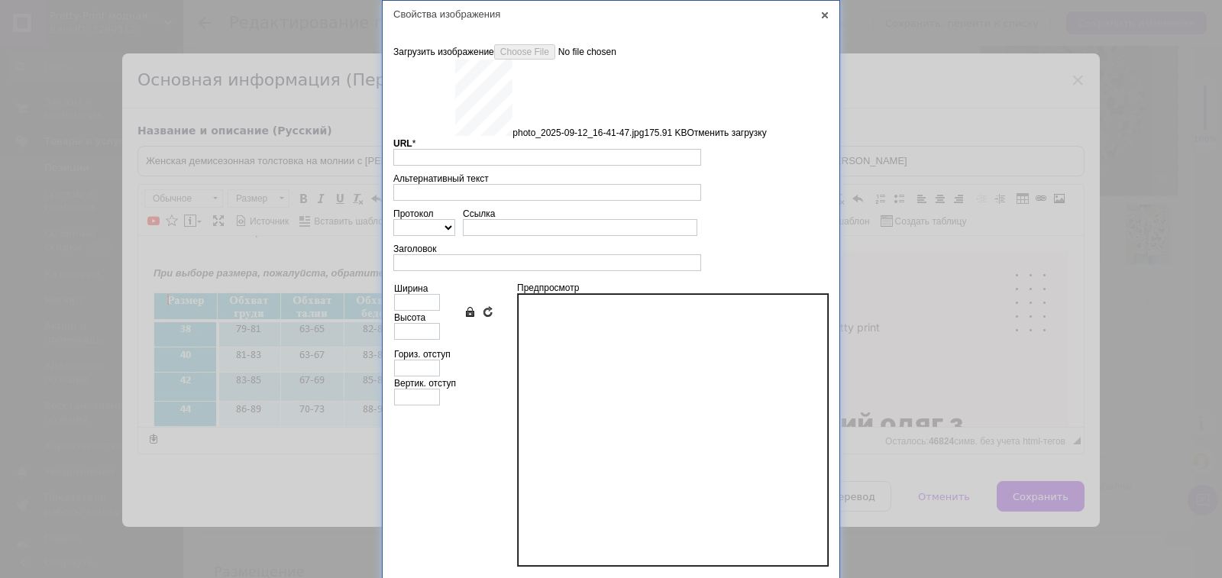
scroll to position [37, 0]
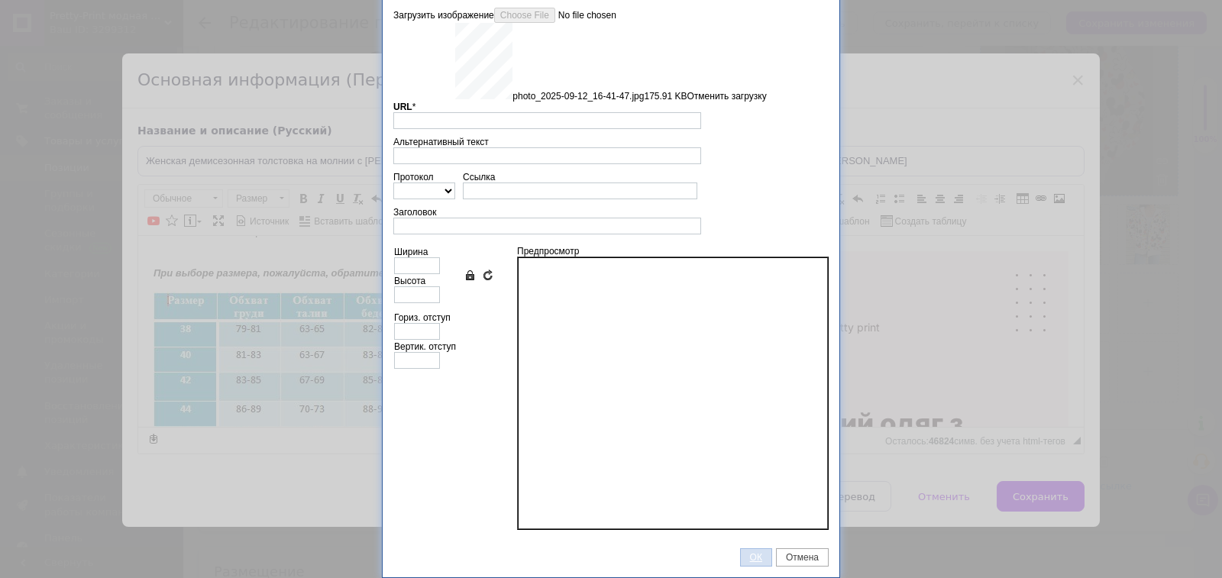
type input "https://images.prom.ua/6831483703_w640_h2048_photo_2025_09_12_16_41_47.jpg?fres…"
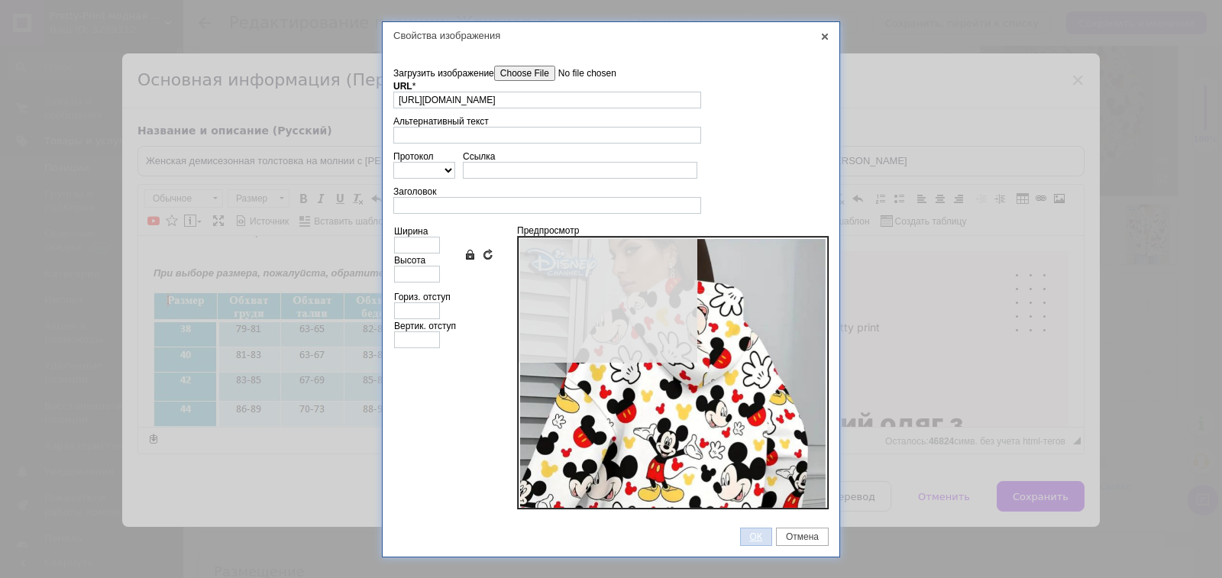
type input "640"
type input "852"
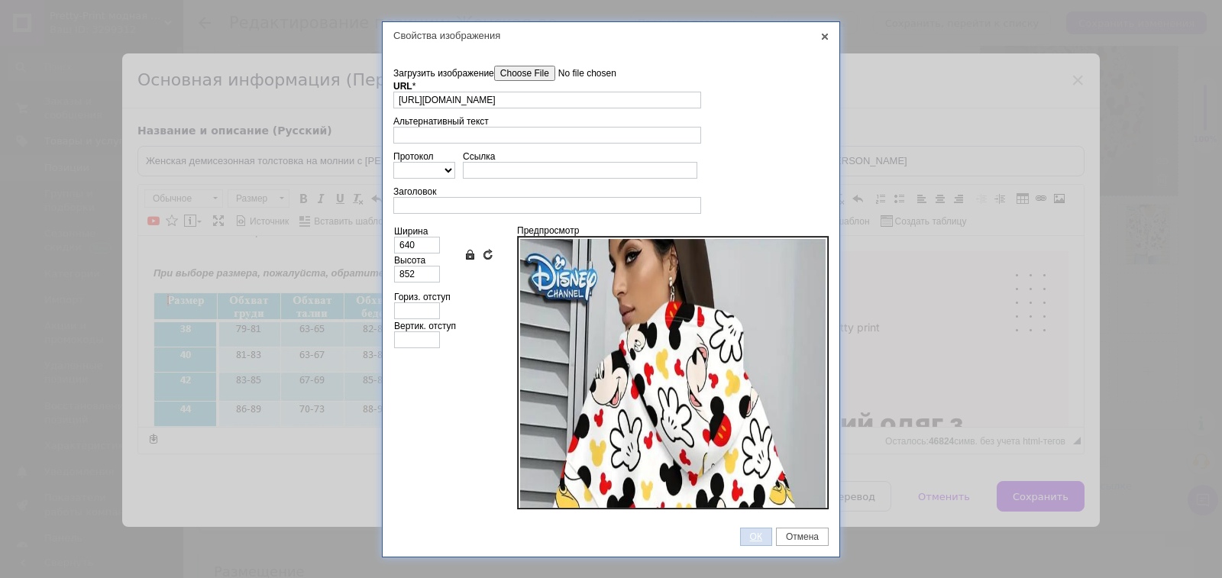
drag, startPoint x: 755, startPoint y: 531, endPoint x: 454, endPoint y: 25, distance: 588.2
click at [755, 531] on link "ОК" at bounding box center [756, 537] width 32 height 18
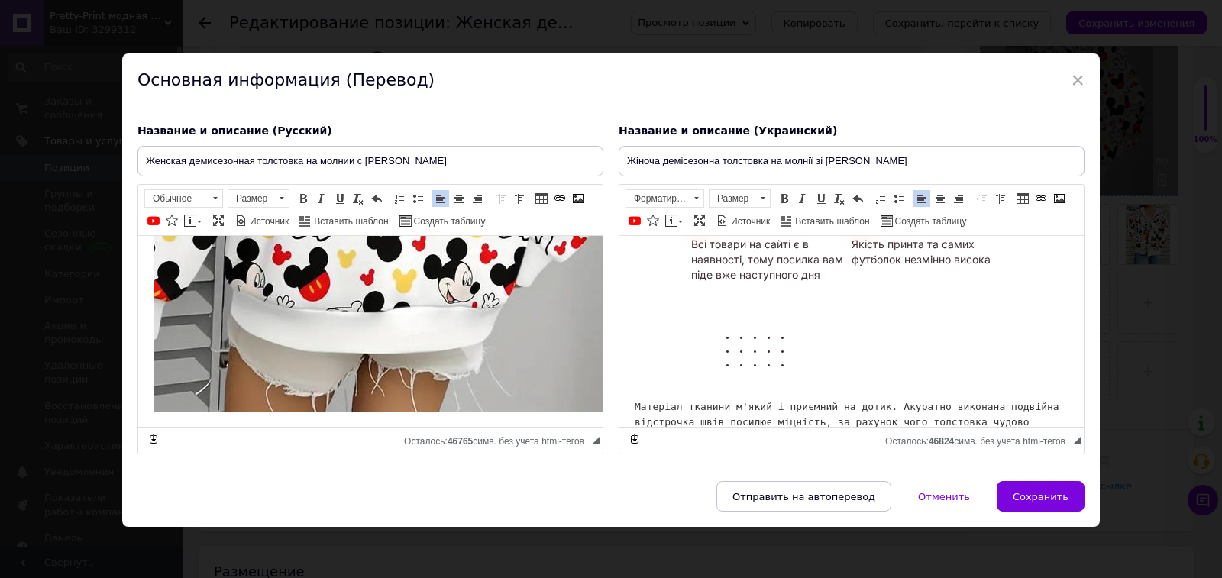
scroll to position [3811, 0]
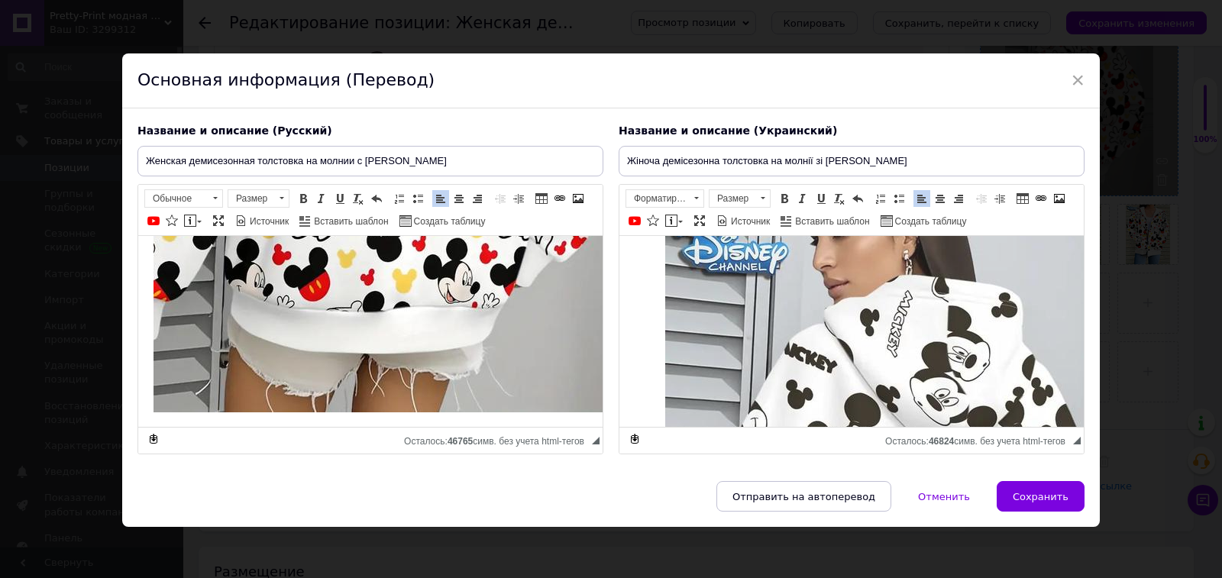
click at [996, 371] on img "Визуальный текстовый редактор, 94716831-99DC-45B0-B790-574C586C8282" at bounding box center [909, 537] width 489 height 650
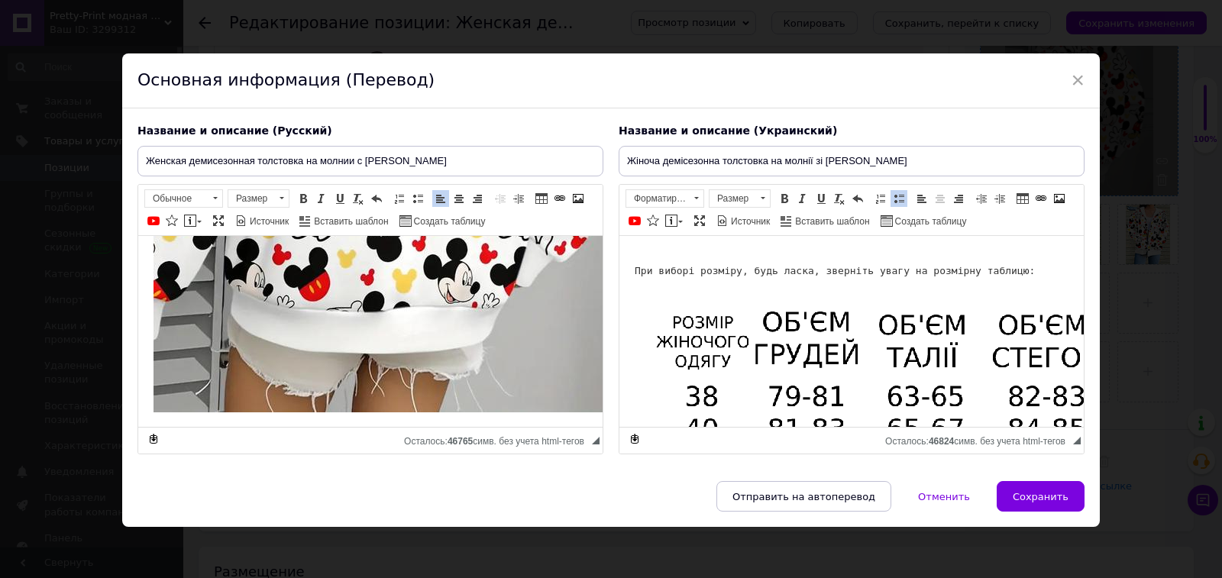
scroll to position [3788, 0]
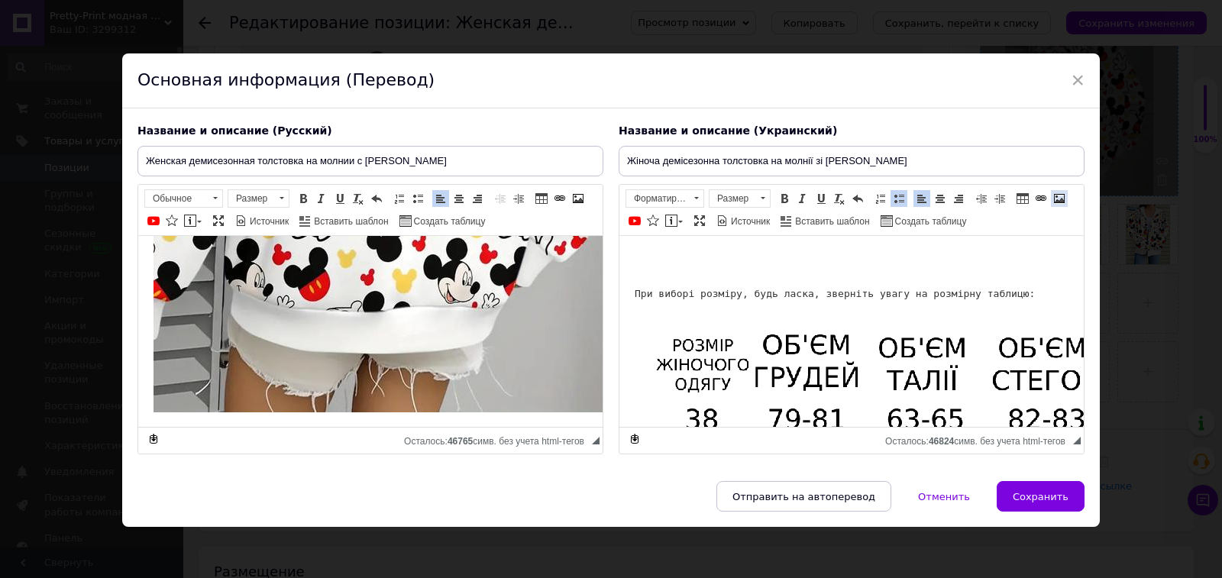
click at [1053, 198] on span at bounding box center [1059, 198] width 12 height 12
select select
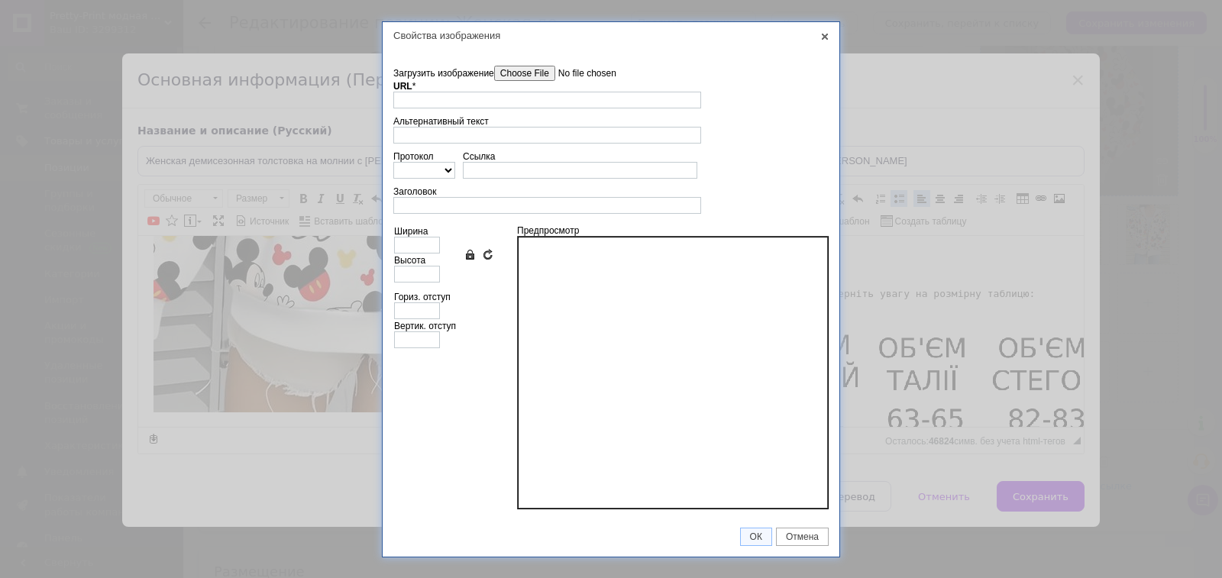
click at [516, 79] on input"] "Загрузить изображение" at bounding box center [580, 73] width 173 height 15
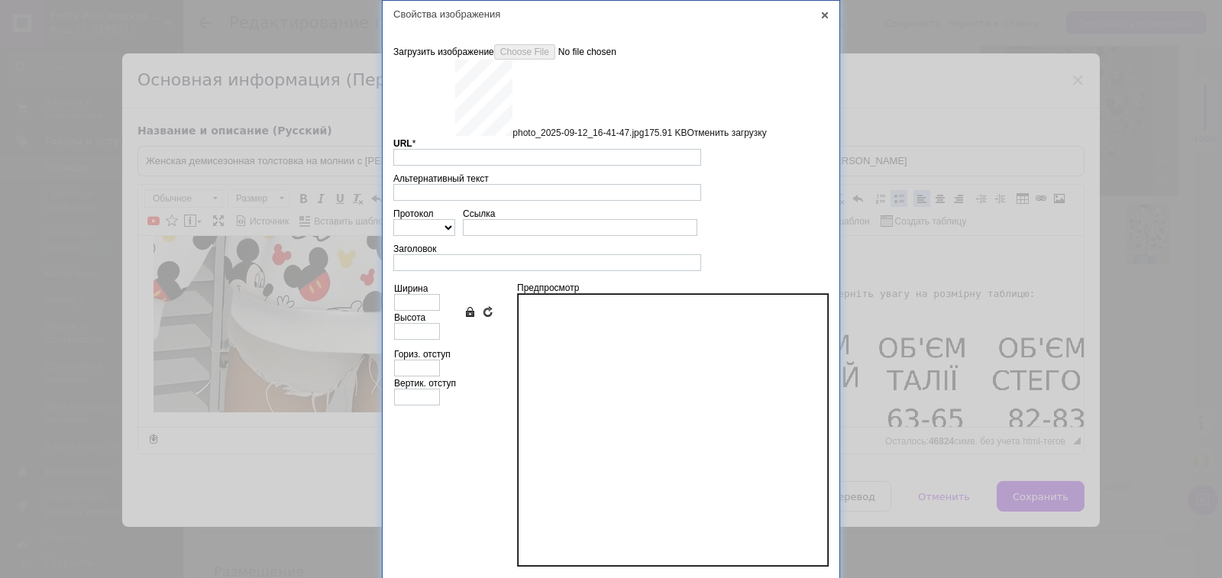
scroll to position [37, 0]
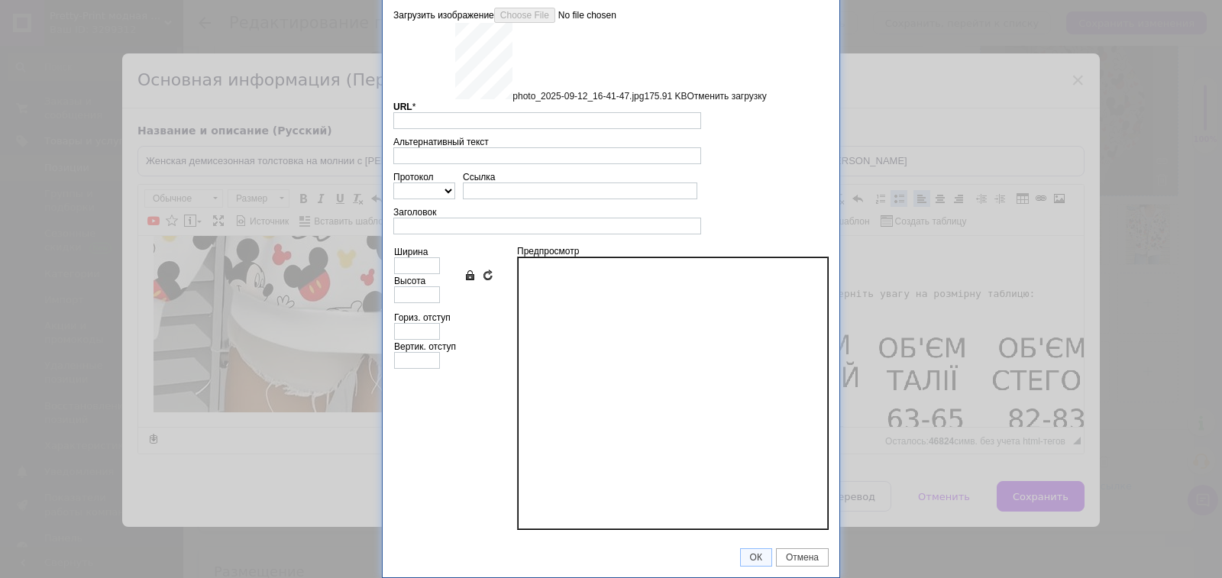
type input "https://images.prom.ua/6831483703_w640_h2048_photo_2025_09_12_16_41_47.jpg?fres…"
type input "640"
type input "852"
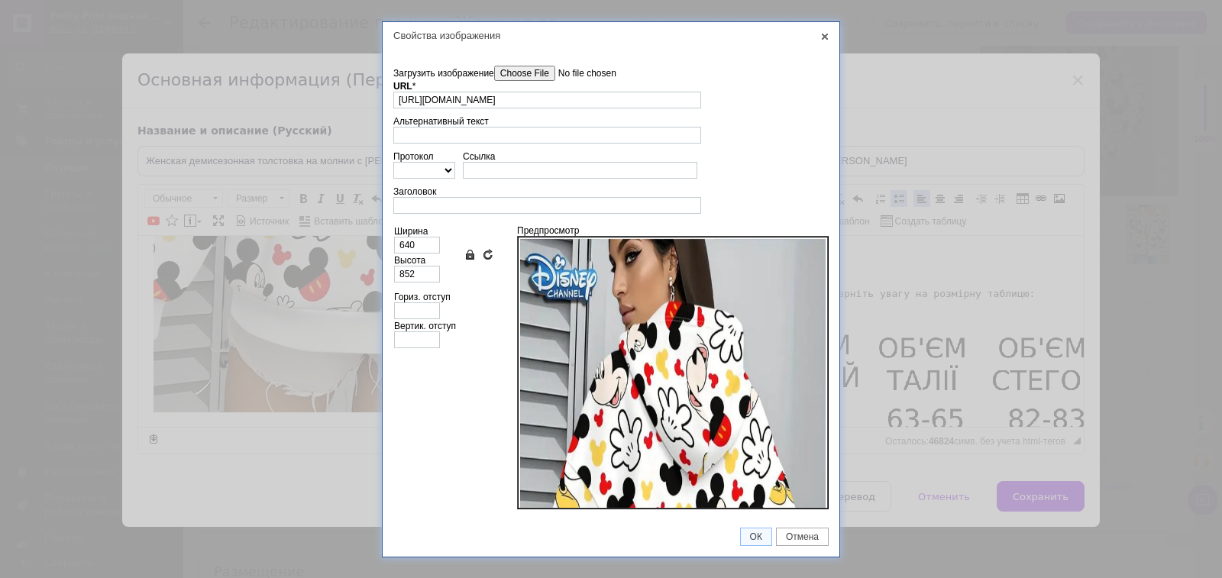
scroll to position [0, 0]
click at [744, 542] on link "ОК" at bounding box center [756, 537] width 32 height 18
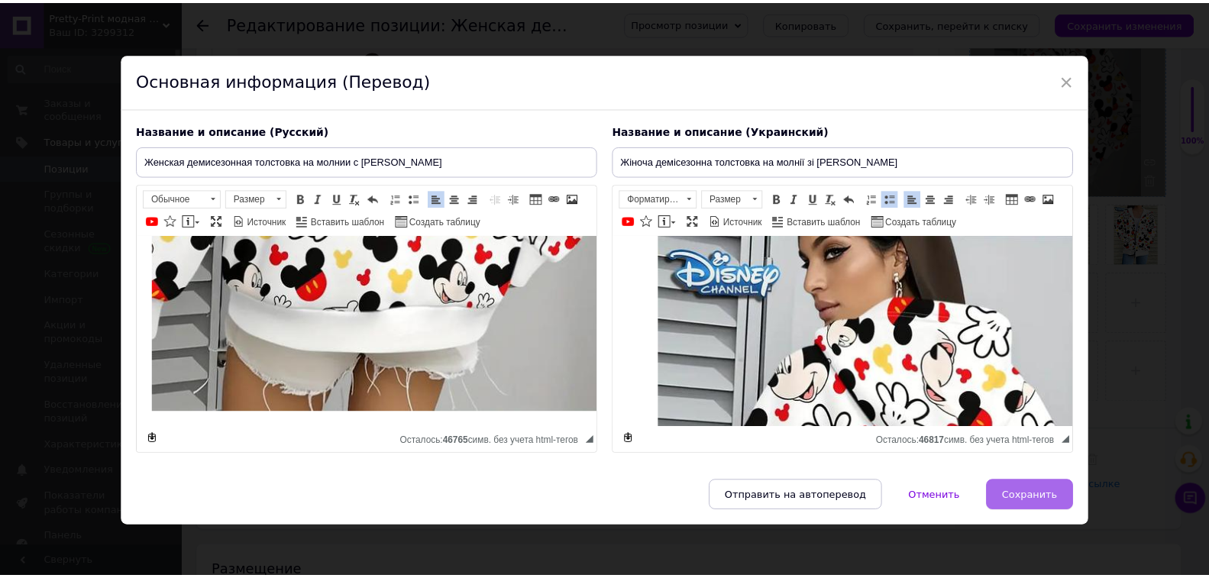
scroll to position [4277, 0]
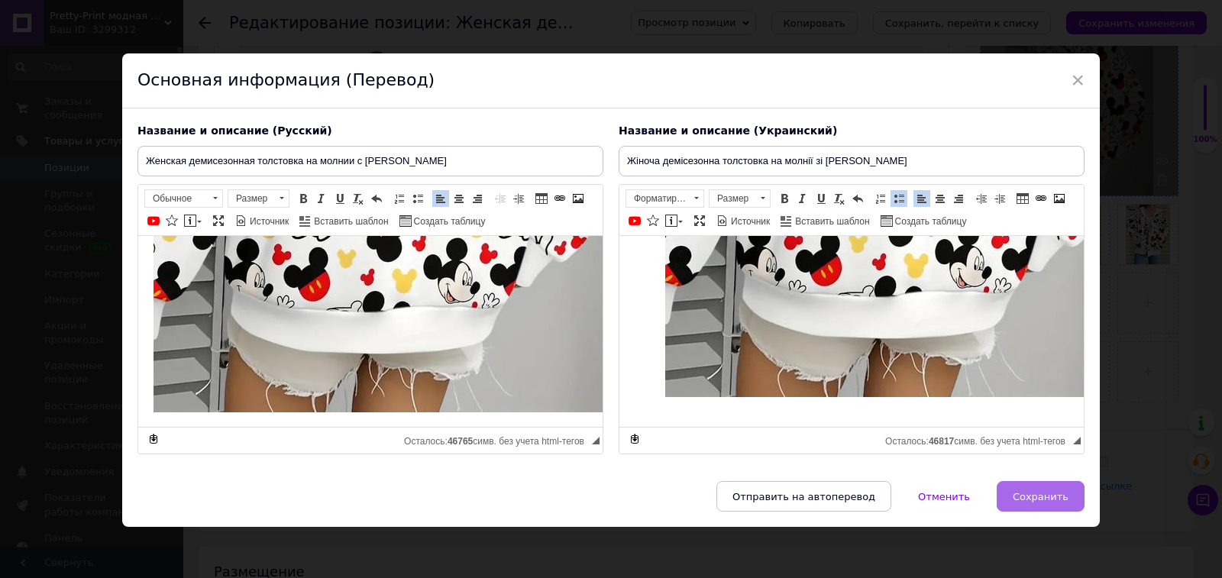
click at [1022, 491] on span "Сохранить" at bounding box center [1040, 496] width 56 height 11
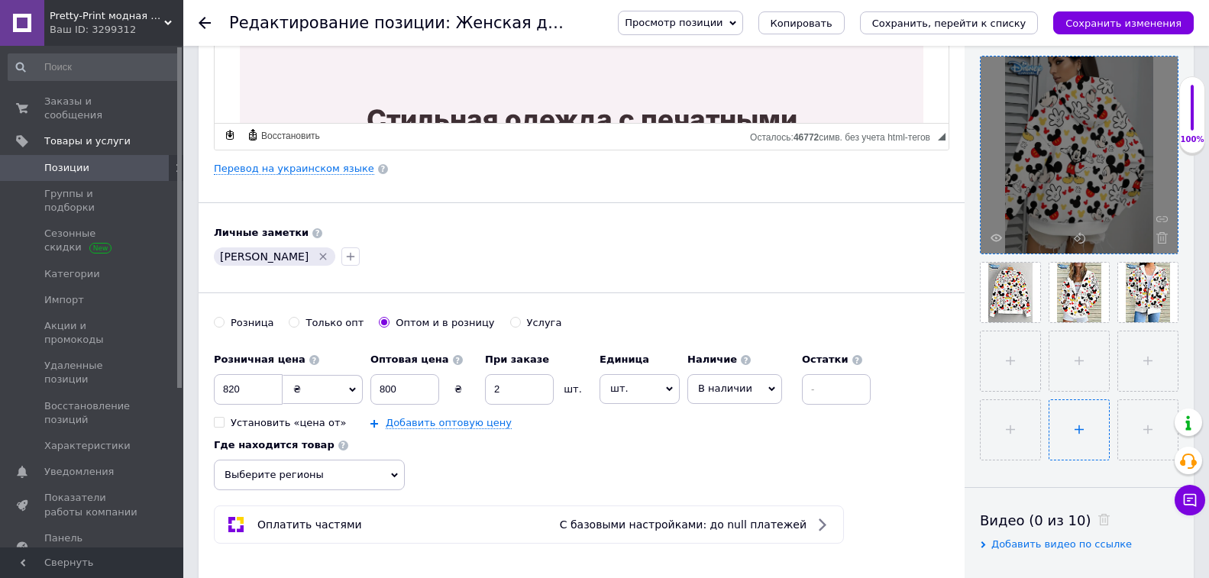
scroll to position [229, 0]
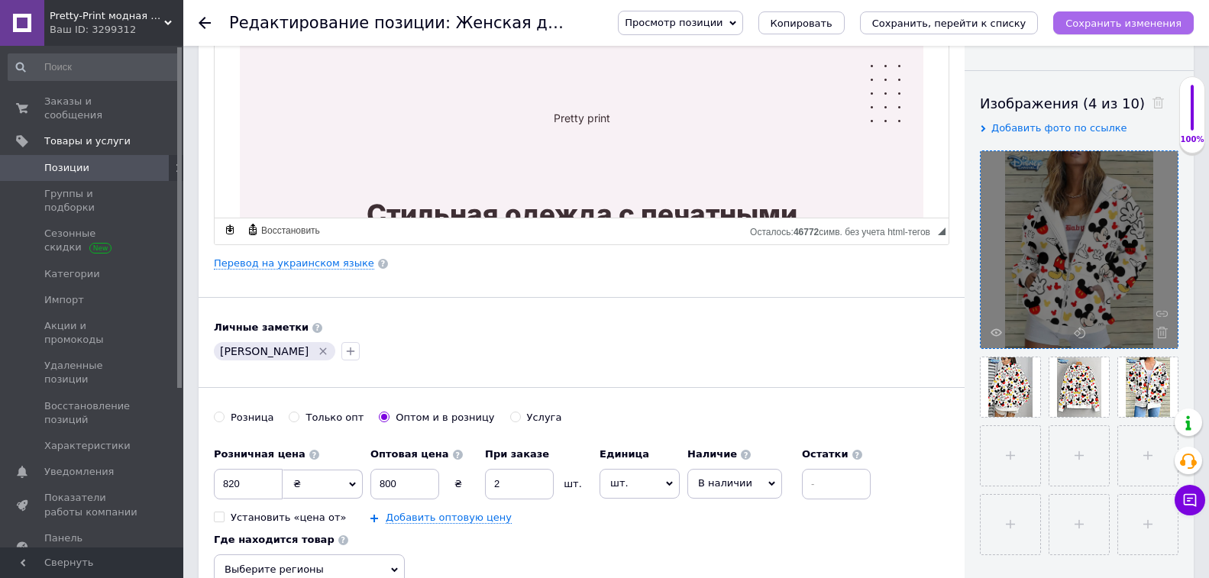
click at [1096, 28] on icon "Сохранить изменения" at bounding box center [1123, 23] width 116 height 11
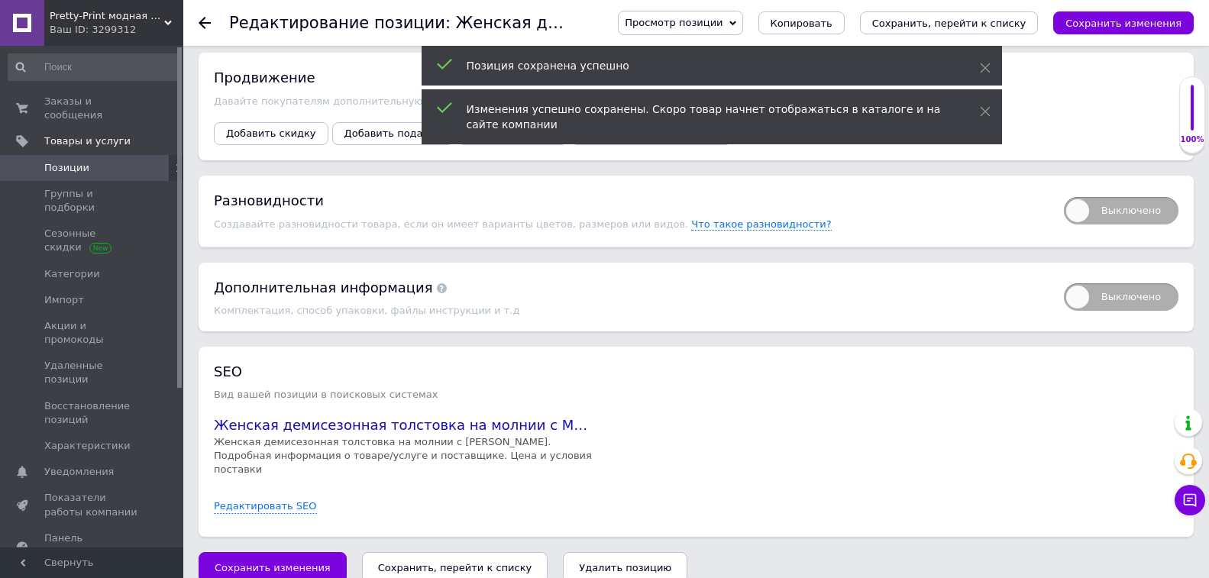
scroll to position [2089, 0]
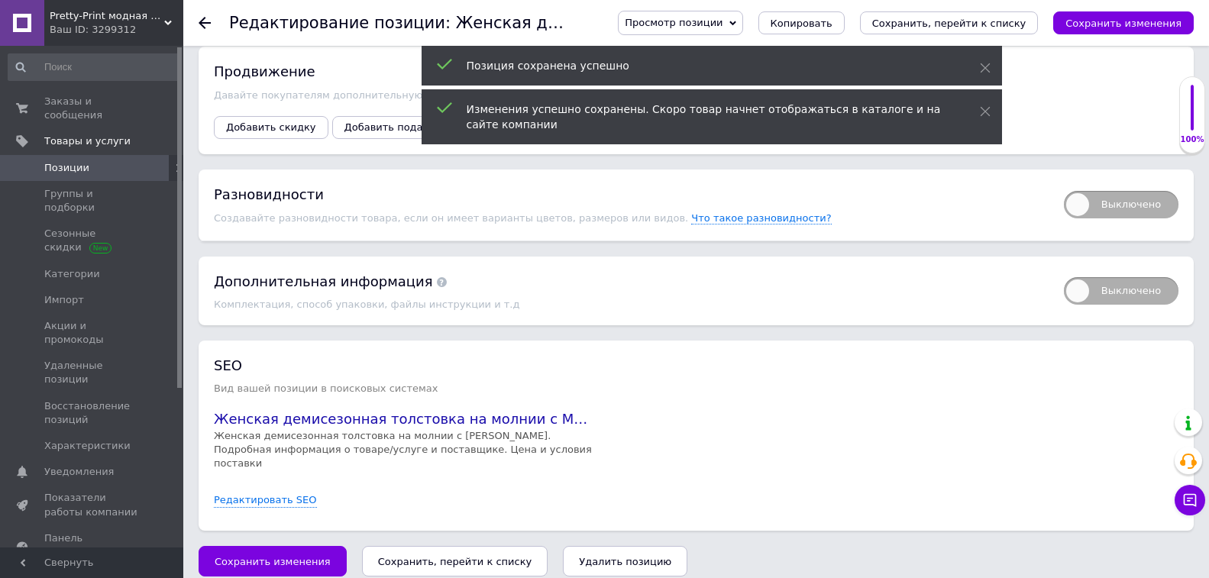
click at [1072, 208] on span "Выключено" at bounding box center [1121, 204] width 115 height 27
click at [1064, 191] on input "Выключено" at bounding box center [1059, 186] width 10 height 10
checkbox input "true"
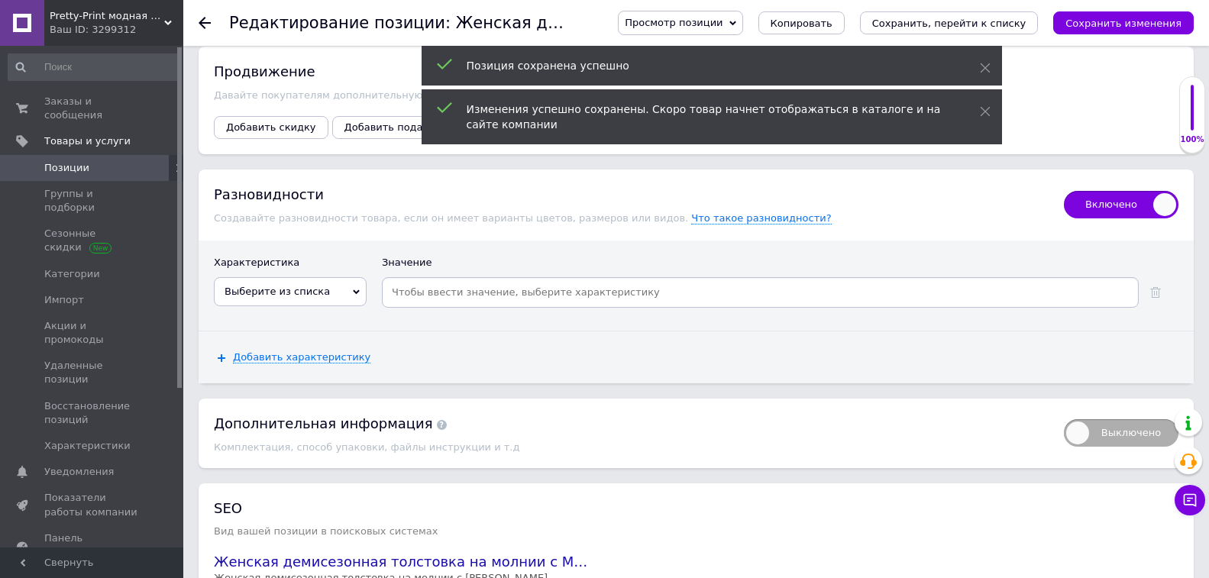
click at [347, 277] on span "Выберите из списка" at bounding box center [290, 291] width 153 height 29
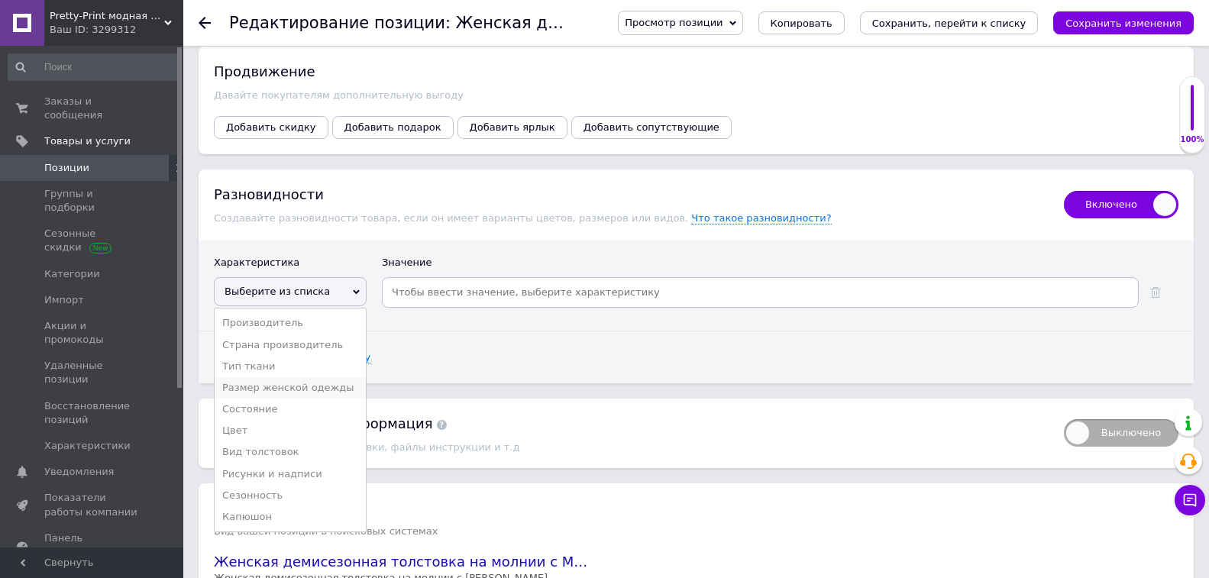
click at [317, 385] on li "Размер женской одежды" at bounding box center [290, 387] width 151 height 21
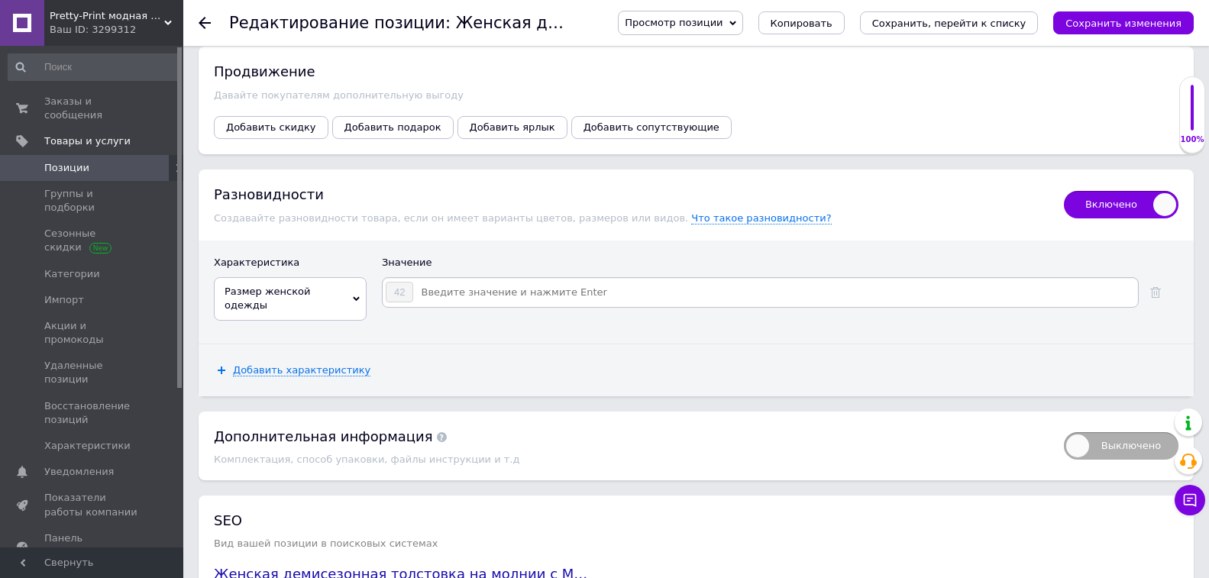
click at [466, 289] on input at bounding box center [775, 292] width 722 height 23
type input "38"
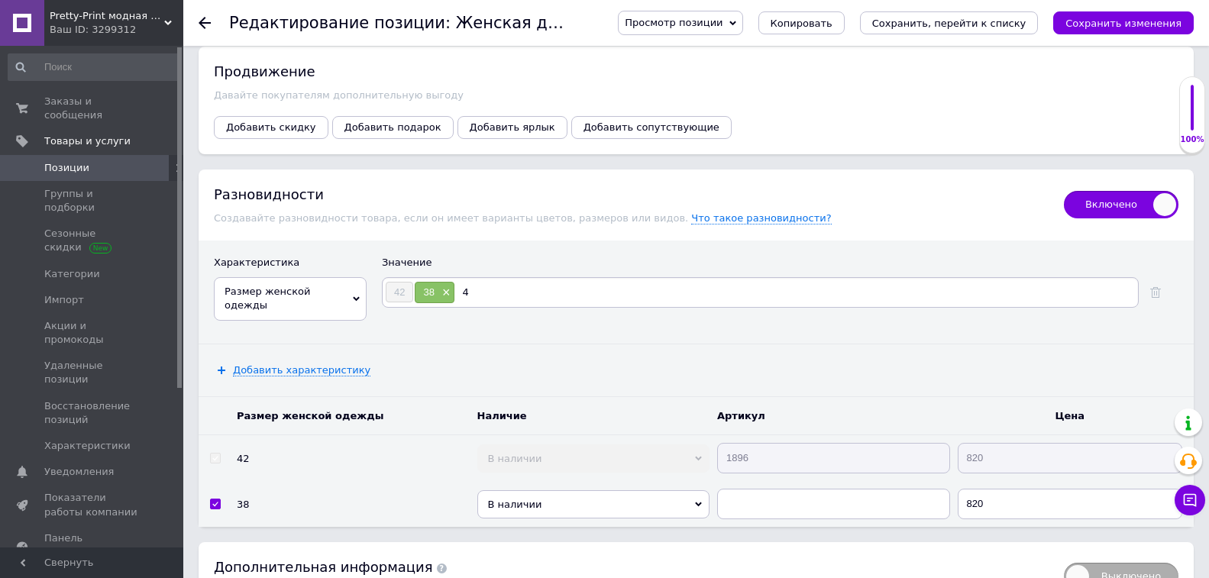
type input "40"
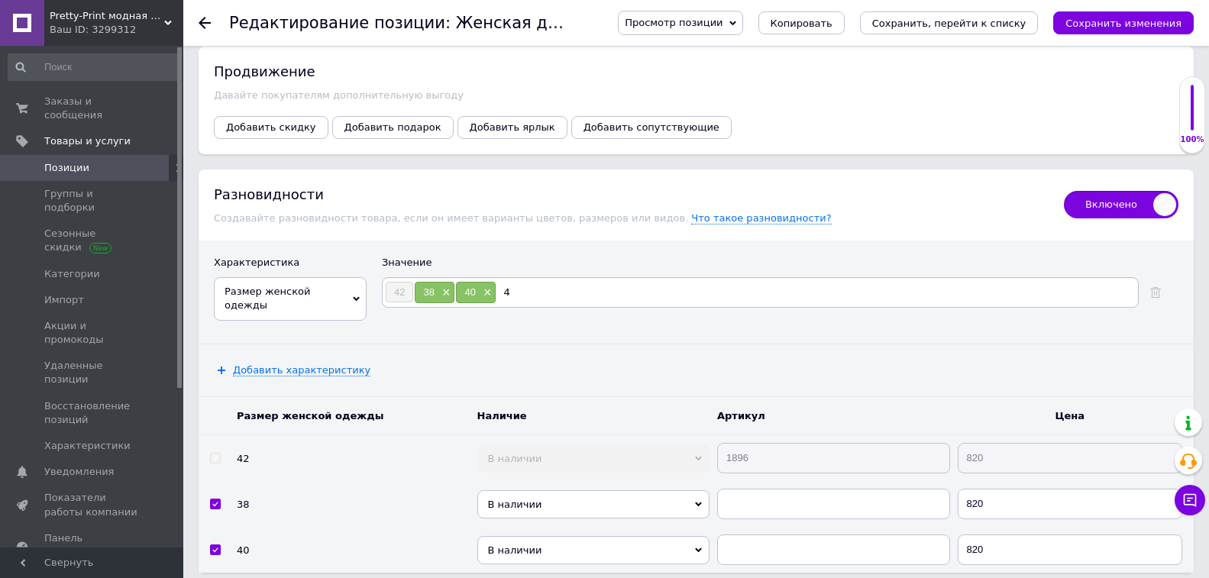
type input "44"
type input "46"
type input "48"
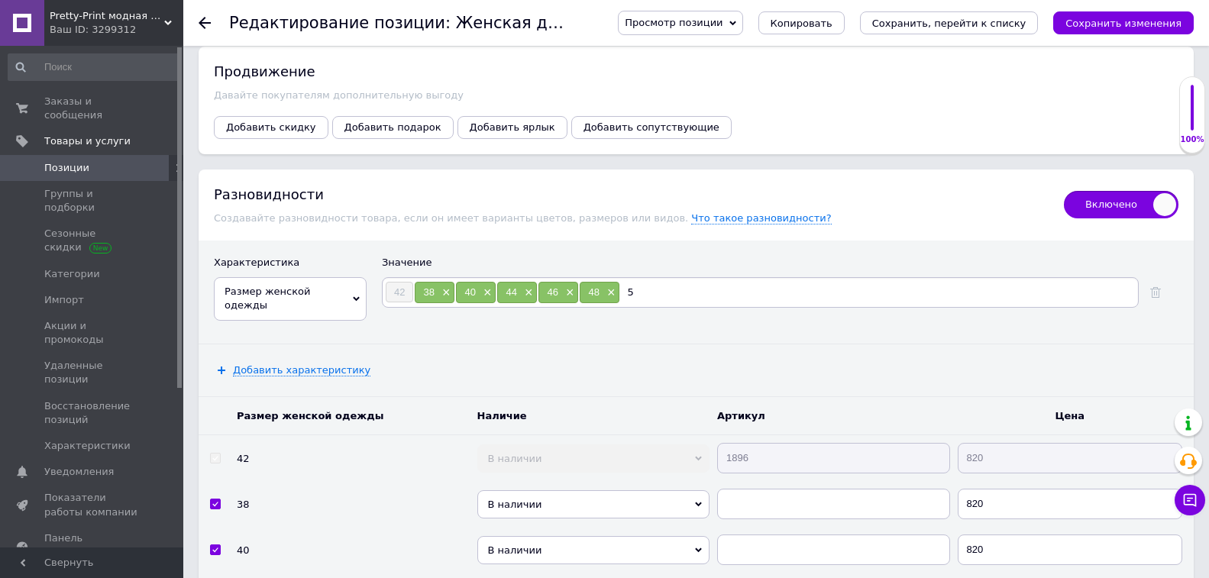
type input "50"
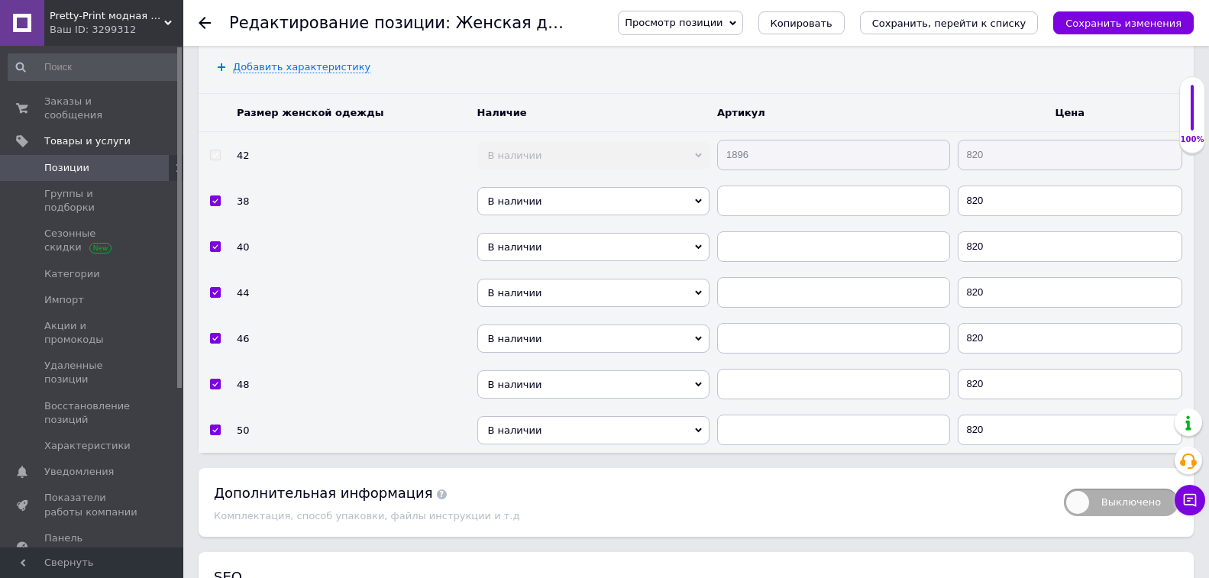
scroll to position [2394, 0]
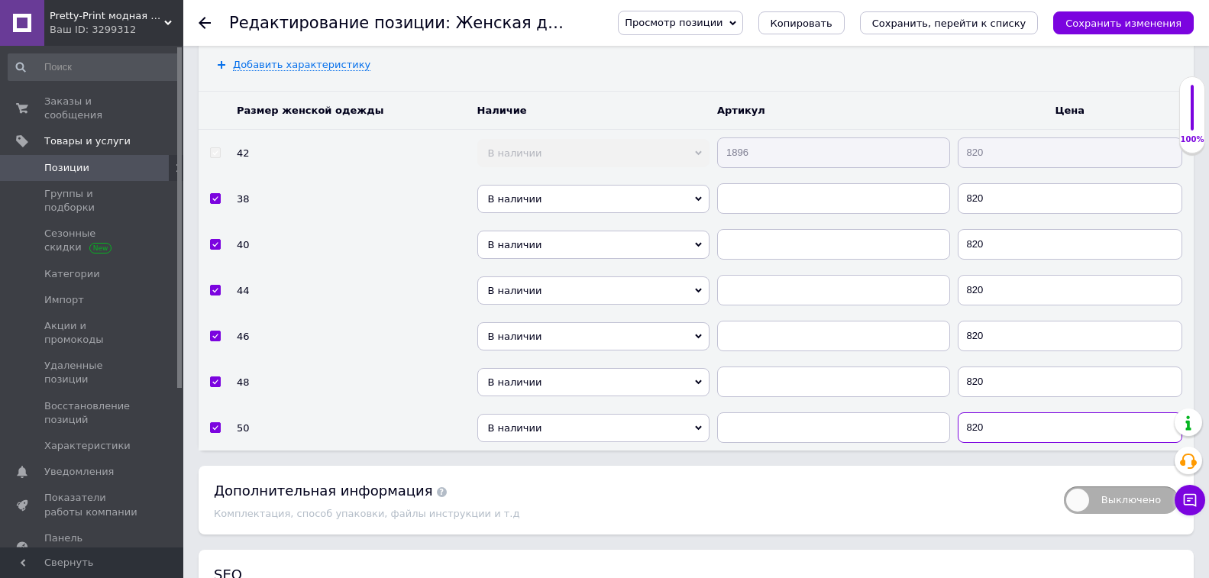
click at [973, 422] on input "820" at bounding box center [1069, 427] width 225 height 31
type input "900"
click at [989, 376] on input "820" at bounding box center [1069, 381] width 225 height 31
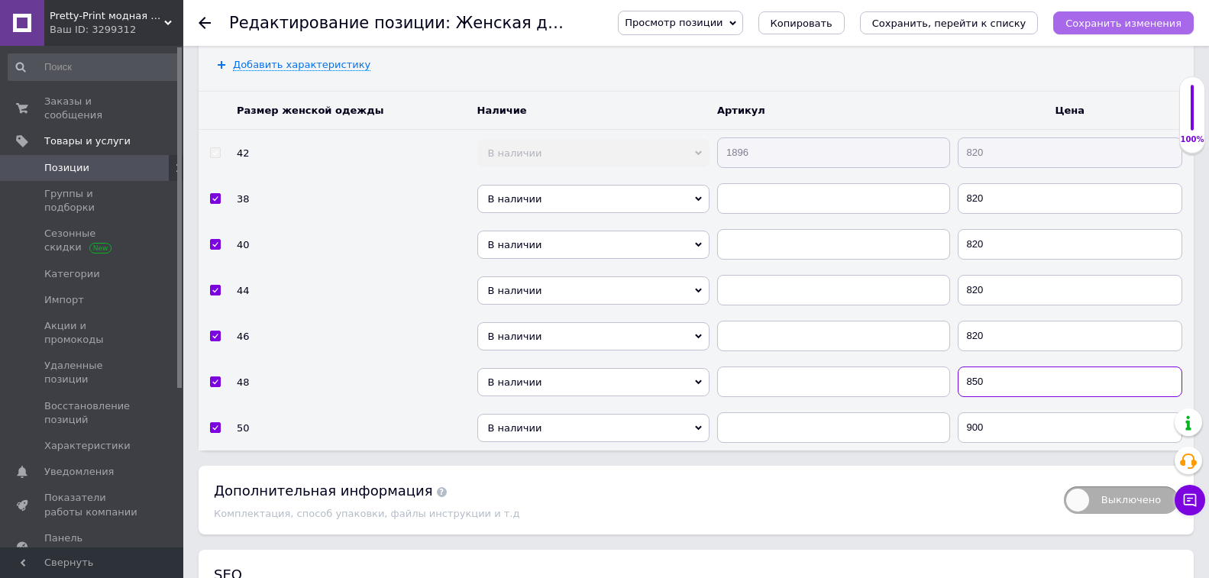
type input "850"
click at [1084, 26] on icon "Сохранить изменения" at bounding box center [1123, 23] width 116 height 11
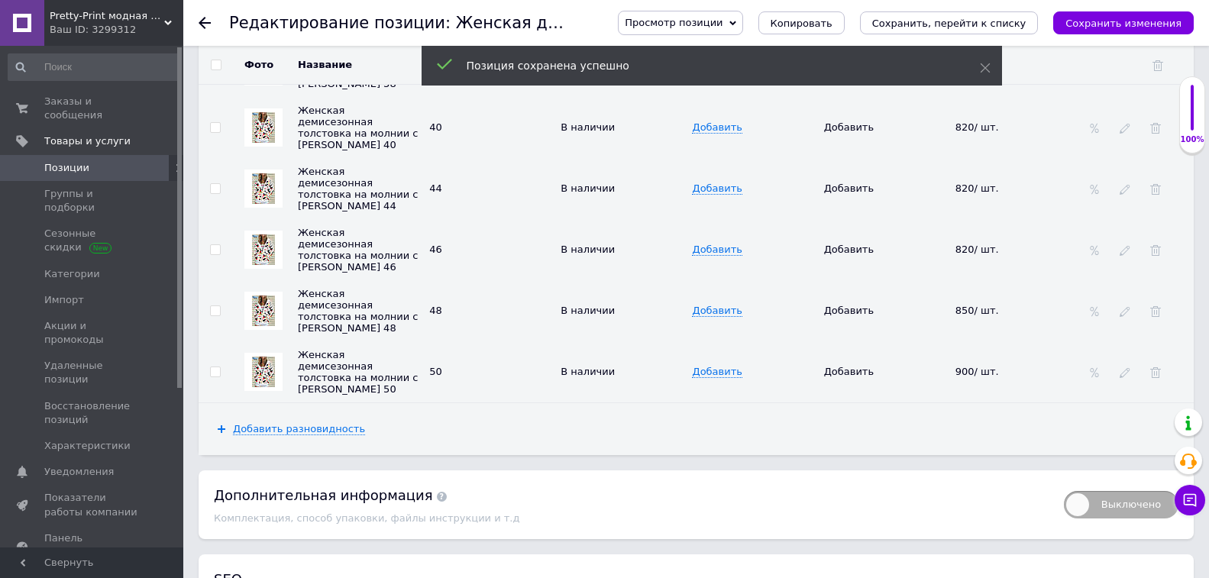
click at [104, 161] on span "Позиции" at bounding box center [92, 168] width 97 height 14
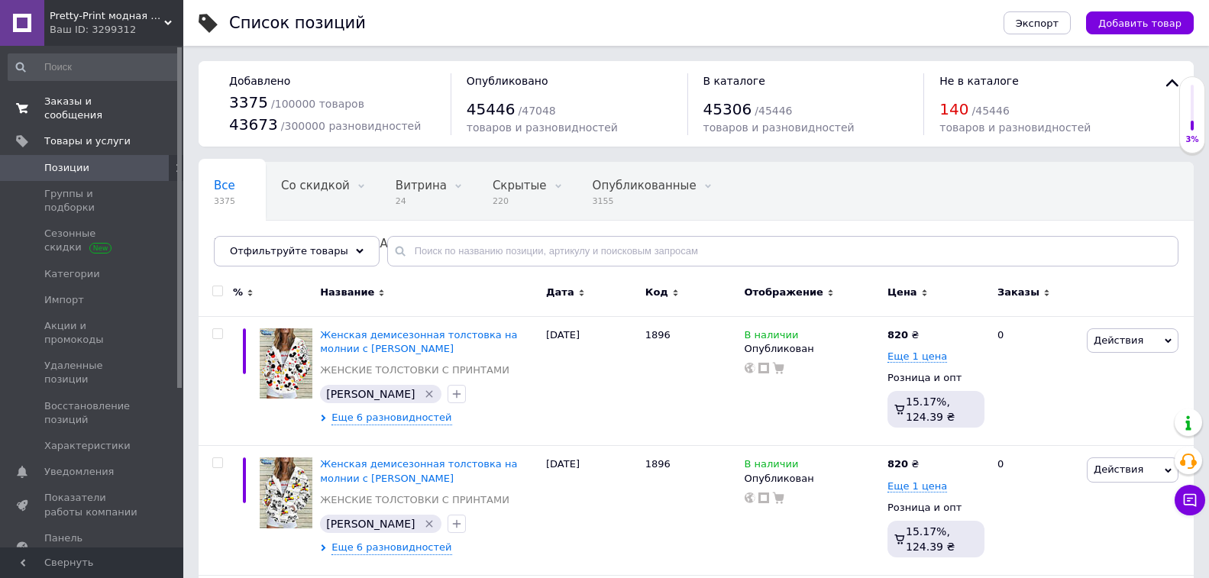
click at [115, 94] on link "Заказы и сообщения 0 0" at bounding box center [94, 109] width 188 height 40
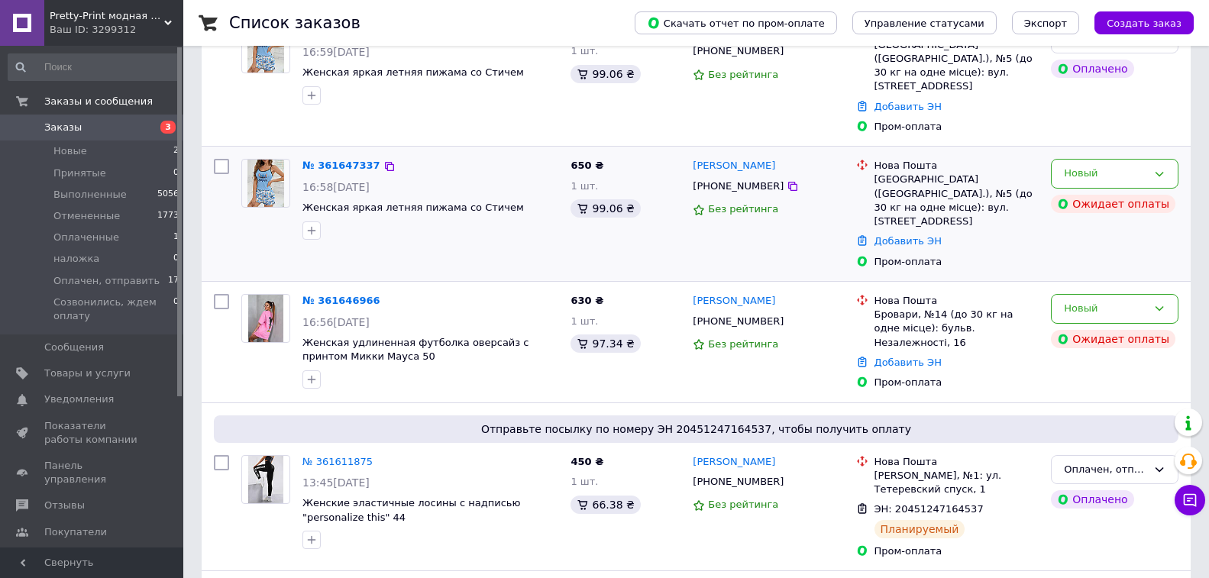
scroll to position [229, 0]
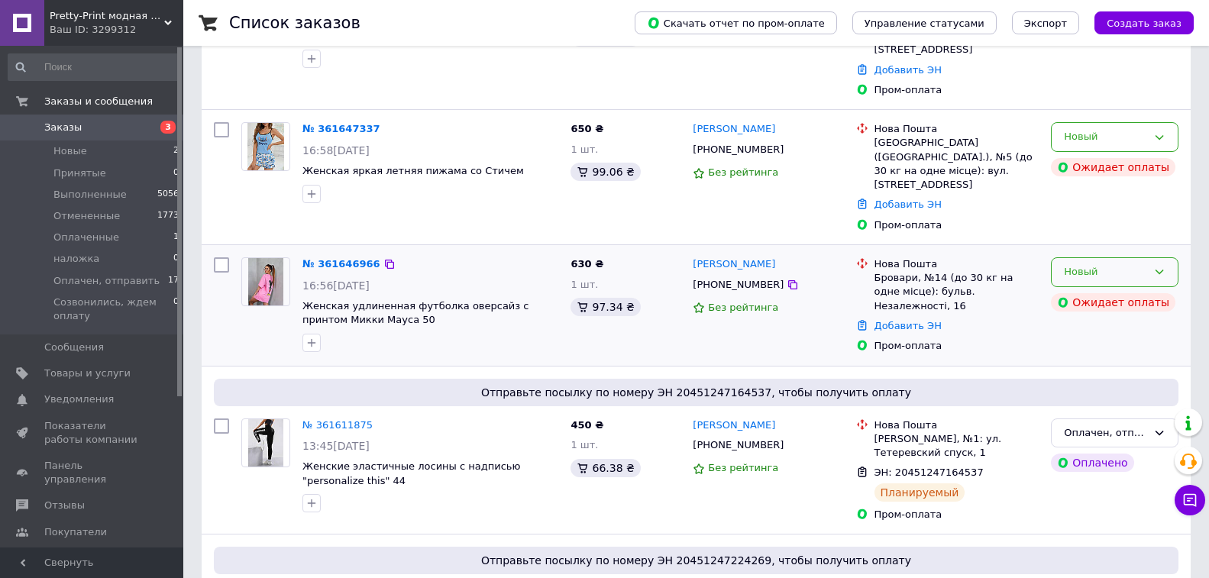
click at [1093, 264] on div "Новый" at bounding box center [1105, 272] width 83 height 16
click at [1089, 290] on li "Принят" at bounding box center [1114, 304] width 126 height 28
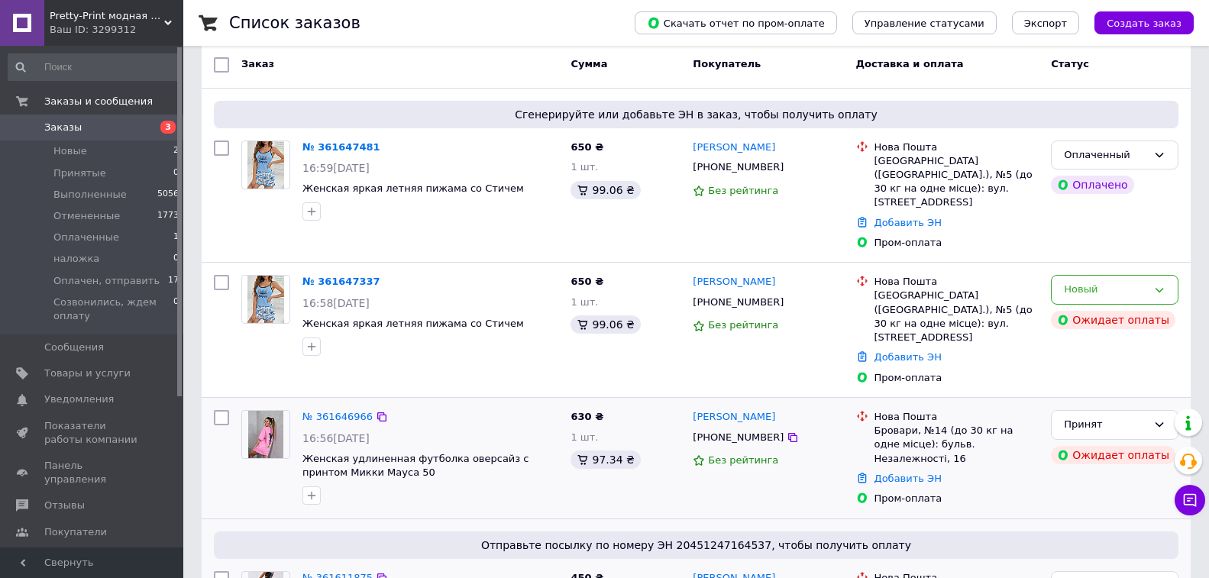
scroll to position [0, 0]
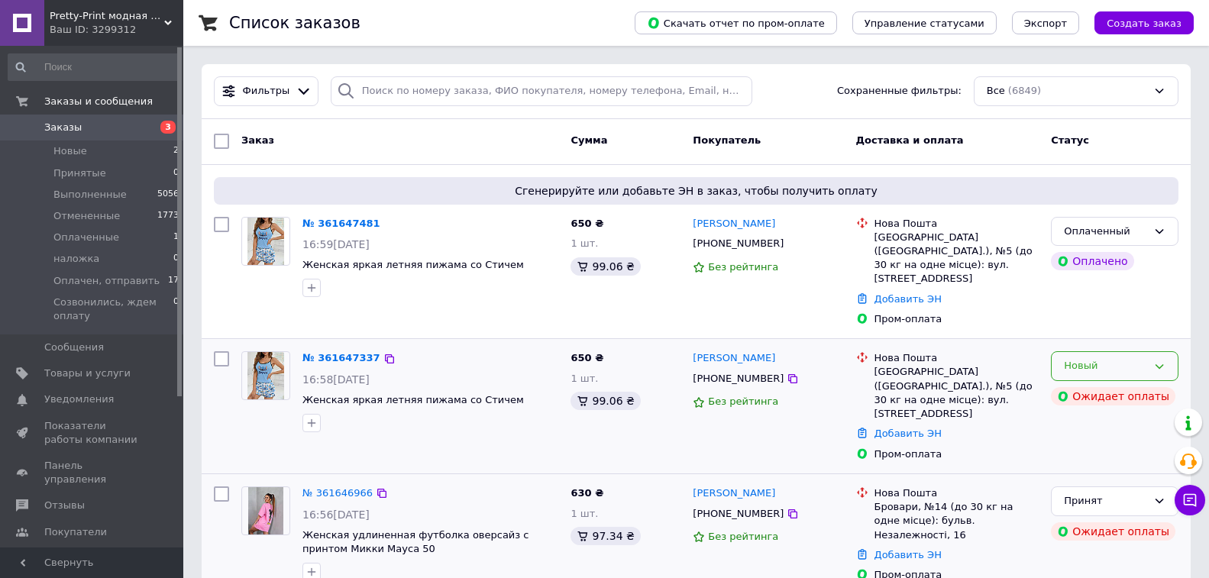
click at [1088, 358] on div "Новый" at bounding box center [1105, 366] width 83 height 16
click at [1093, 440] on li "Отменен" at bounding box center [1114, 454] width 126 height 28
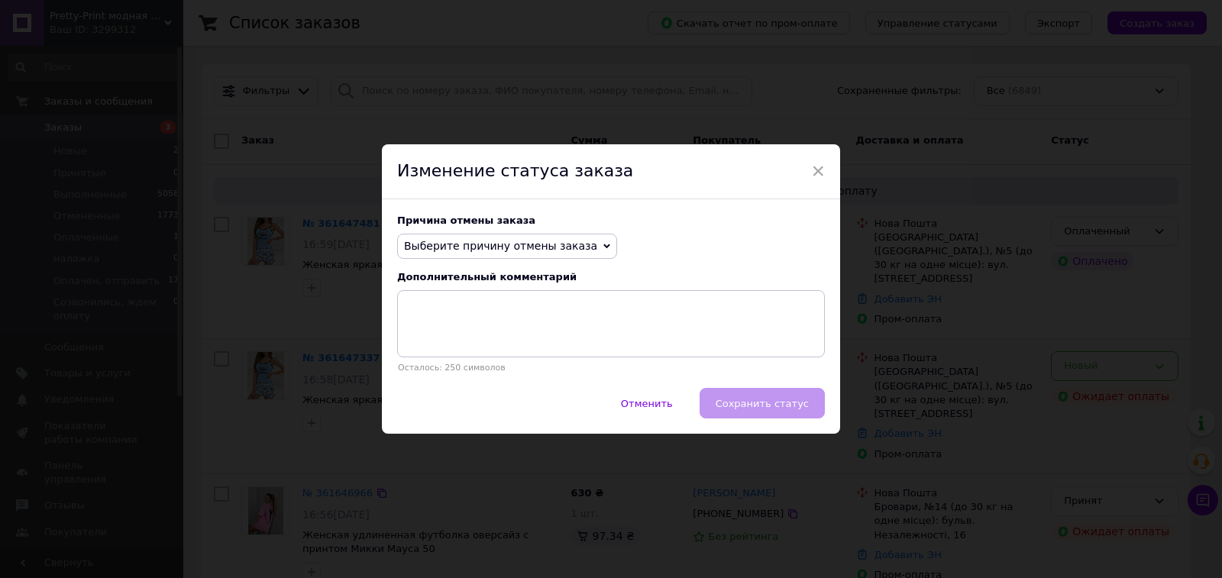
click at [530, 244] on span "Выберите причину отмены заказа" at bounding box center [500, 246] width 193 height 12
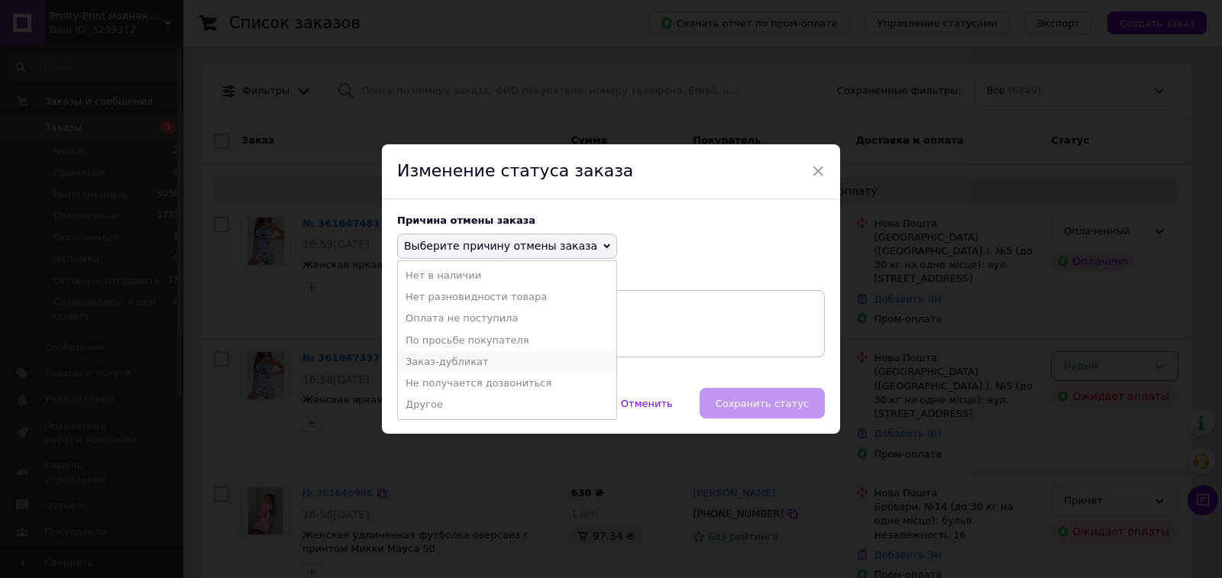
click at [513, 359] on li "Заказ-дубликат" at bounding box center [507, 361] width 218 height 21
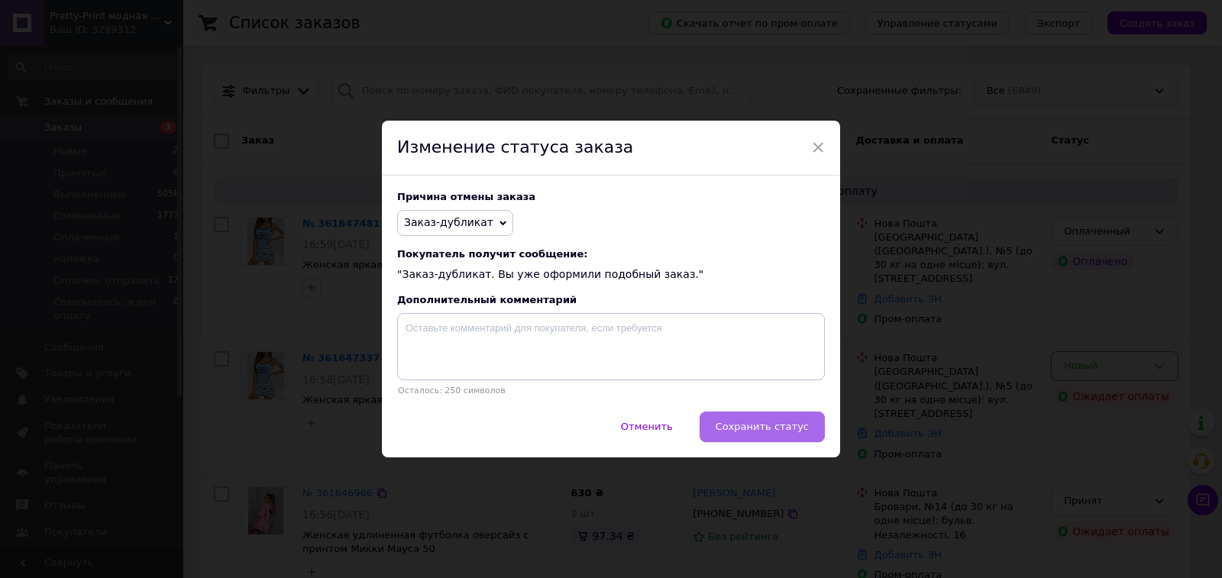
click at [757, 427] on span "Сохранить статус" at bounding box center [761, 426] width 93 height 11
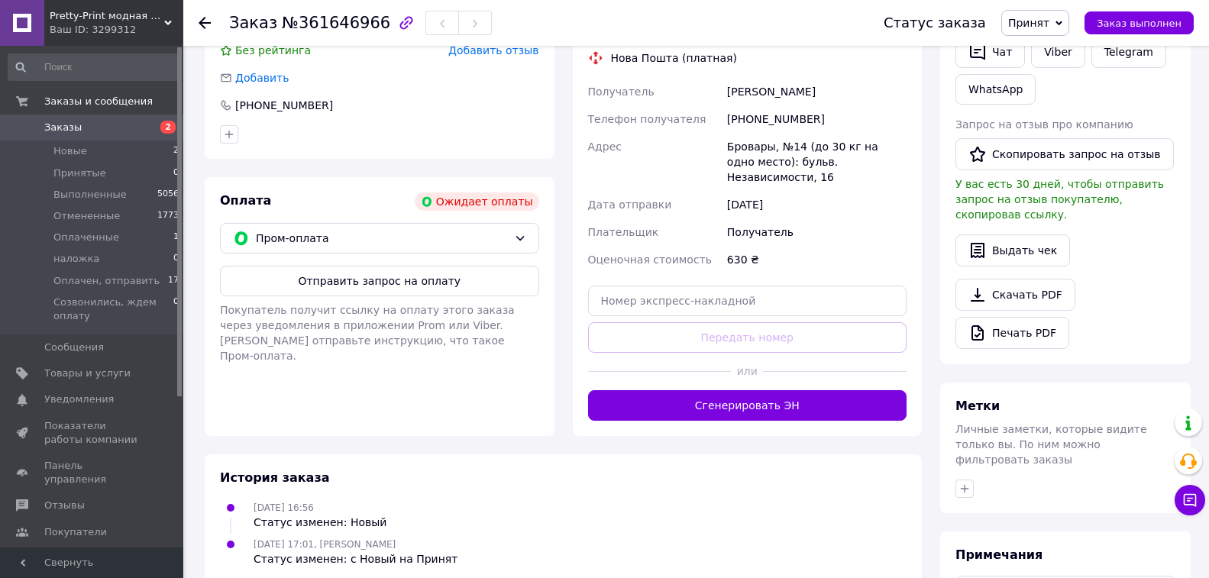
scroll to position [458, 0]
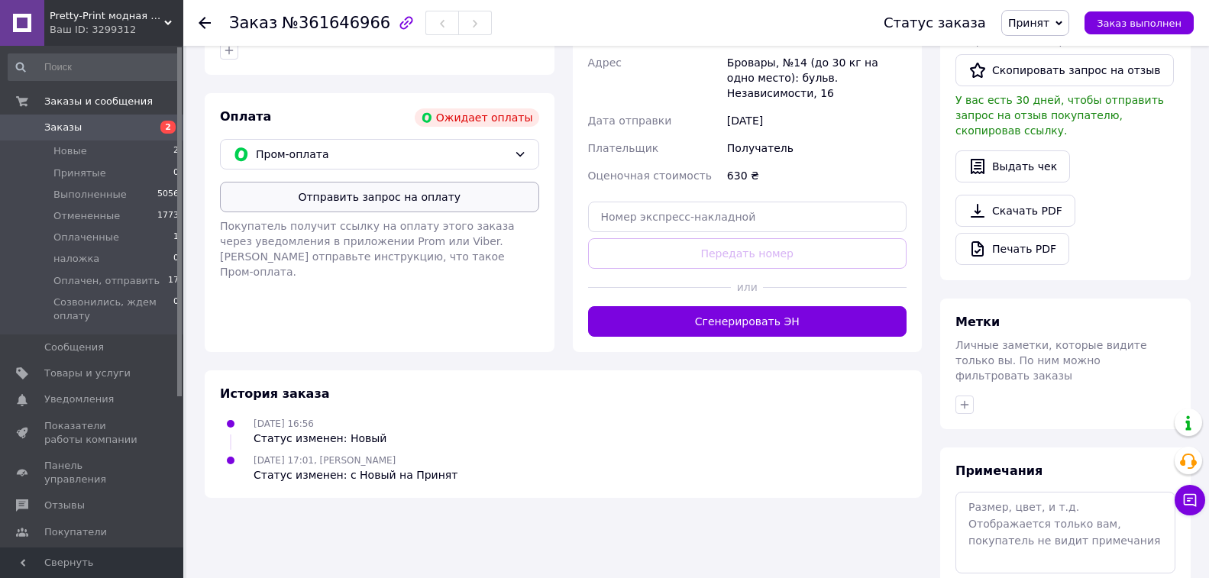
click at [462, 190] on button "Отправить запрос на оплату" at bounding box center [379, 197] width 319 height 31
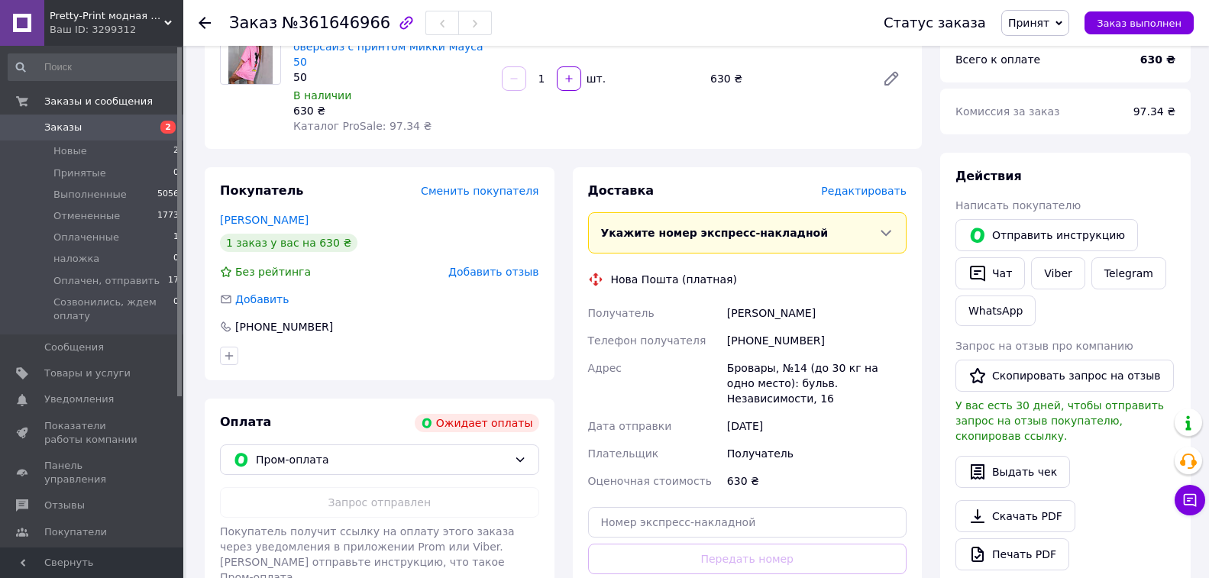
scroll to position [382, 0]
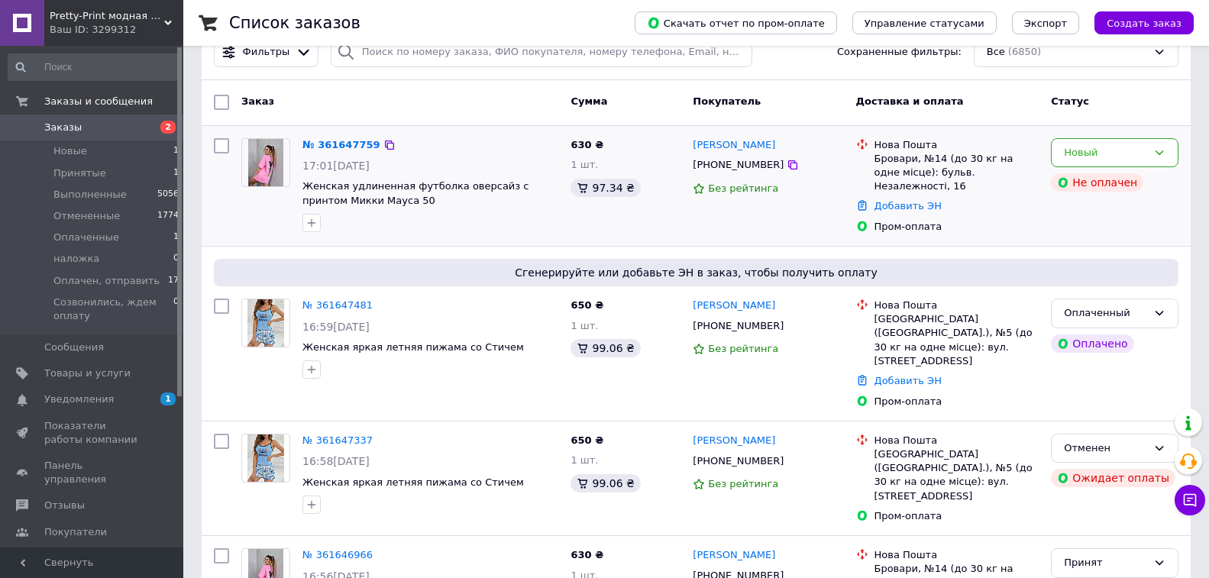
scroll to position [76, 0]
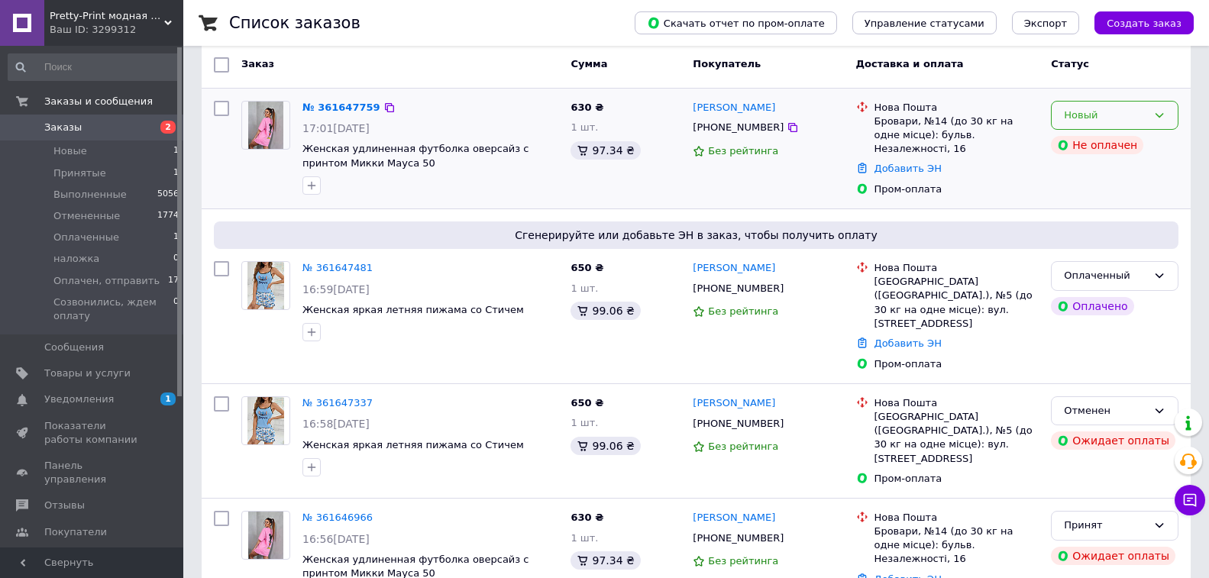
click at [1090, 108] on div "Новый" at bounding box center [1105, 116] width 83 height 16
click at [1083, 144] on li "Принят" at bounding box center [1114, 147] width 126 height 28
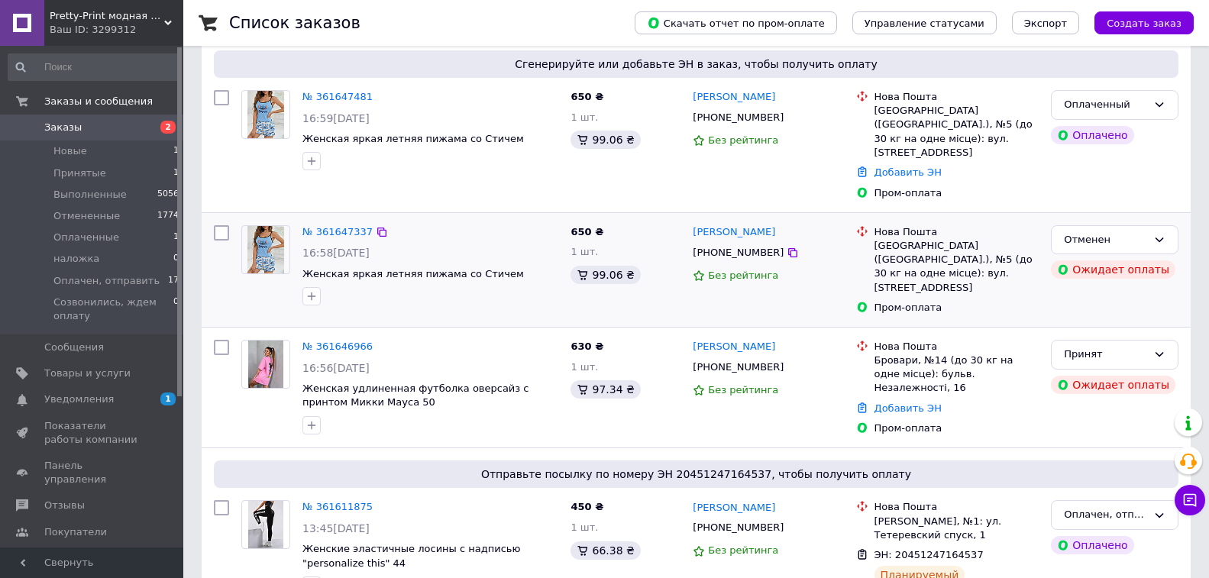
scroll to position [305, 0]
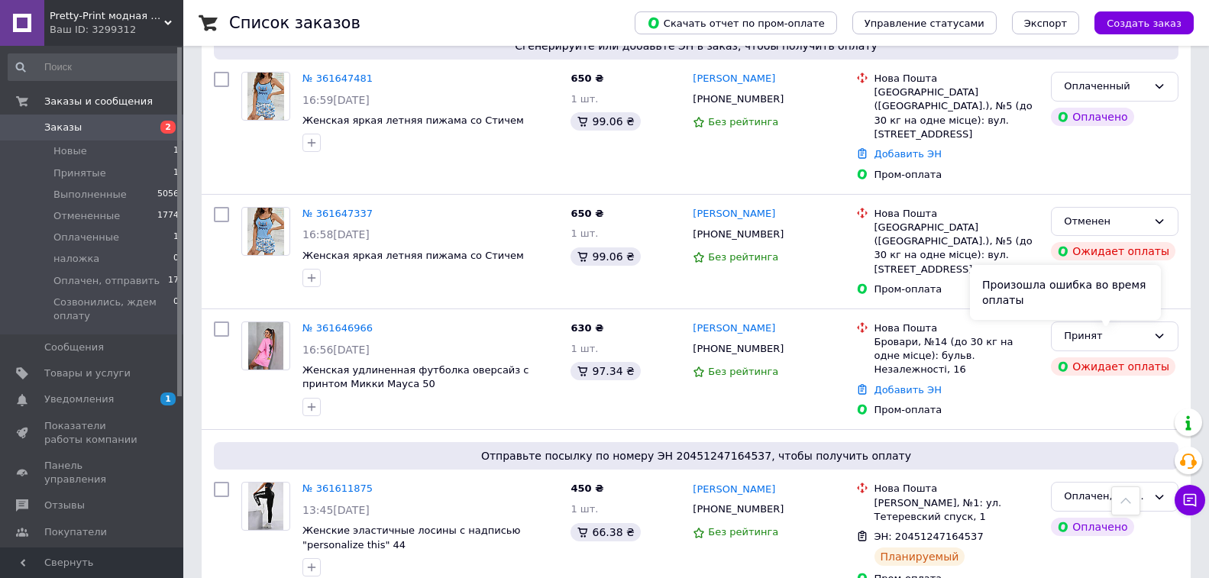
click at [1067, 299] on div "Произошла ошибка во время оплаты" at bounding box center [1065, 292] width 191 height 55
click at [1167, 321] on div "Принят" at bounding box center [1115, 336] width 128 height 30
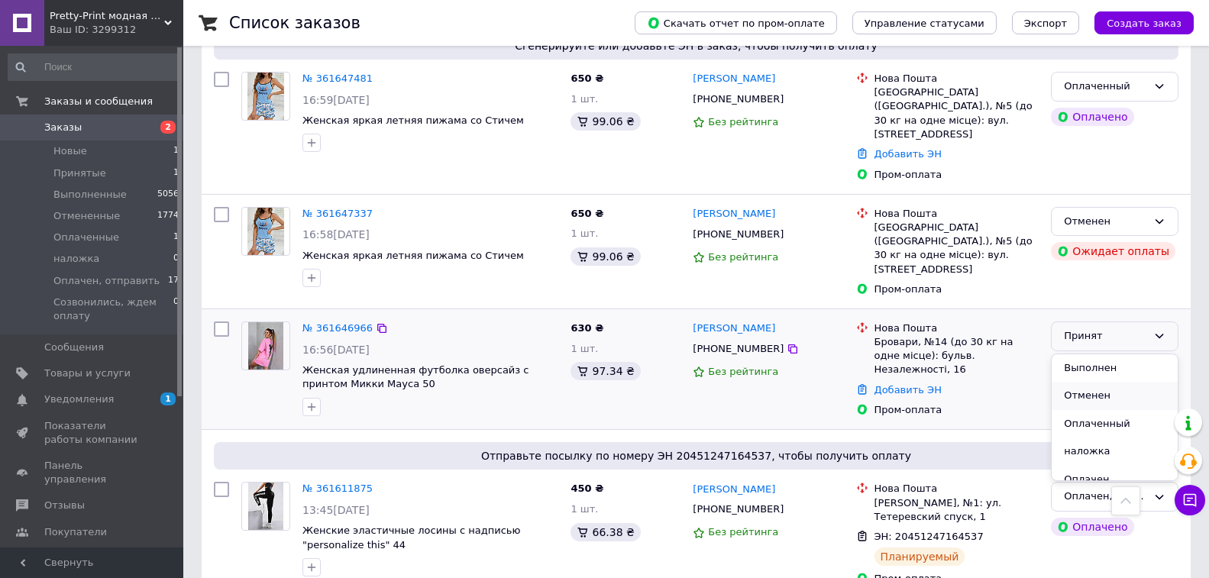
click at [1114, 382] on li "Отменен" at bounding box center [1114, 396] width 126 height 28
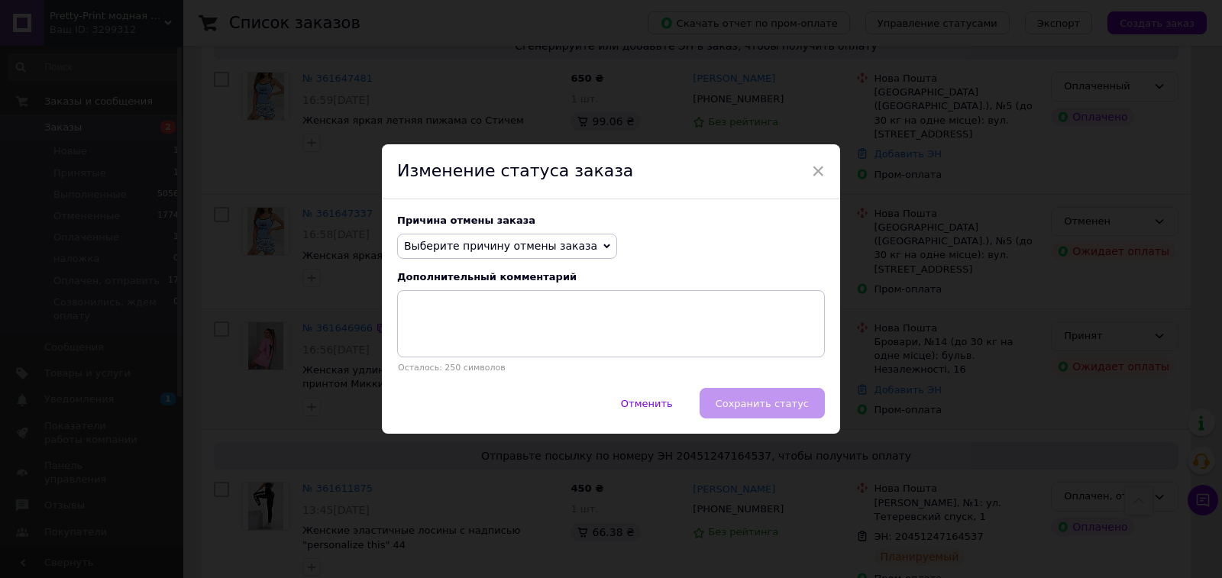
click at [573, 242] on span "Выберите причину отмены заказа" at bounding box center [507, 247] width 220 height 26
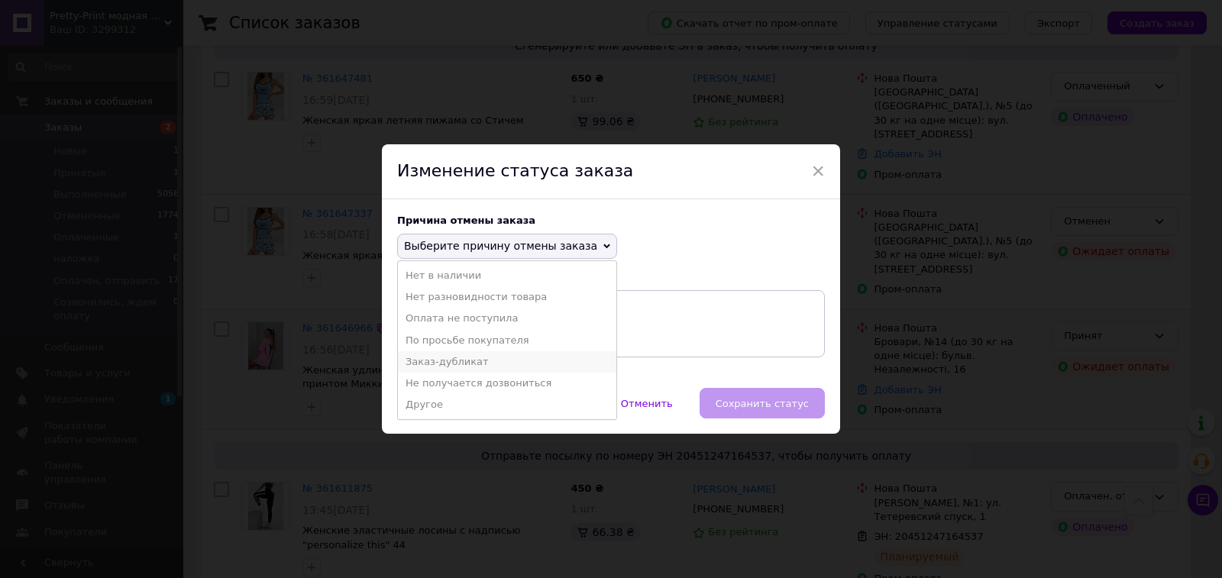
click at [519, 359] on li "Заказ-дубликат" at bounding box center [507, 361] width 218 height 21
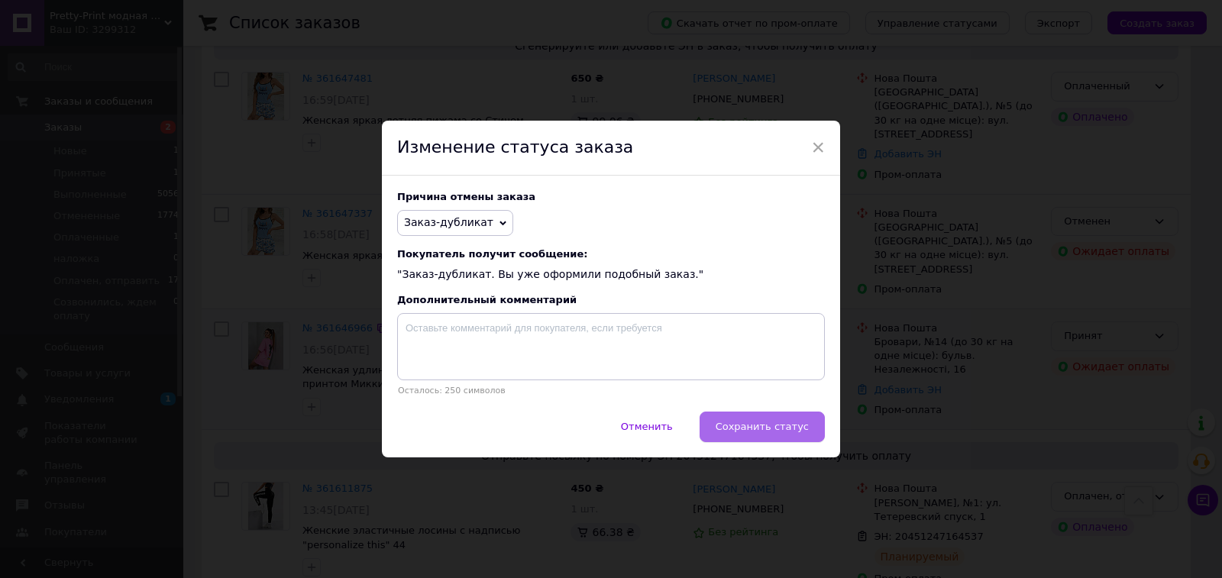
click at [773, 424] on span "Сохранить статус" at bounding box center [761, 426] width 93 height 11
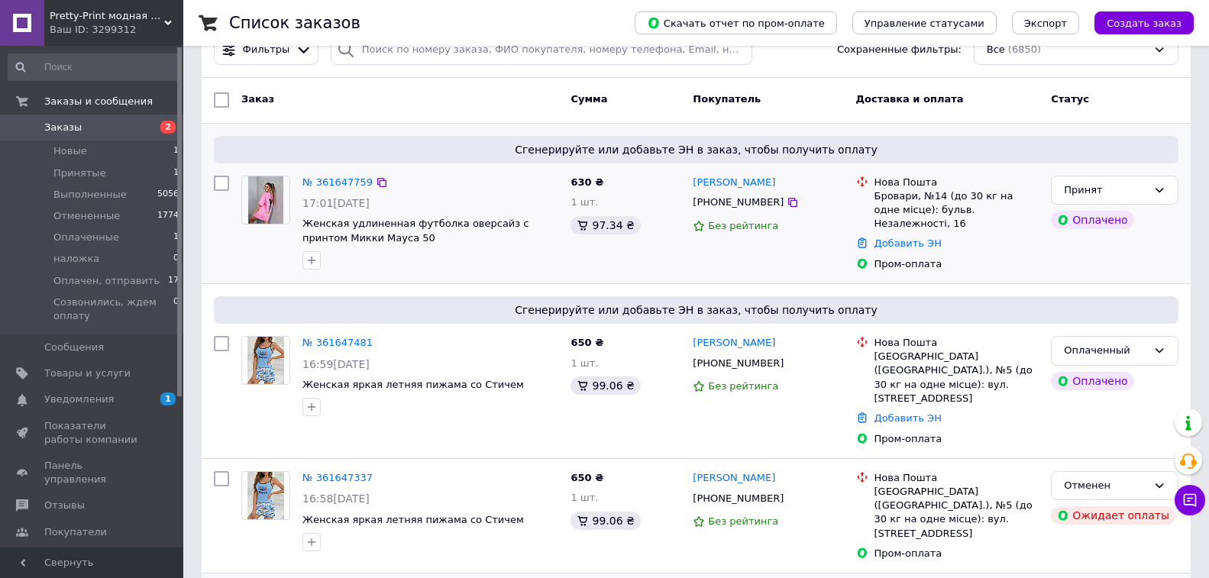
scroll to position [0, 0]
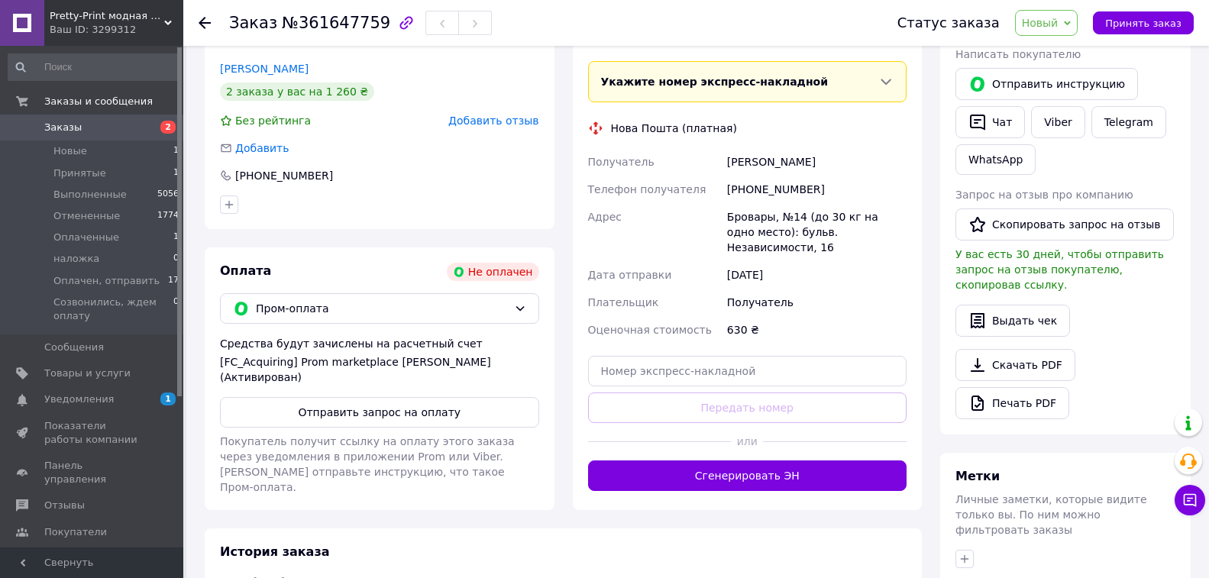
scroll to position [305, 0]
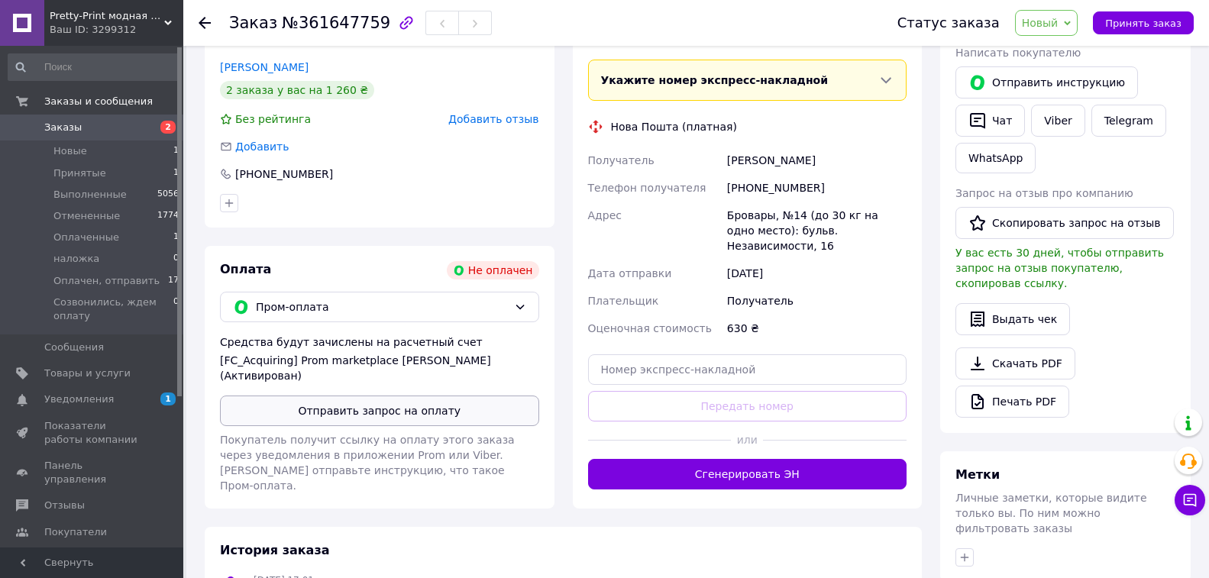
click at [463, 396] on button "Отправить запрос на оплату" at bounding box center [379, 410] width 319 height 31
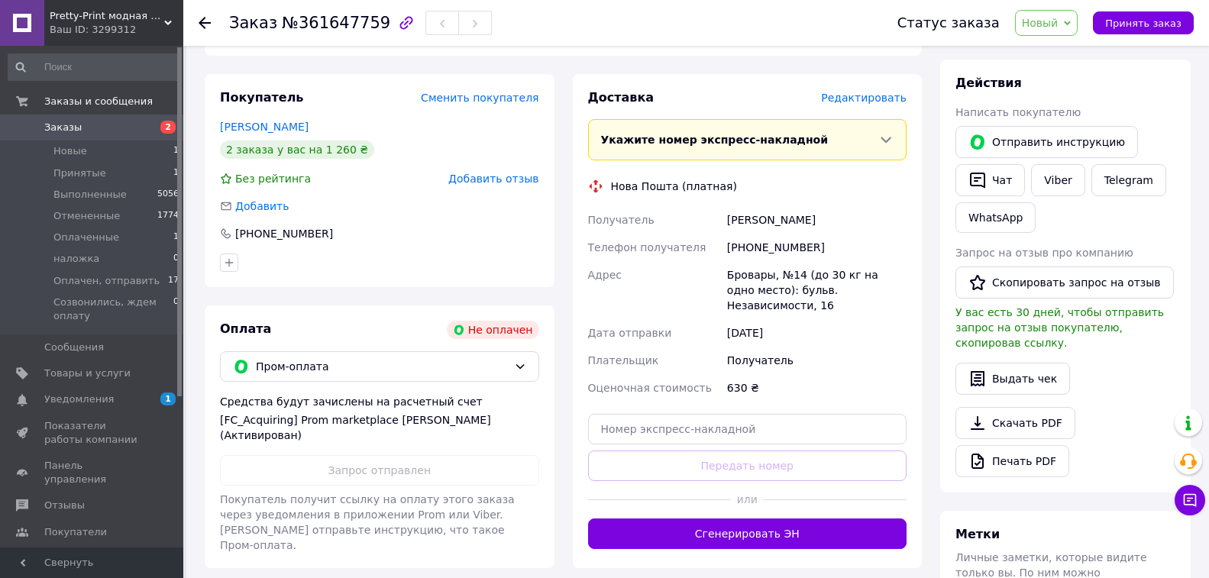
scroll to position [153, 0]
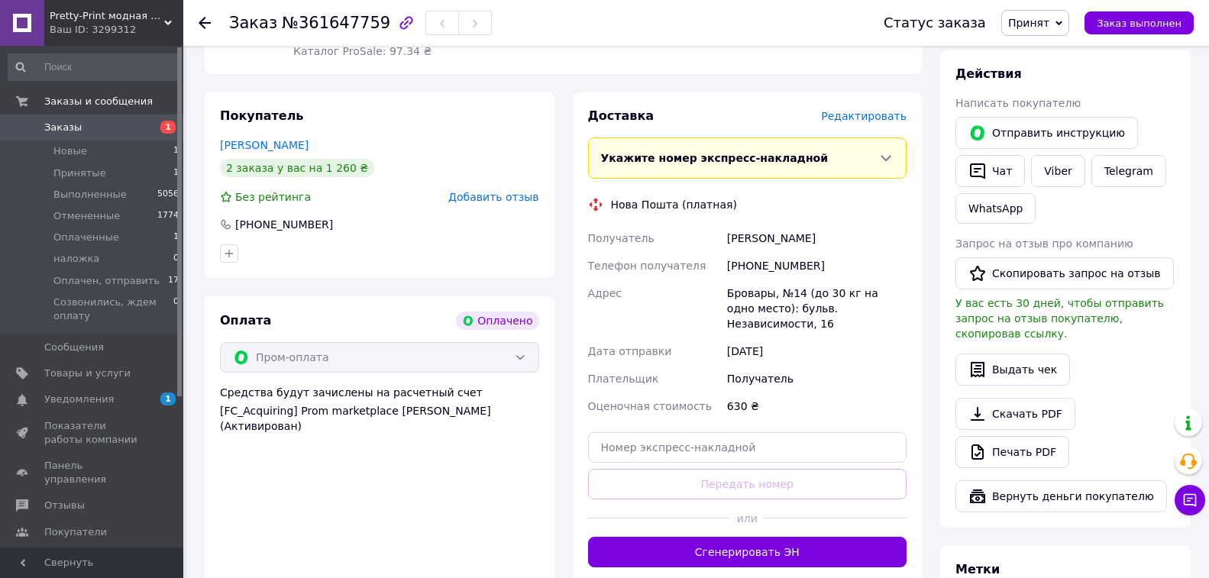
scroll to position [382, 0]
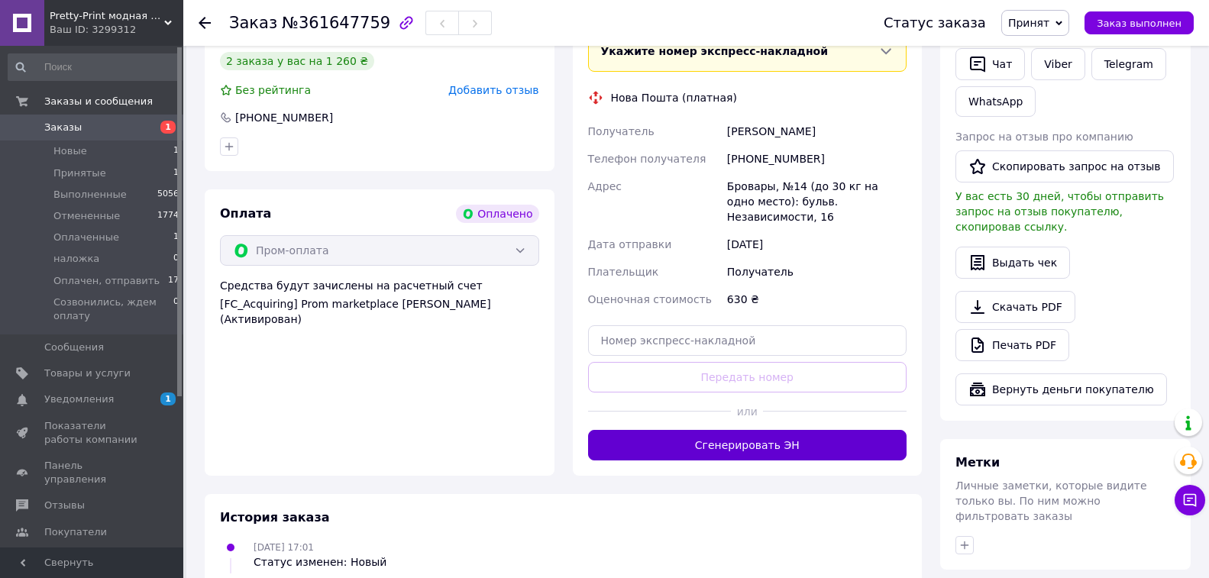
click at [780, 430] on button "Сгенерировать ЭН" at bounding box center [747, 445] width 319 height 31
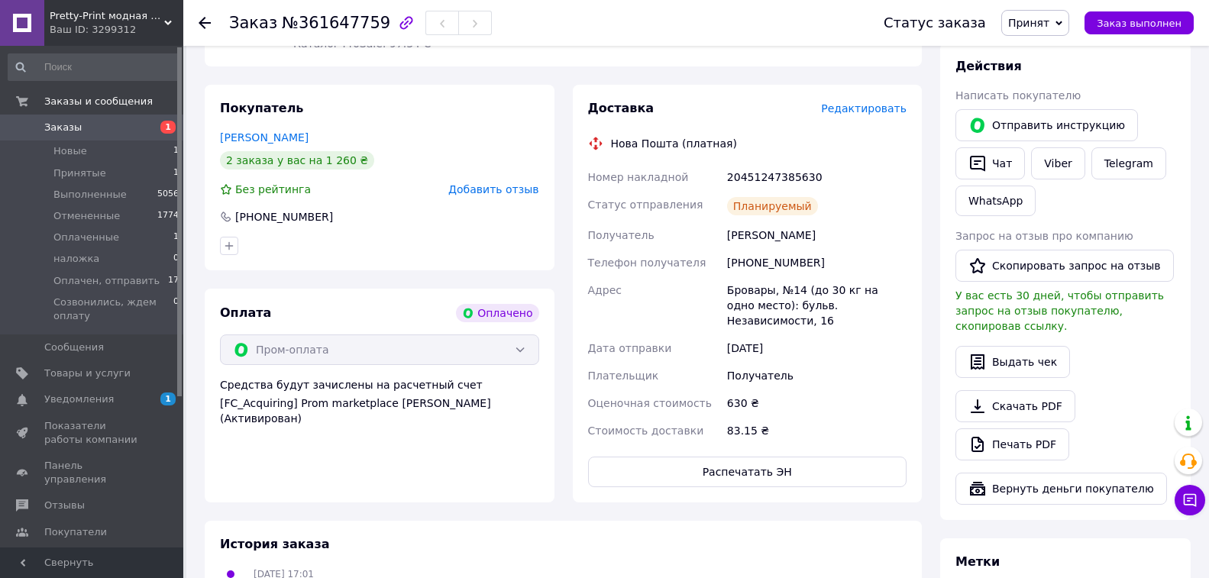
scroll to position [76, 0]
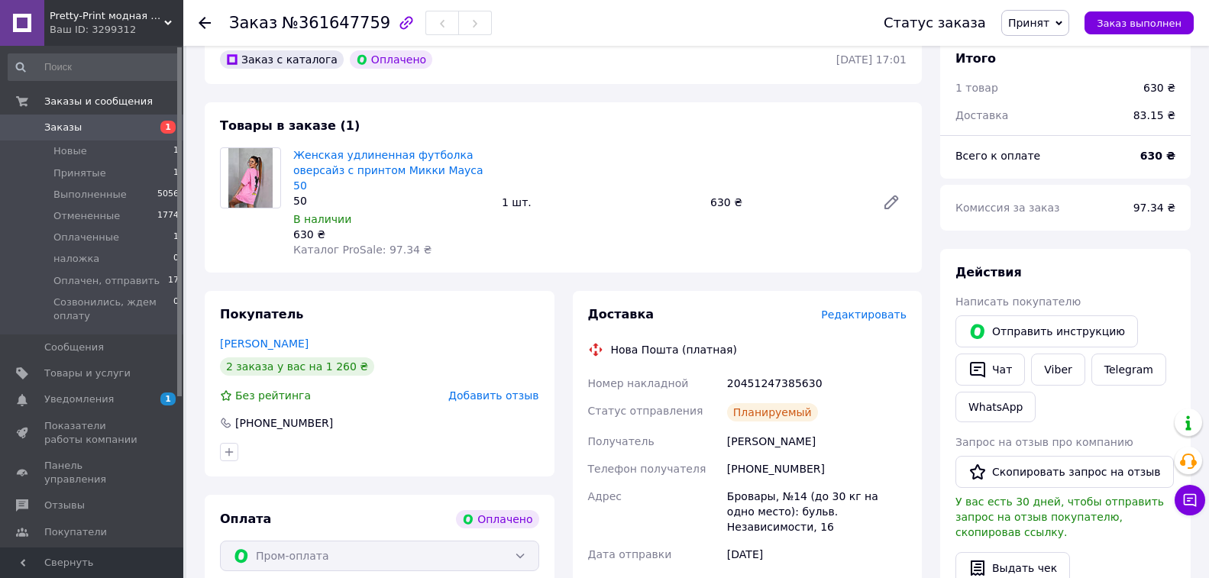
click at [1049, 12] on span "Принят" at bounding box center [1035, 23] width 68 height 26
click at [1071, 151] on li "Оплачен, отправить" at bounding box center [1081, 145] width 158 height 23
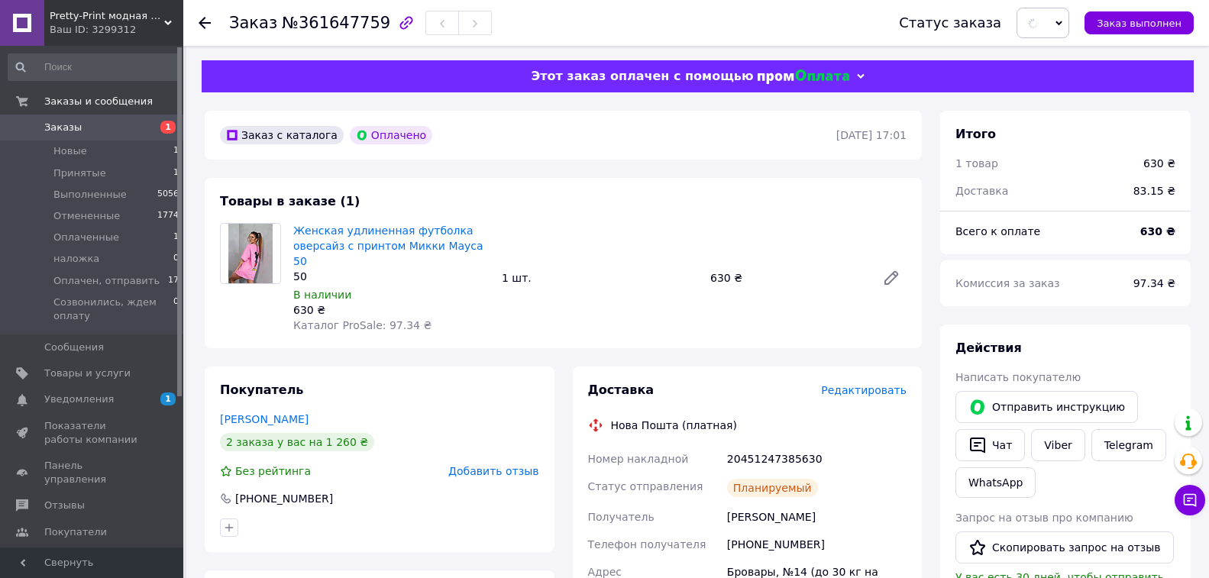
scroll to position [0, 0]
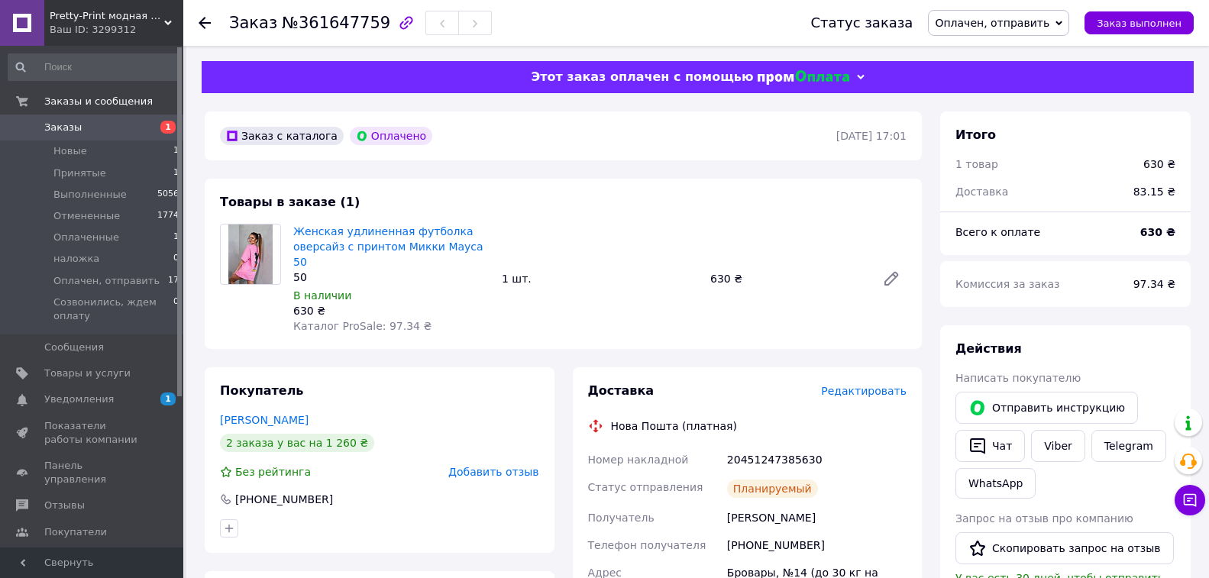
click at [741, 505] on div "[PERSON_NAME]" at bounding box center [817, 517] width 186 height 27
copy div "[PERSON_NAME]"
click at [780, 446] on div "20451247385630" at bounding box center [817, 459] width 186 height 27
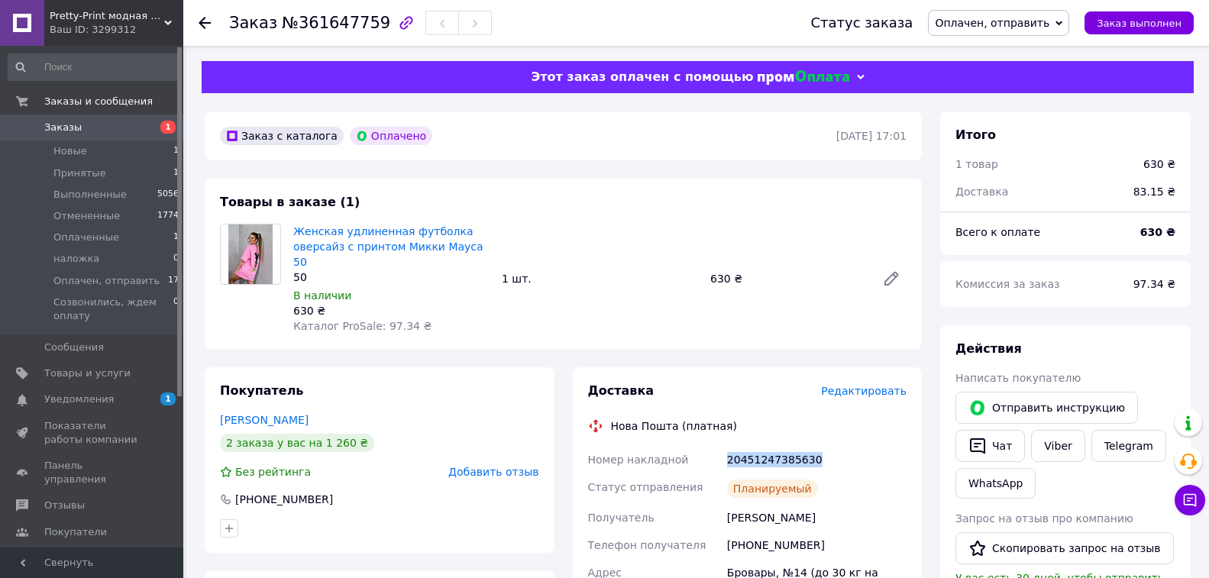
click at [780, 446] on div "20451247385630" at bounding box center [817, 459] width 186 height 27
copy div "20451247385630"
click at [355, 238] on link "Женская удлиненная футболка оверсайз с принтом Микки Мауса 50" at bounding box center [388, 246] width 190 height 43
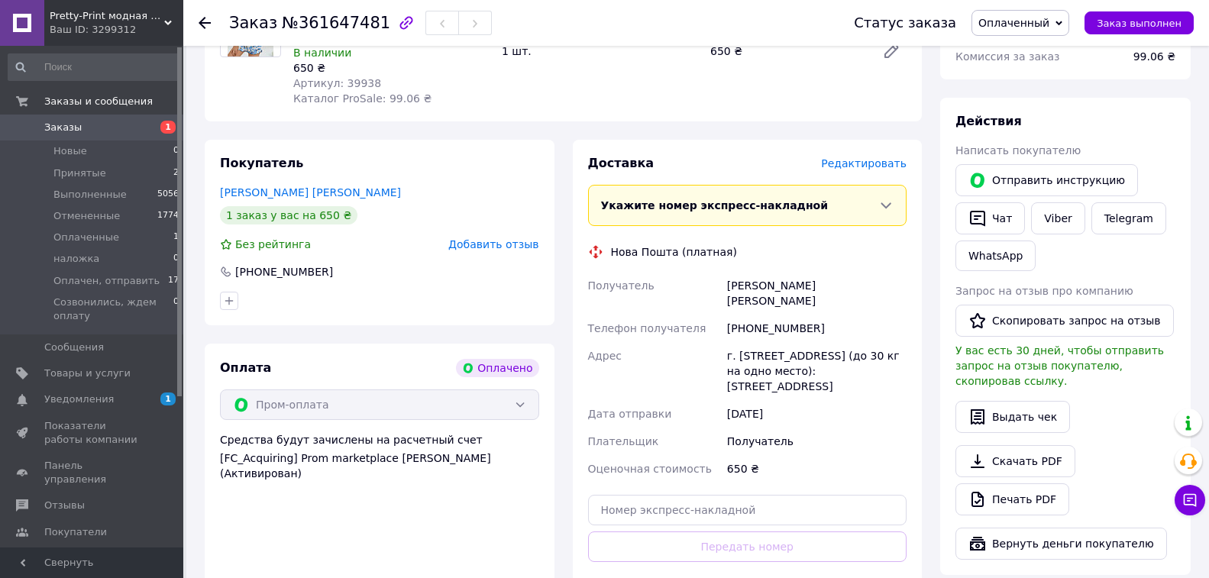
scroll to position [305, 0]
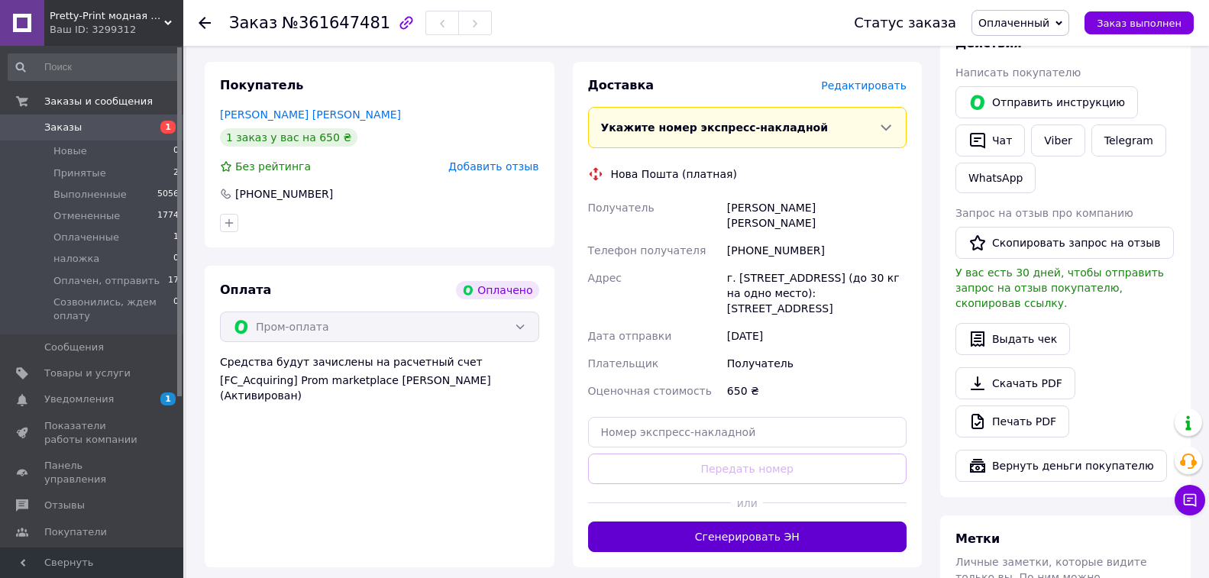
click at [774, 521] on button "Сгенерировать ЭН" at bounding box center [747, 536] width 319 height 31
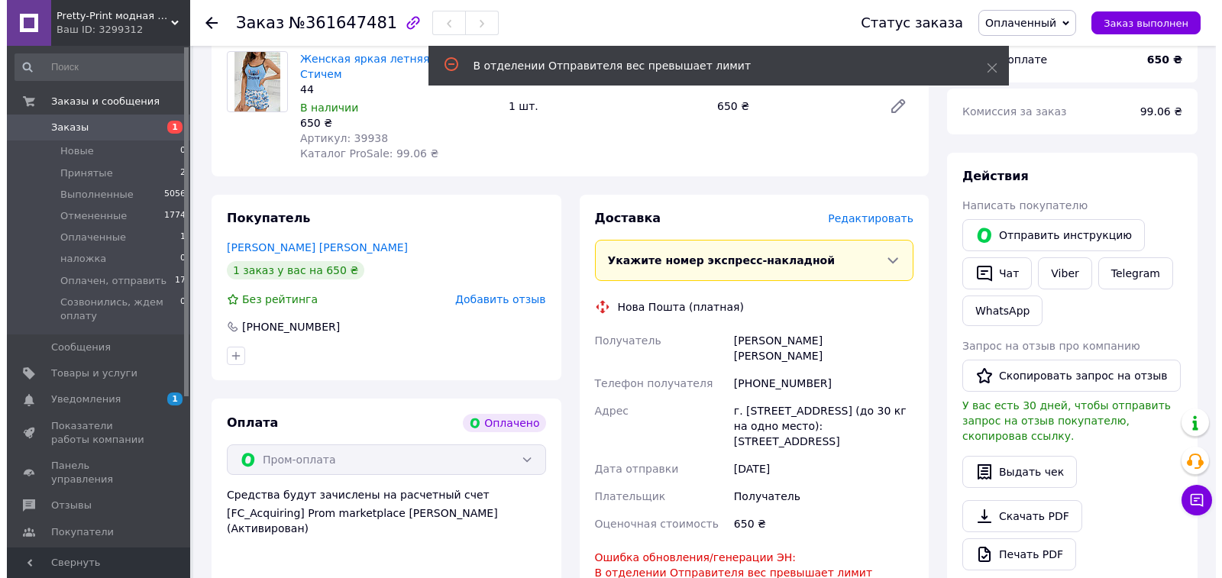
scroll to position [153, 0]
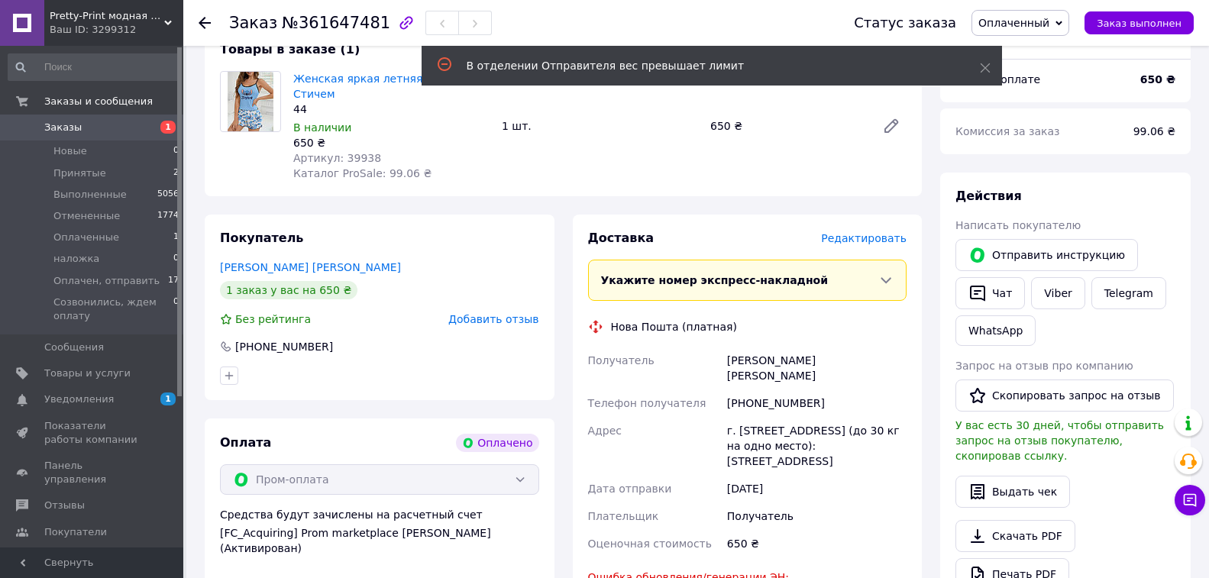
click at [863, 238] on span "Редактировать" at bounding box center [864, 238] width 86 height 12
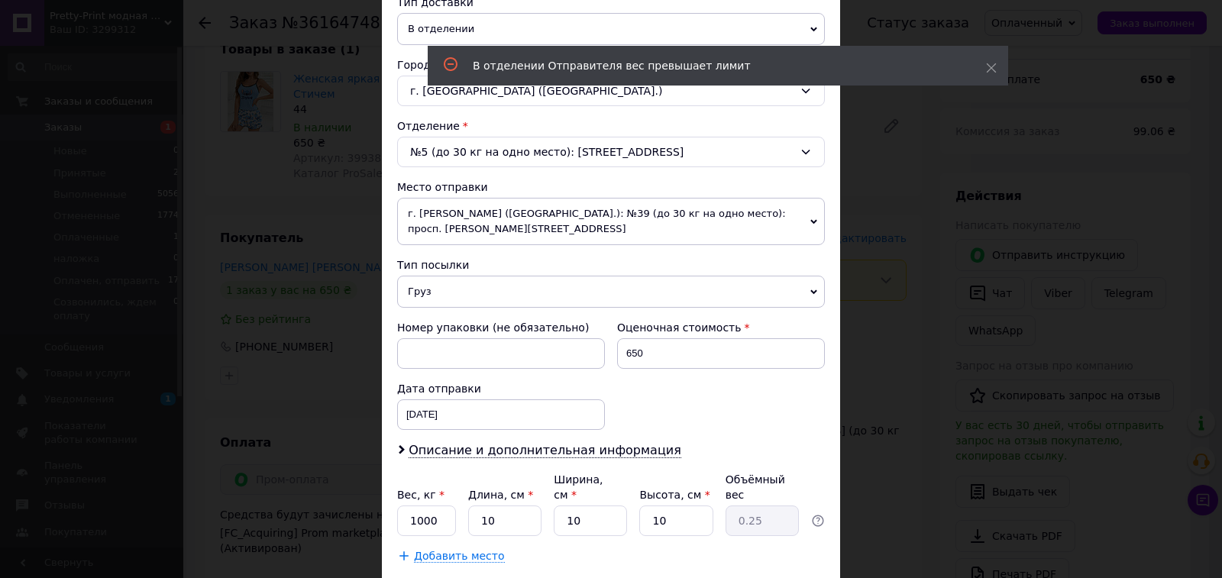
scroll to position [450, 0]
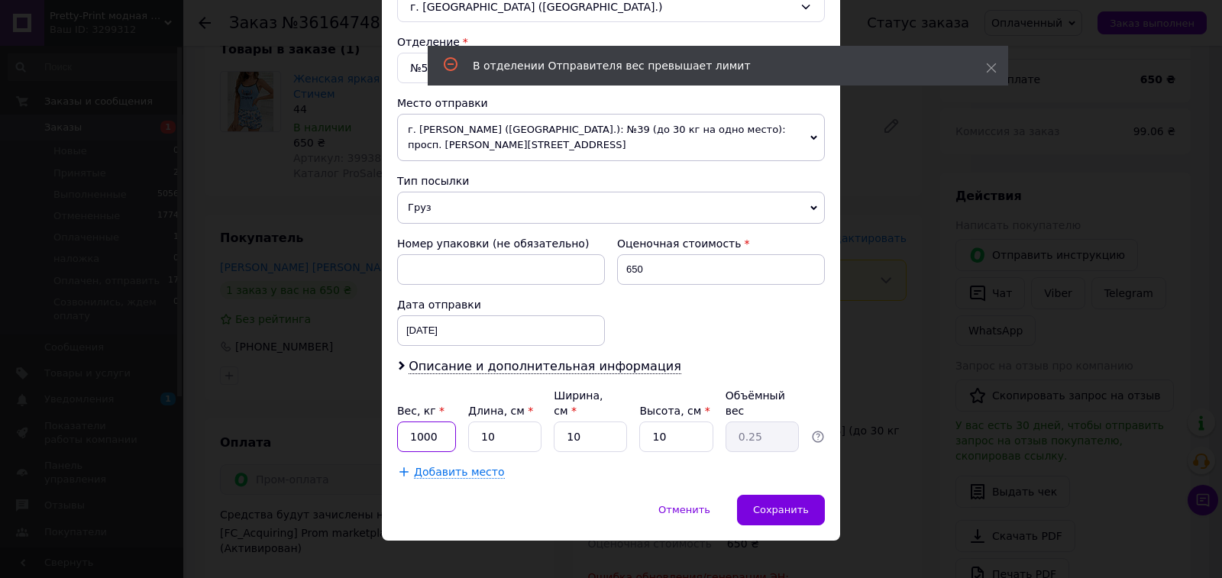
drag, startPoint x: 444, startPoint y: 420, endPoint x: 374, endPoint y: 422, distance: 69.5
click at [374, 422] on div "× Редактирование доставки Способ доставки Нова Пошта (платная) Плательщик Получ…" at bounding box center [611, 289] width 1222 height 578
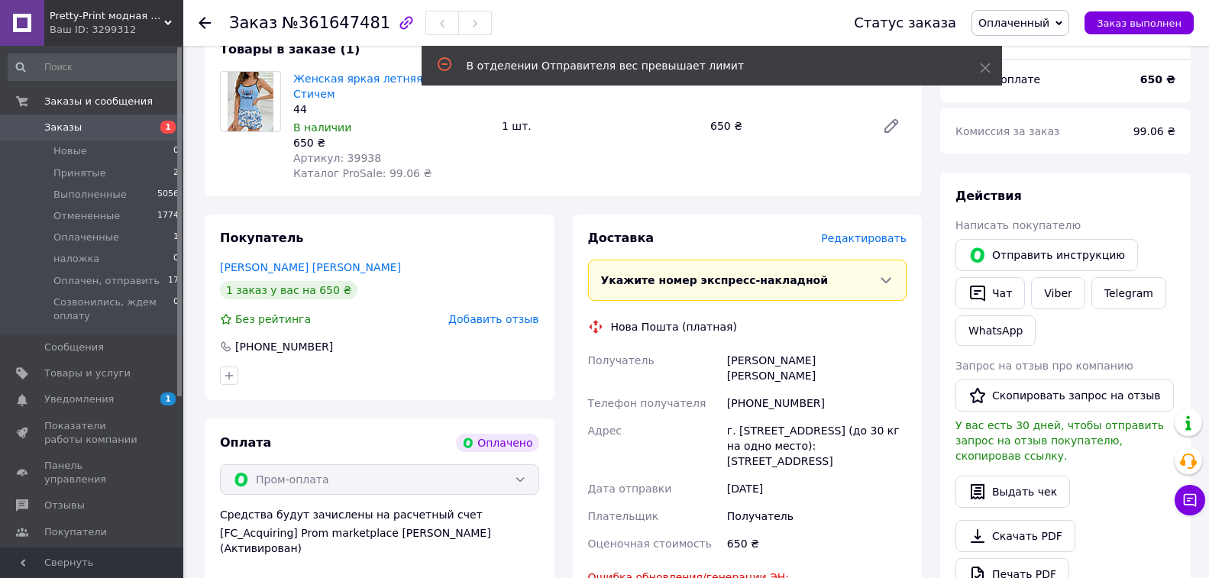
click at [863, 246] on div "Редактировать" at bounding box center [864, 238] width 86 height 15
click at [863, 237] on span "Редактировать" at bounding box center [864, 238] width 86 height 12
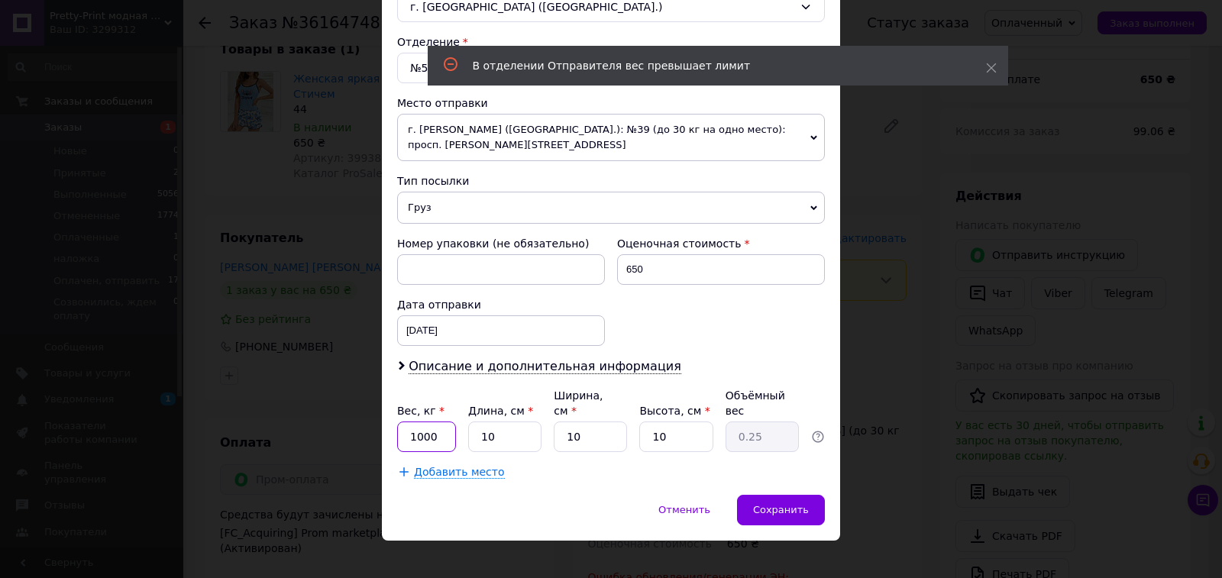
click at [428, 422] on input "1000" at bounding box center [426, 436] width 59 height 31
type input "1"
click at [795, 504] on span "Сохранить" at bounding box center [781, 509] width 56 height 11
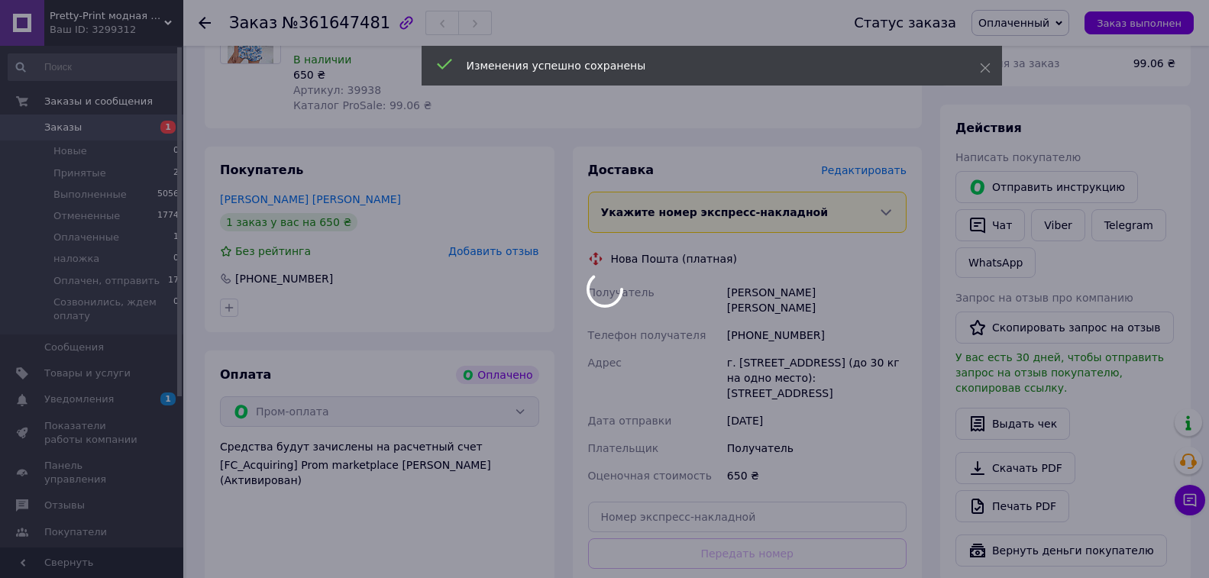
scroll to position [382, 0]
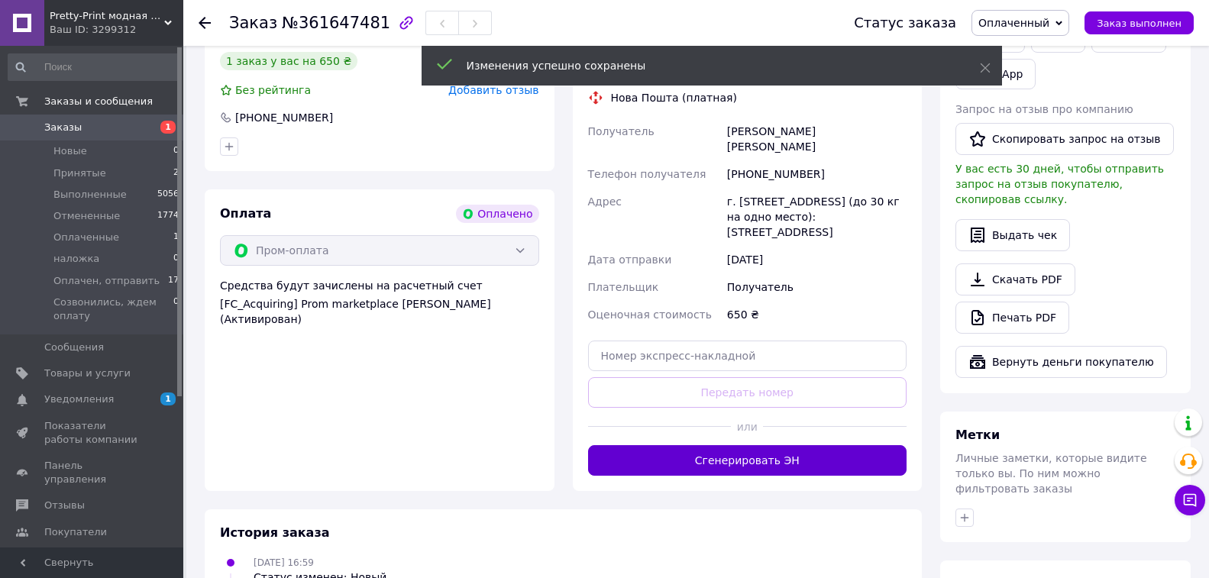
click at [742, 447] on button "Сгенерировать ЭН" at bounding box center [747, 460] width 319 height 31
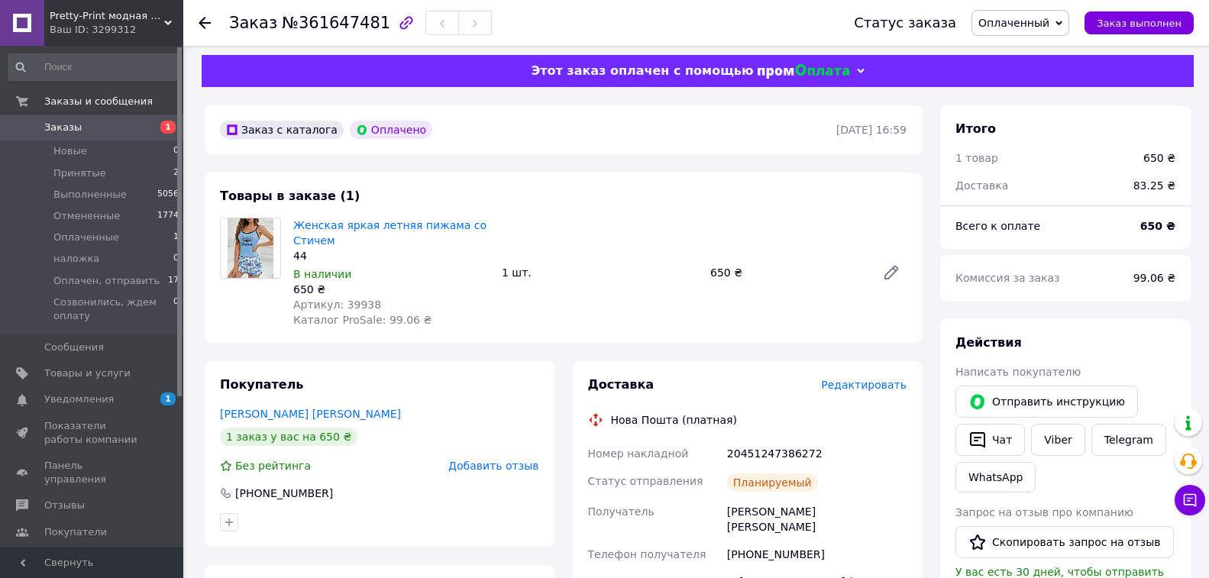
scroll to position [0, 0]
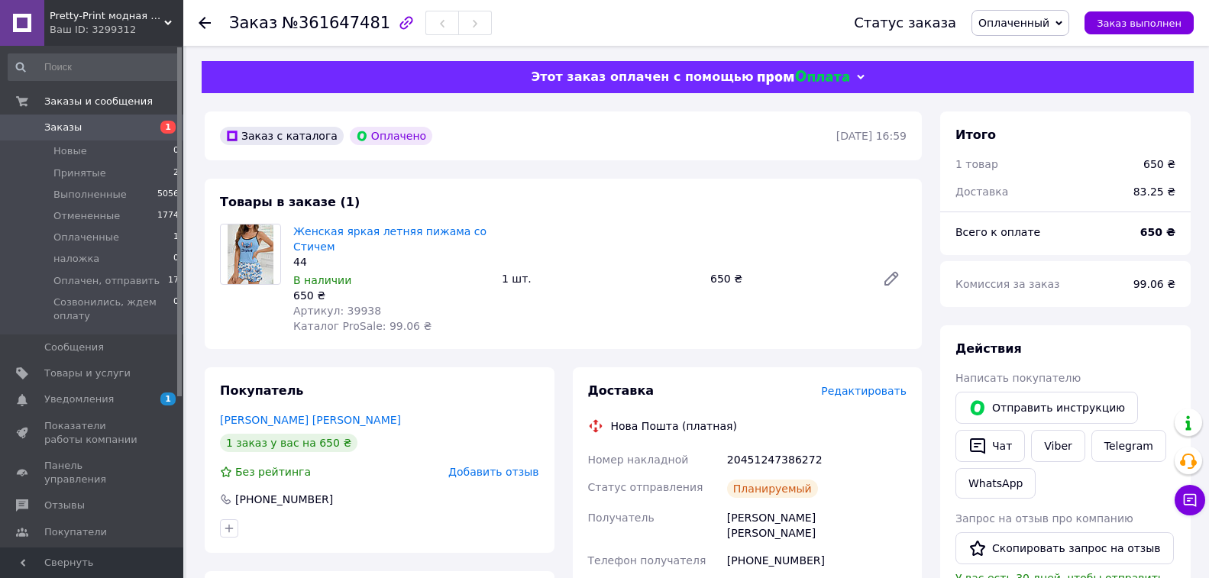
click at [1025, 15] on span "Оплаченный" at bounding box center [1020, 23] width 98 height 26
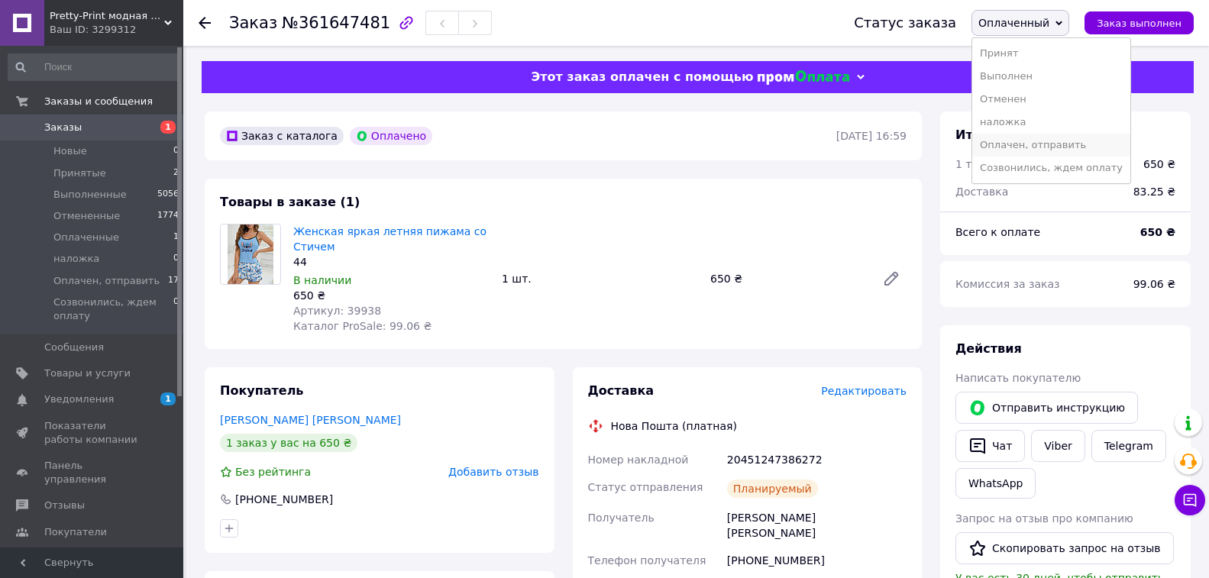
click at [1013, 146] on li "Оплачен, отправить" at bounding box center [1051, 145] width 158 height 23
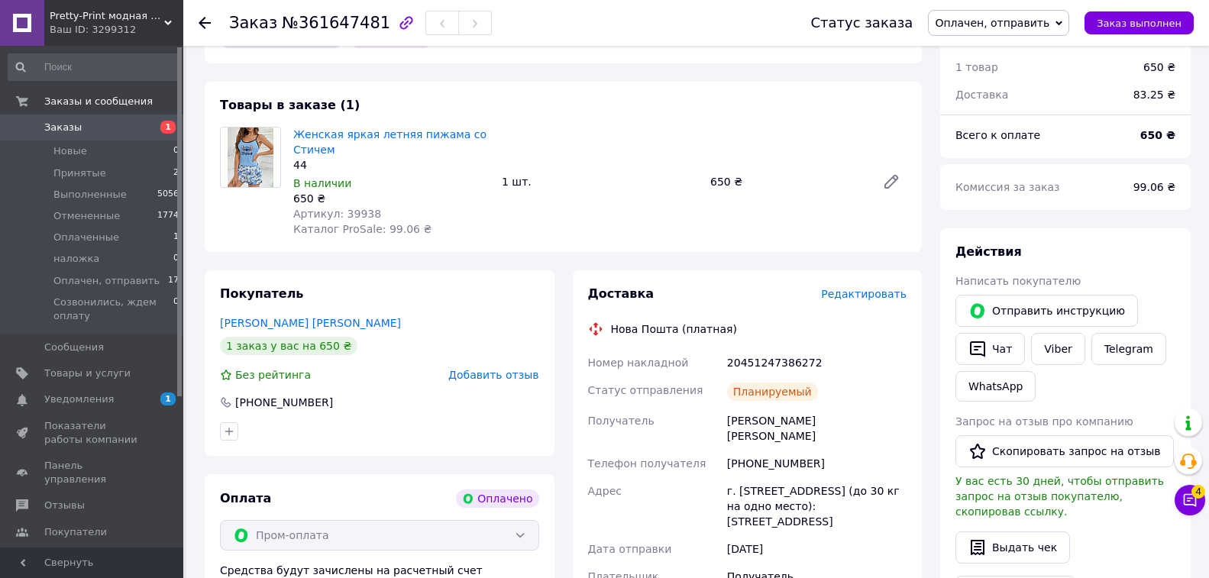
scroll to position [153, 0]
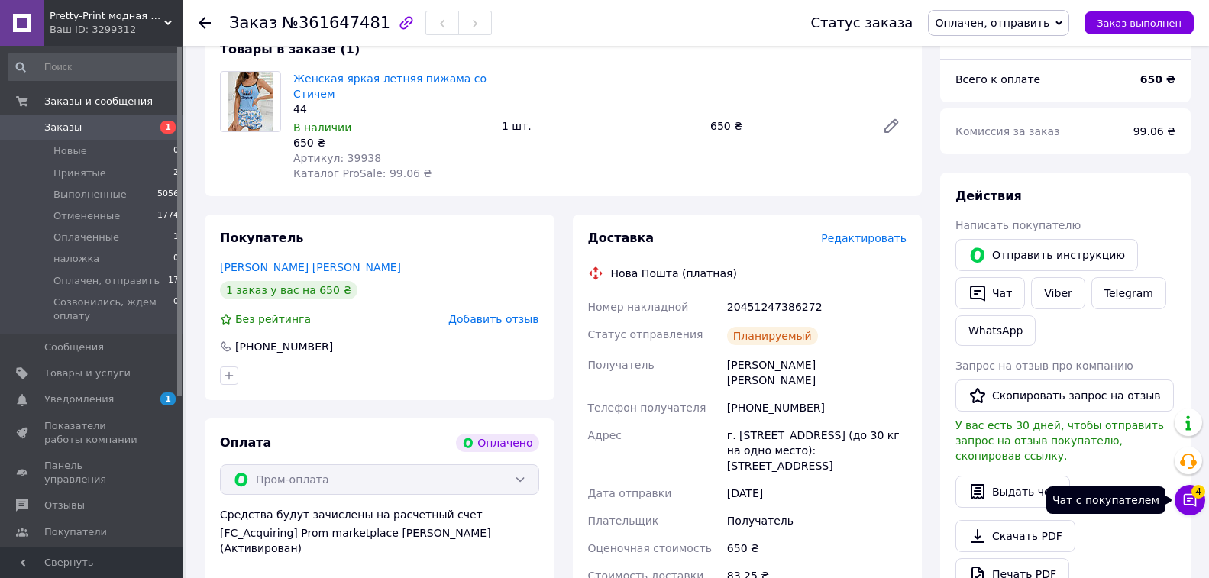
click at [1189, 499] on icon at bounding box center [1189, 500] width 13 height 13
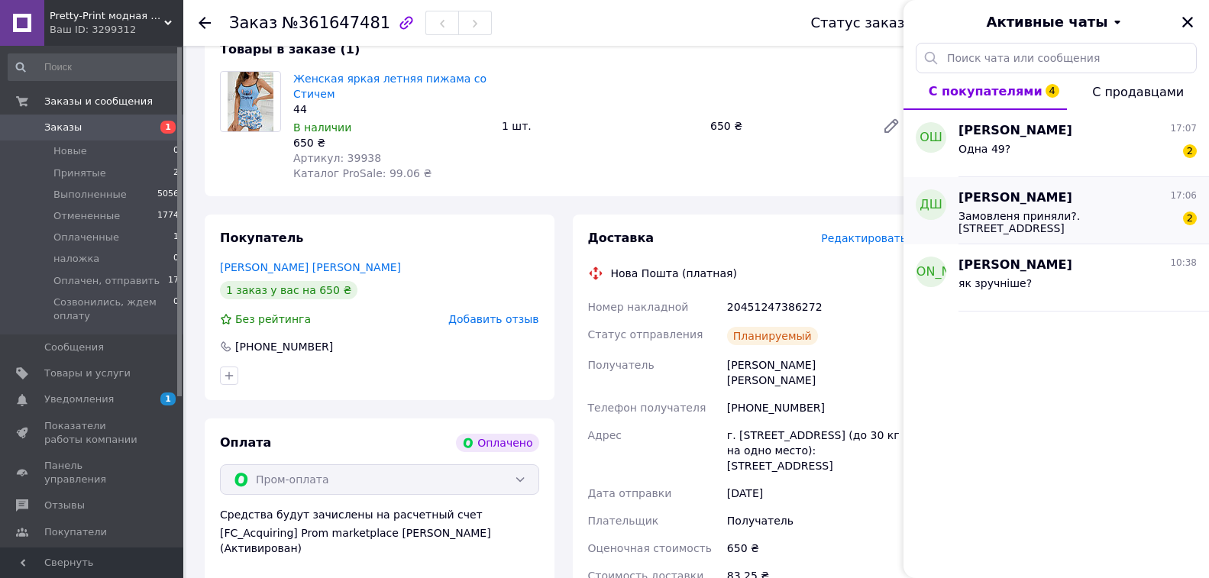
click at [1050, 215] on span "Замовленя приняли?. Розмiр 44" at bounding box center [1066, 222] width 217 height 24
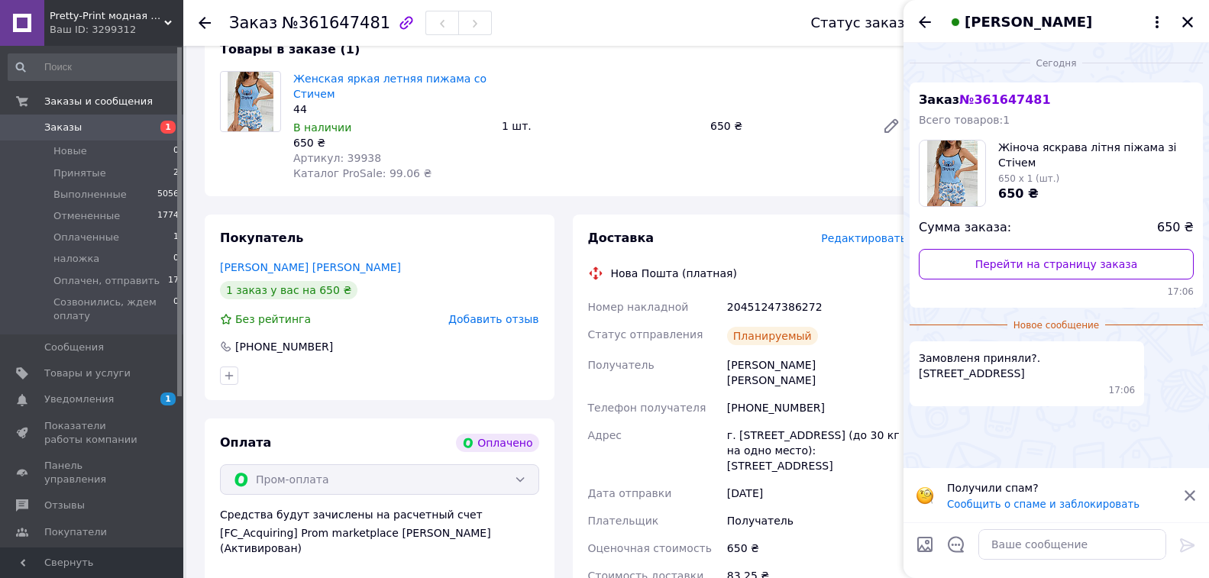
click at [1186, 495] on icon at bounding box center [1190, 496] width 14 height 14
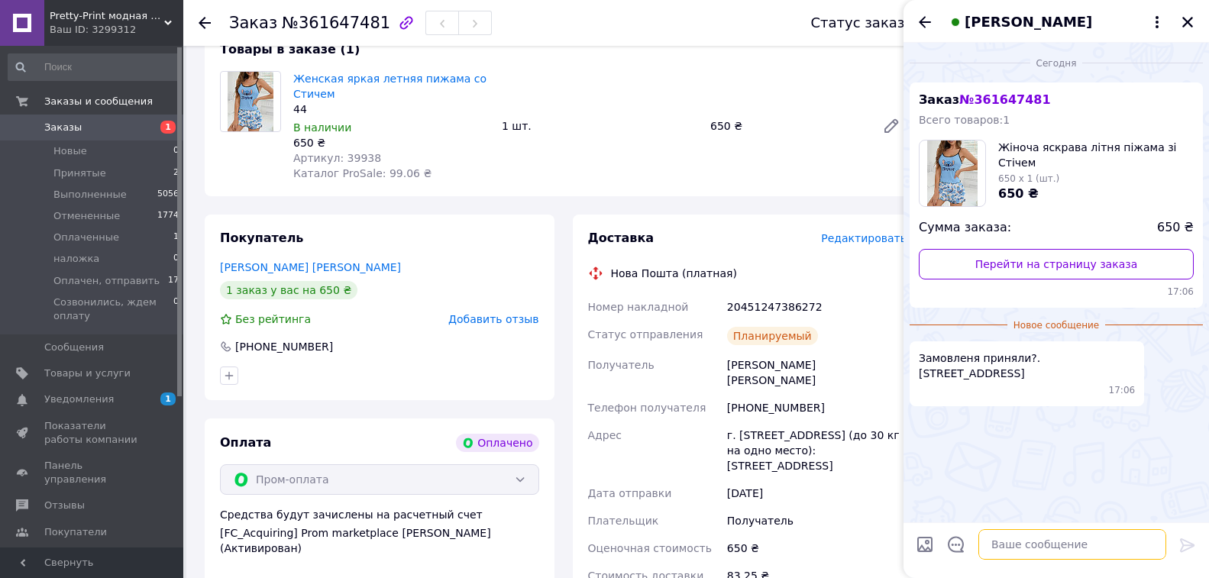
click at [1071, 549] on textarea at bounding box center [1072, 544] width 188 height 31
type textarea "добрий вечір, так, завтра відправимо"
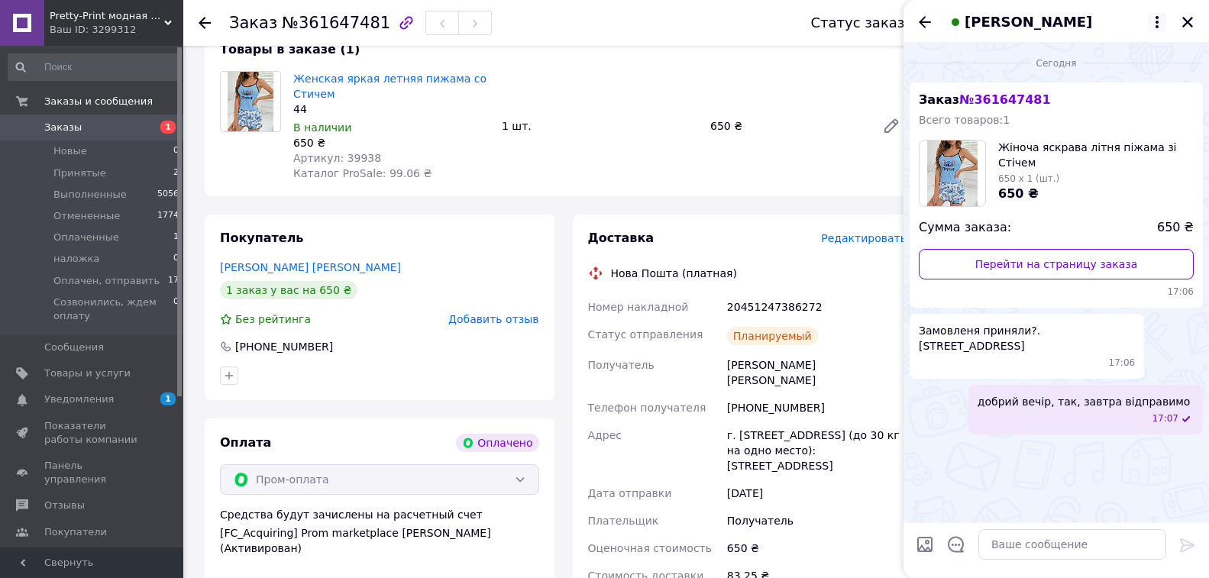
click at [1155, 15] on icon at bounding box center [1157, 22] width 18 height 18
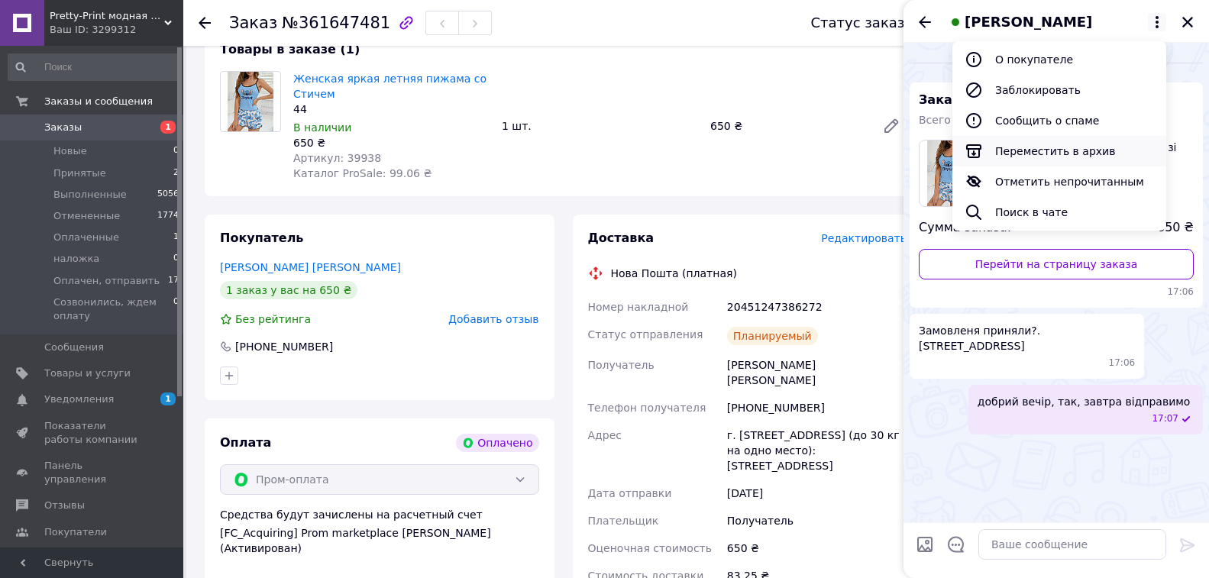
click at [1074, 151] on button "Переместить в архив" at bounding box center [1059, 151] width 214 height 31
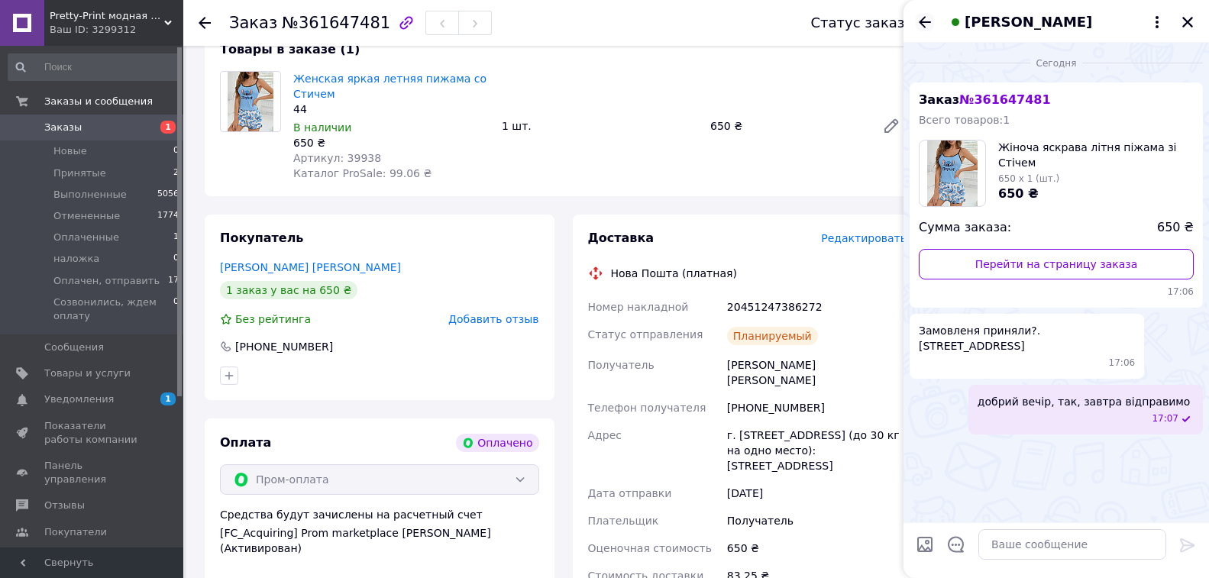
click at [923, 22] on icon "Назад" at bounding box center [924, 21] width 12 height 11
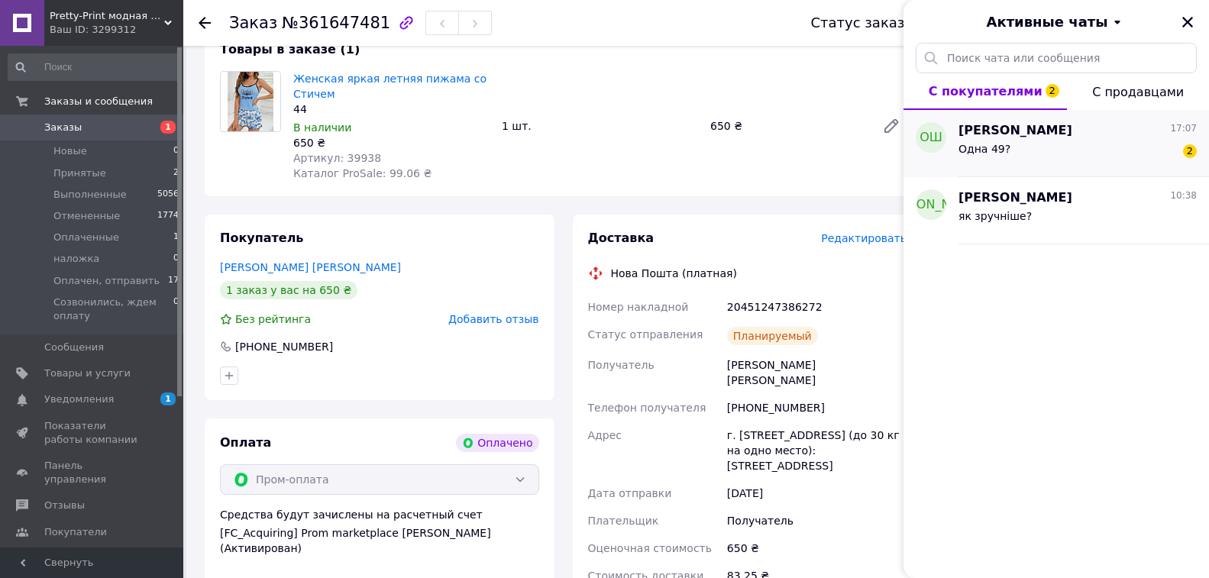
click at [1024, 152] on div "Одна 49? 2" at bounding box center [1077, 152] width 238 height 24
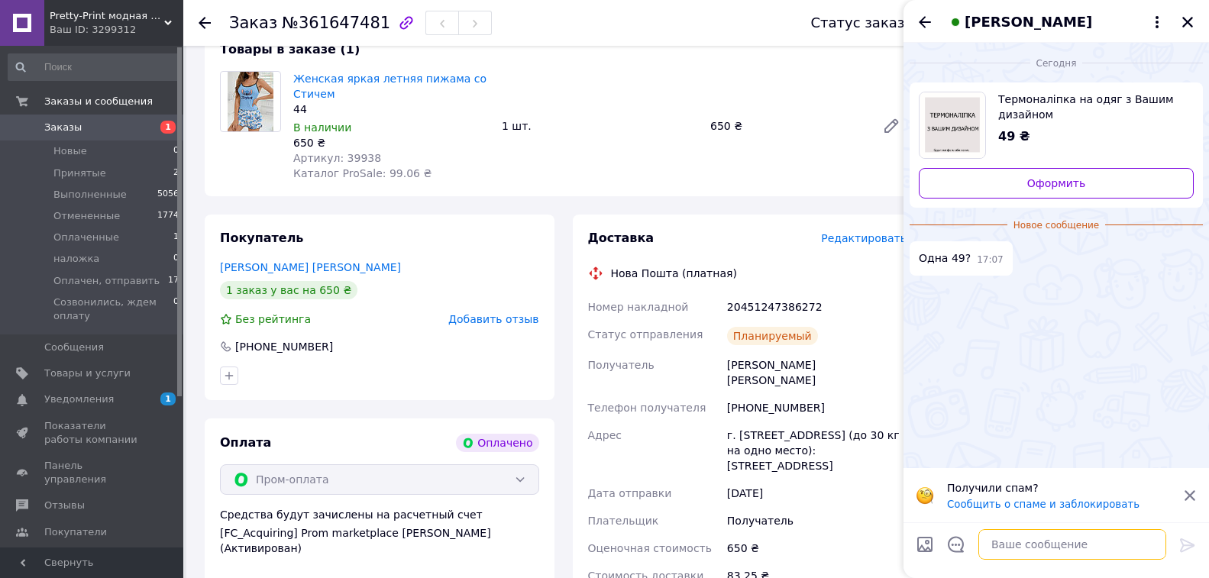
click at [1006, 551] on textarea at bounding box center [1072, 544] width 188 height 31
type textarea "добрий вечір"
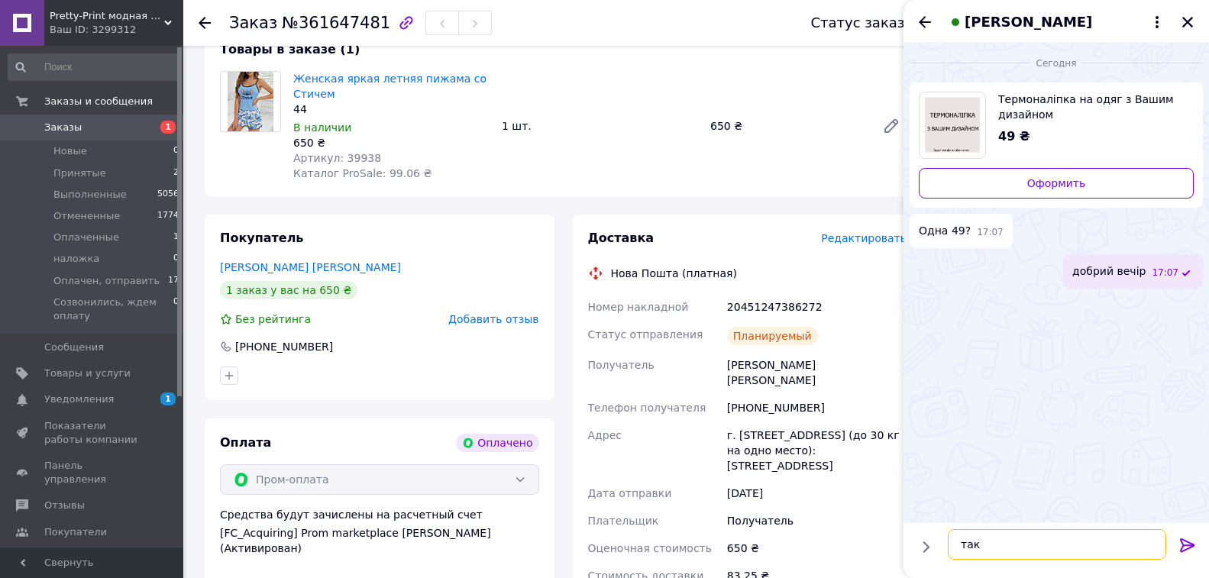
type textarea "так"
click at [922, 27] on icon "Назад" at bounding box center [924, 22] width 18 height 18
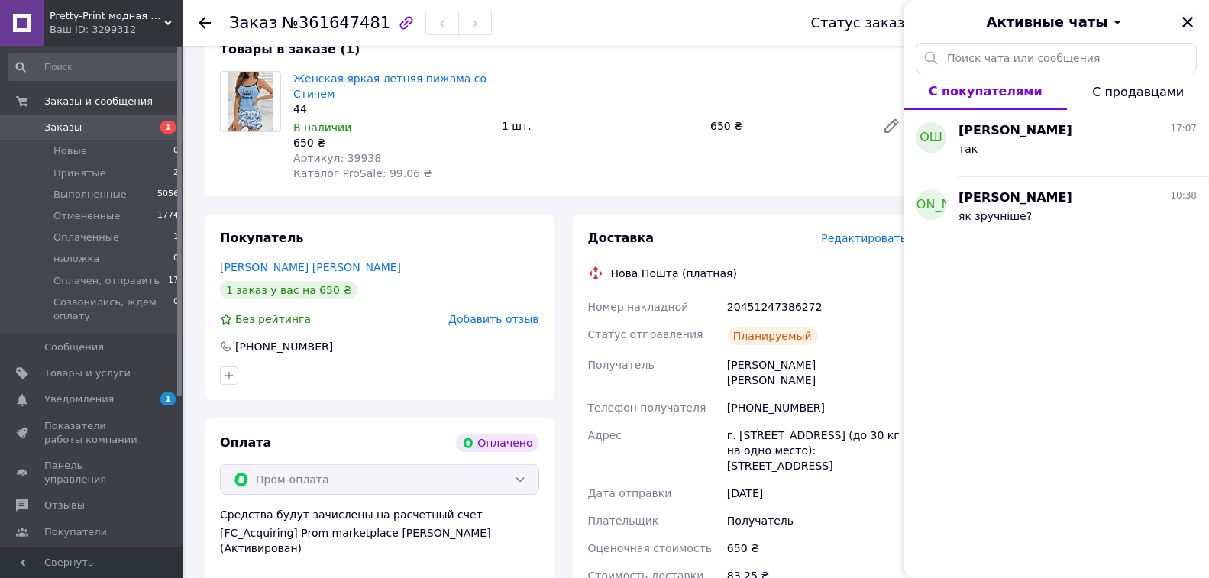
click at [1187, 21] on icon "Закрыть" at bounding box center [1187, 22] width 11 height 11
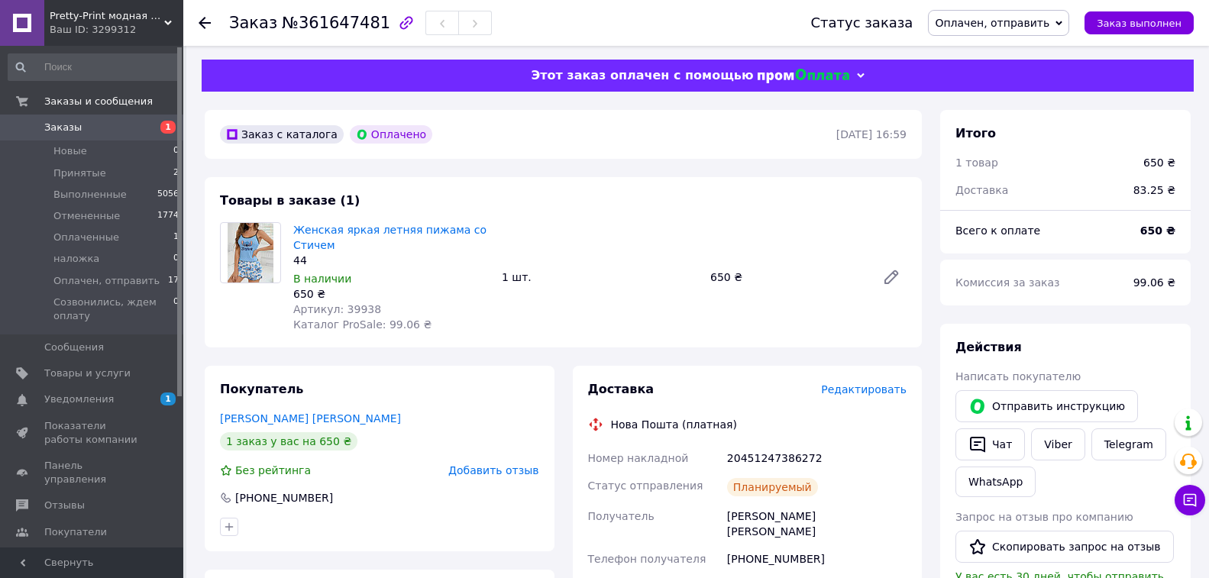
scroll to position [0, 0]
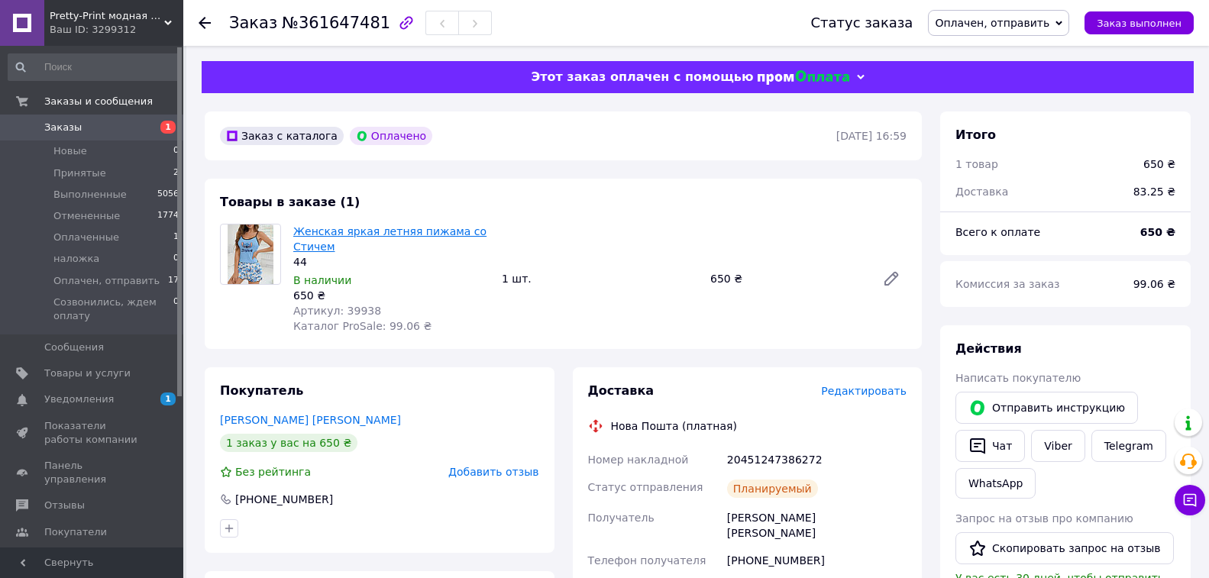
click at [312, 242] on link "Женская яркая летняя пижама со Стичем" at bounding box center [389, 238] width 193 height 27
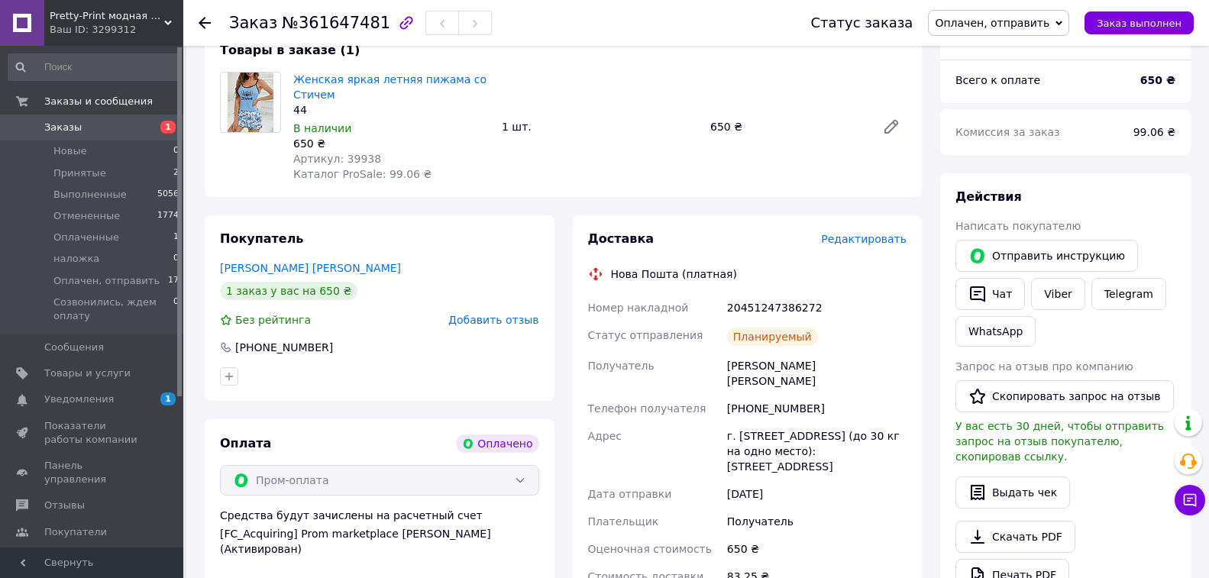
scroll to position [153, 0]
click at [741, 370] on div "Штирхунов Дмитро" at bounding box center [817, 372] width 186 height 43
copy div "Штирхунов Дмитро"
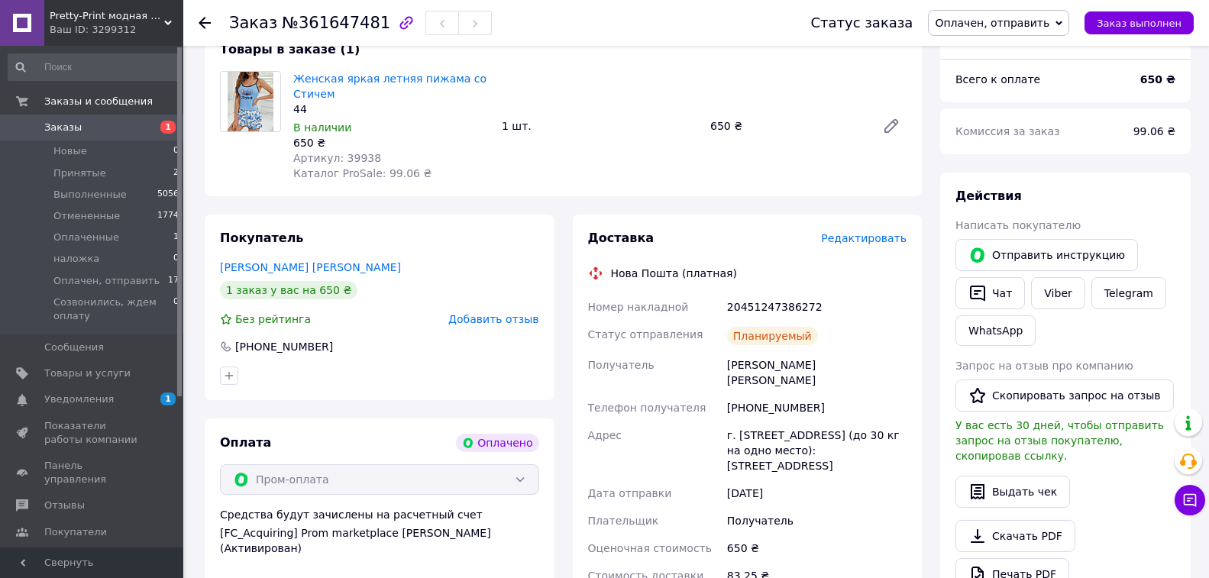
click at [758, 291] on div "Доставка Редактировать Нова Пошта (платная) Номер накладной 20451247386272 Стат…" at bounding box center [747, 431] width 319 height 402
click at [758, 310] on div "20451247386272" at bounding box center [817, 306] width 186 height 27
copy div "20451247386272"
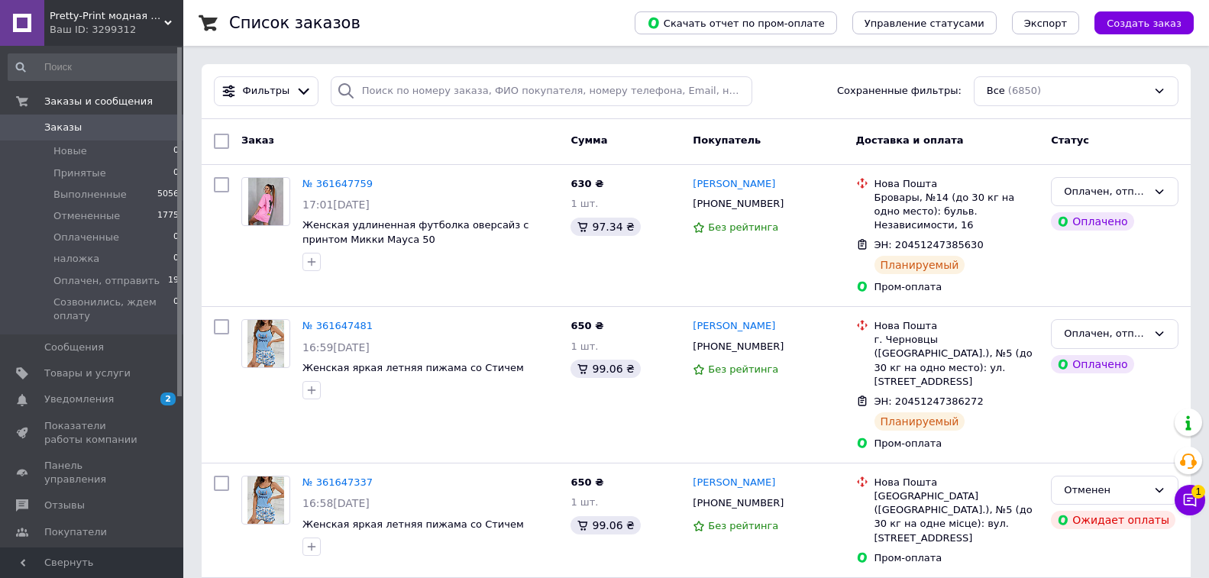
click at [1183, 507] on icon at bounding box center [1189, 499] width 15 height 15
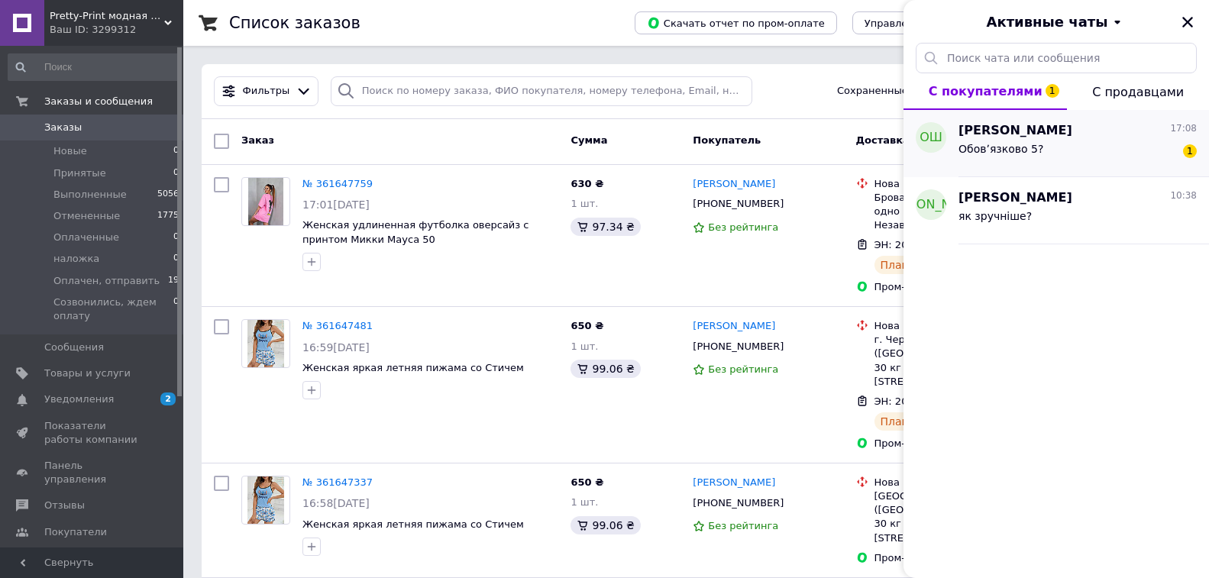
click at [1124, 159] on div "Обовʼязково 5? 1" at bounding box center [1077, 152] width 238 height 24
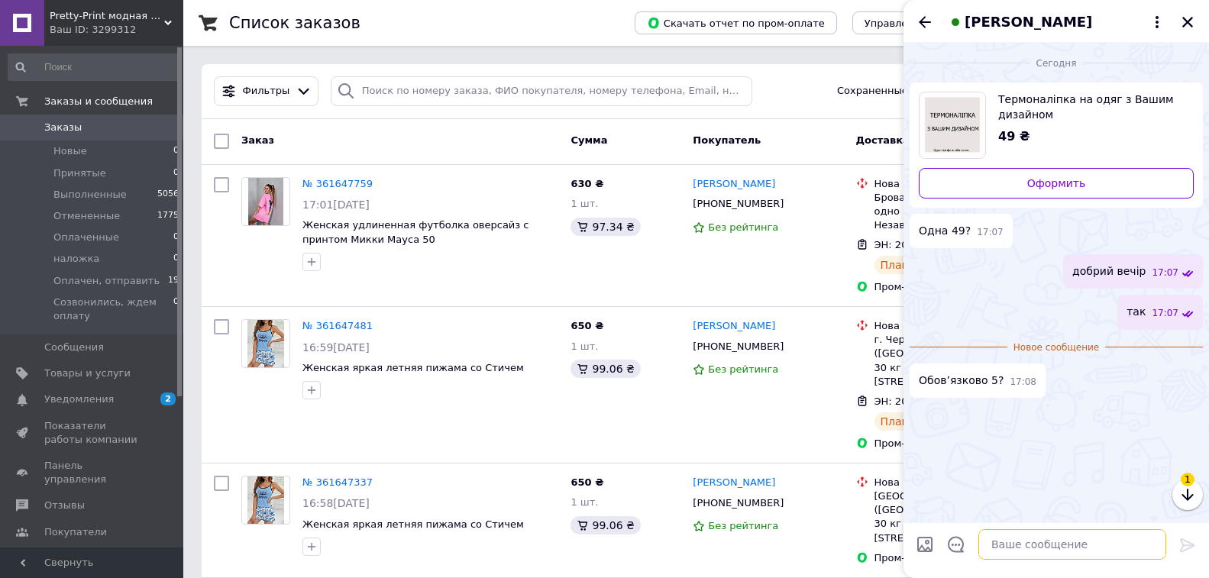
click at [1000, 536] on textarea at bounding box center [1072, 544] width 188 height 31
type textarea "ні"
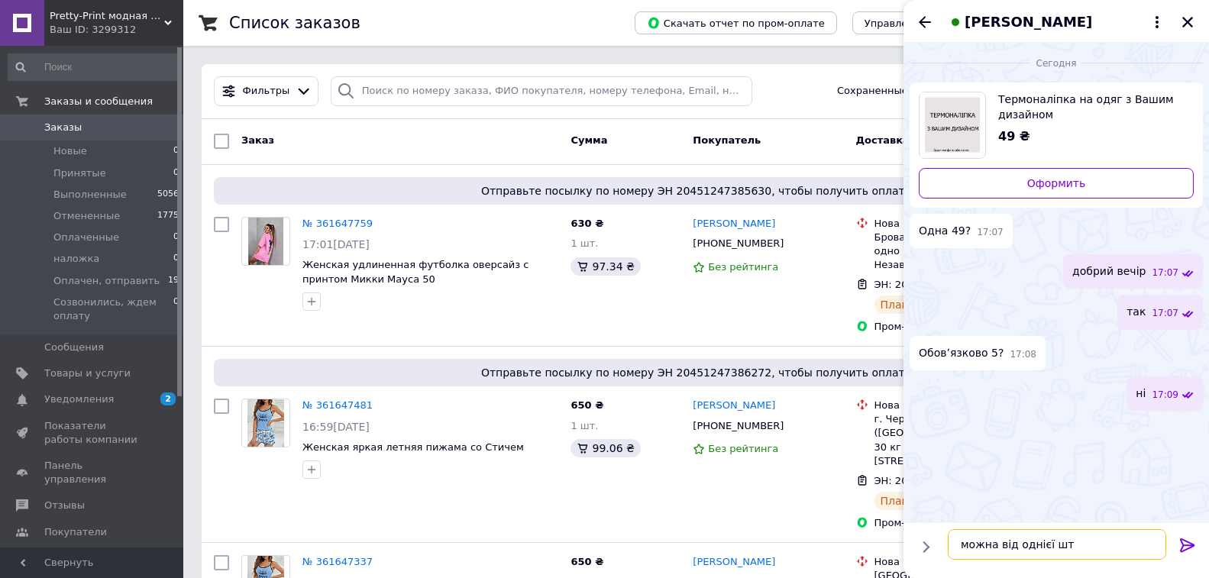
type textarea "можна від однієї шт"
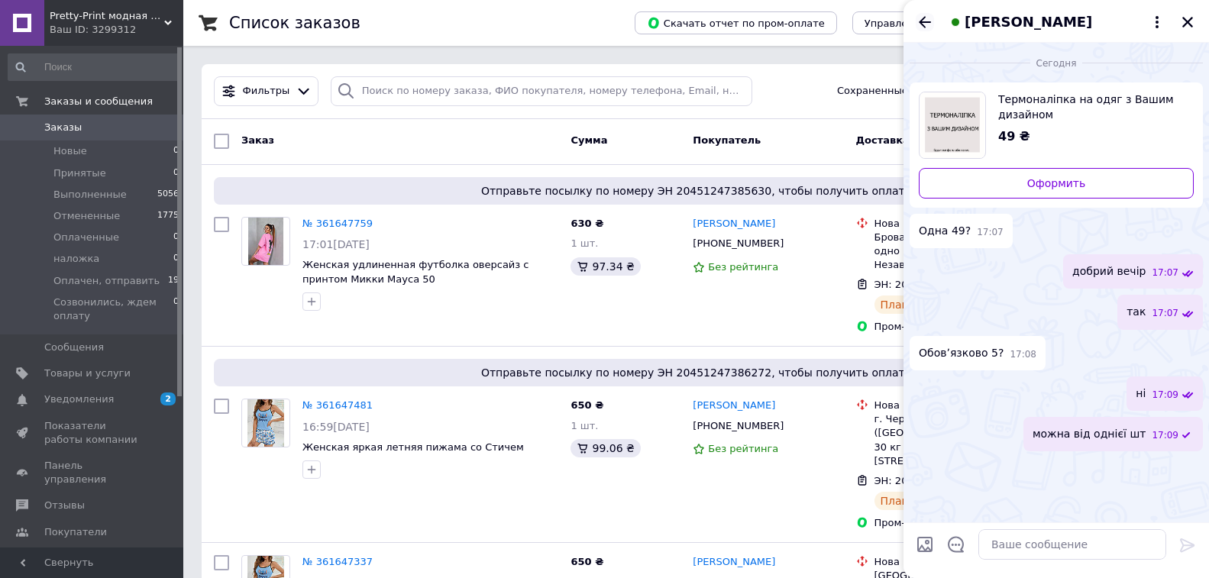
click at [919, 18] on icon "Назад" at bounding box center [924, 22] width 18 height 18
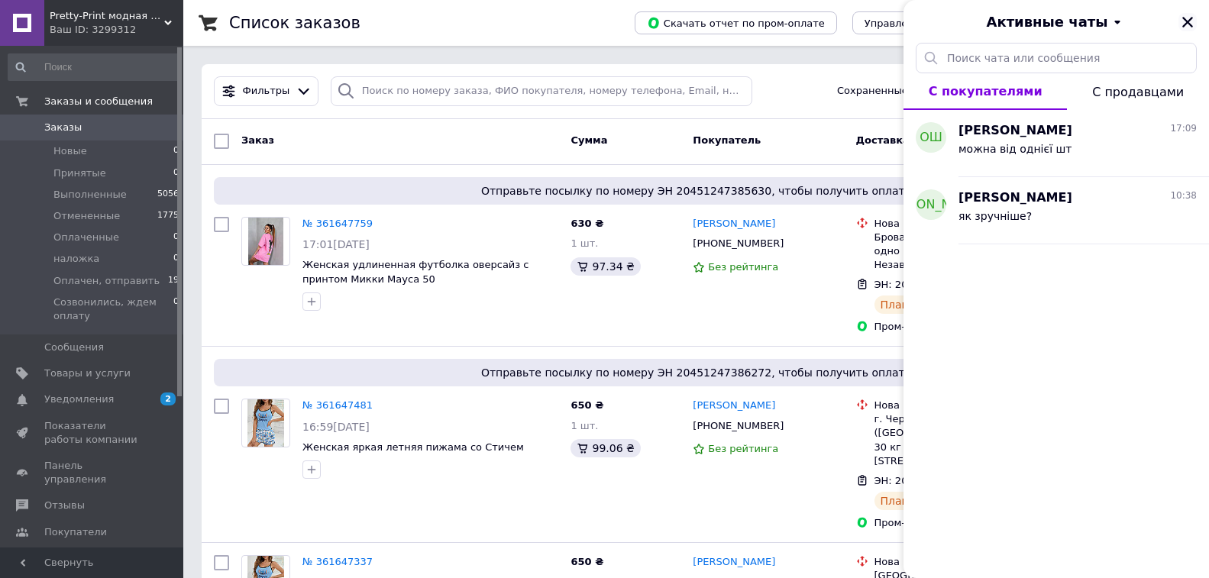
click at [1186, 16] on icon "Закрыть" at bounding box center [1187, 22] width 14 height 14
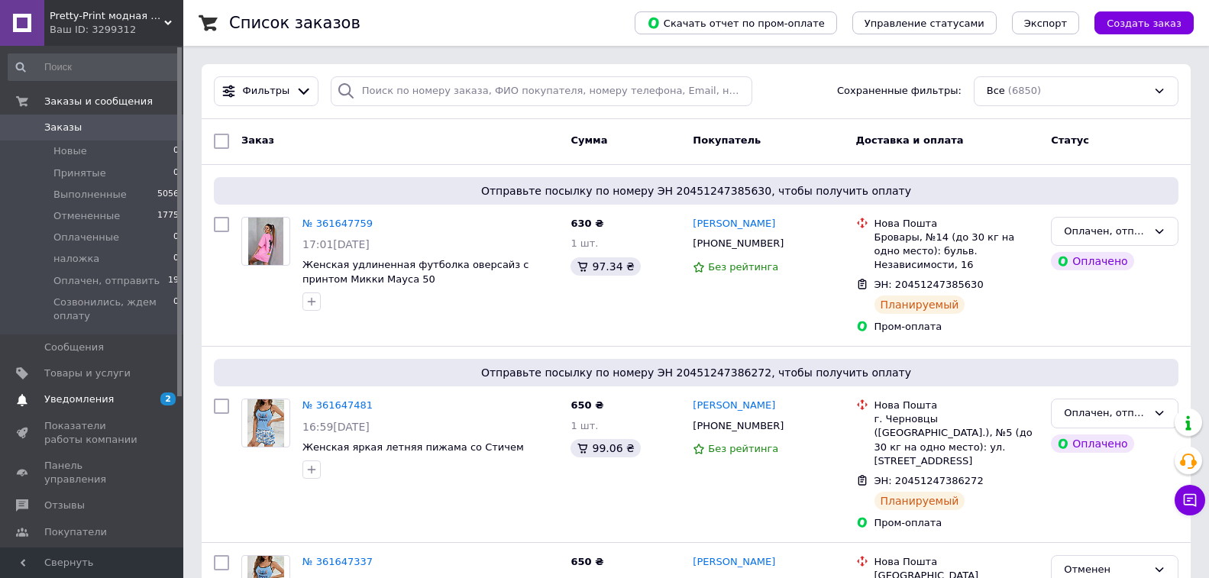
click at [111, 400] on span "Уведомления" at bounding box center [92, 399] width 97 height 14
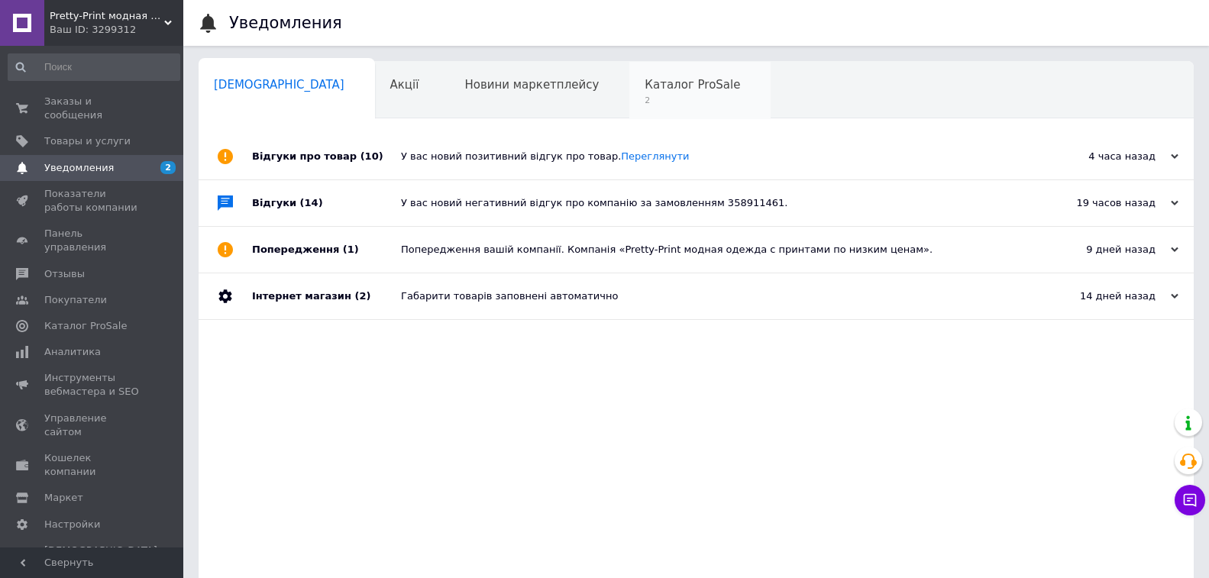
click at [629, 93] on div "Каталог ProSale 2" at bounding box center [699, 91] width 141 height 58
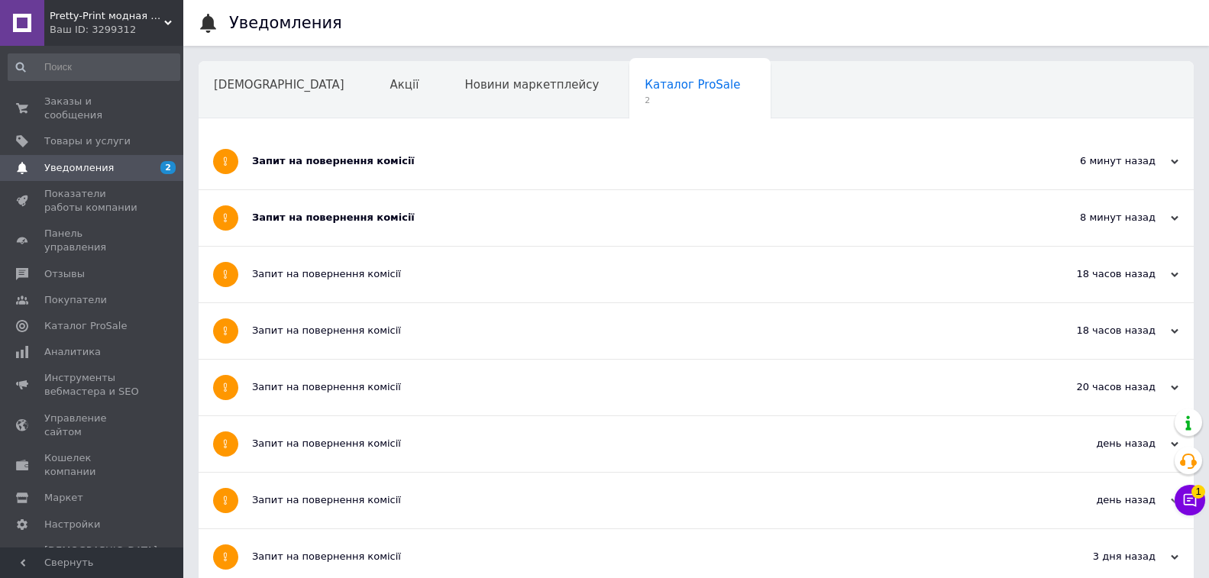
click at [524, 159] on div "Запит на повернення комісії" at bounding box center [638, 161] width 773 height 14
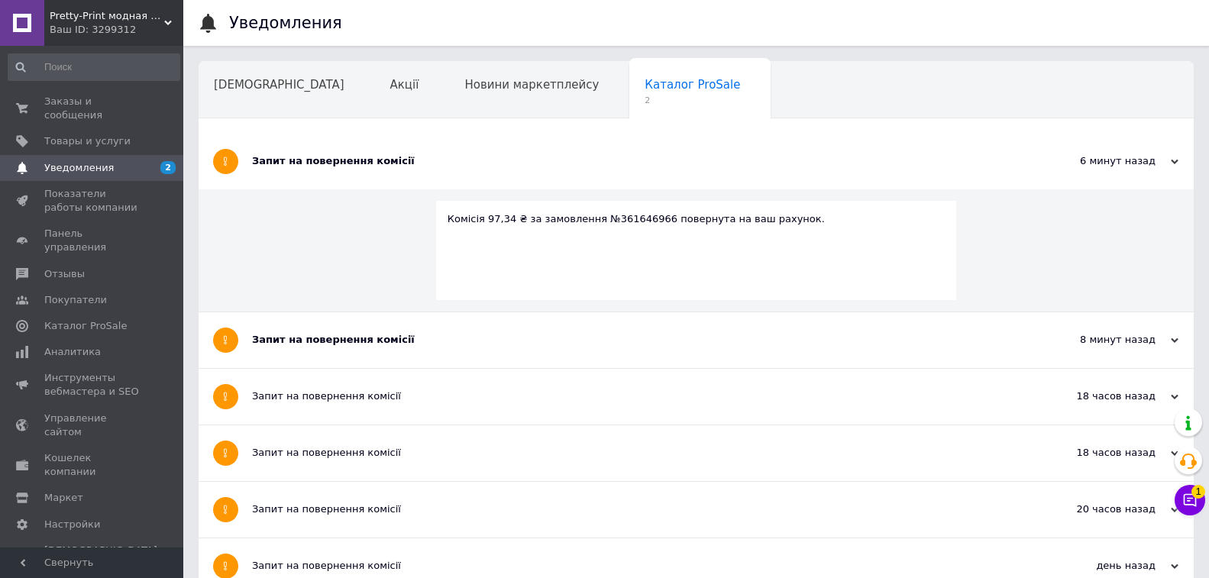
click at [448, 347] on div "Запит на повернення комісії" at bounding box center [638, 340] width 773 height 56
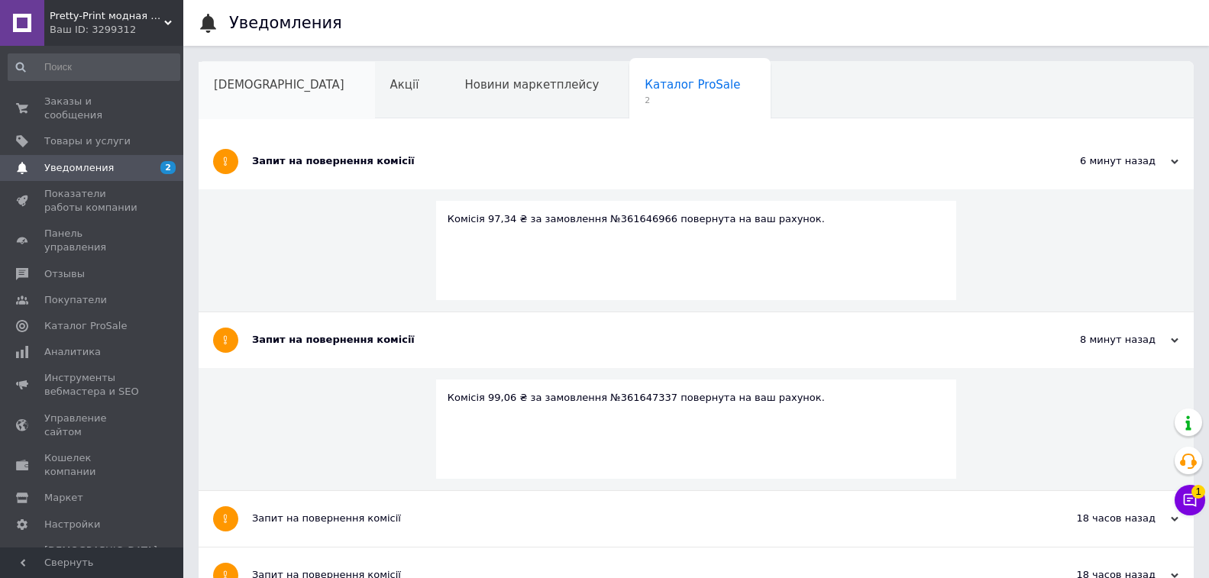
click at [270, 79] on span "Сповіщення" at bounding box center [279, 85] width 131 height 14
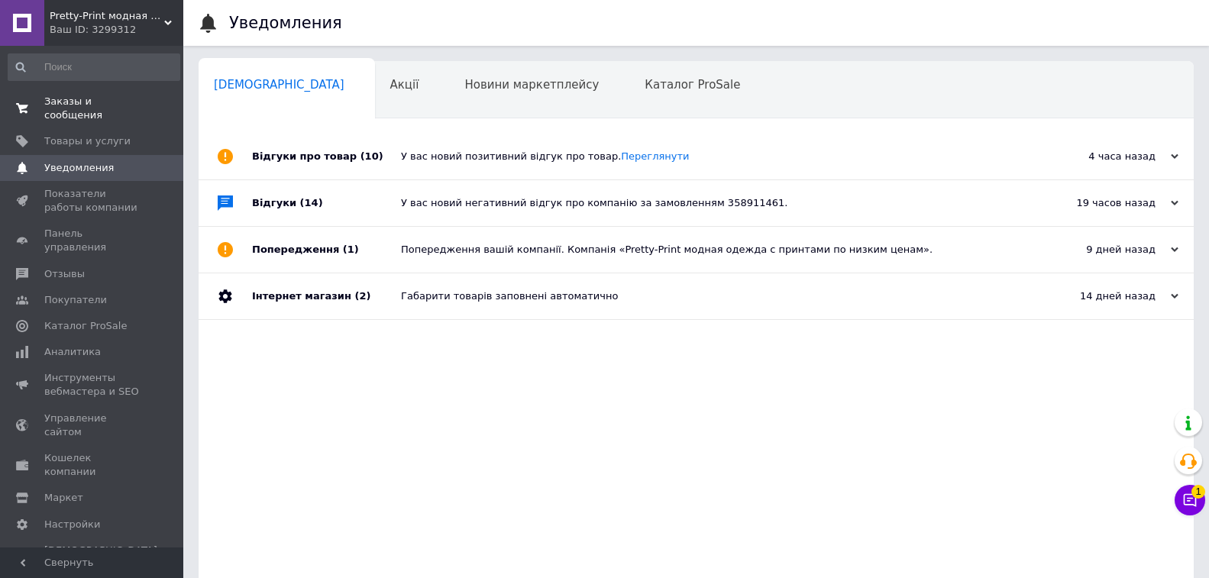
click at [144, 102] on span "0 0" at bounding box center [162, 108] width 42 height 27
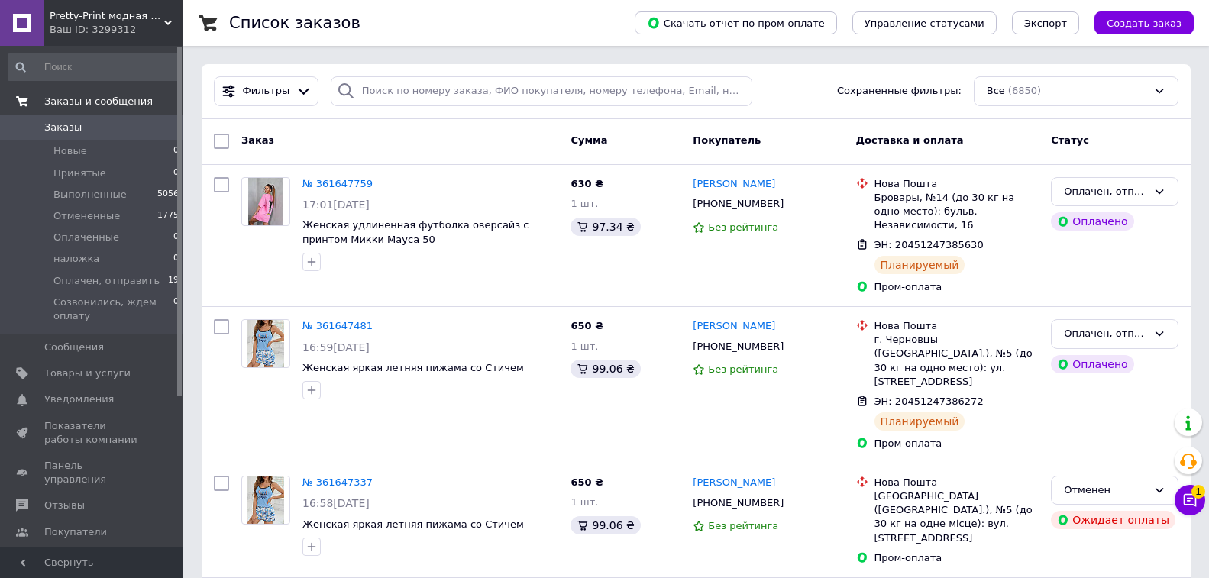
click at [1192, 501] on icon at bounding box center [1189, 499] width 15 height 15
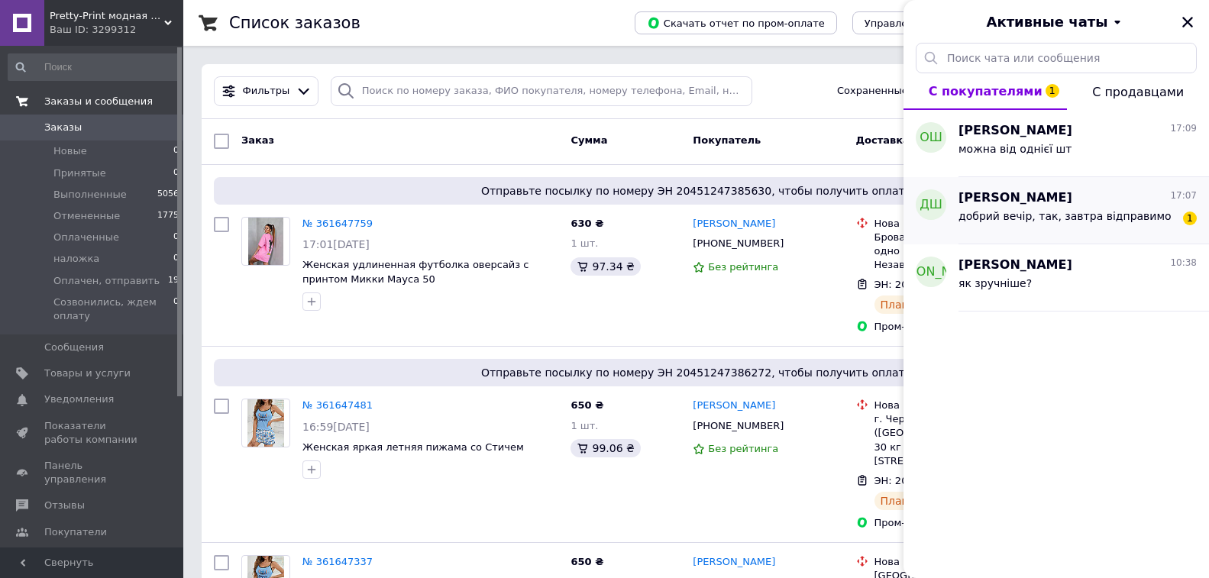
click at [1073, 210] on span "добрий вечір, так, завтра відправимо" at bounding box center [1064, 216] width 213 height 12
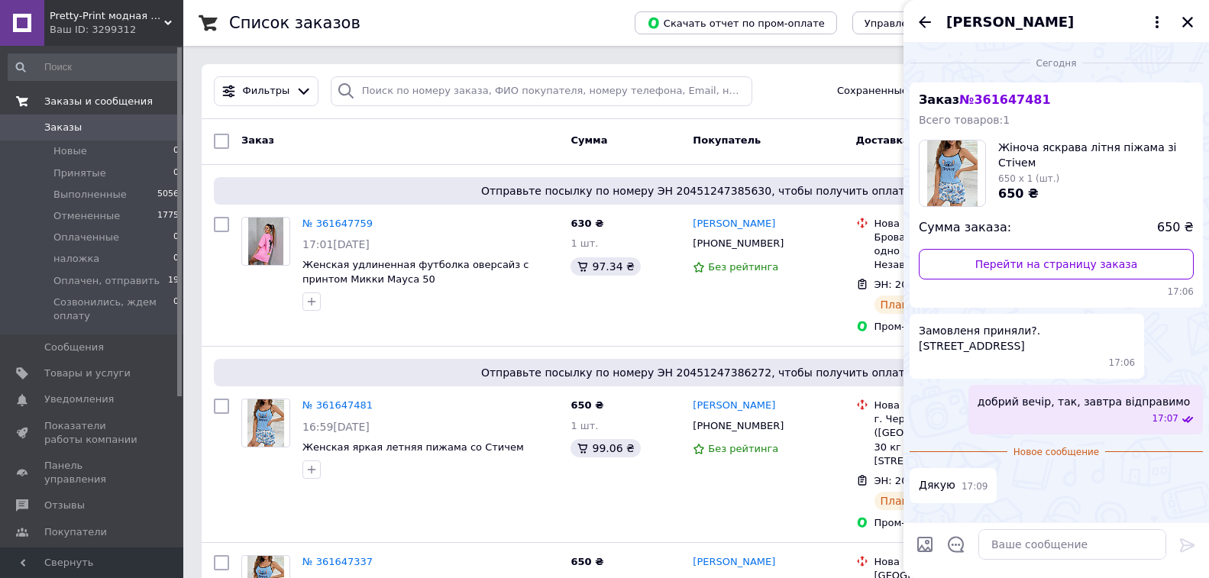
scroll to position [229, 0]
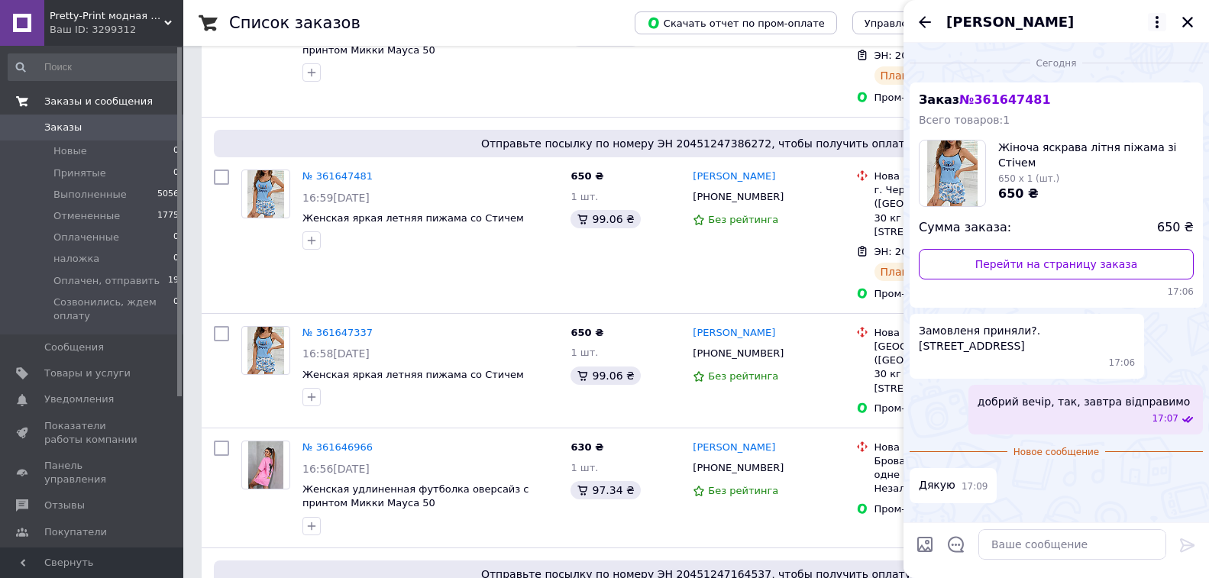
click at [1155, 24] on icon at bounding box center [1157, 22] width 18 height 18
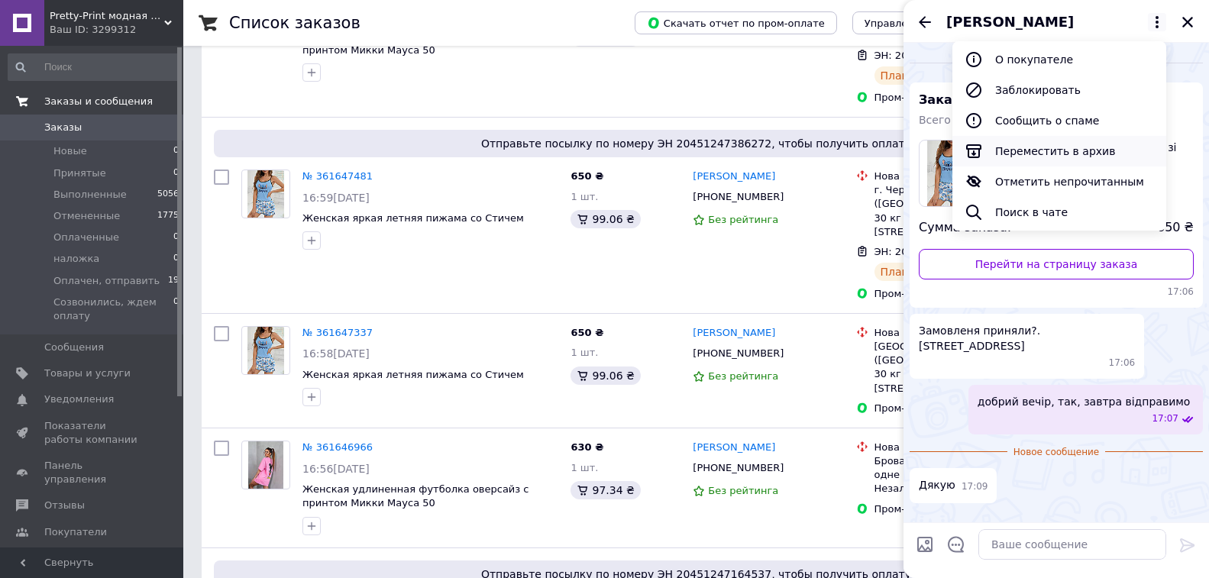
click at [1093, 153] on button "Переместить в архив" at bounding box center [1059, 151] width 214 height 31
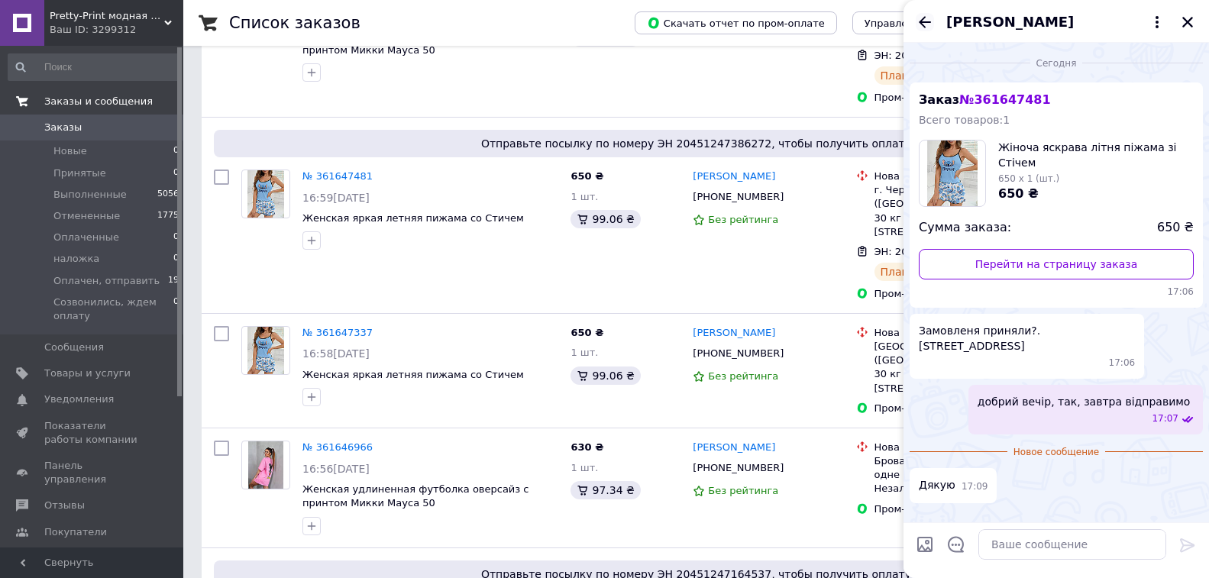
click at [929, 21] on icon "Назад" at bounding box center [924, 21] width 12 height 11
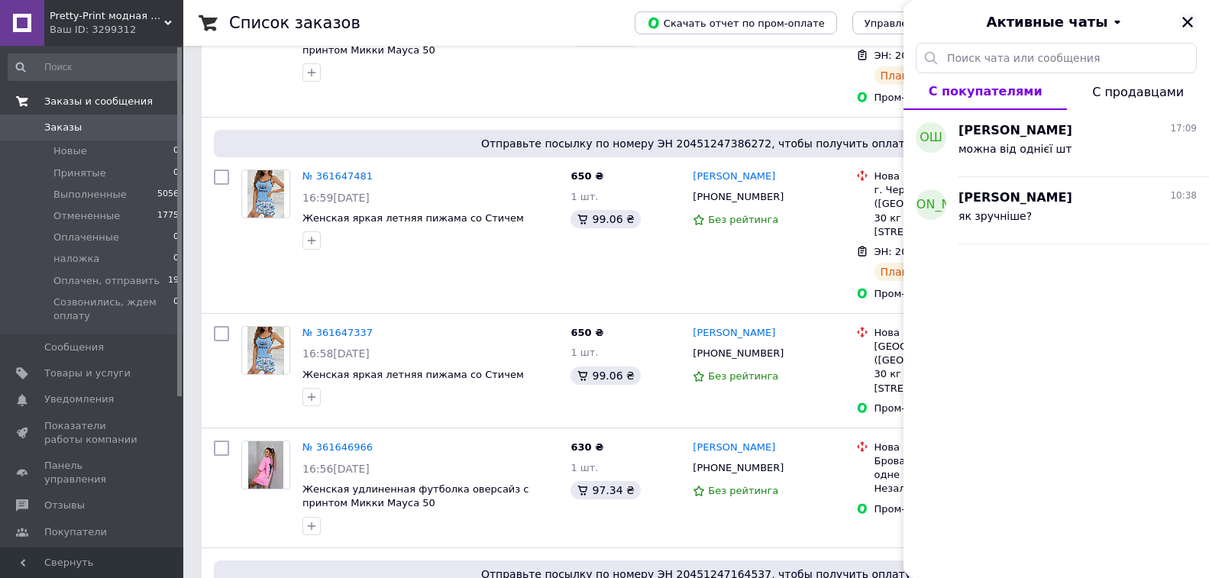
click at [1187, 18] on icon "Закрыть" at bounding box center [1187, 22] width 14 height 14
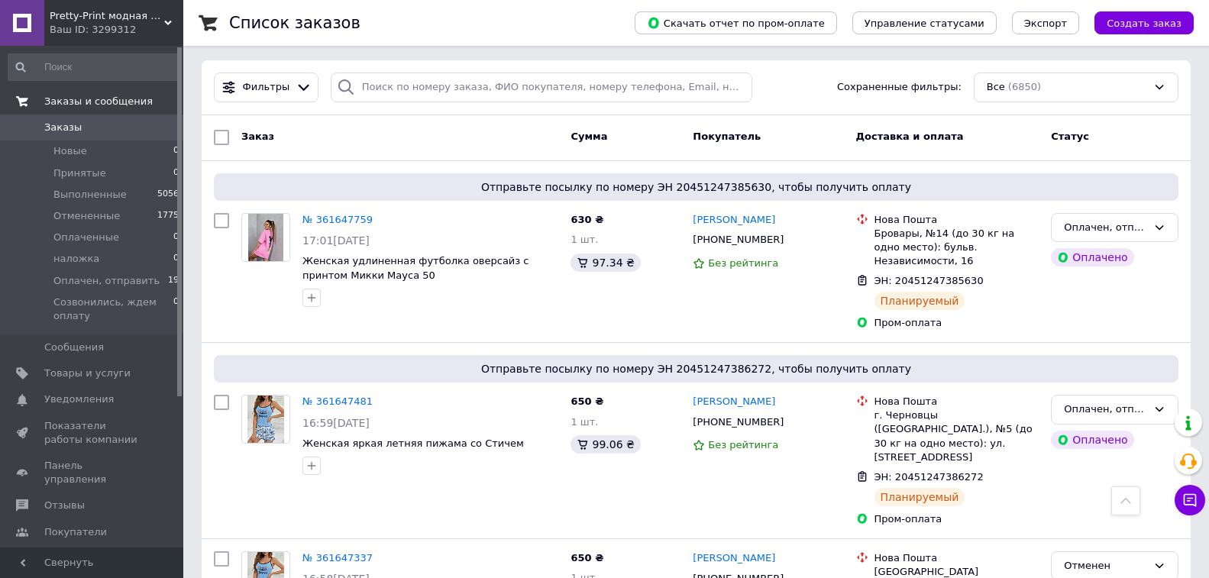
scroll to position [0, 0]
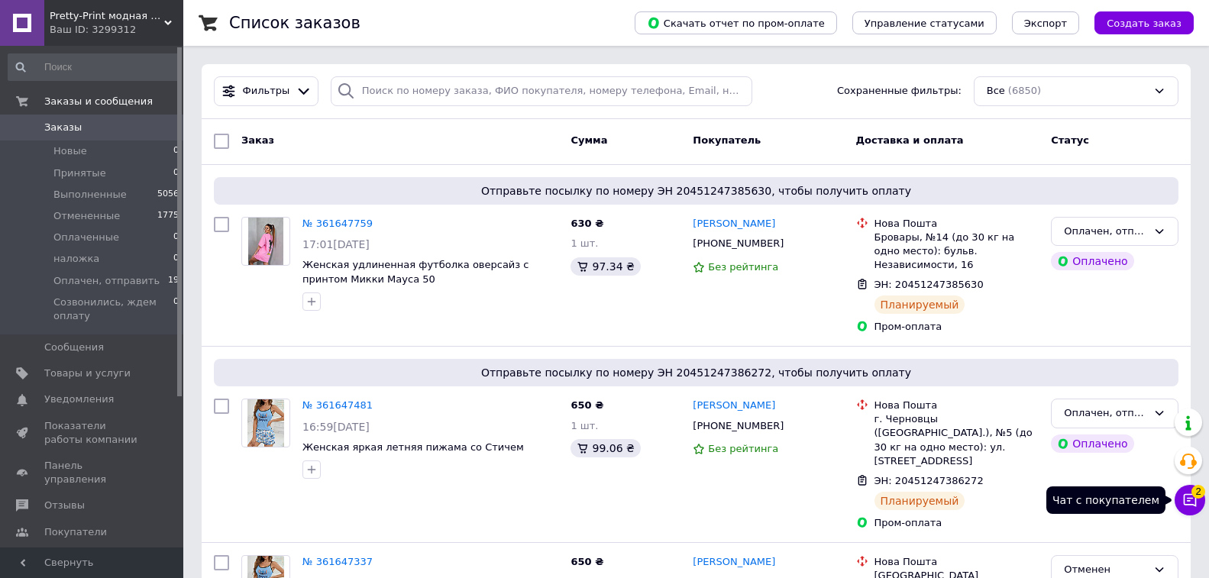
click at [1190, 500] on icon at bounding box center [1189, 499] width 15 height 15
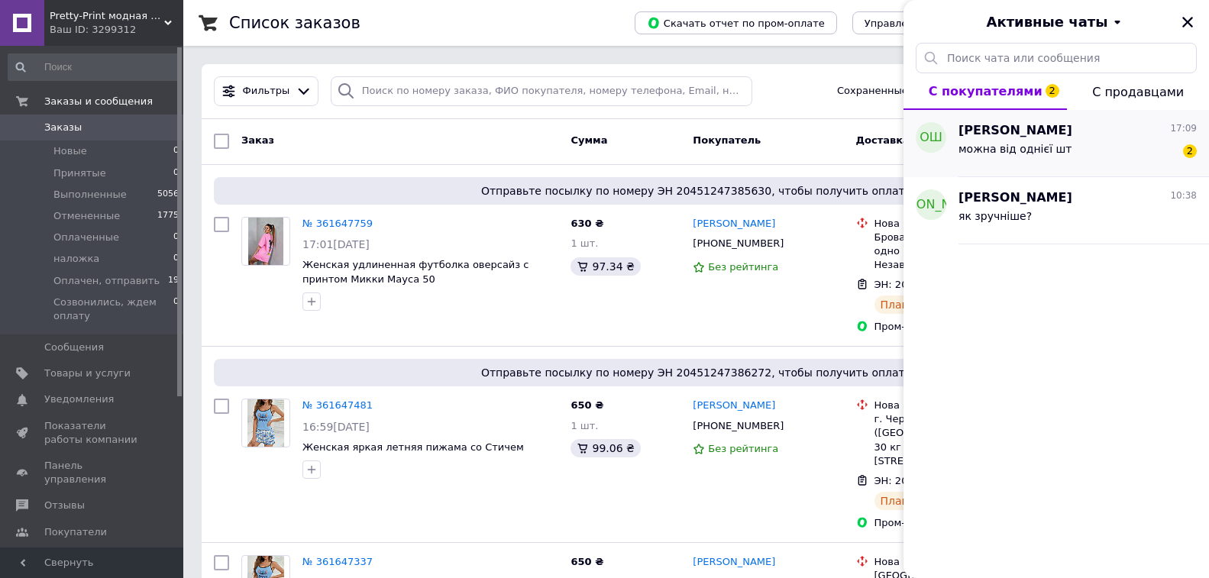
click at [1057, 153] on div "можна від однієї шт 2" at bounding box center [1077, 152] width 238 height 24
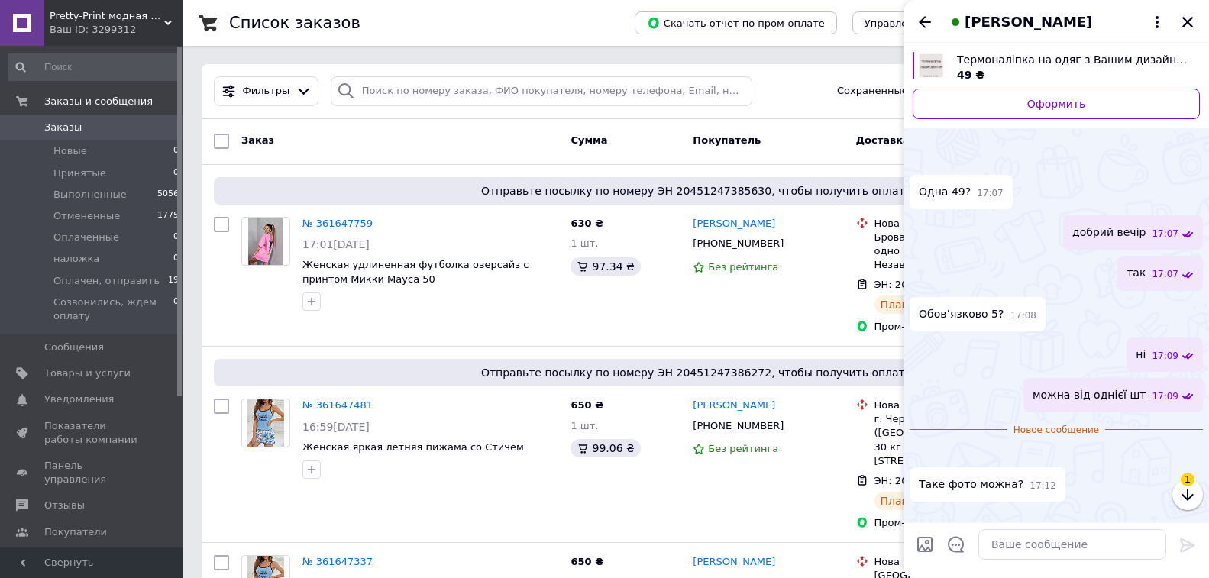
scroll to position [151, 0]
click at [997, 548] on textarea at bounding box center [1072, 544] width 188 height 31
type textarea "так"
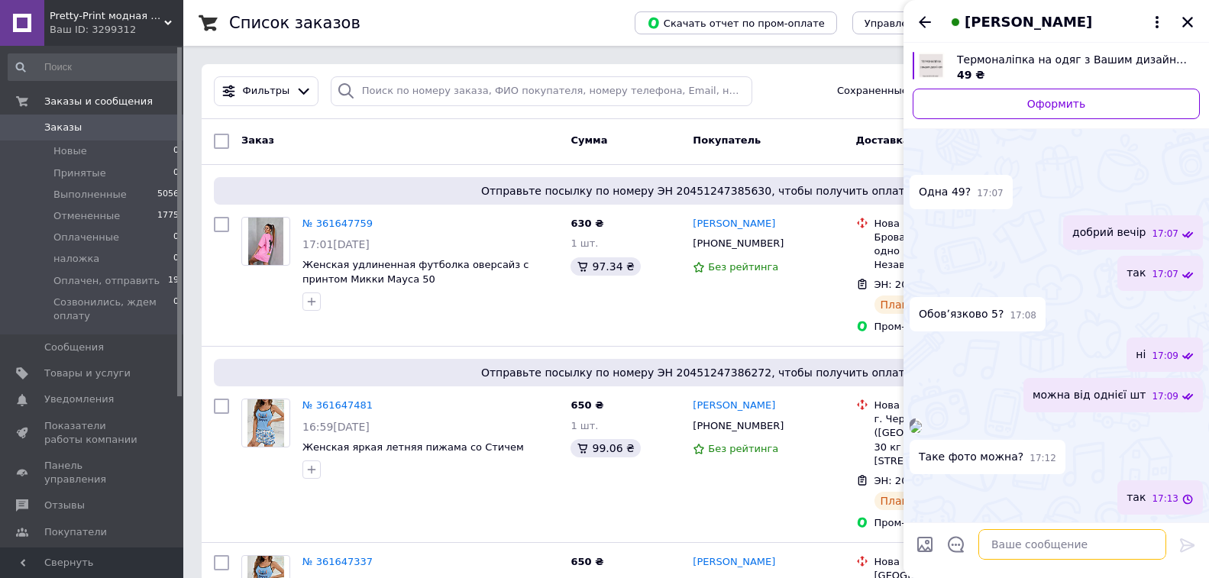
scroll to position [164, 0]
click at [922, 421] on img at bounding box center [915, 427] width 12 height 12
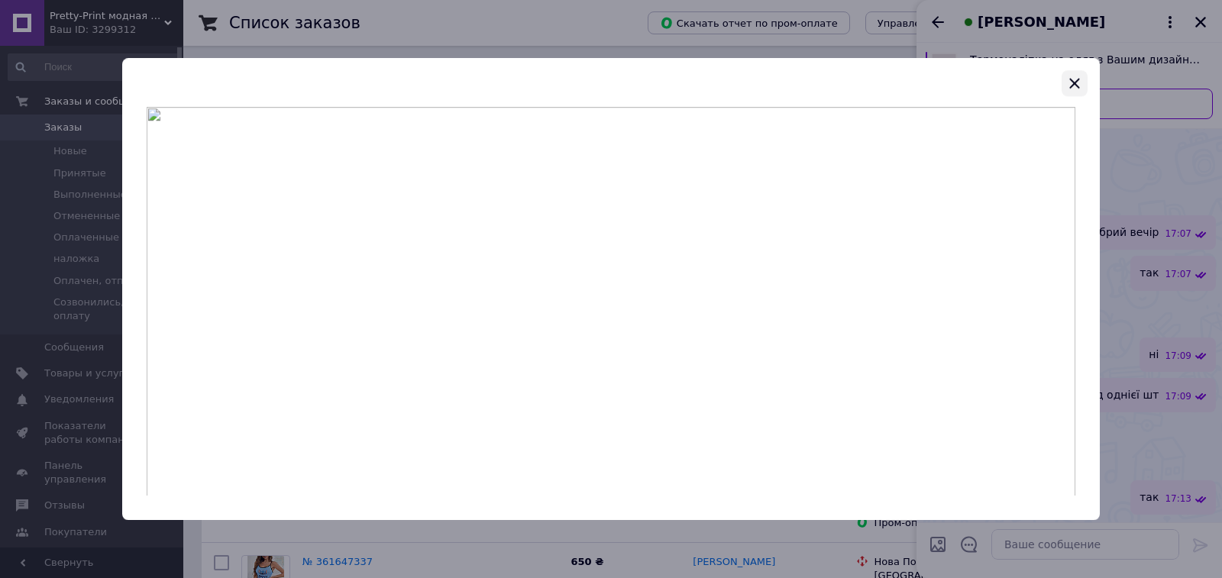
click at [1066, 84] on icon "button" at bounding box center [1074, 83] width 18 height 18
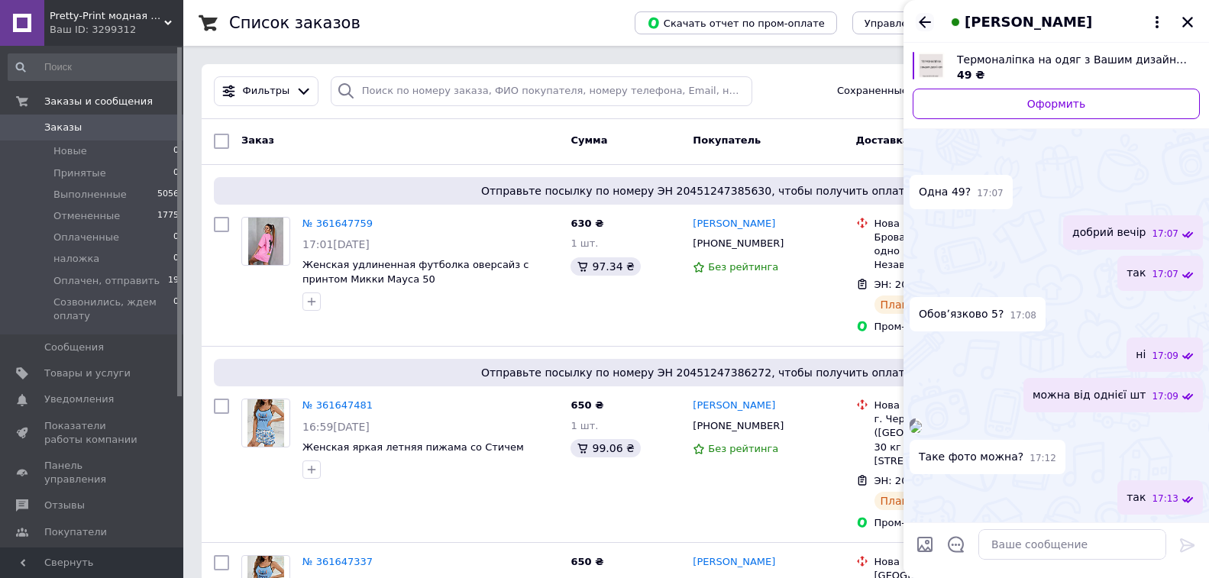
click at [922, 19] on icon "Назад" at bounding box center [924, 21] width 12 height 11
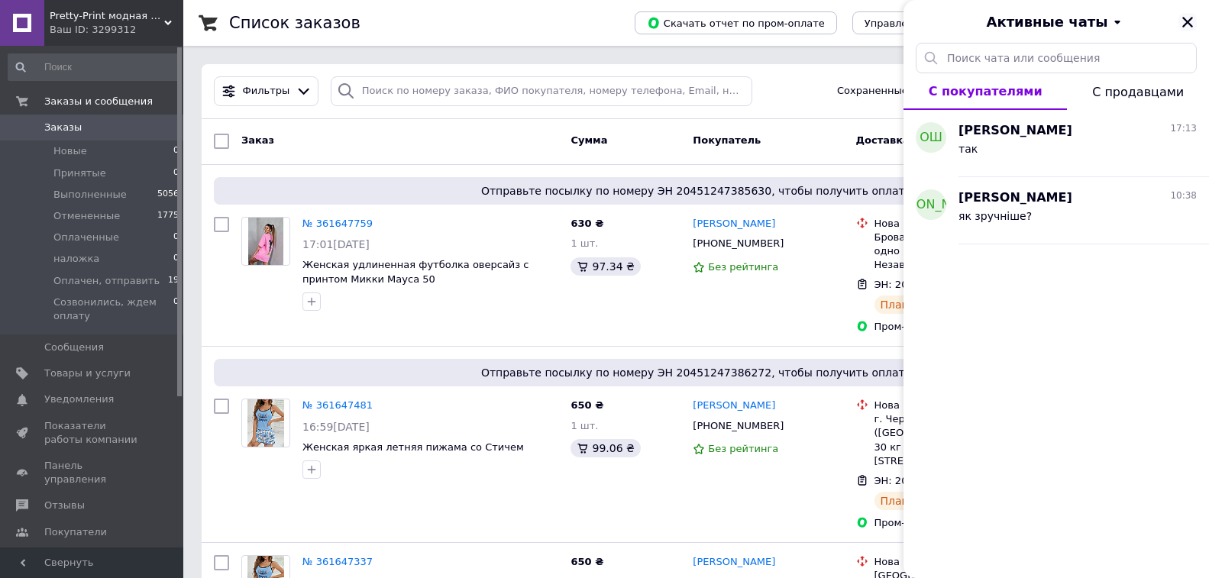
click at [1186, 20] on icon "Закрыть" at bounding box center [1187, 22] width 11 height 11
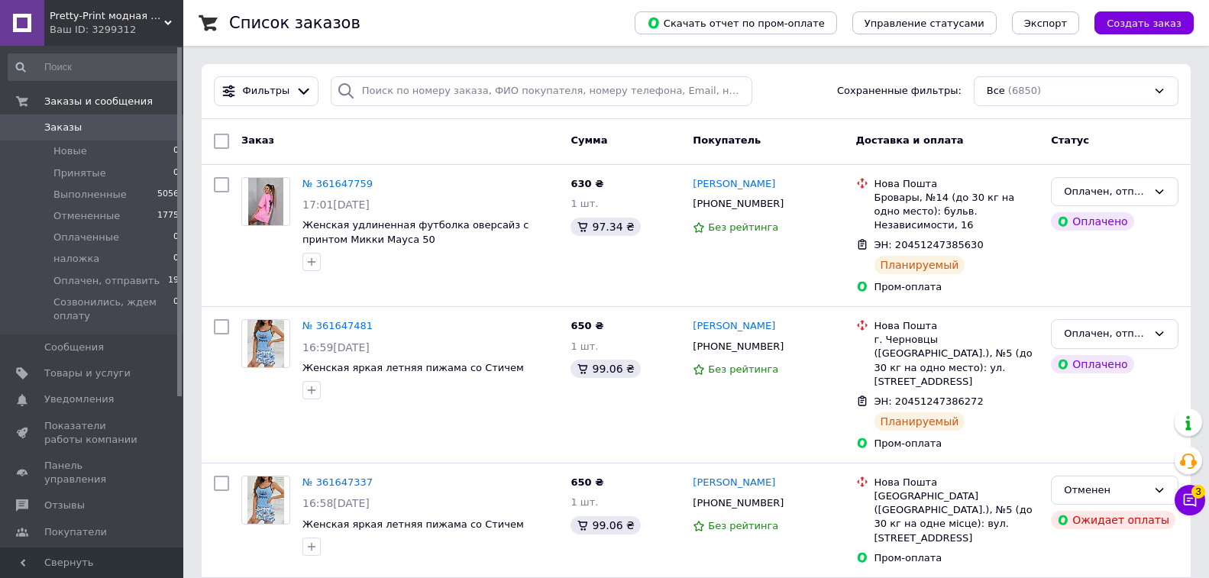
click at [1181, 505] on button "Чат с покупателем 3" at bounding box center [1189, 500] width 31 height 31
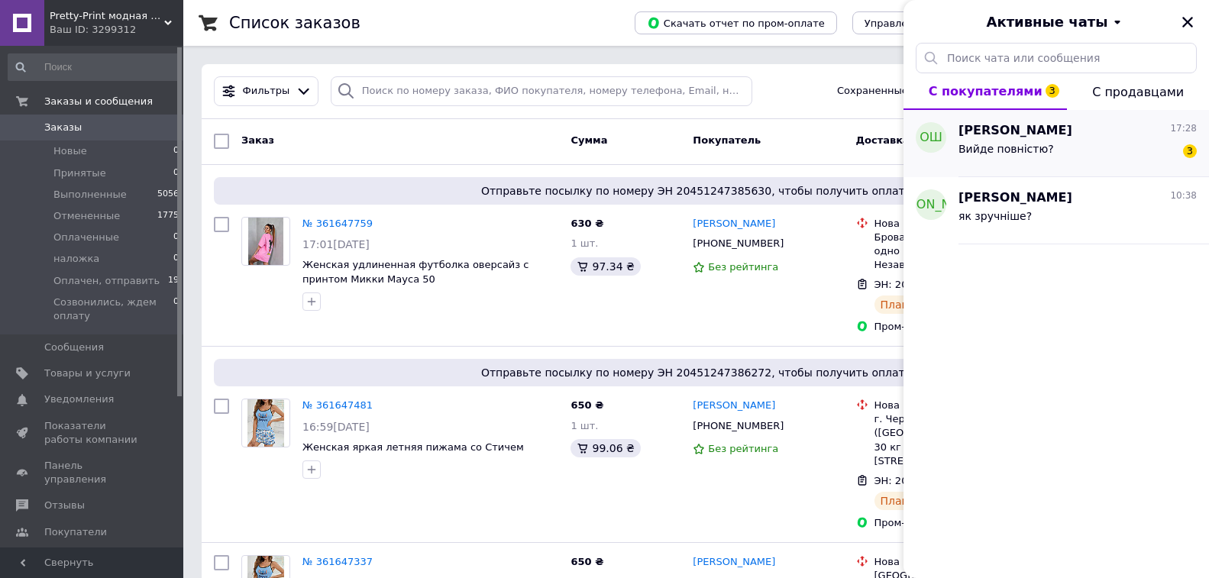
click at [1035, 136] on span "[PERSON_NAME]" at bounding box center [1015, 131] width 114 height 18
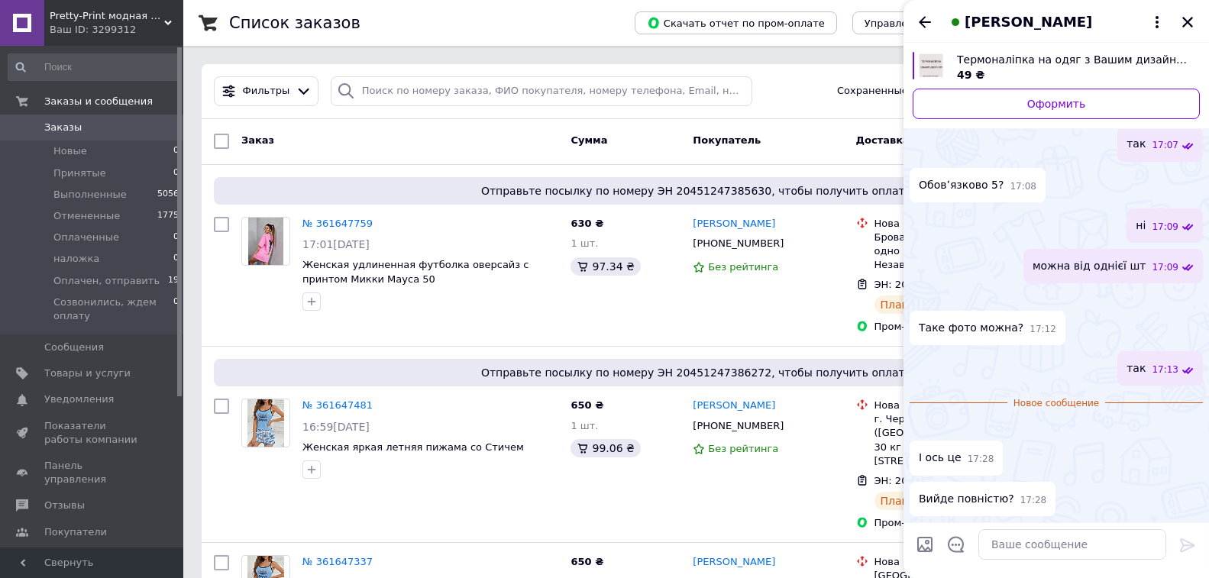
scroll to position [508, 0]
click at [922, 421] on img at bounding box center [915, 427] width 12 height 12
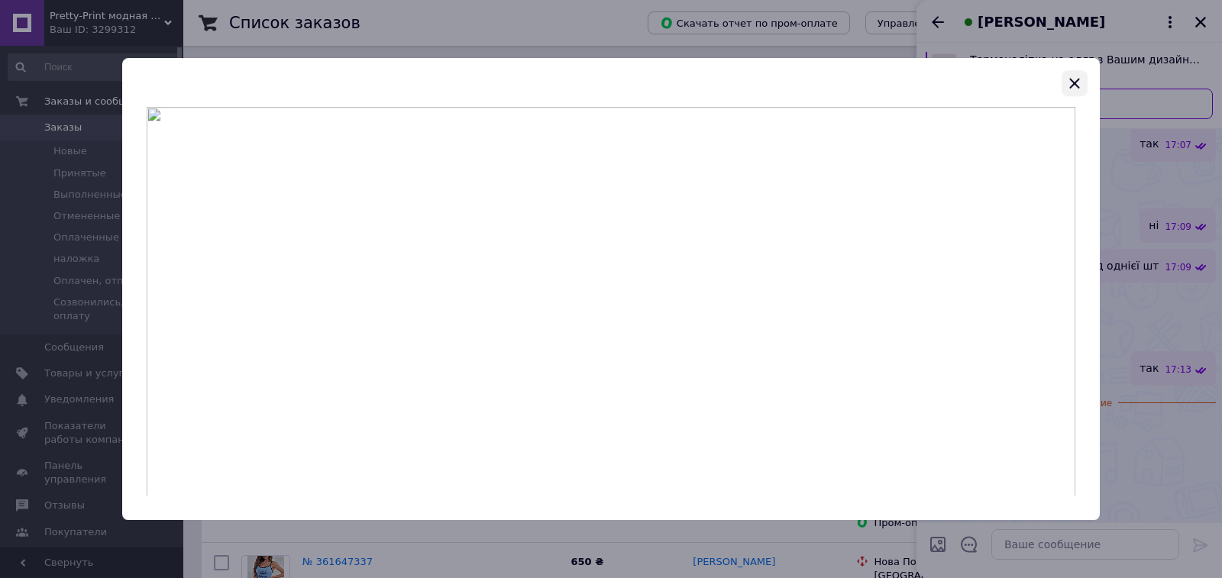
click at [1077, 85] on icon "button" at bounding box center [1074, 83] width 18 height 18
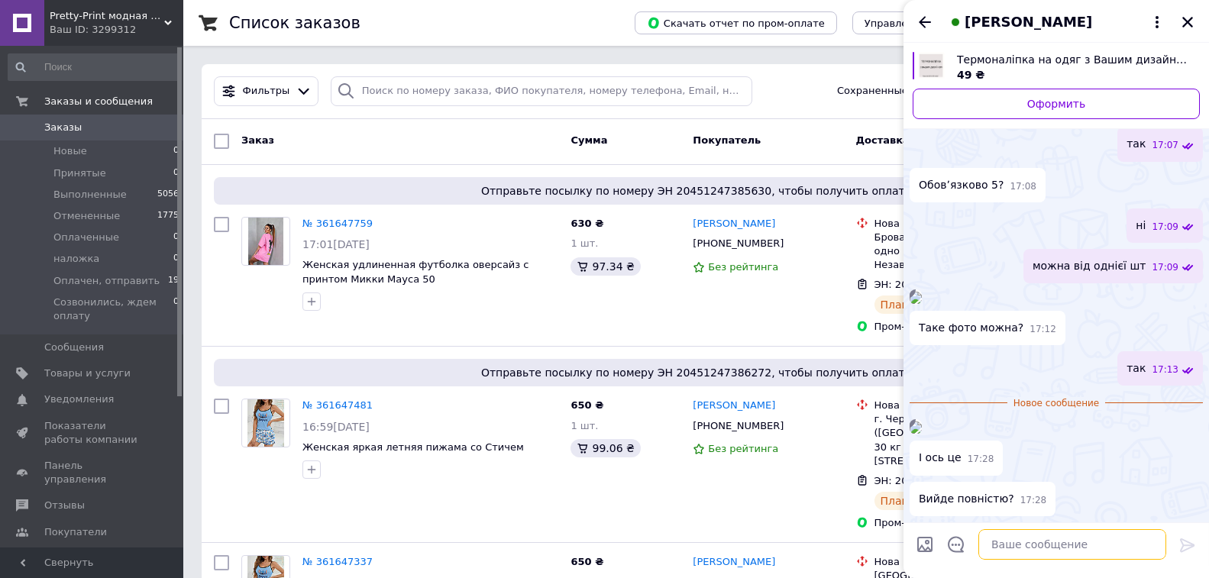
click at [1030, 541] on textarea at bounding box center [1072, 544] width 188 height 31
type textarea "так, можемо зробити"
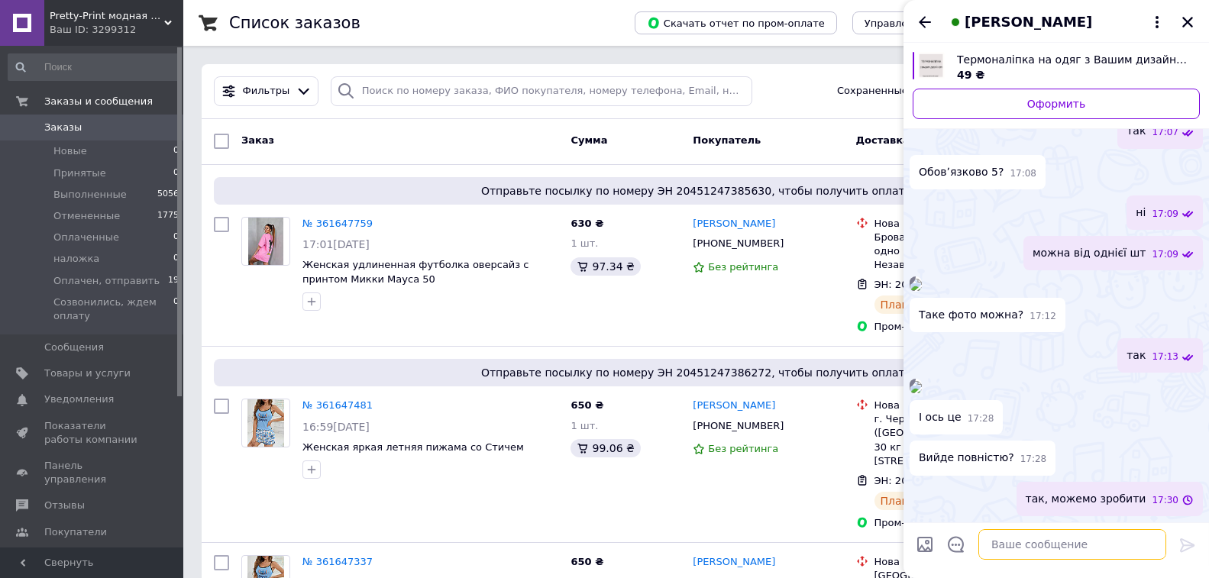
scroll to position [521, 0]
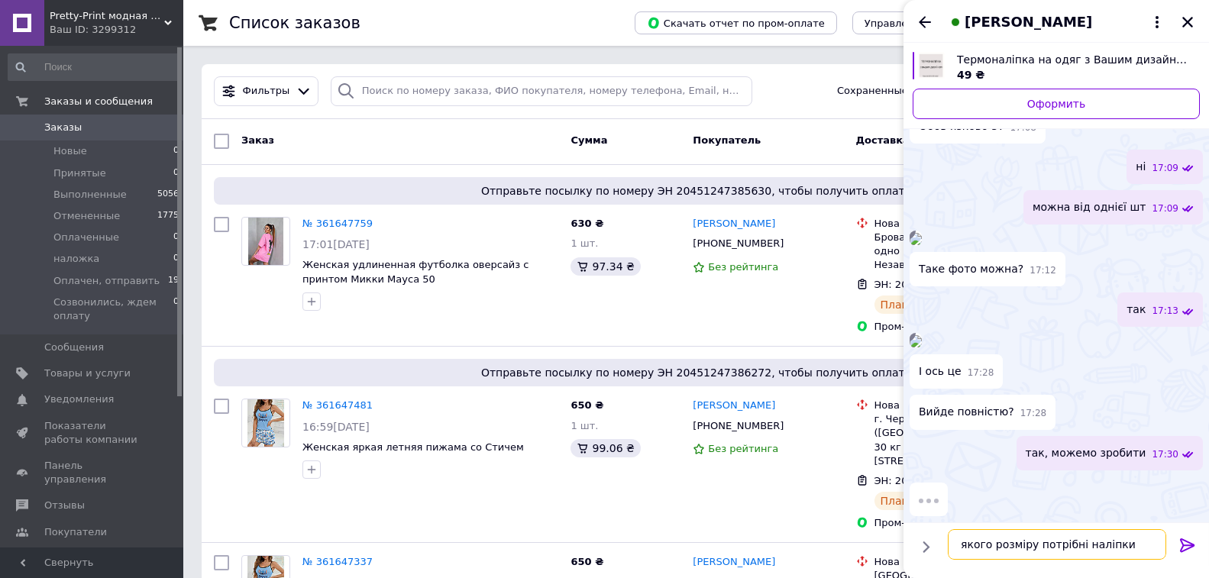
type textarea "якого розміру потрібні наліпки?"
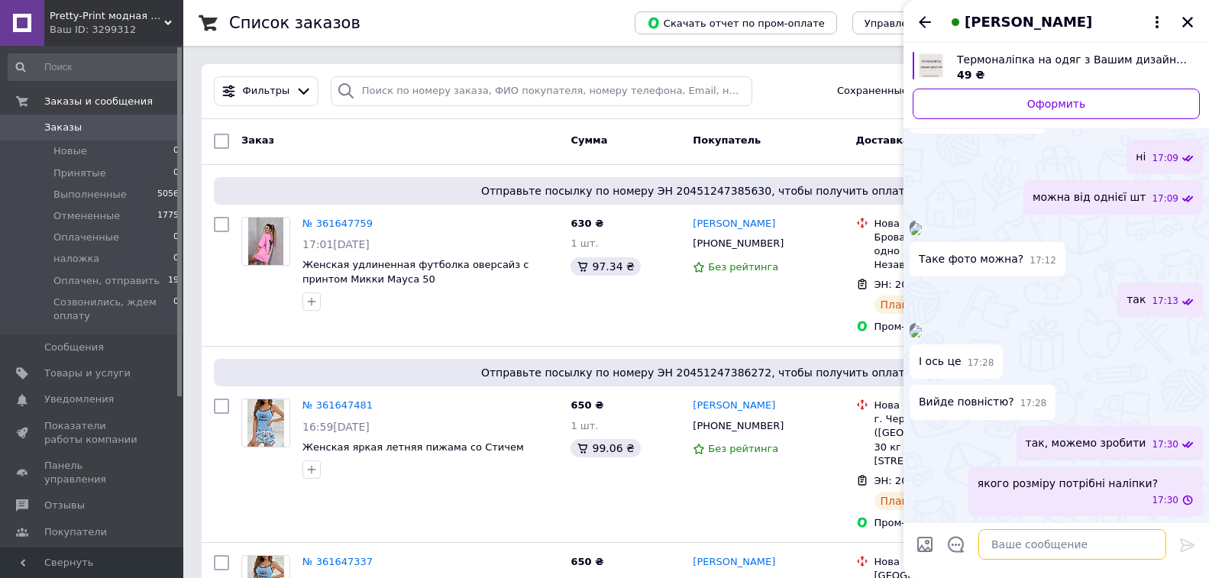
scroll to position [561, 0]
click at [924, 16] on icon "Назад" at bounding box center [924, 22] width 18 height 18
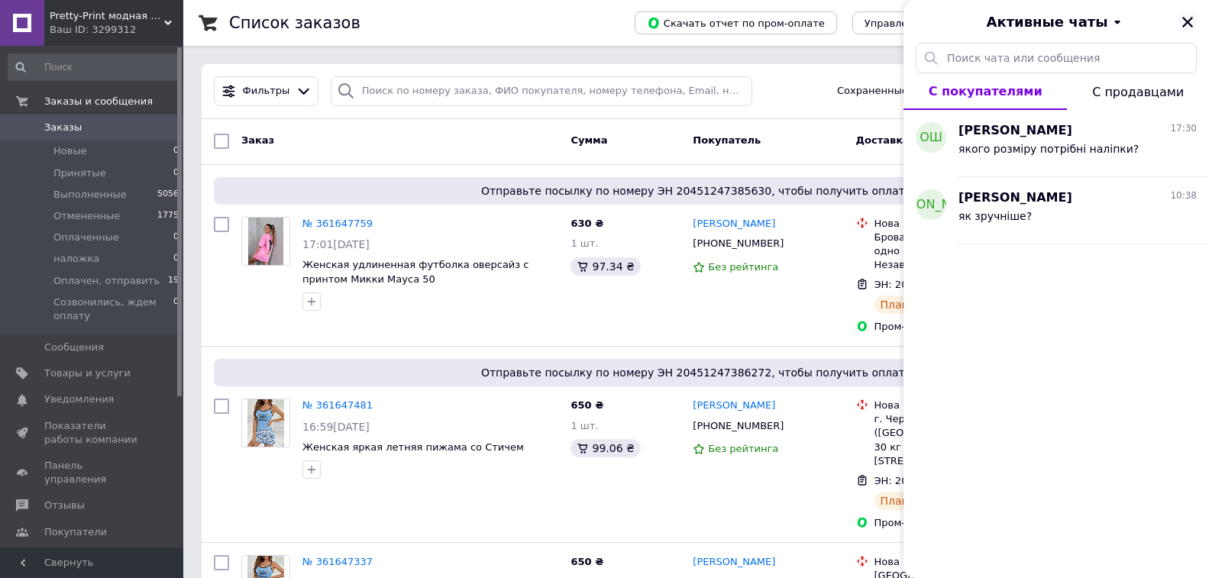
click at [1189, 25] on icon "Закрыть" at bounding box center [1187, 22] width 14 height 14
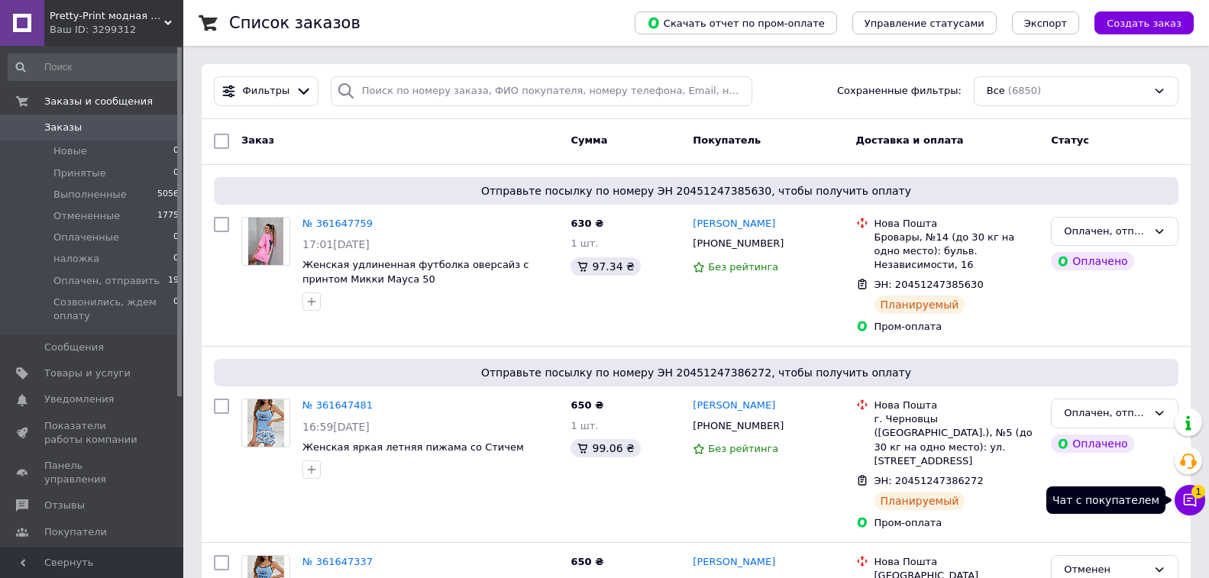
click at [1185, 502] on icon at bounding box center [1189, 499] width 15 height 15
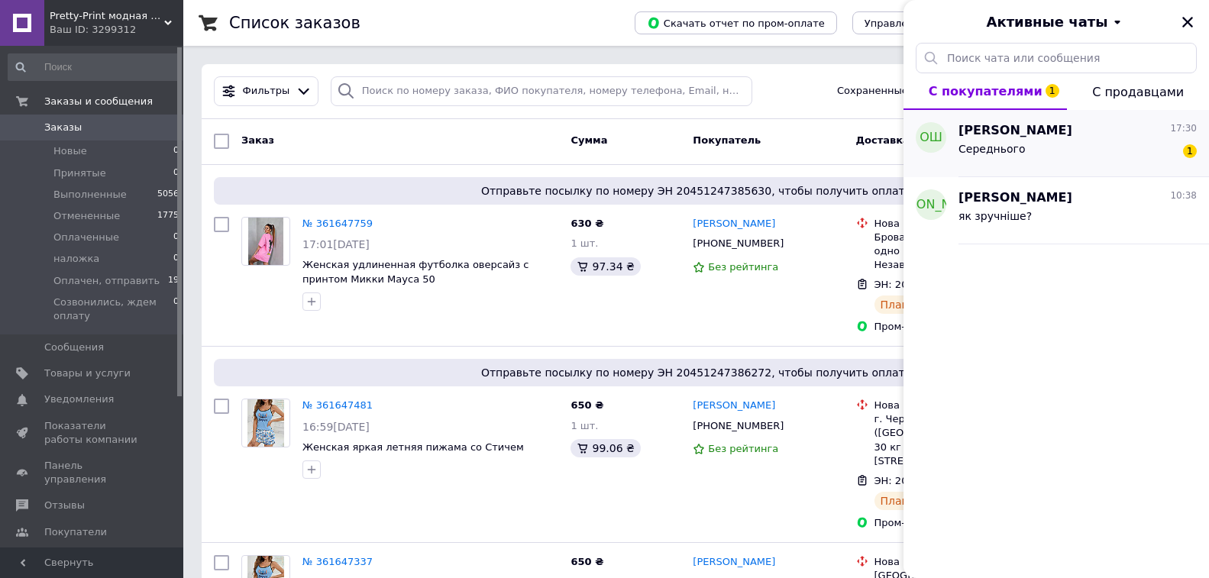
click at [1012, 157] on div "Середнього" at bounding box center [991, 153] width 66 height 21
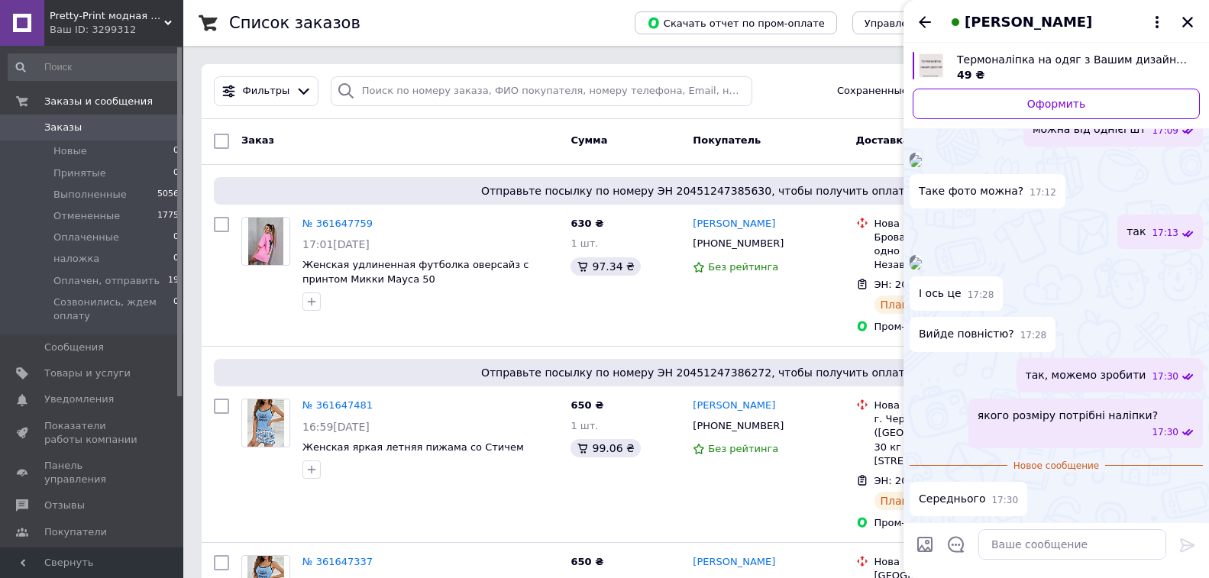
scroll to position [629, 0]
click at [1010, 554] on textarea at bounding box center [1072, 544] width 188 height 31
type textarea "добре"
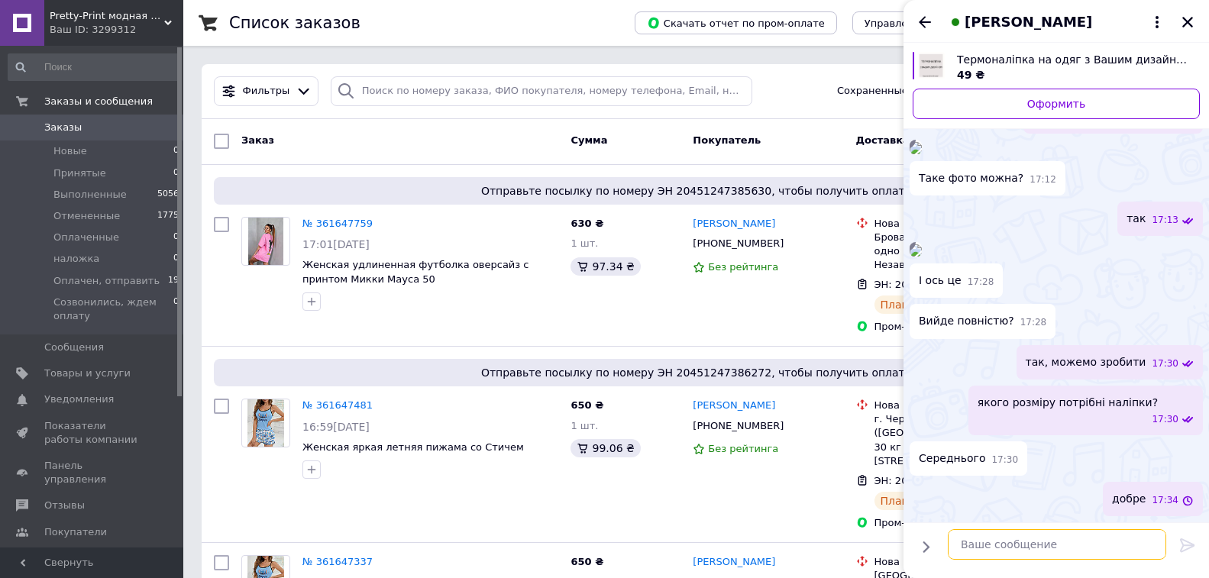
scroll to position [642, 0]
type textarea "щ"
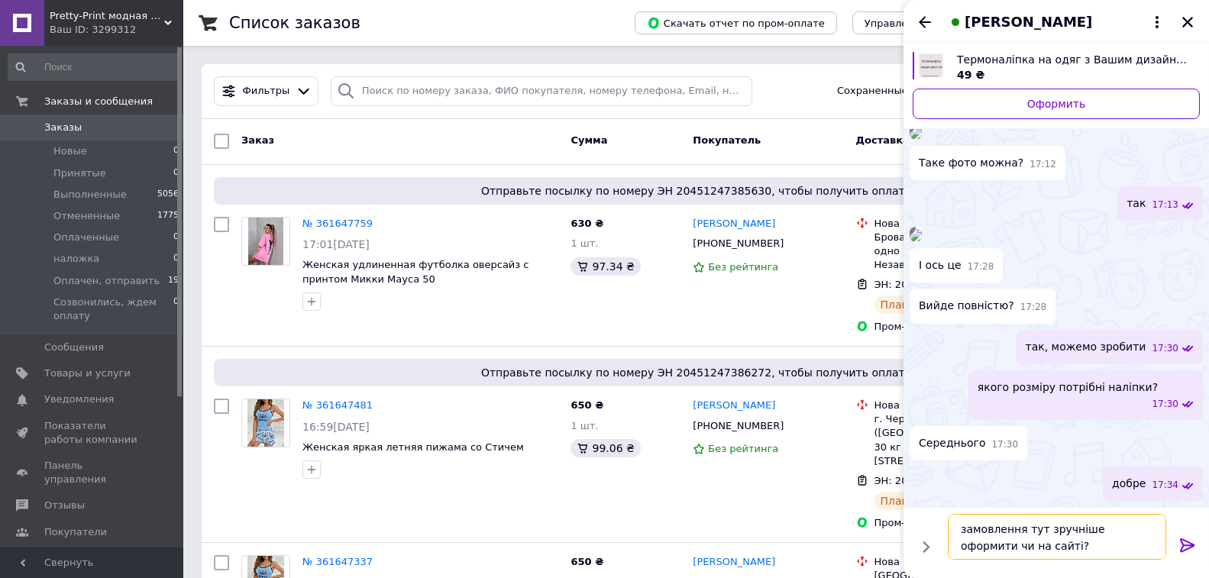
type textarea "замовлення тут зручніше оформити чи на сайті?"
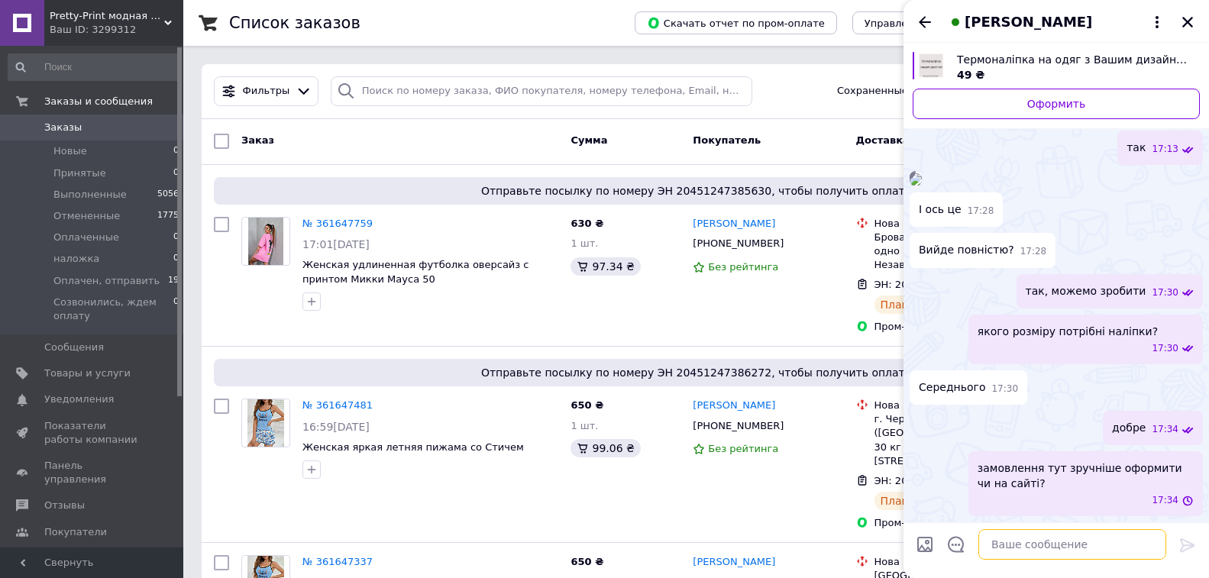
scroll to position [713, 0]
click at [925, 21] on icon "Назад" at bounding box center [924, 22] width 18 height 18
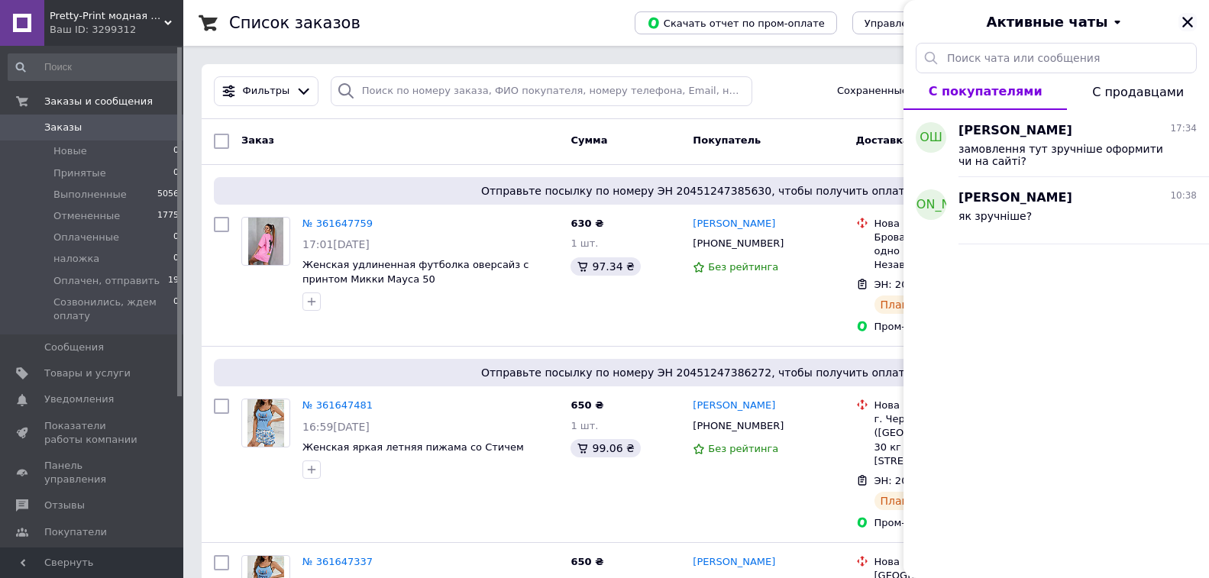
click at [1182, 17] on icon "Закрыть" at bounding box center [1187, 22] width 14 height 14
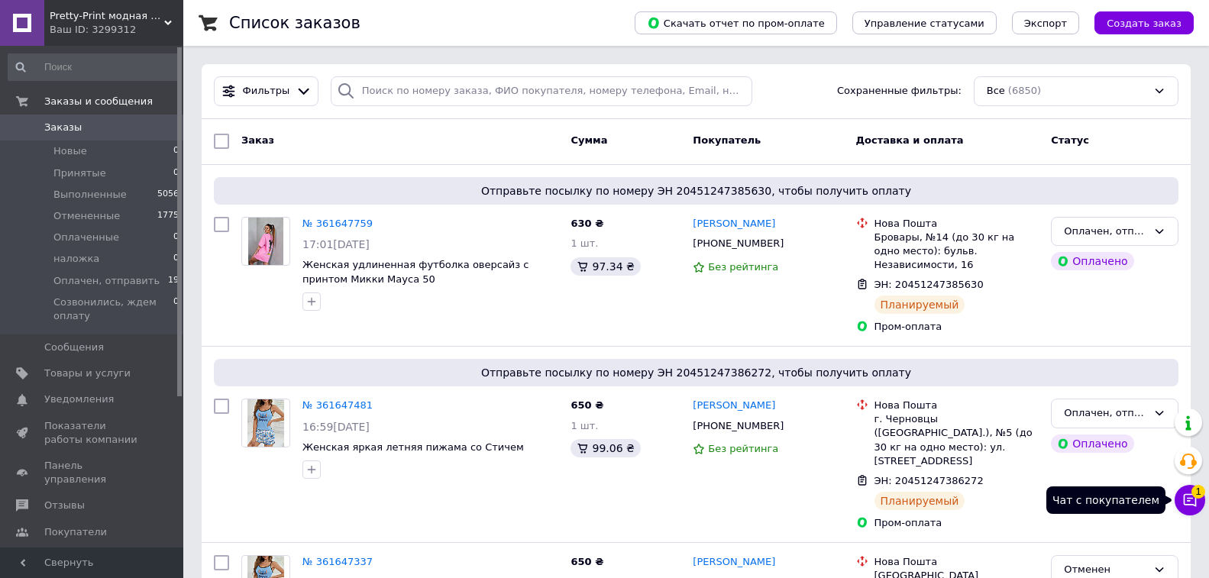
click at [1191, 503] on icon at bounding box center [1189, 499] width 15 height 15
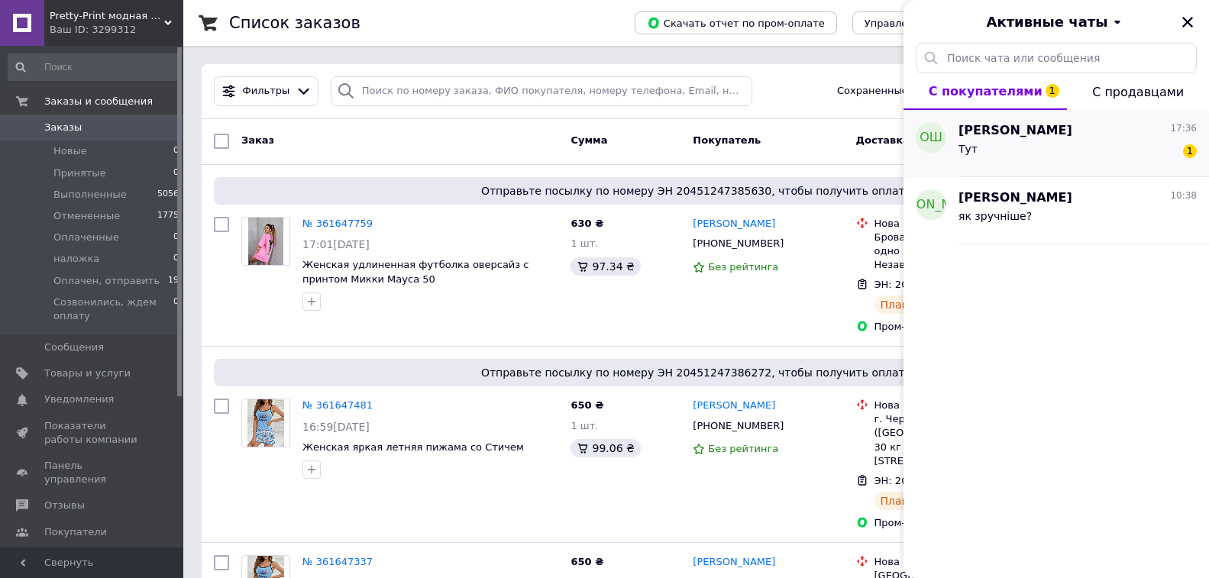
click at [1057, 150] on div "Тут 1" at bounding box center [1077, 152] width 238 height 24
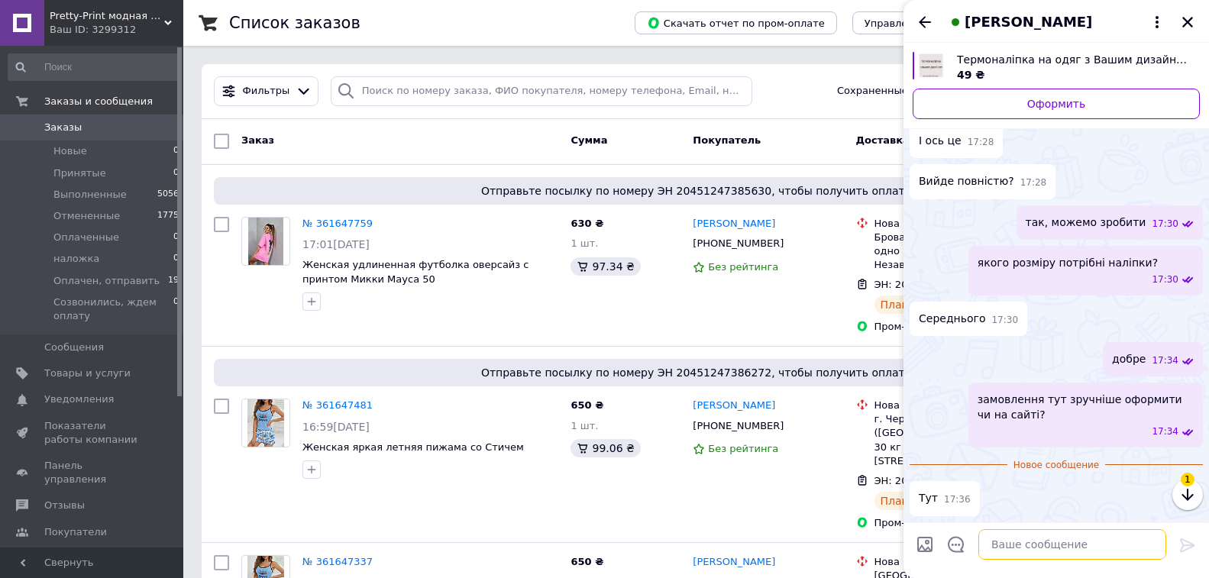
click at [1021, 549] on textarea at bounding box center [1072, 544] width 188 height 31
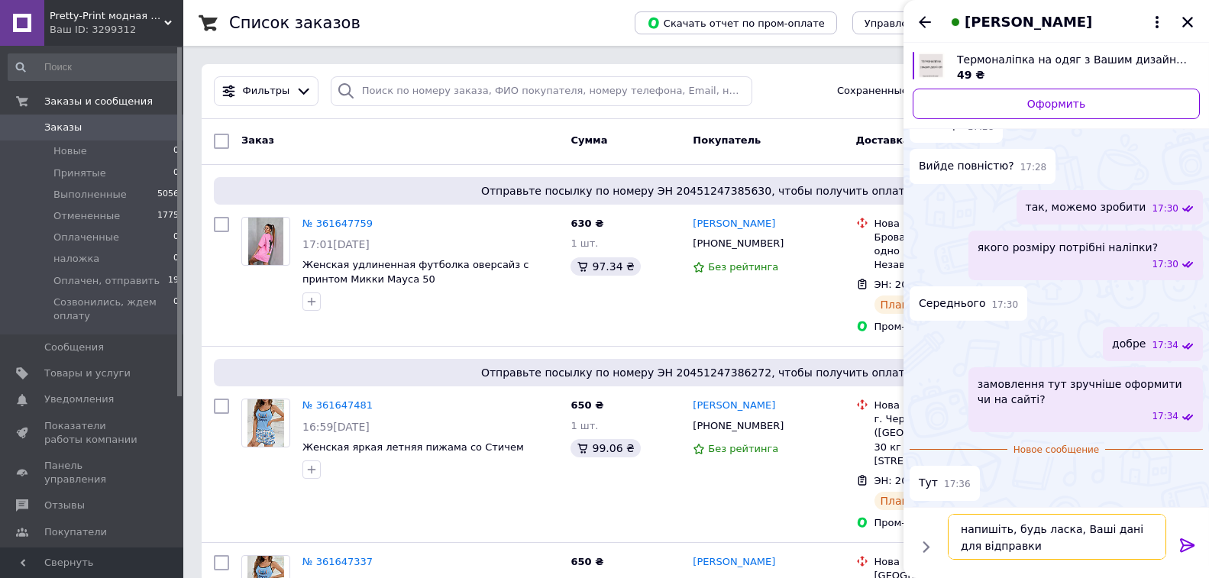
type textarea "напишіть, будь ласка, Ваші дані для відправки"
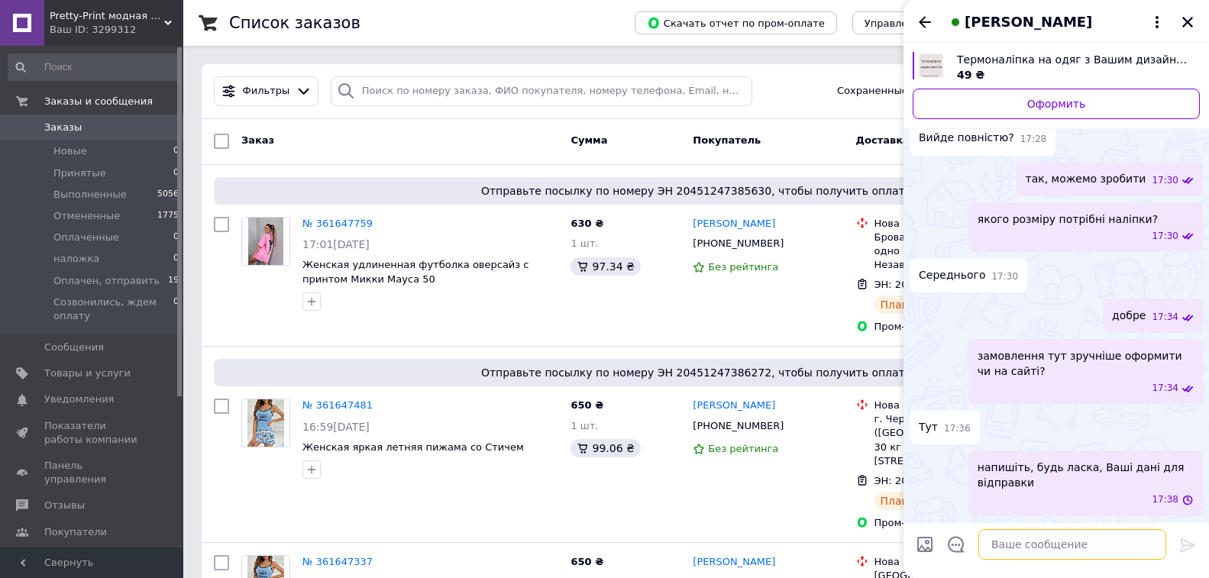
scroll to position [825, 0]
click at [923, 20] on icon "Назад" at bounding box center [924, 22] width 18 height 18
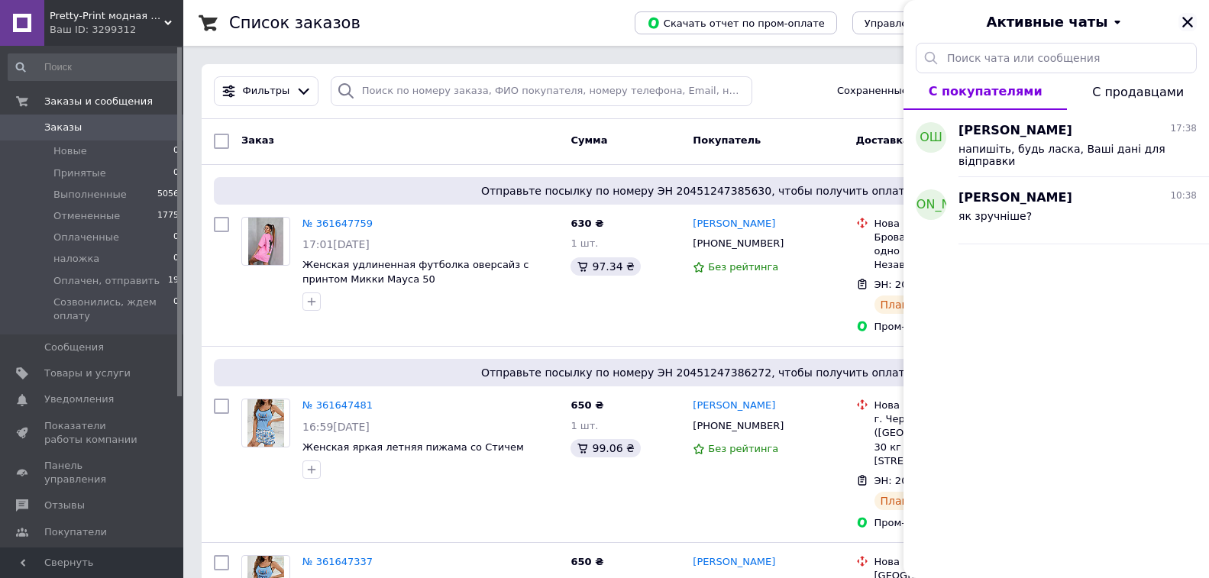
click at [1190, 24] on icon "Закрыть" at bounding box center [1187, 22] width 11 height 11
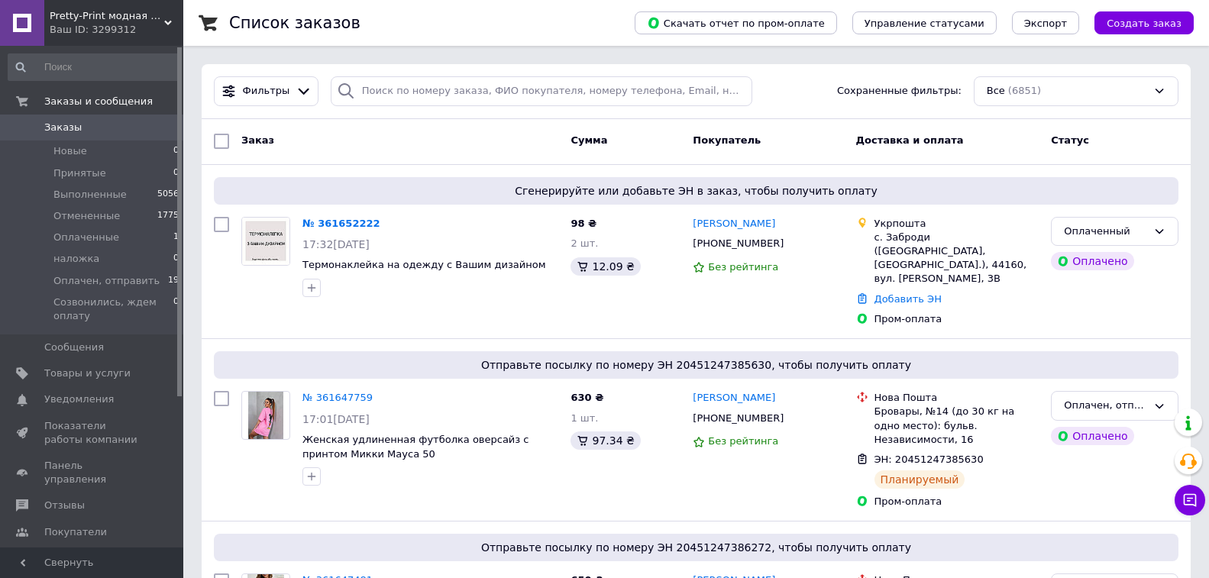
click at [1181, 500] on button "Чат с покупателем" at bounding box center [1189, 500] width 31 height 31
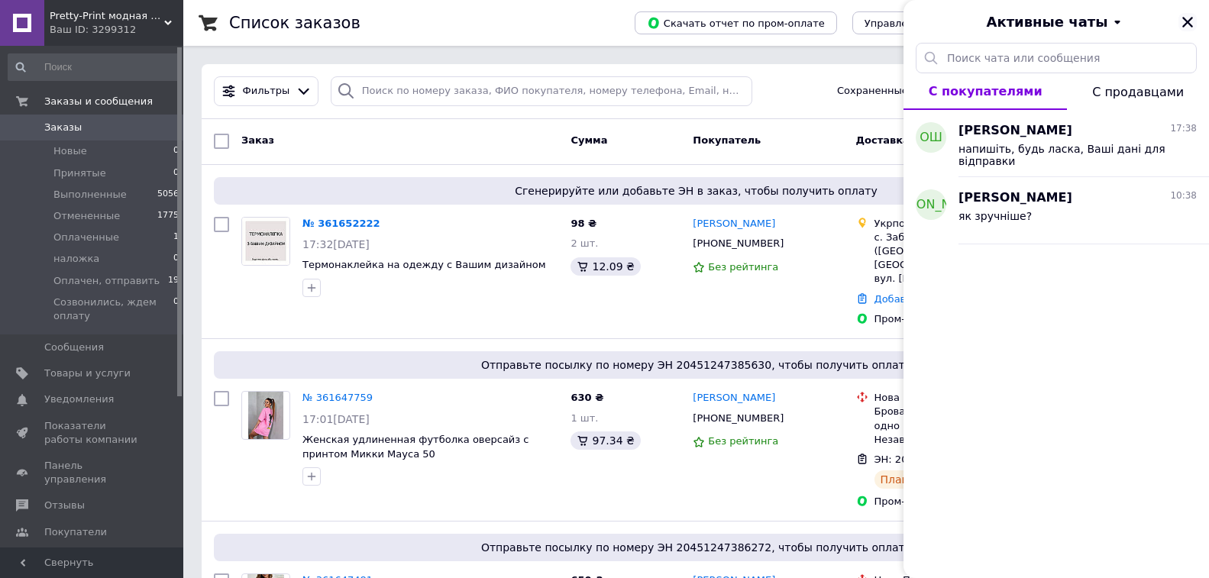
click at [1184, 23] on icon "Закрыть" at bounding box center [1187, 22] width 14 height 14
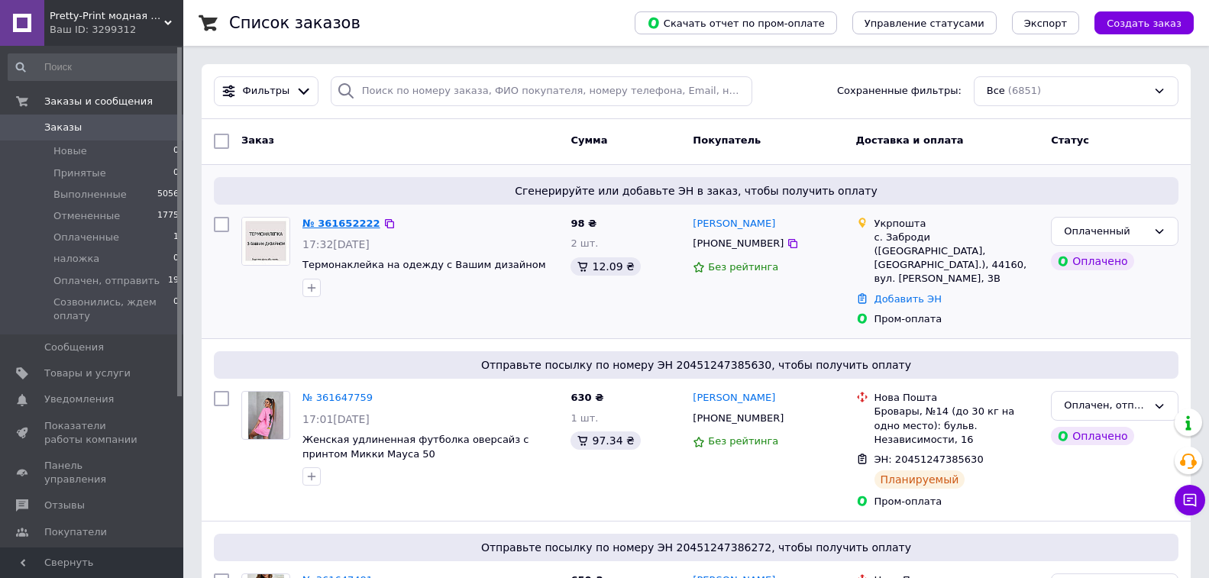
click at [331, 227] on link "№ 361652222" at bounding box center [341, 223] width 78 height 11
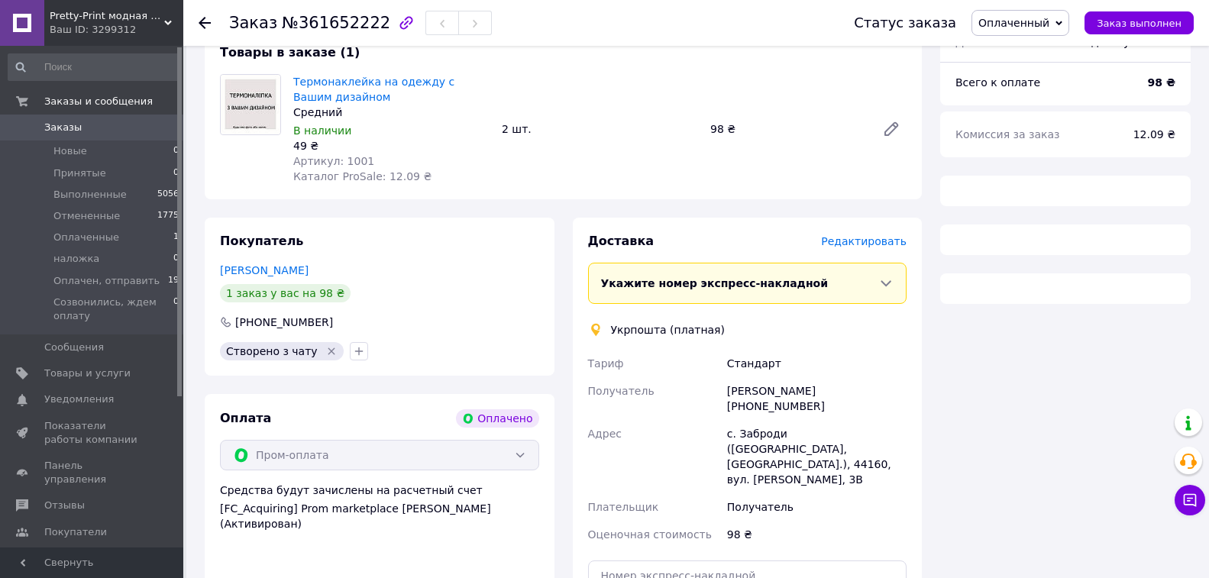
scroll to position [305, 0]
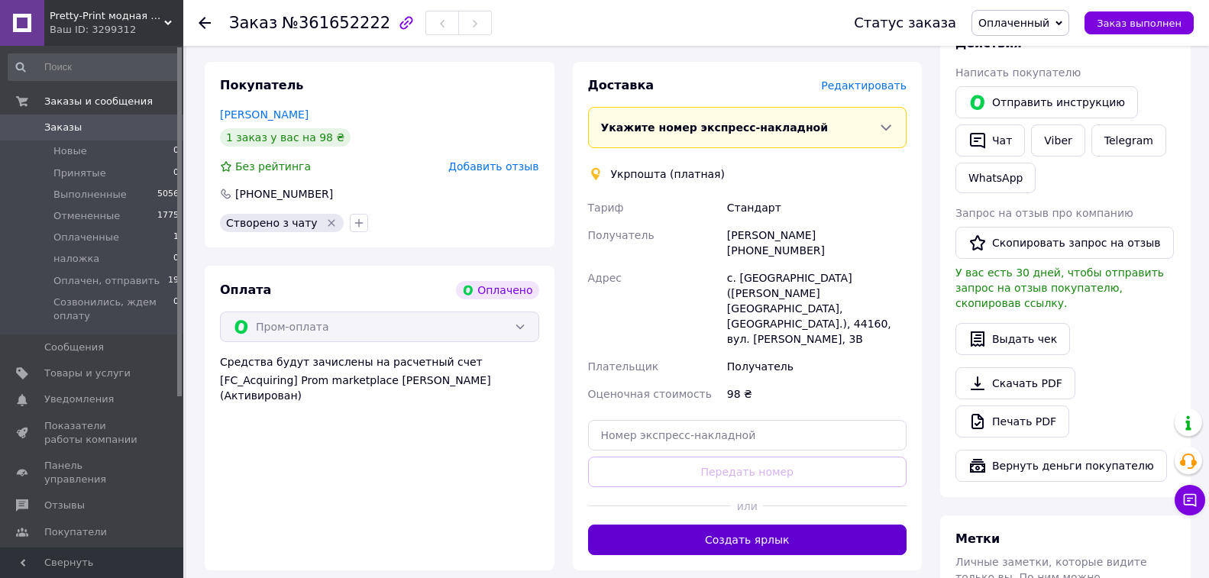
click at [696, 525] on button "Создать ярлык" at bounding box center [747, 540] width 319 height 31
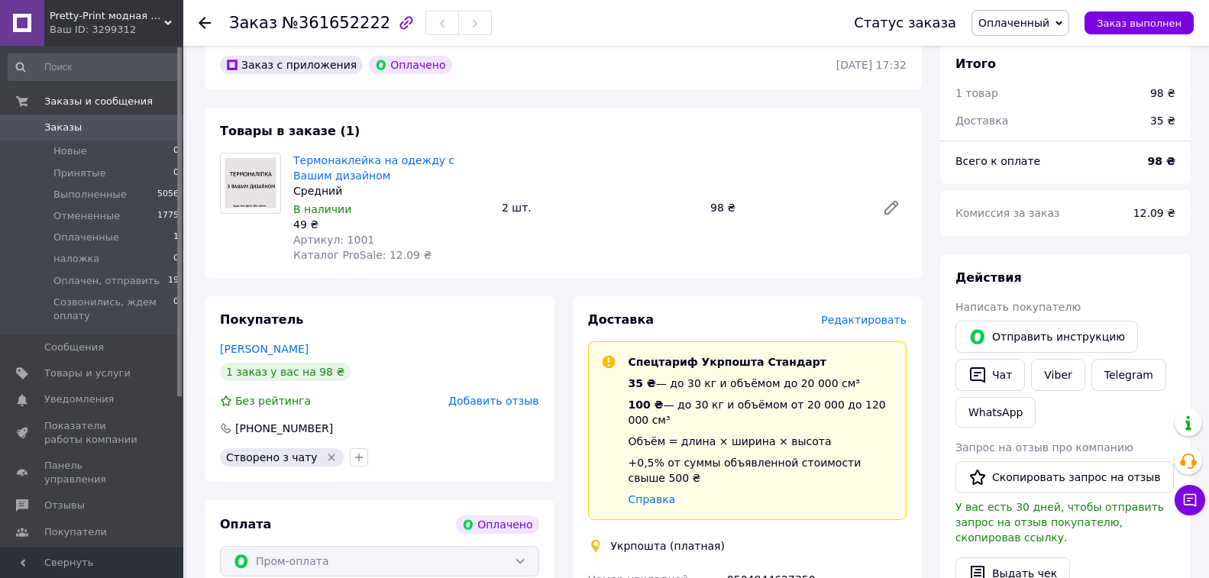
scroll to position [0, 0]
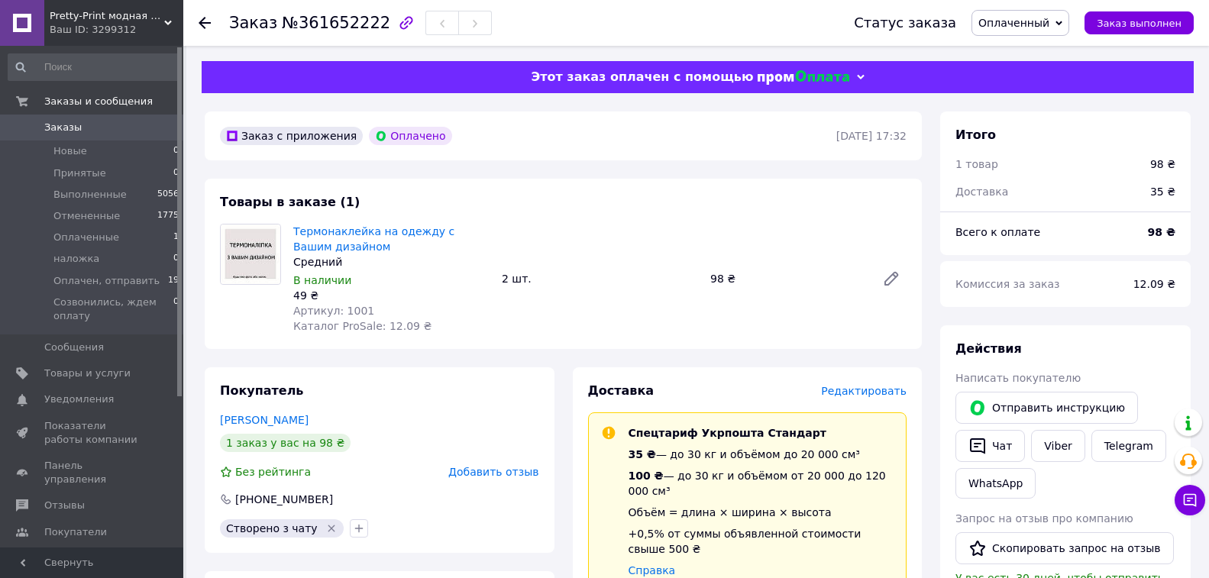
click at [1049, 24] on span "Оплаченный" at bounding box center [1013, 23] width 71 height 12
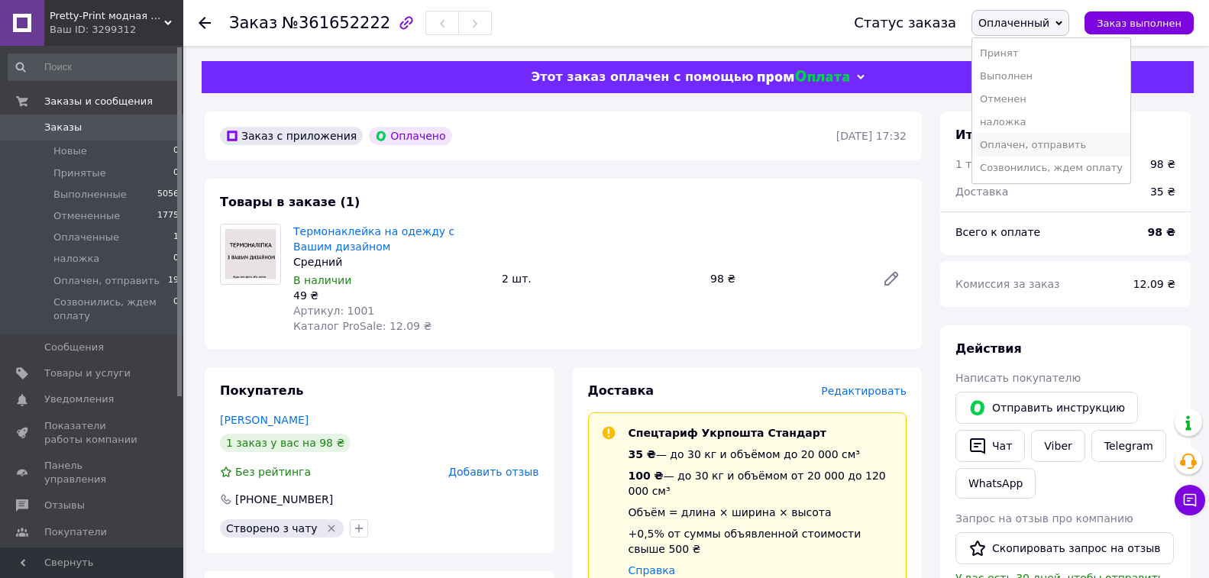
click at [1019, 147] on li "Оплачен, отправить" at bounding box center [1051, 145] width 158 height 23
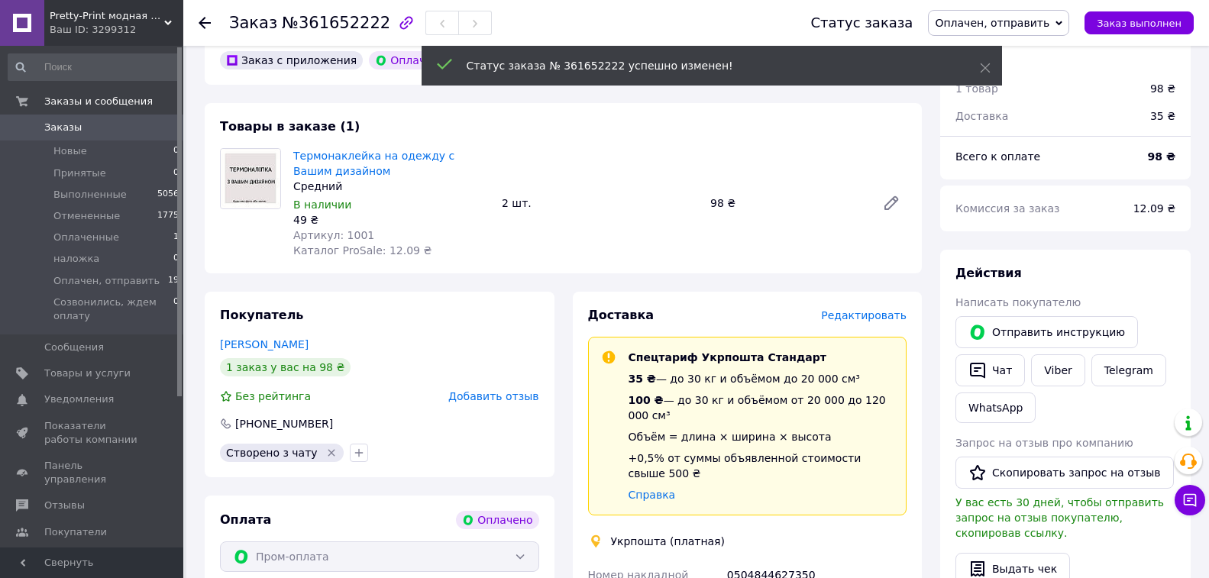
scroll to position [76, 0]
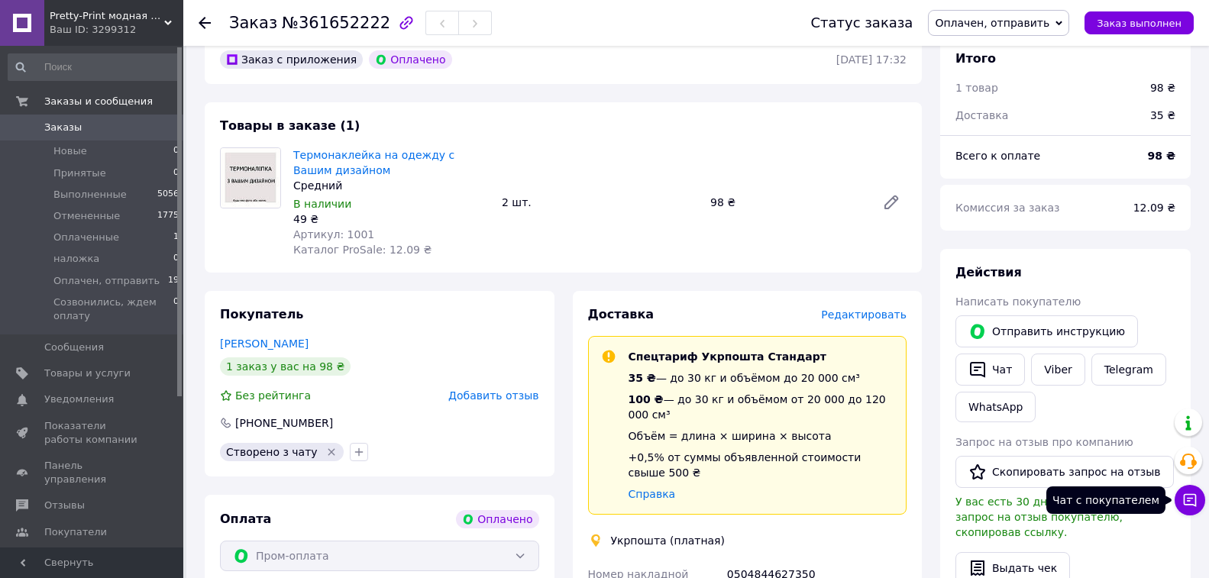
drag, startPoint x: 1183, startPoint y: 506, endPoint x: 1131, endPoint y: 514, distance: 52.5
click at [1183, 505] on icon at bounding box center [1189, 499] width 15 height 15
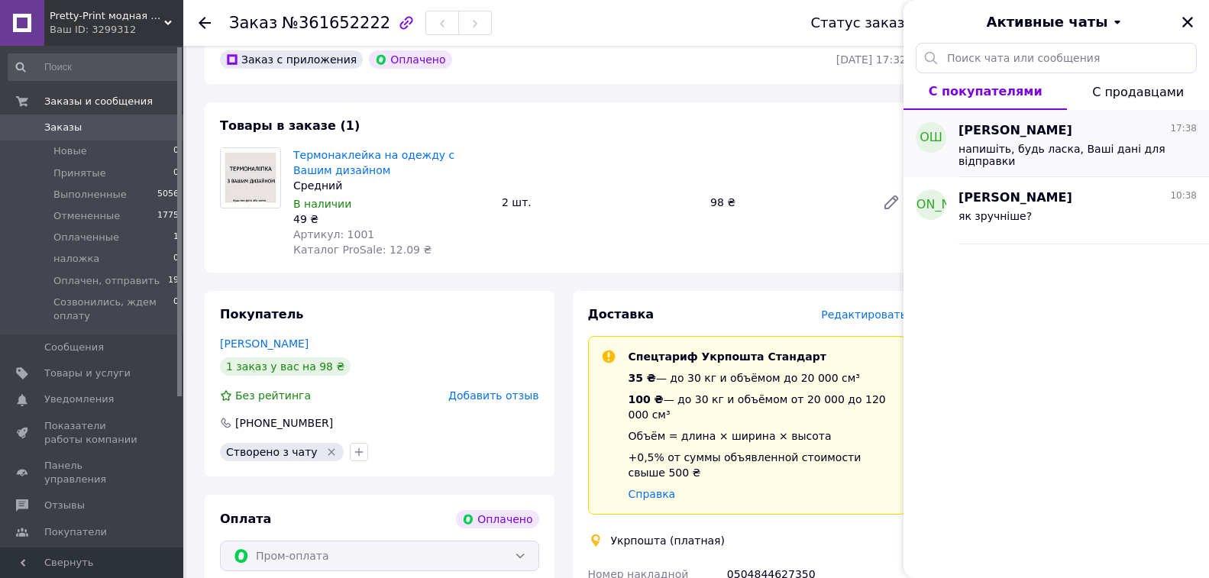
click at [1114, 163] on span "напишіть, будь ласка, Ваші дані для відправки" at bounding box center [1066, 155] width 217 height 24
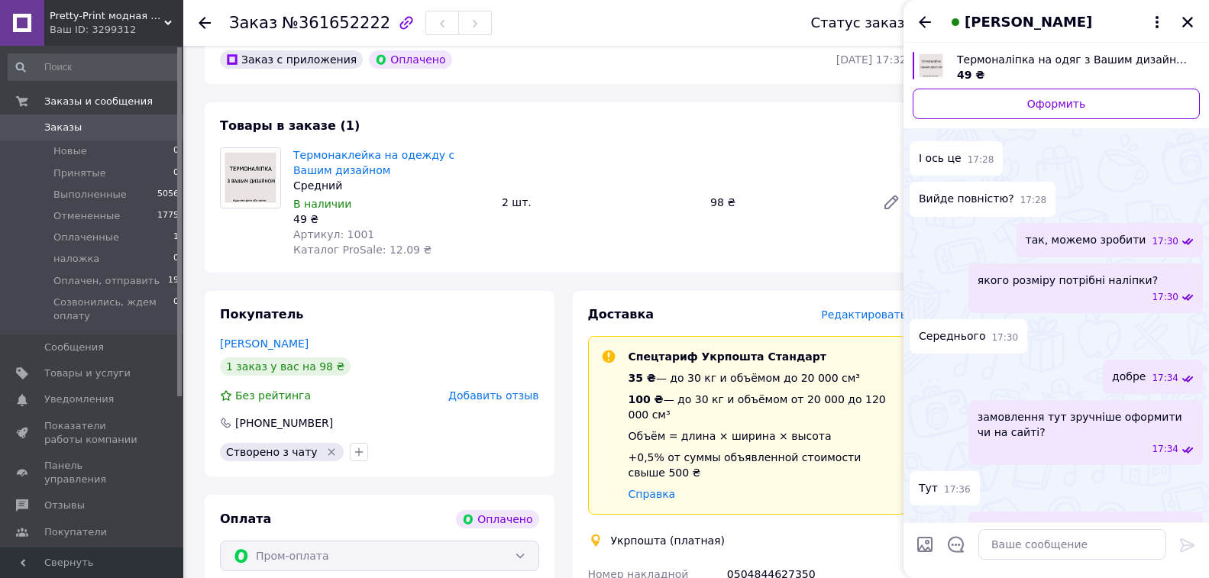
scroll to position [366, 0]
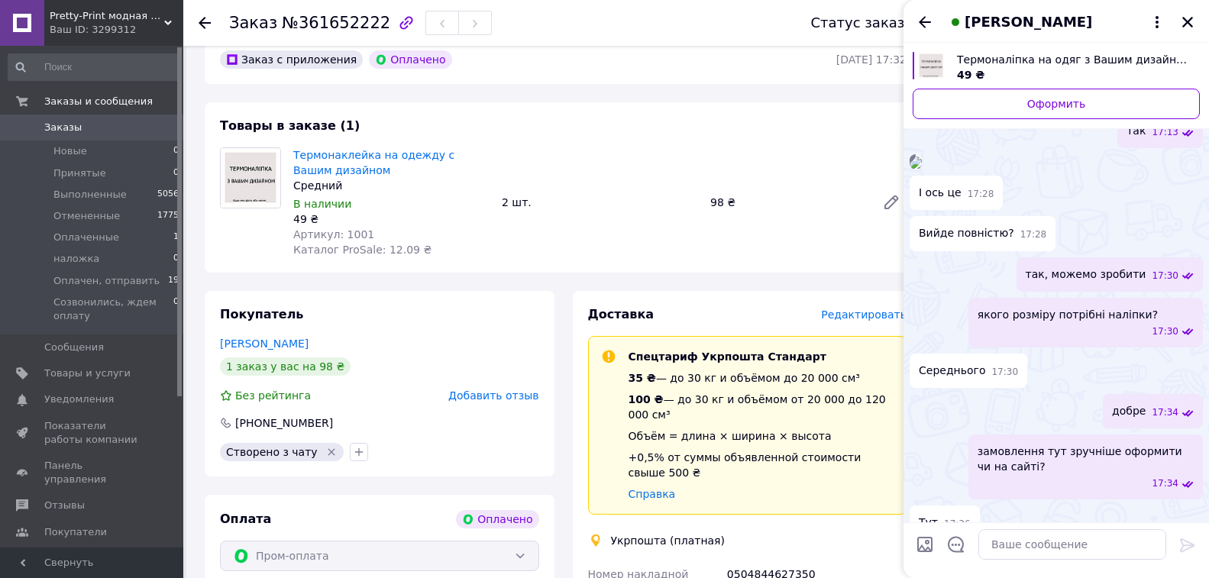
click at [922, 169] on img at bounding box center [915, 163] width 12 height 12
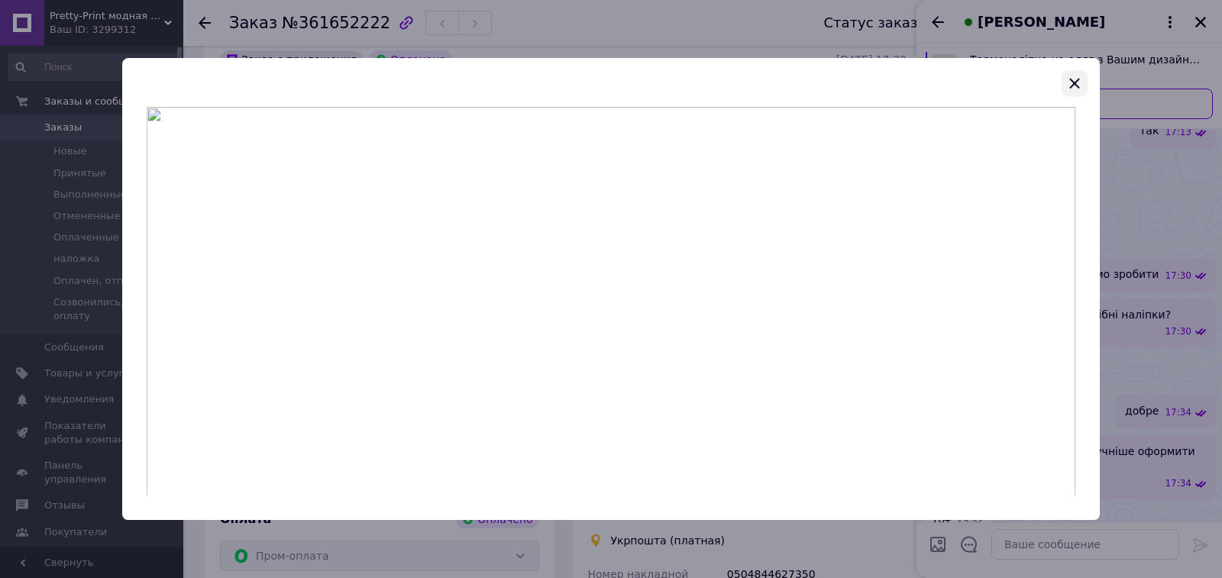
click at [1078, 88] on icon "button" at bounding box center [1074, 83] width 10 height 10
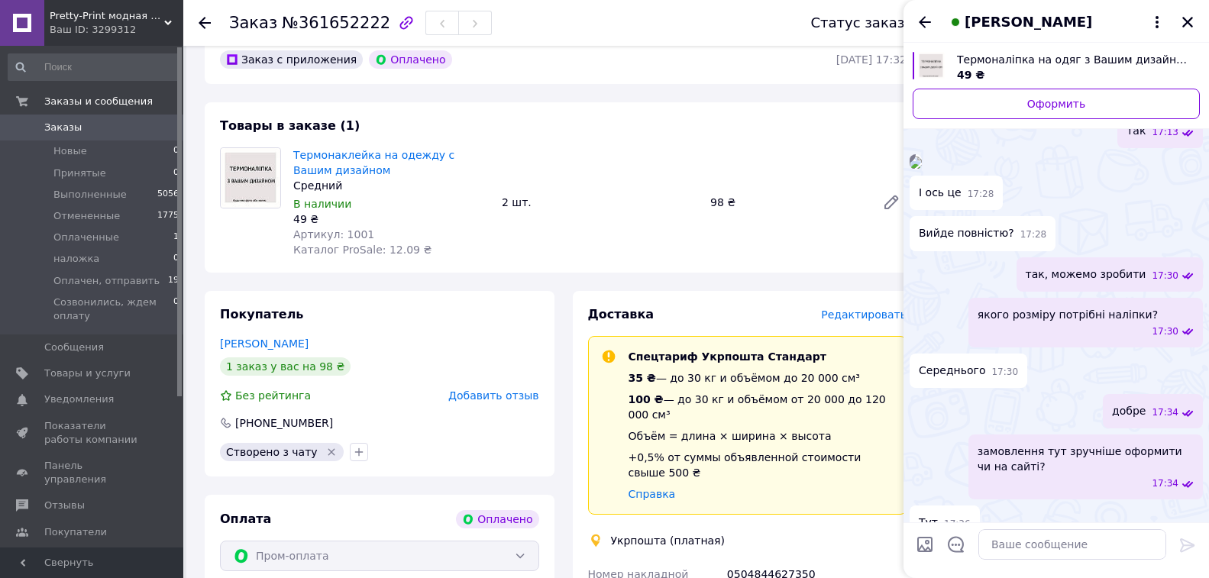
scroll to position [290, 0]
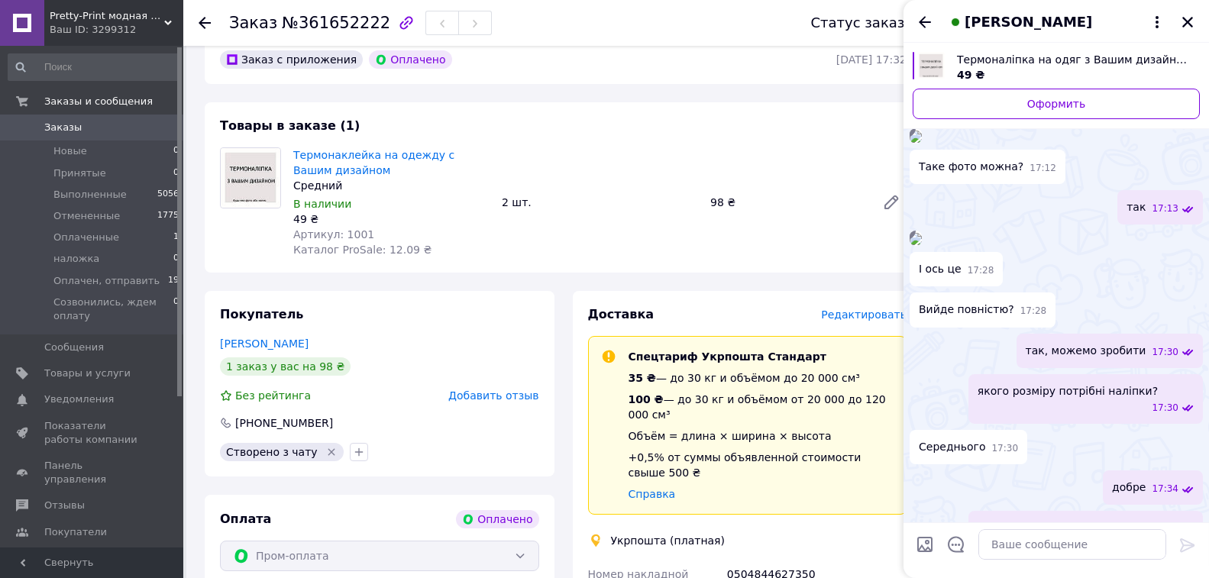
click at [922, 143] on img at bounding box center [915, 137] width 12 height 12
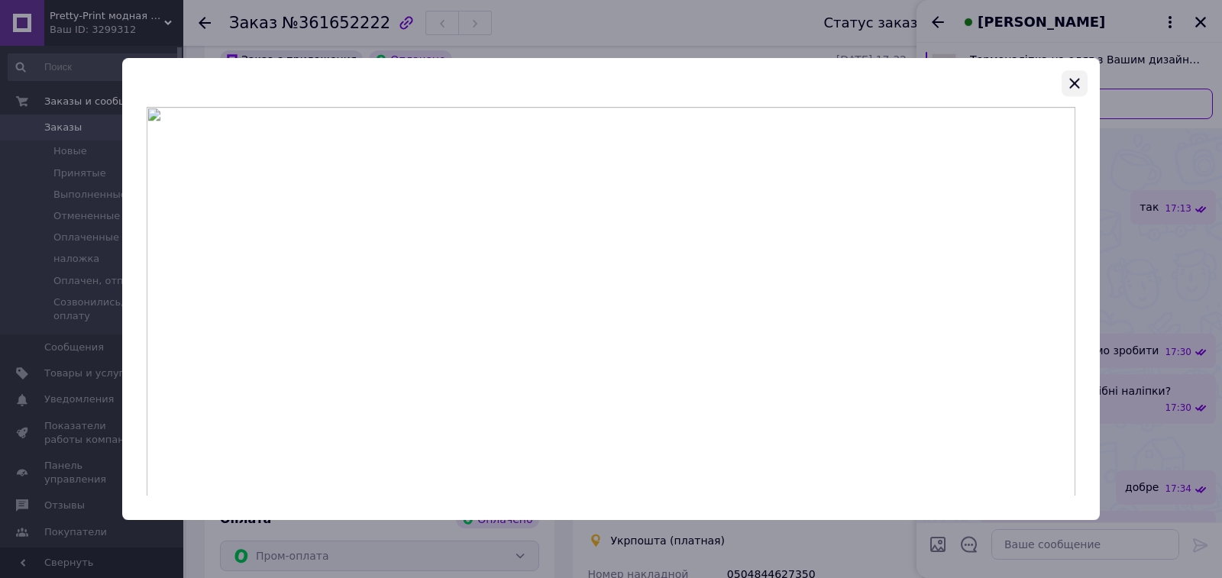
click at [1067, 84] on icon "button" at bounding box center [1074, 83] width 18 height 18
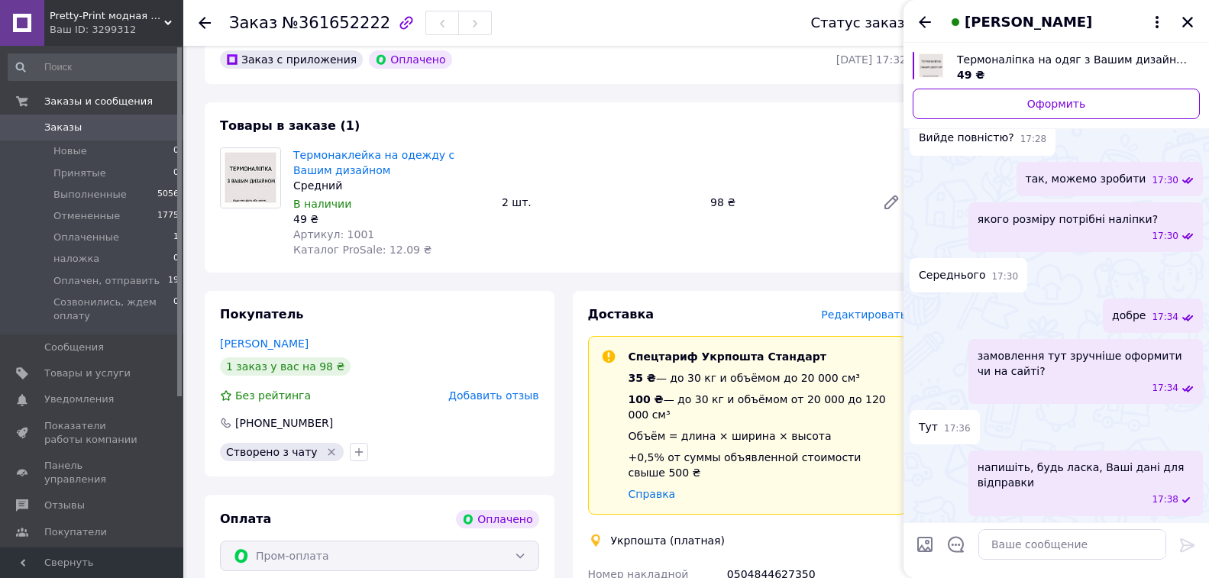
scroll to position [825, 0]
click at [1156, 21] on icon at bounding box center [1156, 22] width 3 height 12
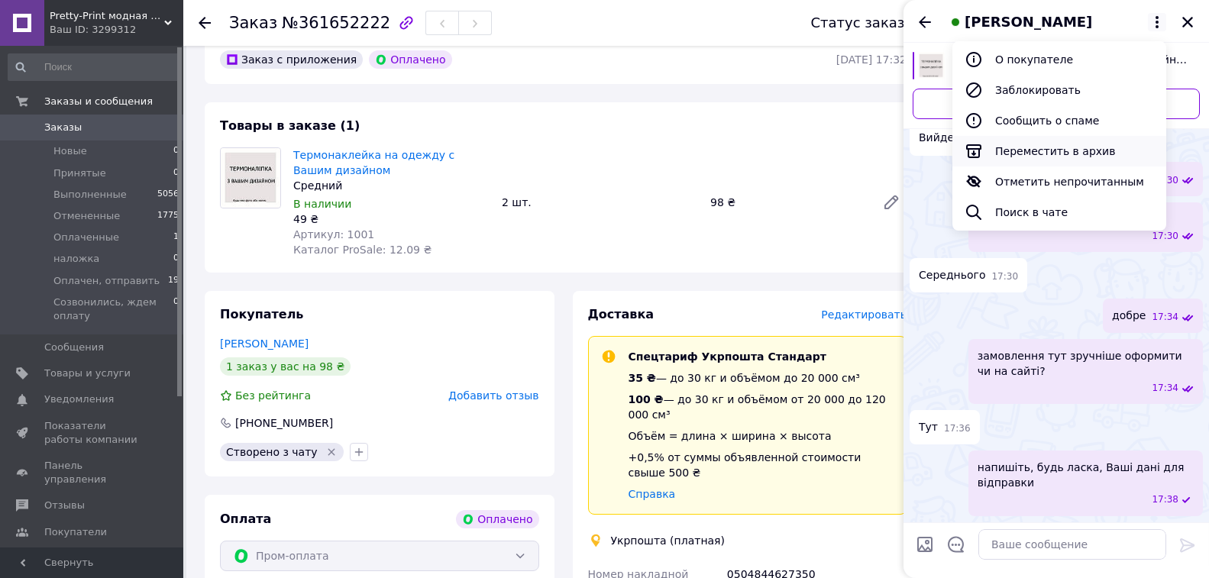
click at [1100, 151] on button "Переместить в архив" at bounding box center [1059, 151] width 214 height 31
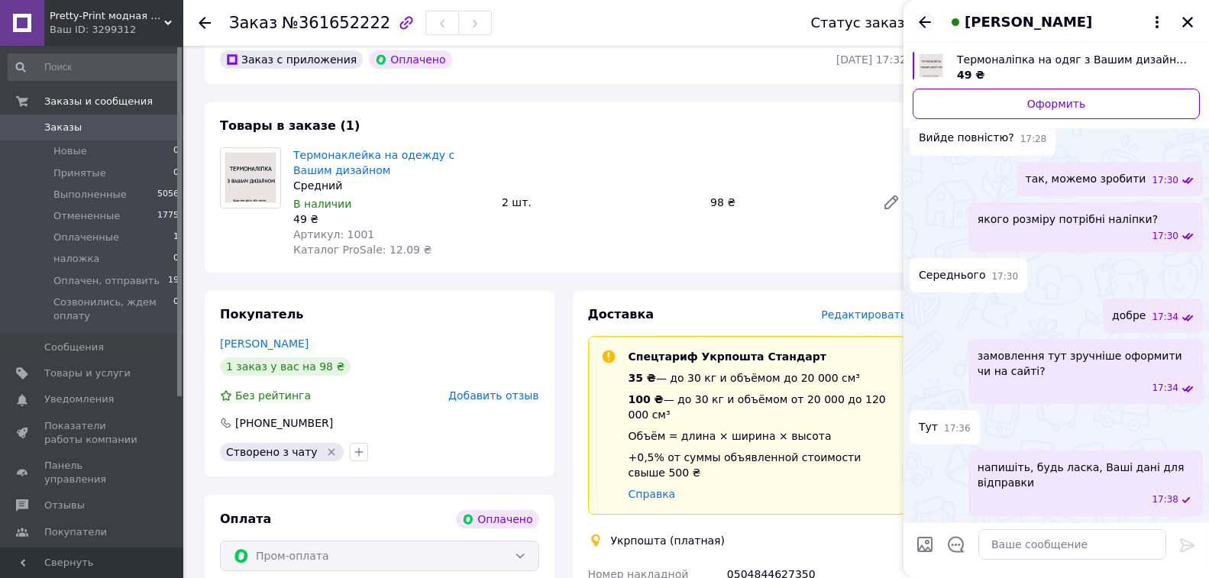
click at [926, 17] on icon "Назад" at bounding box center [924, 22] width 18 height 18
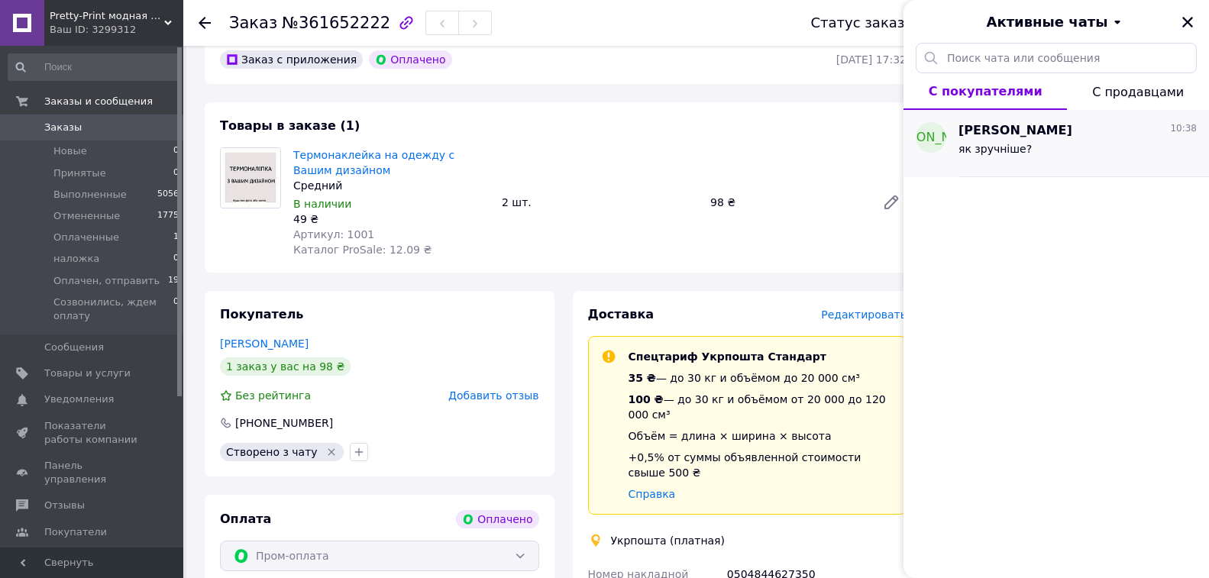
click at [1183, 24] on icon "Закрыть" at bounding box center [1187, 22] width 14 height 14
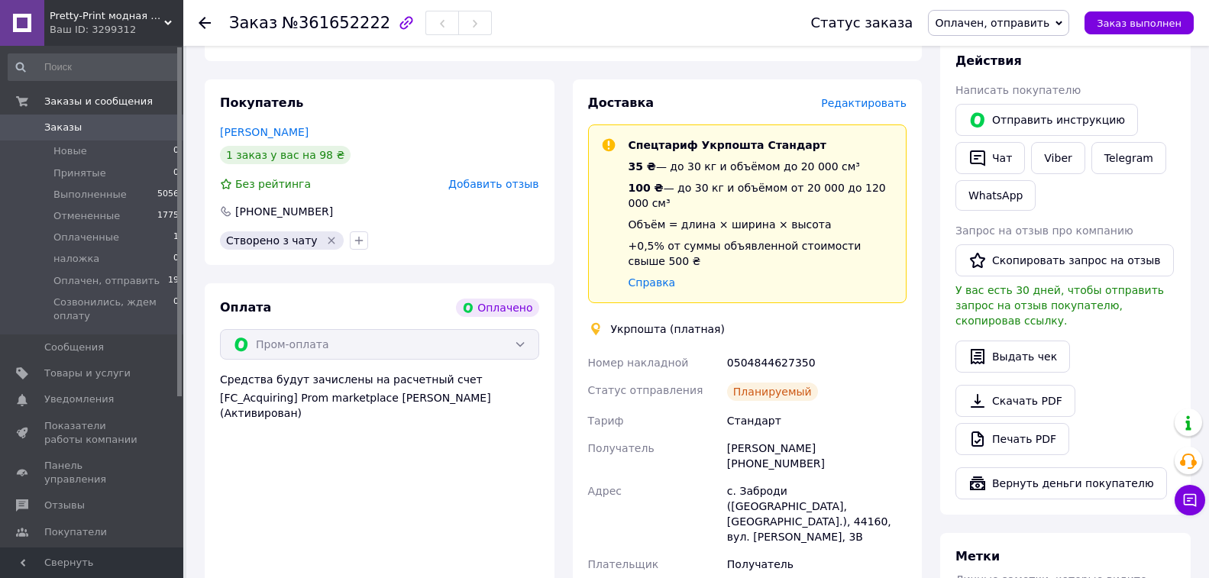
scroll to position [305, 0]
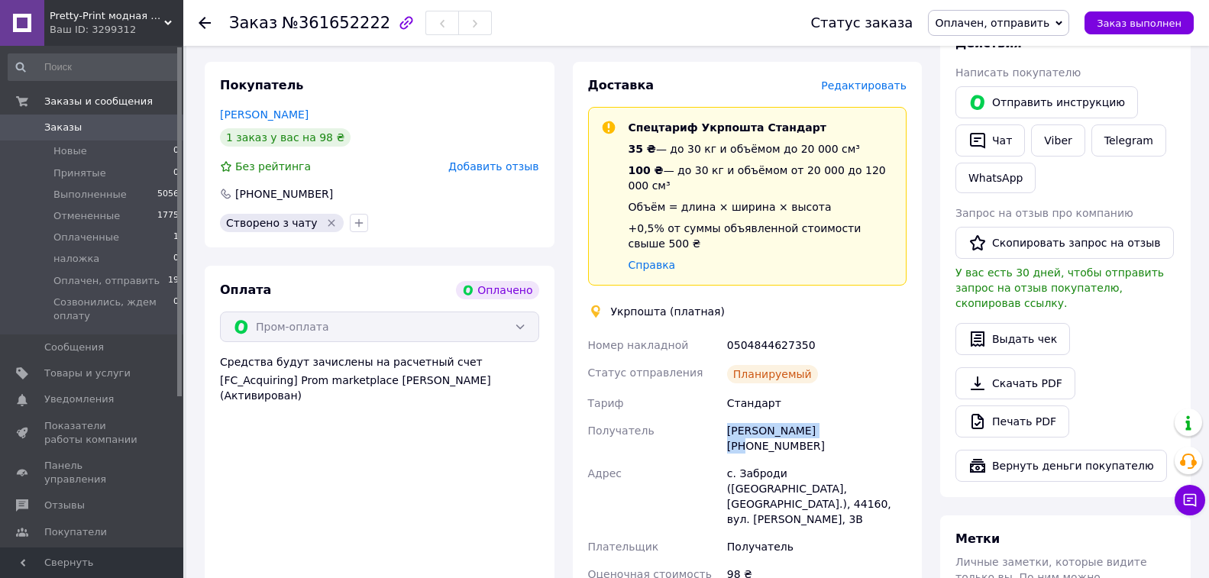
drag, startPoint x: 729, startPoint y: 419, endPoint x: 825, endPoint y: 421, distance: 95.5
click at [825, 421] on div "Оксана Шмиговська +380678084903" at bounding box center [817, 438] width 186 height 43
copy div "[PERSON_NAME]"
click at [750, 331] on div "0504844627350" at bounding box center [817, 344] width 186 height 27
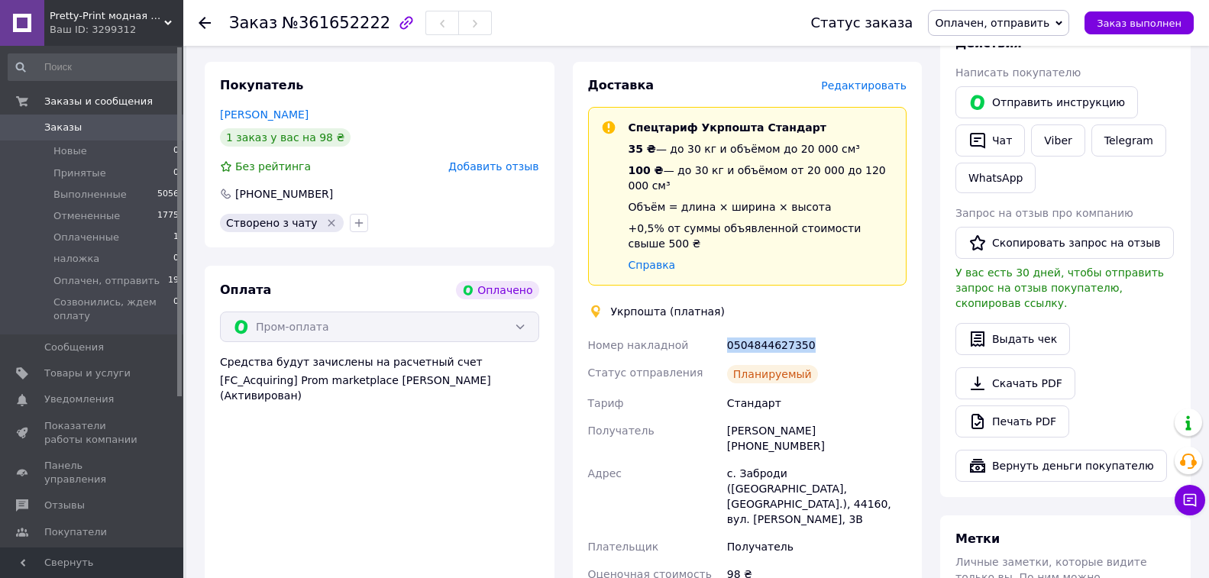
copy div "0504844627350"
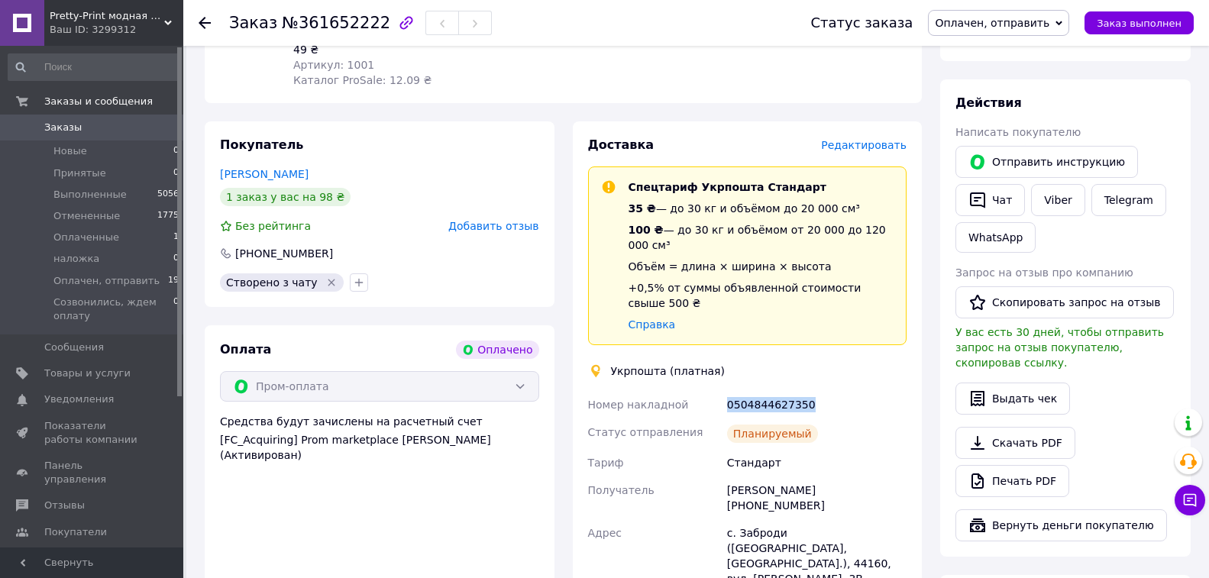
scroll to position [229, 0]
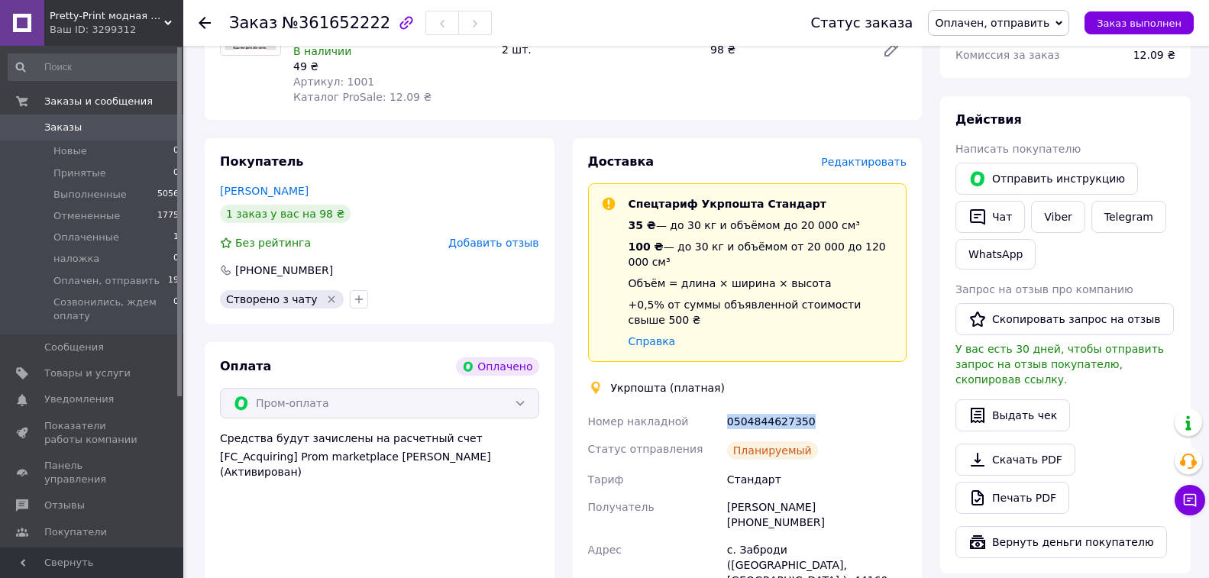
click at [150, 129] on span "0" at bounding box center [162, 128] width 42 height 14
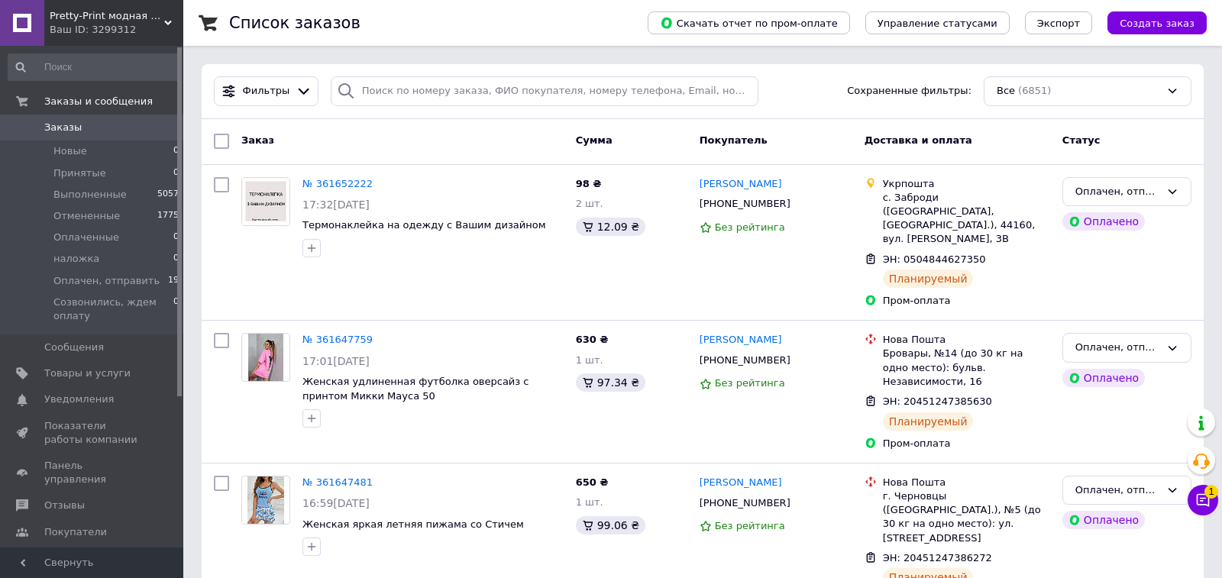
click at [1196, 501] on icon at bounding box center [1202, 500] width 13 height 13
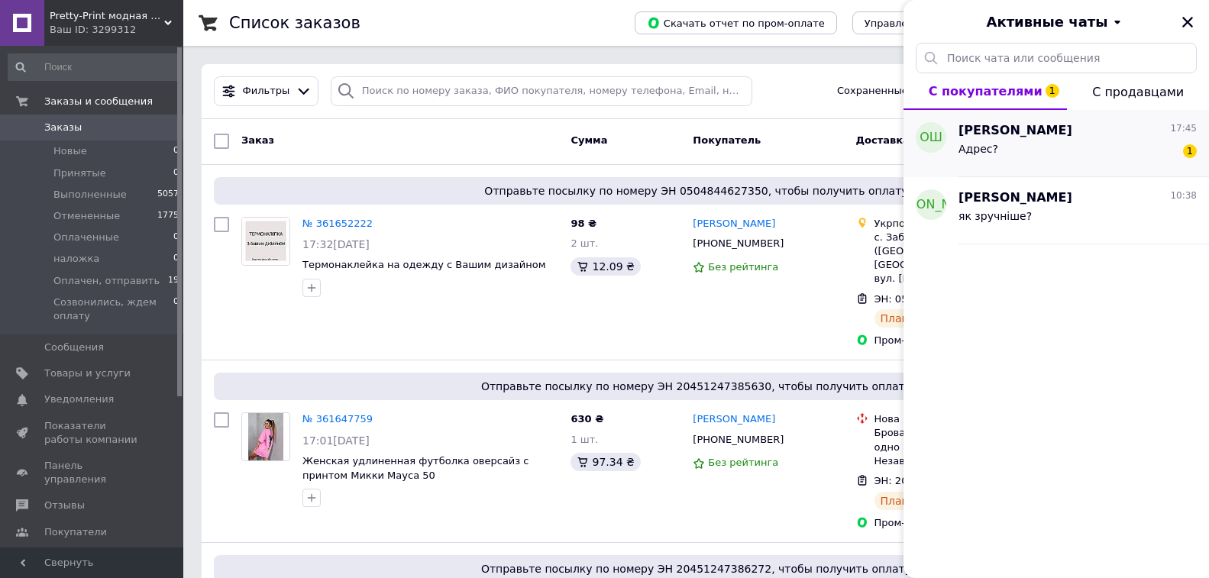
click at [1055, 140] on div "Адрес? 1" at bounding box center [1077, 152] width 238 height 24
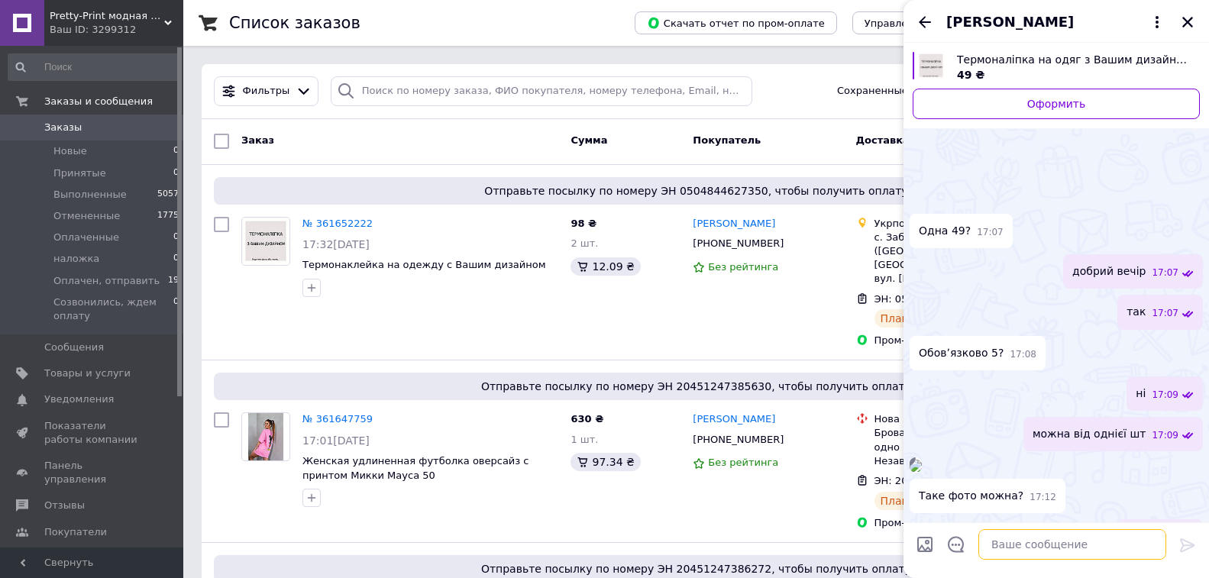
click at [1031, 545] on textarea at bounding box center [1072, 544] width 188 height 31
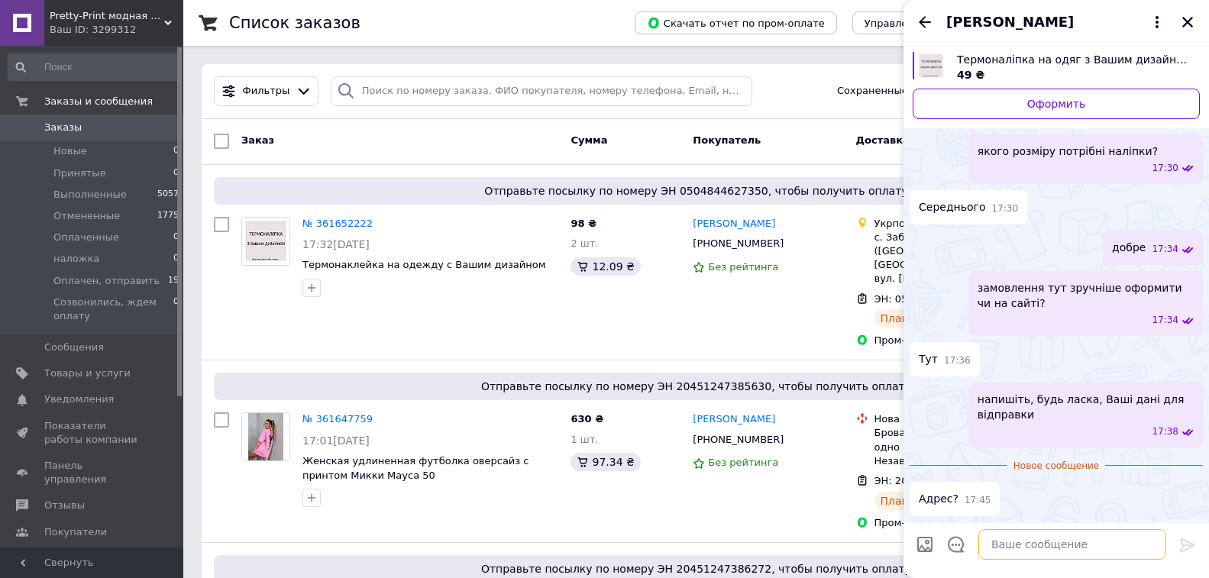
scroll to position [893, 0]
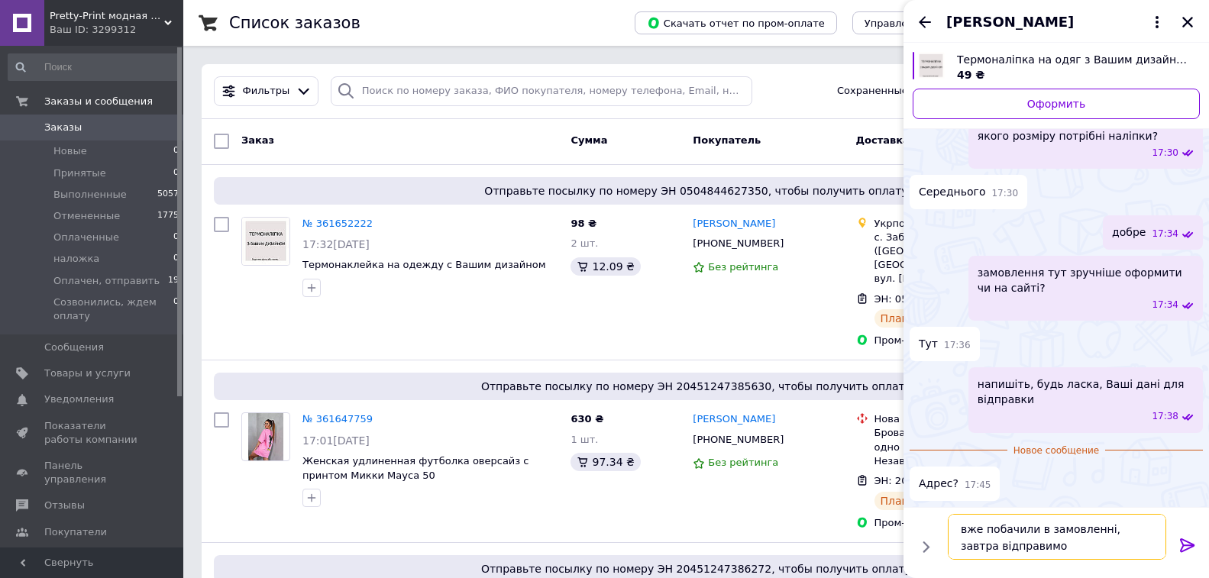
type textarea "вже побачили в замовленні, завтра відправимо"
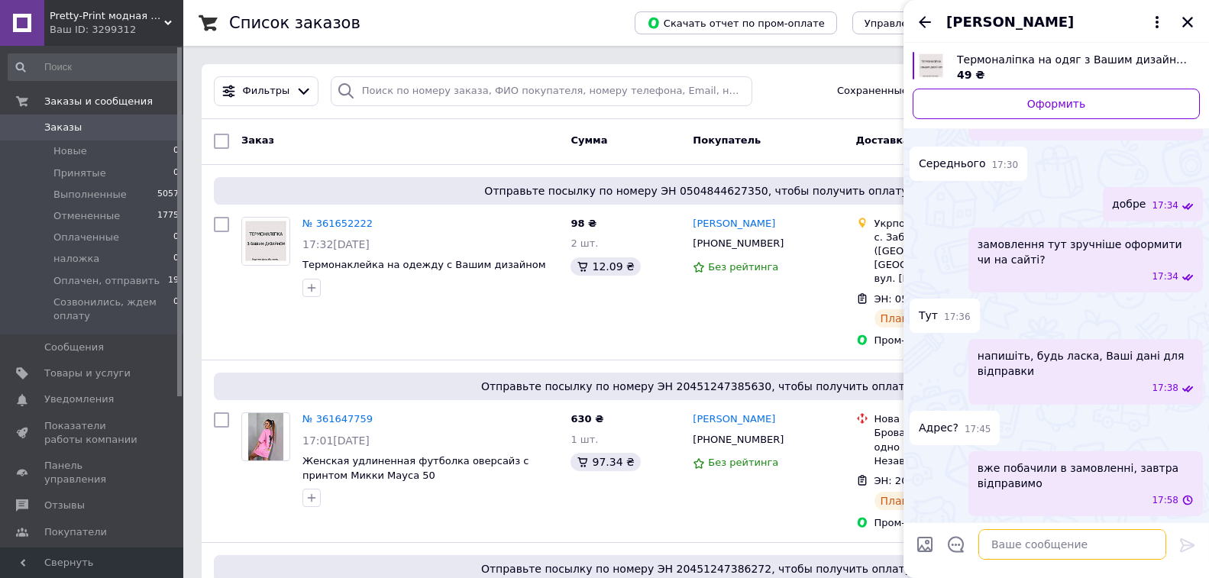
scroll to position [936, 0]
click at [1147, 18] on button "[PERSON_NAME]" at bounding box center [1056, 22] width 220 height 20
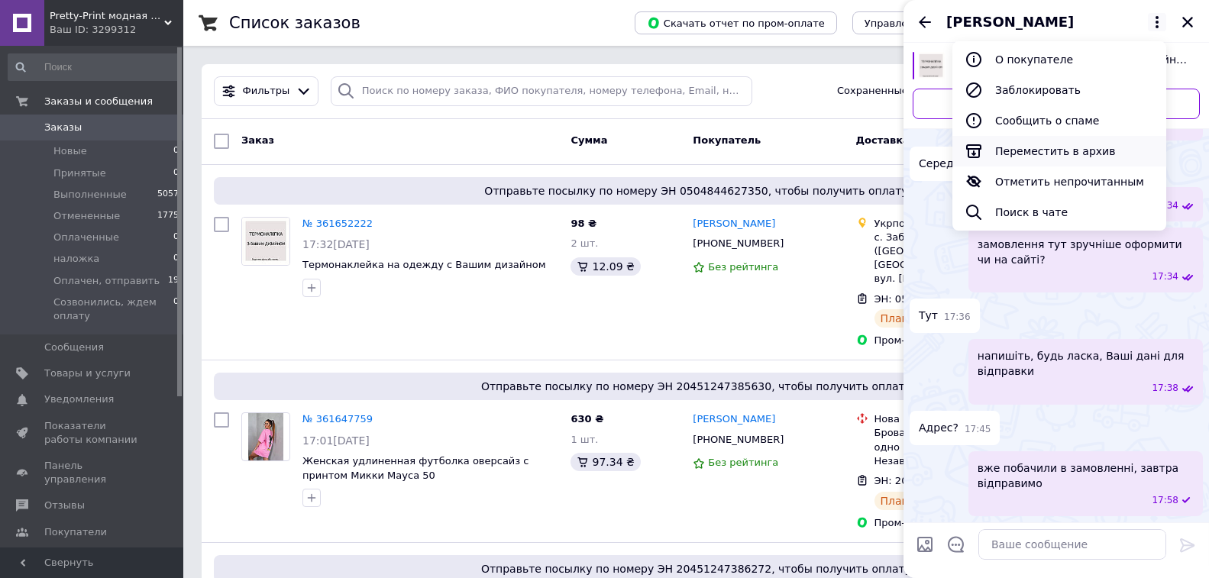
click at [1083, 148] on button "Переместить в архив" at bounding box center [1059, 151] width 214 height 31
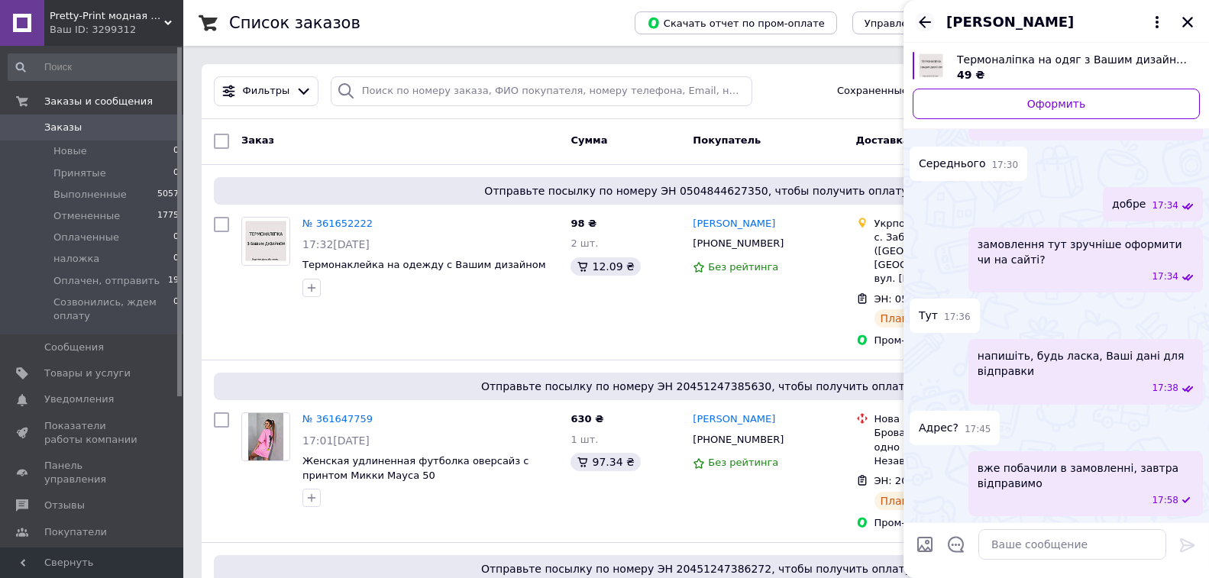
click at [931, 25] on icon "Назад" at bounding box center [924, 22] width 18 height 18
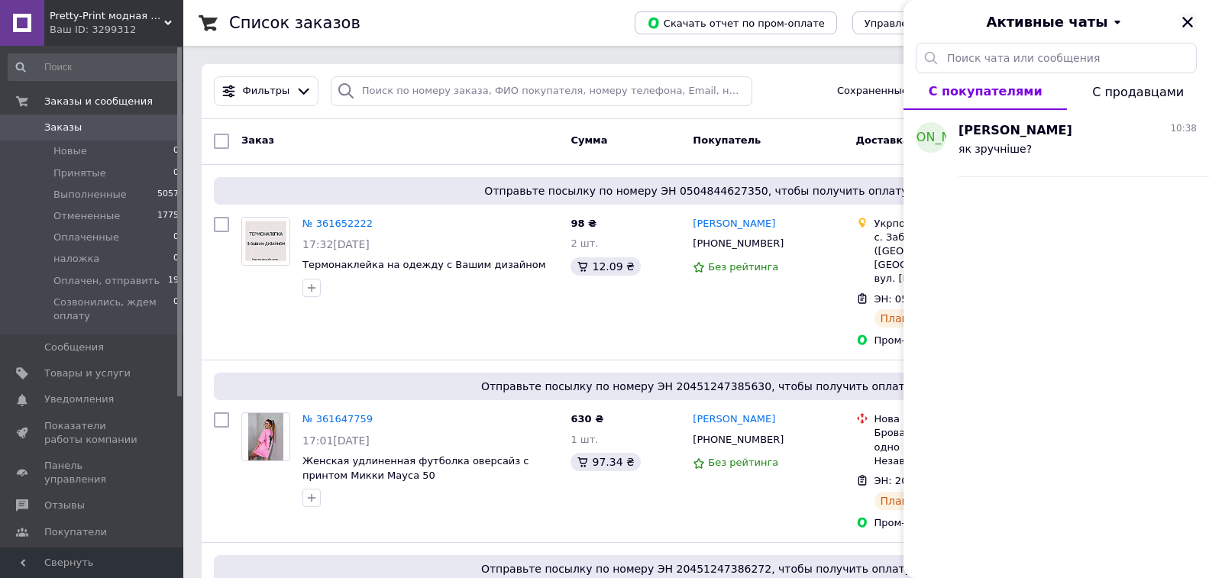
click at [1180, 25] on button "Закрыть" at bounding box center [1187, 22] width 18 height 18
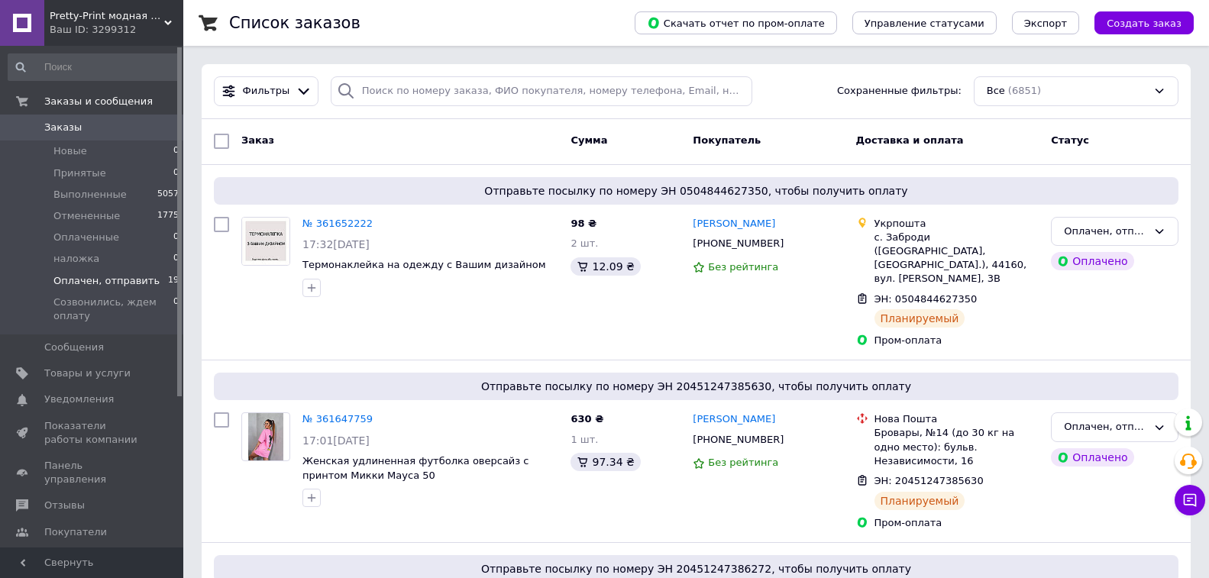
click at [155, 282] on li "Оплачен, отправить 19" at bounding box center [94, 280] width 188 height 21
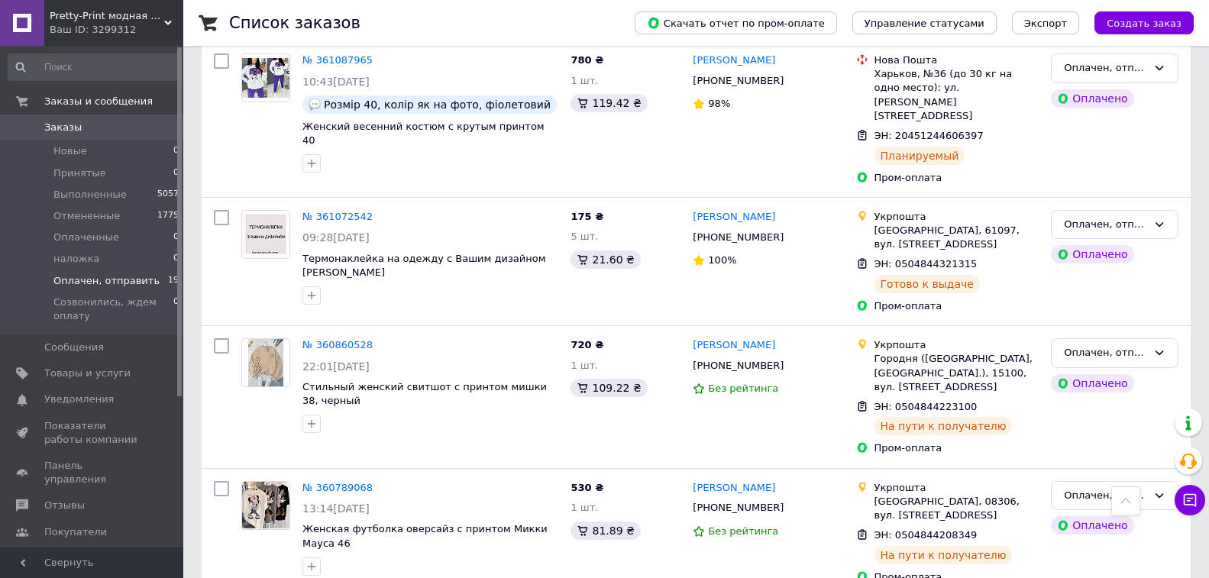
scroll to position [2674, 0]
click at [151, 121] on span "0" at bounding box center [162, 128] width 42 height 14
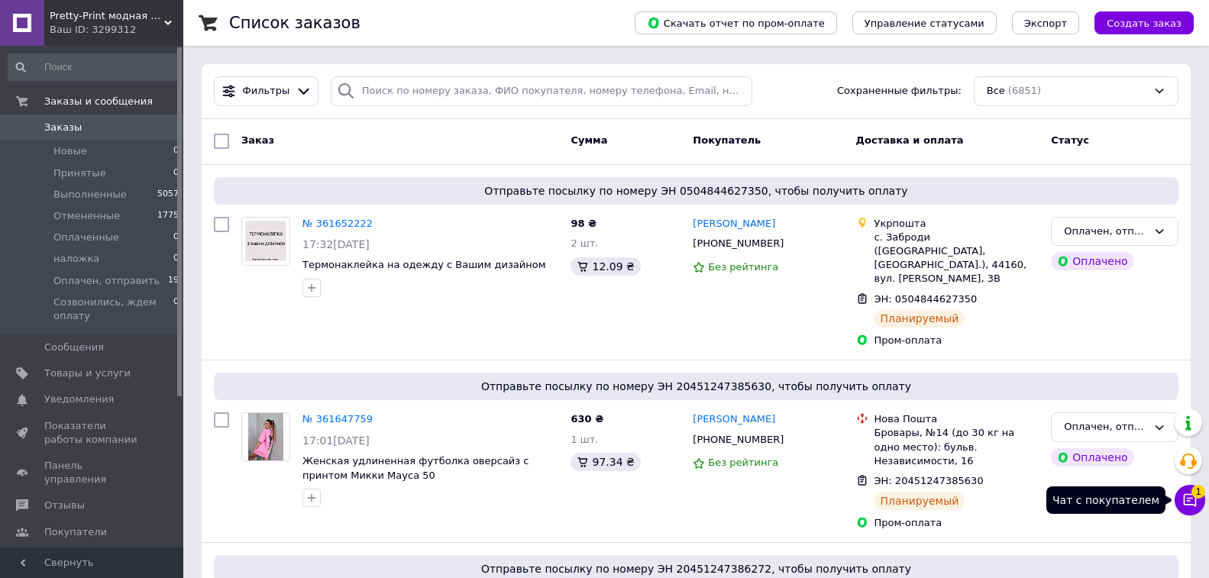
click at [1183, 489] on button "Чат с покупателем 1" at bounding box center [1189, 500] width 31 height 31
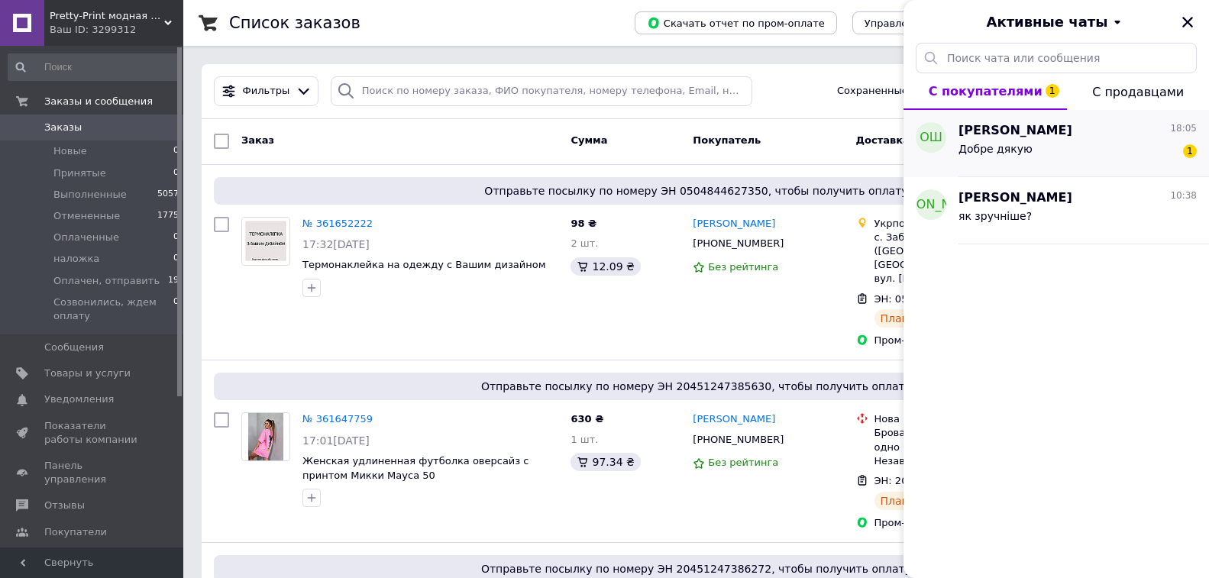
click at [1069, 127] on span "[PERSON_NAME]" at bounding box center [1015, 131] width 114 height 18
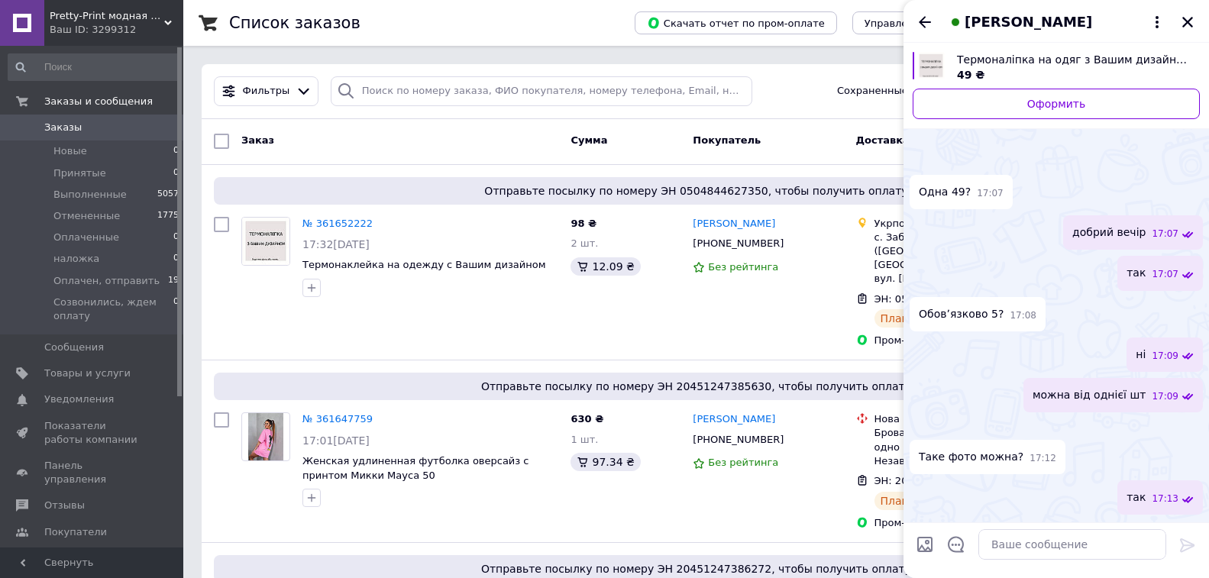
scroll to position [1004, 0]
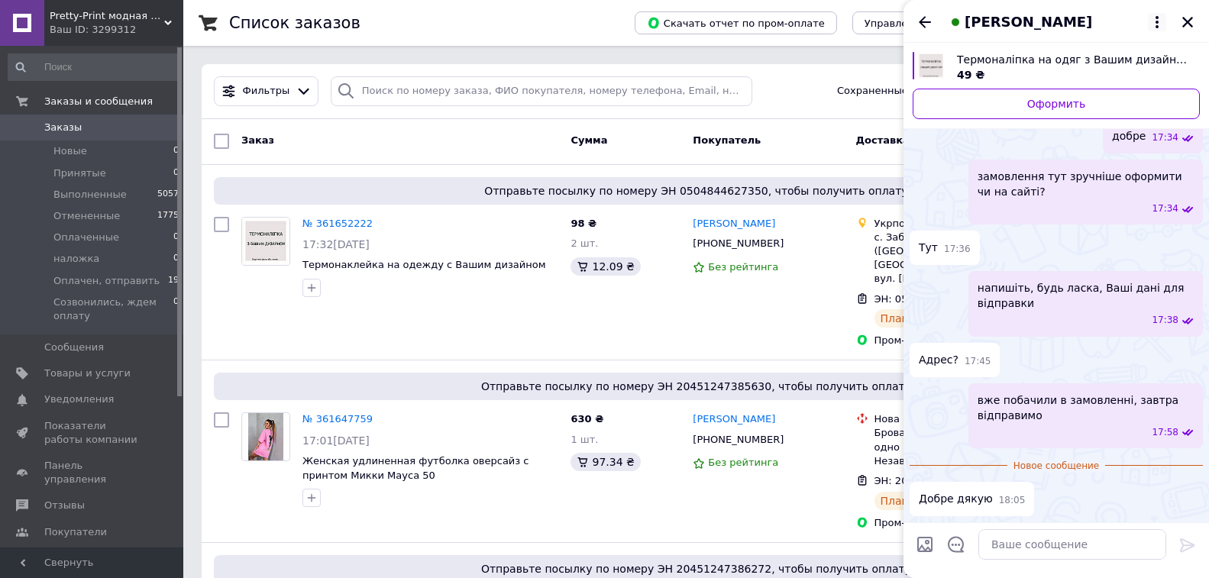
click at [1157, 20] on icon at bounding box center [1157, 22] width 18 height 18
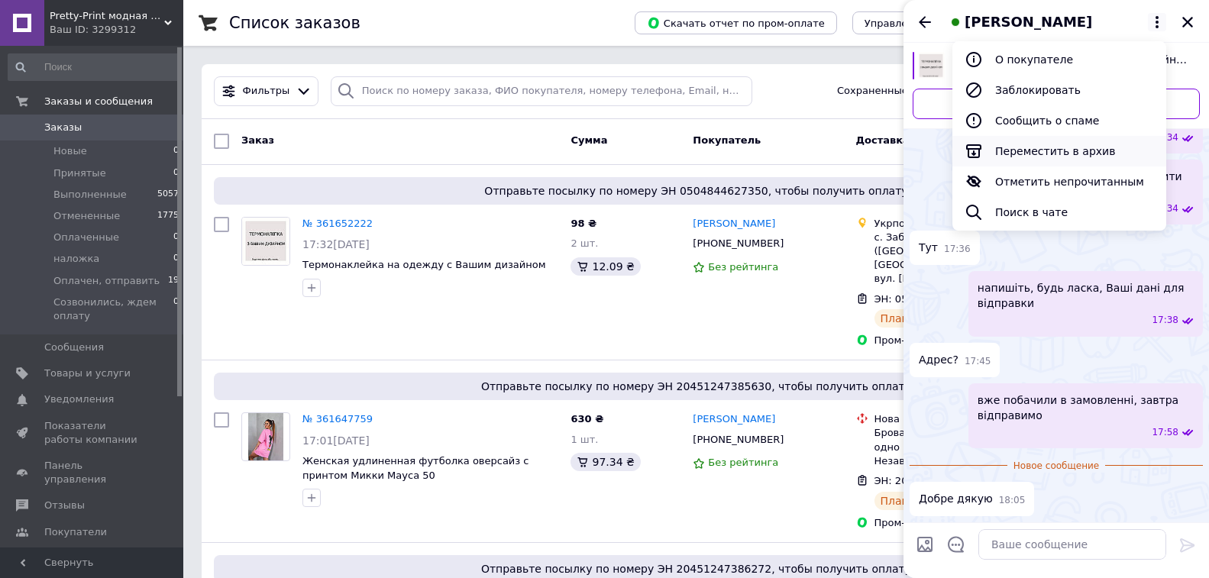
click at [1070, 158] on button "Переместить в архив" at bounding box center [1059, 151] width 214 height 31
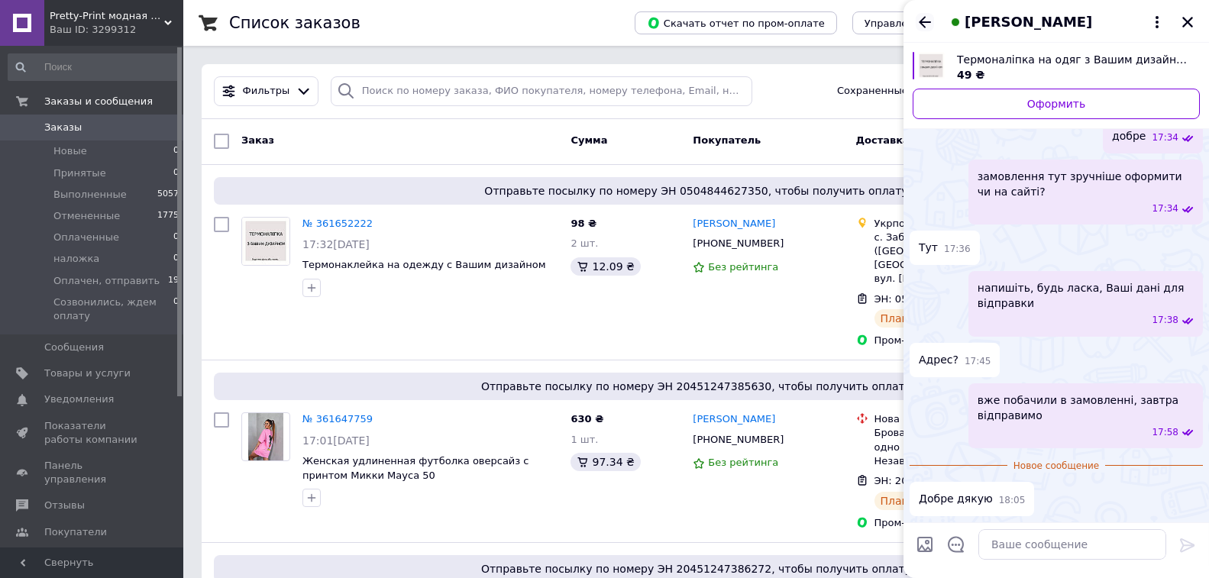
click at [916, 20] on icon "Назад" at bounding box center [924, 22] width 18 height 18
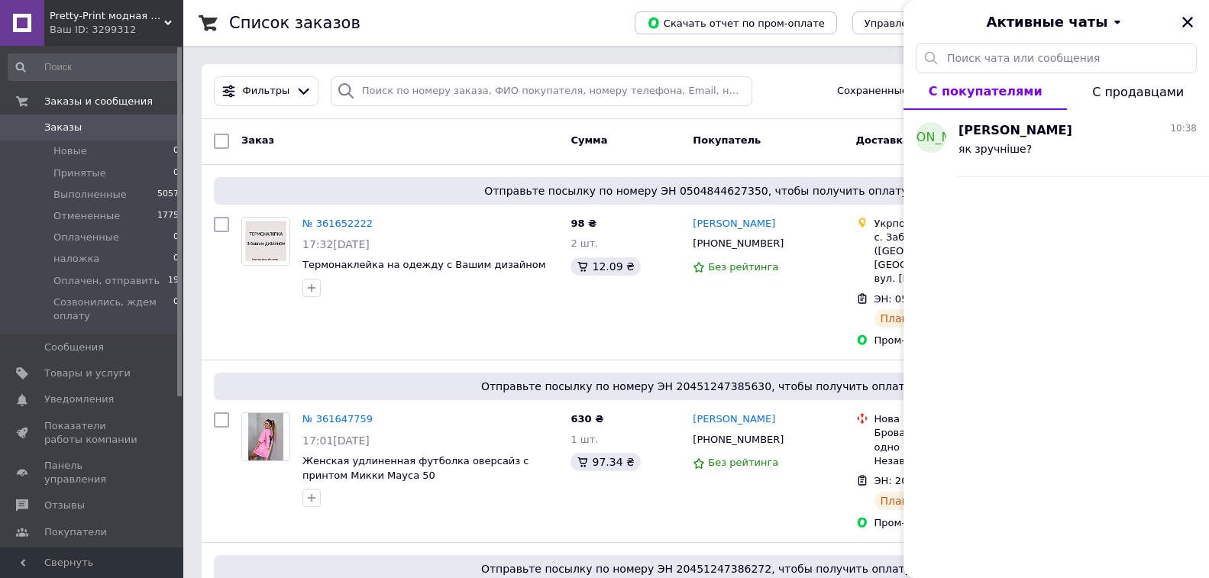
click at [1183, 24] on icon "Закрыть" at bounding box center [1187, 22] width 14 height 14
